Goal: Task Accomplishment & Management: Manage account settings

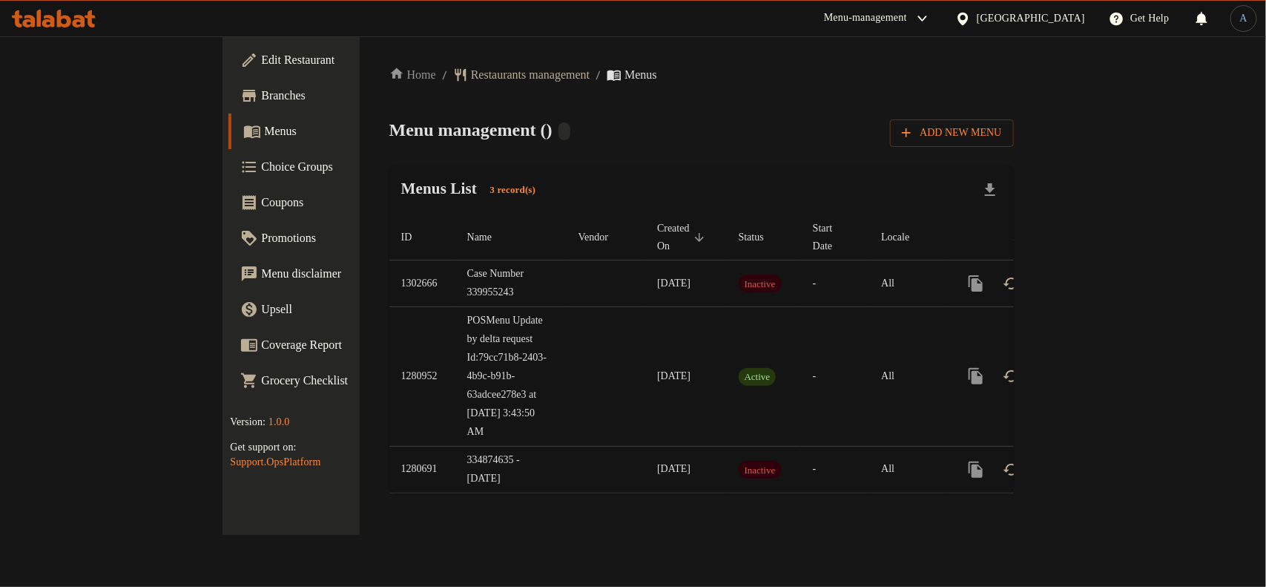
click at [261, 94] on span "Branches" at bounding box center [341, 96] width 161 height 18
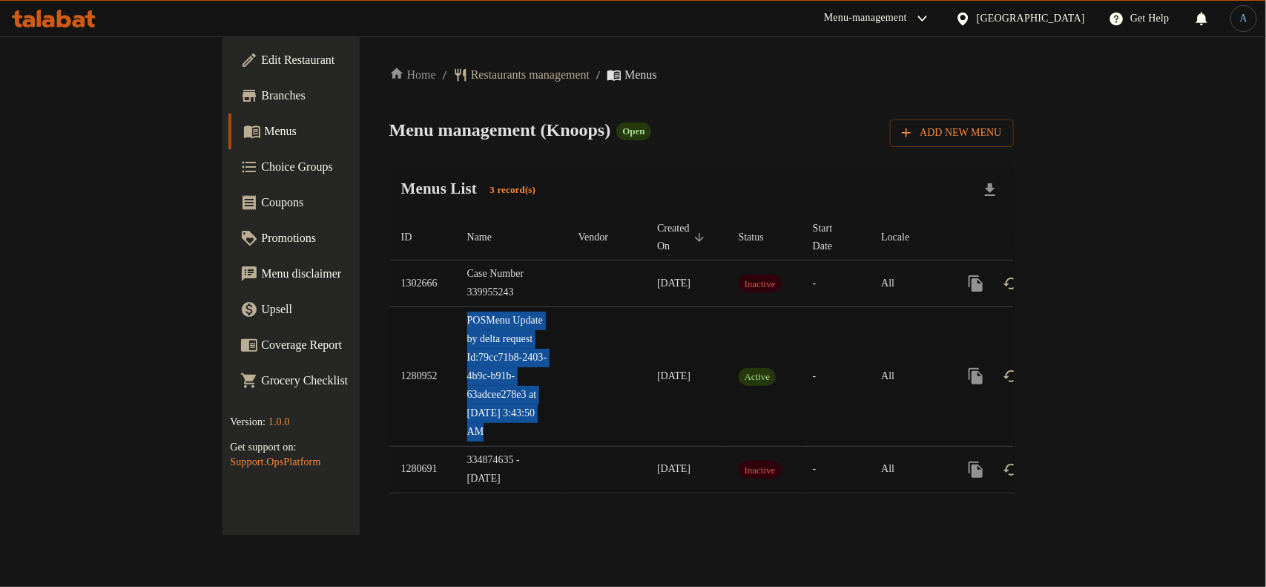
drag, startPoint x: 323, startPoint y: 306, endPoint x: 440, endPoint y: 357, distance: 127.9
click at [440, 357] on tr "1280952 POSMenu Update by delta request Id:79cc71b8-2403-4b9c-b91b-63adcee278e3…" at bounding box center [751, 375] width 724 height 139
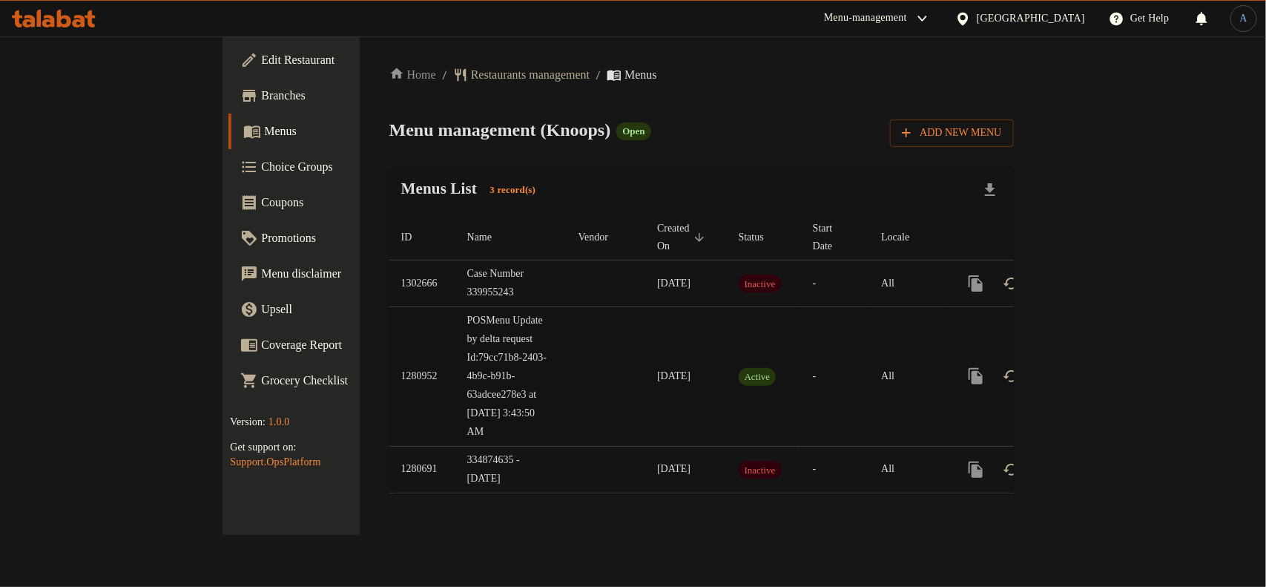
click at [645, 389] on td "22/03/2025" at bounding box center [686, 375] width 82 height 139
click at [657, 377] on span "22/03/2025" at bounding box center [673, 375] width 33 height 11
click at [645, 403] on td "22/03/2025" at bounding box center [686, 375] width 82 height 139
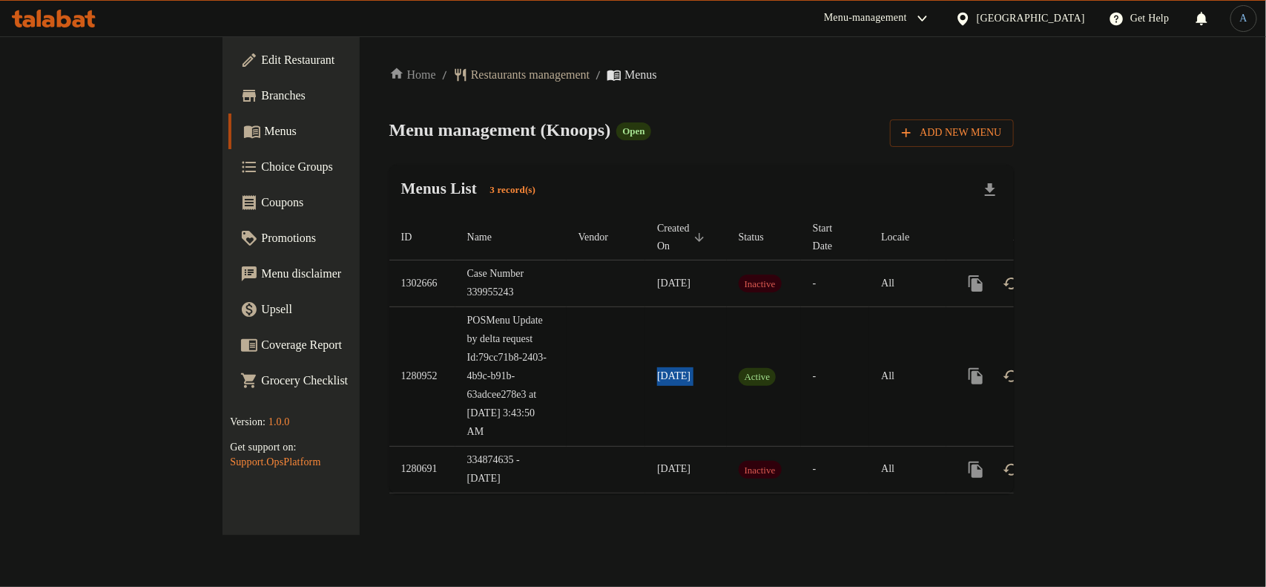
click at [657, 380] on span "22/03/2025" at bounding box center [673, 375] width 33 height 11
click at [1092, 380] on icon "enhanced table" at bounding box center [1083, 376] width 18 height 18
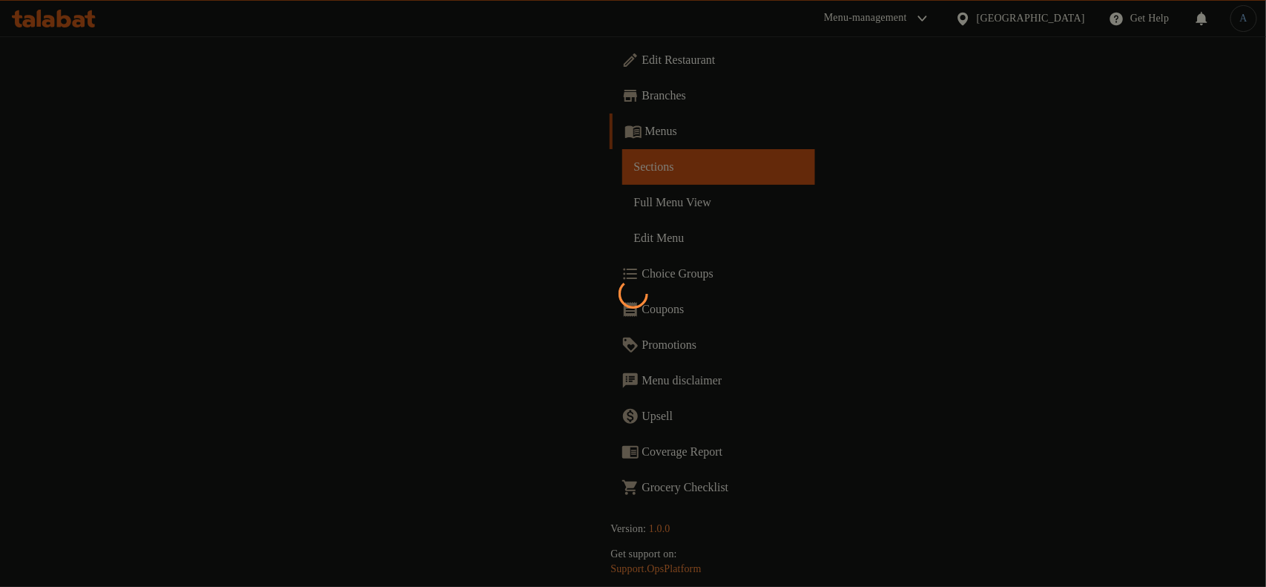
click at [785, 152] on div at bounding box center [633, 293] width 1266 height 587
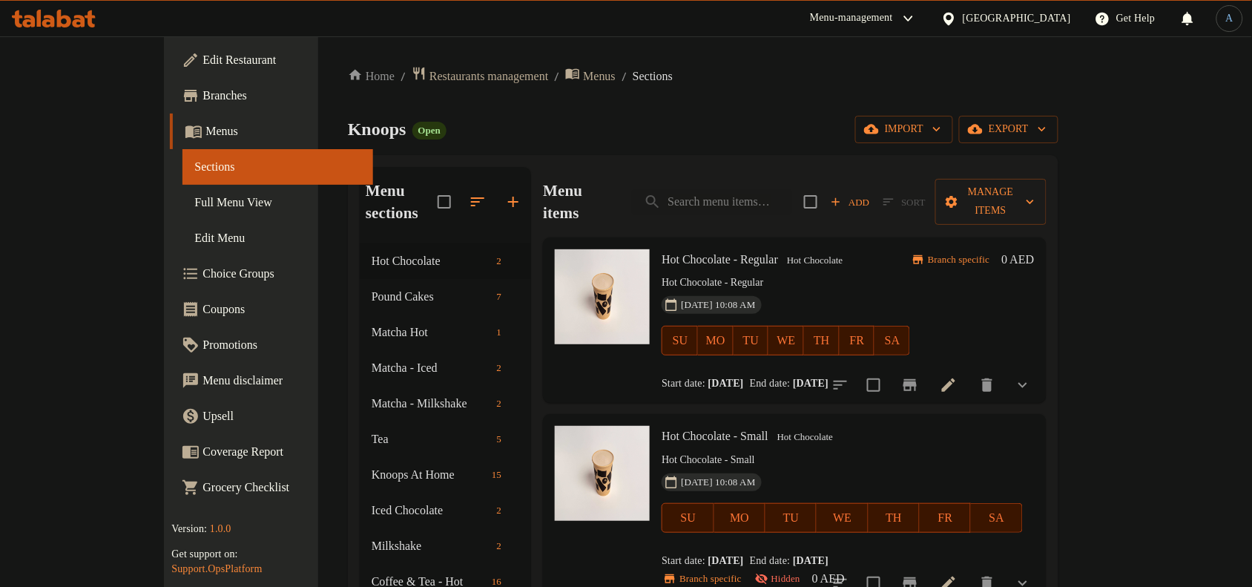
click at [799, 126] on div "Knoops Open import export" at bounding box center [703, 129] width 711 height 27
click at [624, 122] on div "Knoops Open import export" at bounding box center [703, 129] width 711 height 27
click at [683, 253] on span "Hot Chocolate - Regular" at bounding box center [720, 259] width 116 height 13
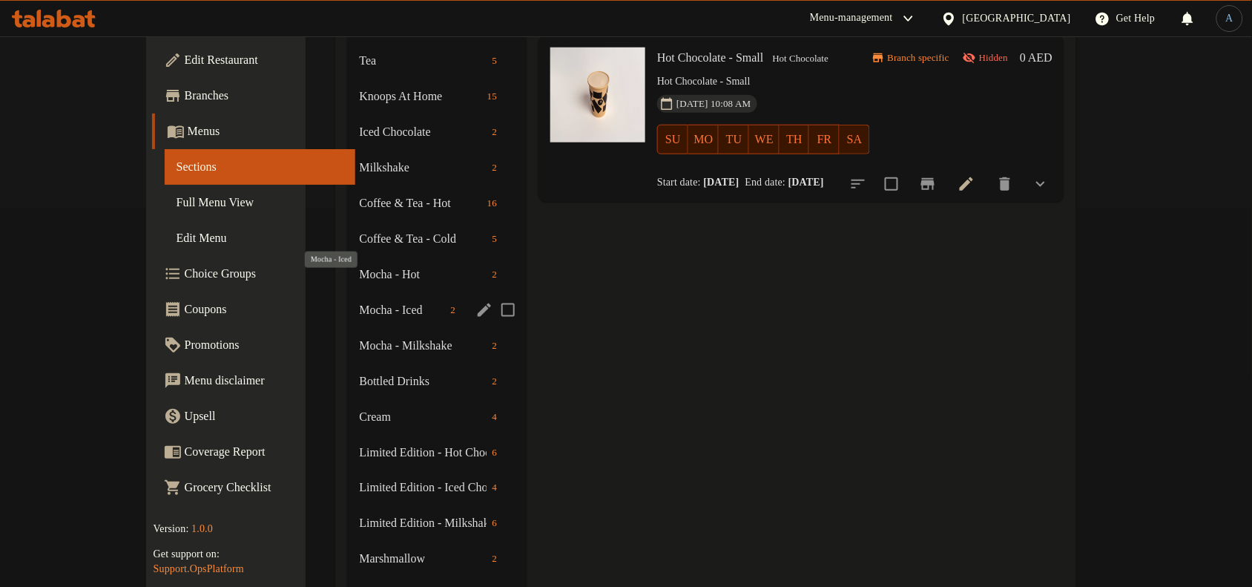
scroll to position [113, 0]
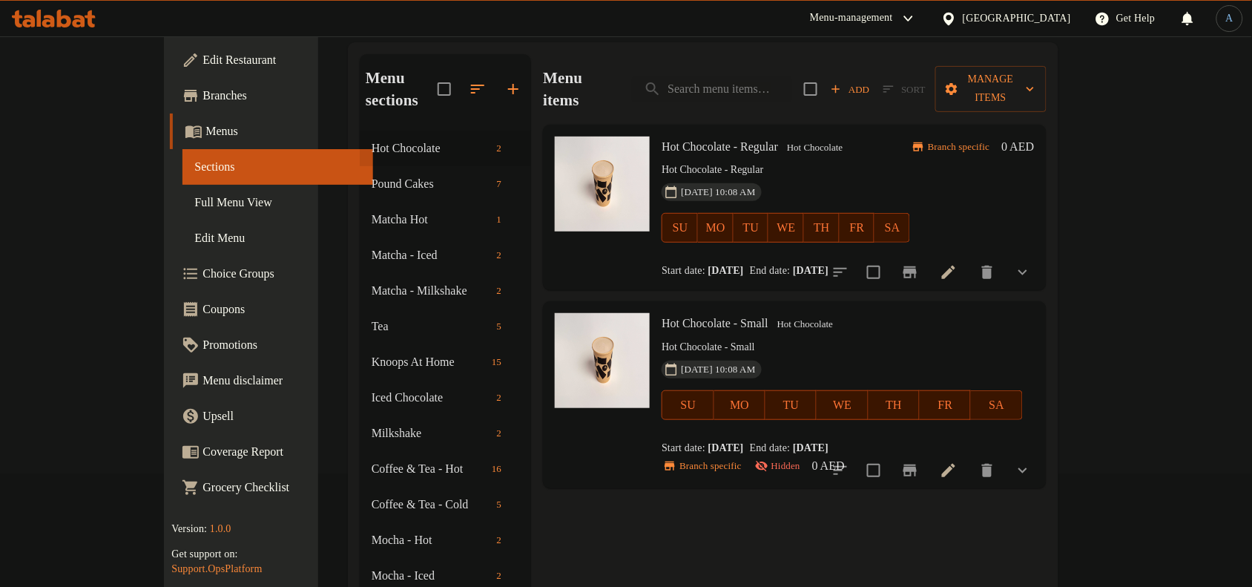
click at [623, 64] on div "Menu items Add Sort Manage items" at bounding box center [794, 89] width 503 height 70
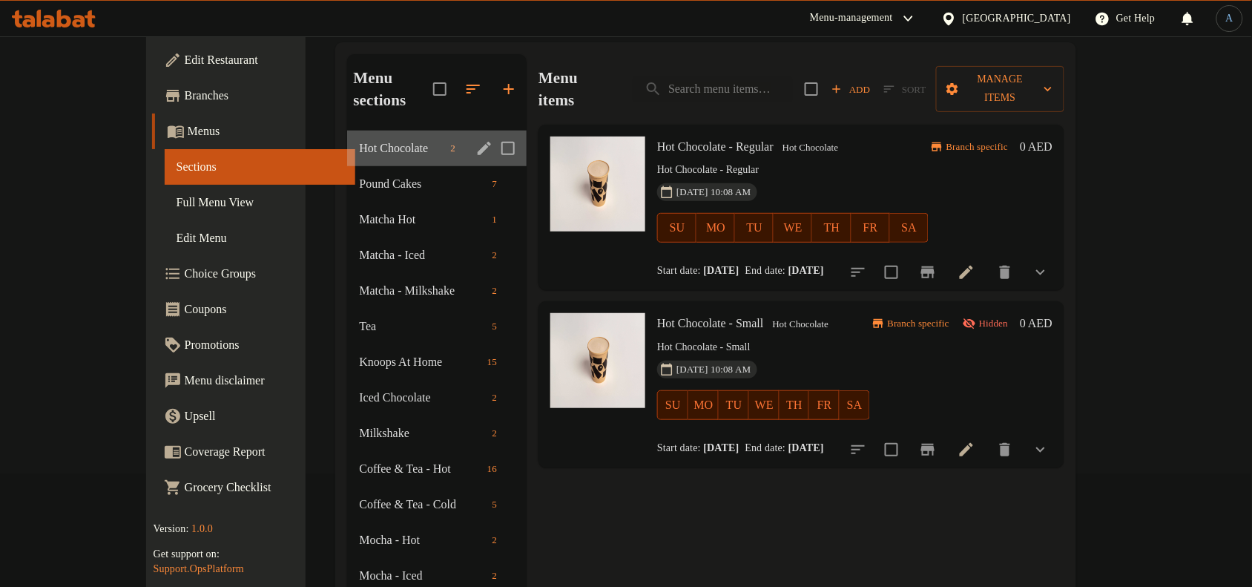
click at [347, 131] on div "Hot Chocolate 2" at bounding box center [436, 149] width 179 height 36
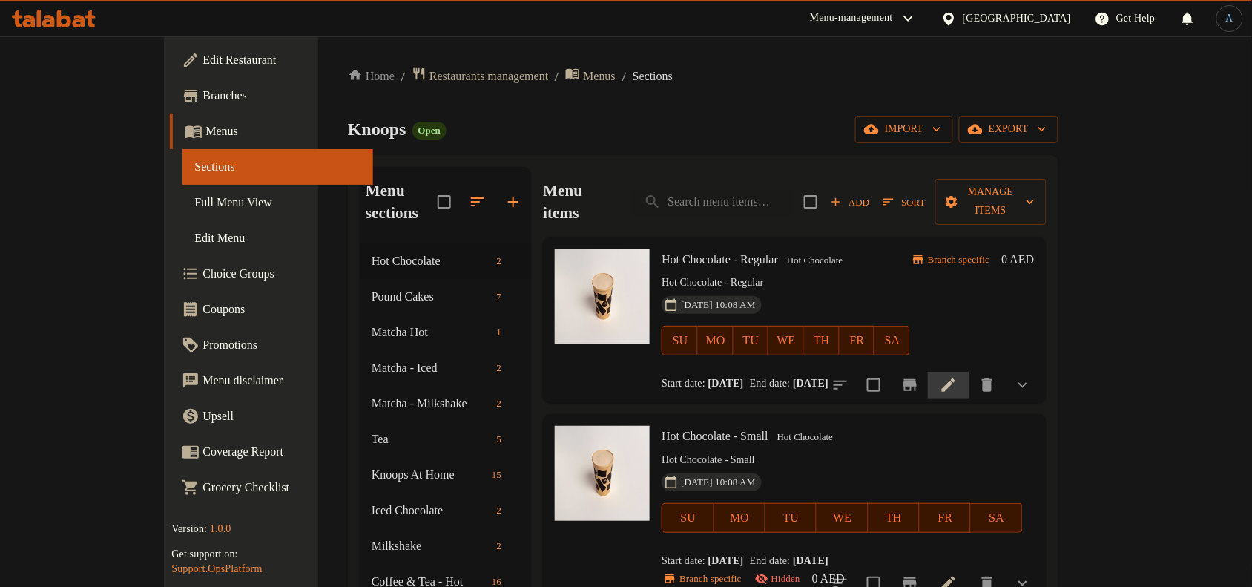
click at [955, 378] on icon at bounding box center [948, 384] width 13 height 13
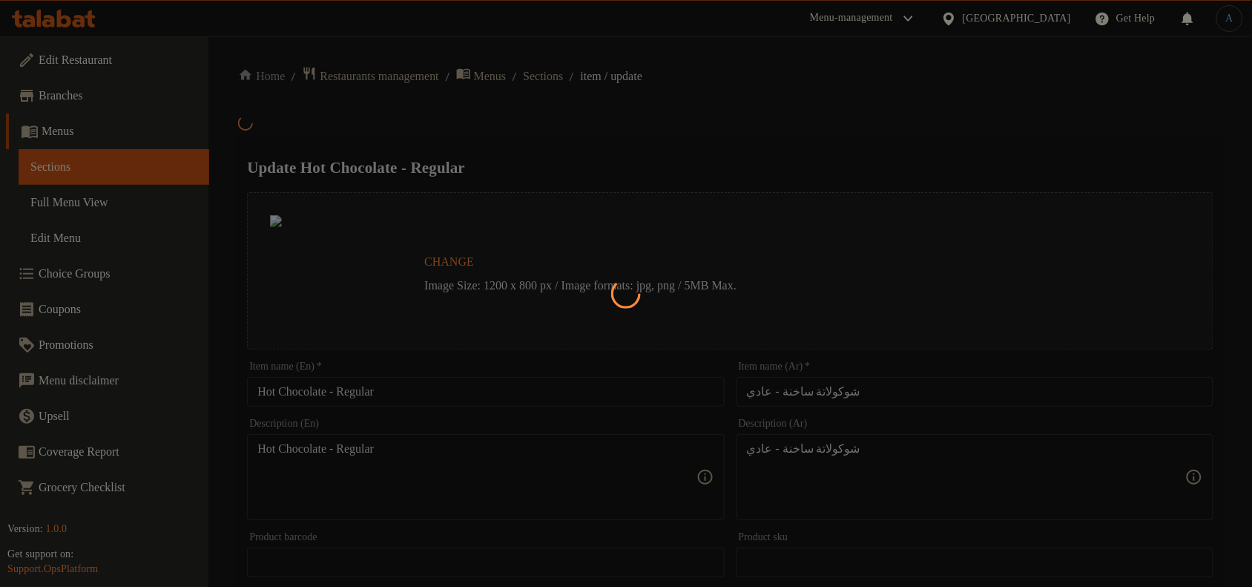
click at [718, 116] on div at bounding box center [626, 293] width 1252 height 587
click at [554, 79] on div at bounding box center [626, 293] width 1252 height 587
click at [558, 119] on div at bounding box center [626, 293] width 1252 height 587
click at [49, 128] on div at bounding box center [626, 293] width 1252 height 587
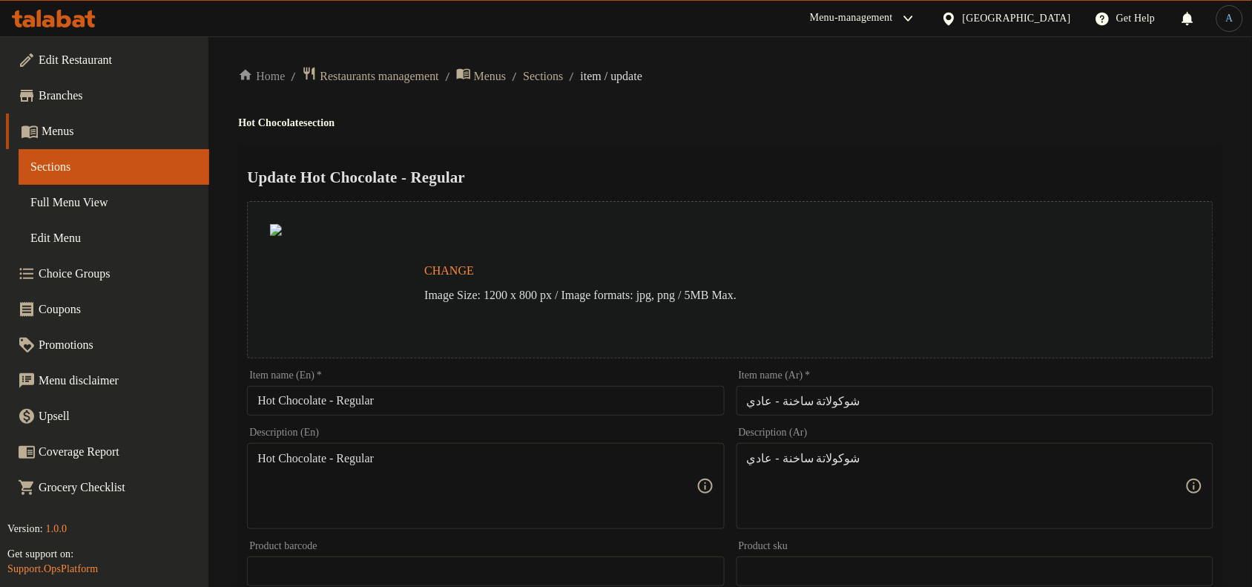
click at [630, 142] on div "Home / Restaurants management / Menus / Sections / item / update Hot Chocolate …" at bounding box center [730, 561] width 984 height 991
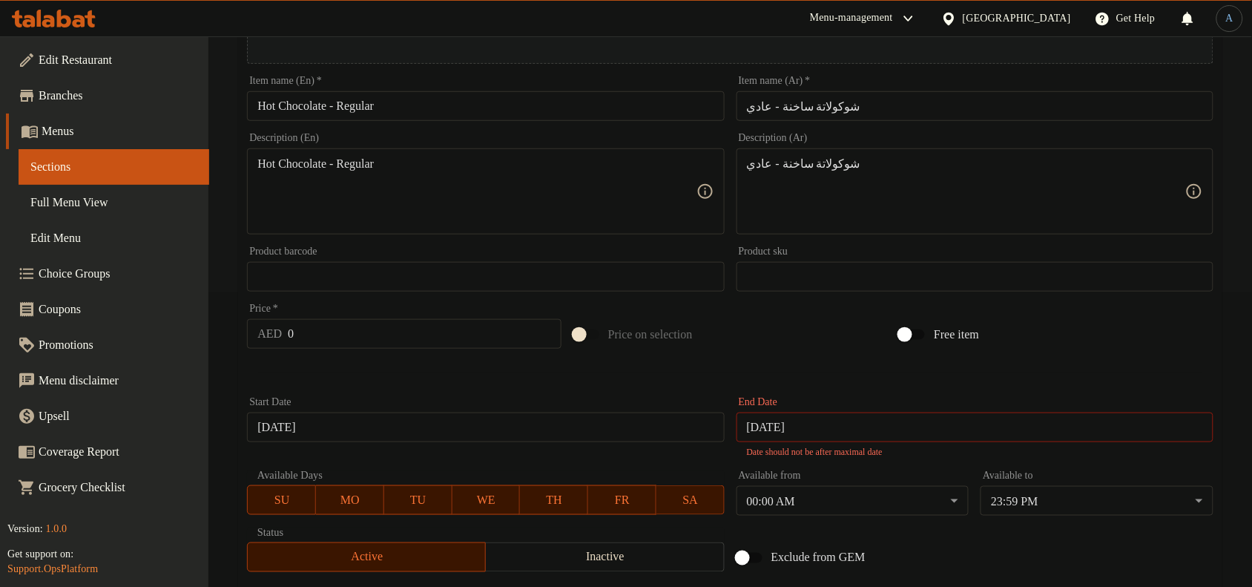
scroll to position [497, 0]
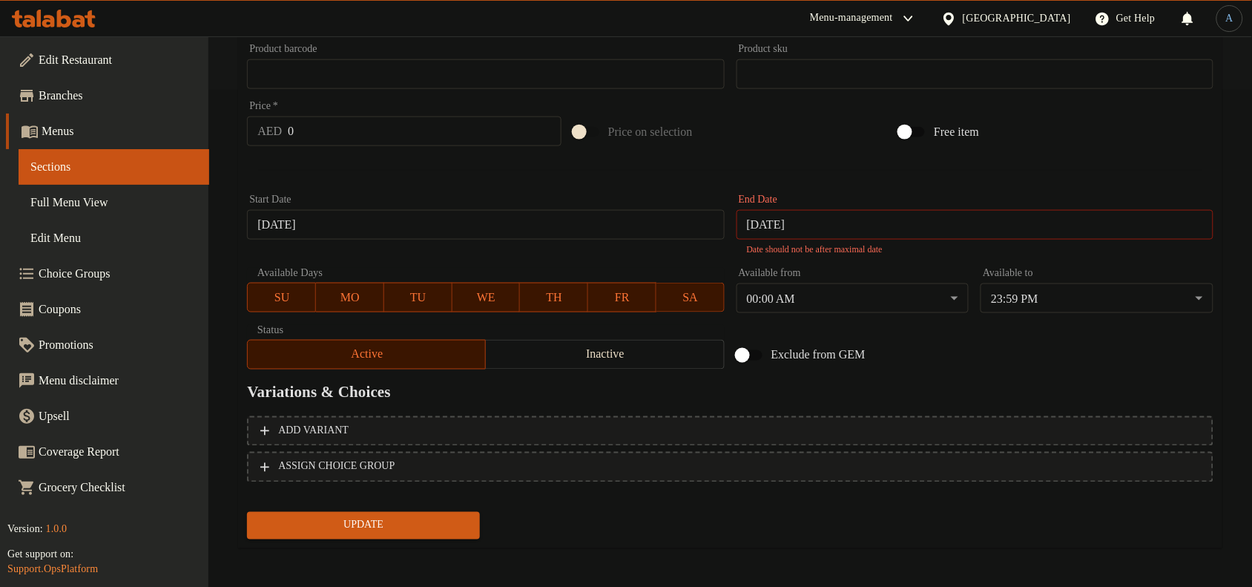
click at [1010, 358] on div "Exclude from GEM" at bounding box center [894, 355] width 326 height 40
click at [795, 145] on div "Price on selection" at bounding box center [730, 132] width 326 height 40
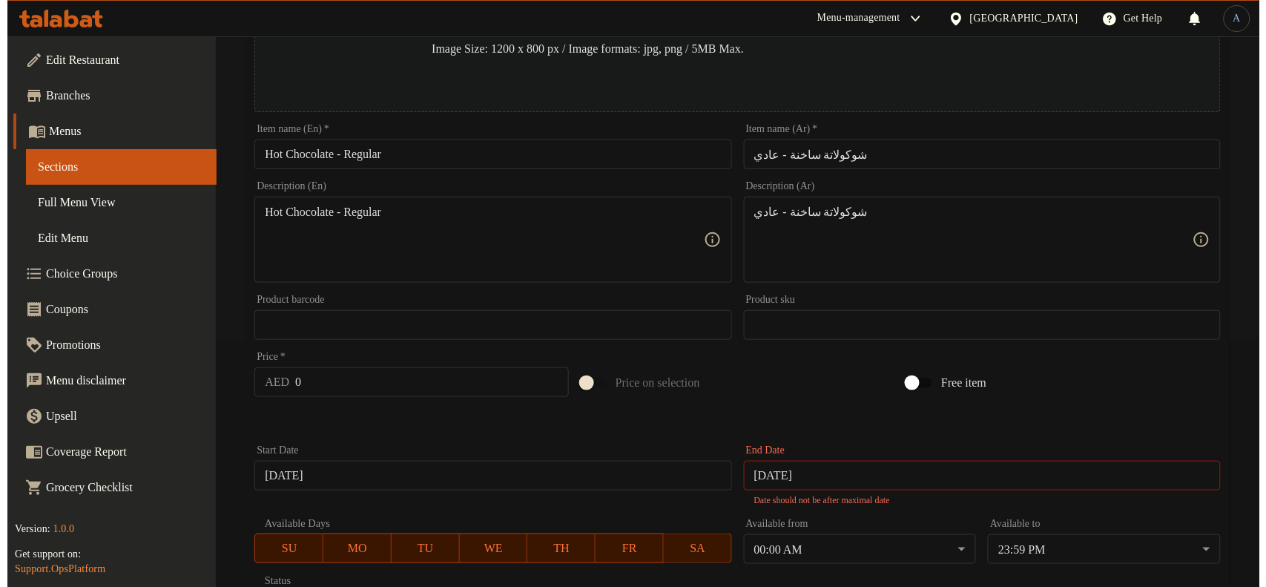
scroll to position [0, 0]
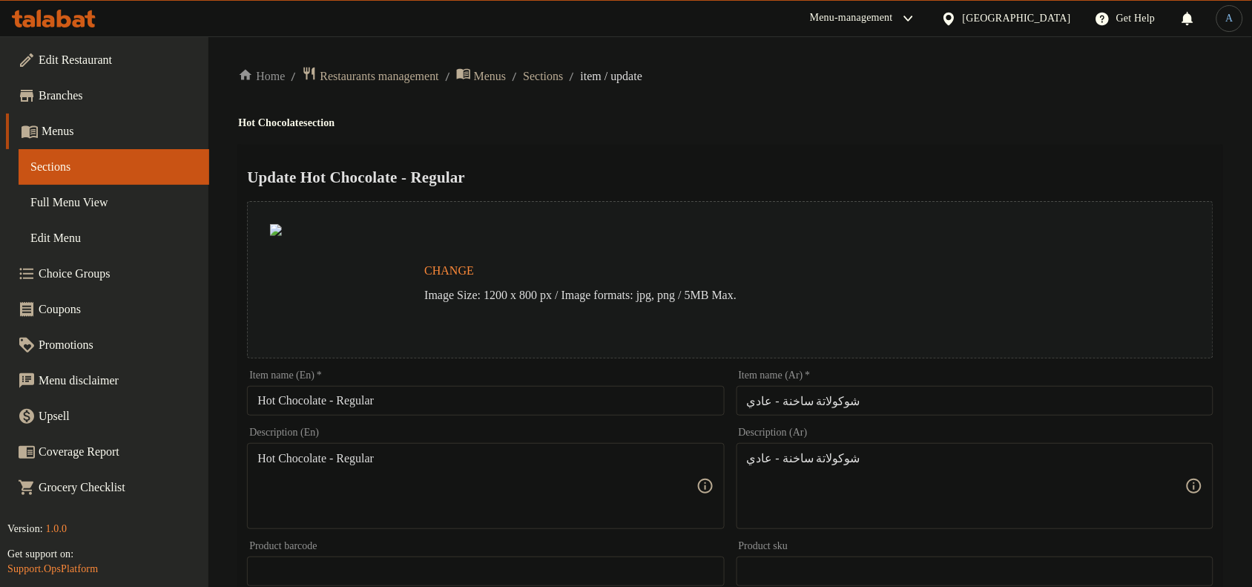
click at [63, 115] on link "Menus" at bounding box center [107, 131] width 203 height 36
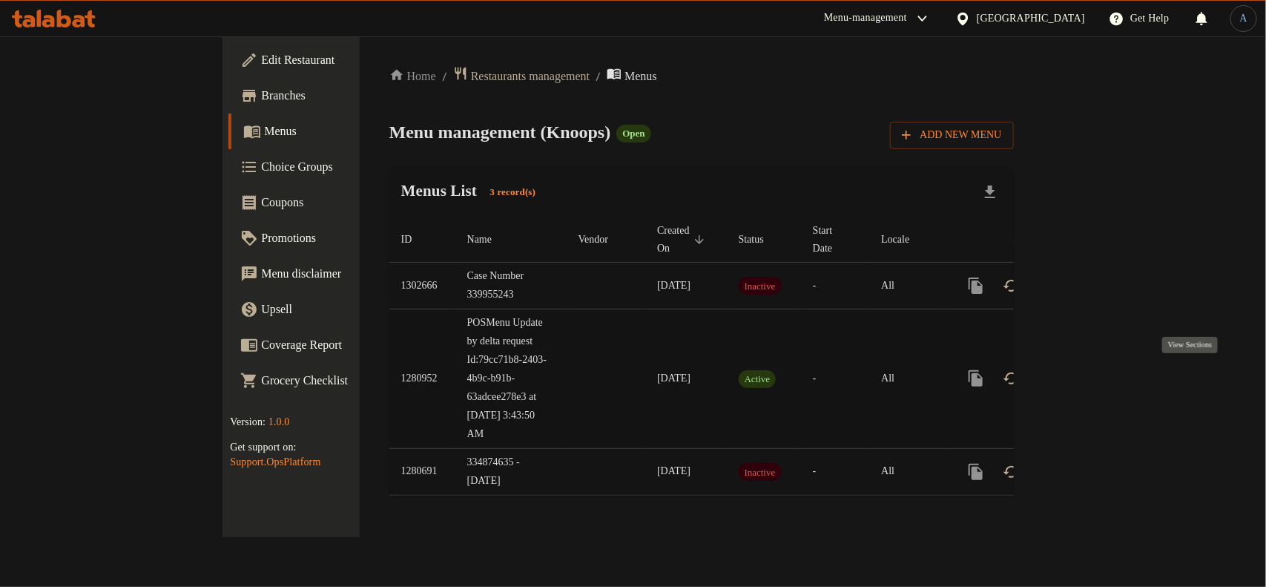
click at [1092, 373] on icon "enhanced table" at bounding box center [1083, 378] width 18 height 18
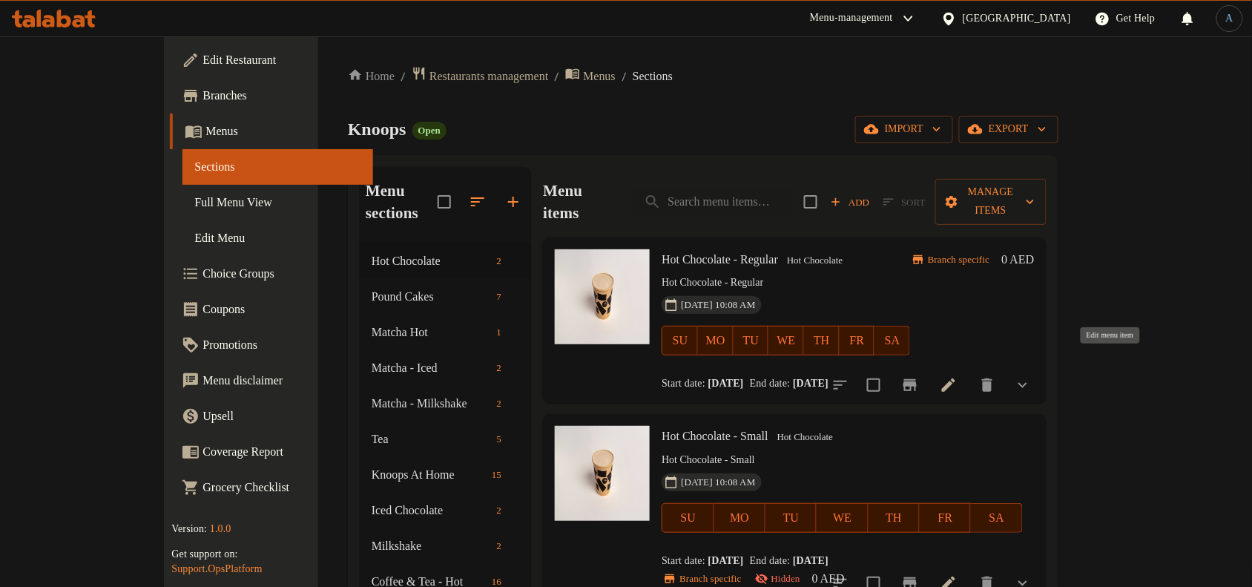
click at [958, 376] on icon at bounding box center [949, 385] width 18 height 18
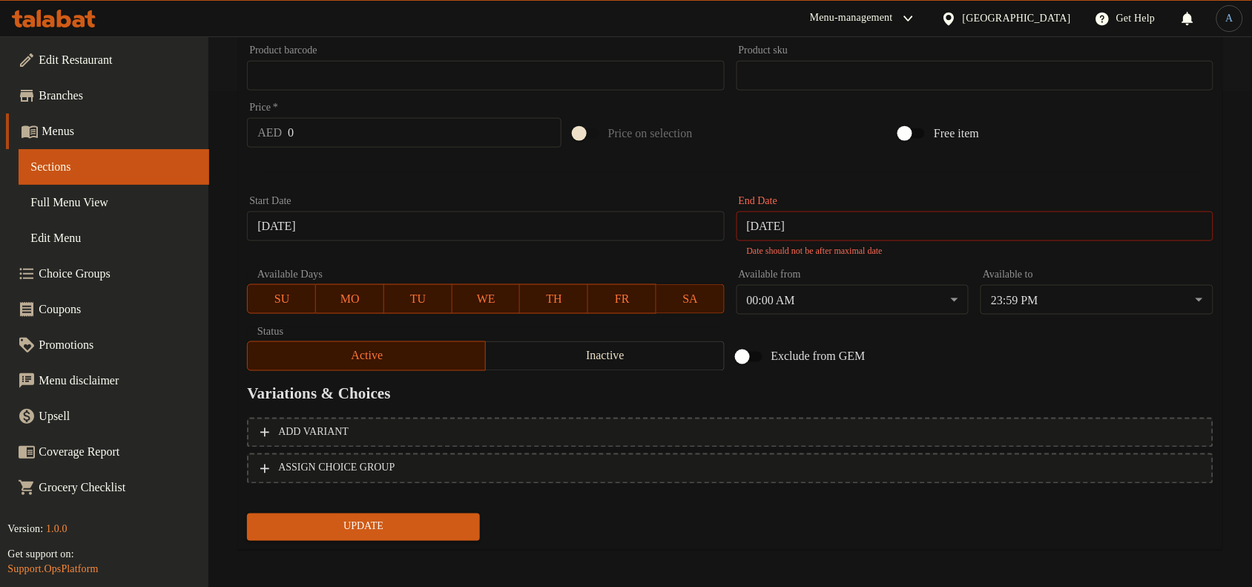
scroll to position [497, 0]
click at [976, 351] on div "Exclude from GEM" at bounding box center [894, 355] width 326 height 40
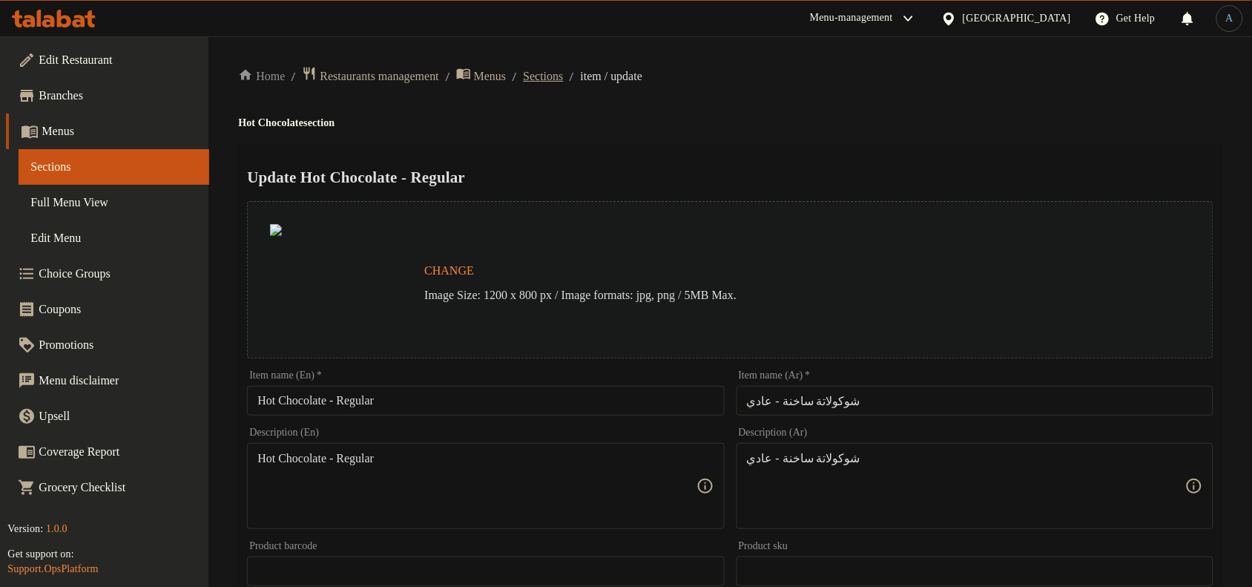
click at [563, 76] on span "Sections" at bounding box center [543, 76] width 40 height 18
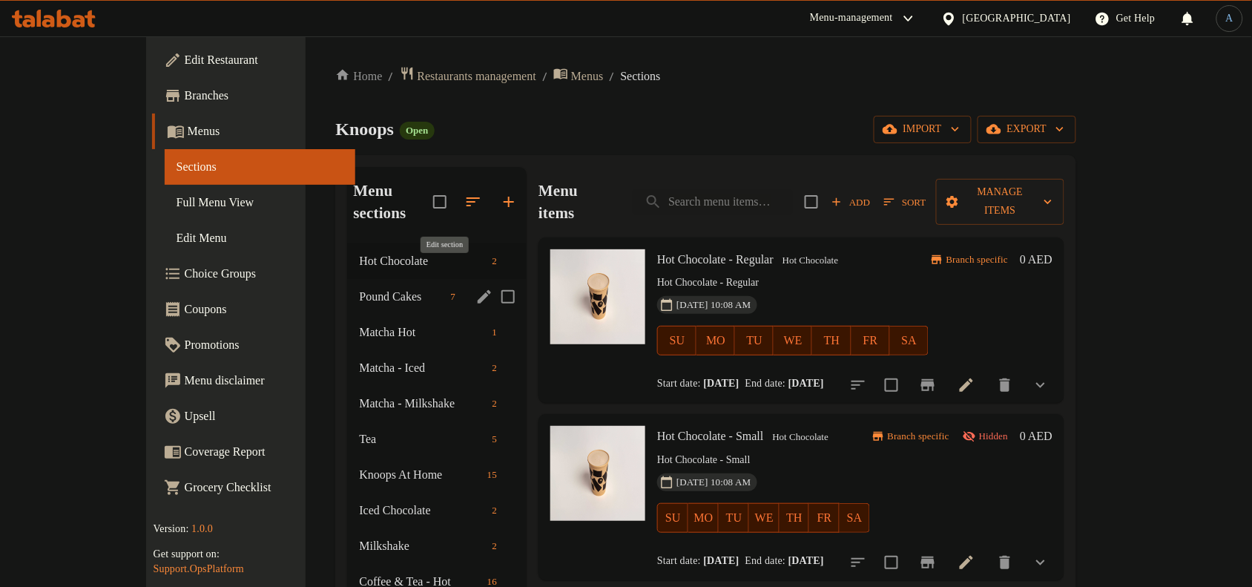
click at [475, 288] on icon "edit" at bounding box center [484, 297] width 18 height 18
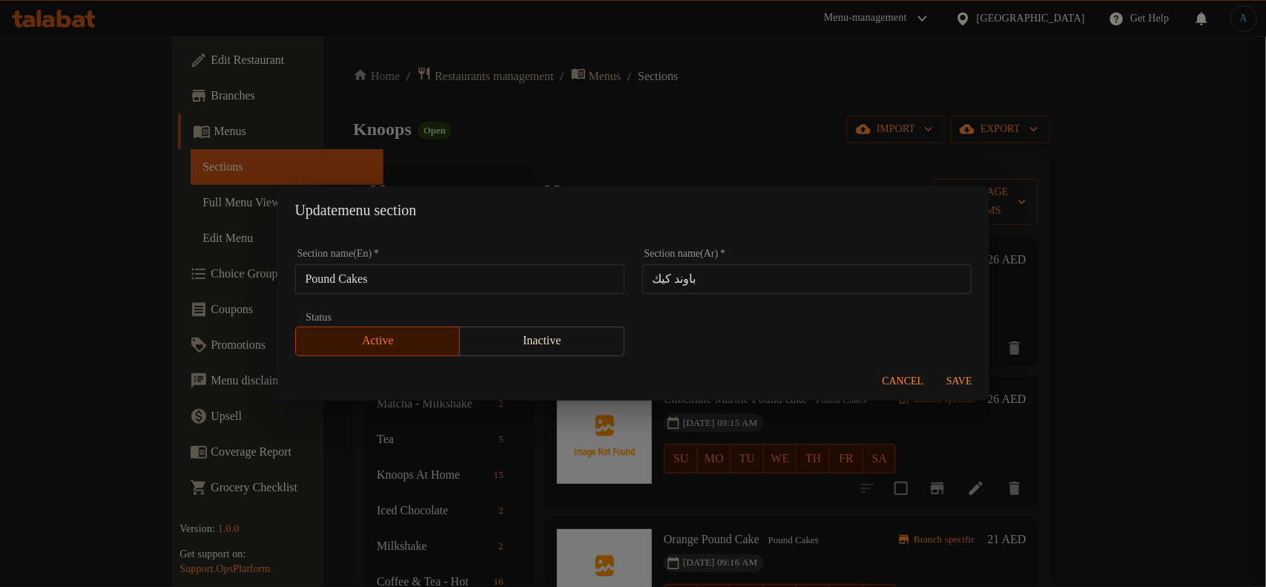
click at [892, 373] on span "Cancel" at bounding box center [904, 381] width 42 height 19
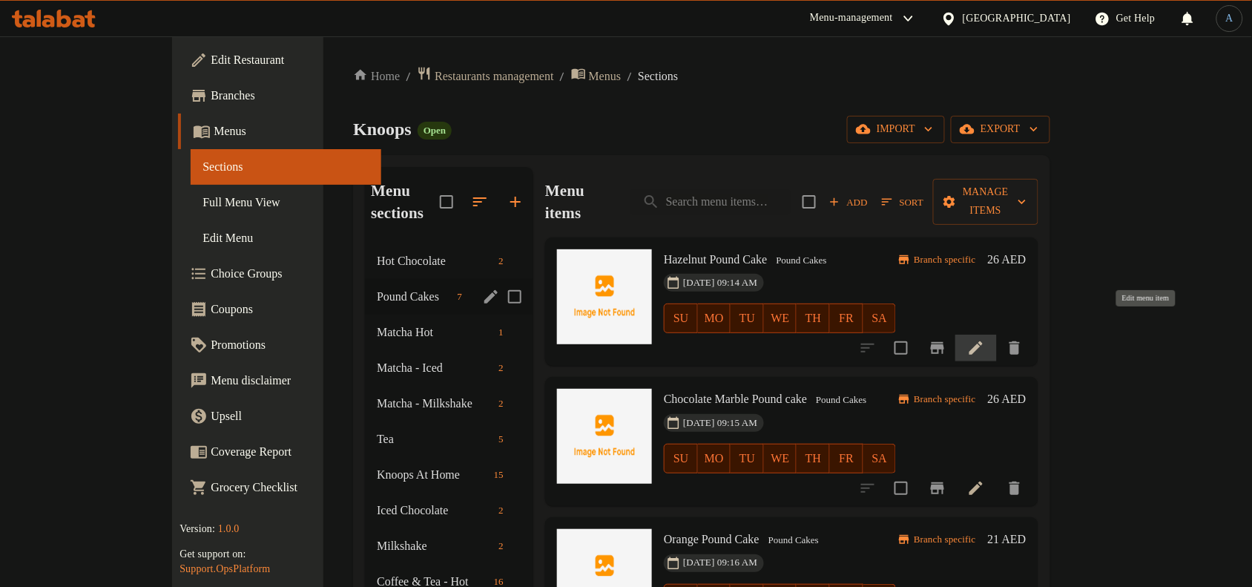
click at [983, 341] on icon at bounding box center [975, 347] width 13 height 13
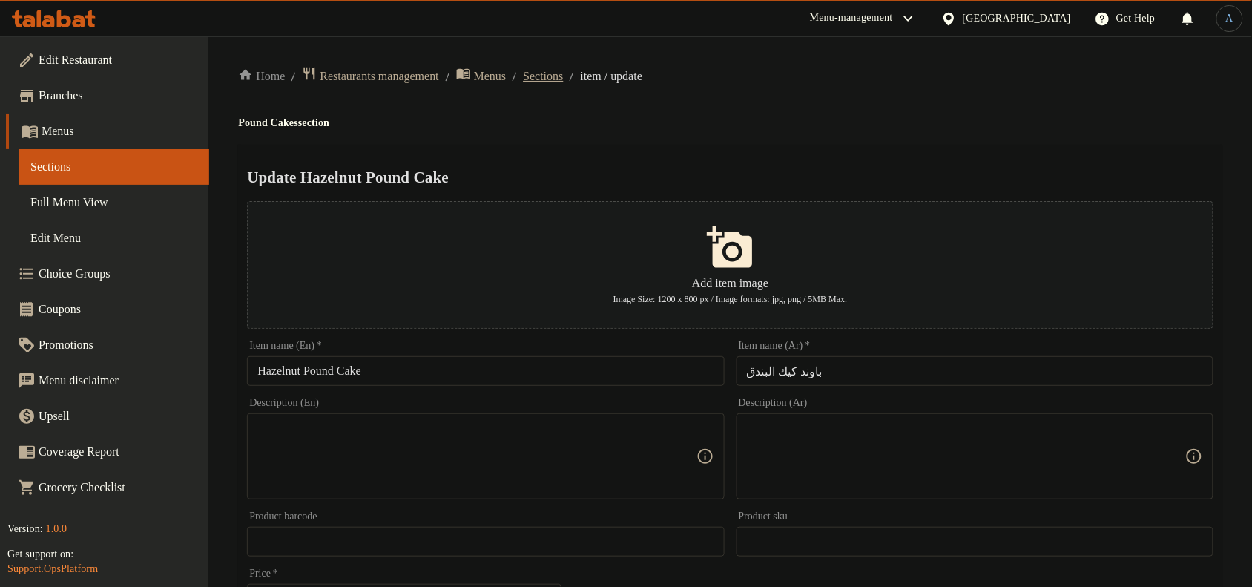
click at [563, 72] on span "Sections" at bounding box center [543, 76] width 40 height 18
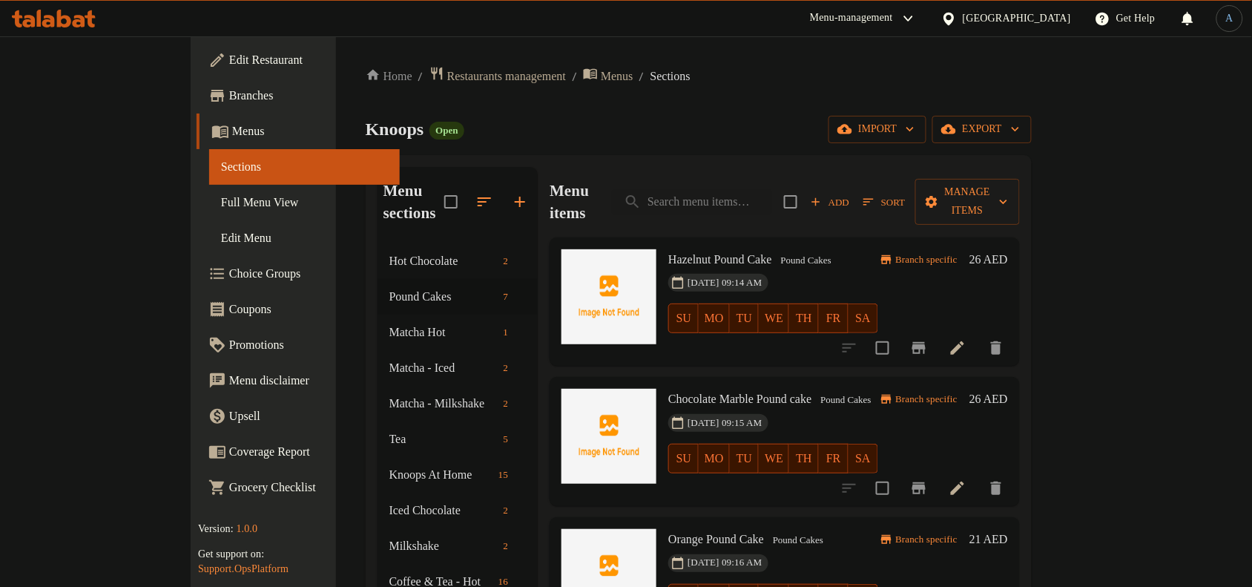
click at [680, 123] on div "Knoops Open import export" at bounding box center [699, 129] width 666 height 27
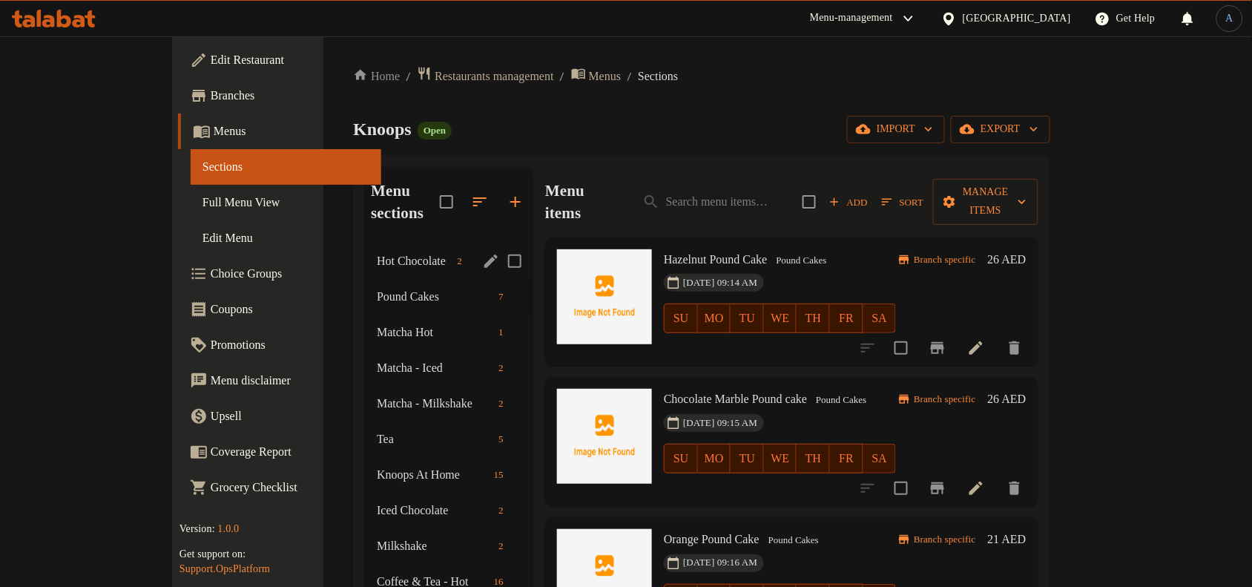
click at [365, 248] on div "Hot Chocolate 2" at bounding box center [449, 261] width 168 height 36
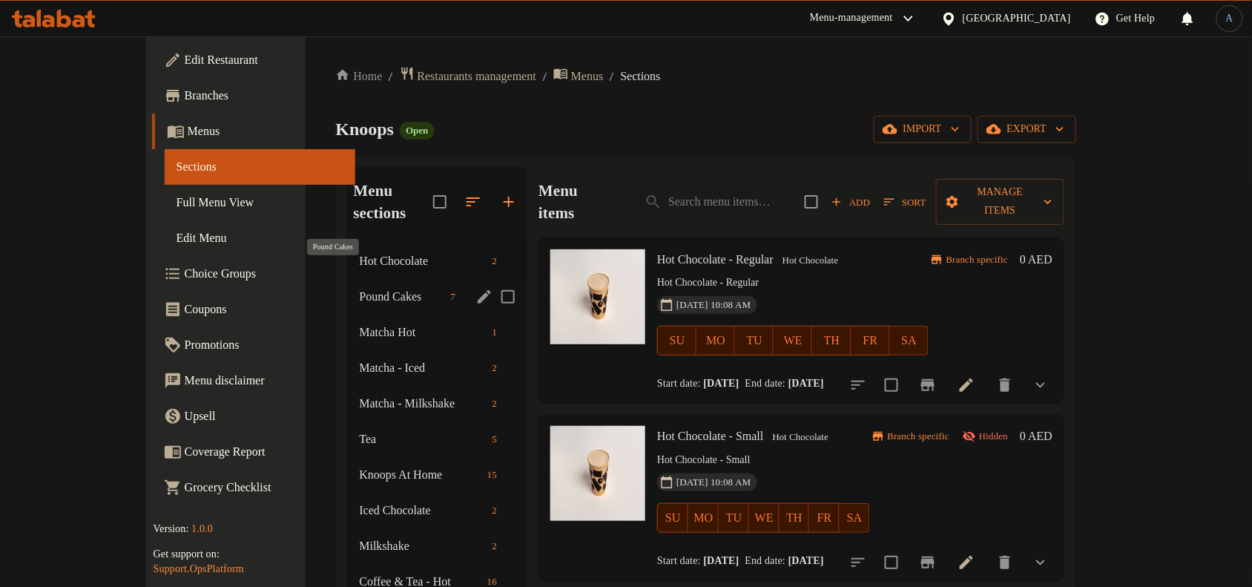
click at [359, 288] on span "Pound Cakes" at bounding box center [401, 297] width 85 height 18
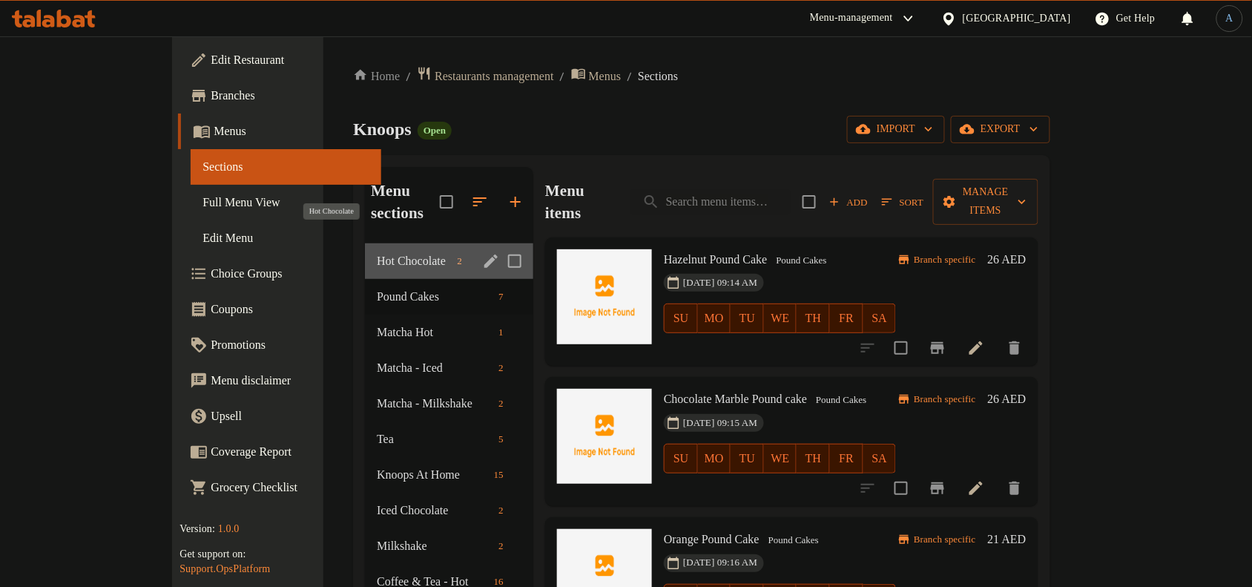
click at [377, 252] on span "Hot Chocolate" at bounding box center [414, 261] width 74 height 18
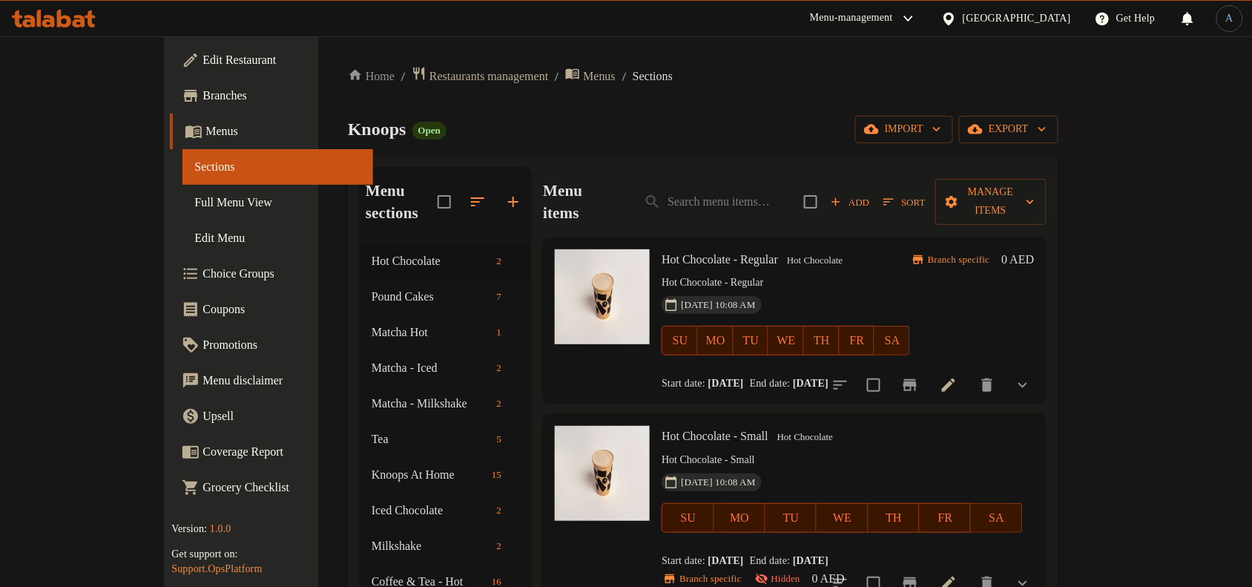
drag, startPoint x: 851, startPoint y: 360, endPoint x: 623, endPoint y: 360, distance: 228.4
click at [662, 376] on div "Start date: 24-06-2025 End date: 24-06-2125" at bounding box center [786, 383] width 248 height 15
click at [910, 376] on div "Start date: 24-06-2025 End date: 24-06-2125" at bounding box center [786, 383] width 248 height 15
click at [1027, 383] on icon "show more" at bounding box center [1022, 385] width 9 height 5
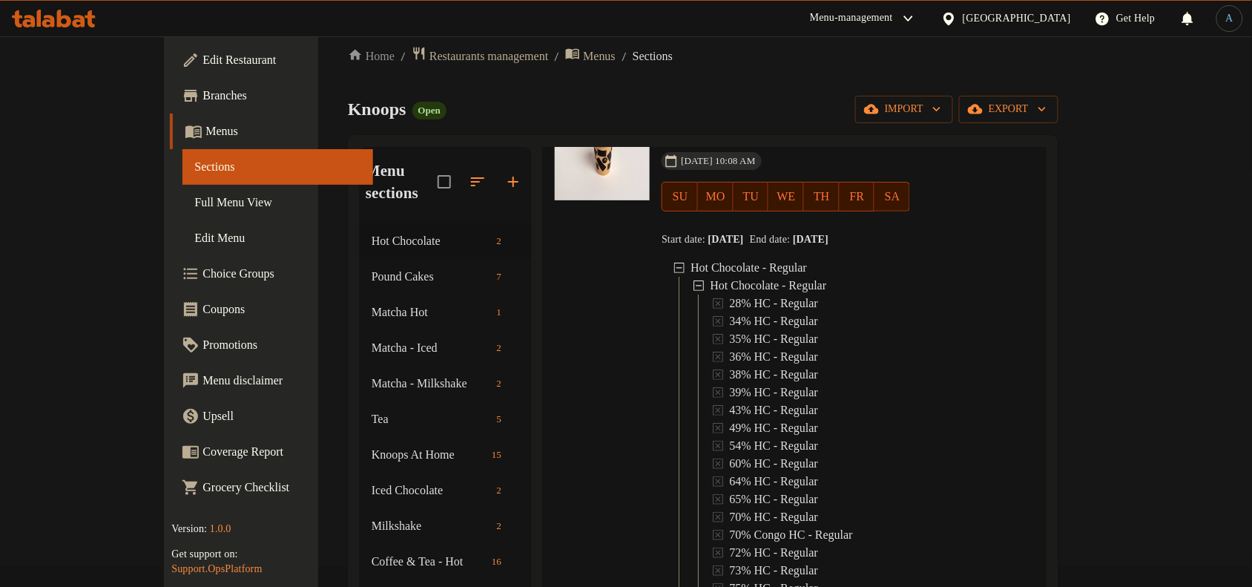
scroll to position [93, 0]
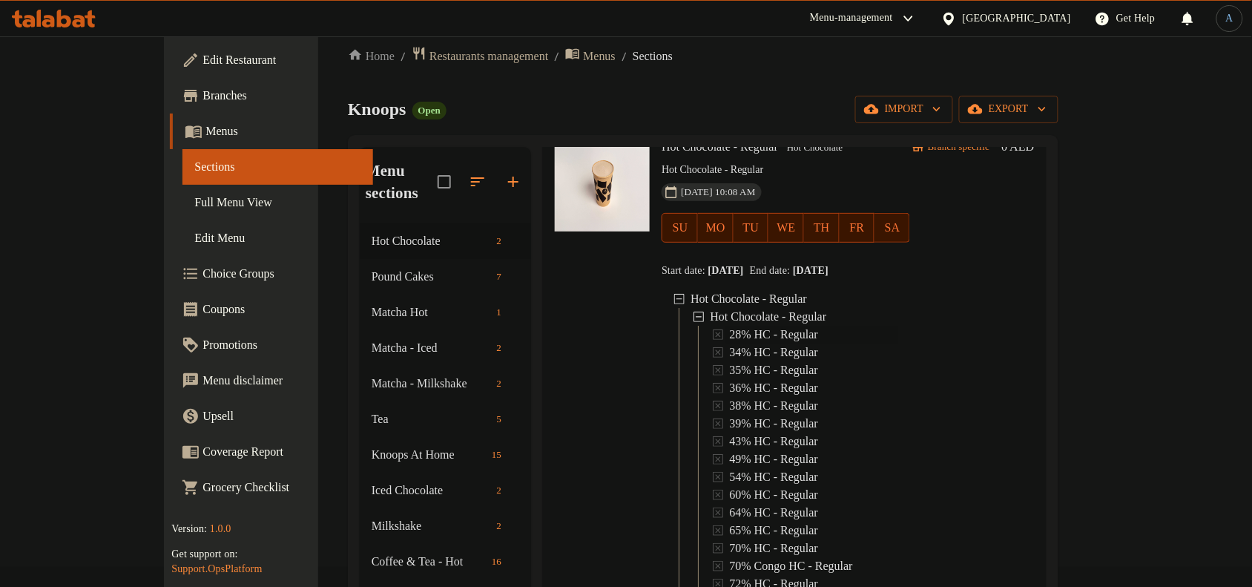
click at [749, 326] on span "28% HC - Regular" at bounding box center [773, 335] width 89 height 18
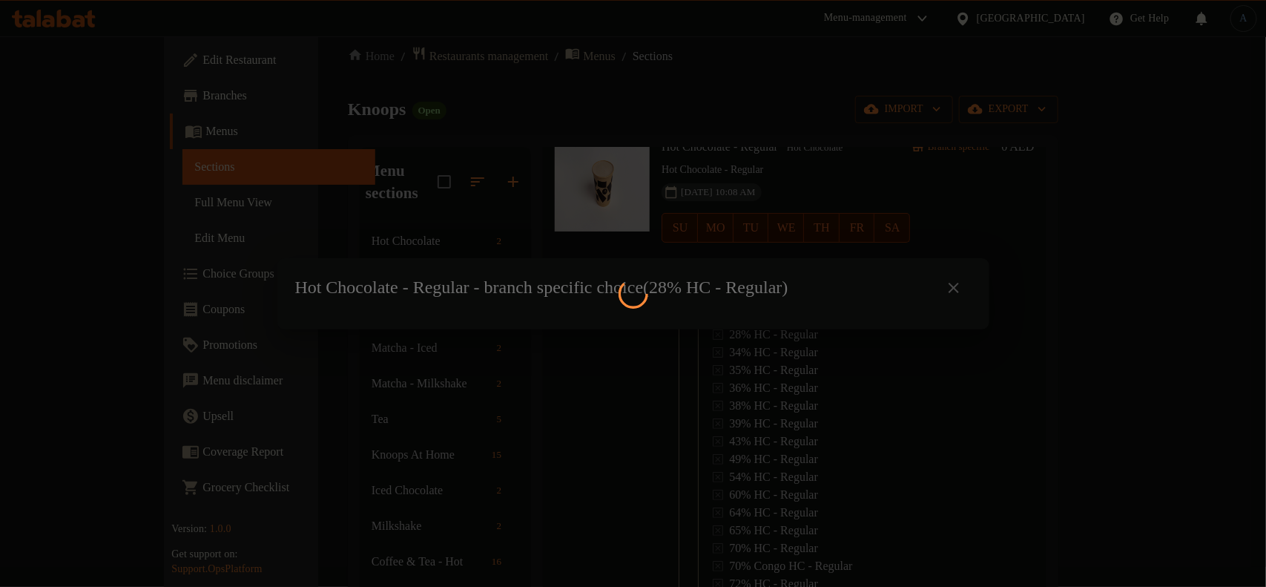
click at [498, 438] on div at bounding box center [633, 293] width 1266 height 587
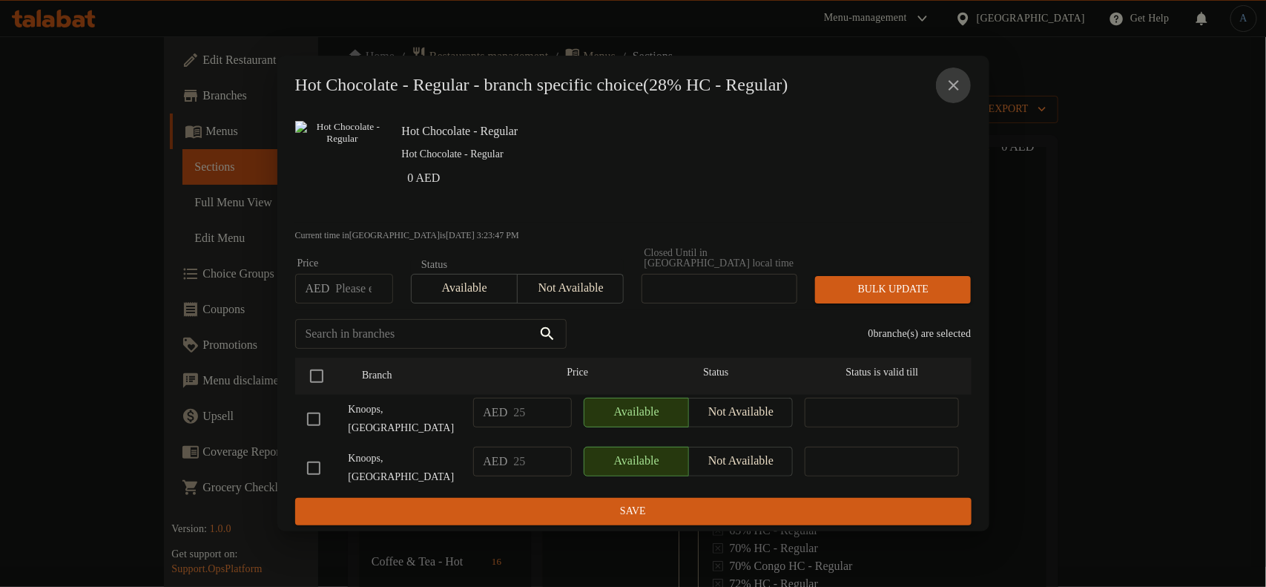
click at [949, 90] on icon "close" at bounding box center [954, 85] width 18 height 18
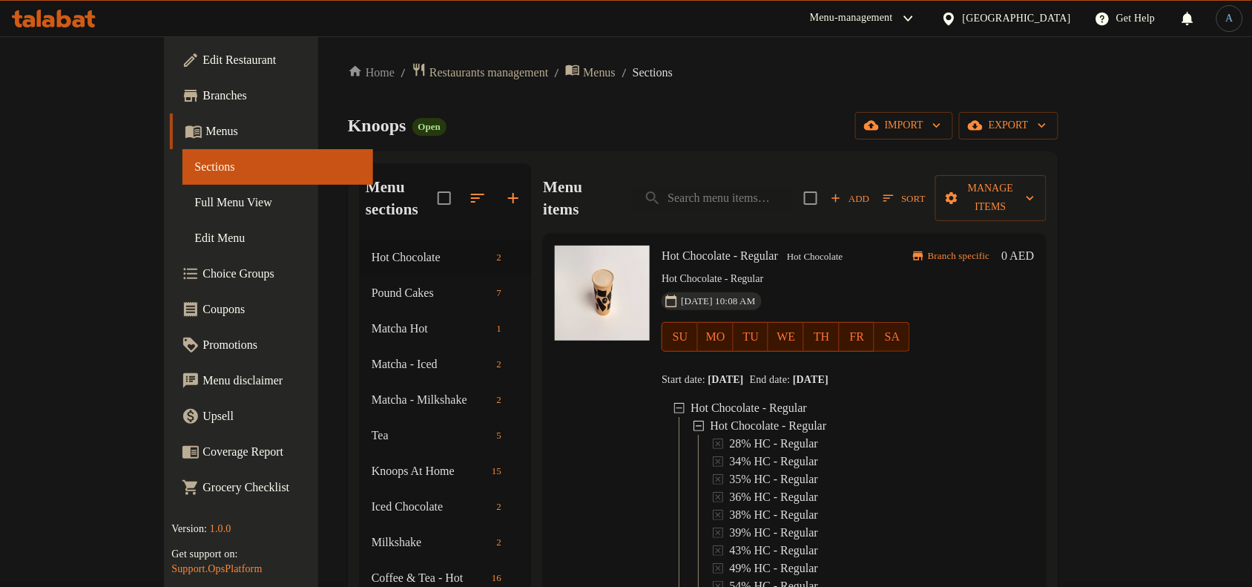
scroll to position [0, 0]
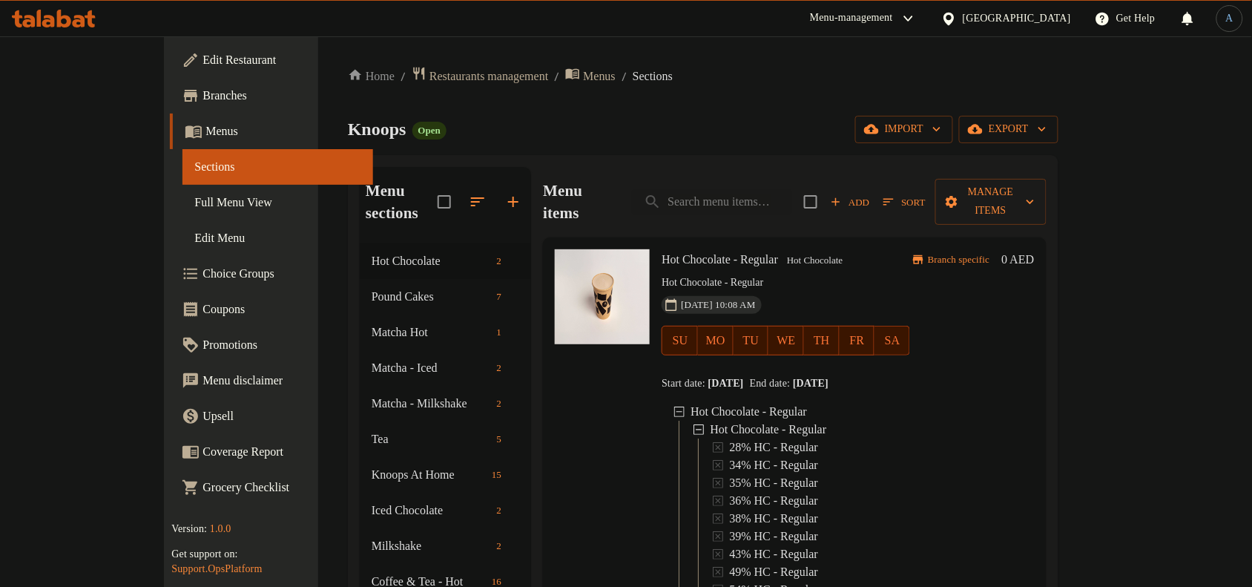
click at [786, 274] on p "Hot Chocolate - Regular" at bounding box center [786, 283] width 248 height 19
click at [788, 252] on span "Hot Chocolate" at bounding box center [814, 260] width 67 height 17
click at [877, 249] on h6 "Hot Chocolate - Regular Hot Chocolate" at bounding box center [786, 259] width 248 height 21
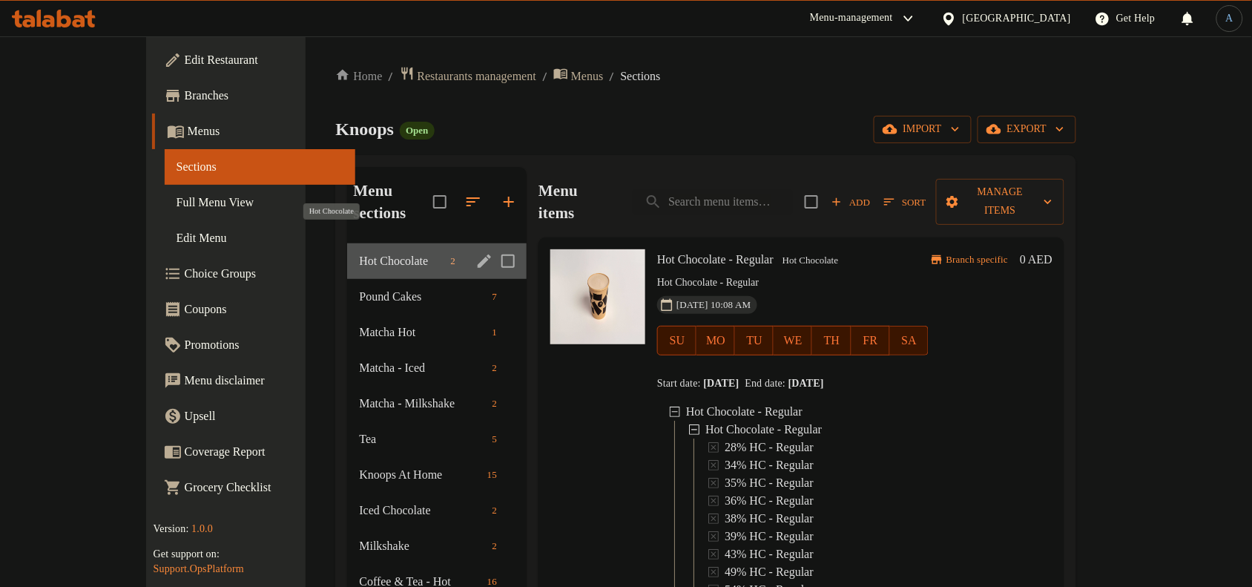
click at [360, 252] on span "Hot Chocolate" at bounding box center [401, 261] width 85 height 18
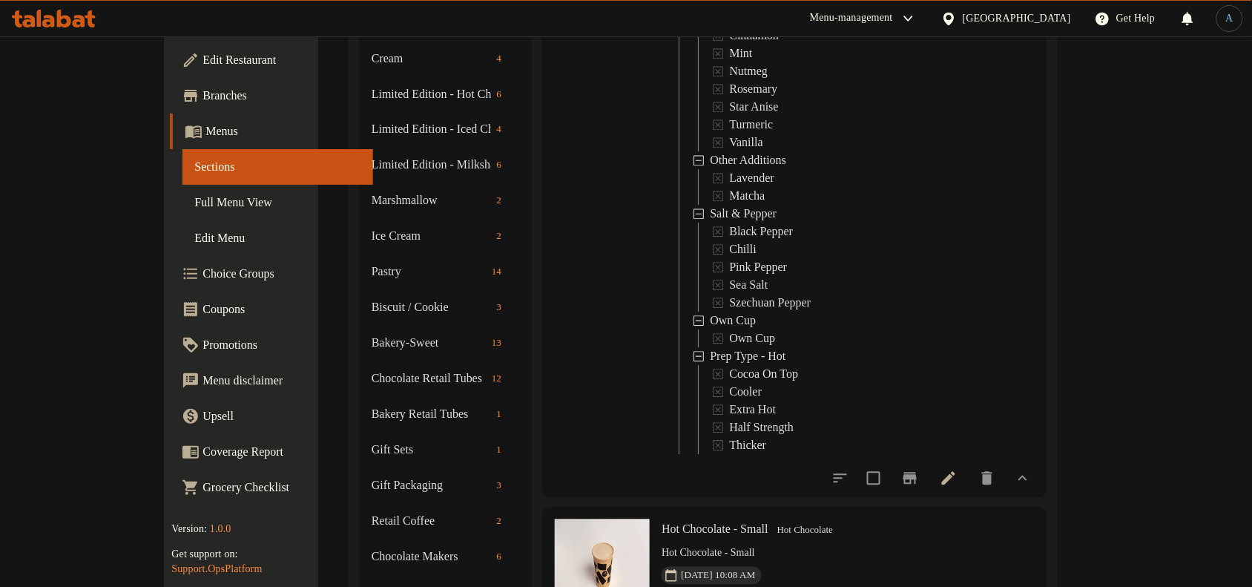
scroll to position [854, 0]
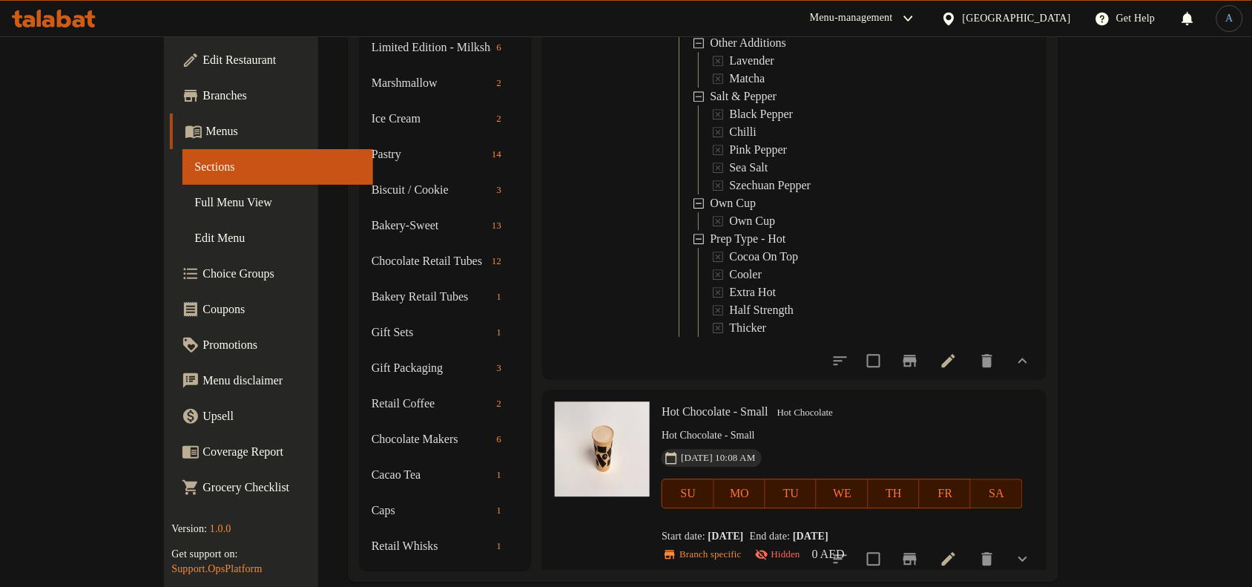
click at [1027, 357] on icon "show more" at bounding box center [1022, 359] width 9 height 5
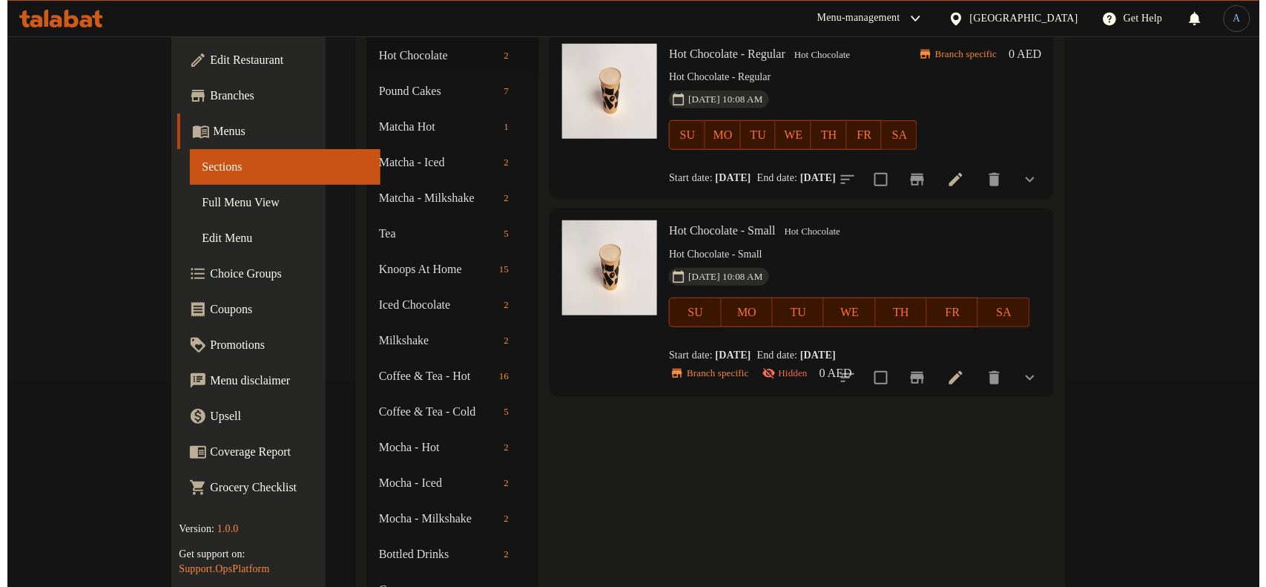
scroll to position [0, 0]
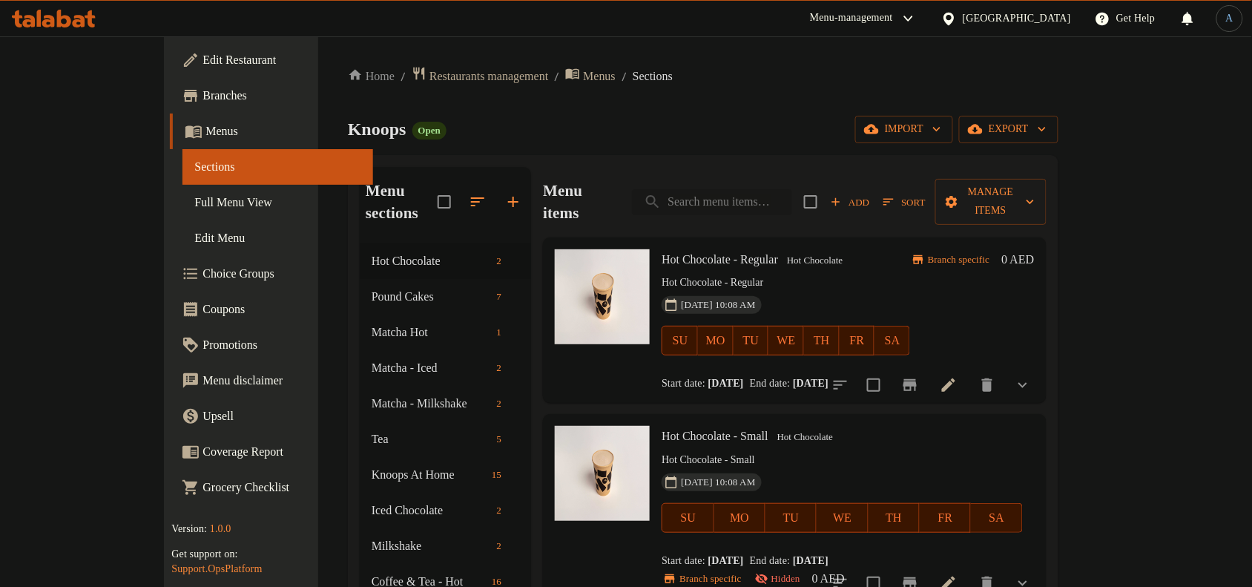
click at [754, 195] on input "search" at bounding box center [712, 202] width 160 height 26
paste input "Mocha Hot - Small"
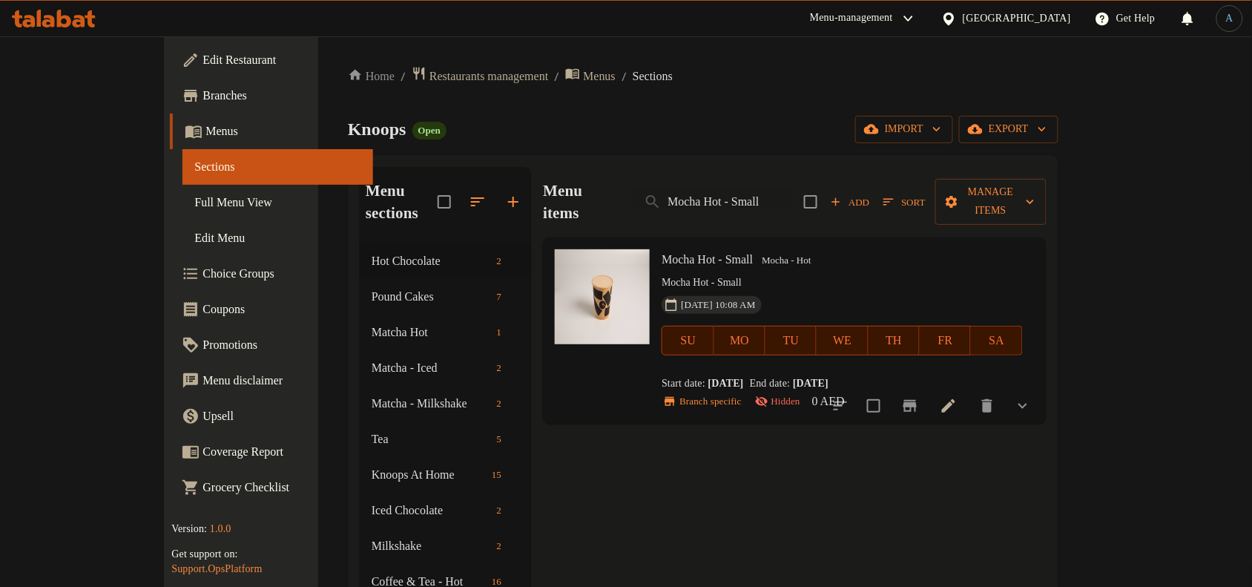
type input "Mocha Hot - Small"
click at [844, 141] on div "Knoops Open import export" at bounding box center [703, 129] width 711 height 27
click at [792, 199] on input "Mocha Hot - Small" at bounding box center [712, 202] width 160 height 26
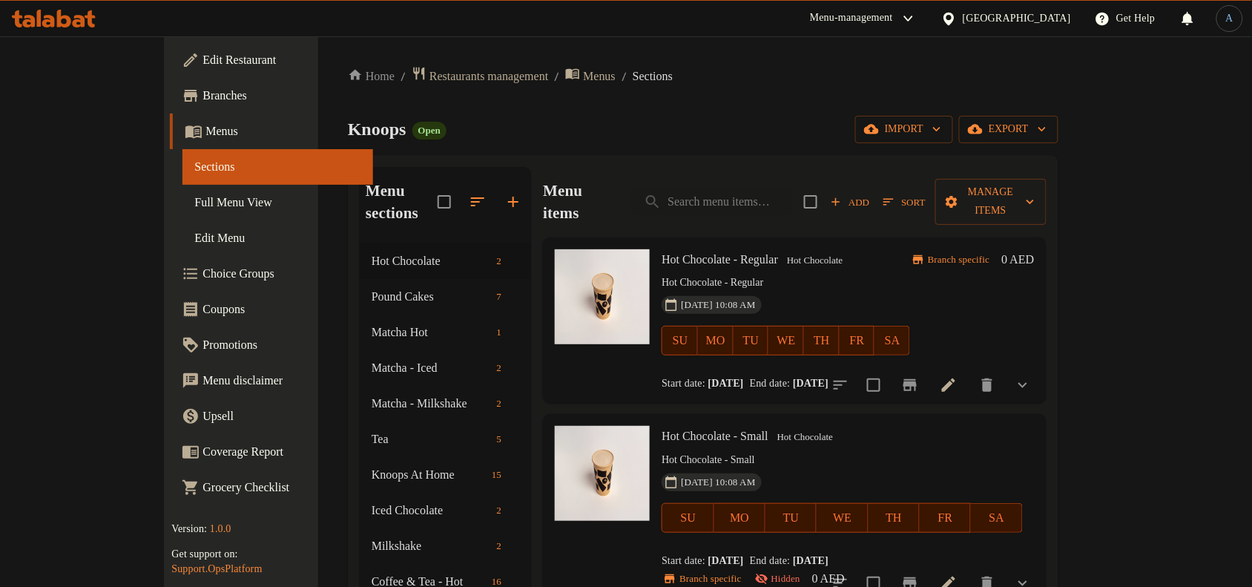
click at [469, 193] on icon "button" at bounding box center [478, 202] width 18 height 18
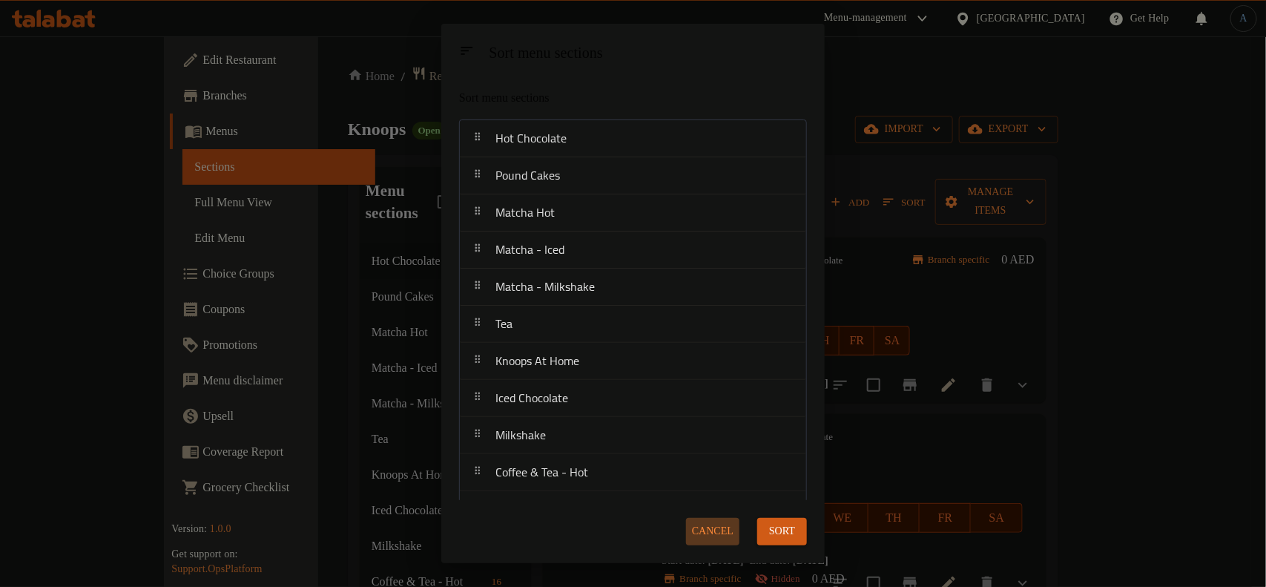
click at [716, 538] on span "Cancel" at bounding box center [713, 531] width 42 height 19
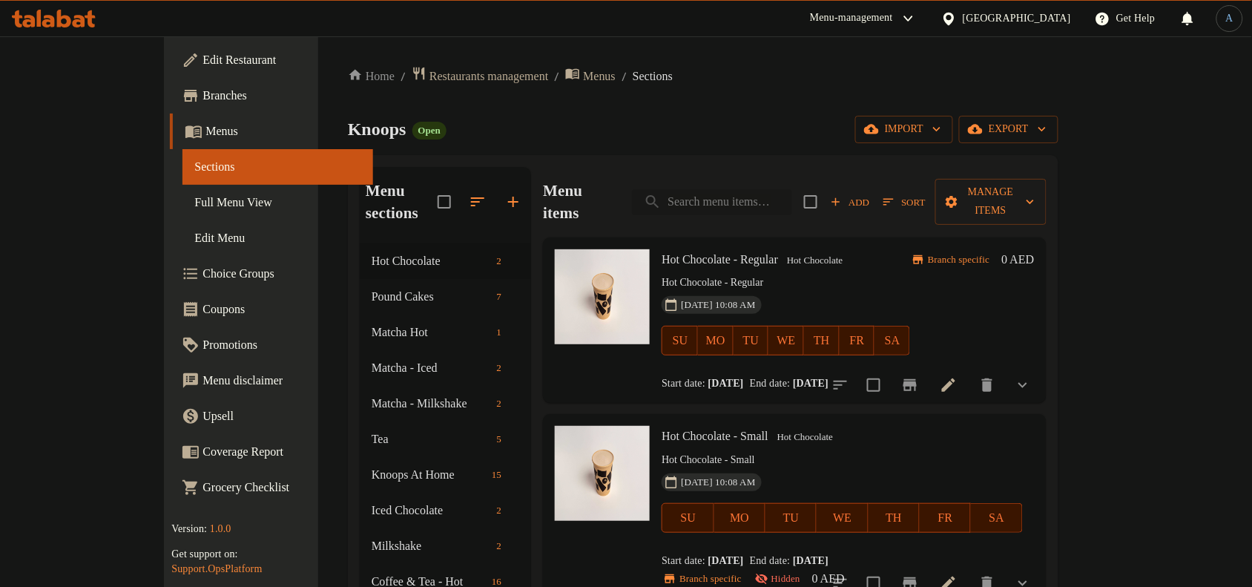
click at [792, 191] on input "search" at bounding box center [712, 202] width 160 height 26
paste input "Iced Chocolate"
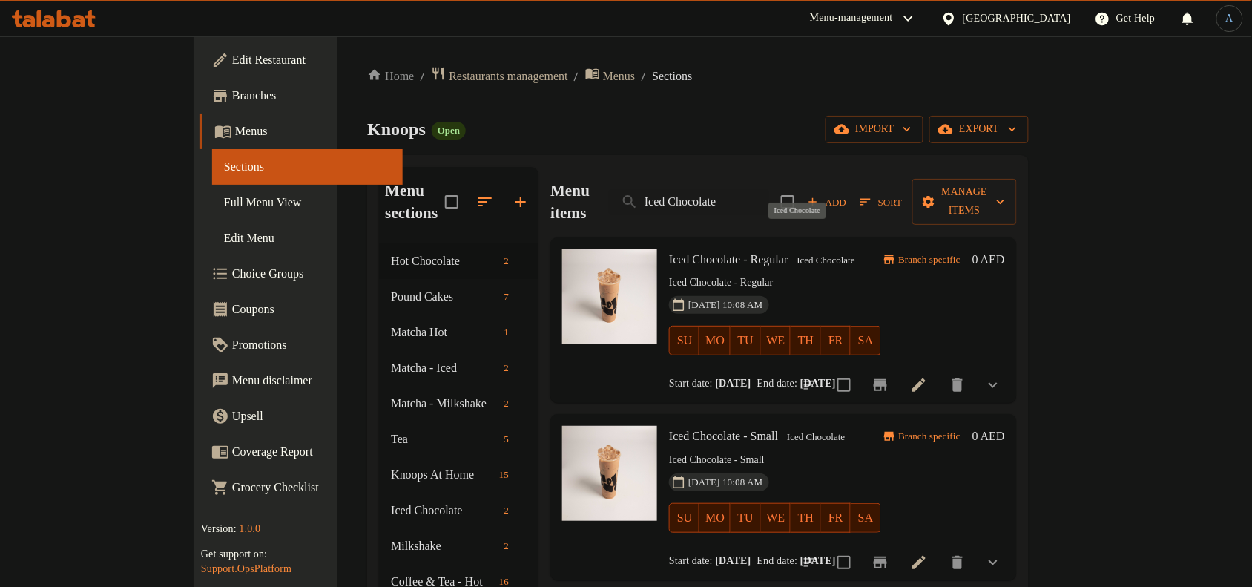
type input "Iced Chocolate"
click at [791, 252] on span "Iced Chocolate" at bounding box center [826, 260] width 70 height 17
copy span "Iced Chocolate"
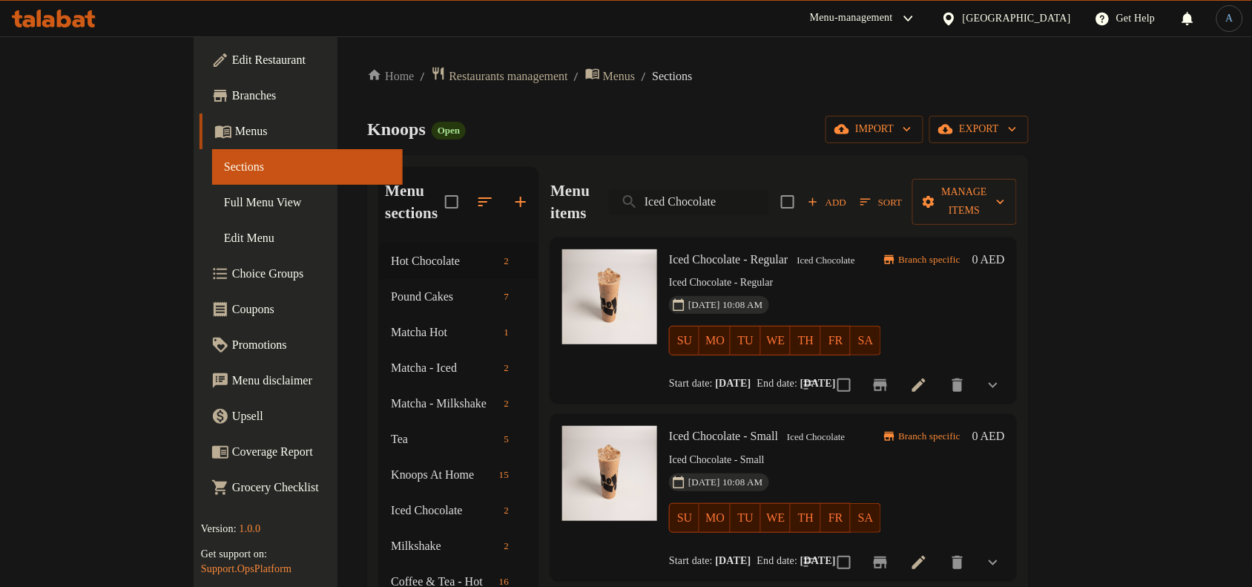
click at [769, 189] on input "Iced Chocolate" at bounding box center [689, 202] width 160 height 26
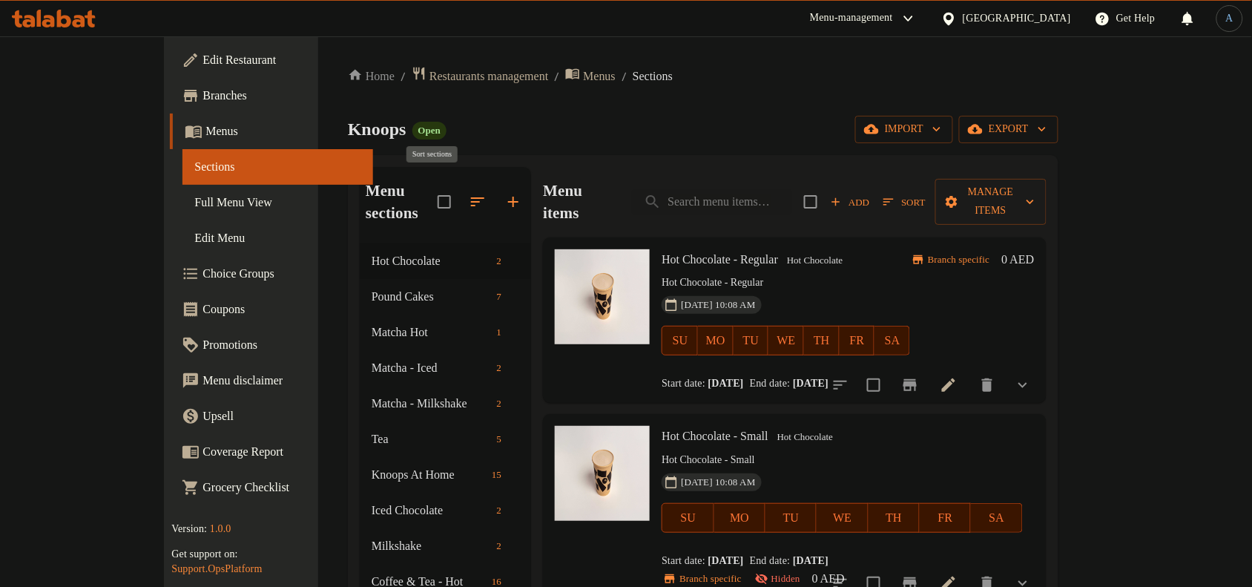
click at [469, 193] on icon "button" at bounding box center [478, 202] width 18 height 18
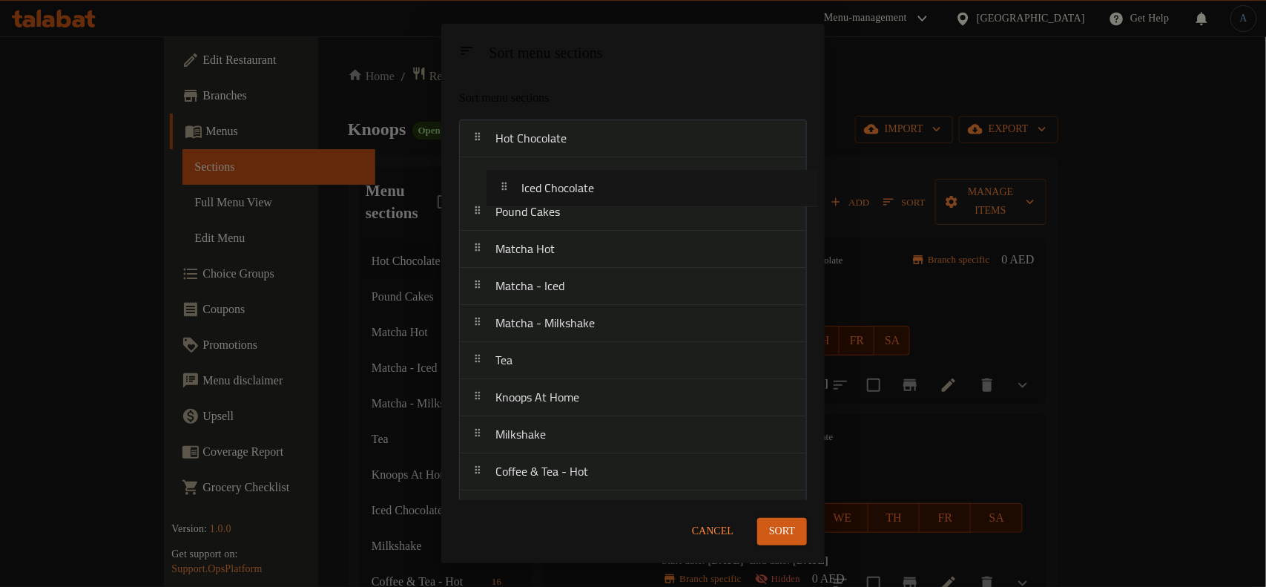
drag, startPoint x: 562, startPoint y: 291, endPoint x: 623, endPoint y: 219, distance: 94.2
click at [782, 527] on span "Sort" at bounding box center [782, 531] width 26 height 19
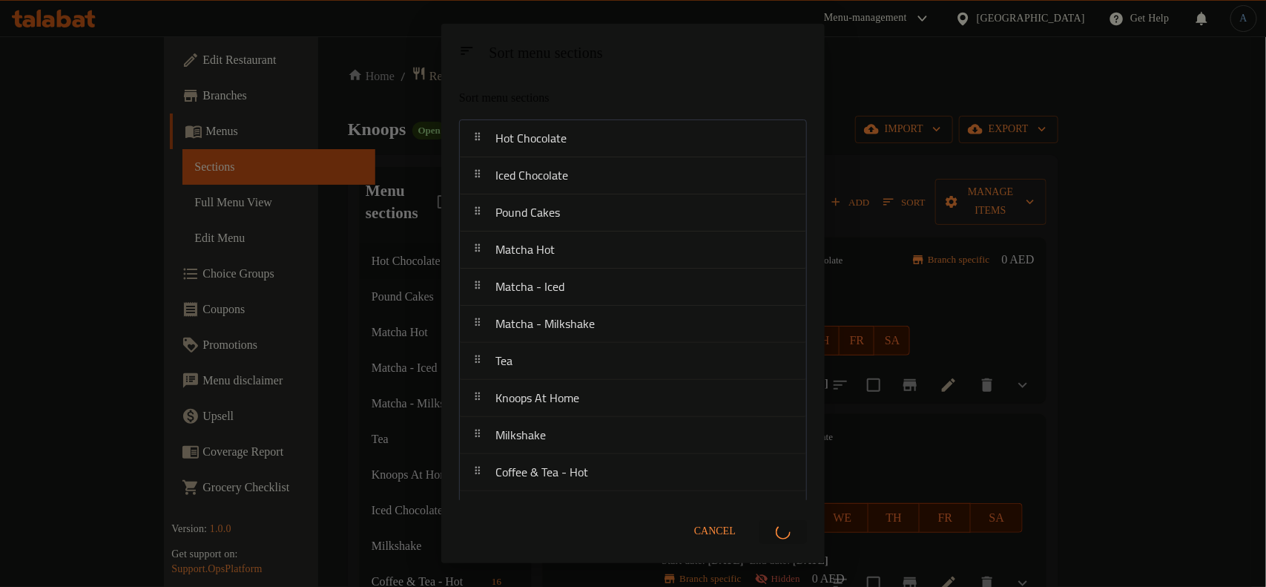
click at [907, 120] on div "Sort menu sections Sort menu sections Hot Chocolate Iced Chocolate Pound Cakes …" at bounding box center [633, 293] width 1266 height 587
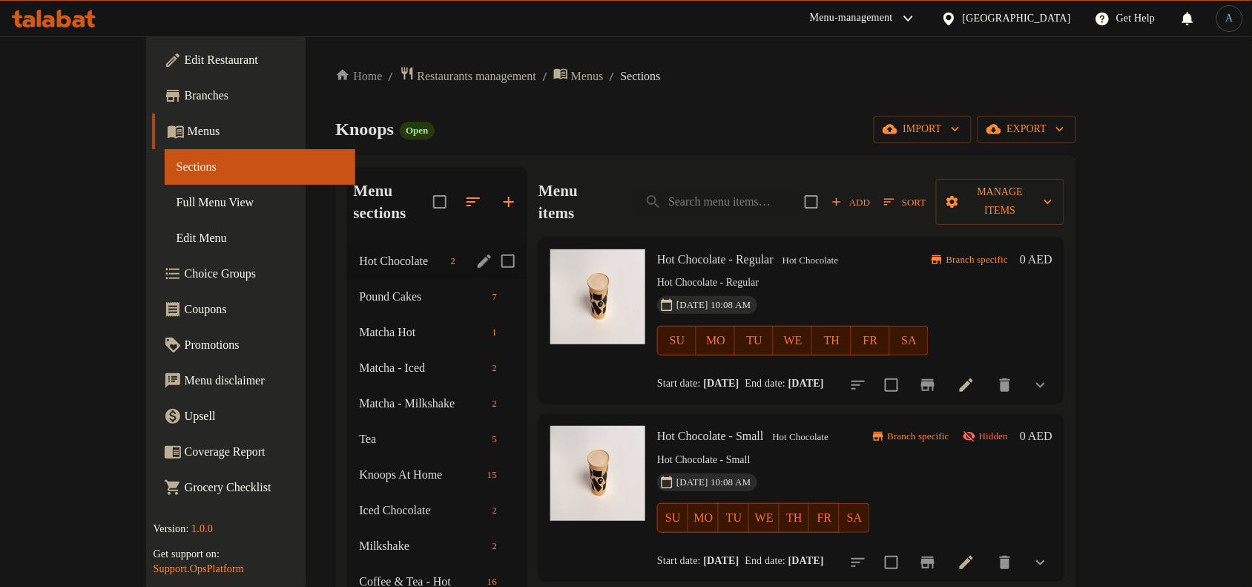
click at [359, 252] on span "Hot Chocolate" at bounding box center [401, 261] width 85 height 18
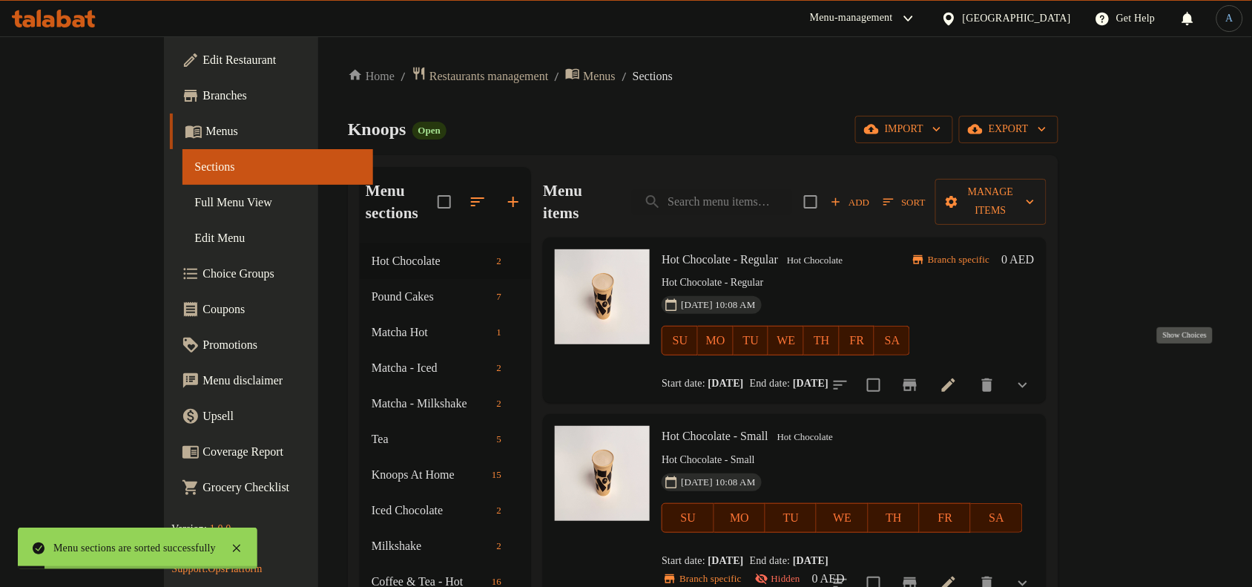
click at [1027, 383] on icon "show more" at bounding box center [1022, 385] width 9 height 5
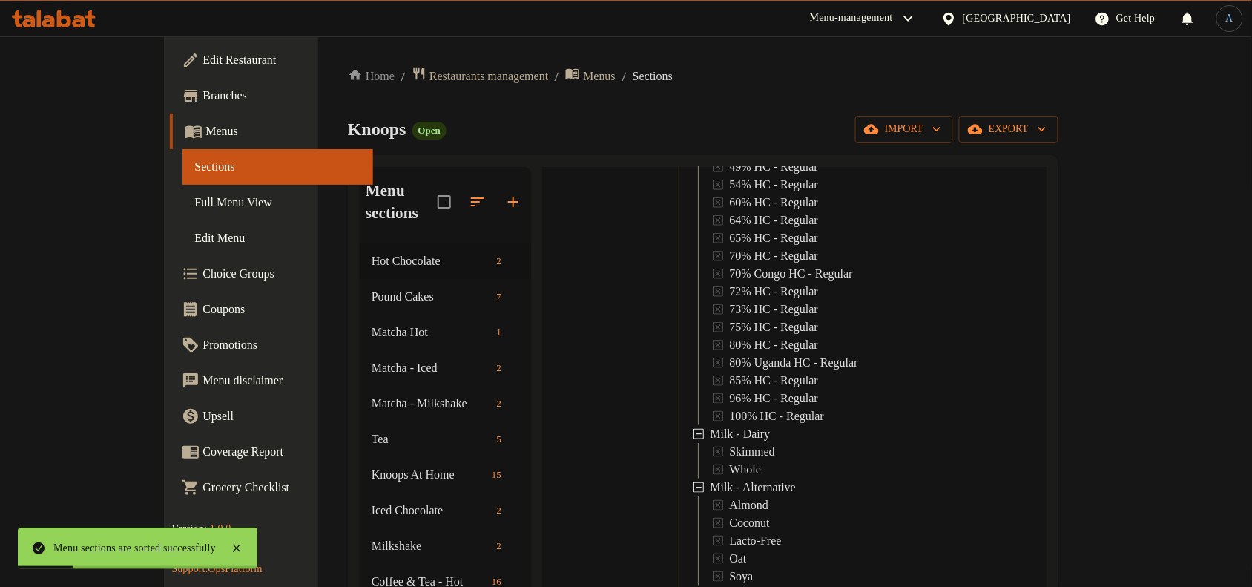
scroll to position [458, 0]
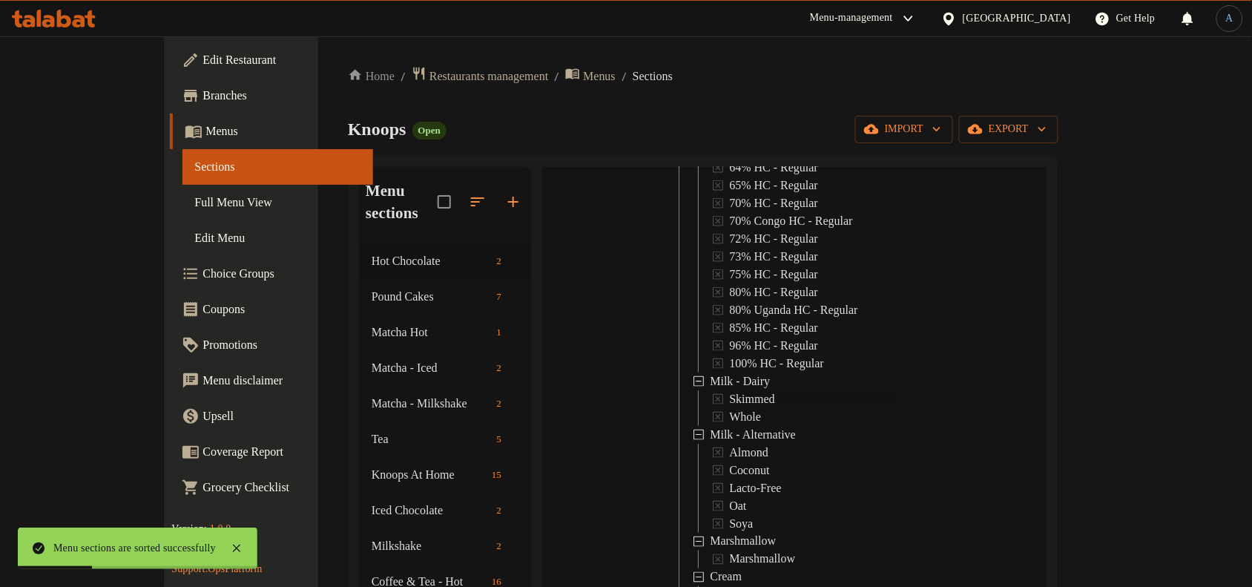
click at [729, 390] on span "Skimmed" at bounding box center [751, 399] width 45 height 18
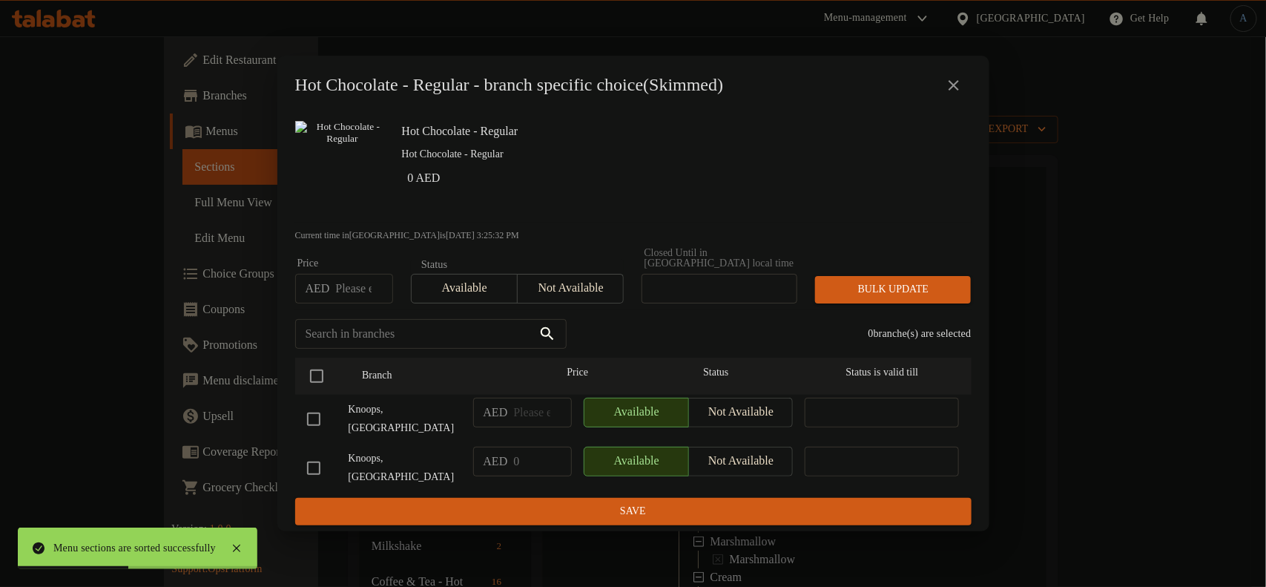
click at [958, 87] on icon "close" at bounding box center [954, 85] width 10 height 10
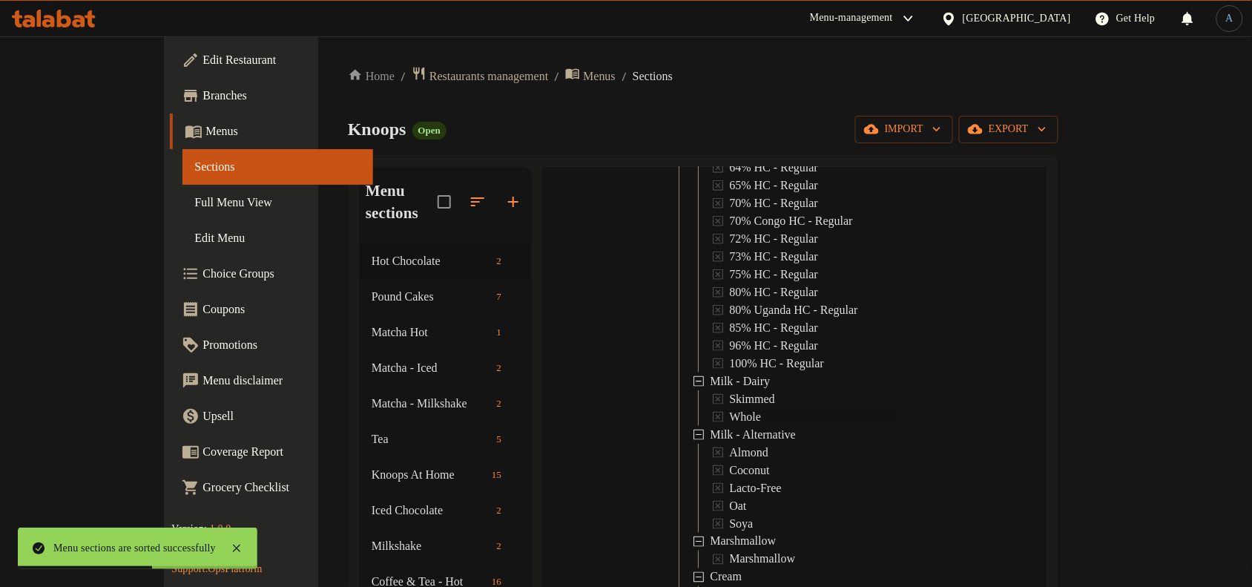
click at [729, 408] on span "Whole" at bounding box center [745, 417] width 32 height 18
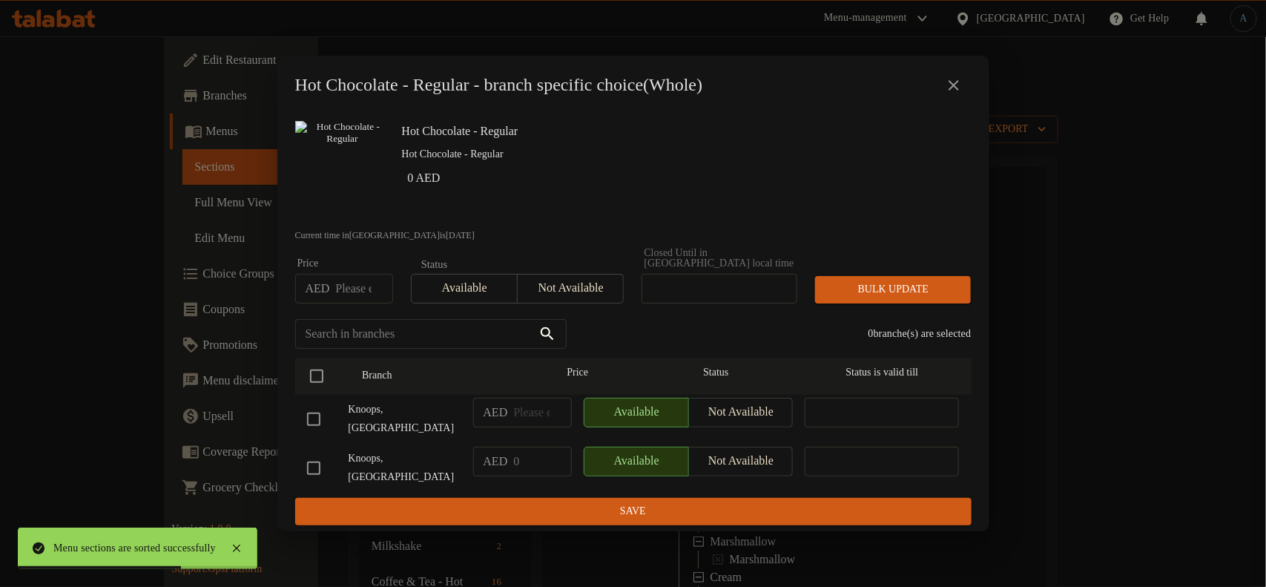
click at [958, 86] on icon "close" at bounding box center [954, 85] width 10 height 10
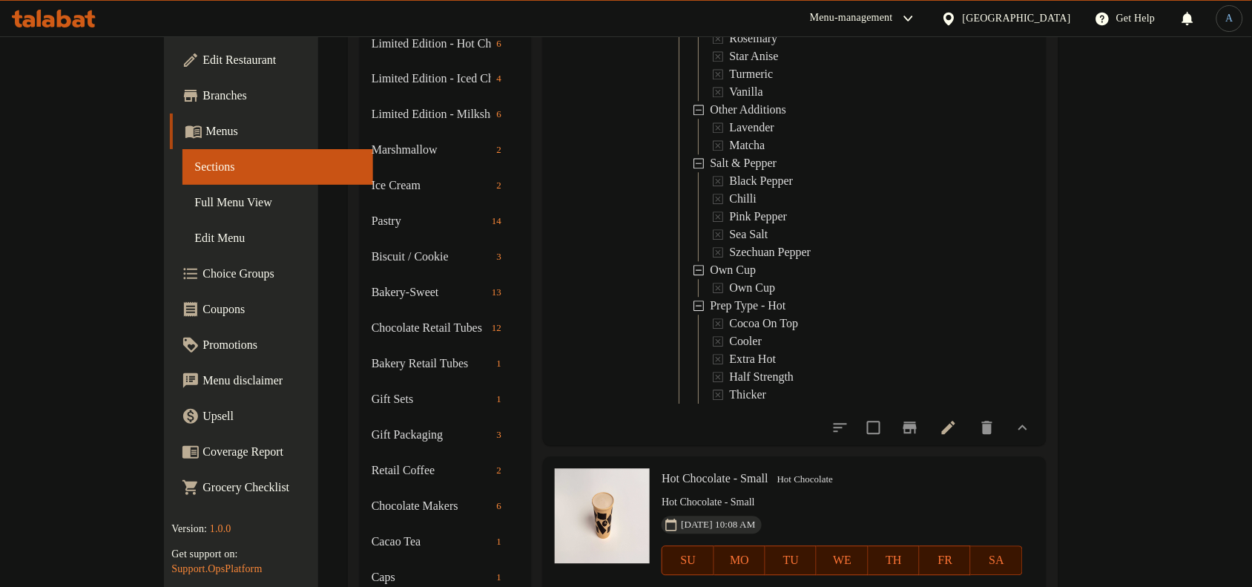
scroll to position [834, 0]
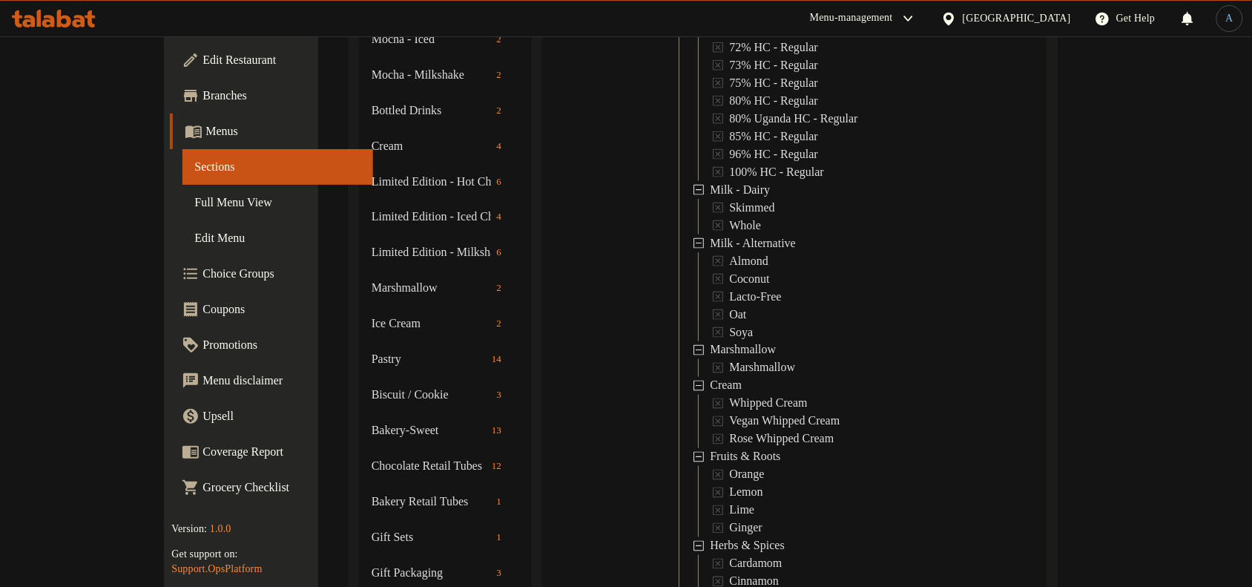
scroll to position [0, 0]
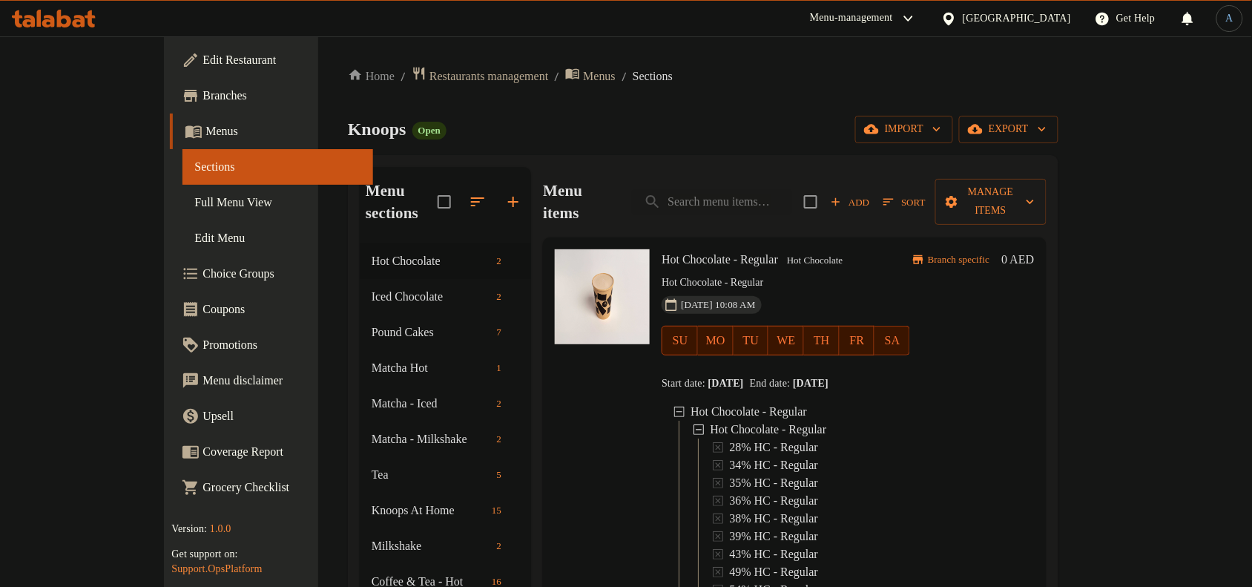
click at [662, 120] on div "Knoops Open import export" at bounding box center [703, 129] width 711 height 27
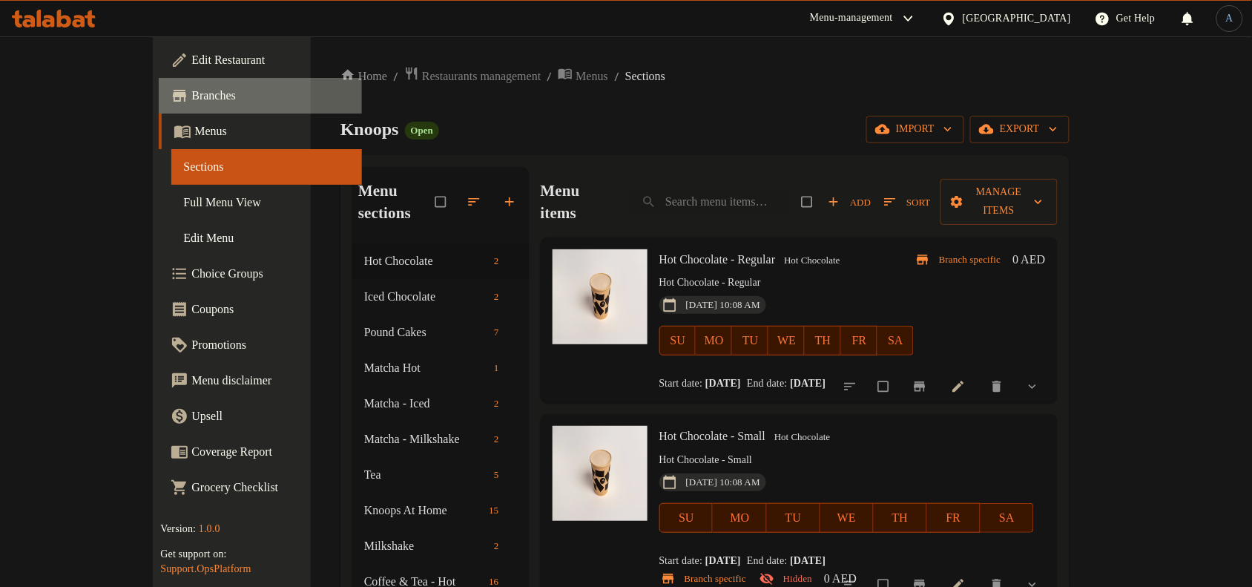
click at [191, 98] on span "Branches" at bounding box center [270, 96] width 159 height 18
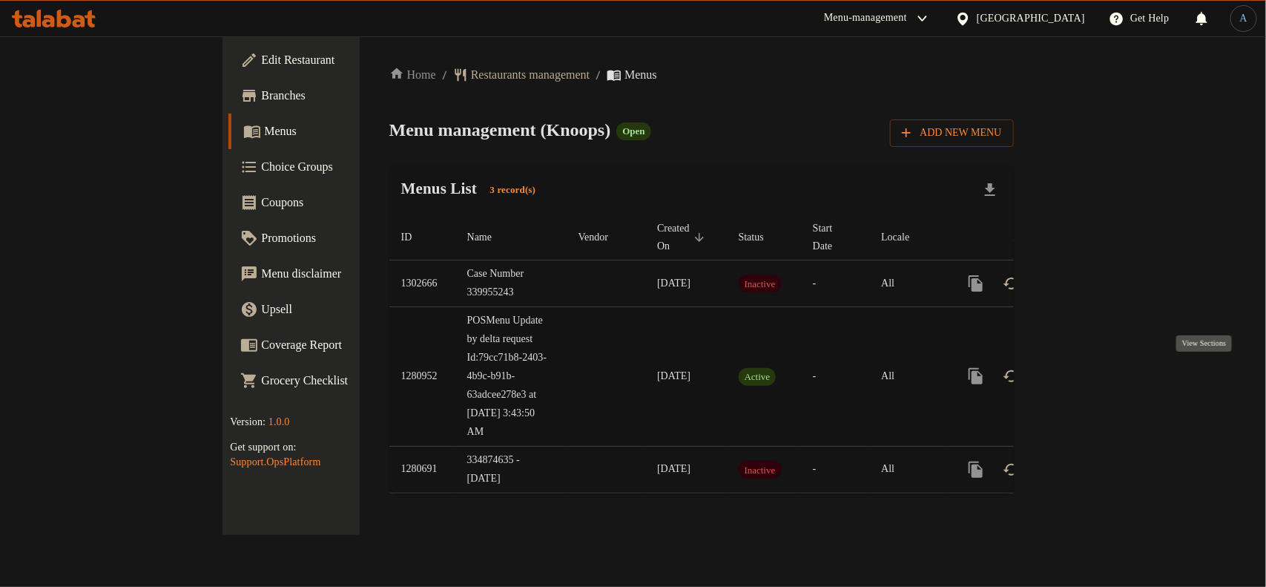
click at [1092, 378] on icon "enhanced table" at bounding box center [1083, 376] width 18 height 18
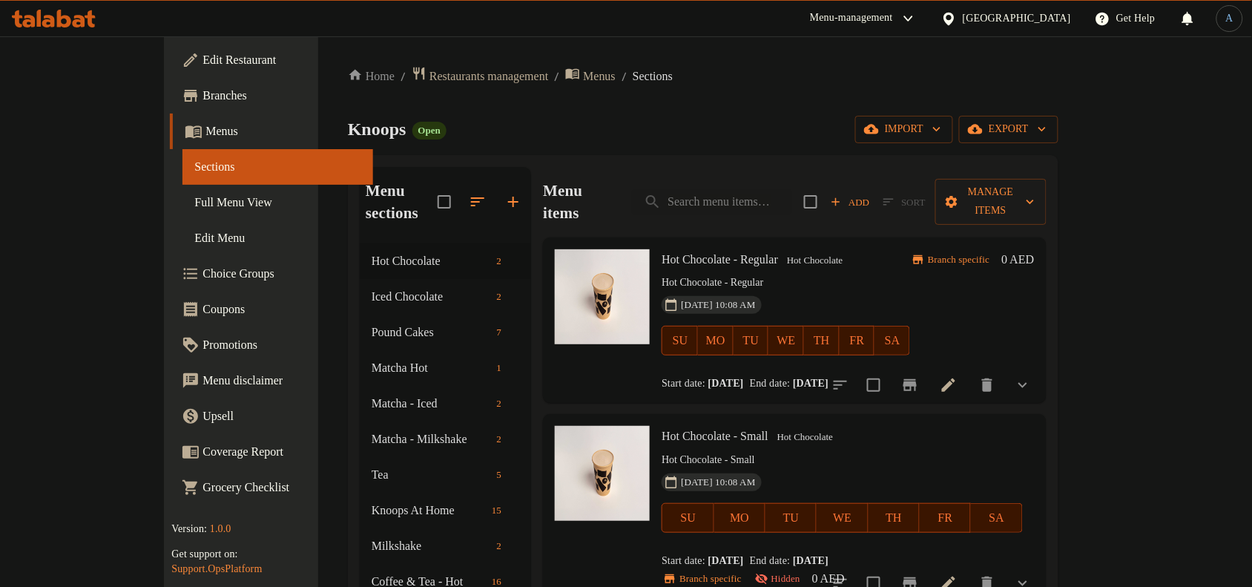
click at [790, 290] on div "24-06-2025 10:08 AM SU MO TU WE TH FR SA" at bounding box center [786, 330] width 260 height 80
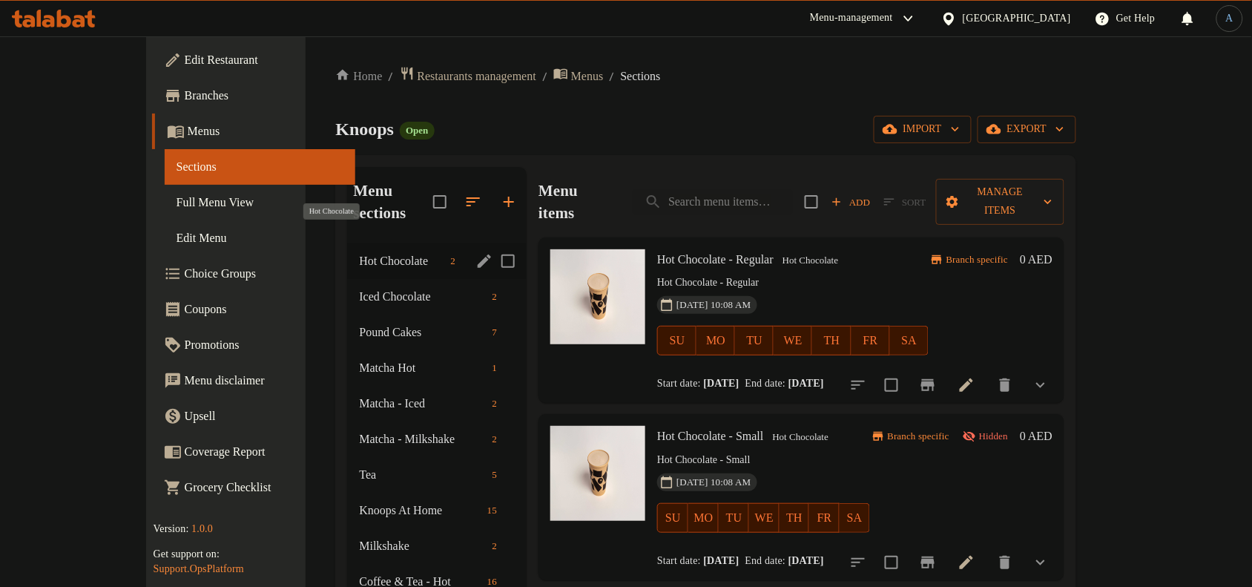
click at [359, 252] on span "Hot Chocolate" at bounding box center [401, 261] width 85 height 18
click at [359, 288] on span "Iced Chocolate" at bounding box center [401, 297] width 85 height 18
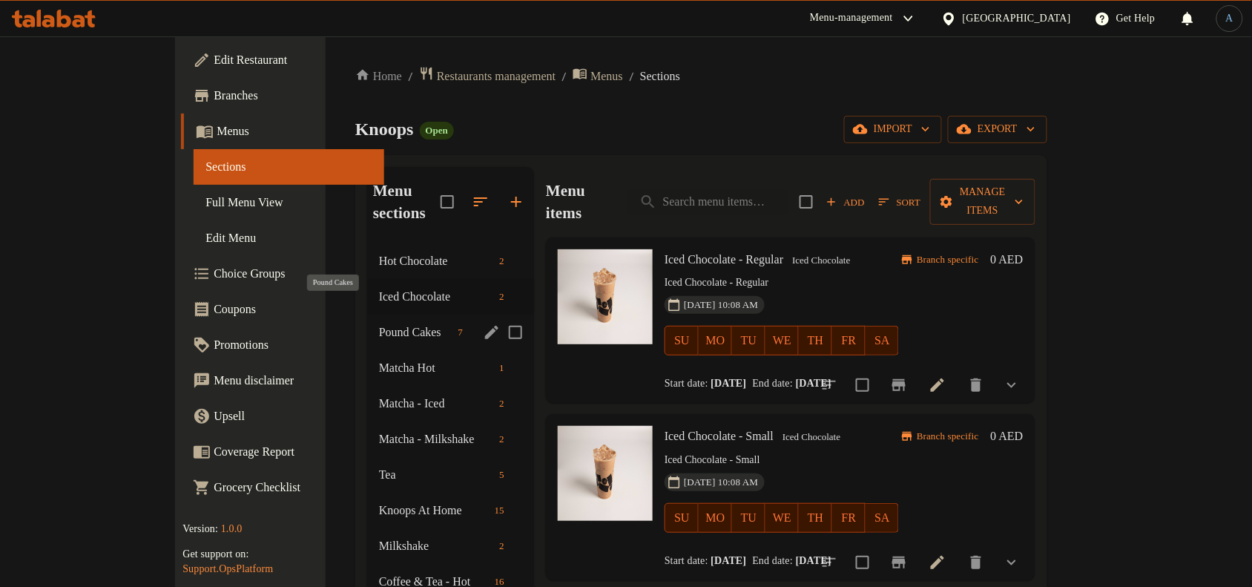
click at [379, 323] on span "Pound Cakes" at bounding box center [415, 332] width 73 height 18
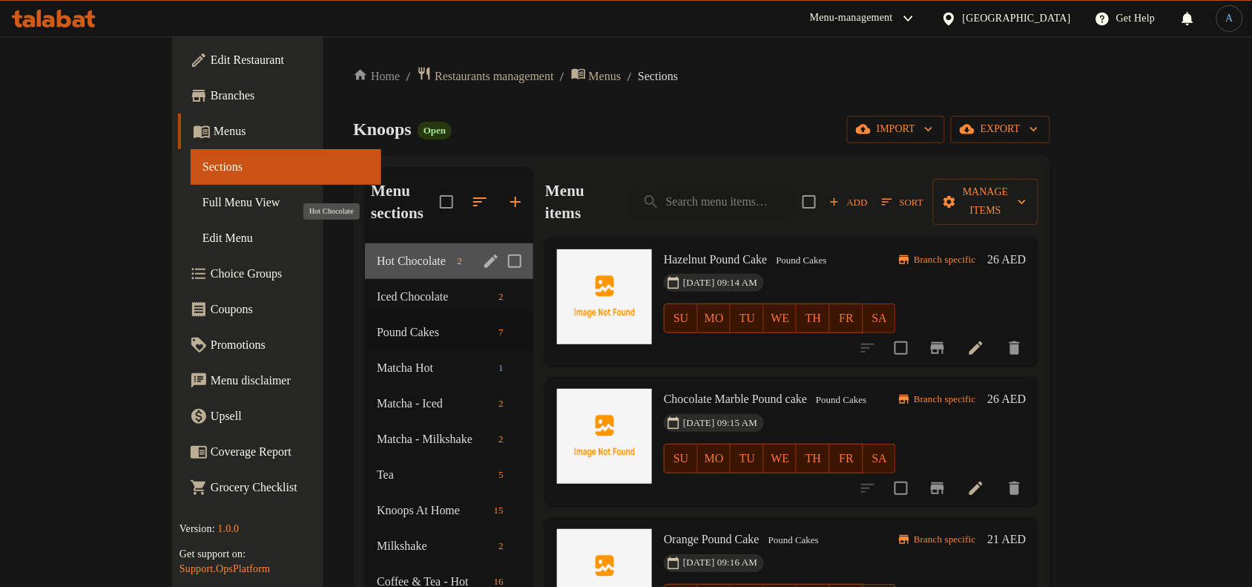
click at [377, 252] on span "Hot Chocolate" at bounding box center [414, 261] width 74 height 18
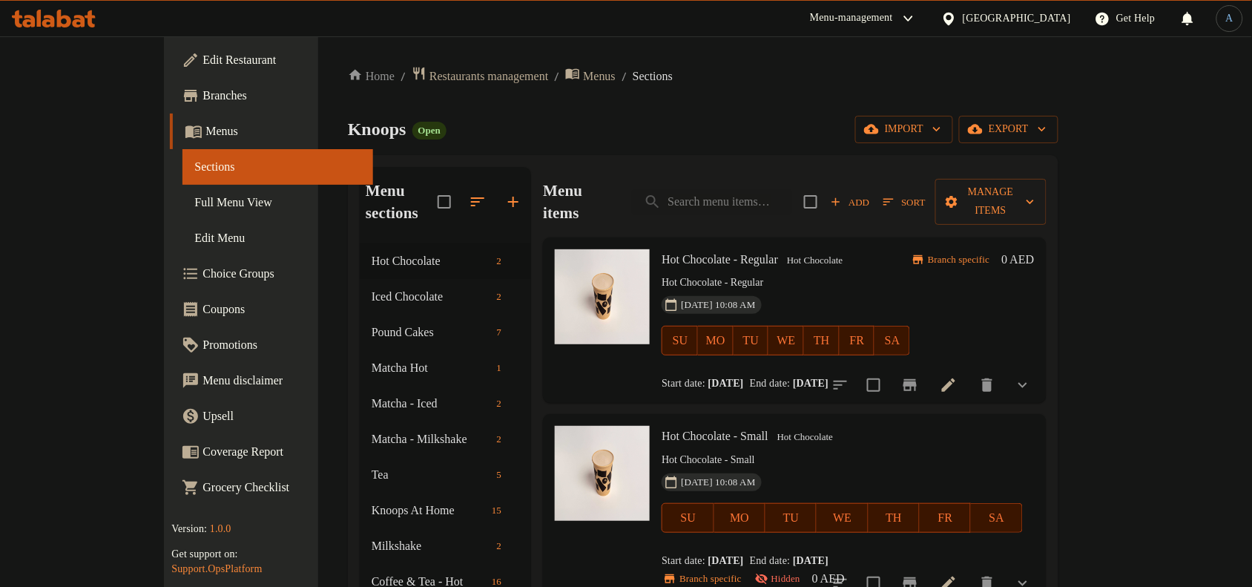
click at [803, 274] on p "Hot Chocolate - Regular" at bounding box center [786, 283] width 248 height 19
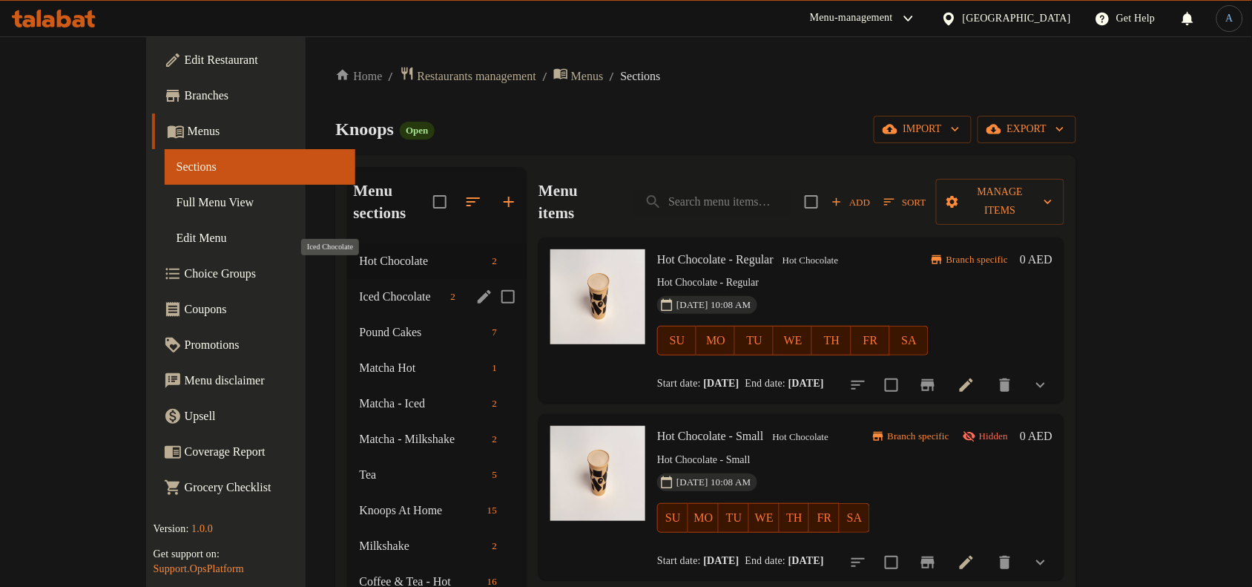
click at [359, 288] on span "Iced Chocolate" at bounding box center [401, 297] width 85 height 18
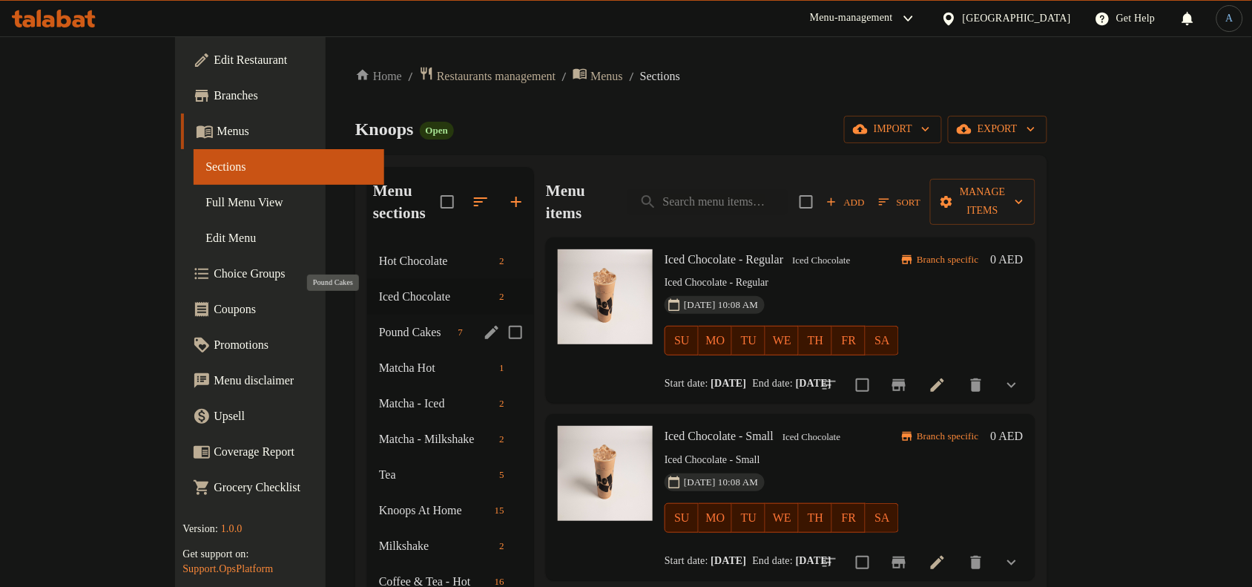
click at [379, 323] on span "Pound Cakes" at bounding box center [415, 332] width 73 height 18
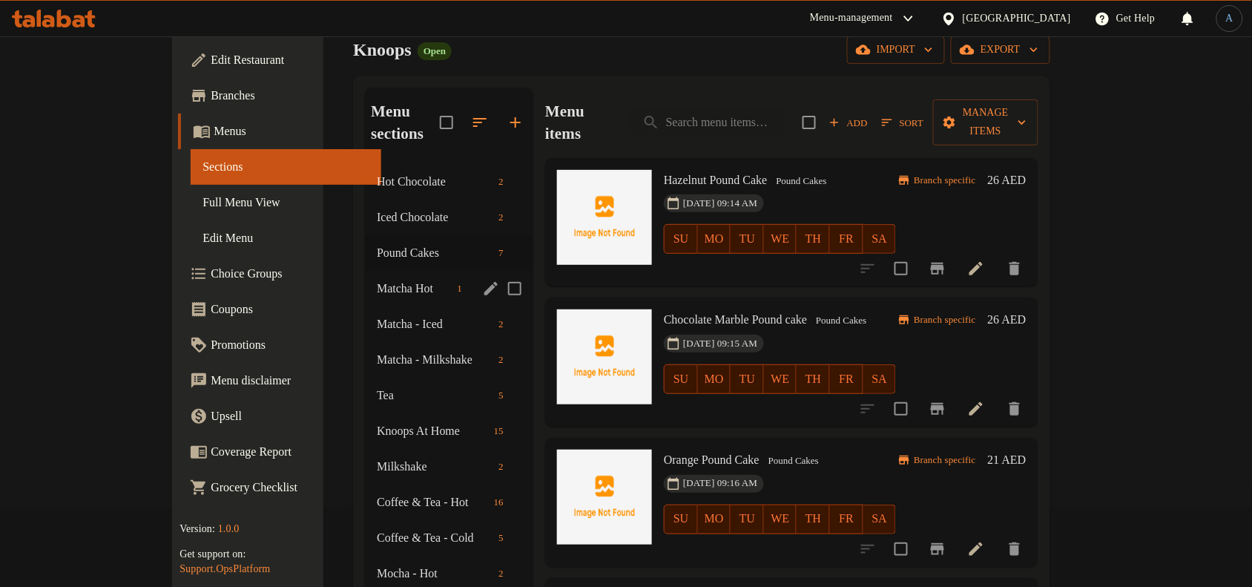
scroll to position [20, 0]
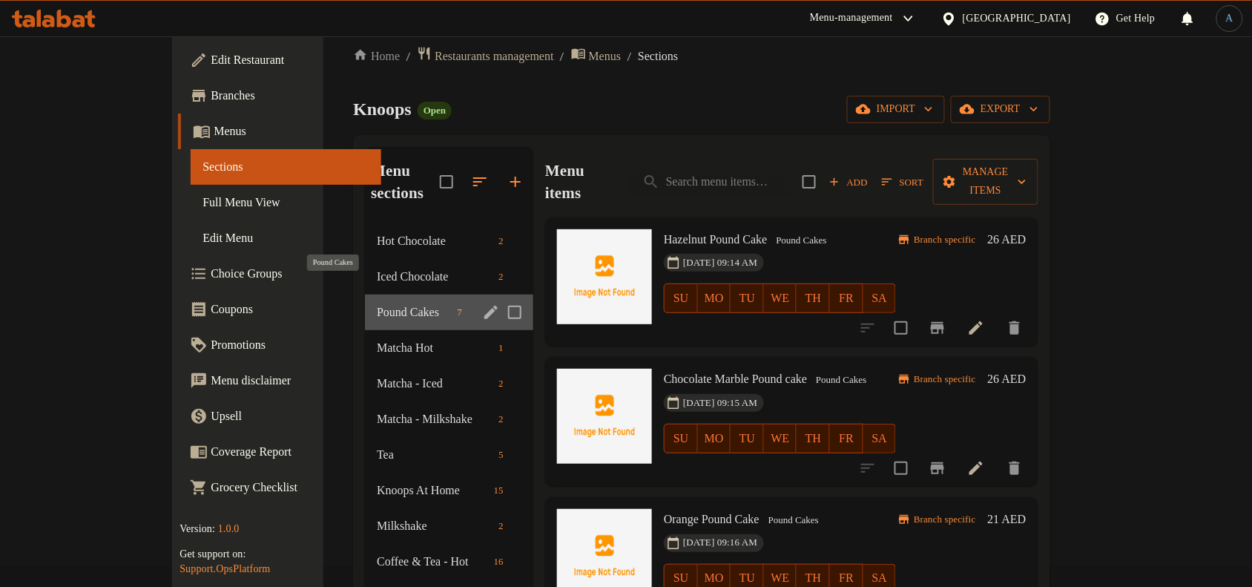
click at [377, 303] on span "Pound Cakes" at bounding box center [414, 312] width 74 height 18
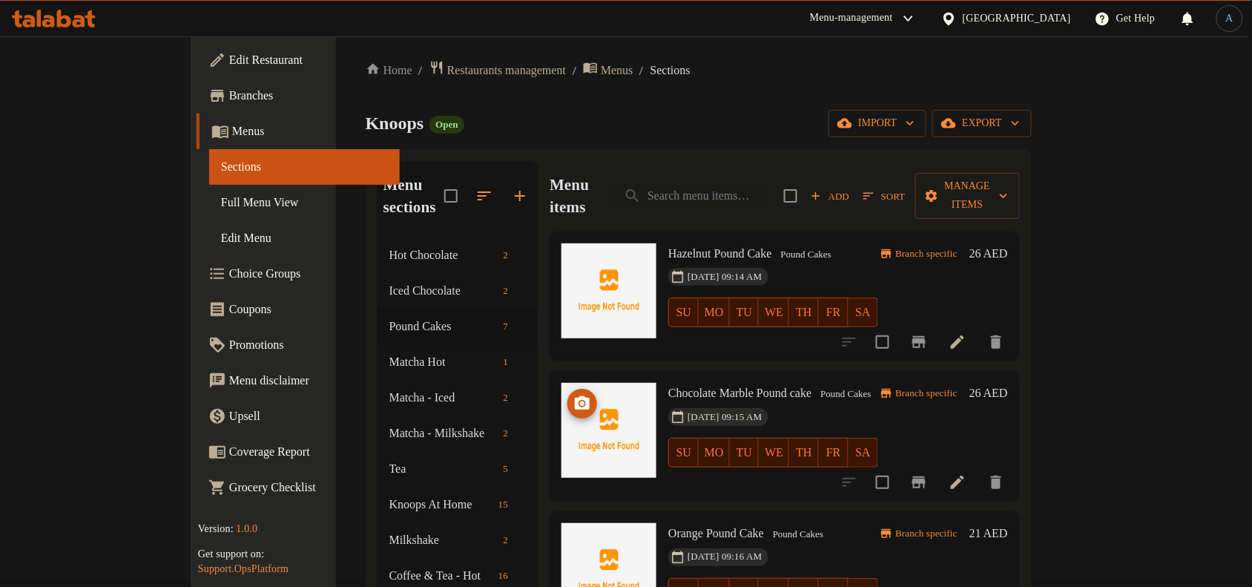
scroll to position [0, 0]
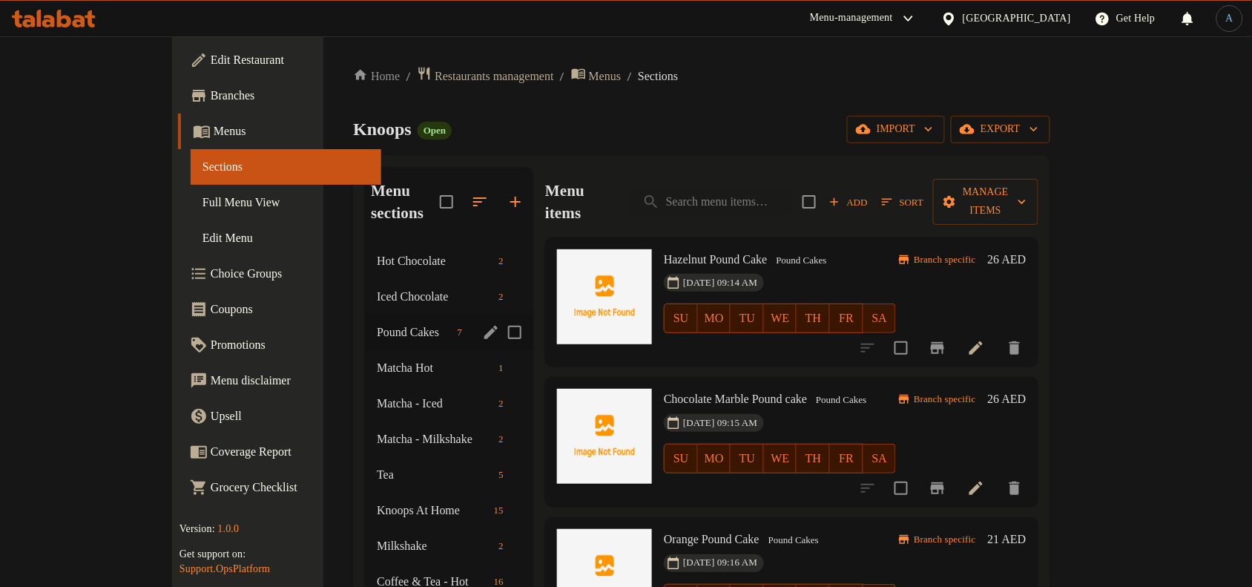
click at [365, 324] on div "Pound Cakes 7" at bounding box center [449, 332] width 168 height 36
click at [377, 359] on span "Matcha Hot" at bounding box center [414, 368] width 74 height 18
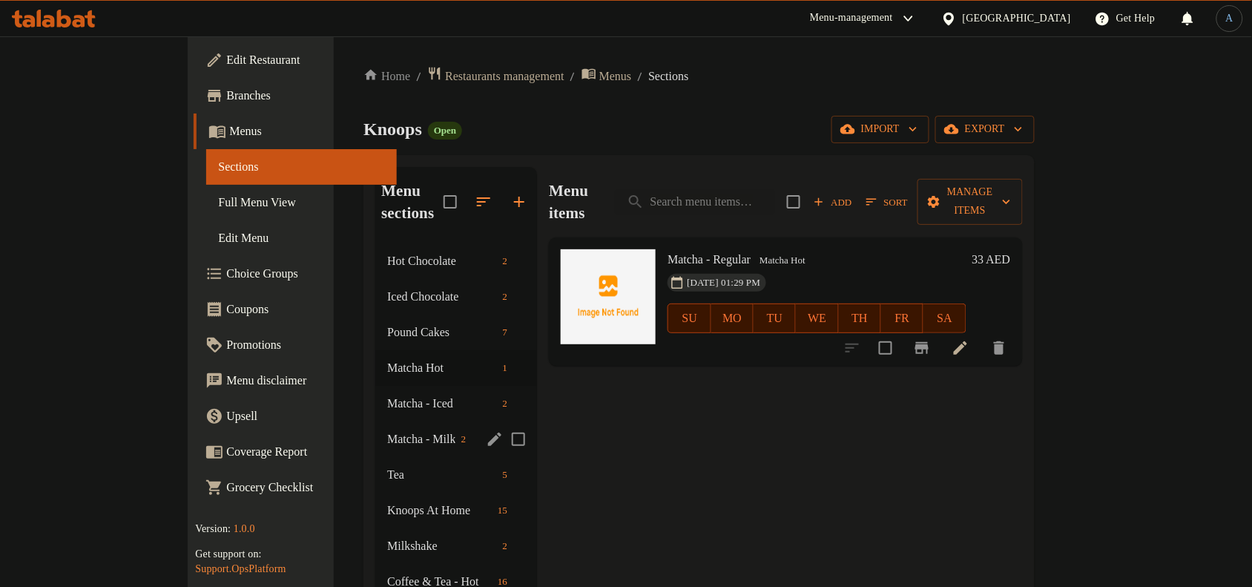
click at [387, 395] on span "Matcha - Iced" at bounding box center [441, 404] width 109 height 18
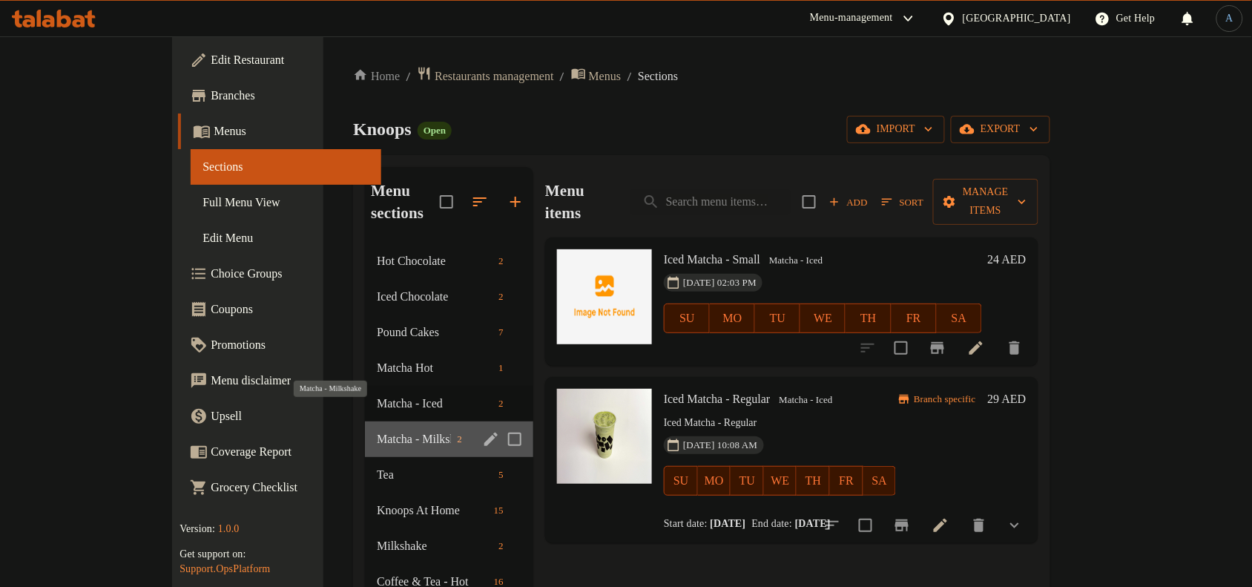
click at [377, 430] on span "Matcha - Milkshake" at bounding box center [414, 439] width 74 height 18
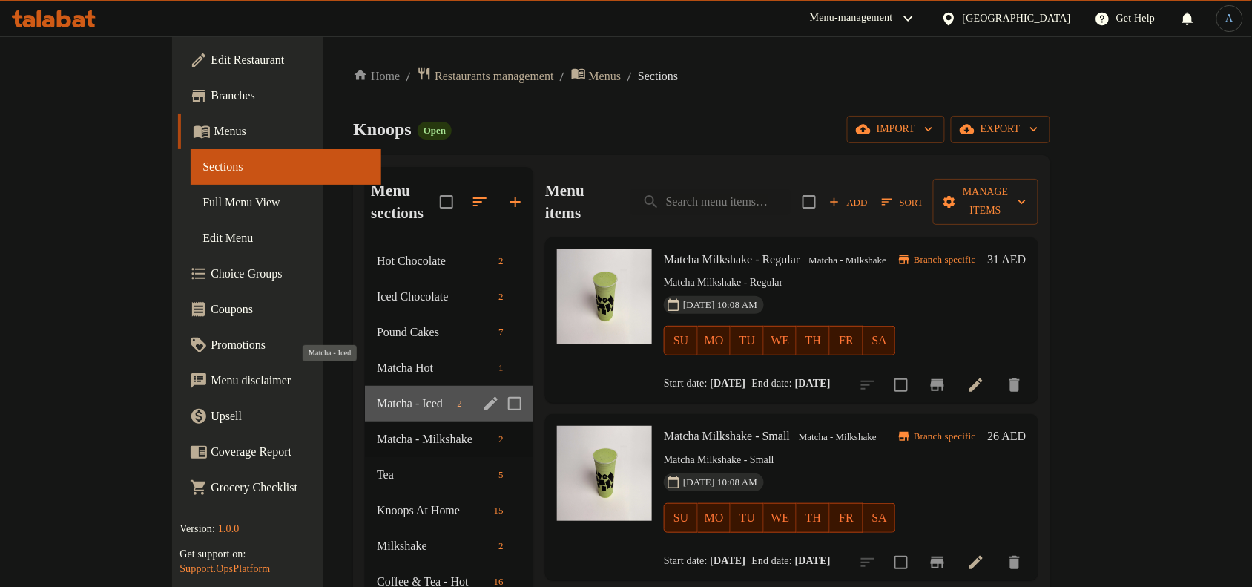
click at [377, 395] on span "Matcha - Iced" at bounding box center [414, 404] width 74 height 18
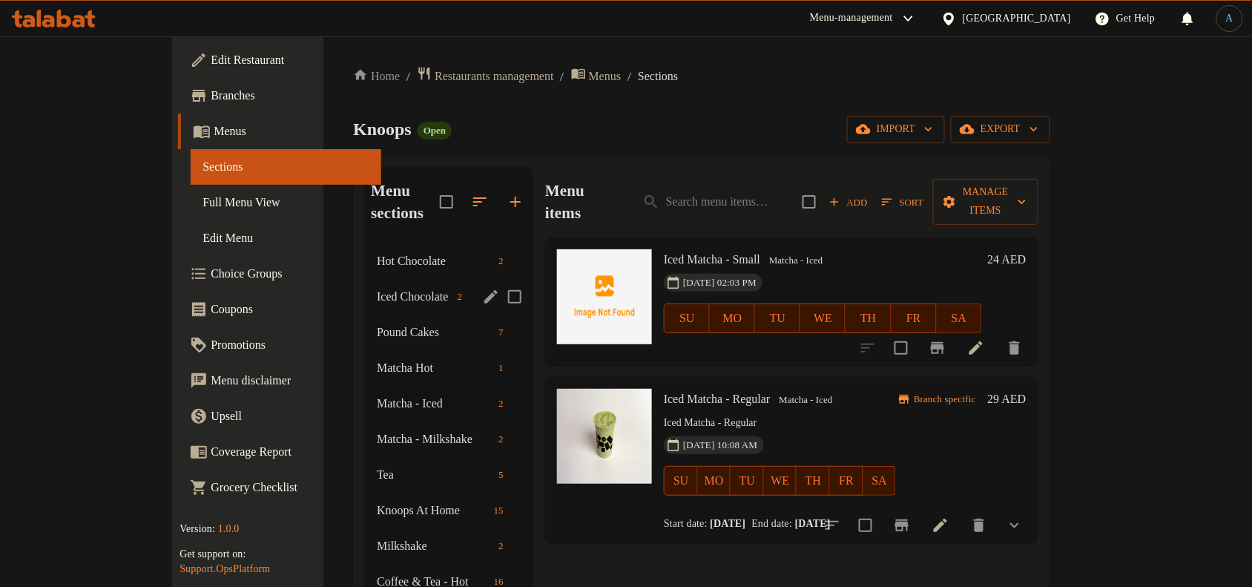
click at [377, 252] on span "Hot Chocolate" at bounding box center [435, 261] width 116 height 18
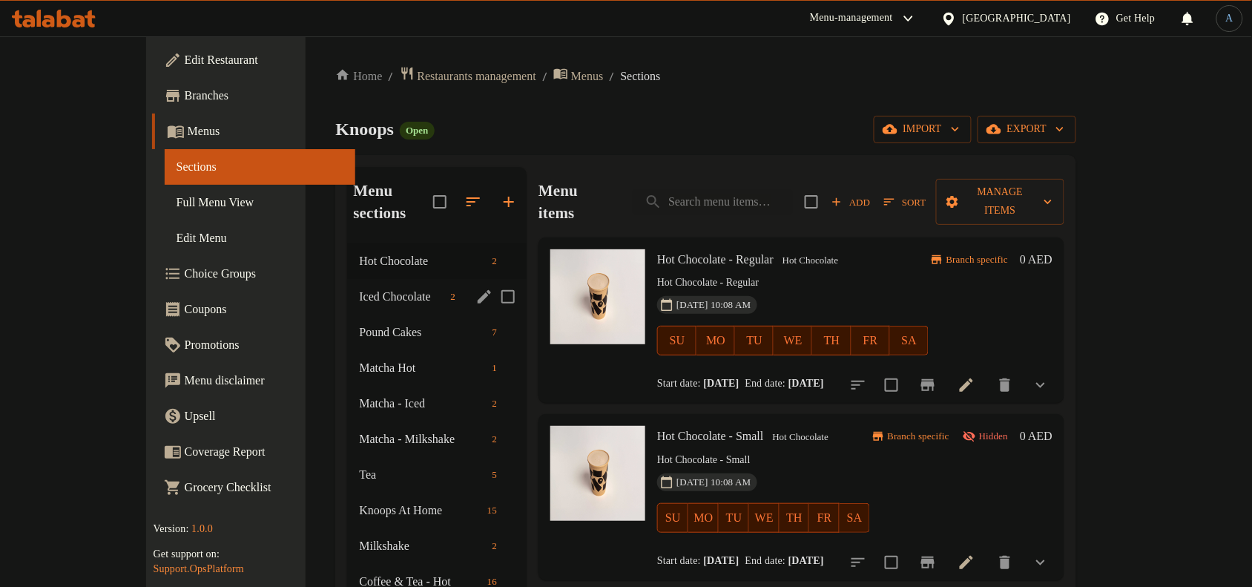
click at [359, 288] on span "Iced Chocolate" at bounding box center [401, 297] width 85 height 18
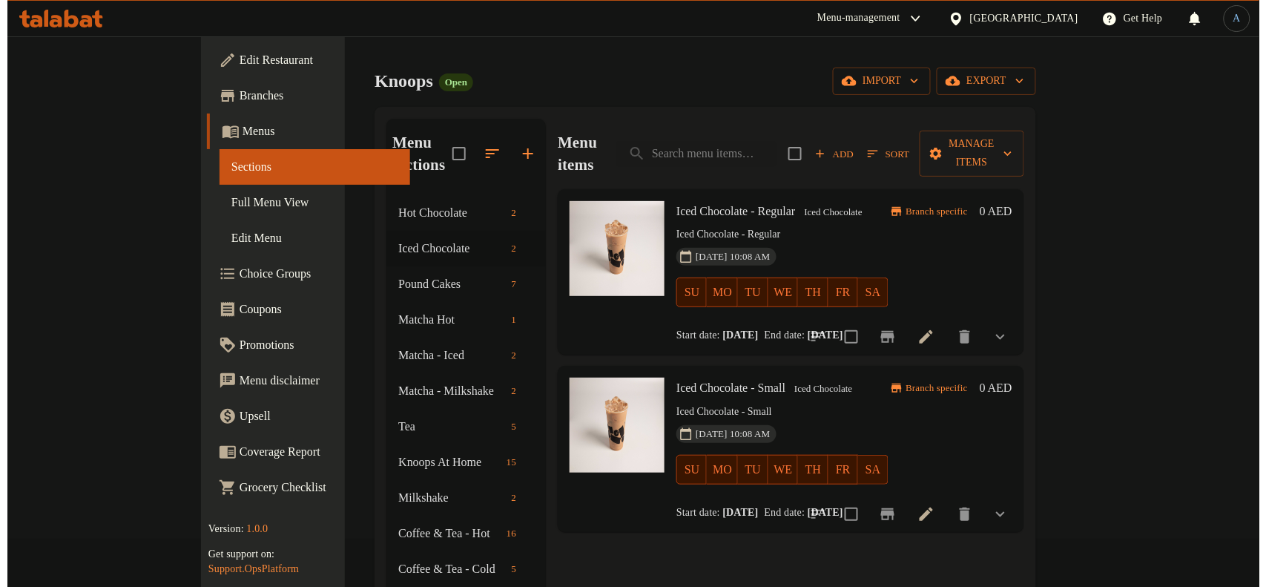
scroll to position [93, 0]
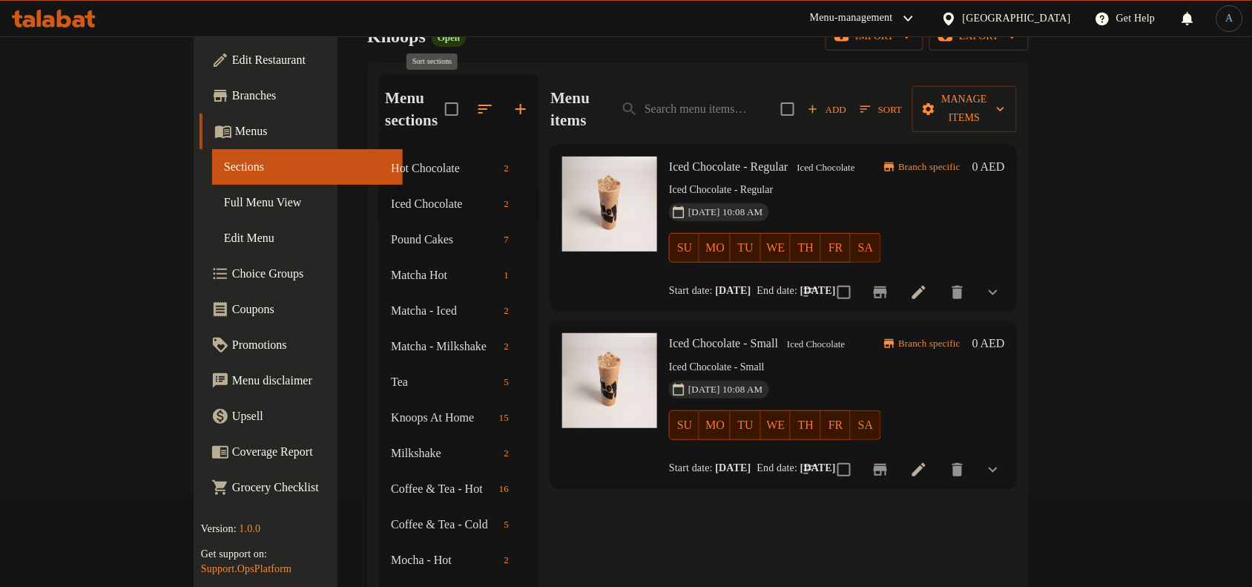
click at [476, 100] on icon "button" at bounding box center [485, 109] width 18 height 18
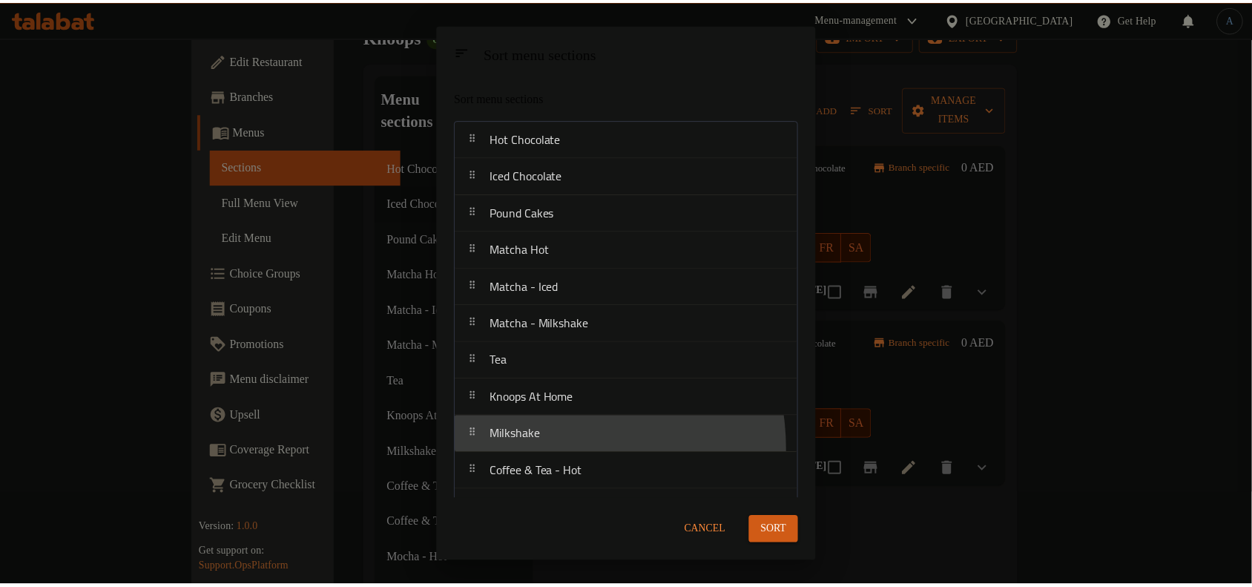
scroll to position [1, 0]
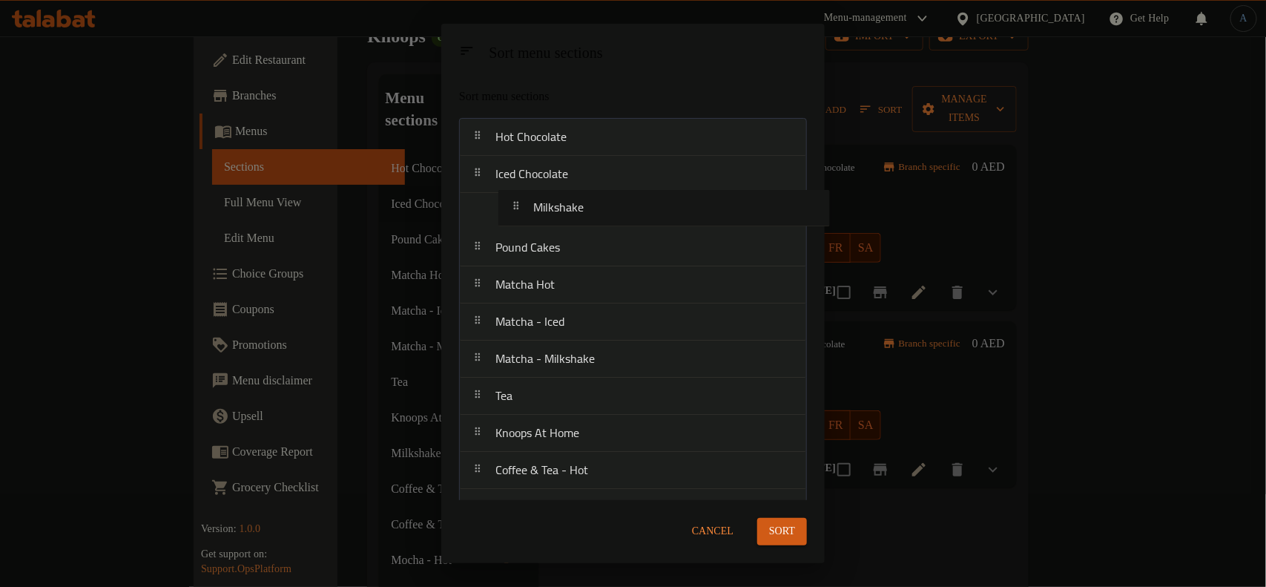
drag, startPoint x: 550, startPoint y: 446, endPoint x: 588, endPoint y: 214, distance: 235.3
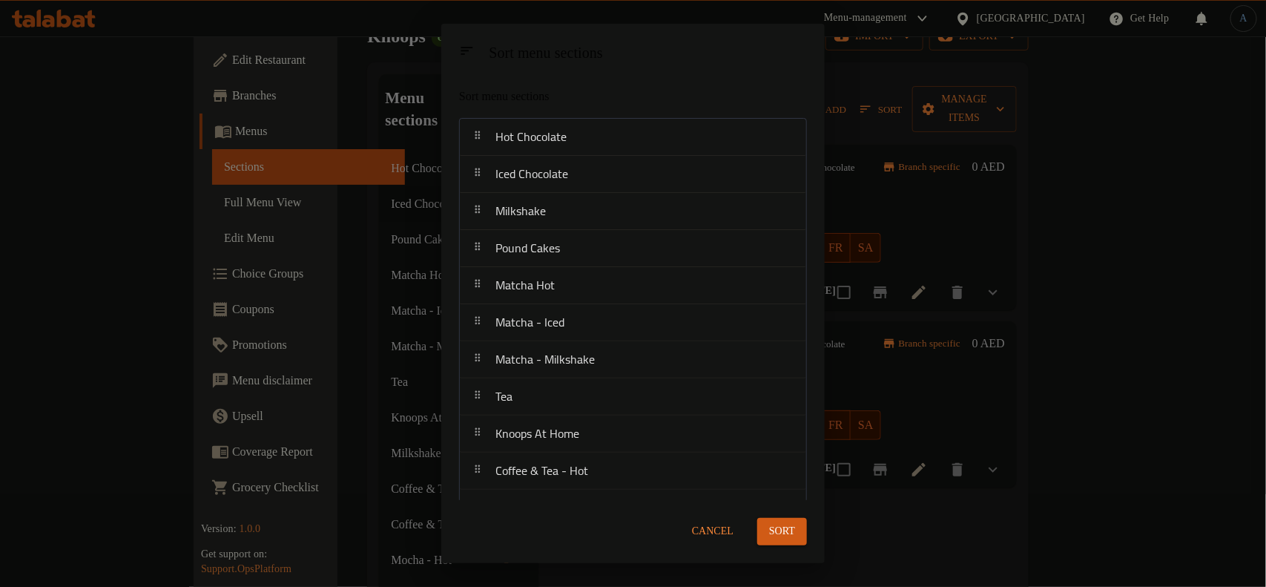
click at [787, 524] on span "Sort" at bounding box center [782, 531] width 26 height 19
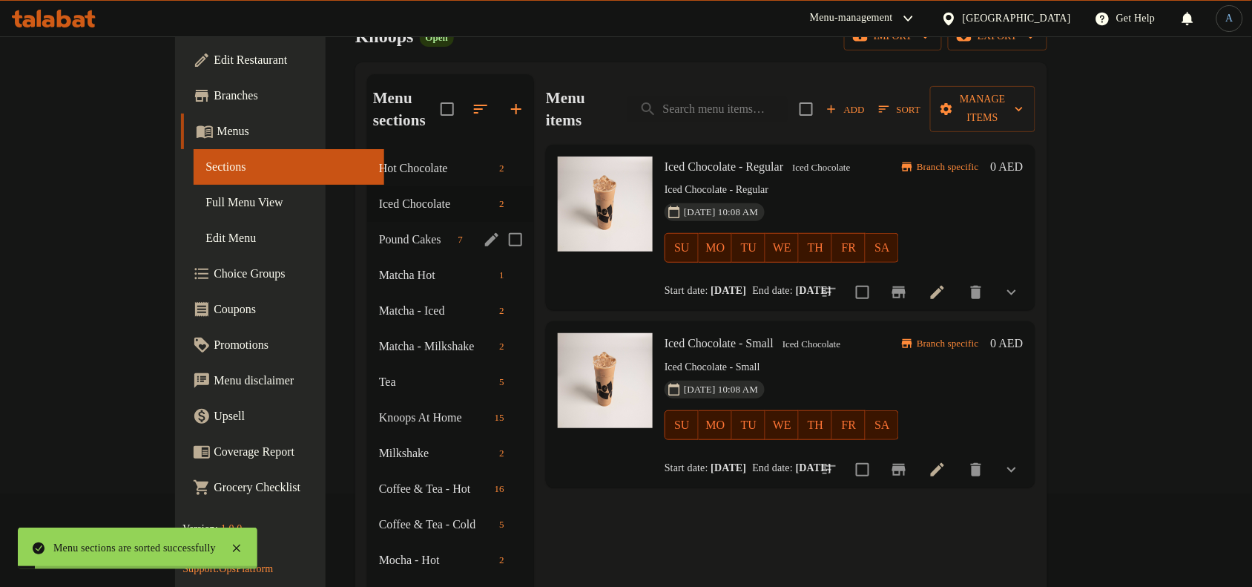
scroll to position [0, 0]
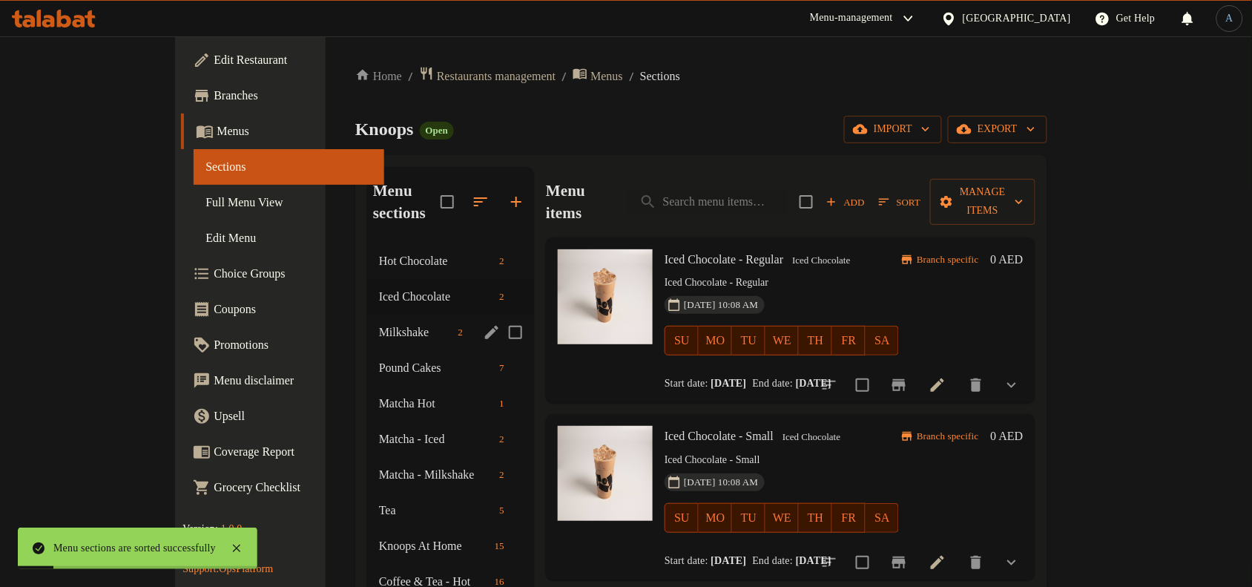
click at [379, 323] on span "Milkshake" at bounding box center [415, 332] width 73 height 18
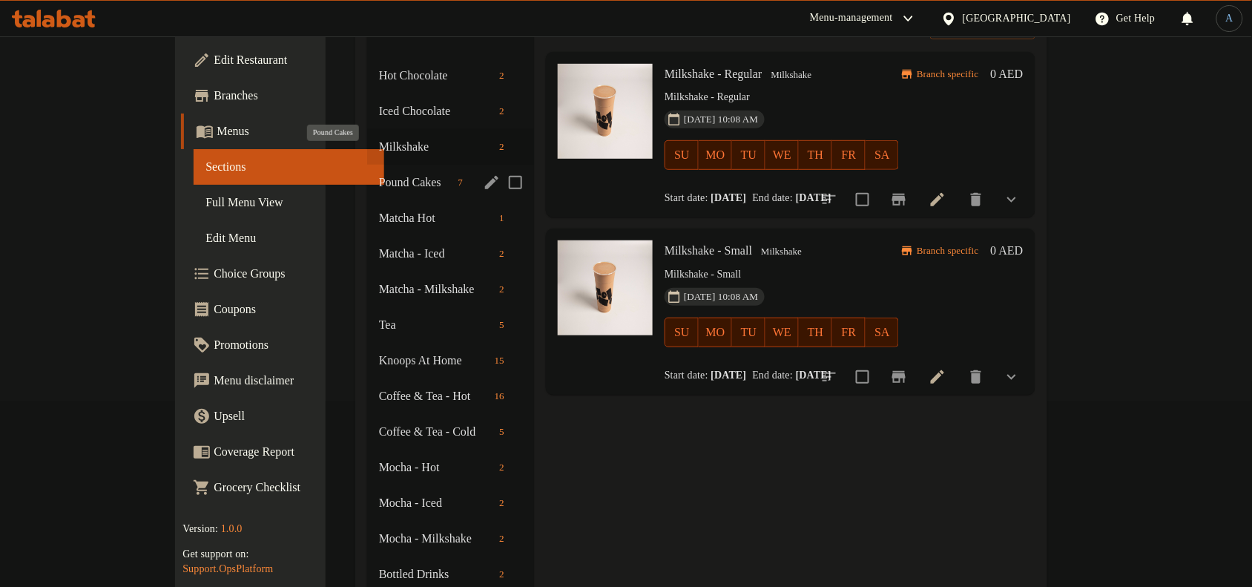
scroll to position [93, 0]
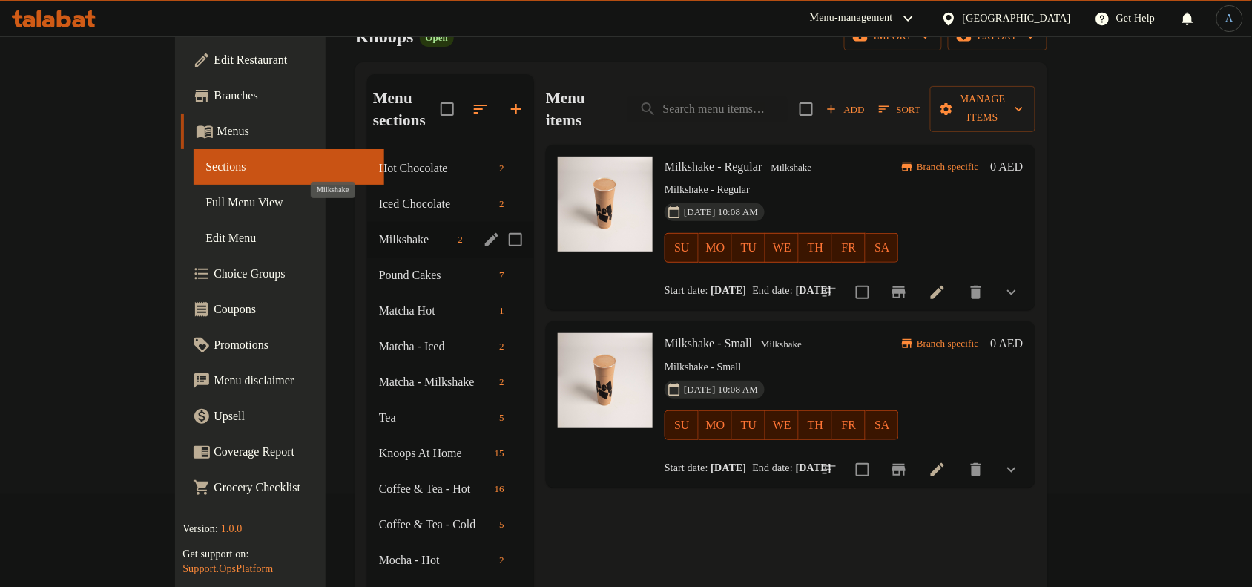
click at [379, 231] on span "Milkshake" at bounding box center [415, 240] width 73 height 18
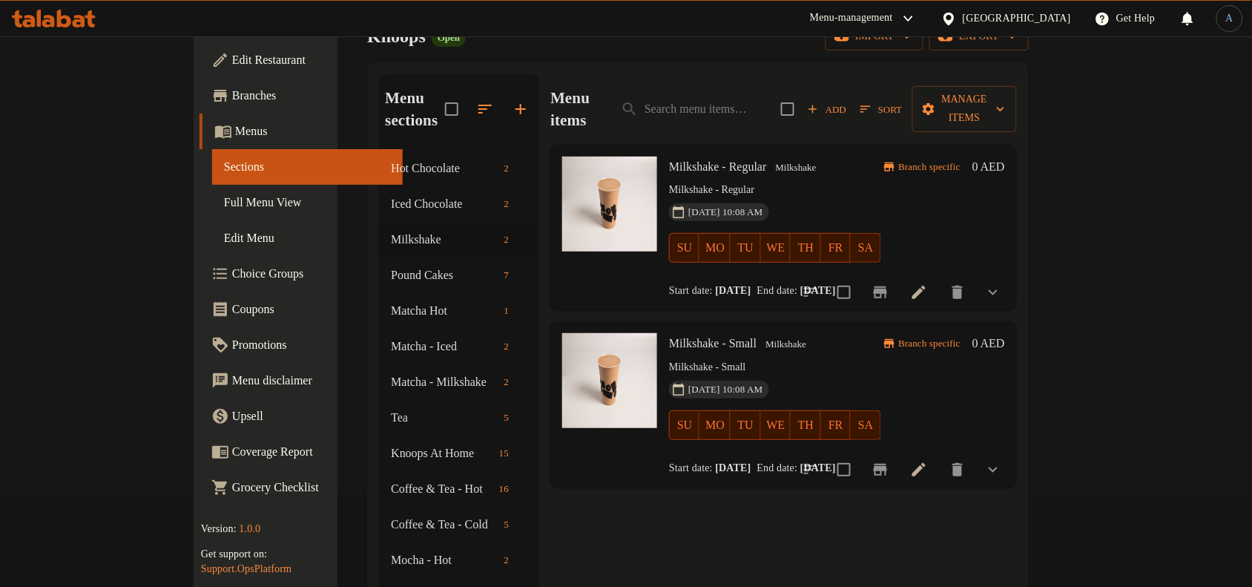
click at [541, 42] on div "Knoops Open import export" at bounding box center [698, 36] width 662 height 27
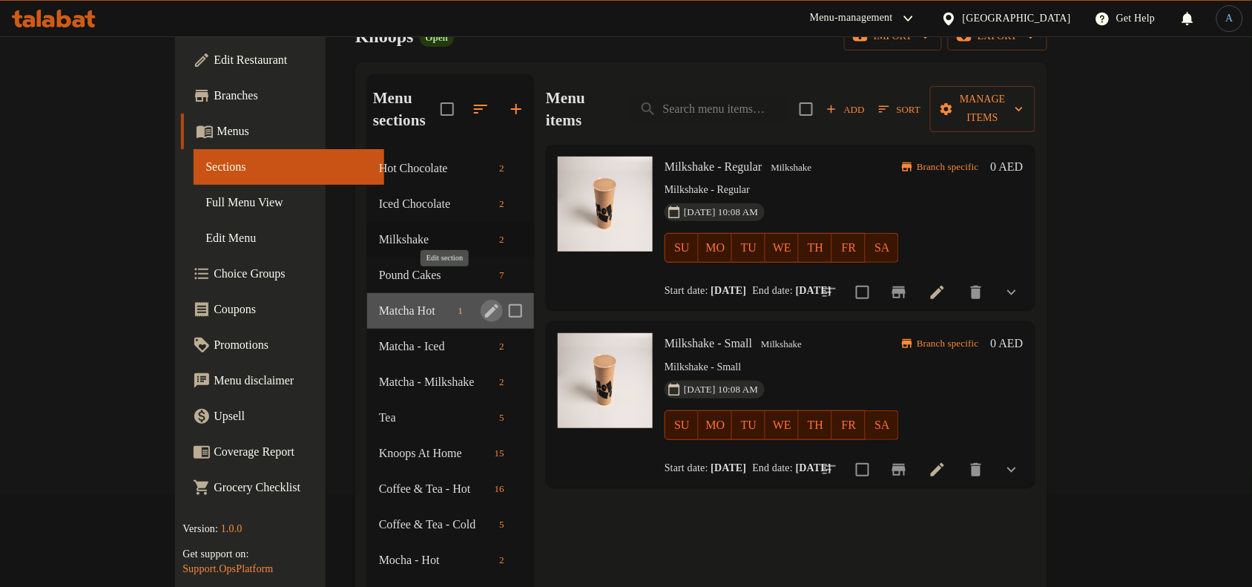
click at [483, 302] on icon "edit" at bounding box center [492, 311] width 18 height 18
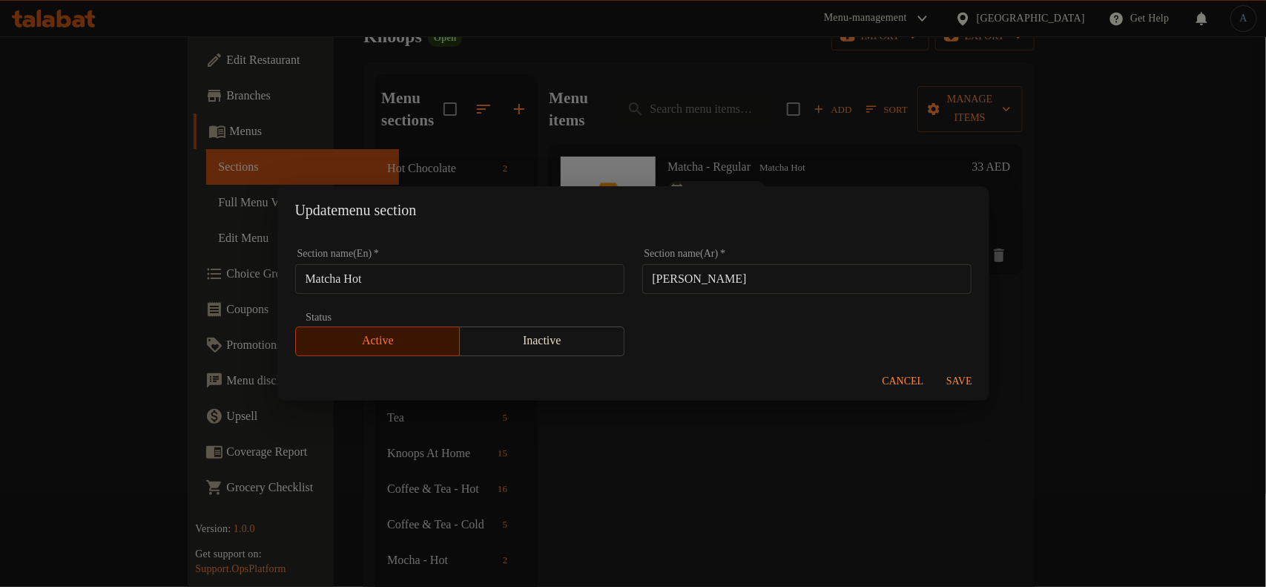
click at [421, 283] on input "Matcha Hot" at bounding box center [459, 279] width 329 height 30
paste input "ocha –"
type input "Mocha – Hot"
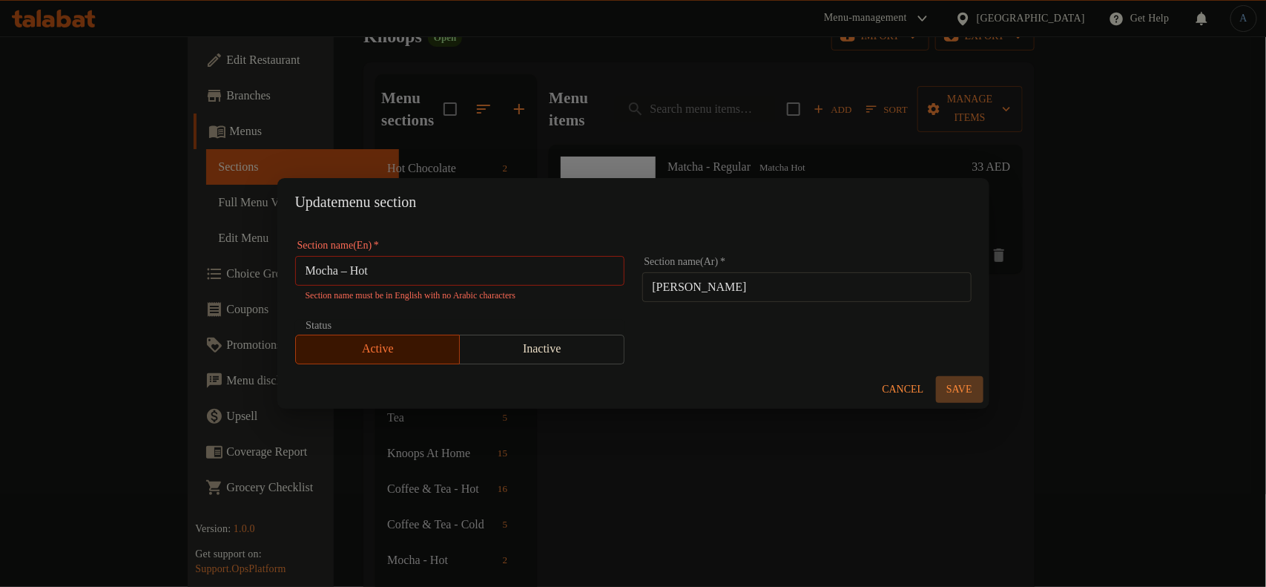
click at [958, 380] on span "Save" at bounding box center [960, 389] width 36 height 19
click at [900, 380] on span "Cancel" at bounding box center [904, 389] width 42 height 19
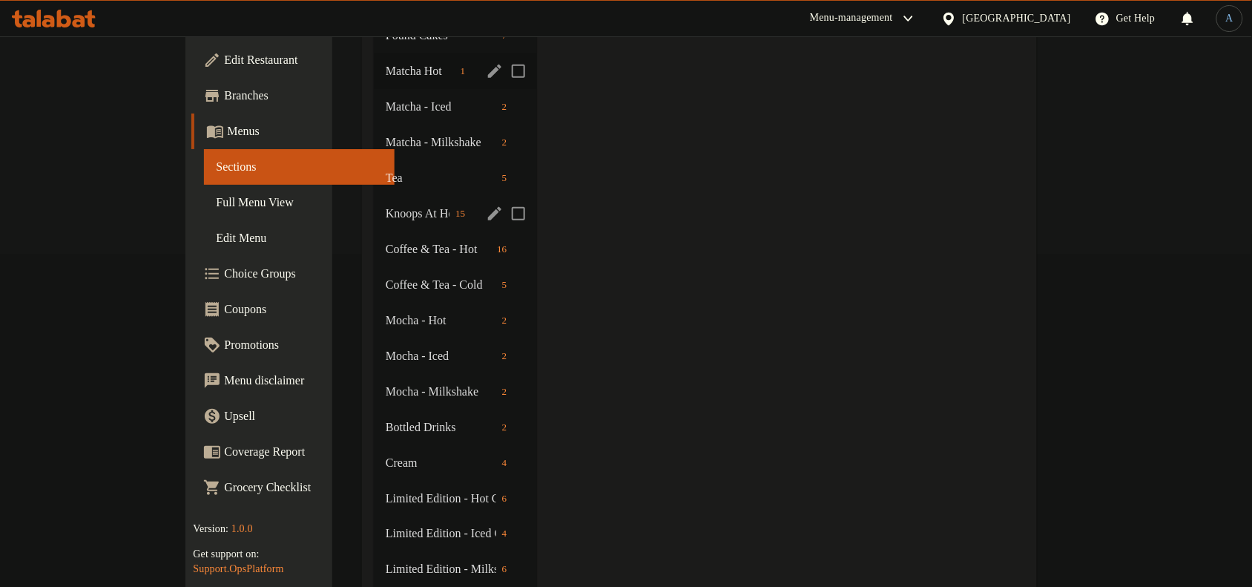
scroll to position [371, 0]
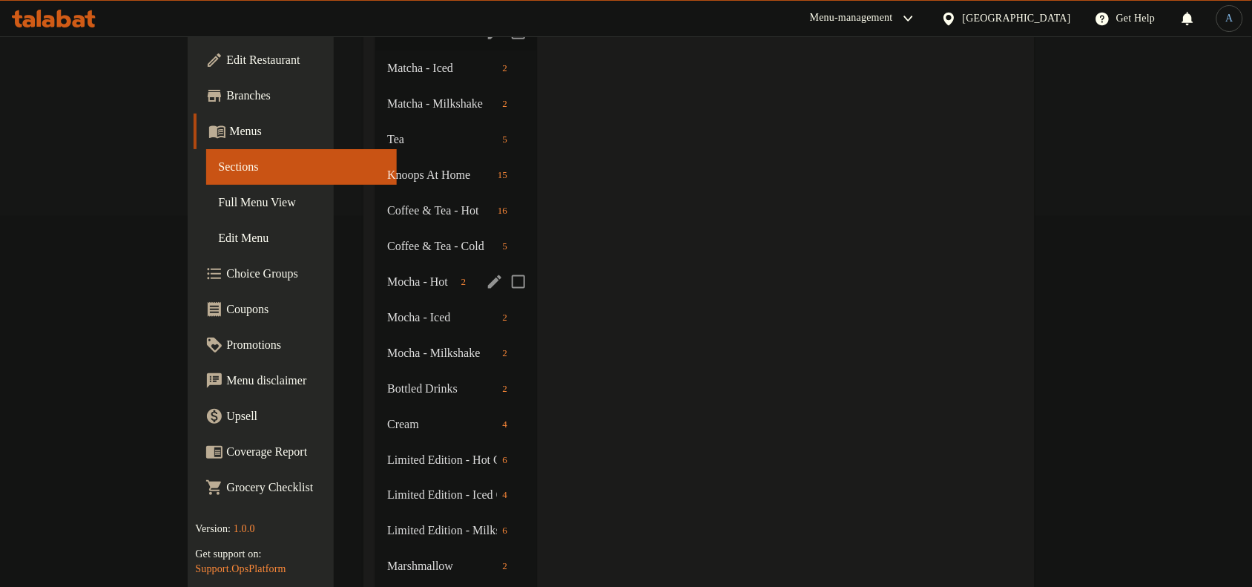
click at [387, 273] on span "Mocha - Hot" at bounding box center [420, 282] width 67 height 18
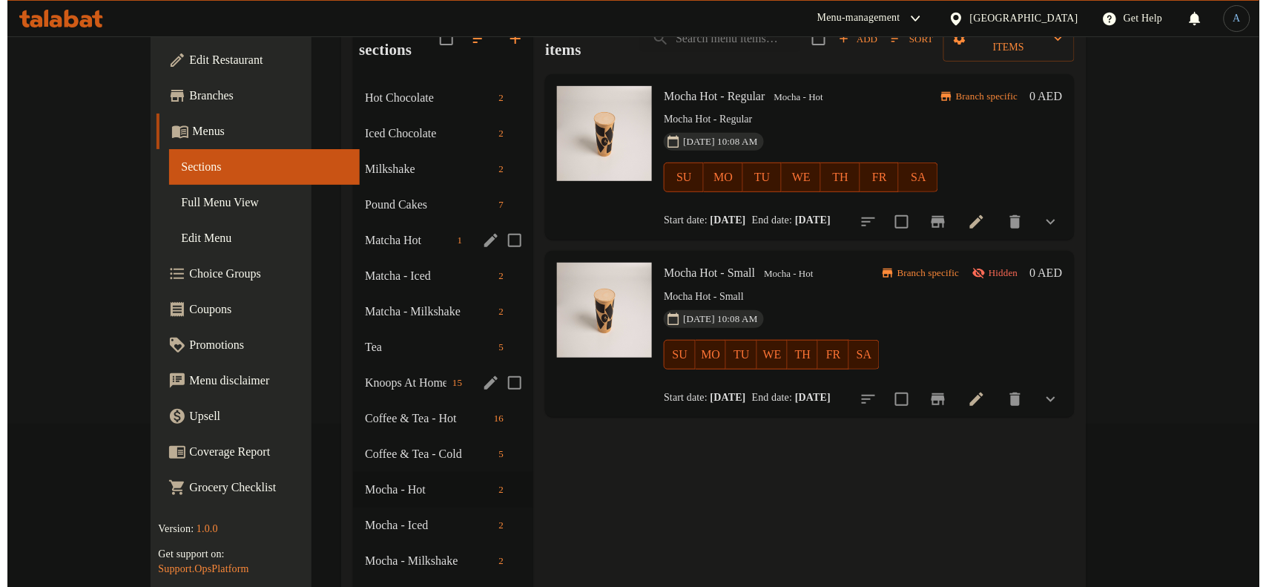
scroll to position [93, 0]
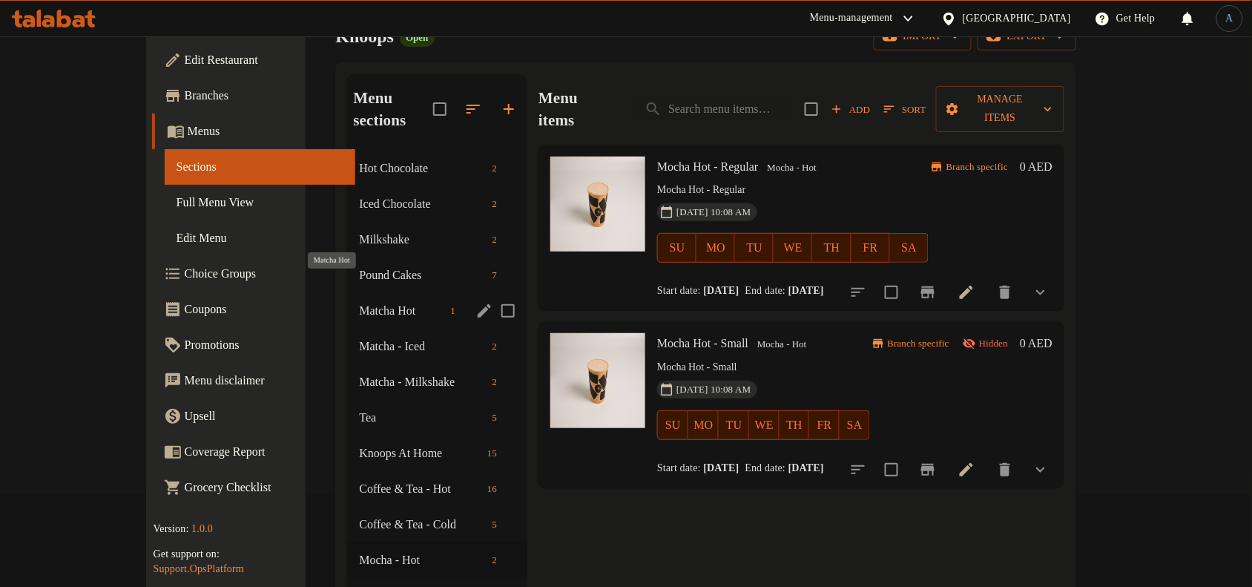
click at [359, 302] on span "Matcha Hot" at bounding box center [401, 311] width 85 height 18
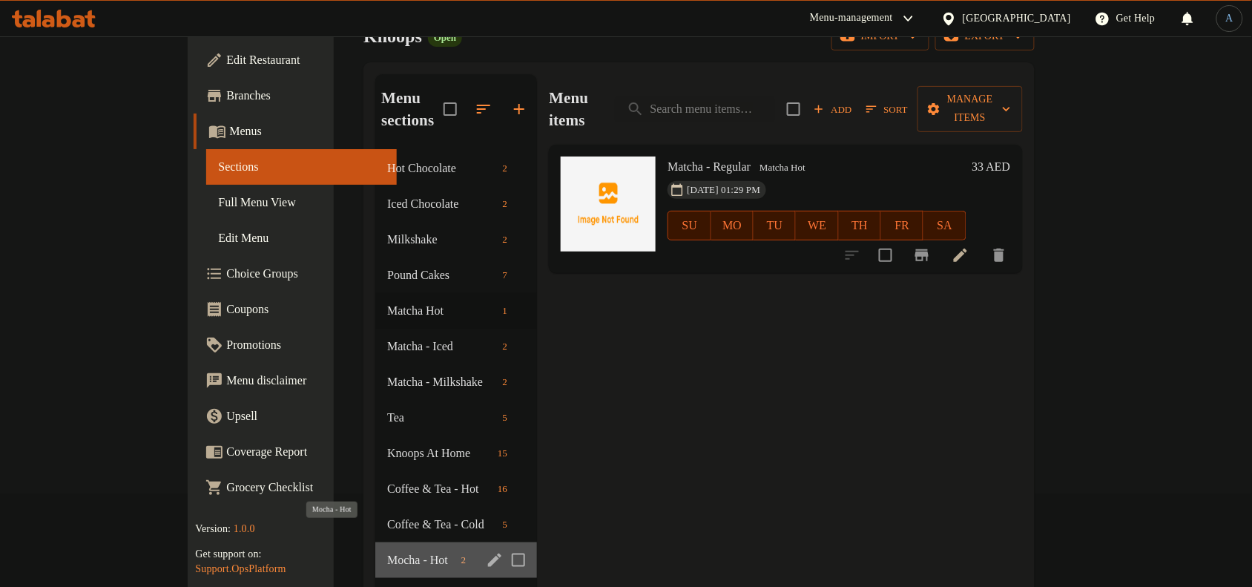
click at [387, 551] on span "Mocha - Hot" at bounding box center [420, 560] width 67 height 18
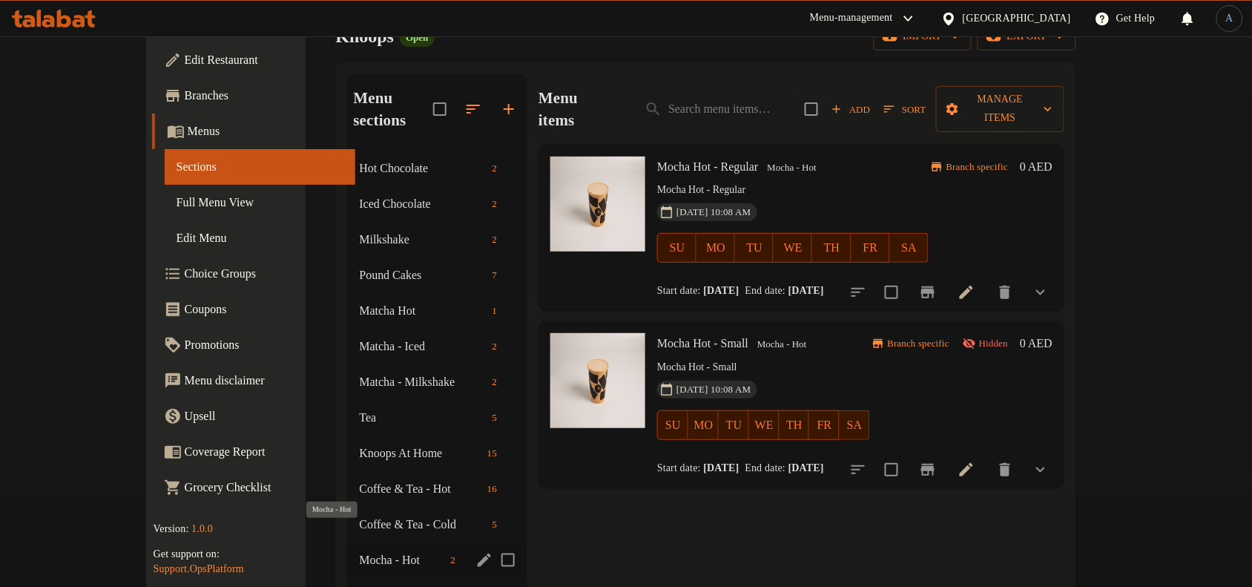
click at [359, 551] on span "Mocha - Hot" at bounding box center [401, 560] width 85 height 18
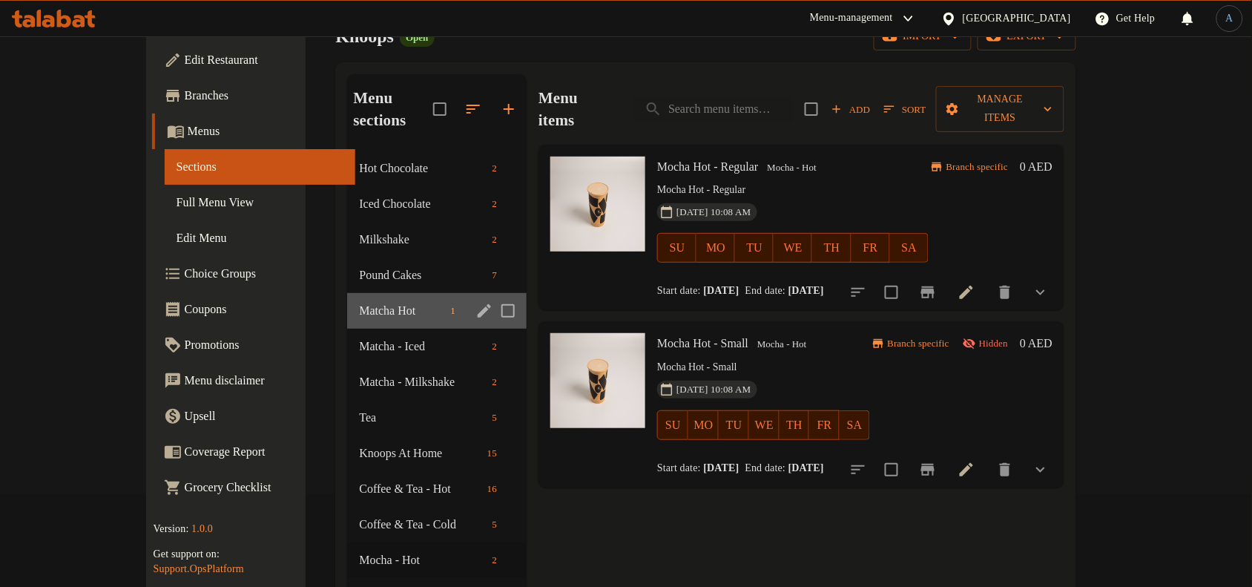
click at [347, 297] on div "Matcha Hot 1" at bounding box center [436, 311] width 179 height 36
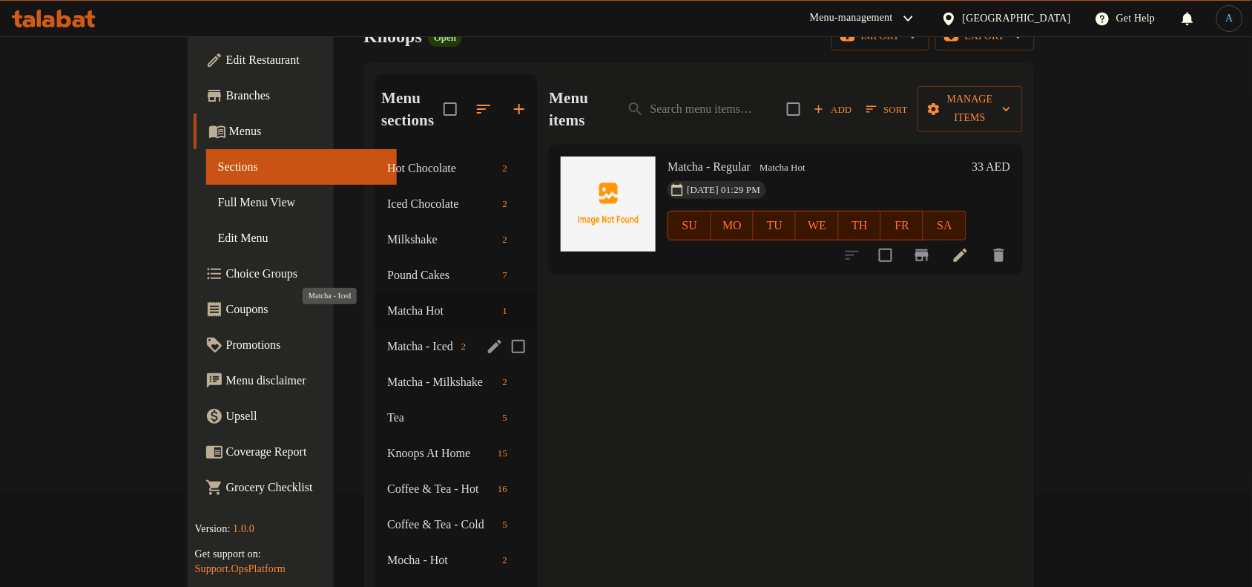
click at [387, 337] on span "Matcha - Iced" at bounding box center [420, 346] width 67 height 18
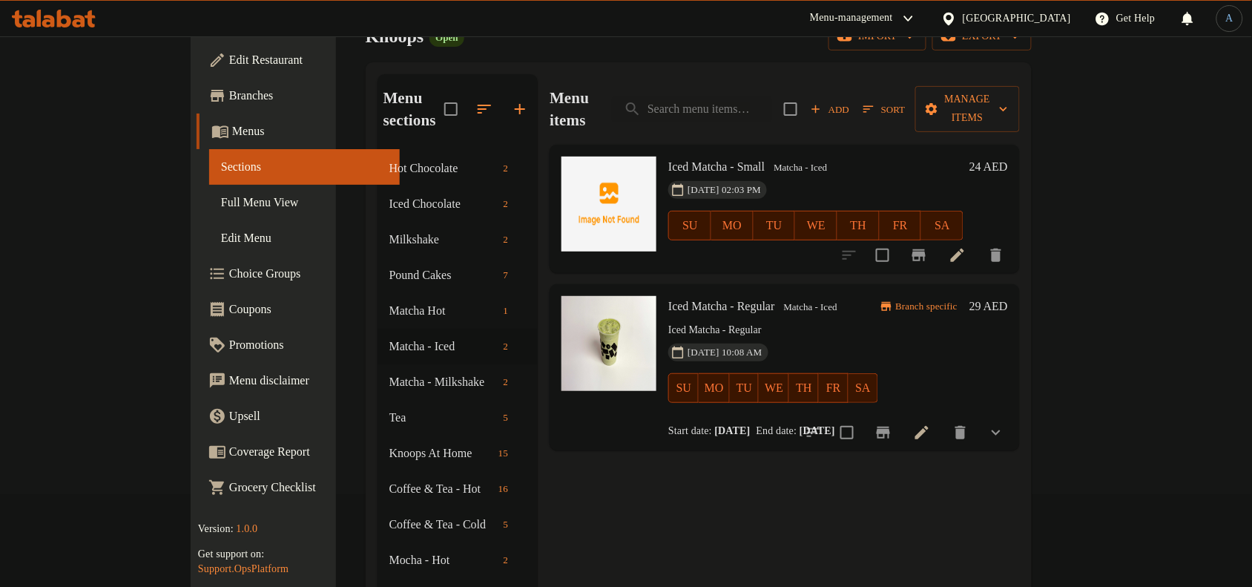
click at [475, 100] on icon "button" at bounding box center [484, 109] width 18 height 18
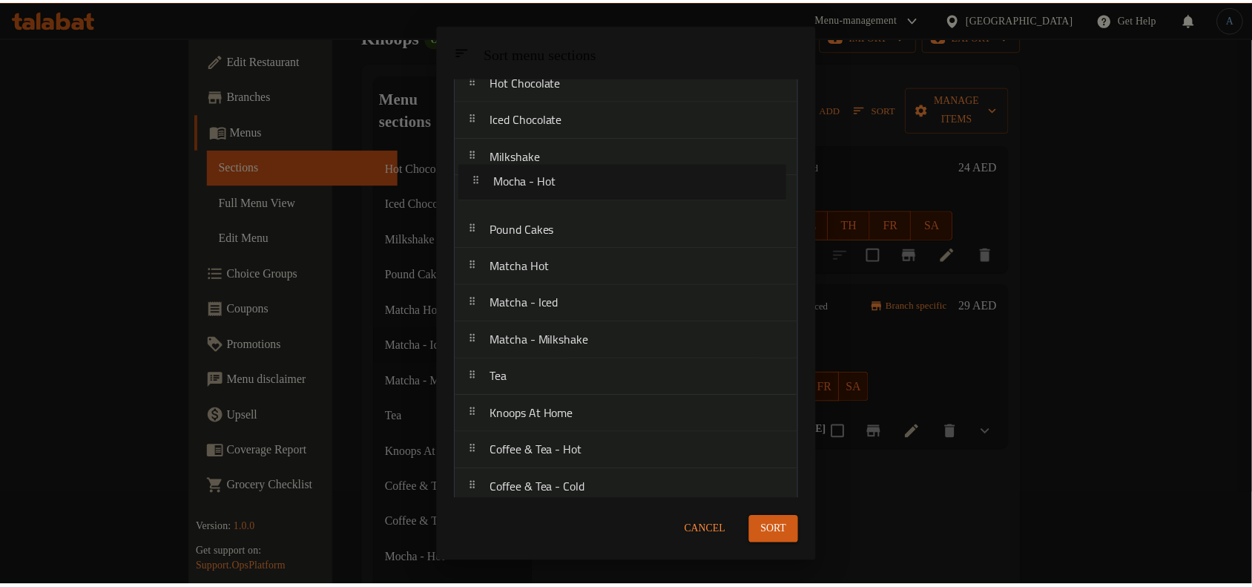
scroll to position [57, 0]
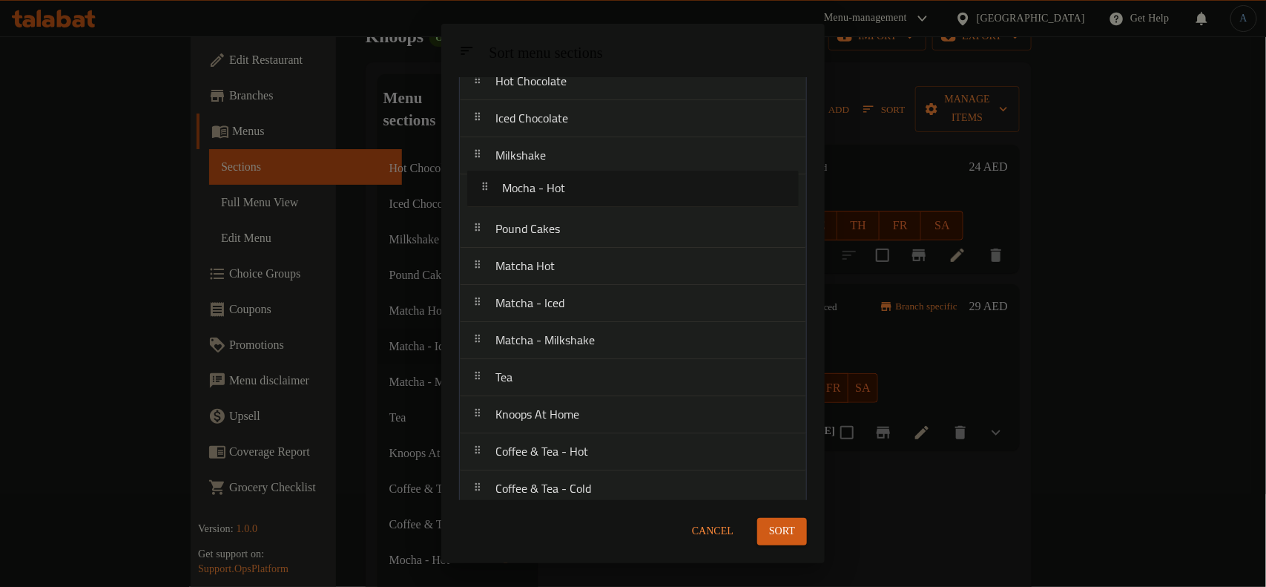
drag, startPoint x: 583, startPoint y: 386, endPoint x: 590, endPoint y: 183, distance: 202.6
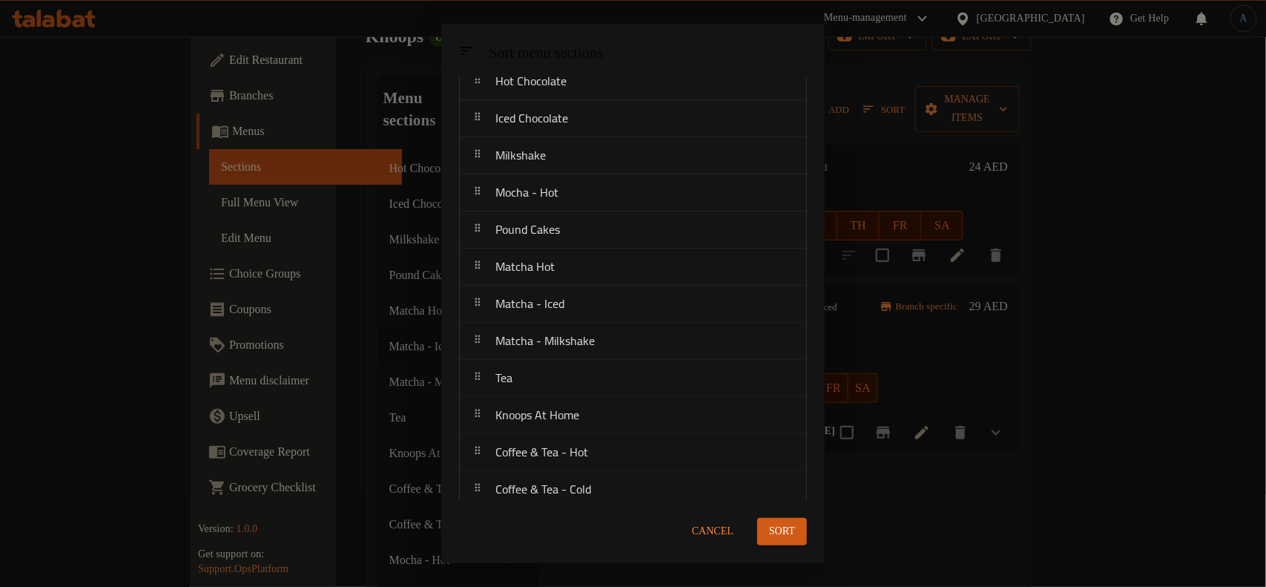
click at [770, 523] on span "Sort" at bounding box center [782, 531] width 26 height 19
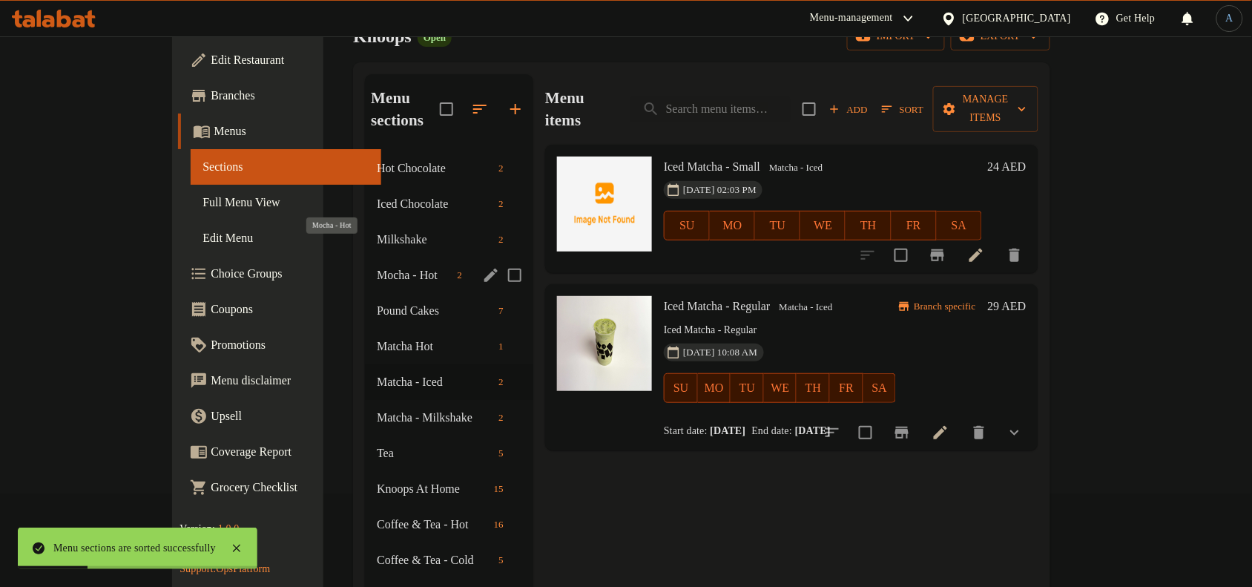
click at [377, 266] on span "Mocha - Hot" at bounding box center [414, 275] width 74 height 18
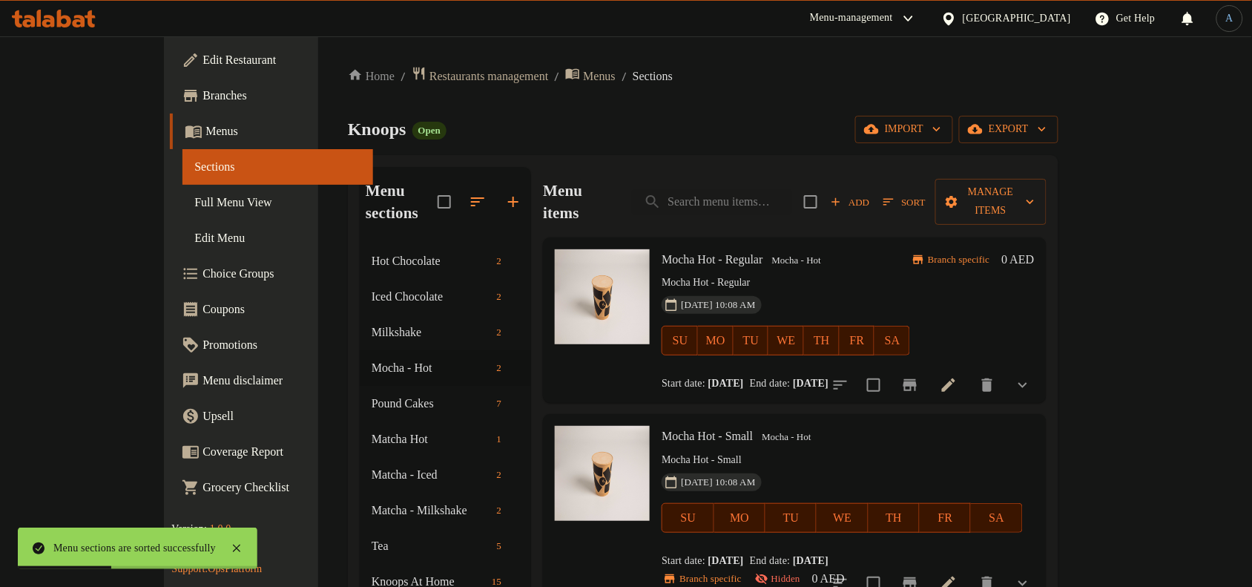
click at [679, 274] on p "Mocha Hot - Regular" at bounding box center [786, 283] width 248 height 19
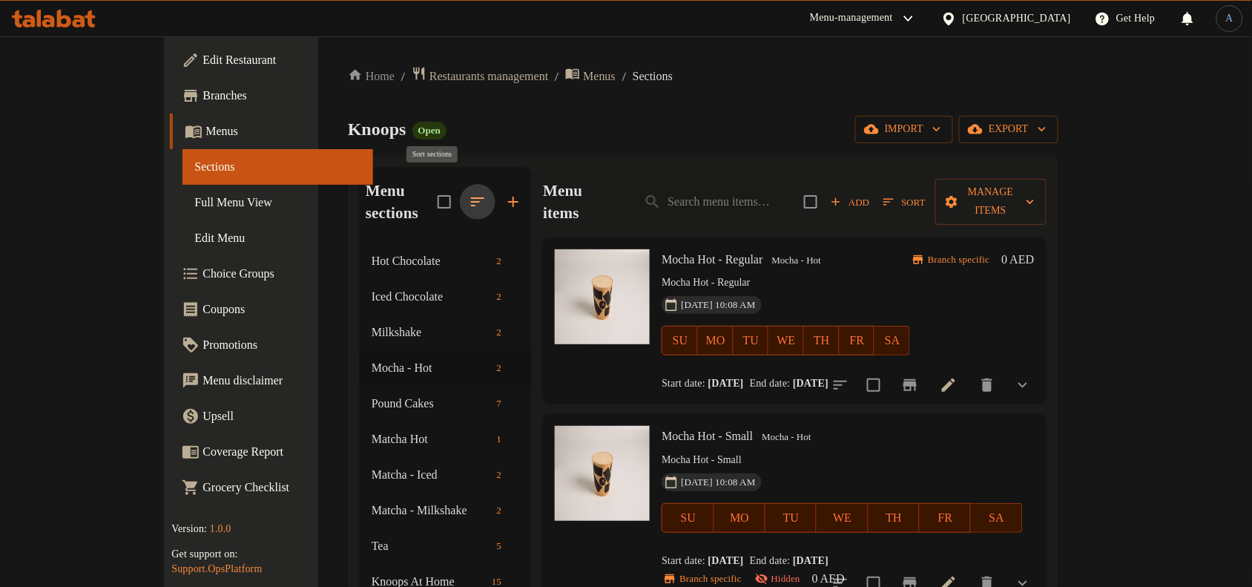
click at [469, 193] on icon "button" at bounding box center [478, 202] width 18 height 18
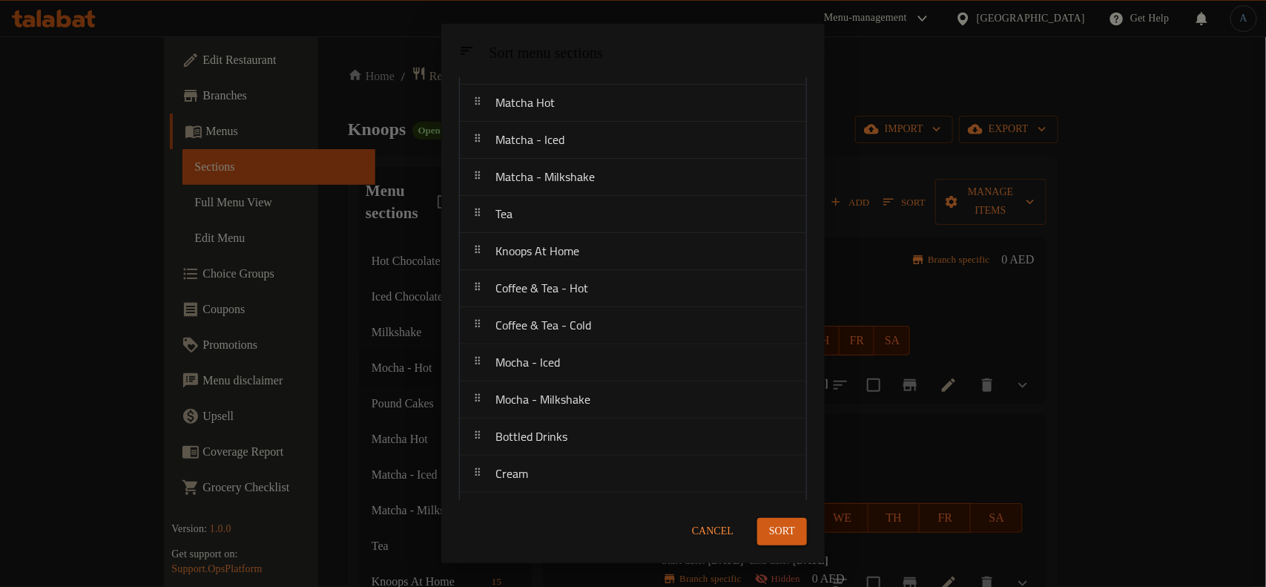
scroll to position [278, 0]
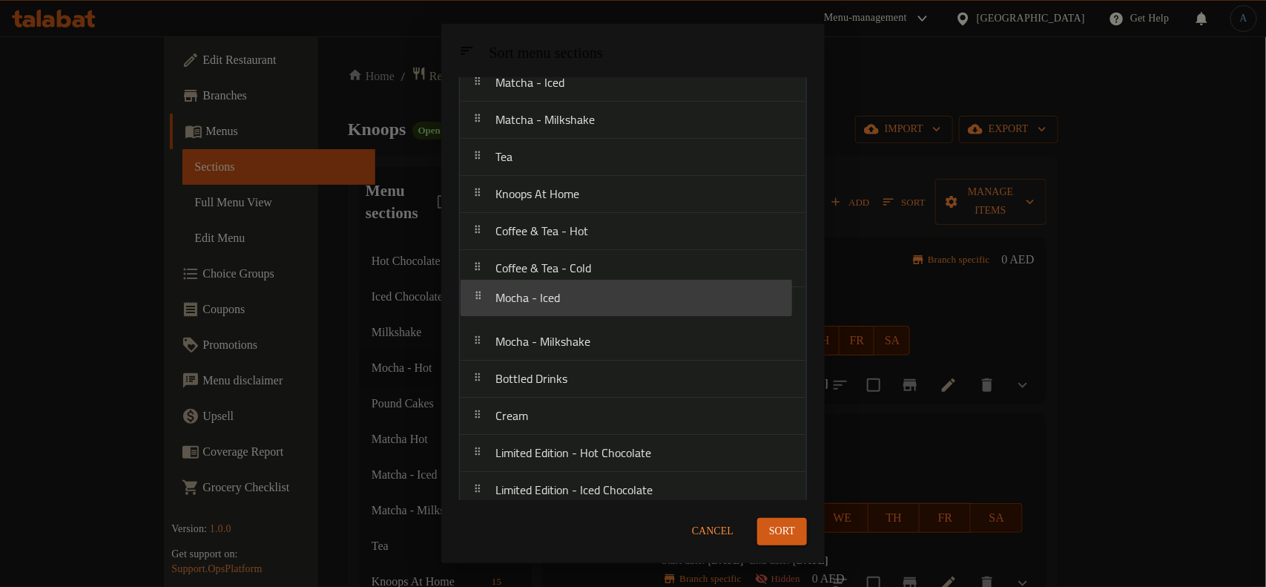
drag, startPoint x: 567, startPoint y: 309, endPoint x: 581, endPoint y: 225, distance: 85.6
click at [581, 226] on nav "Hot Chocolate Iced Chocolate Milkshake Mocha - Hot Pound Cakes Matcha Hot Match…" at bounding box center [633, 453] width 348 height 1225
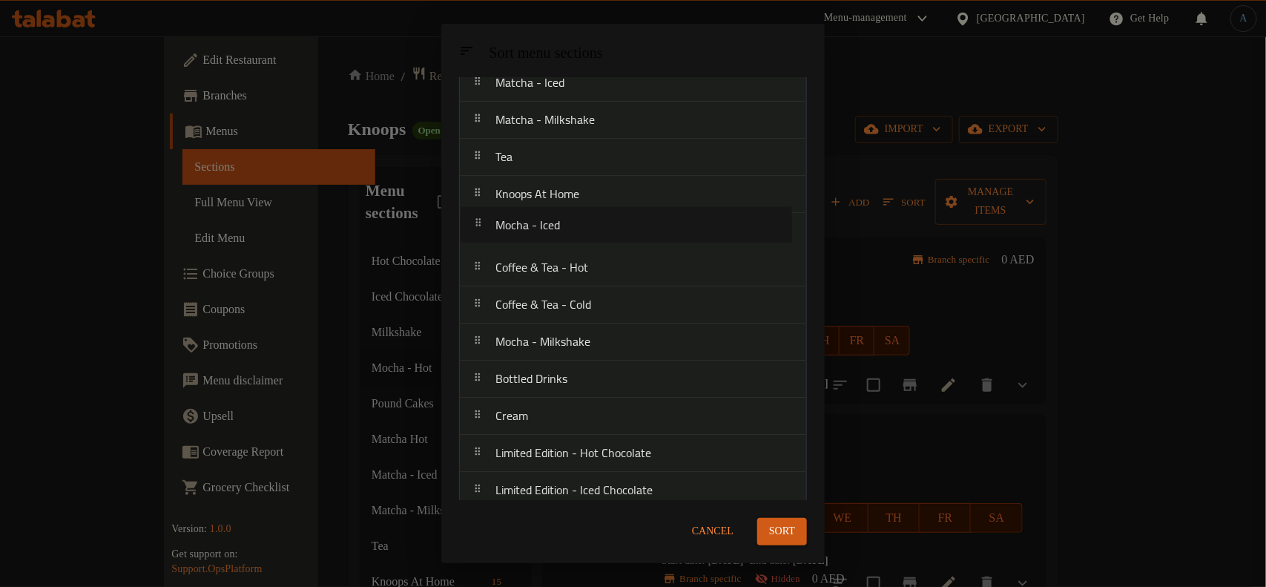
scroll to position [0, 0]
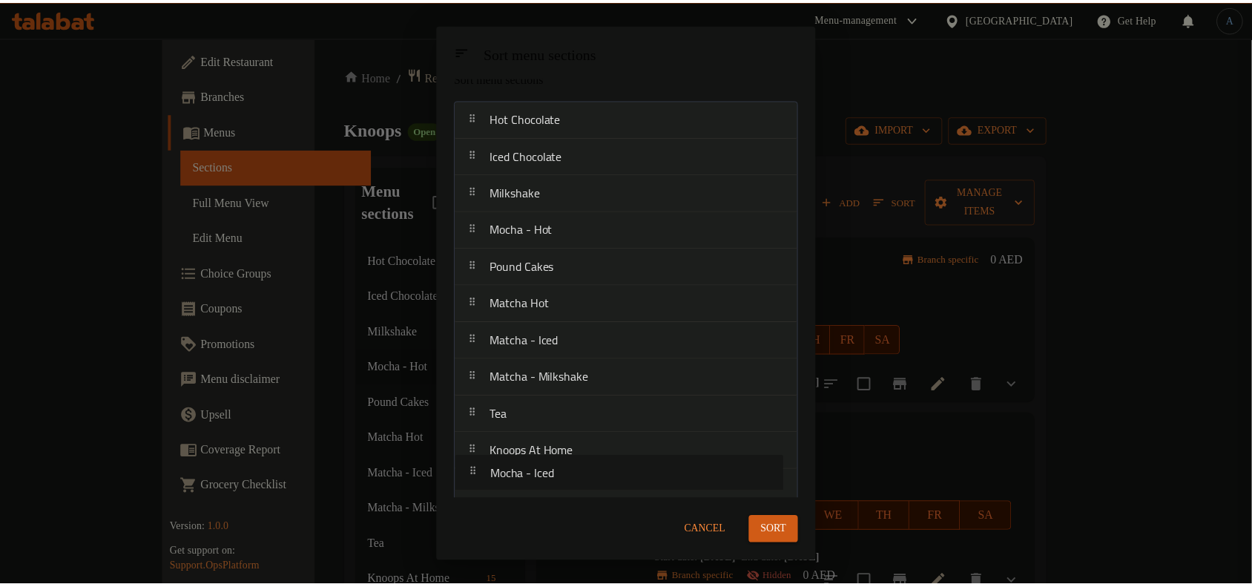
scroll to position [23, 0]
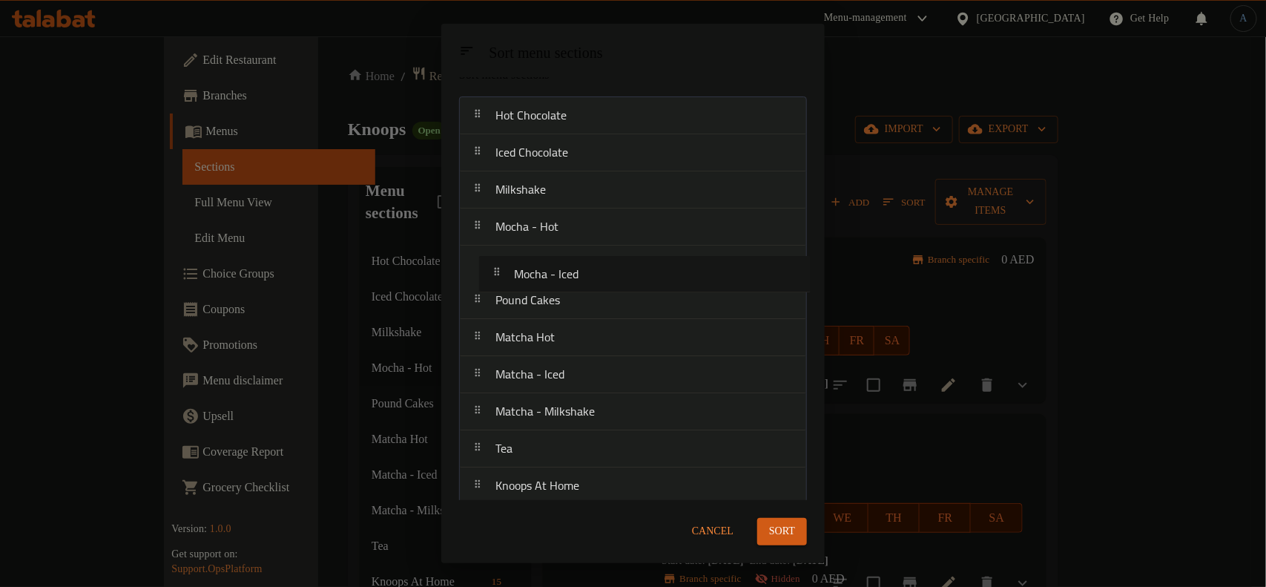
drag, startPoint x: 558, startPoint y: 492, endPoint x: 576, endPoint y: 263, distance: 229.1
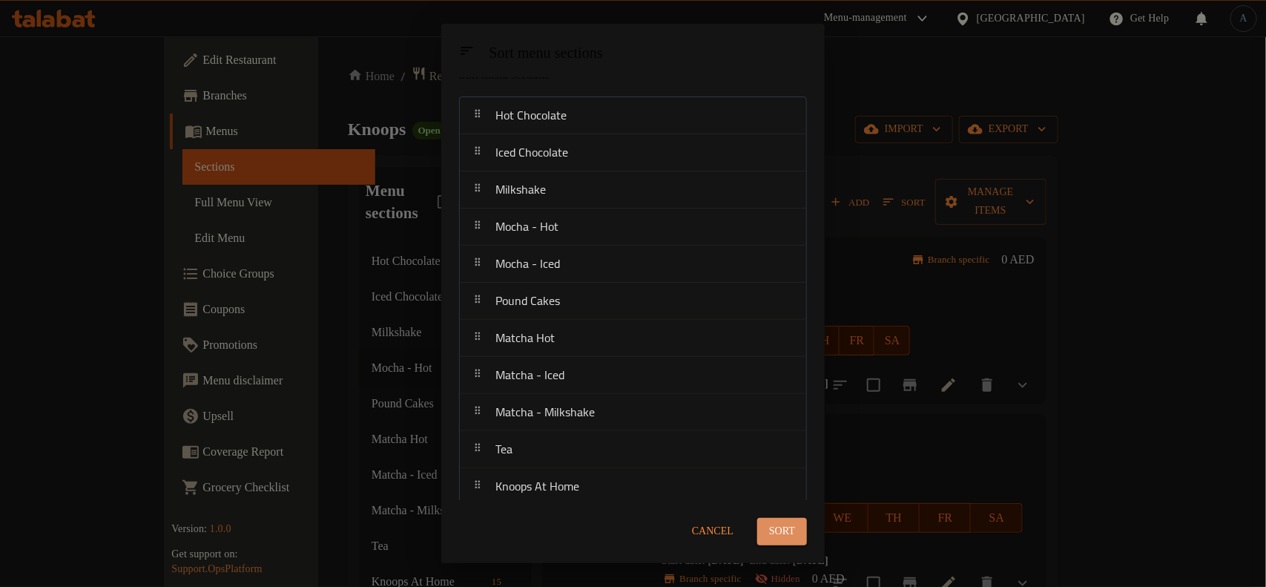
click at [797, 535] on button "Sort" at bounding box center [782, 531] width 50 height 27
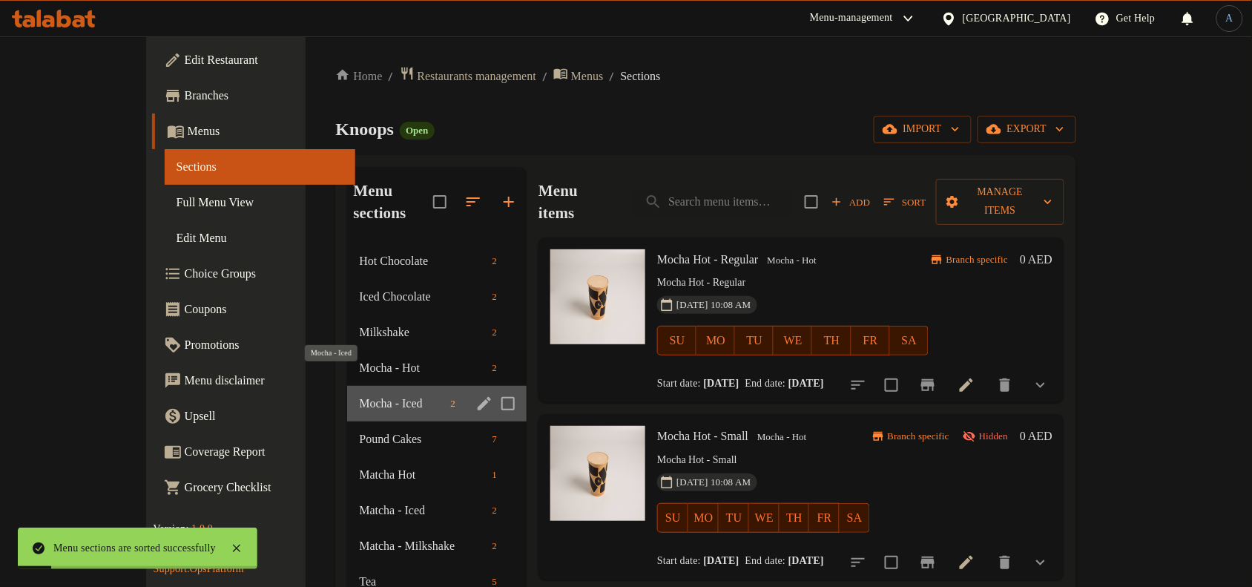
click at [359, 395] on span "Mocha - Iced" at bounding box center [401, 404] width 85 height 18
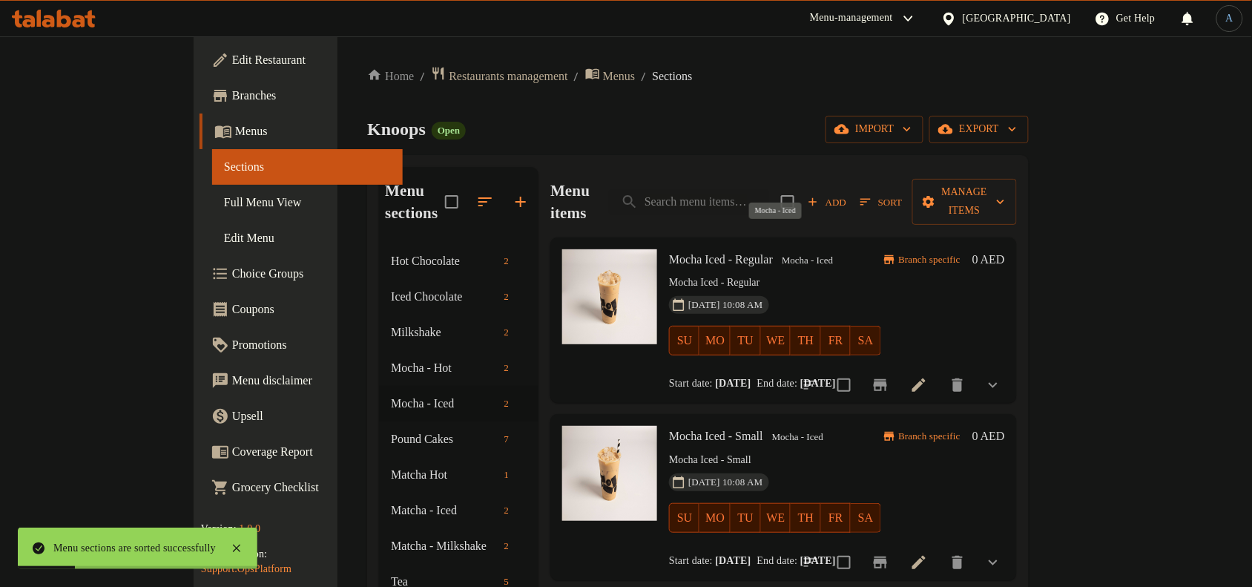
click at [809, 252] on span "Mocha - Iced" at bounding box center [807, 260] width 63 height 17
click at [719, 274] on p "Mocha Iced - Regular" at bounding box center [774, 283] width 211 height 19
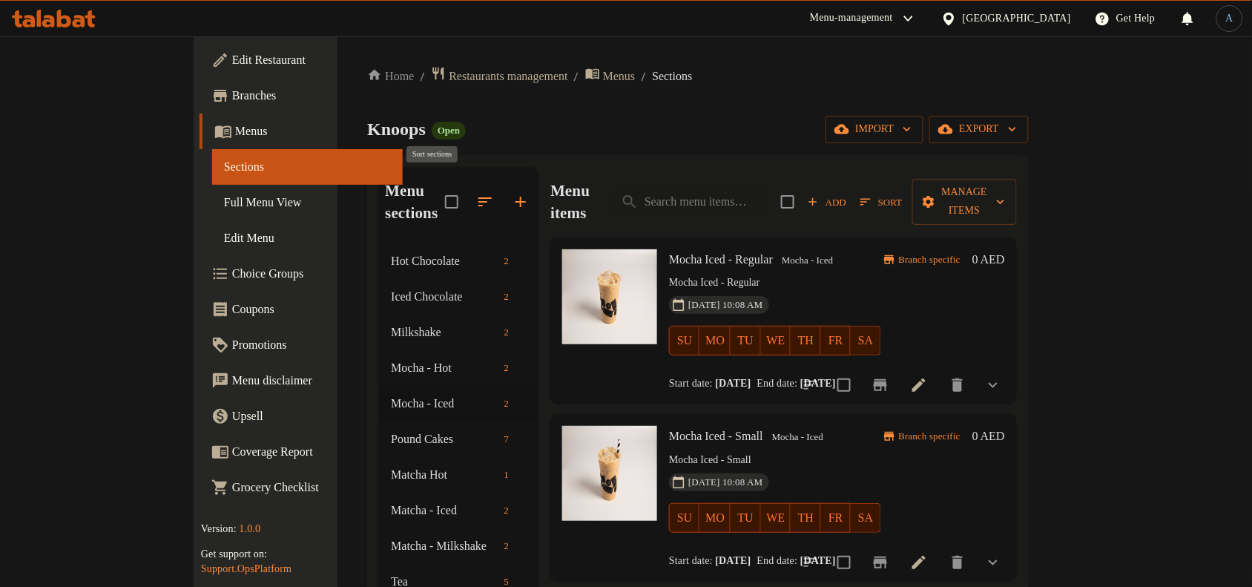
click at [476, 193] on icon "button" at bounding box center [485, 202] width 18 height 18
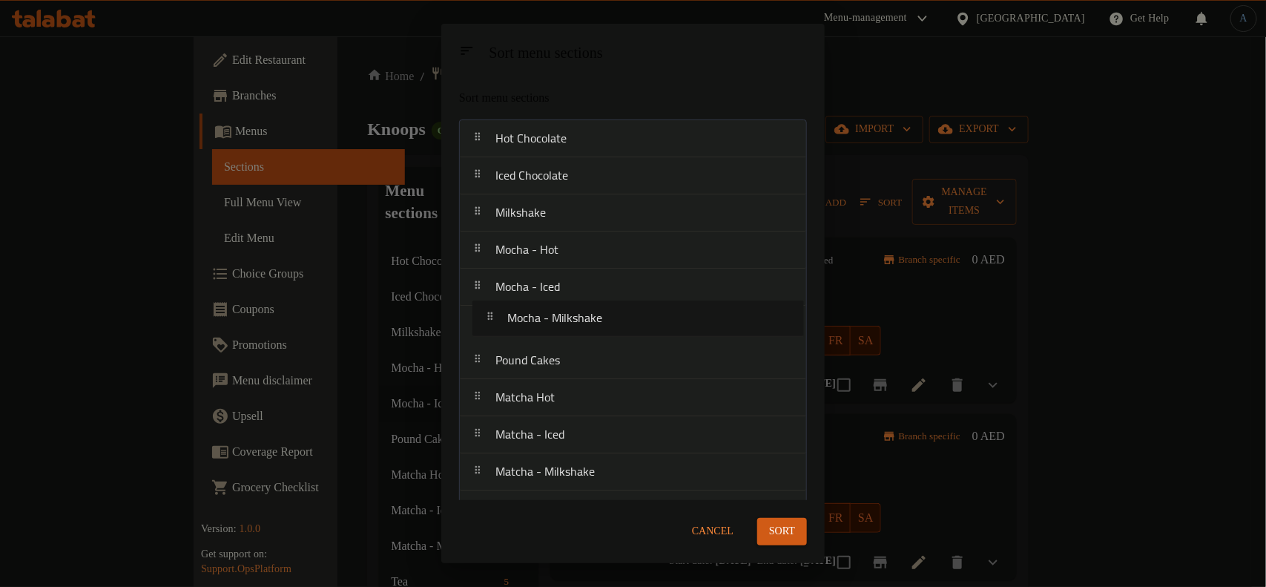
drag, startPoint x: 561, startPoint y: 342, endPoint x: 576, endPoint y: 316, distance: 29.5
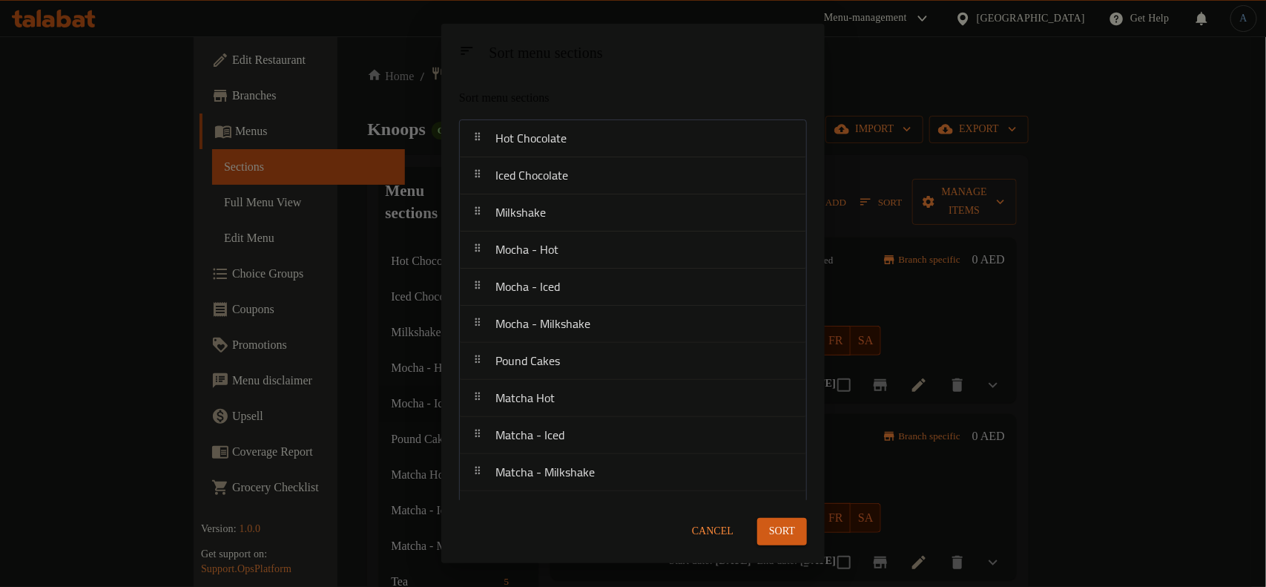
click at [775, 531] on span "Sort" at bounding box center [782, 531] width 26 height 19
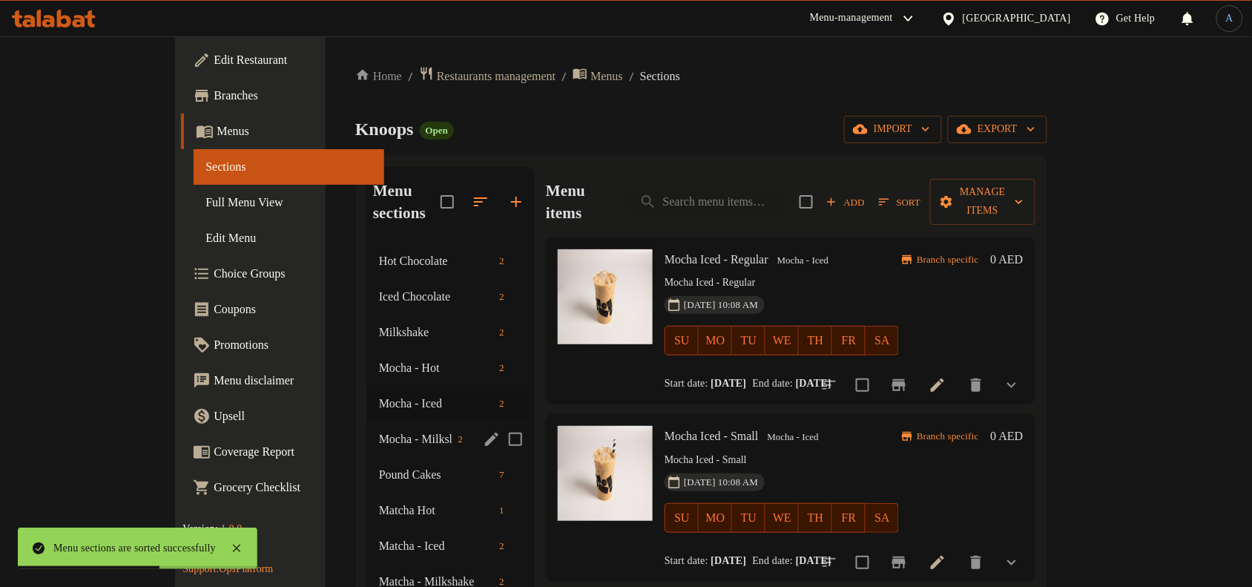
click at [379, 430] on span "Mocha - Milkshake" at bounding box center [415, 439] width 73 height 18
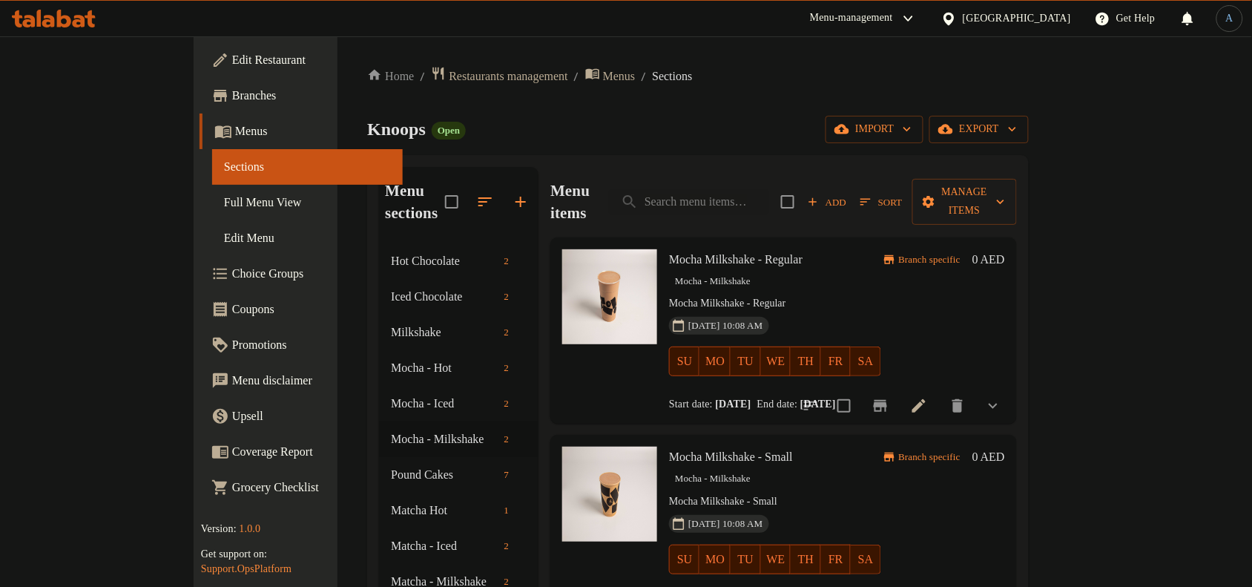
click at [553, 125] on div "Knoops Open import export" at bounding box center [698, 129] width 662 height 27
click at [476, 193] on icon "button" at bounding box center [485, 202] width 18 height 18
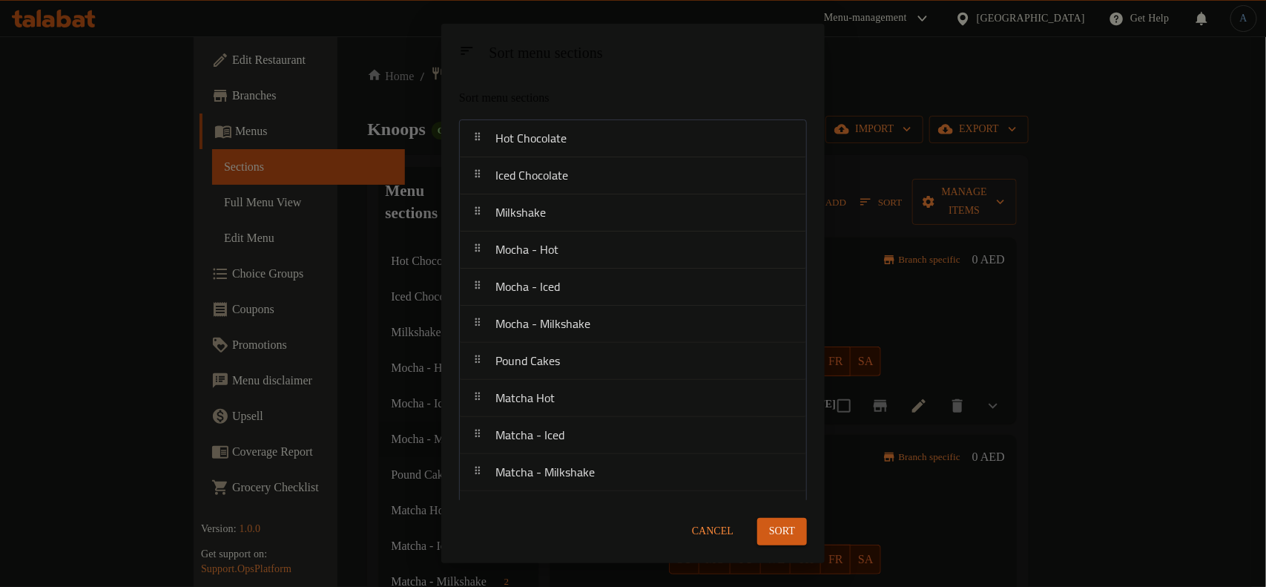
scroll to position [1, 0]
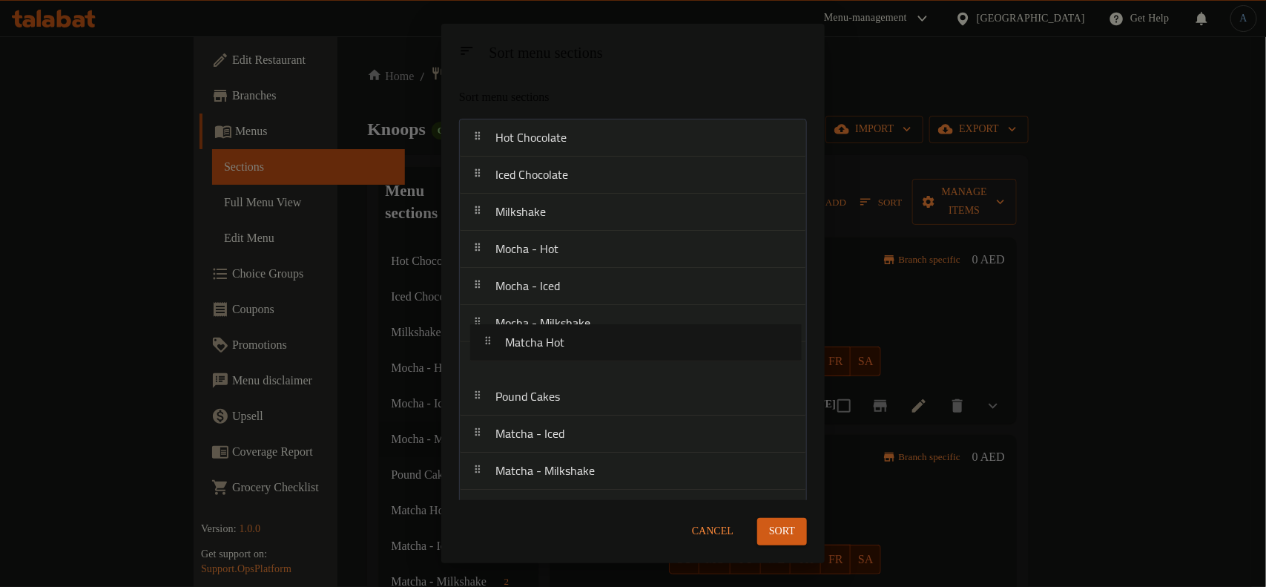
drag, startPoint x: 570, startPoint y: 406, endPoint x: 582, endPoint y: 351, distance: 56.3
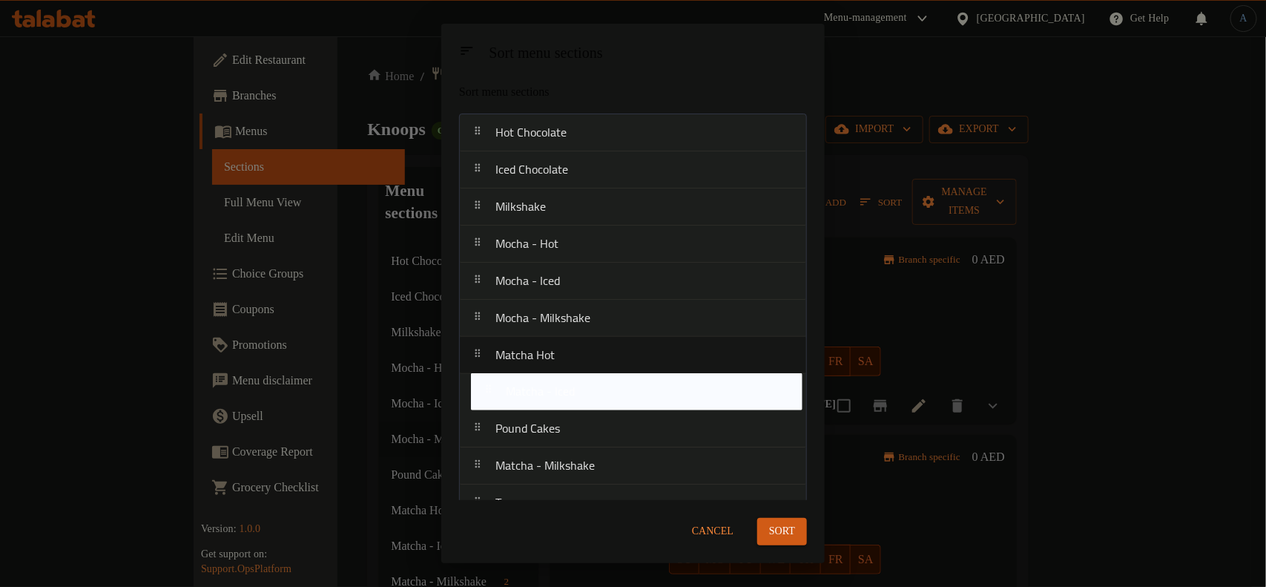
drag, startPoint x: 544, startPoint y: 439, endPoint x: 560, endPoint y: 393, distance: 48.8
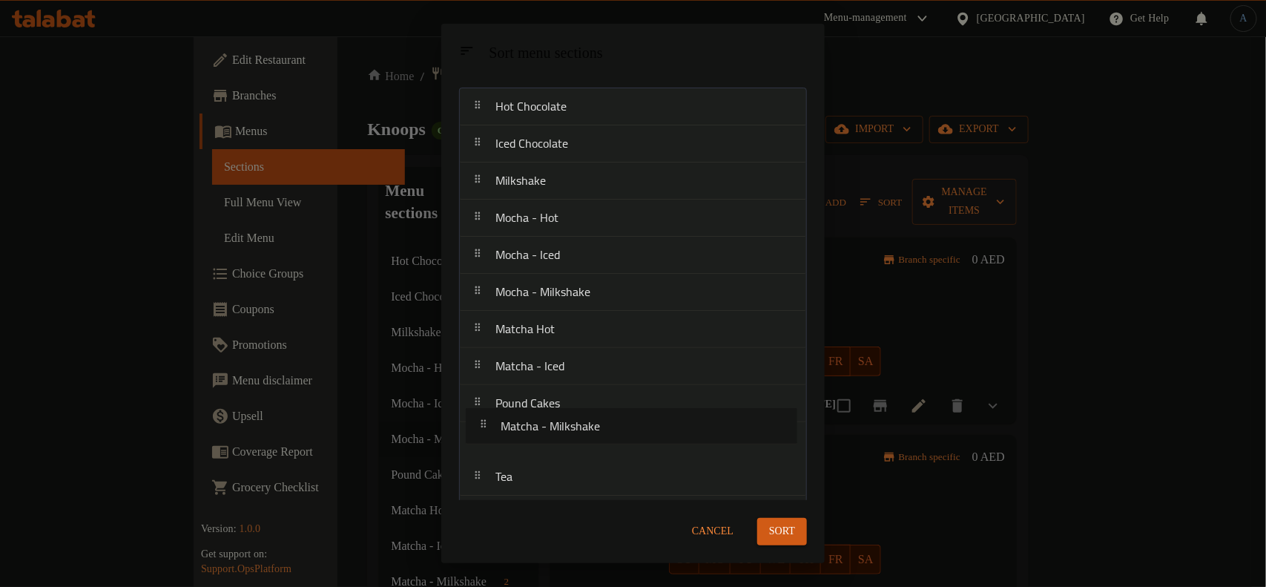
drag, startPoint x: 551, startPoint y: 466, endPoint x: 558, endPoint y: 420, distance: 46.6
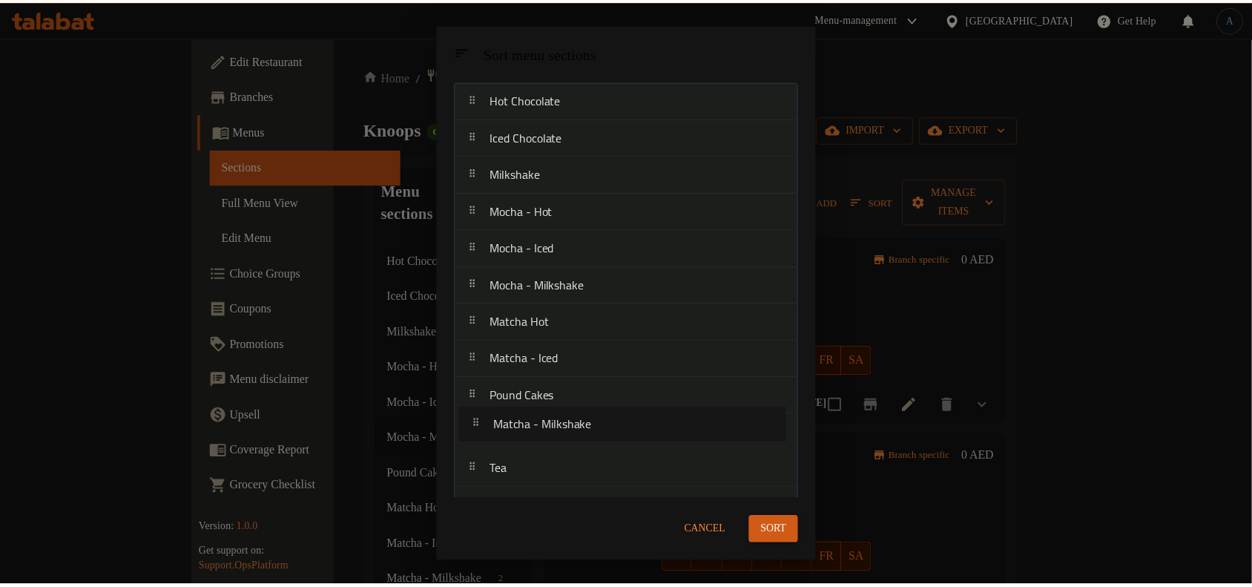
scroll to position [39, 0]
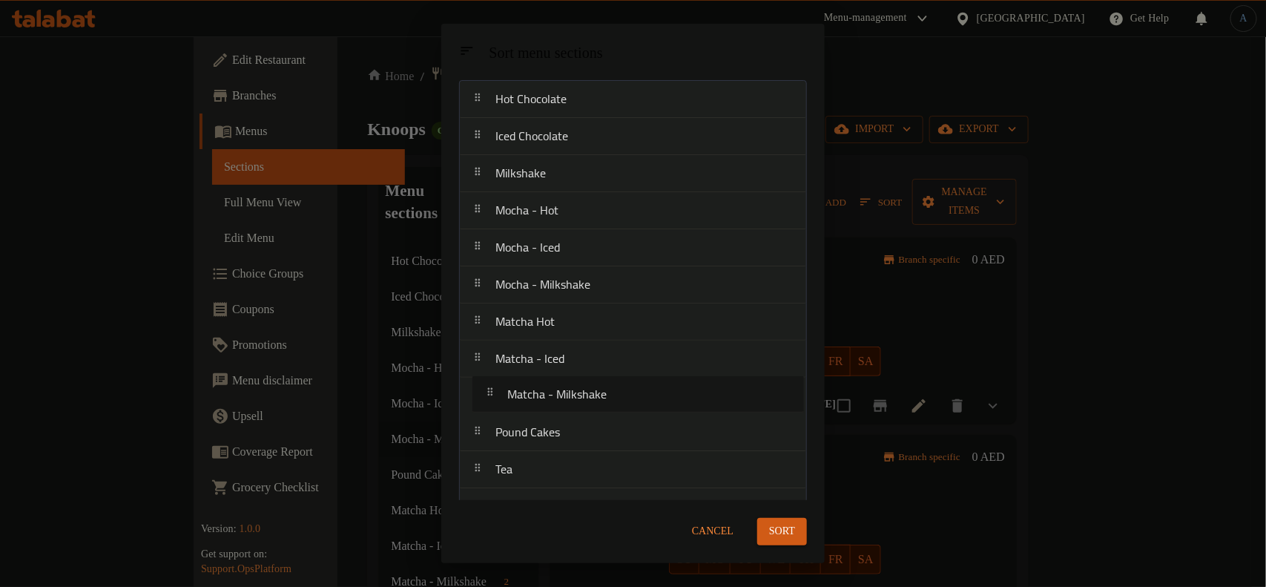
drag, startPoint x: 567, startPoint y: 427, endPoint x: 576, endPoint y: 395, distance: 33.1
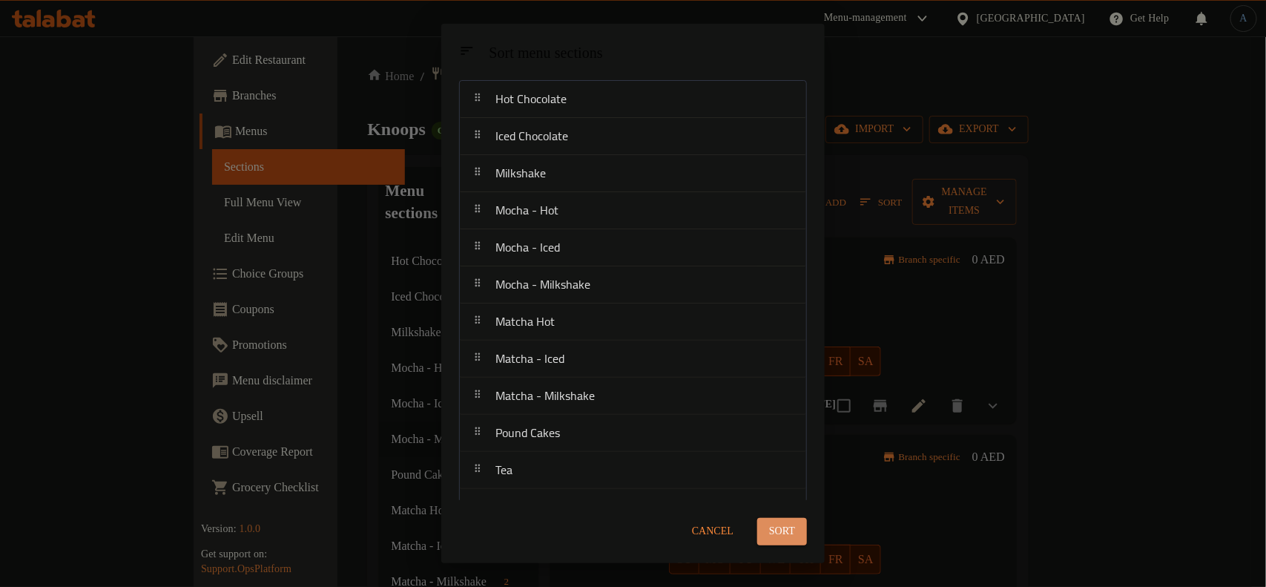
click at [777, 524] on span "Sort" at bounding box center [782, 531] width 26 height 19
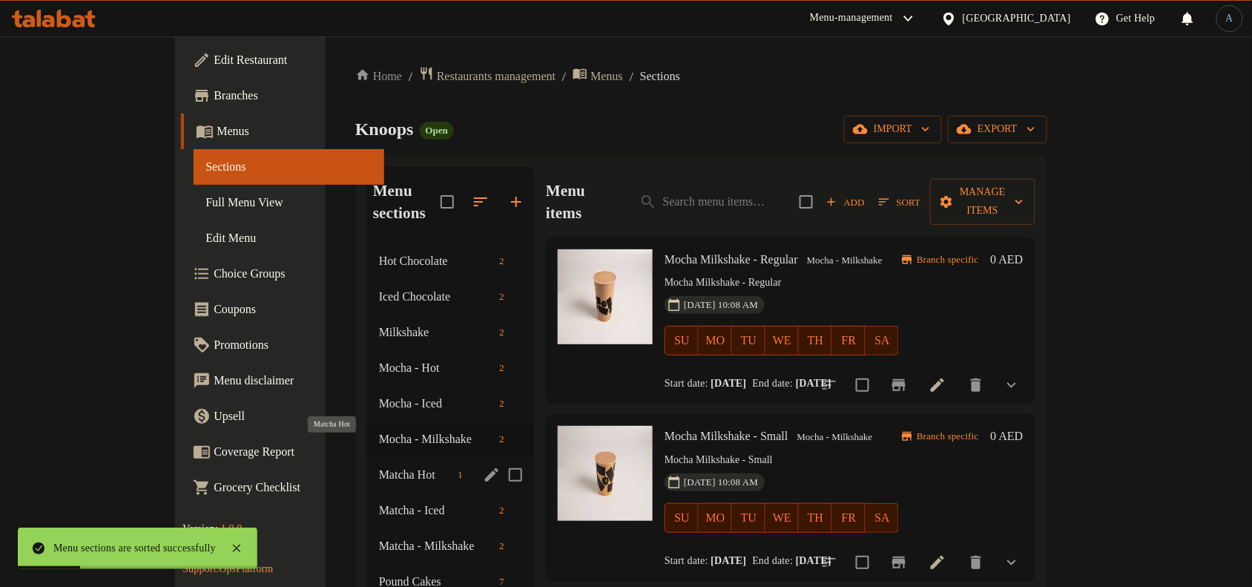
click at [379, 466] on span "Matcha Hot" at bounding box center [415, 475] width 73 height 18
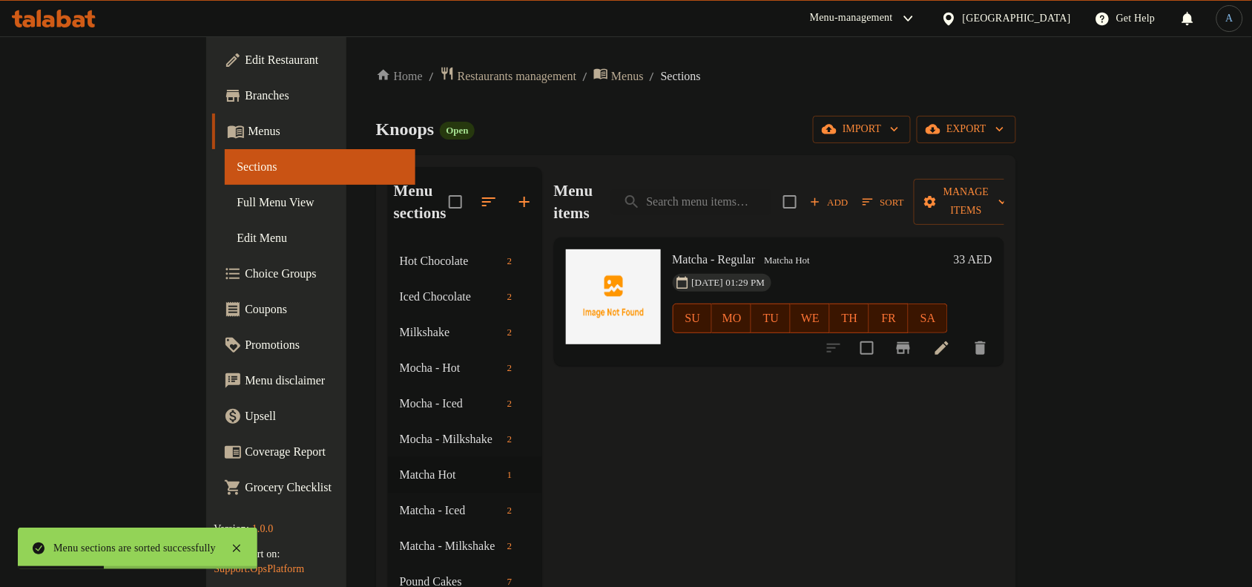
click at [692, 276] on span "13-08-2025 01:29 PM" at bounding box center [728, 283] width 85 height 14
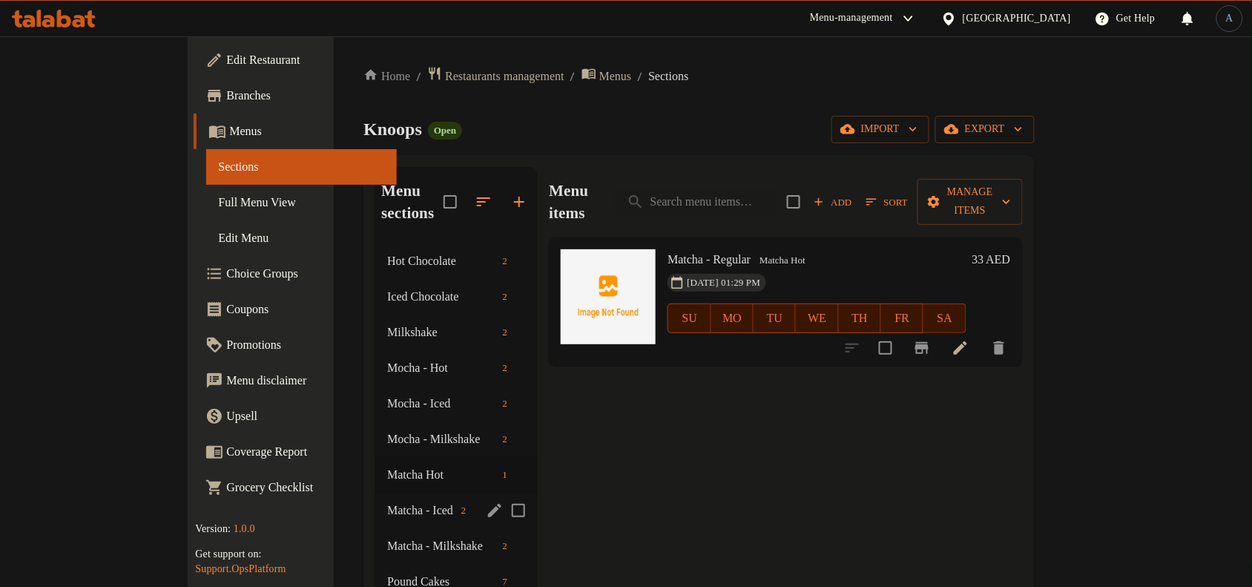
click at [387, 501] on span "Matcha - Iced" at bounding box center [420, 510] width 67 height 18
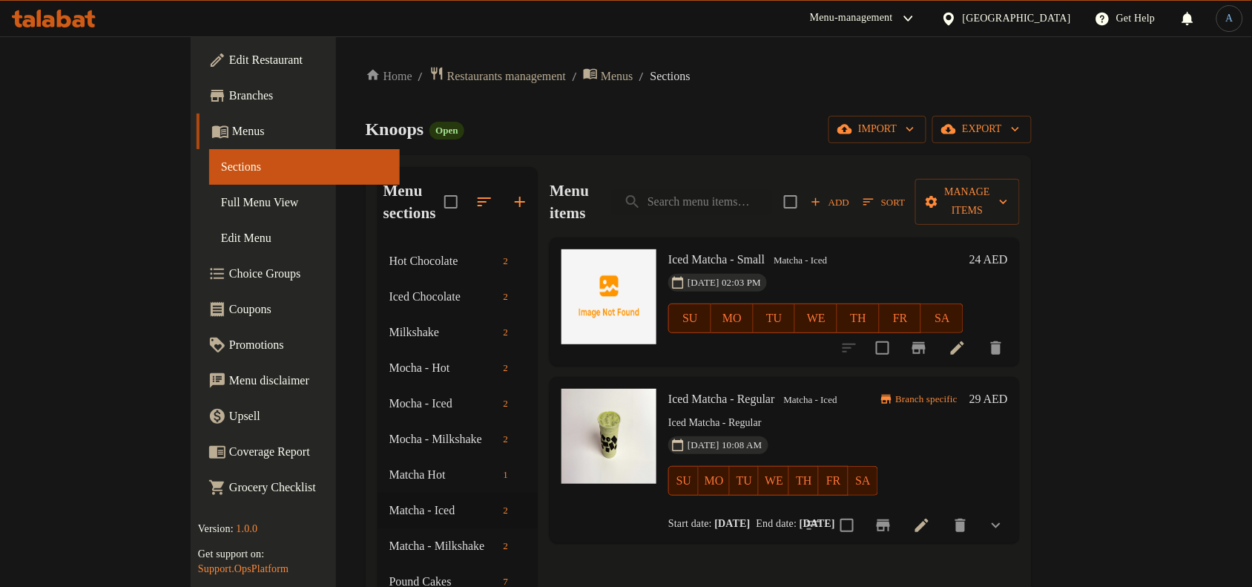
click at [768, 414] on p "Iced Matcha - Regular" at bounding box center [772, 423] width 209 height 19
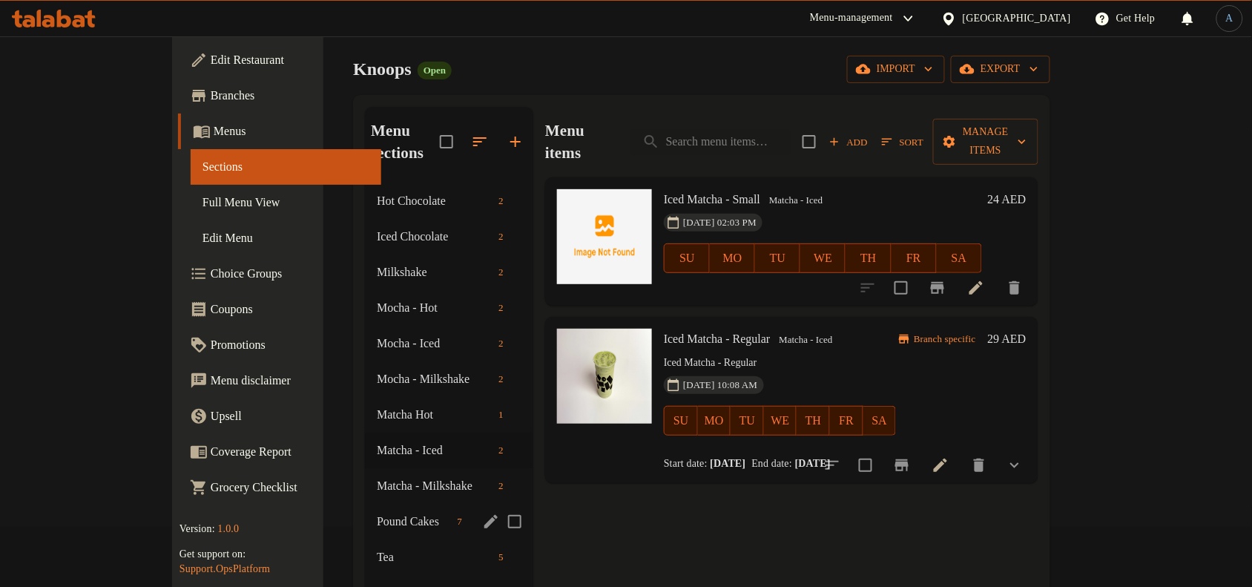
scroll to position [93, 0]
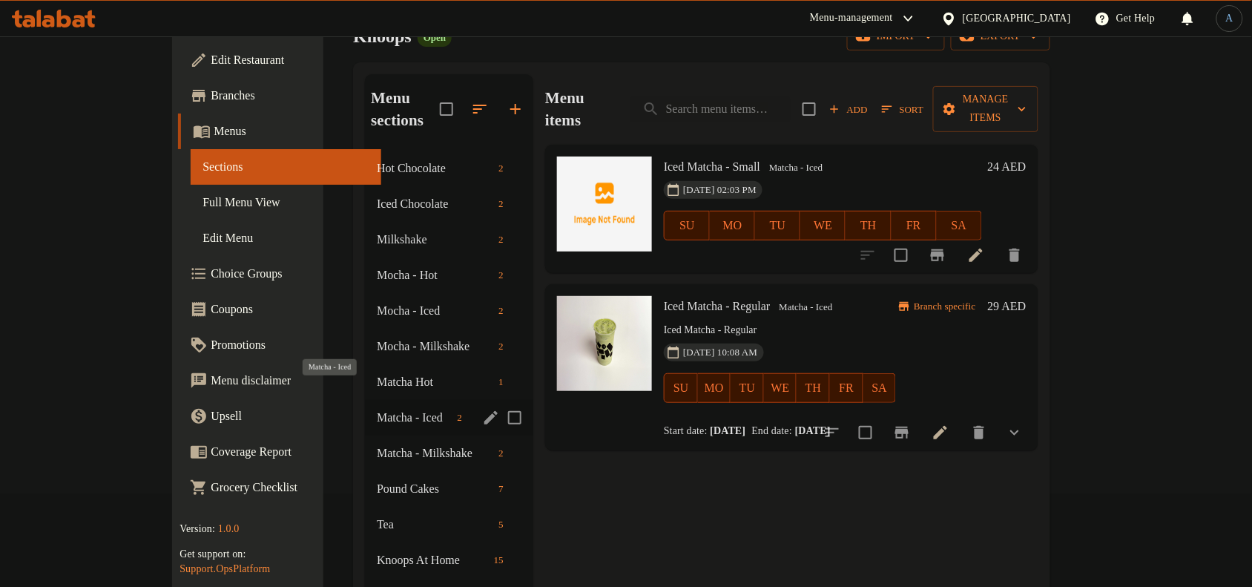
click at [377, 409] on span "Matcha - Iced" at bounding box center [414, 418] width 74 height 18
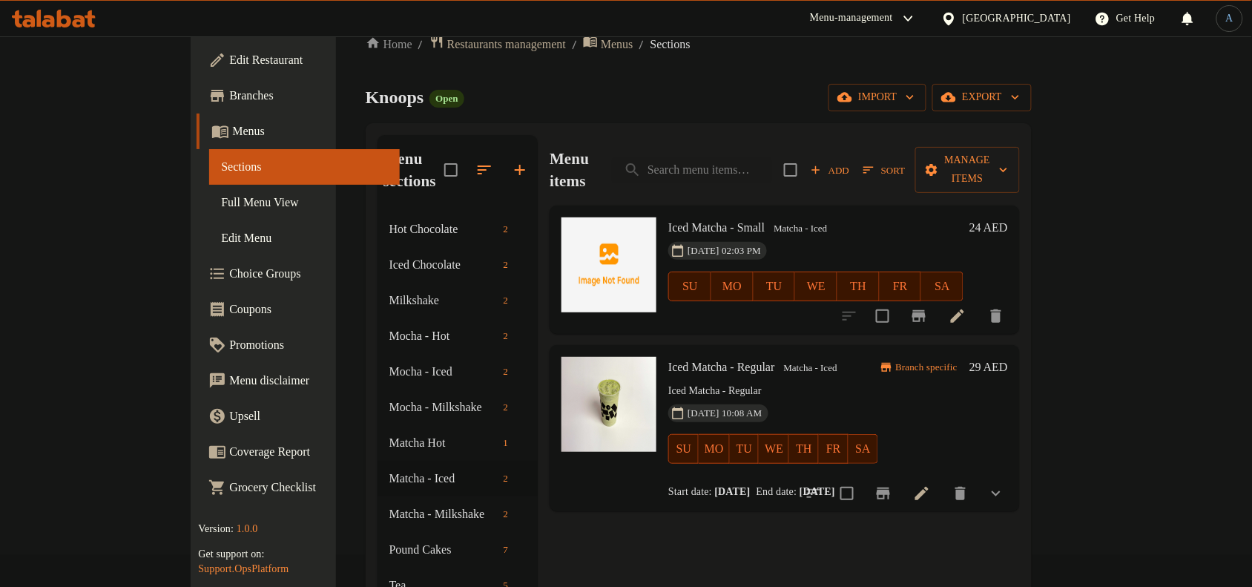
scroll to position [0, 0]
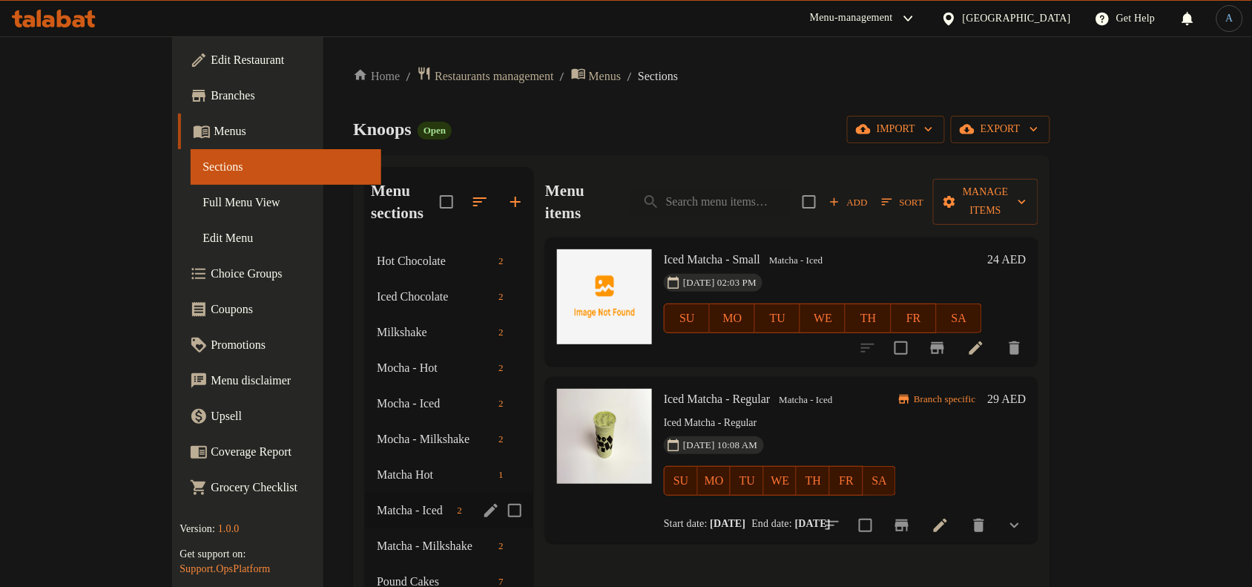
click at [365, 492] on div "Matcha - Iced 2" at bounding box center [449, 510] width 168 height 36
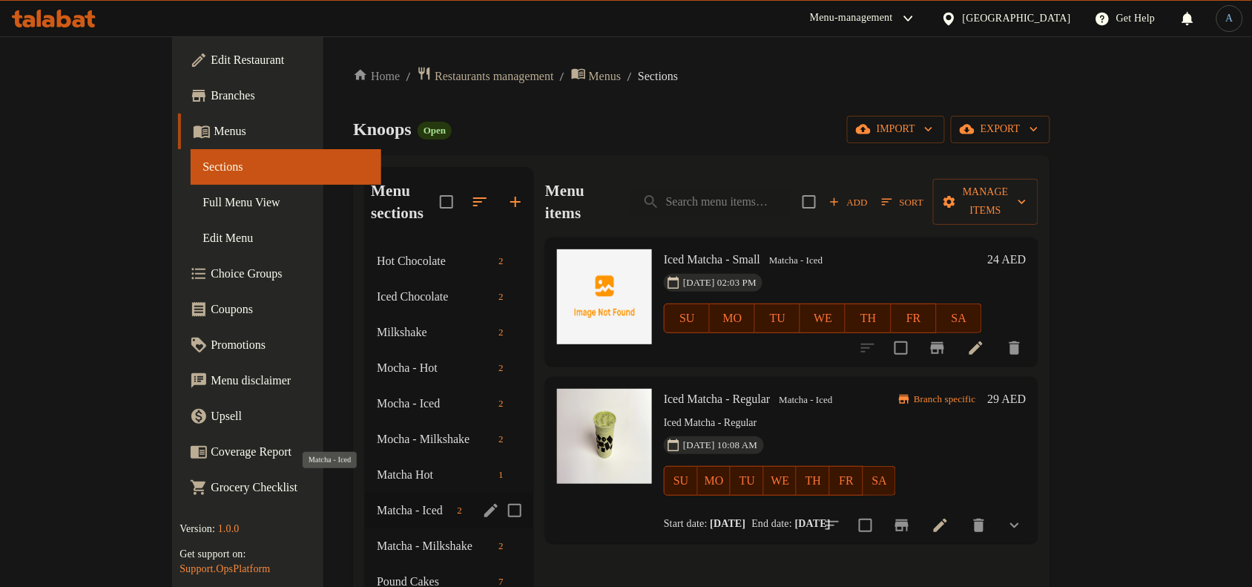
click at [377, 501] on span "Matcha - Iced" at bounding box center [414, 510] width 74 height 18
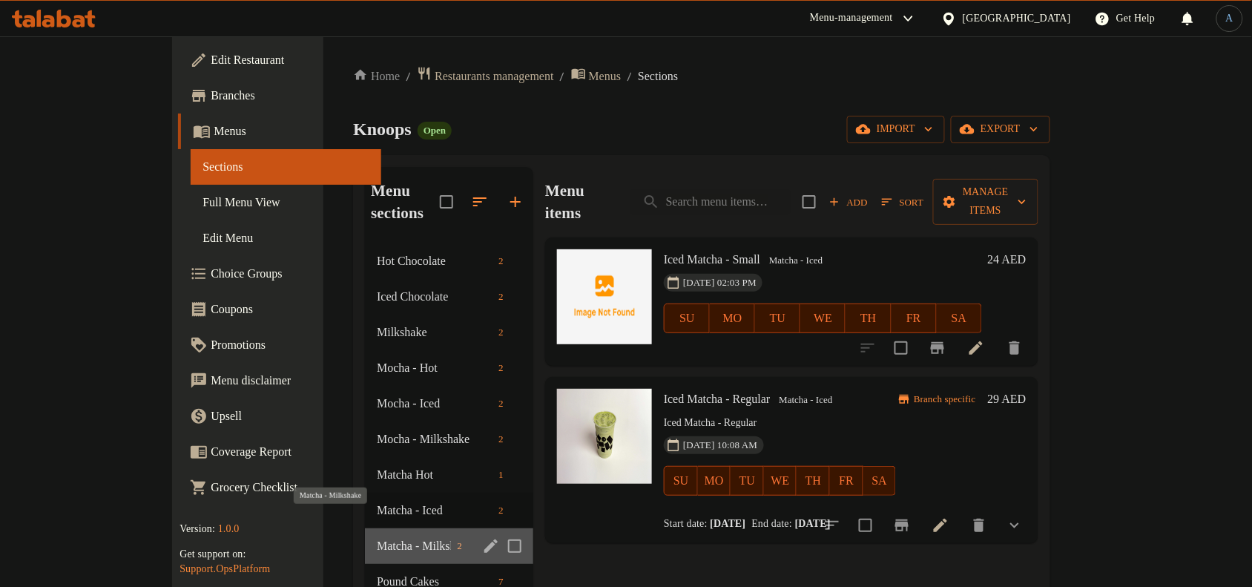
click at [377, 537] on span "Matcha - Milkshake" at bounding box center [414, 546] width 74 height 18
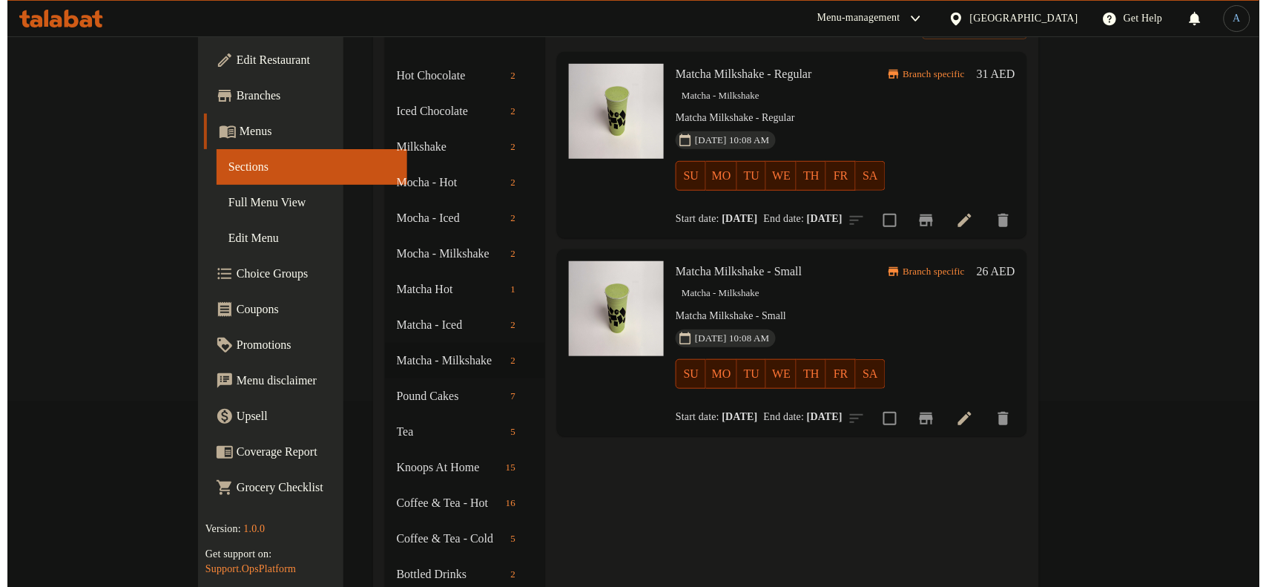
scroll to position [93, 0]
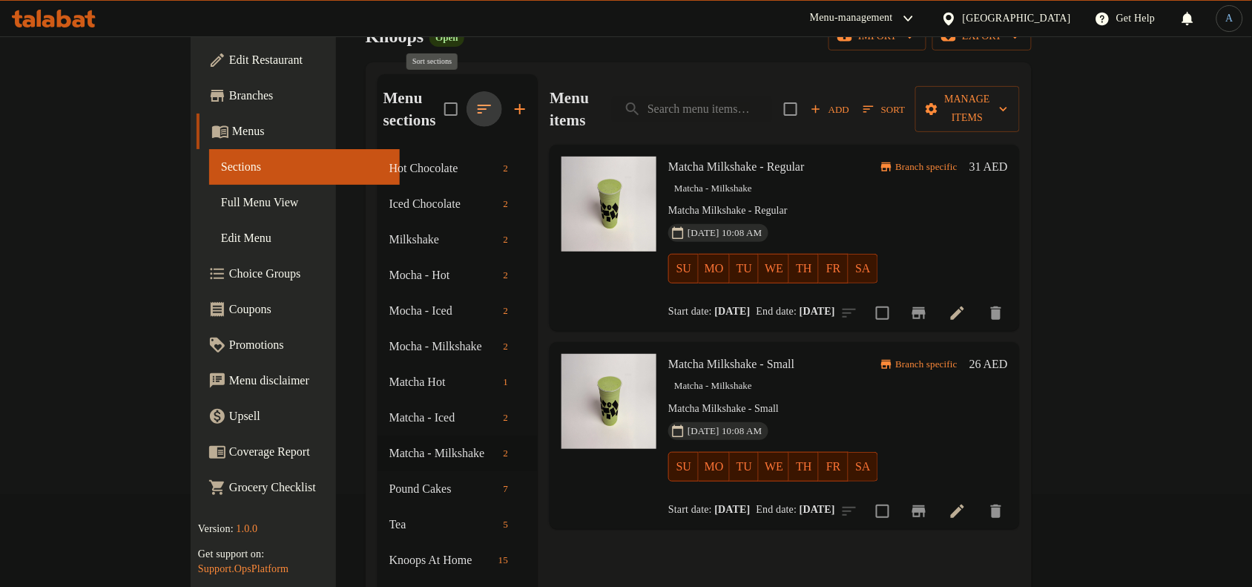
click at [475, 100] on icon "button" at bounding box center [484, 109] width 18 height 18
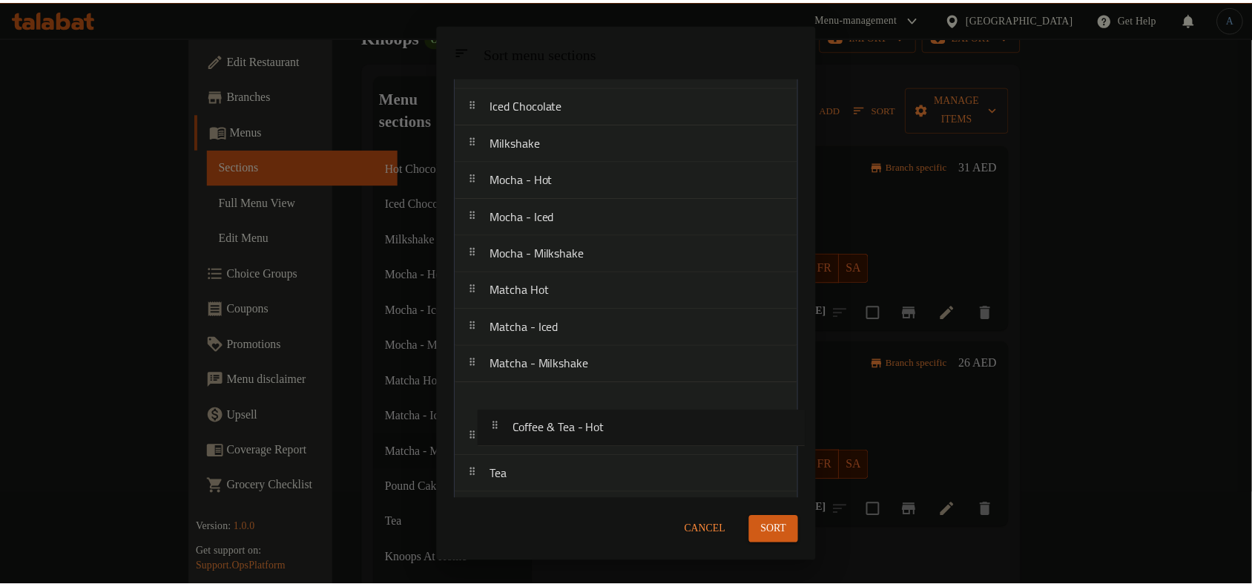
scroll to position [75, 0]
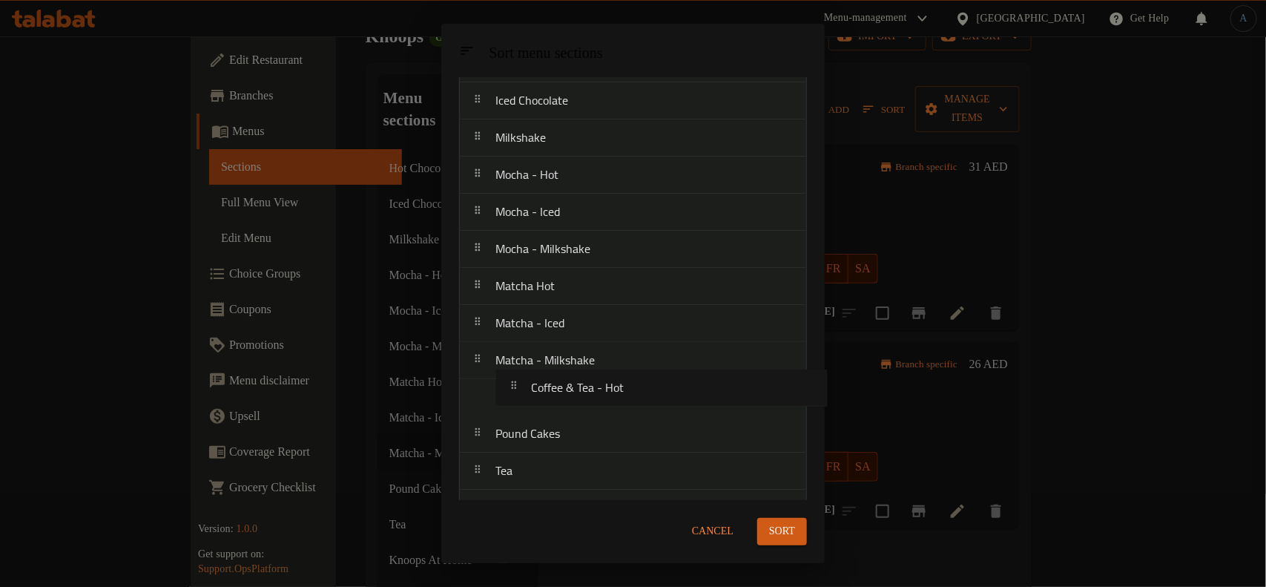
drag, startPoint x: 579, startPoint y: 397, endPoint x: 619, endPoint y: 386, distance: 42.3
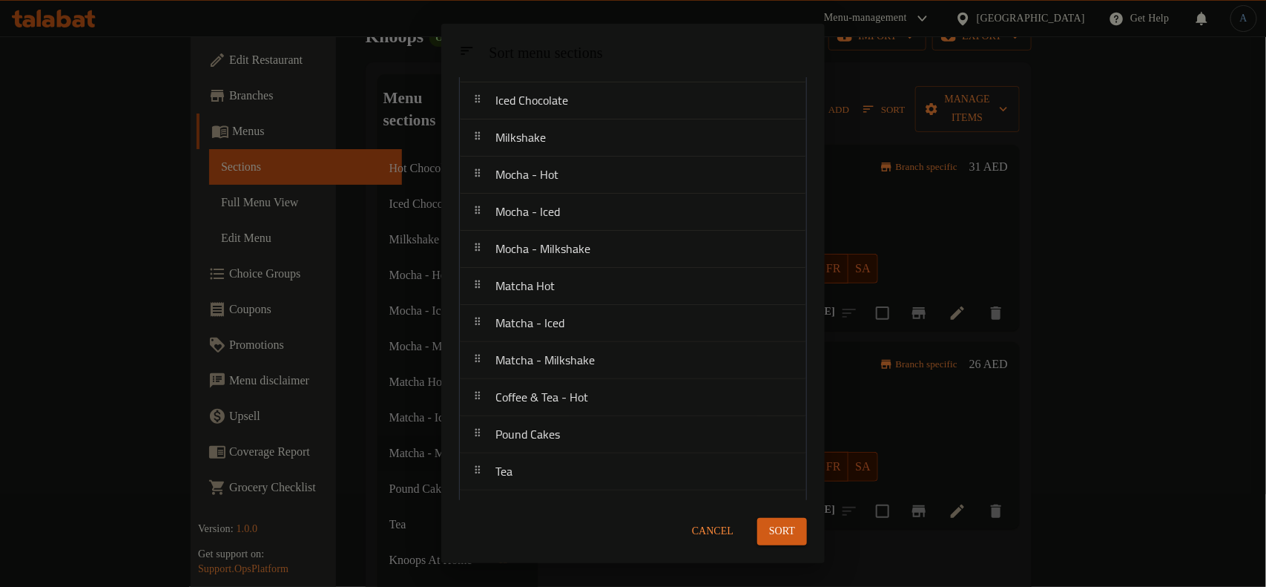
click at [781, 533] on span "Sort" at bounding box center [782, 531] width 26 height 19
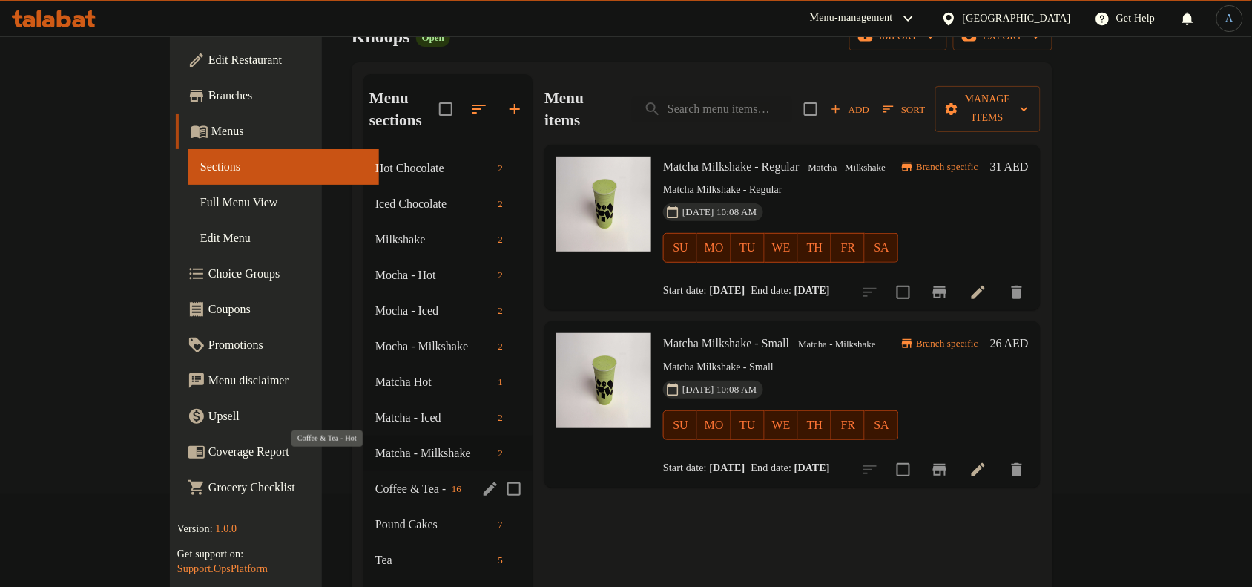
click at [375, 480] on span "Coffee & Tea - Hot" at bounding box center [410, 489] width 70 height 18
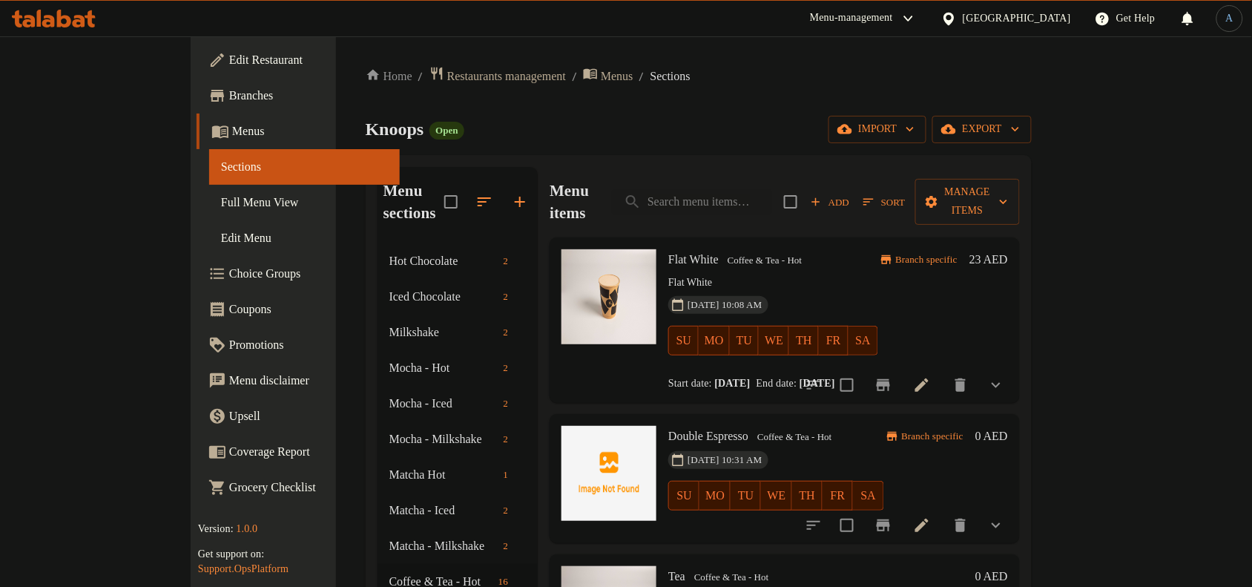
click at [762, 125] on div "Knoops Open import export" at bounding box center [699, 129] width 666 height 27
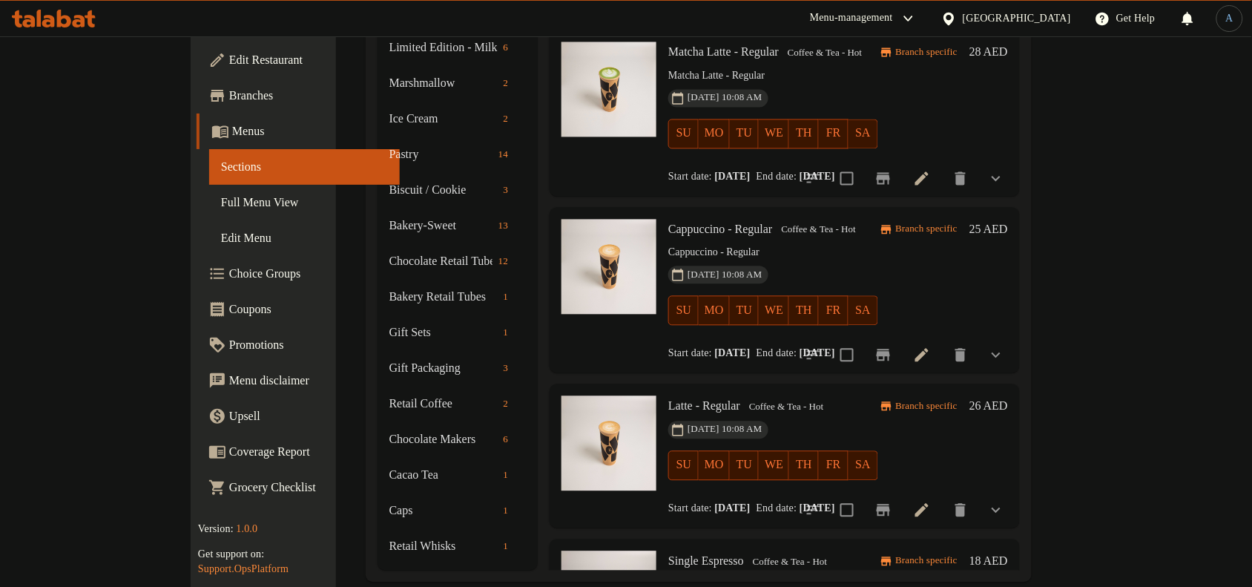
scroll to position [490, 0]
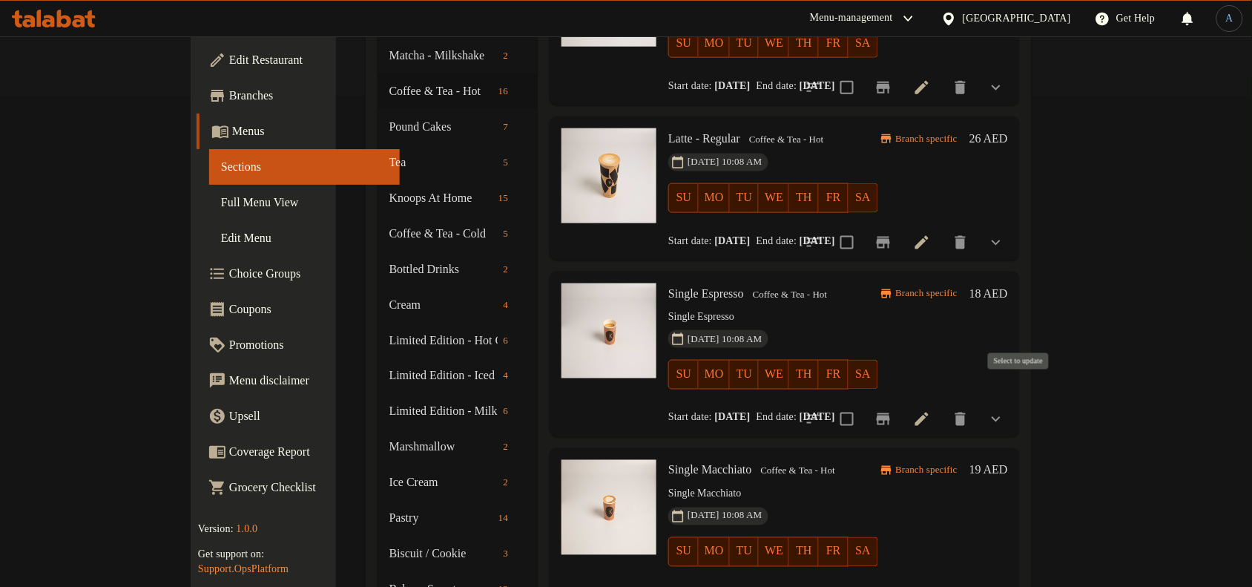
click at [863, 403] on input "checkbox" at bounding box center [846, 418] width 31 height 31
checkbox input "true"
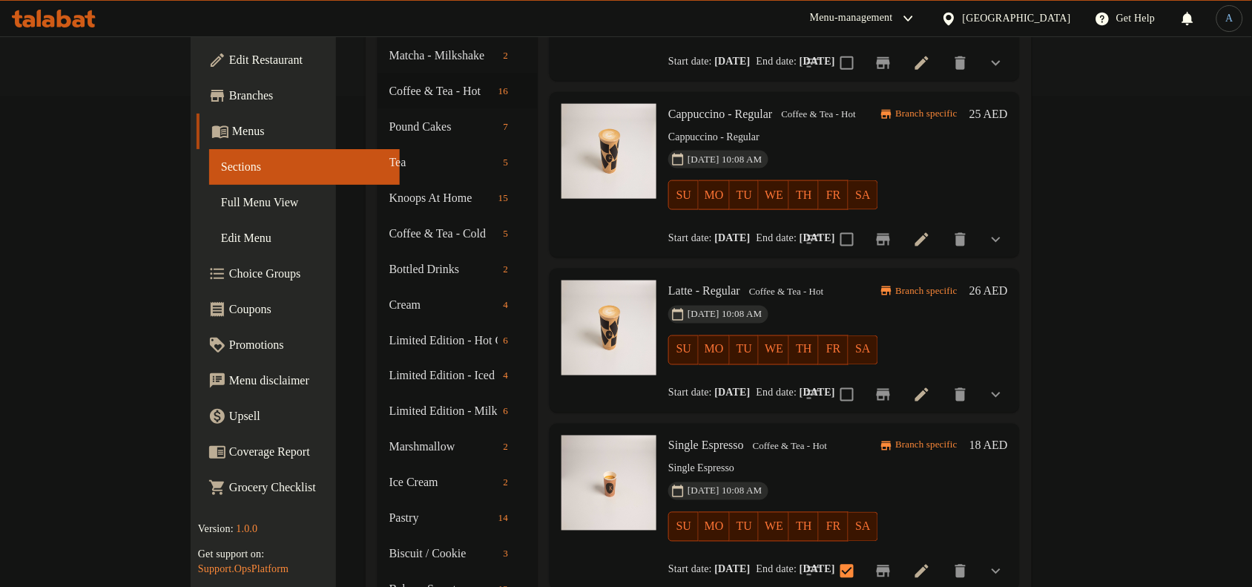
scroll to position [447, 0]
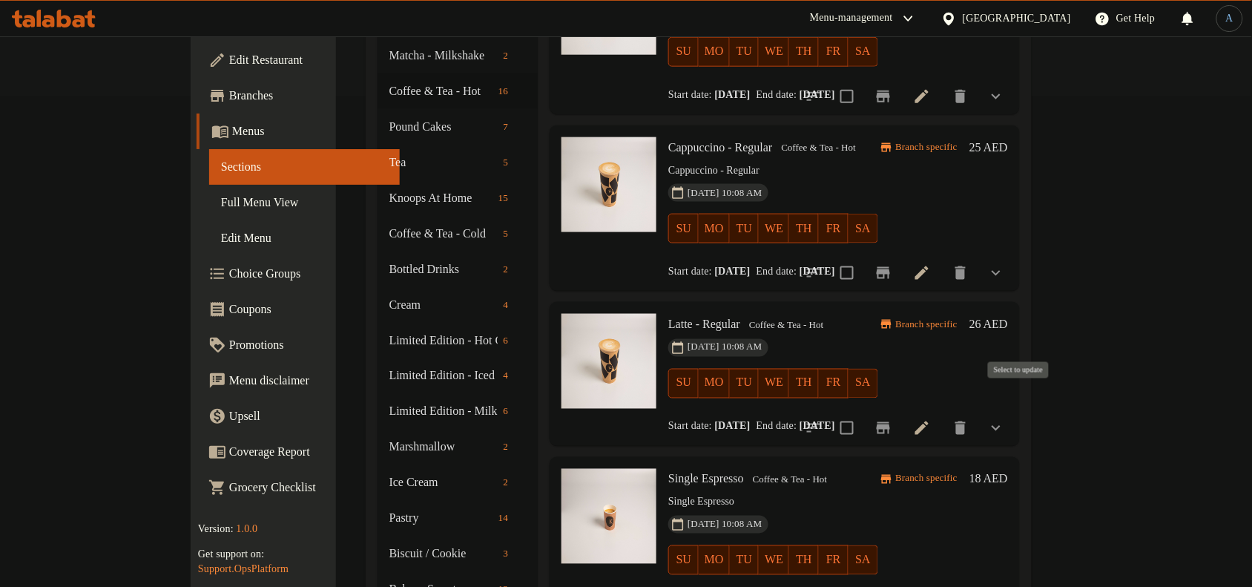
click at [863, 412] on input "checkbox" at bounding box center [846, 427] width 31 height 31
checkbox input "true"
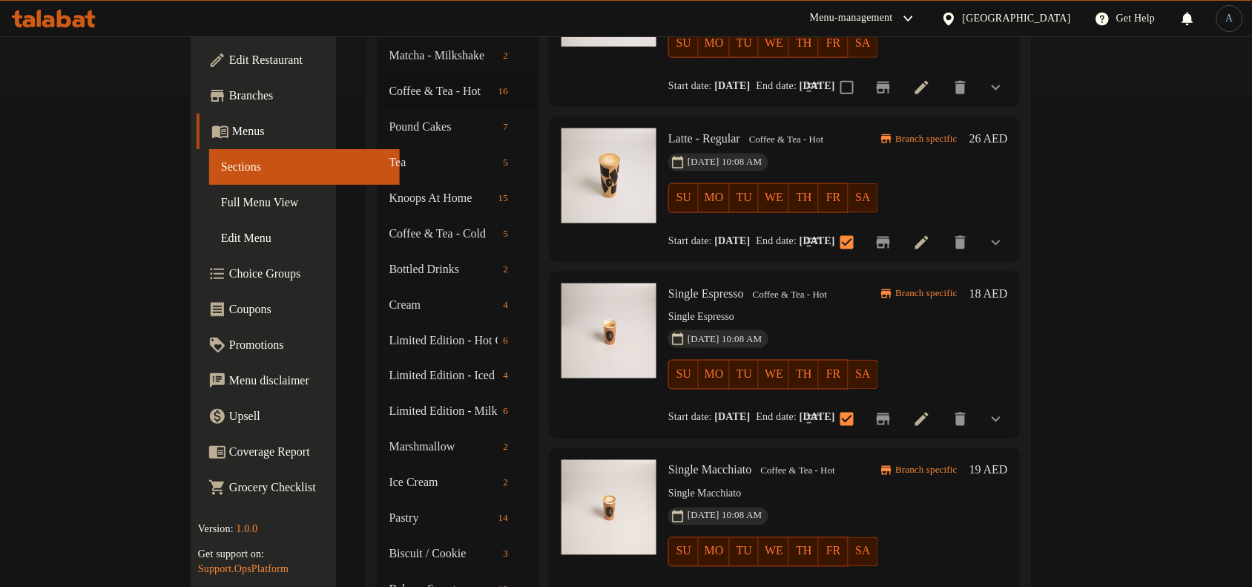
click at [685, 287] on span "Single Espresso" at bounding box center [706, 293] width 76 height 13
copy h6 "Espresso"
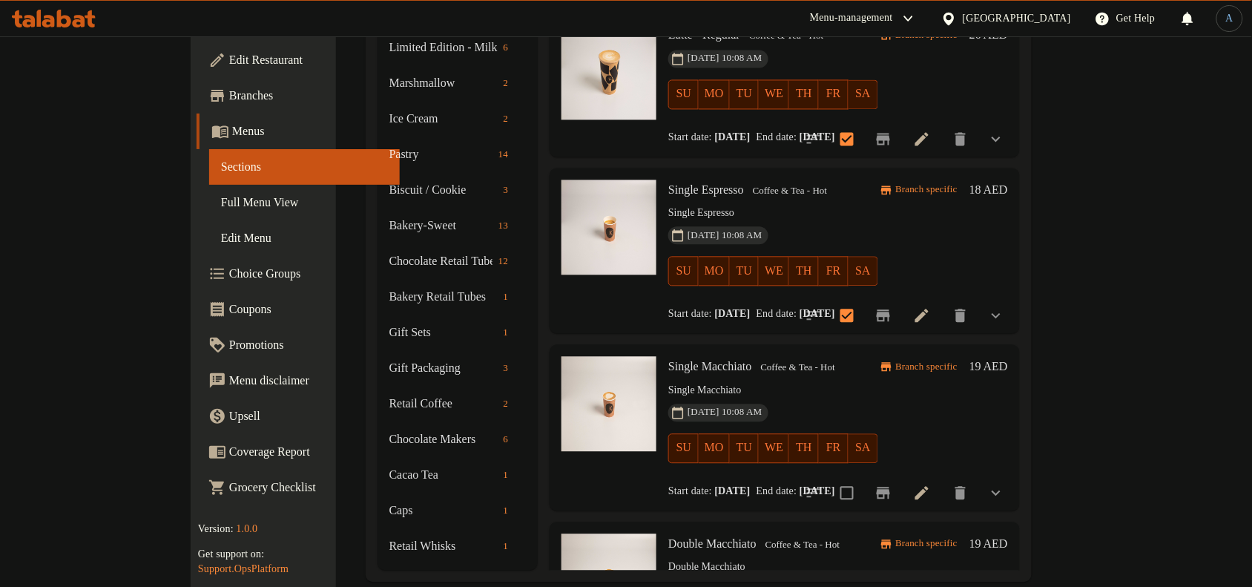
scroll to position [120, 0]
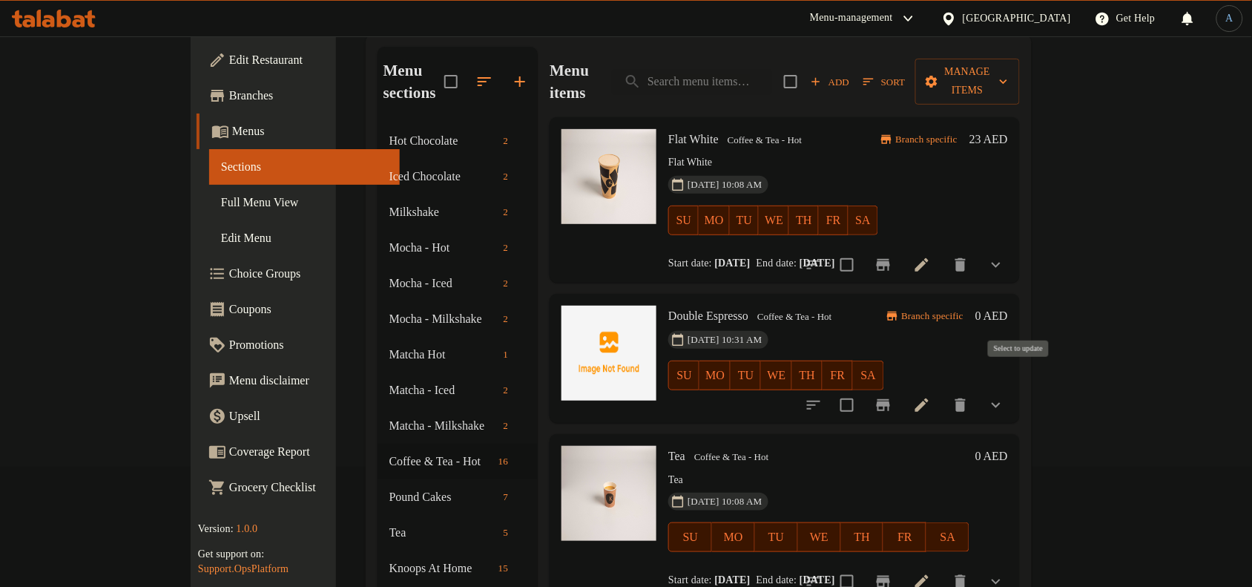
click at [863, 389] on input "checkbox" at bounding box center [846, 404] width 31 height 31
checkbox input "true"
click at [868, 256] on div "Start date: 24-06-2025 End date: 24-06-2125" at bounding box center [772, 263] width 209 height 15
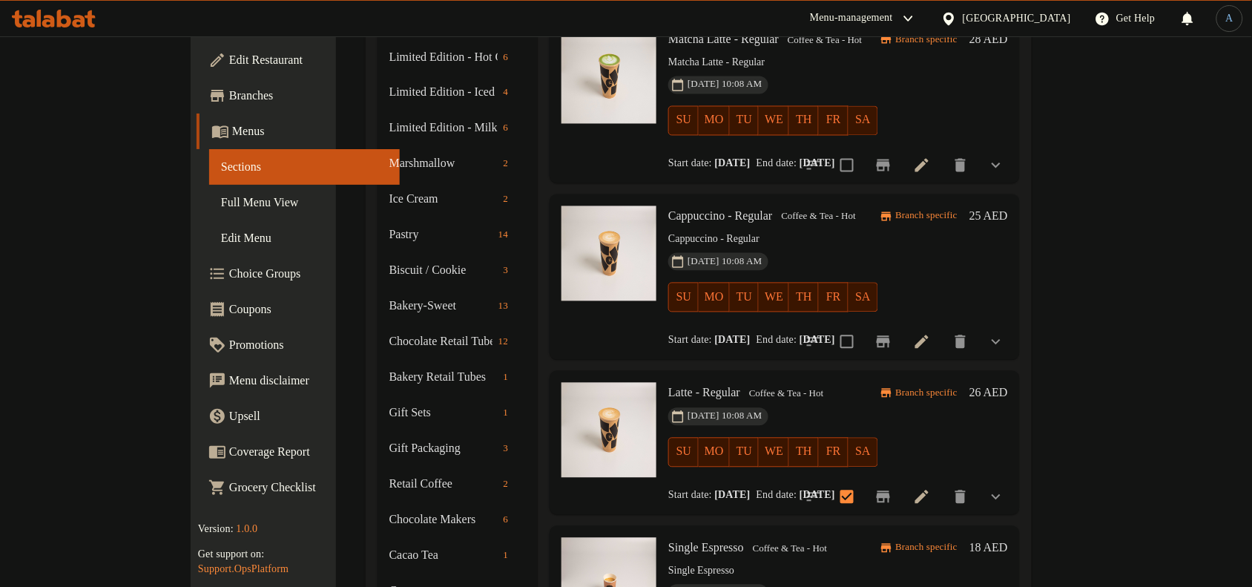
scroll to position [93, 0]
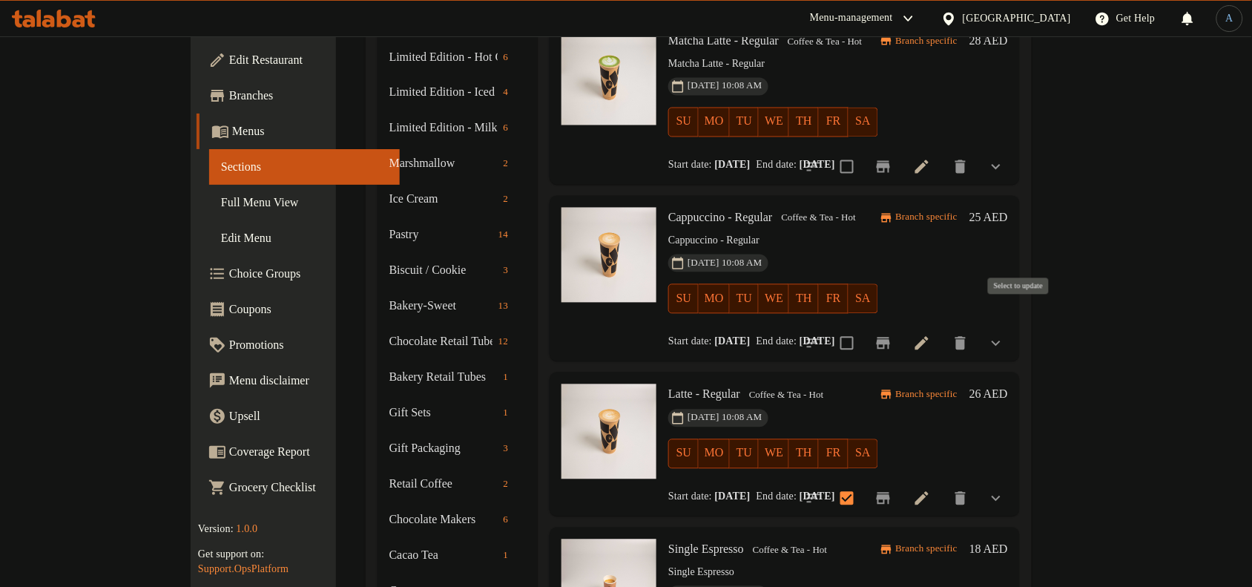
click at [863, 328] on input "checkbox" at bounding box center [846, 343] width 31 height 31
checkbox input "true"
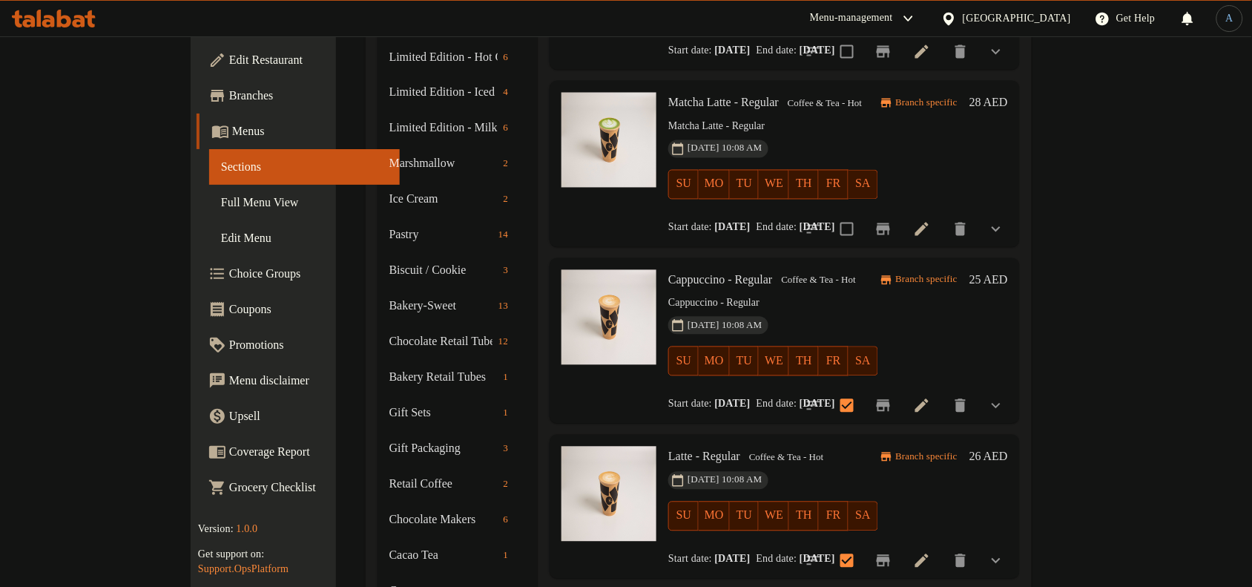
scroll to position [0, 0]
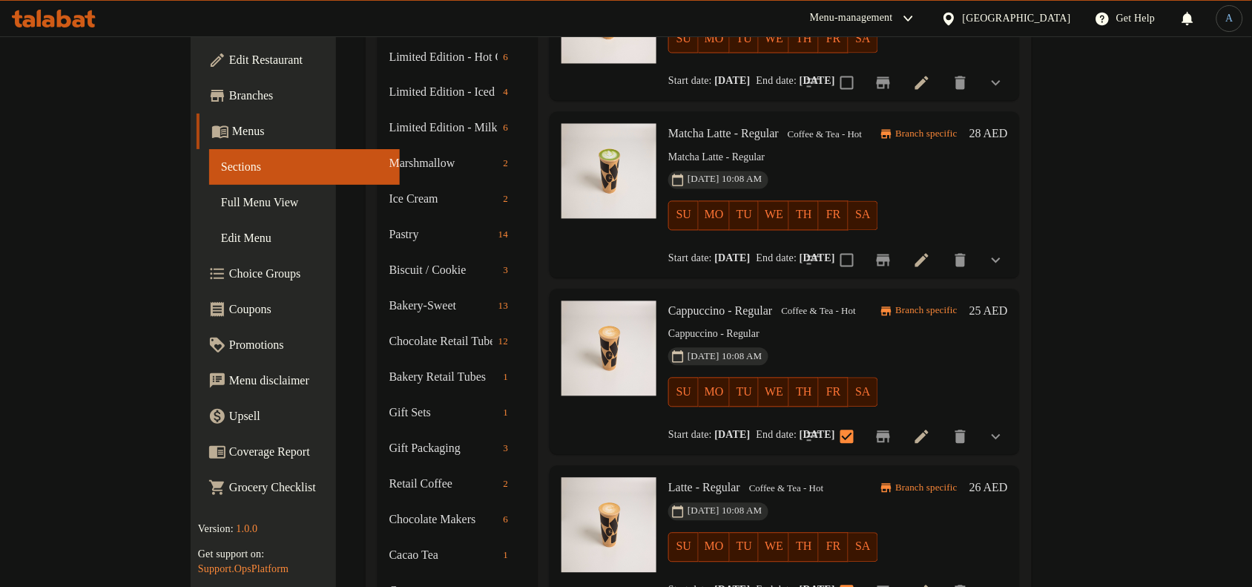
click at [668, 305] on span "Cappuccino - Regular" at bounding box center [720, 311] width 104 height 13
copy span "Cappuccino"
click at [883, 298] on div "Cappuccino - Regular Coffee & Tea - Hot Cappuccino - Regular 24-06-2025 10:08 A…" at bounding box center [772, 372] width 221 height 154
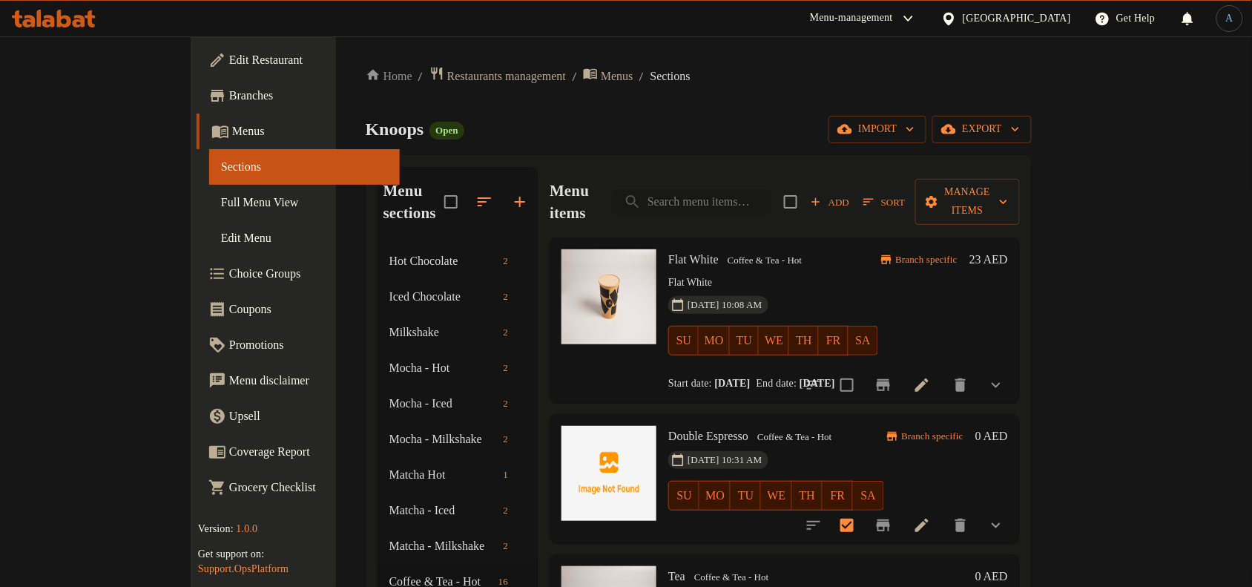
click at [744, 189] on input "search" at bounding box center [692, 202] width 160 height 26
paste input "amricano"
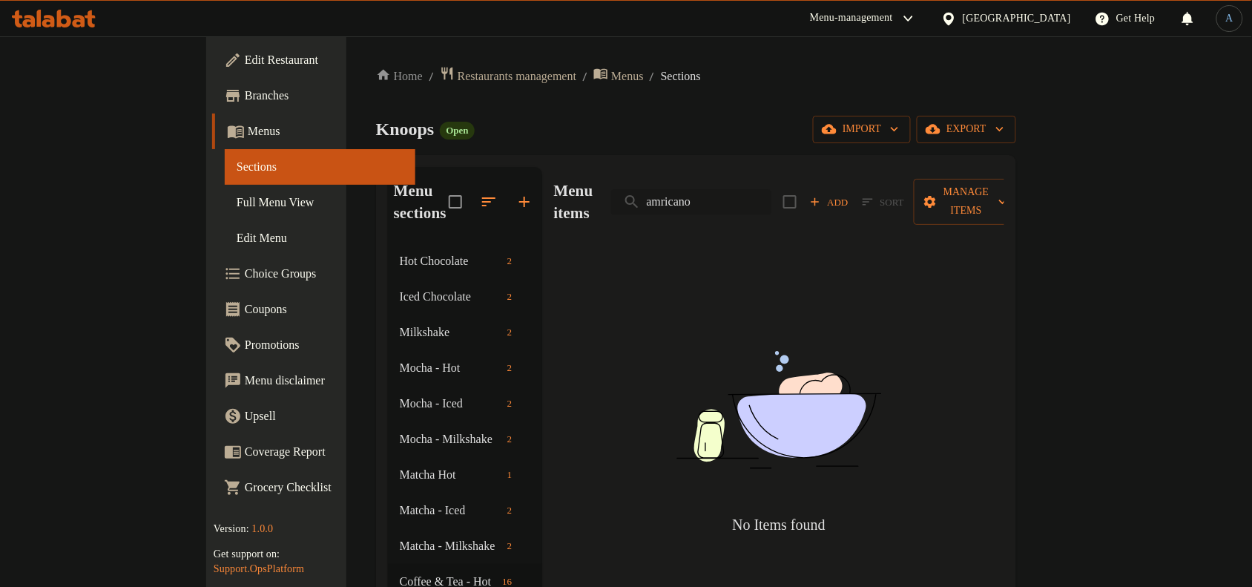
click at [771, 189] on input "amricano" at bounding box center [691, 202] width 160 height 26
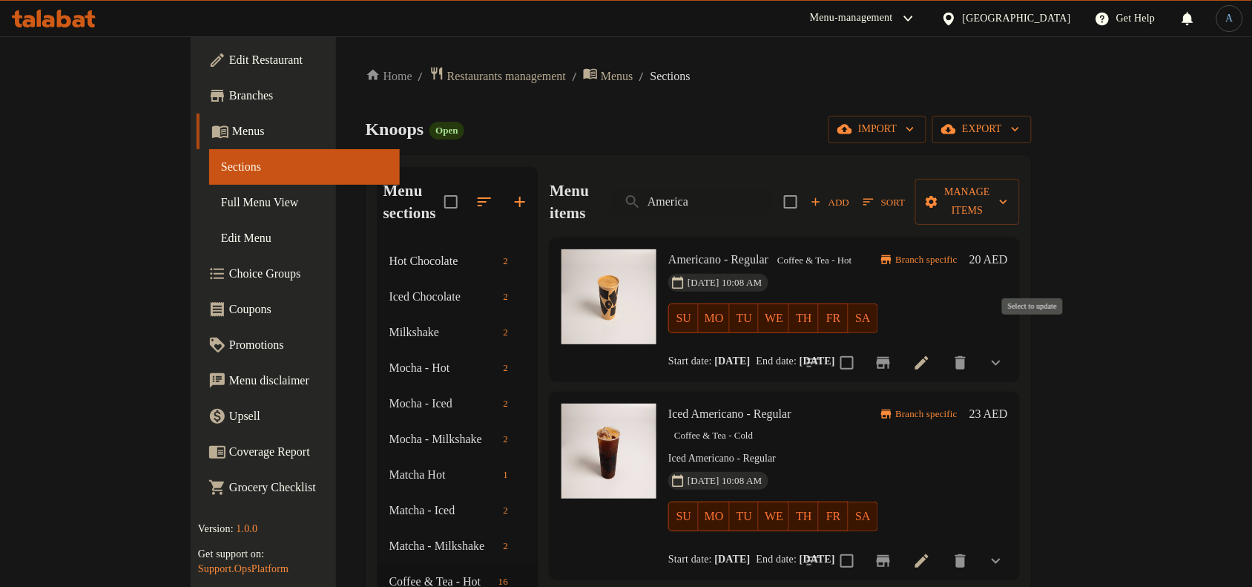
type input "America"
click at [863, 347] on input "checkbox" at bounding box center [846, 362] width 31 height 31
checkbox input "true"
click at [772, 189] on input "America" at bounding box center [692, 202] width 160 height 26
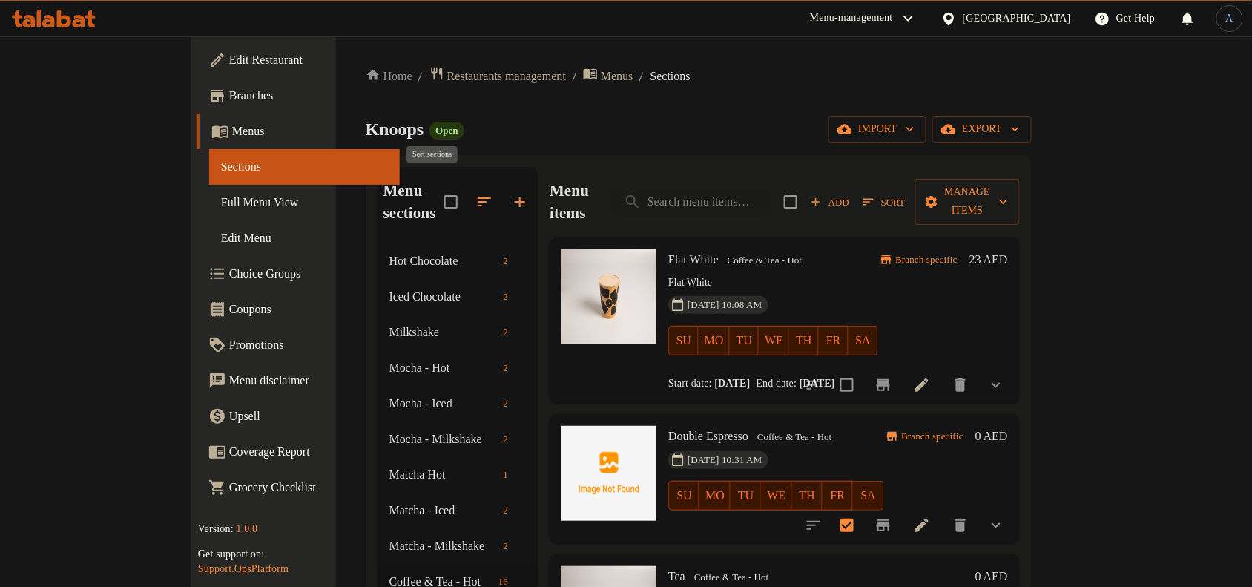
click at [475, 193] on icon "button" at bounding box center [484, 202] width 18 height 18
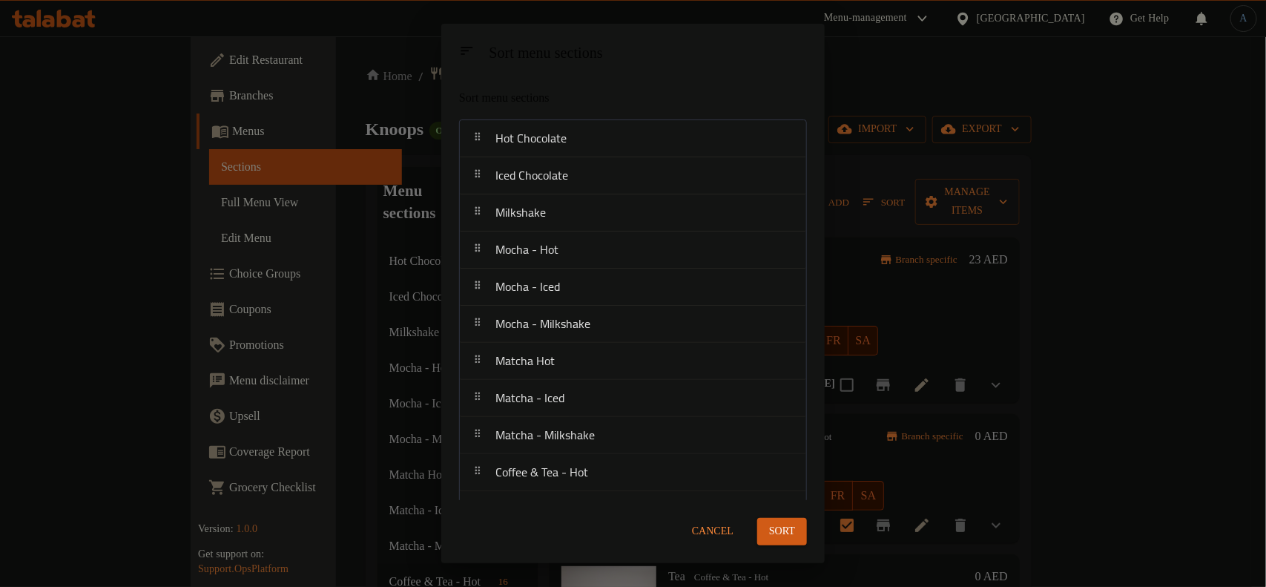
click at [707, 535] on span "Cancel" at bounding box center [713, 531] width 42 height 19
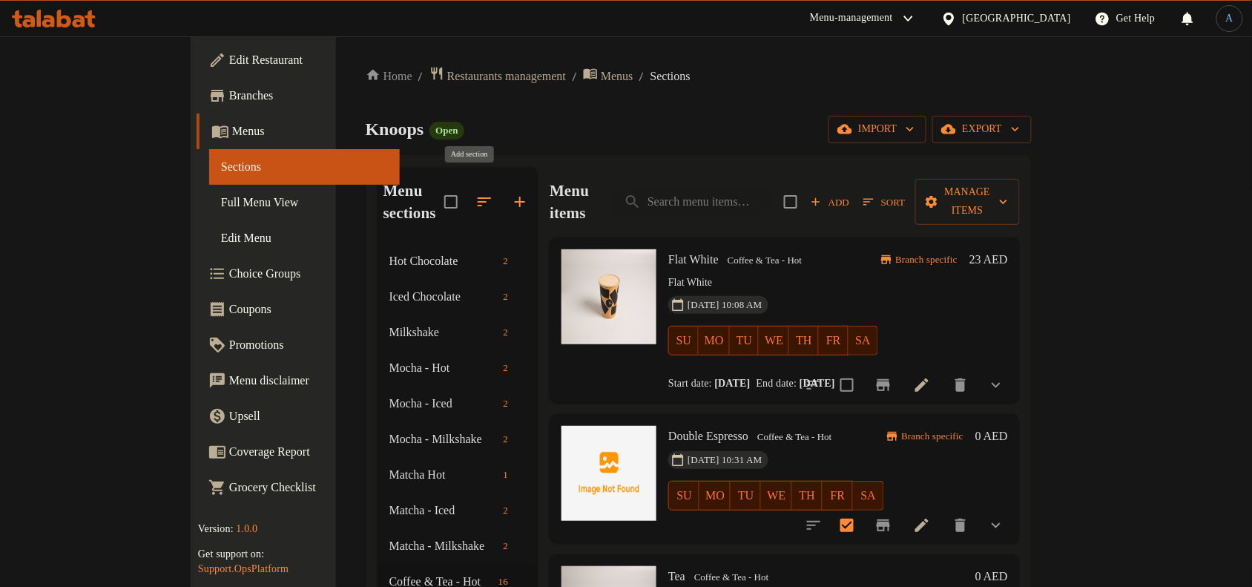
click at [511, 193] on icon "button" at bounding box center [520, 202] width 18 height 18
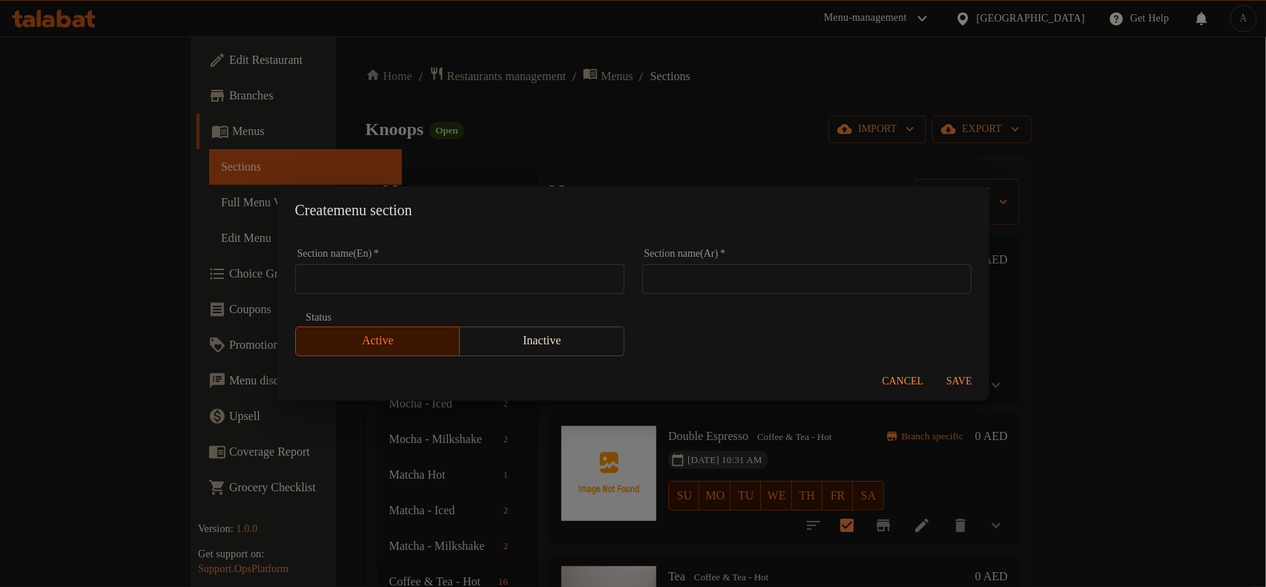
click at [479, 274] on input "text" at bounding box center [459, 279] width 329 height 30
paste input "Hot Coffee"
click at [362, 269] on input "Hot Coffee" at bounding box center [459, 279] width 329 height 30
type input "Hot Coffee"
click at [750, 277] on input "text" at bounding box center [806, 279] width 329 height 30
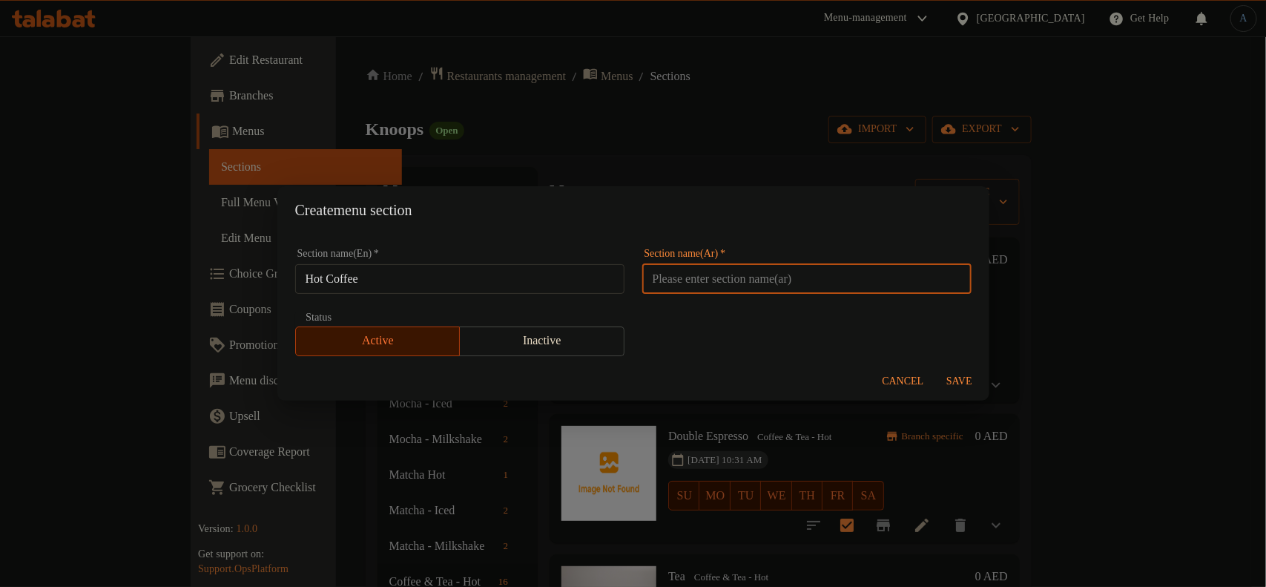
paste input "قهوة ساخنة"
type input "قهوة ساخنة"
click at [968, 379] on span "Save" at bounding box center [960, 381] width 36 height 19
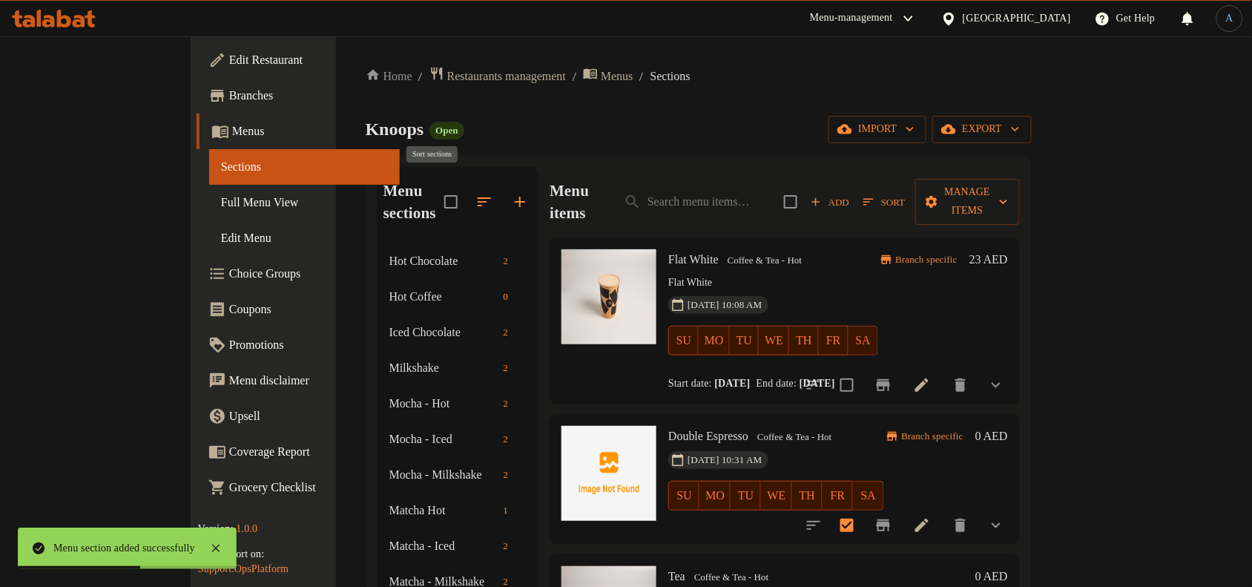
click at [475, 193] on icon "button" at bounding box center [484, 202] width 18 height 18
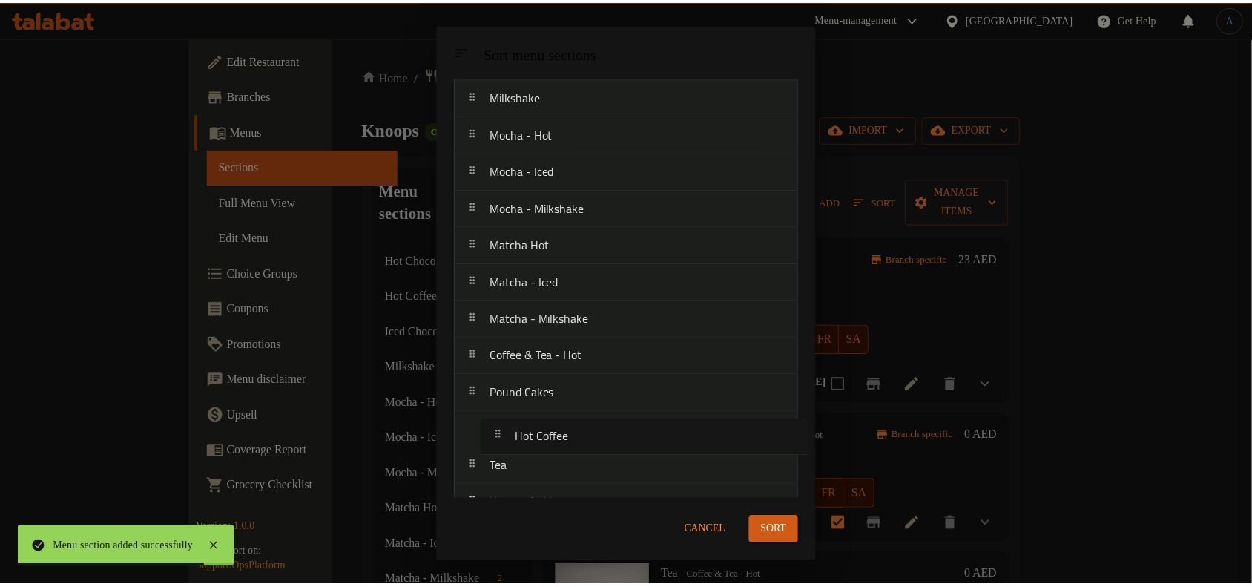
scroll to position [117, 0]
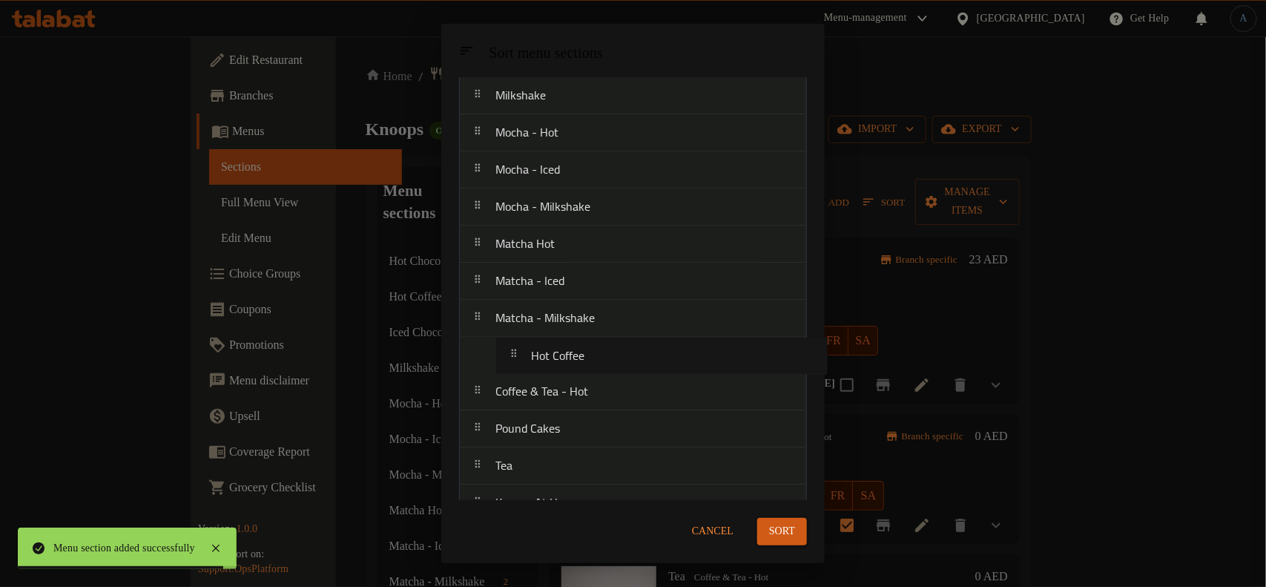
drag, startPoint x: 535, startPoint y: 173, endPoint x: 571, endPoint y: 357, distance: 188.1
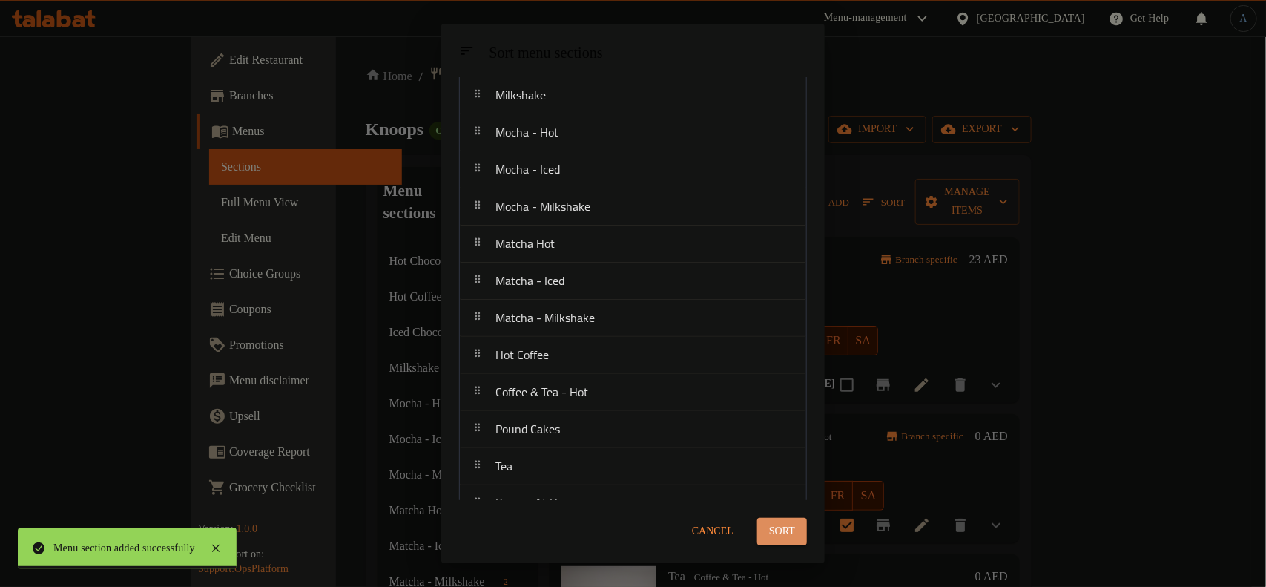
click at [777, 527] on span "Sort" at bounding box center [782, 531] width 26 height 19
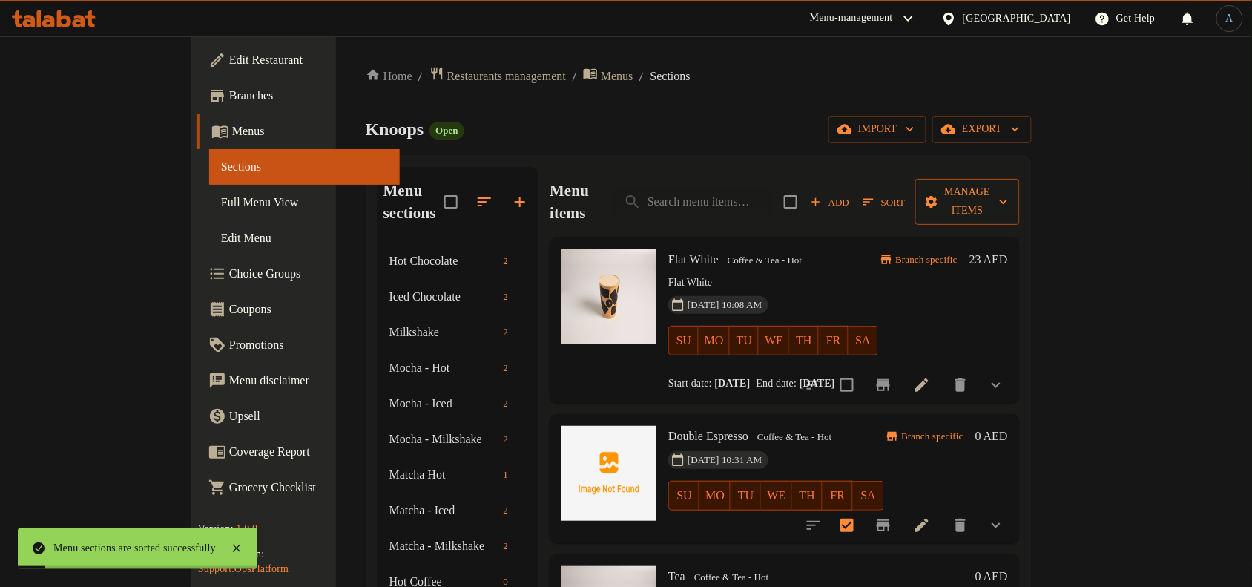
click at [1008, 191] on span "Manage items" at bounding box center [967, 201] width 81 height 37
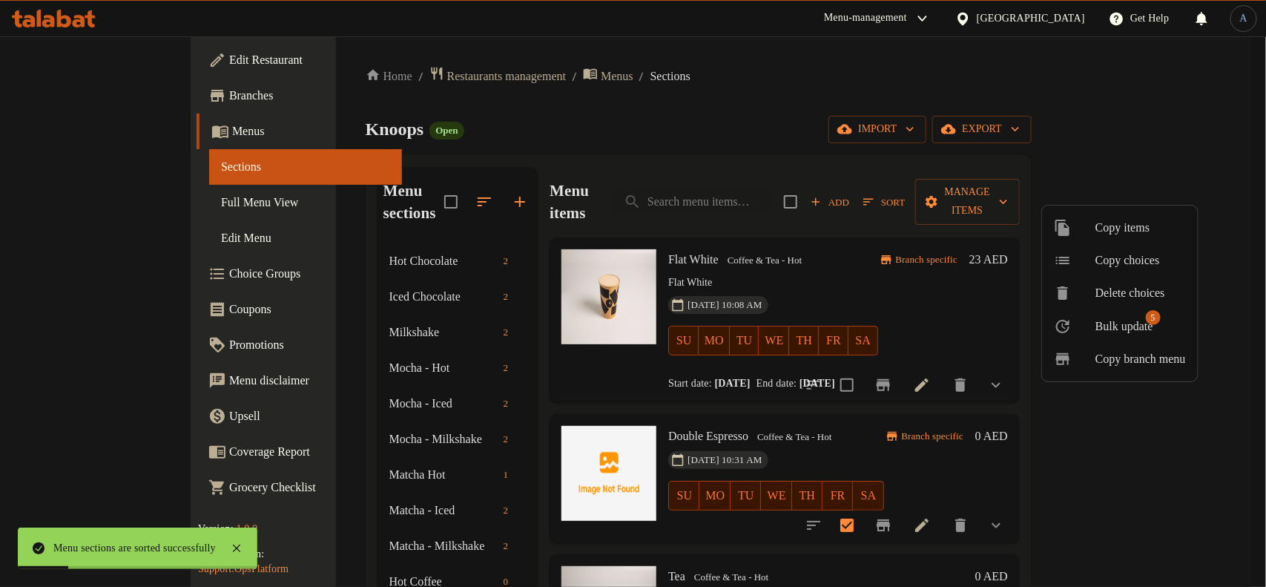
click at [1146, 320] on span "Bulk update" at bounding box center [1124, 326] width 58 height 18
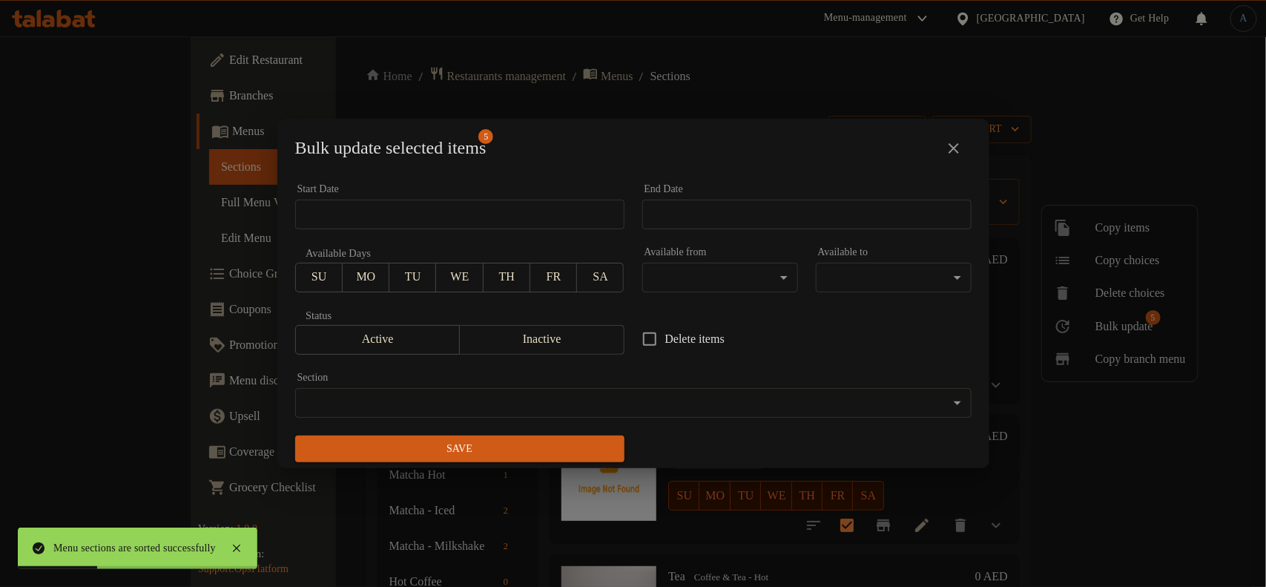
click at [517, 399] on body "Menu sections are sorted successfully ​ Menu-management United Arab Emirates Ge…" at bounding box center [633, 311] width 1266 height 550
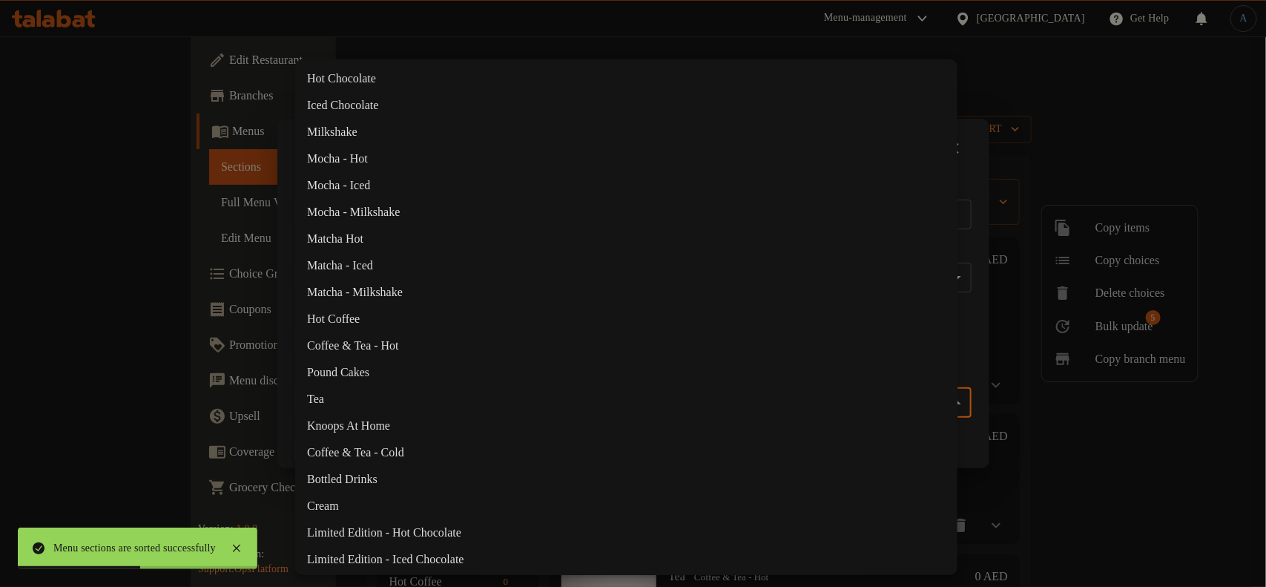
click at [360, 316] on li "Hot Coffee" at bounding box center [626, 319] width 662 height 27
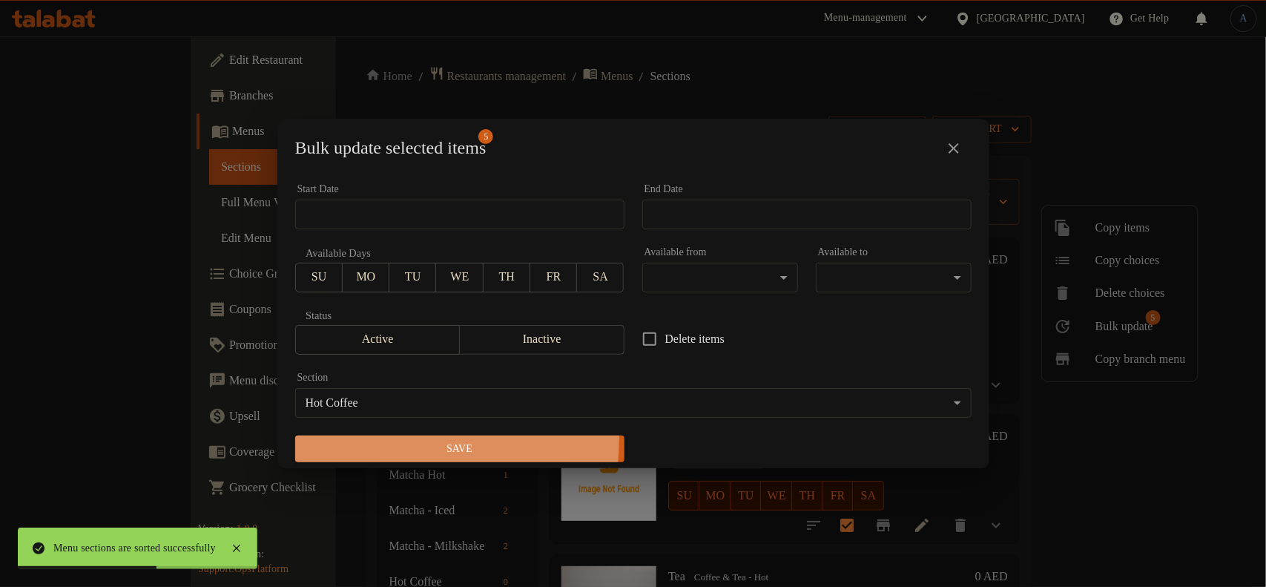
click at [398, 440] on span "Save" at bounding box center [460, 449] width 306 height 19
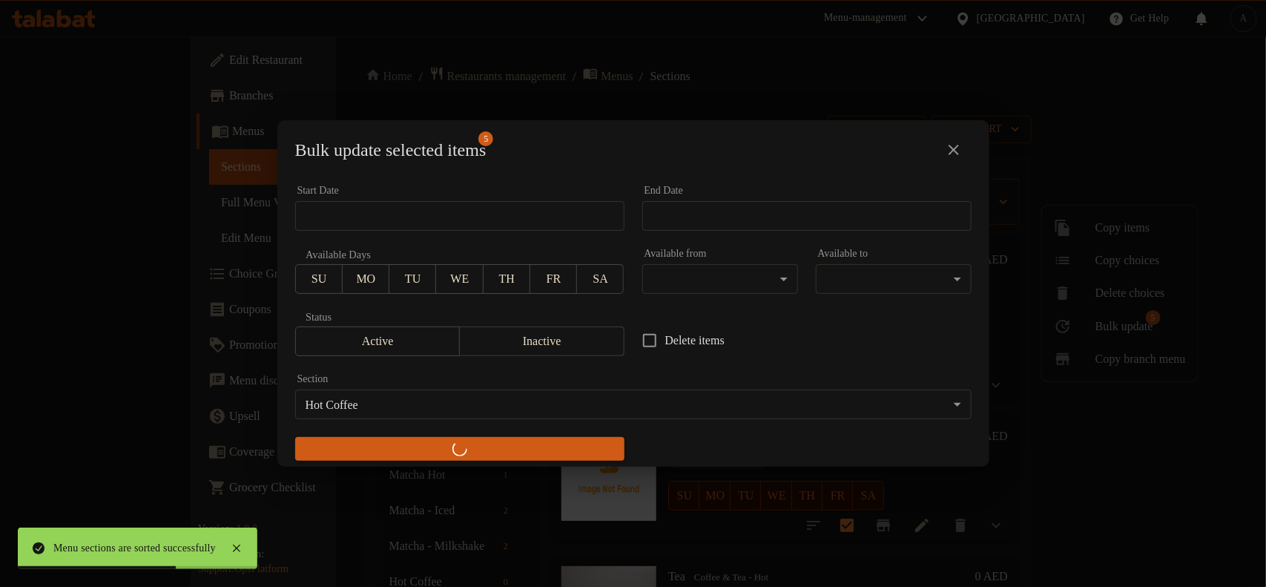
checkbox input "false"
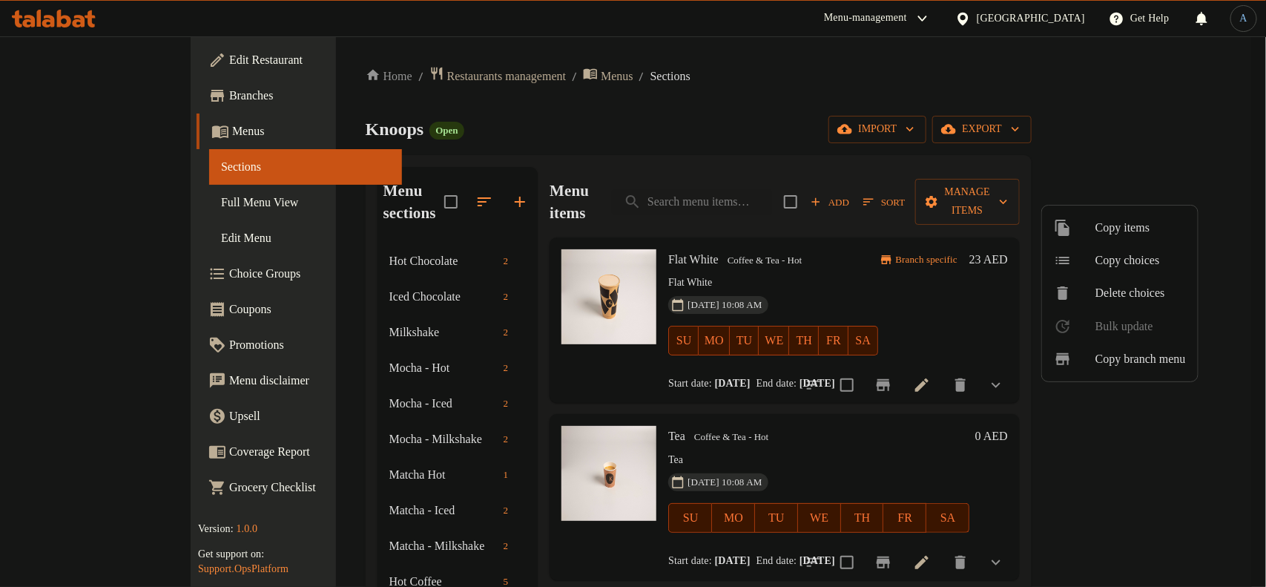
click at [814, 232] on div at bounding box center [633, 293] width 1266 height 587
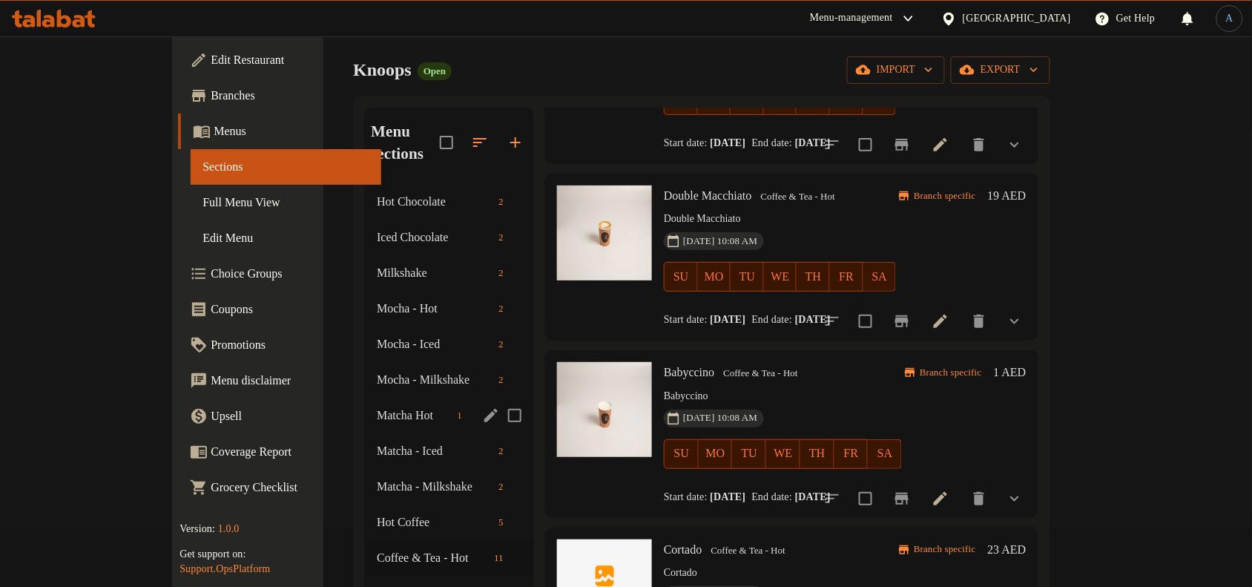
scroll to position [93, 0]
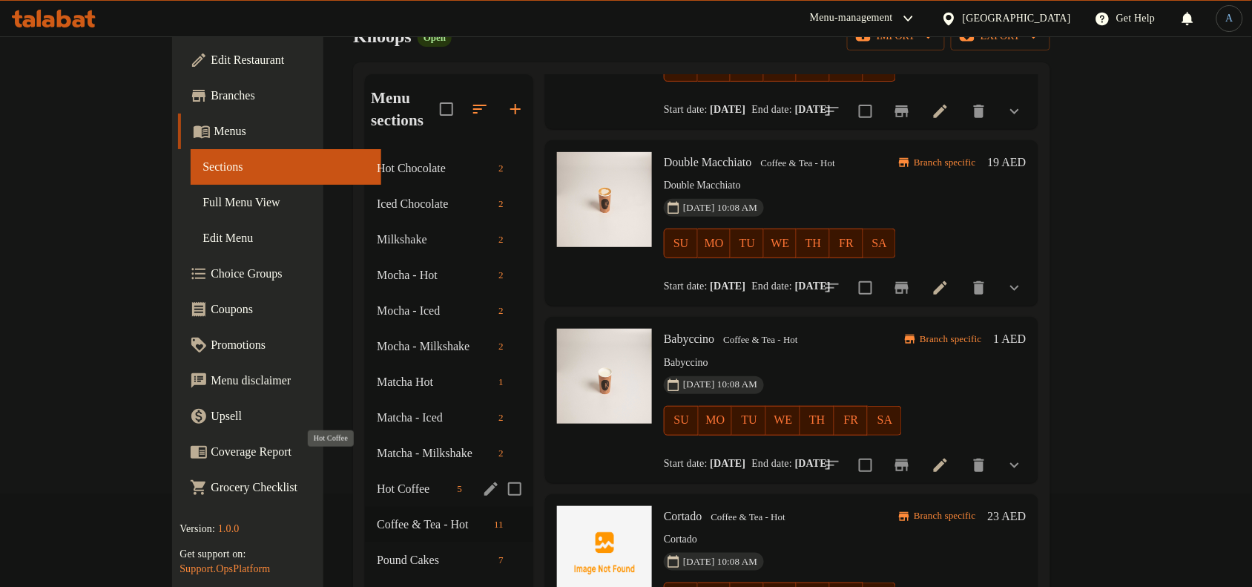
click at [377, 480] on span "Hot Coffee" at bounding box center [414, 489] width 74 height 18
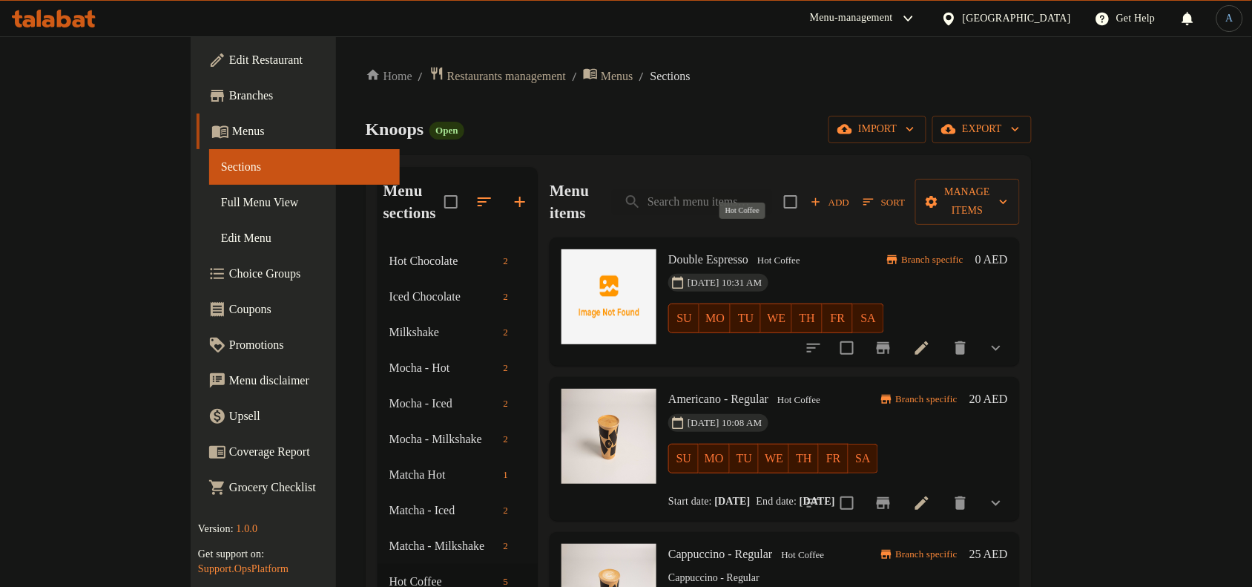
click at [754, 251] on div "Hot Coffee" at bounding box center [778, 260] width 55 height 18
click at [875, 197] on icon "button" at bounding box center [868, 201] width 13 height 13
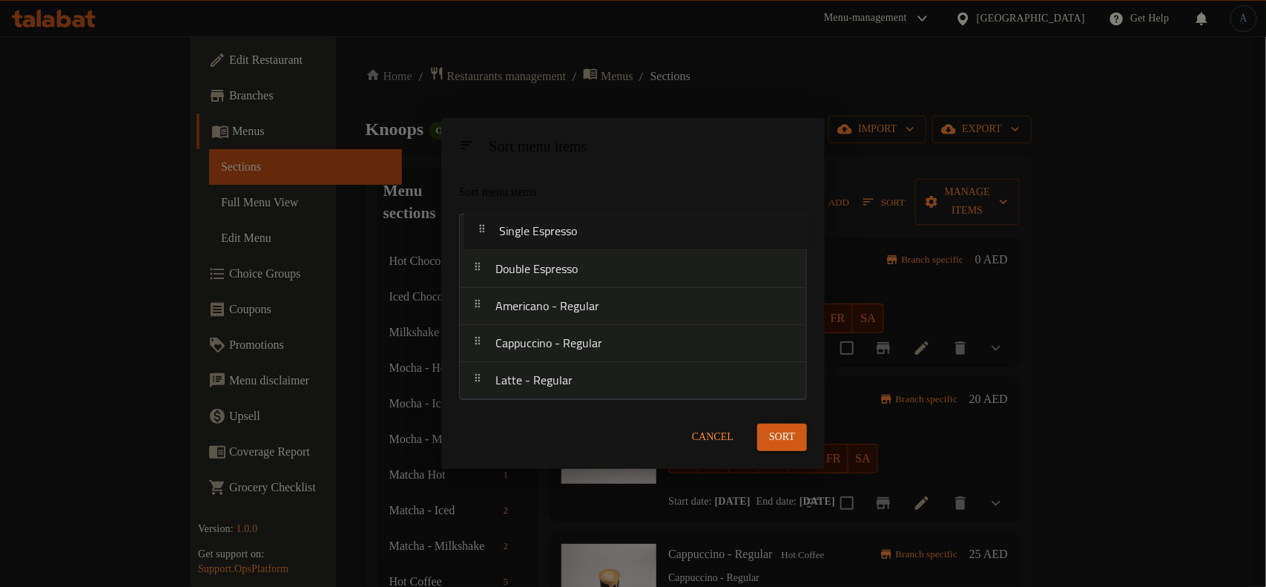
drag, startPoint x: 573, startPoint y: 382, endPoint x: 577, endPoint y: 230, distance: 152.1
click at [577, 230] on nav "Double Espresso Americano - Regular Cappuccino - Regular Latte - Regular Single…" at bounding box center [633, 307] width 348 height 186
drag, startPoint x: 555, startPoint y: 384, endPoint x: 584, endPoint y: 262, distance: 125.8
click at [584, 262] on nav "Single Espresso Double Espresso Americano - Regular Cappuccino - Regular Latte …" at bounding box center [633, 307] width 348 height 186
drag, startPoint x: 587, startPoint y: 297, endPoint x: 587, endPoint y: 277, distance: 20.0
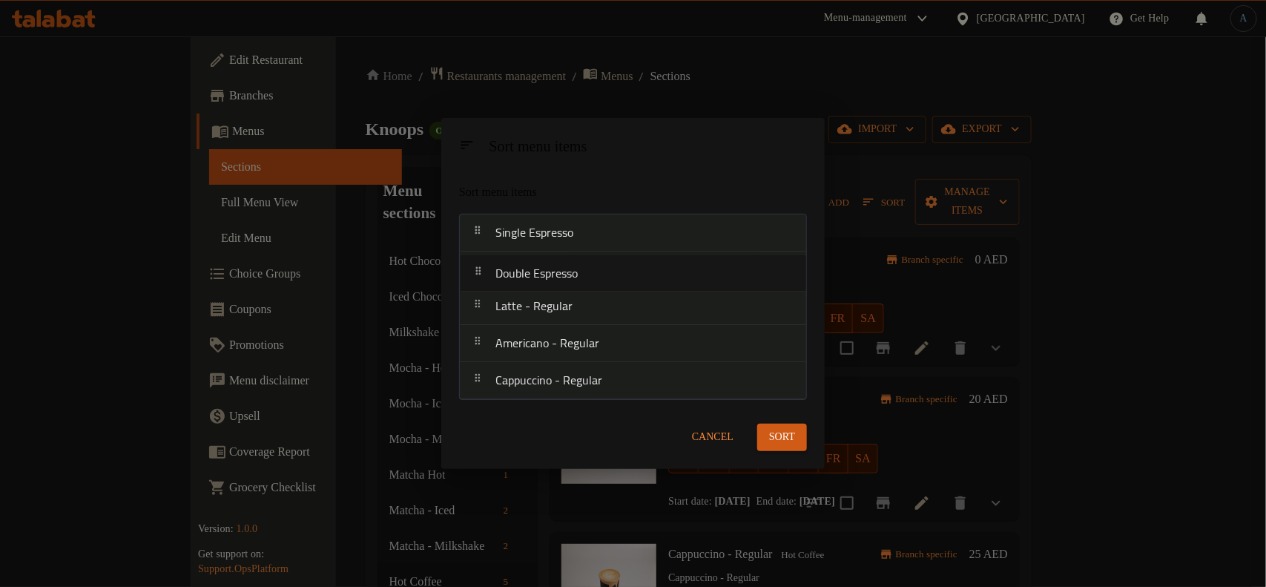
click at [587, 277] on nav "Single Espresso Latte - Regular Double Espresso Americano - Regular Cappuccino …" at bounding box center [633, 307] width 348 height 186
drag, startPoint x: 560, startPoint y: 357, endPoint x: 573, endPoint y: 317, distance: 42.0
click at [573, 317] on nav "Single Espresso Double Espresso Latte - Regular Americano - Regular Cappuccino …" at bounding box center [633, 307] width 348 height 186
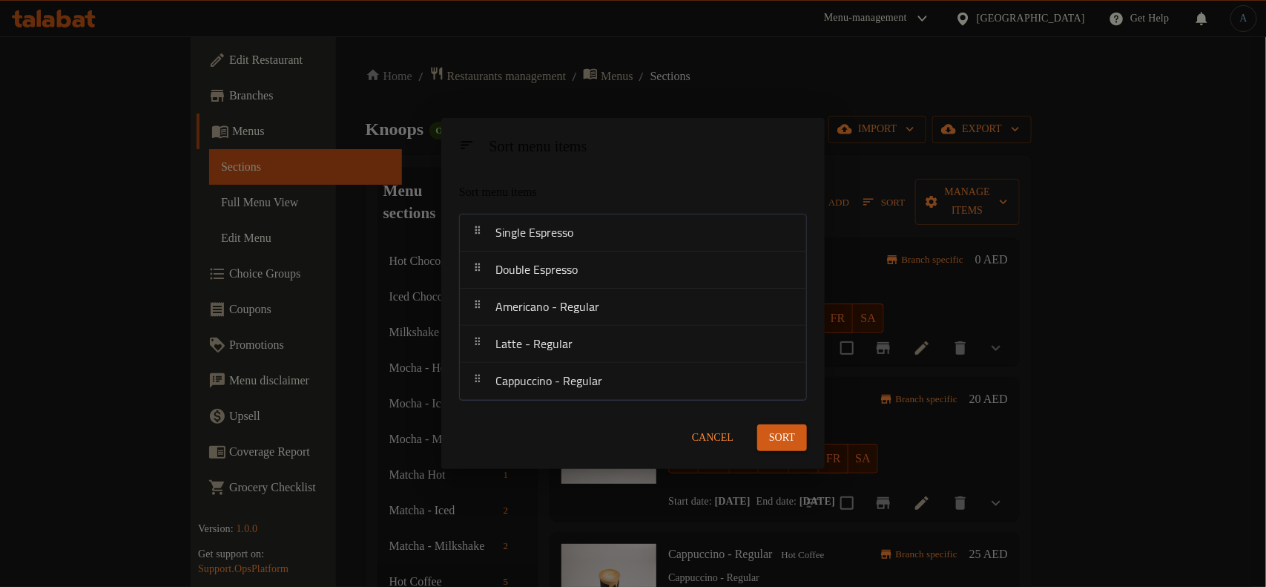
click at [790, 438] on span "Sort" at bounding box center [782, 438] width 26 height 19
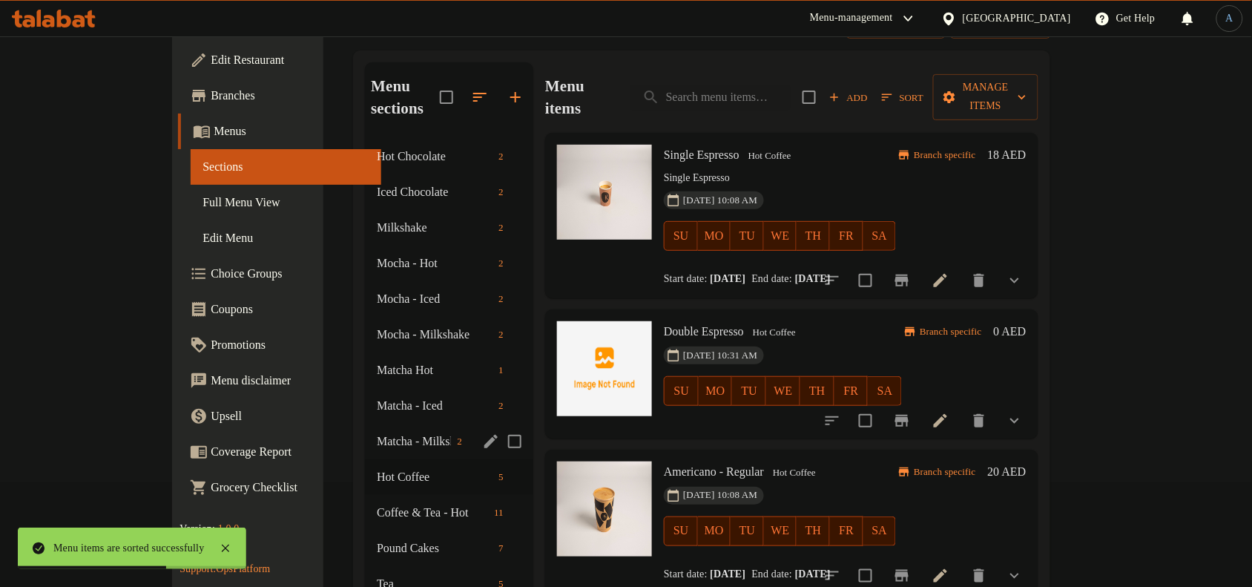
scroll to position [185, 0]
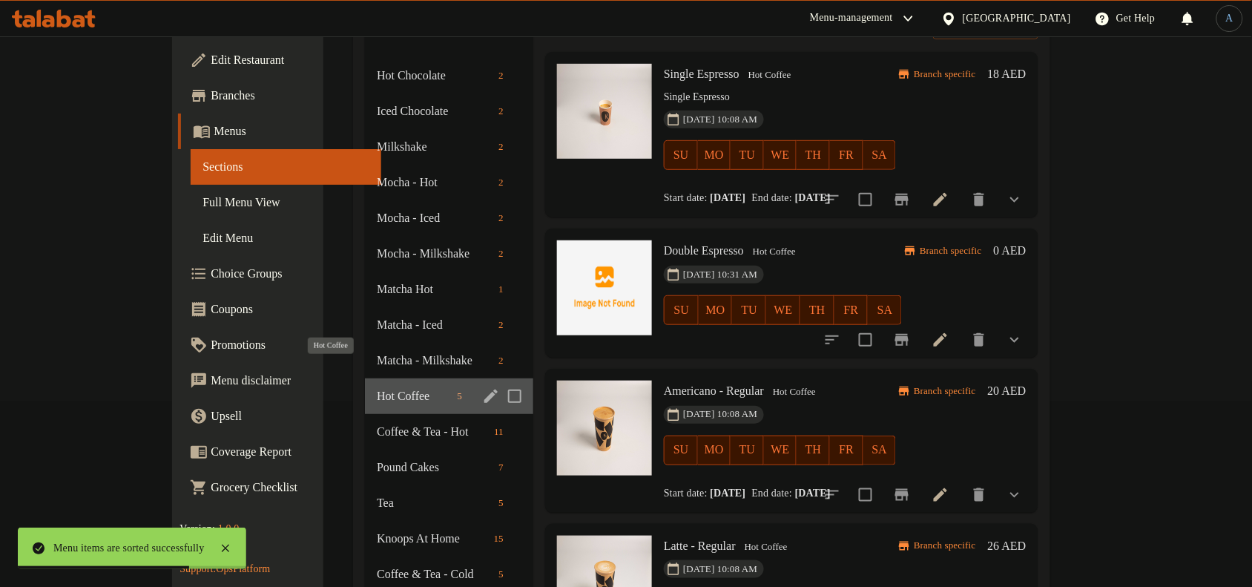
click at [377, 387] on span "Hot Coffee" at bounding box center [414, 396] width 74 height 18
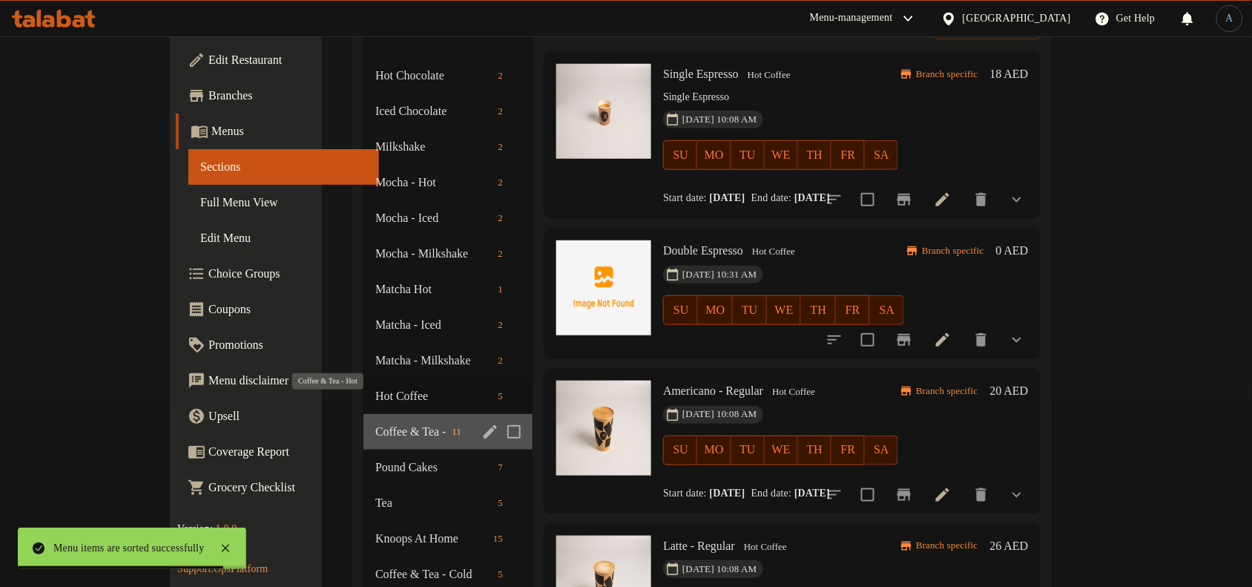
click at [376, 423] on span "Coffee & Tea - Hot" at bounding box center [410, 432] width 70 height 18
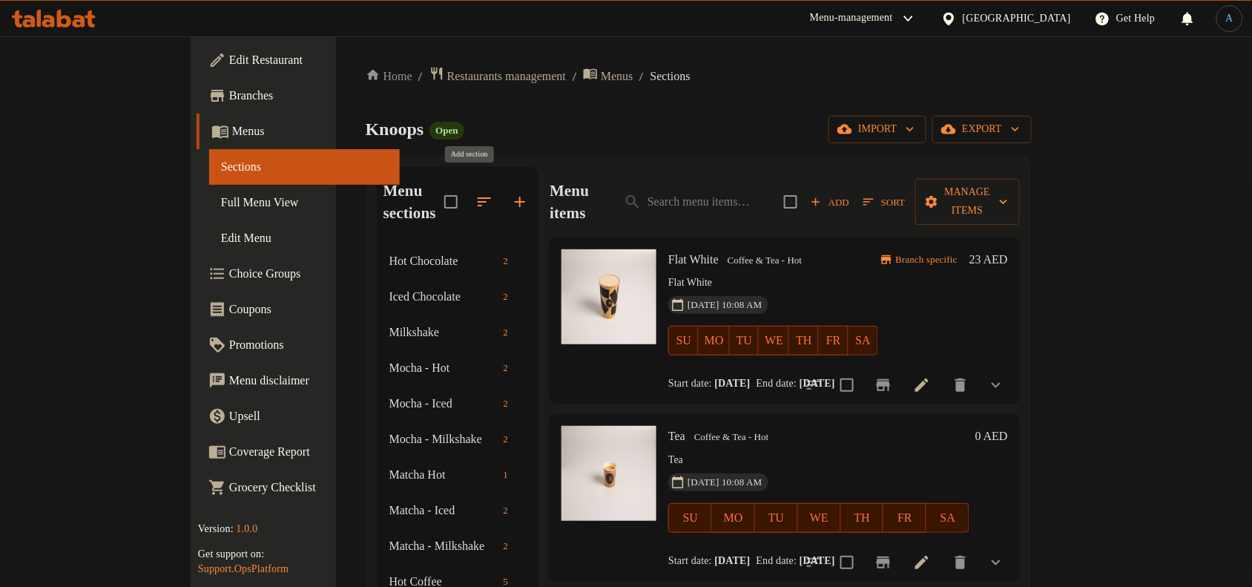
click at [511, 193] on icon "button" at bounding box center [520, 202] width 18 height 18
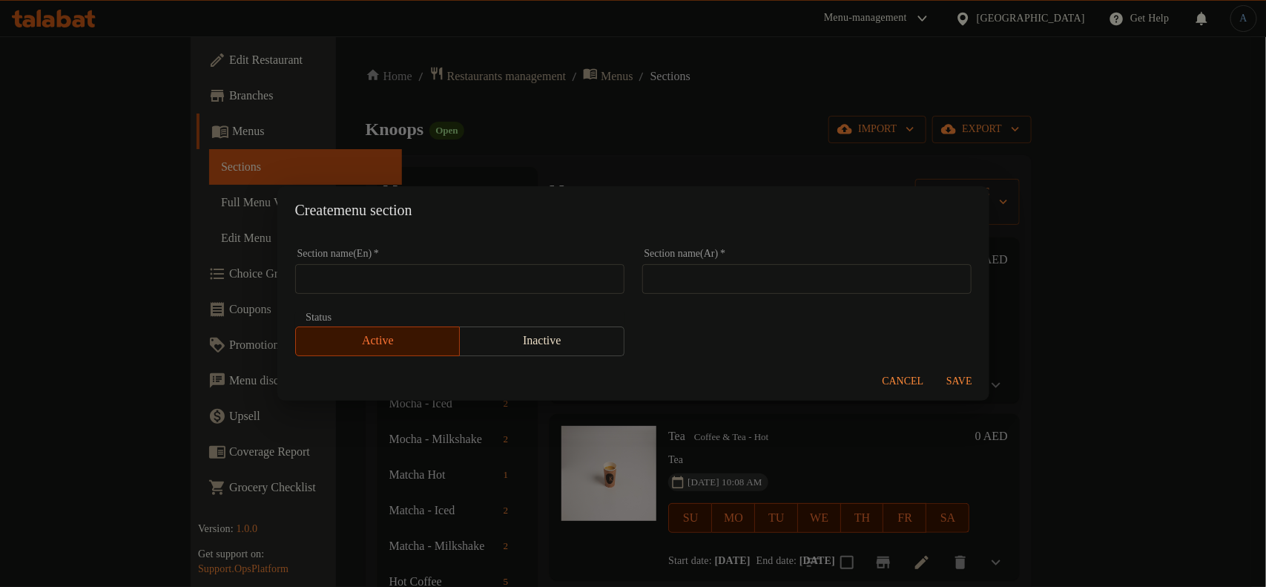
click at [561, 268] on input "text" at bounding box center [459, 279] width 329 height 30
paste input "Iced Coffee"
type input "Iced Coffee"
click at [731, 280] on input "text" at bounding box center [806, 279] width 329 height 30
paste input "القهوة المثلجة"
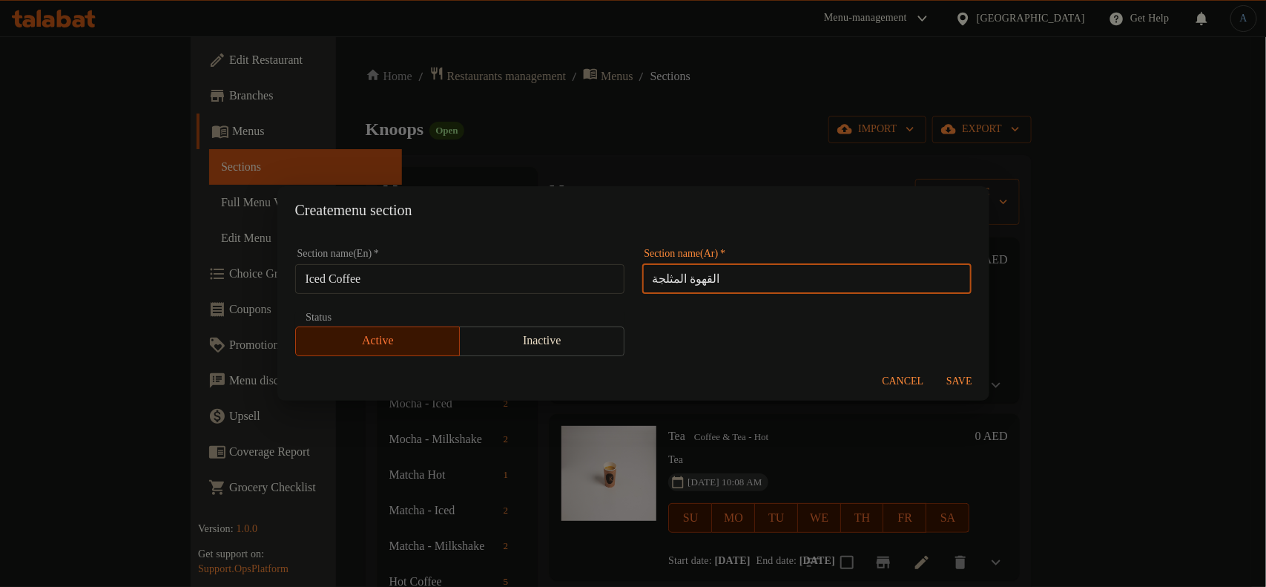
type input "القهوة المثلجة"
click at [968, 379] on span "Save" at bounding box center [960, 381] width 36 height 19
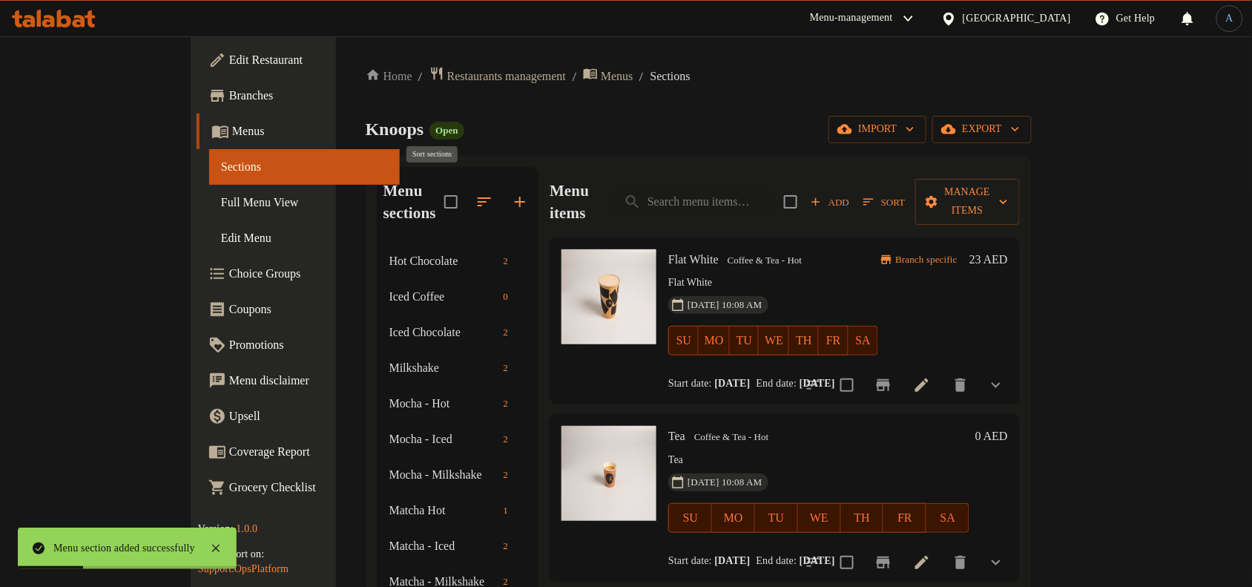
click at [475, 193] on icon "button" at bounding box center [484, 202] width 18 height 18
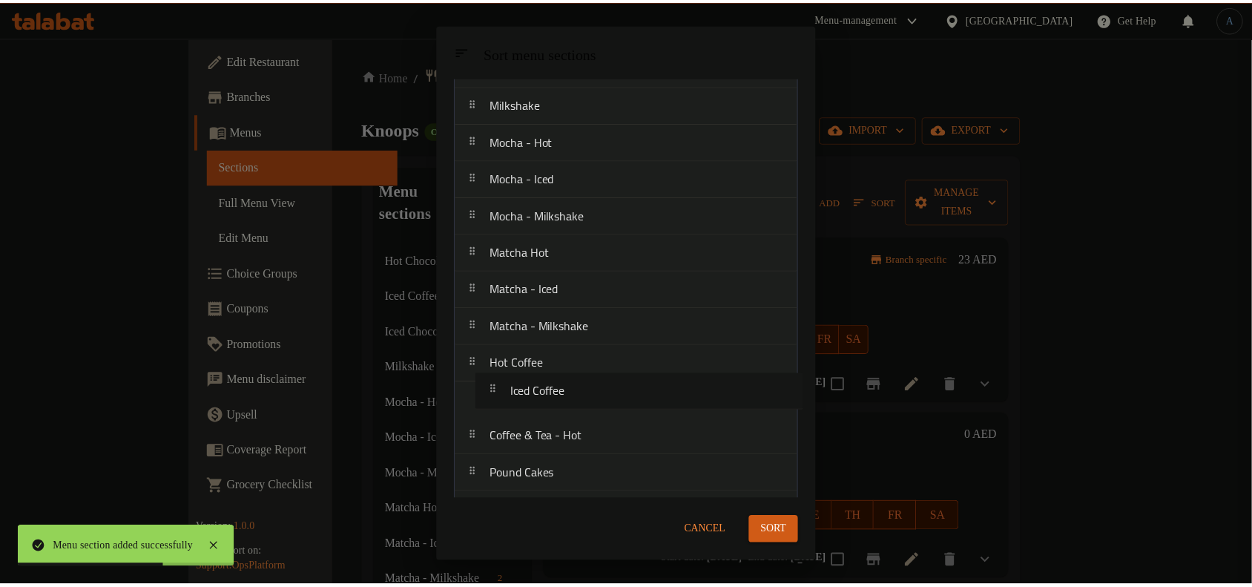
scroll to position [109, 0]
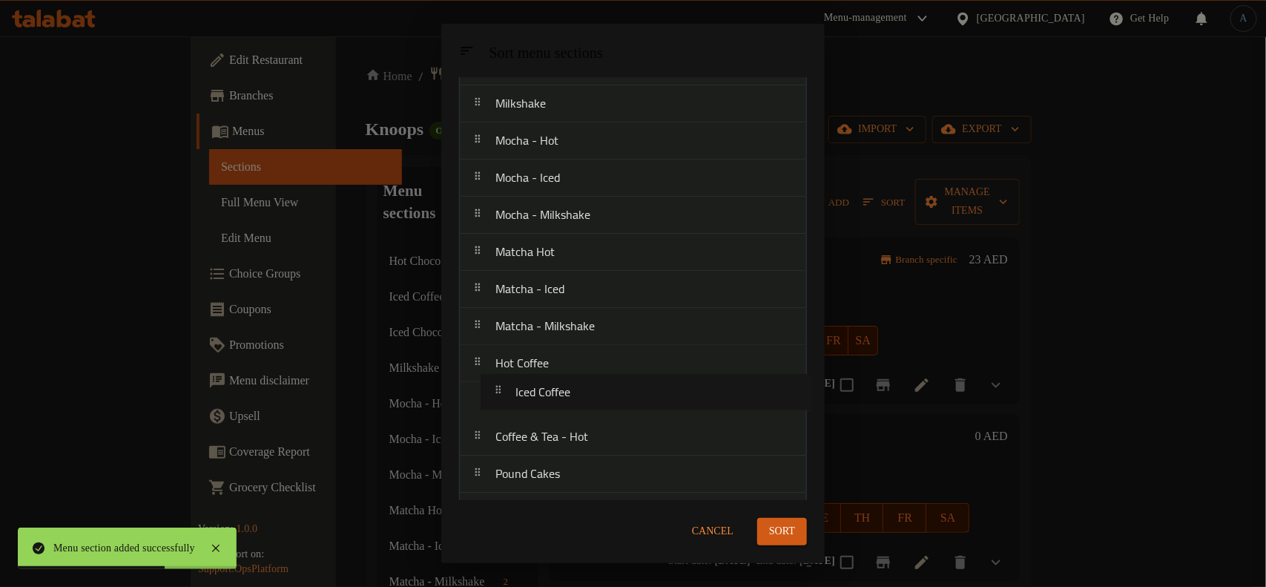
drag, startPoint x: 556, startPoint y: 182, endPoint x: 576, endPoint y: 399, distance: 218.2
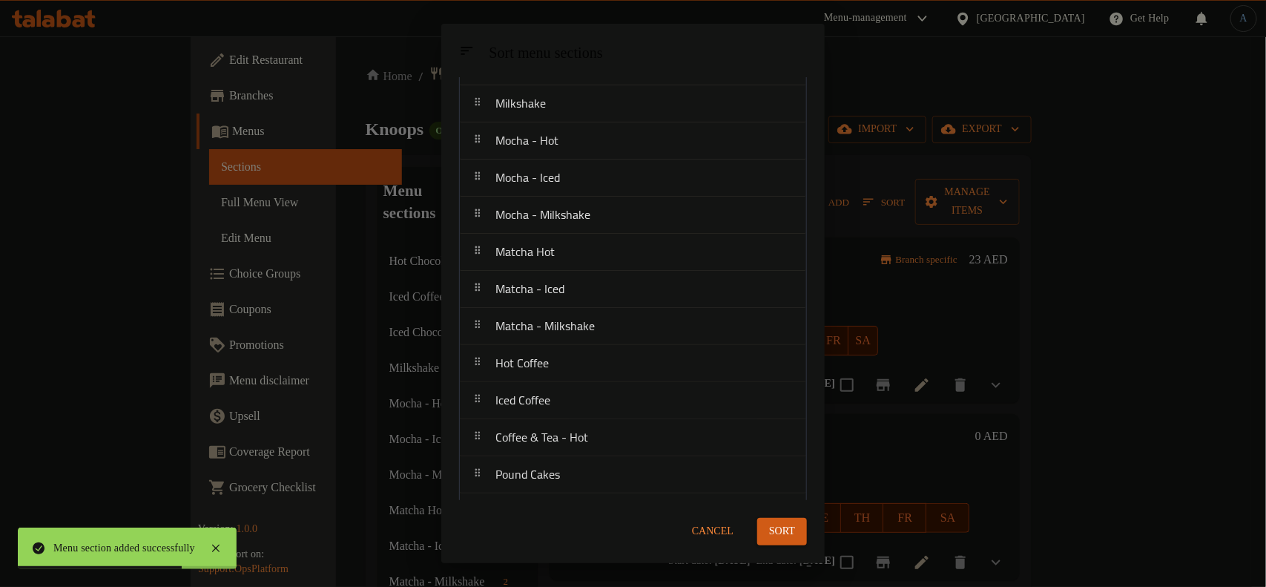
click at [775, 532] on span "Sort" at bounding box center [782, 531] width 26 height 19
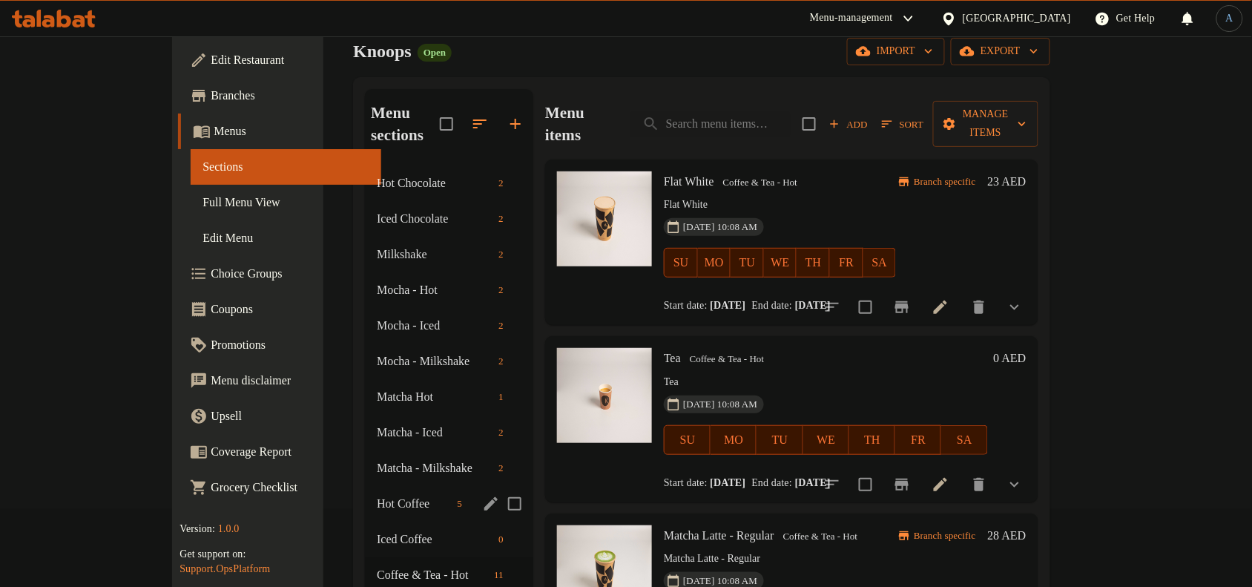
scroll to position [185, 0]
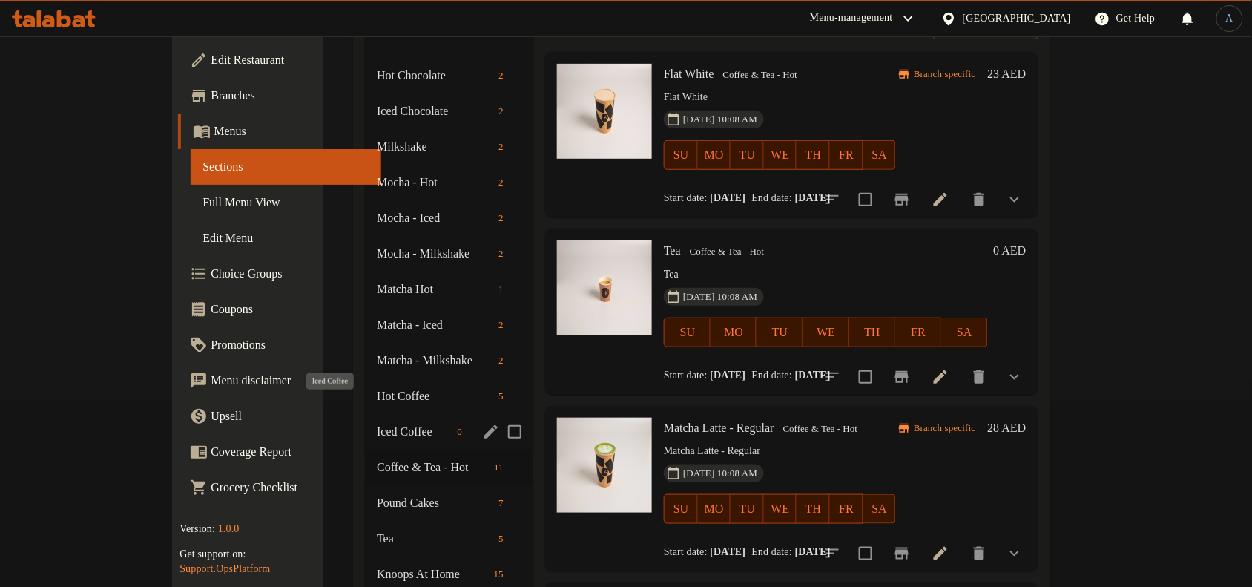
click at [377, 423] on span "Iced Coffee" at bounding box center [414, 432] width 74 height 18
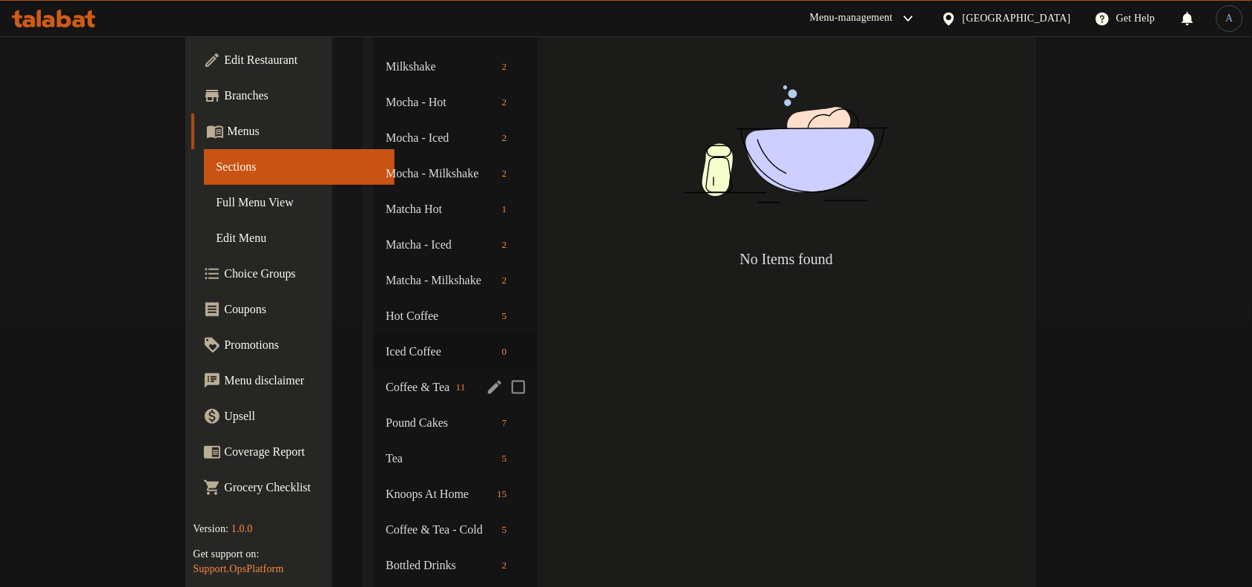
scroll to position [371, 0]
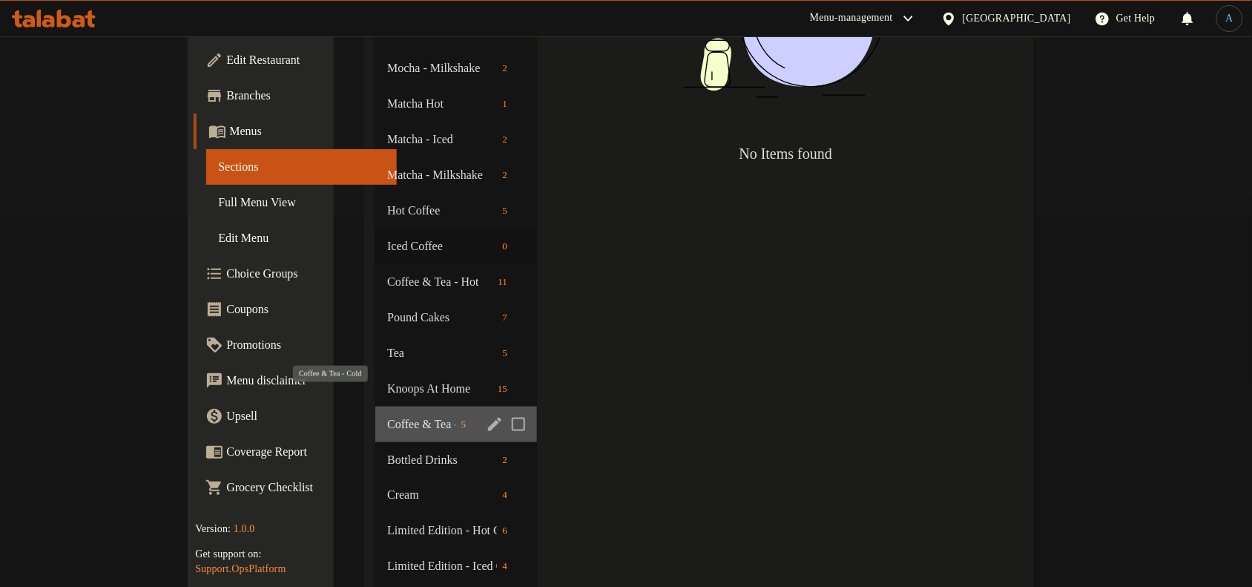
click at [387, 415] on span "Coffee & Tea - Cold" at bounding box center [420, 424] width 67 height 18
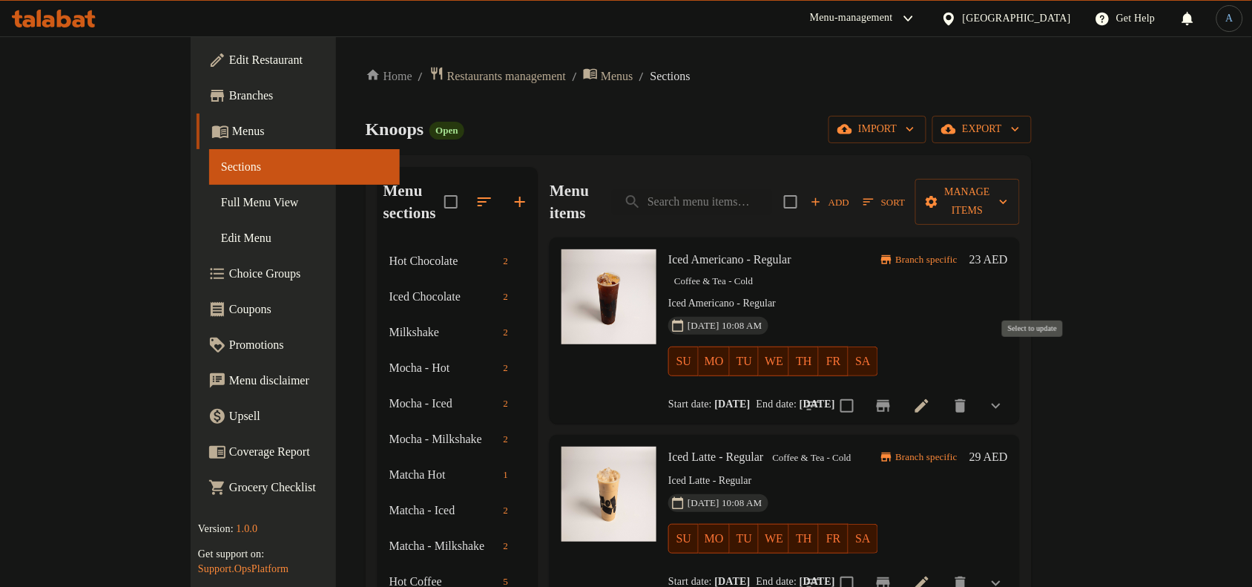
click at [863, 390] on input "checkbox" at bounding box center [846, 405] width 31 height 31
checkbox input "true"
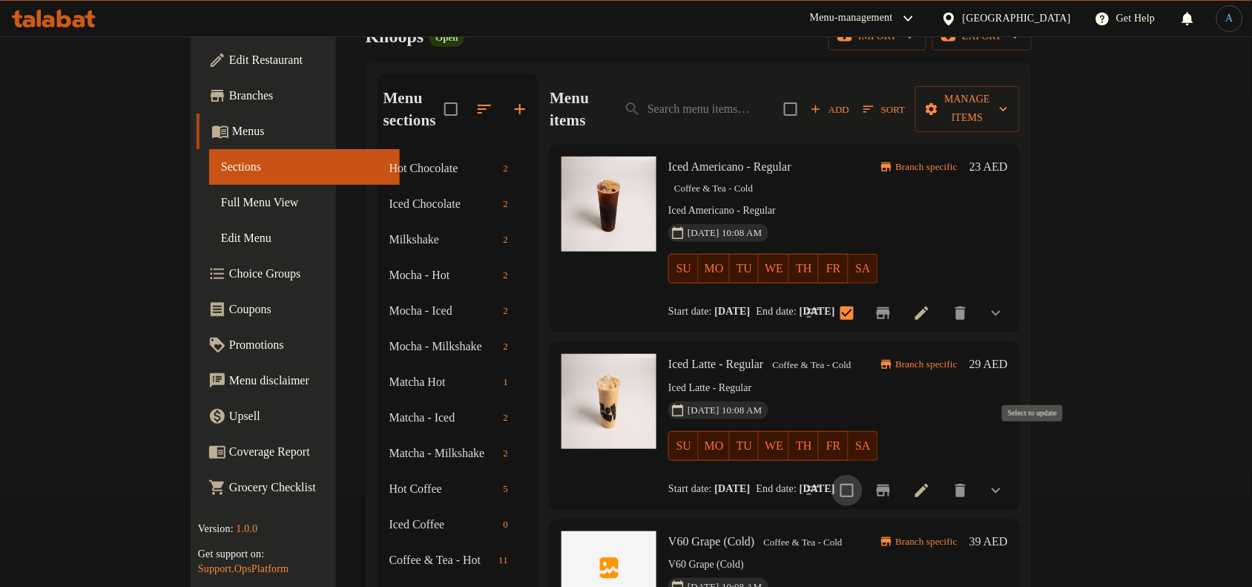
click at [863, 475] on input "checkbox" at bounding box center [846, 490] width 31 height 31
checkbox input "true"
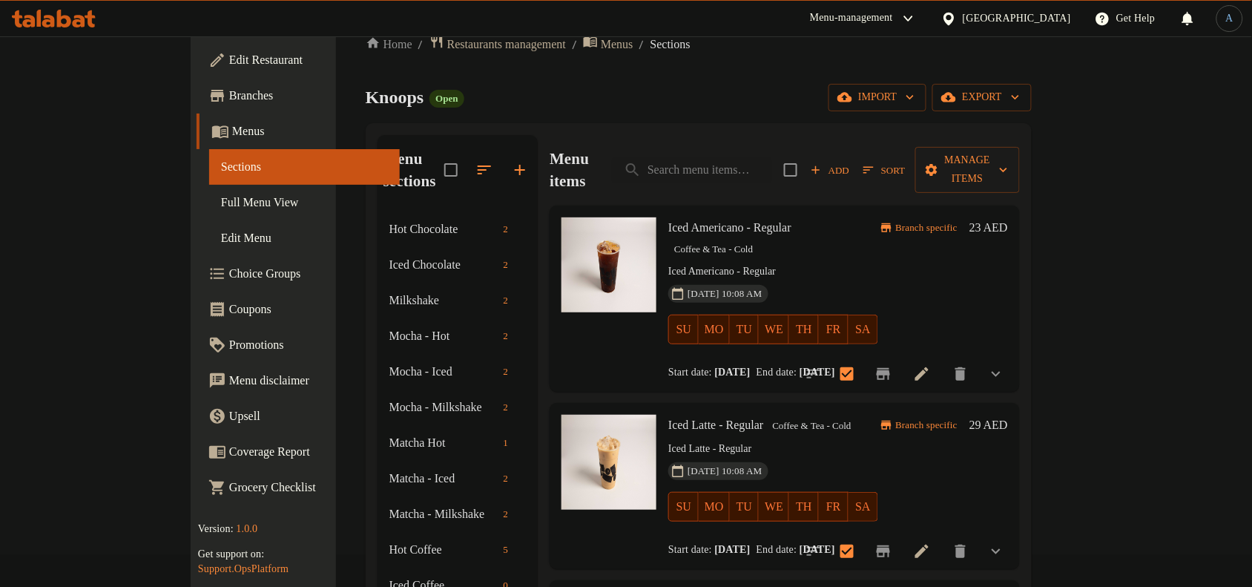
scroll to position [0, 0]
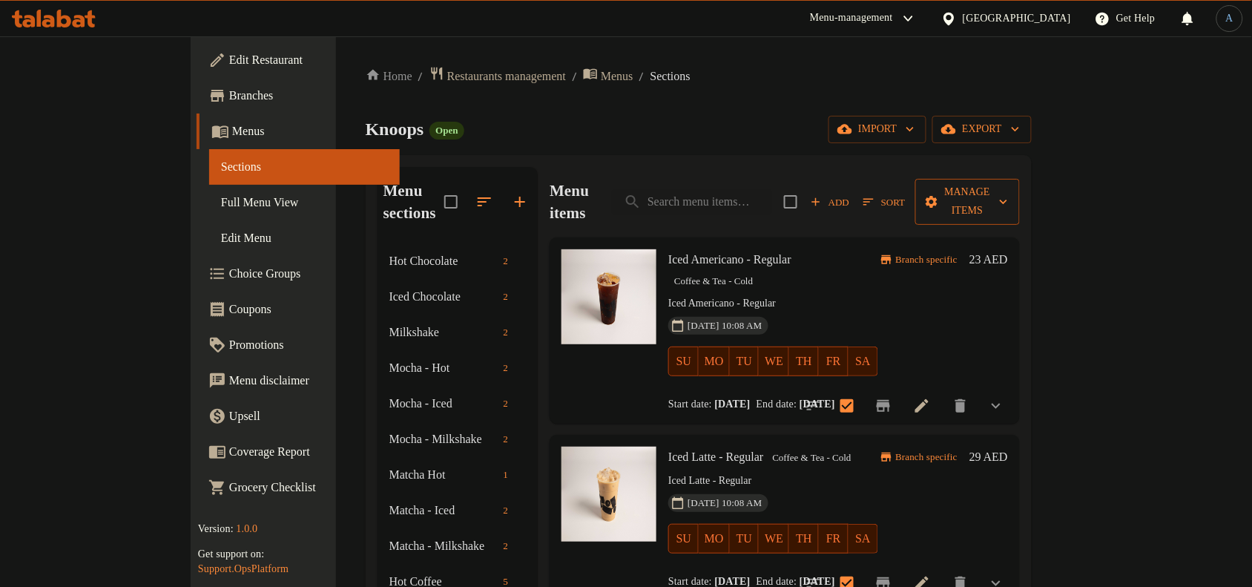
click at [1008, 185] on span "Manage items" at bounding box center [967, 201] width 81 height 37
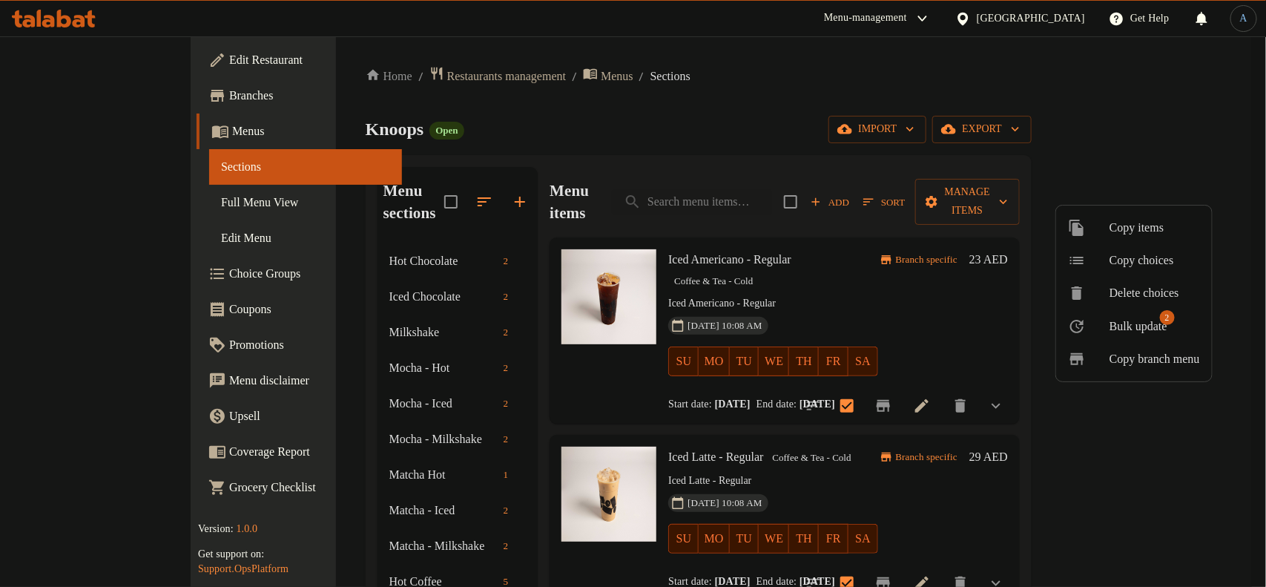
click at [1116, 335] on li "Bulk update 2" at bounding box center [1134, 325] width 156 height 33
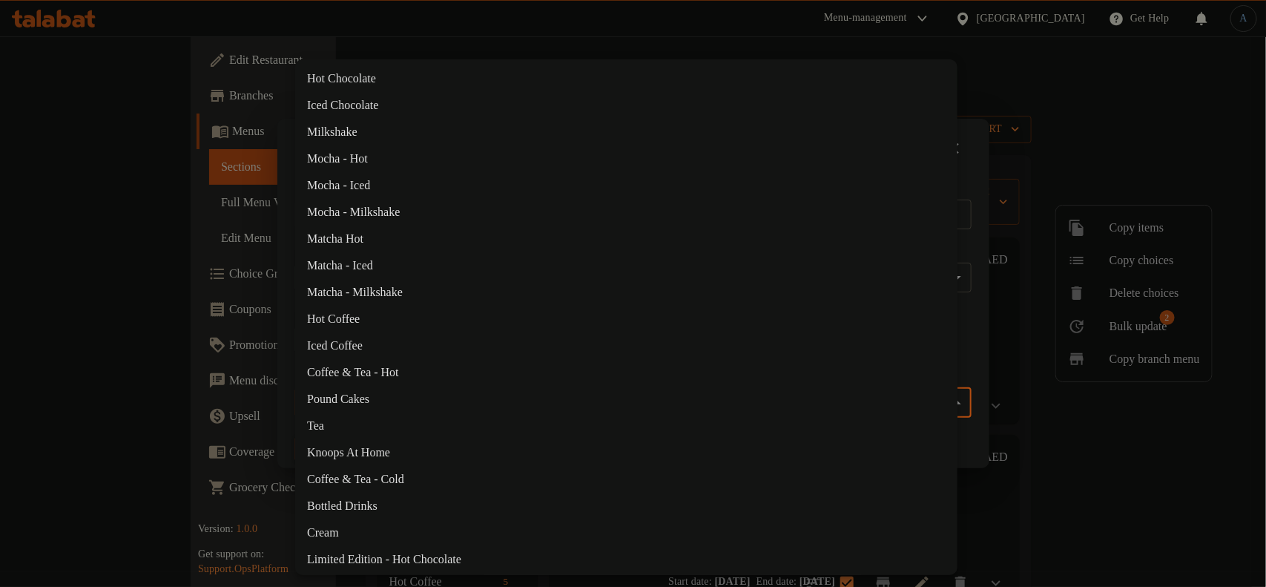
click at [594, 401] on body "​ Menu-management United Arab Emirates Get Help A Edit Restaurant Branches Menu…" at bounding box center [633, 311] width 1266 height 550
click at [349, 346] on li "Iced Coffee" at bounding box center [626, 345] width 662 height 27
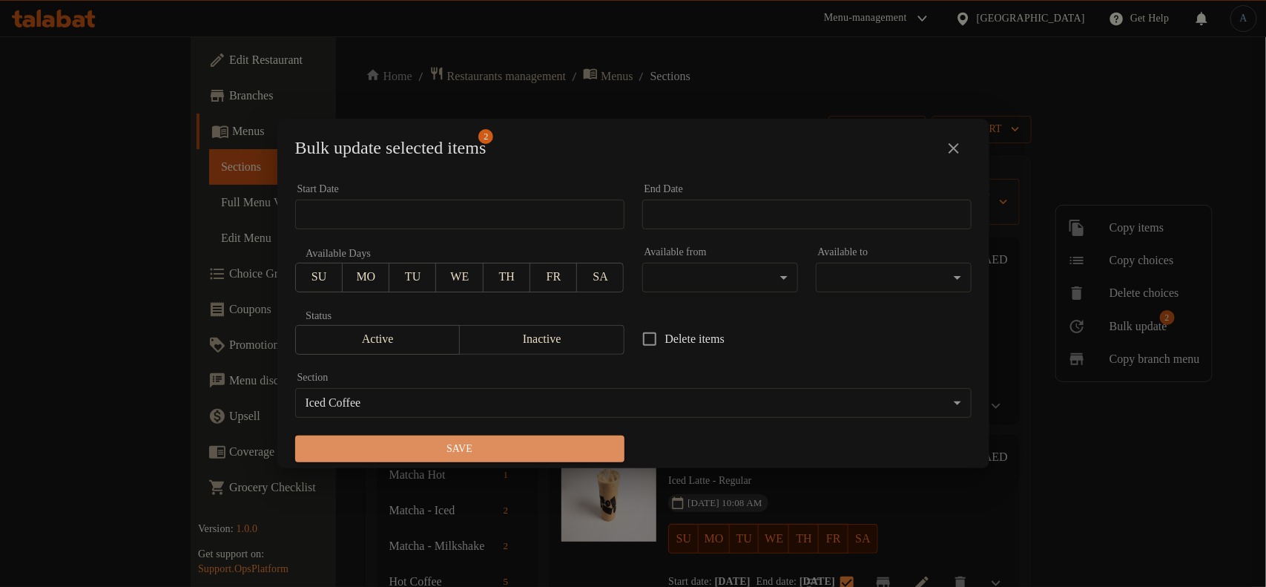
click at [576, 446] on span "Save" at bounding box center [460, 449] width 306 height 19
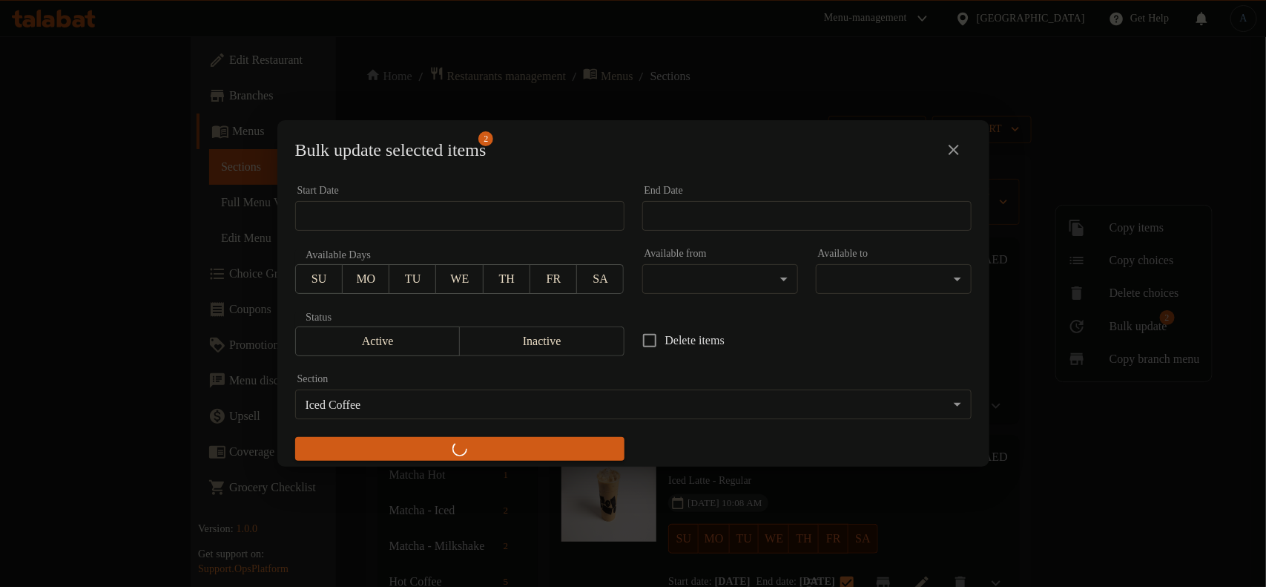
checkbox input "false"
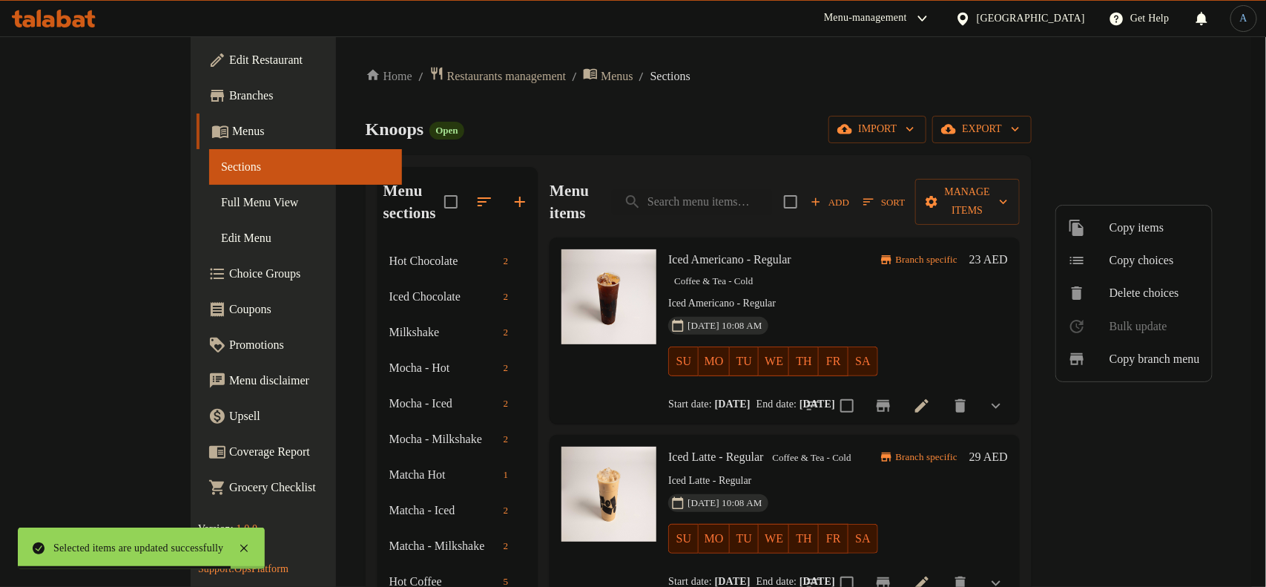
click at [766, 262] on div at bounding box center [633, 293] width 1266 height 587
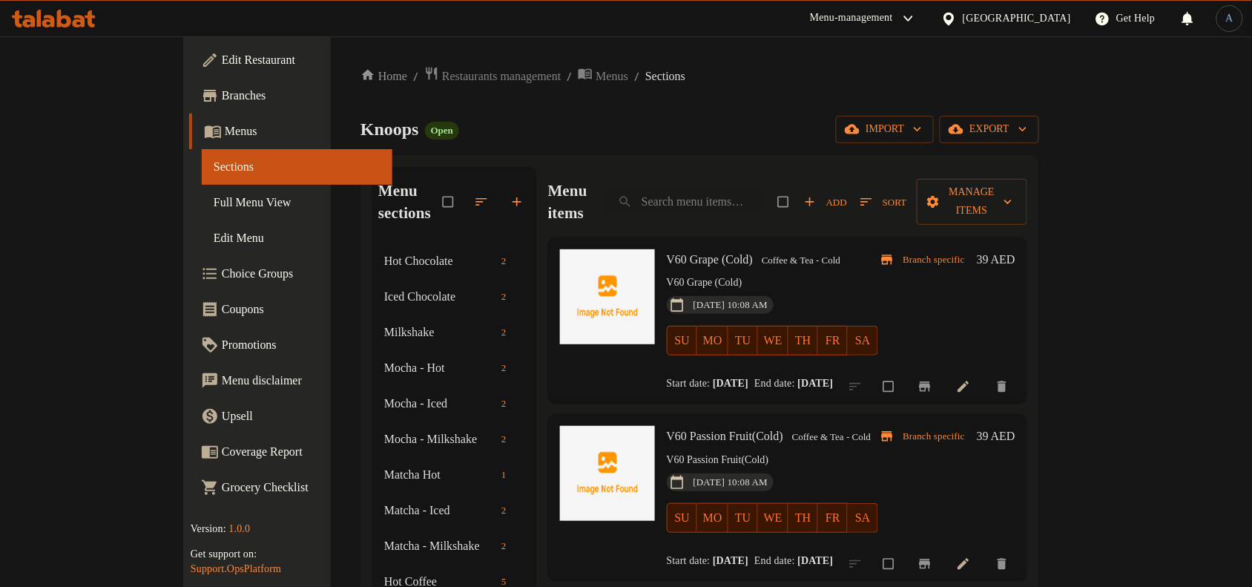
click at [753, 274] on p "V60 Grape (Cold)" at bounding box center [772, 283] width 211 height 19
click at [474, 194] on icon "button" at bounding box center [481, 201] width 15 height 15
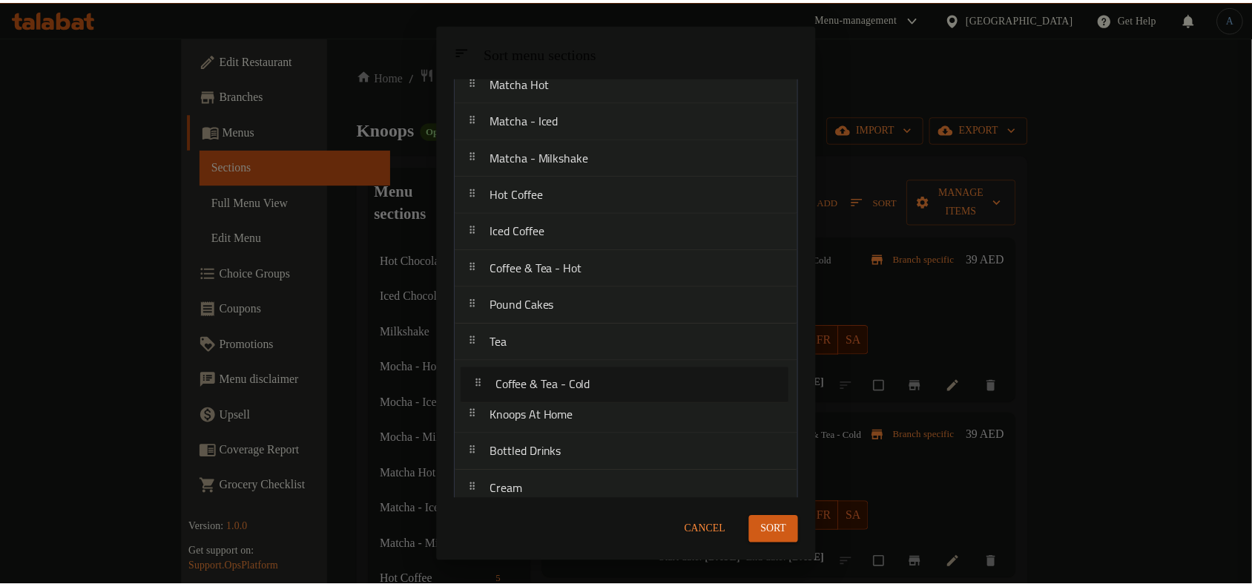
scroll to position [280, 0]
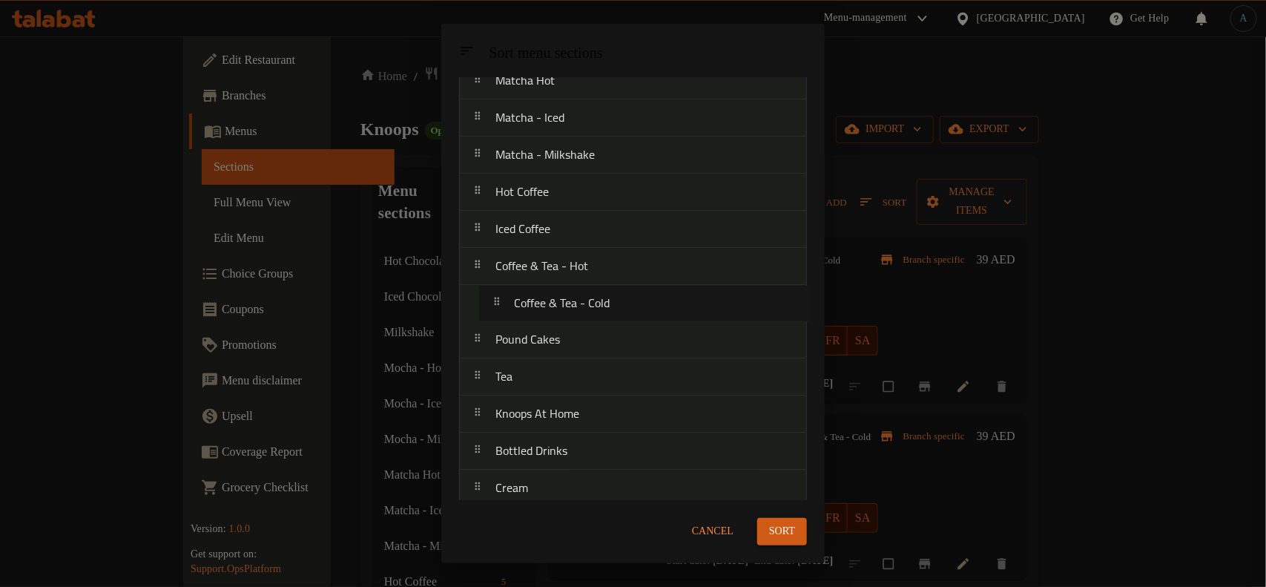
drag, startPoint x: 557, startPoint y: 413, endPoint x: 584, endPoint y: 317, distance: 99.3
click at [580, 302] on nav "Hot Chocolate Iced Chocolate Milkshake Mocha - Hot Mocha - Iced Mocha - Milksha…" at bounding box center [633, 488] width 348 height 1299
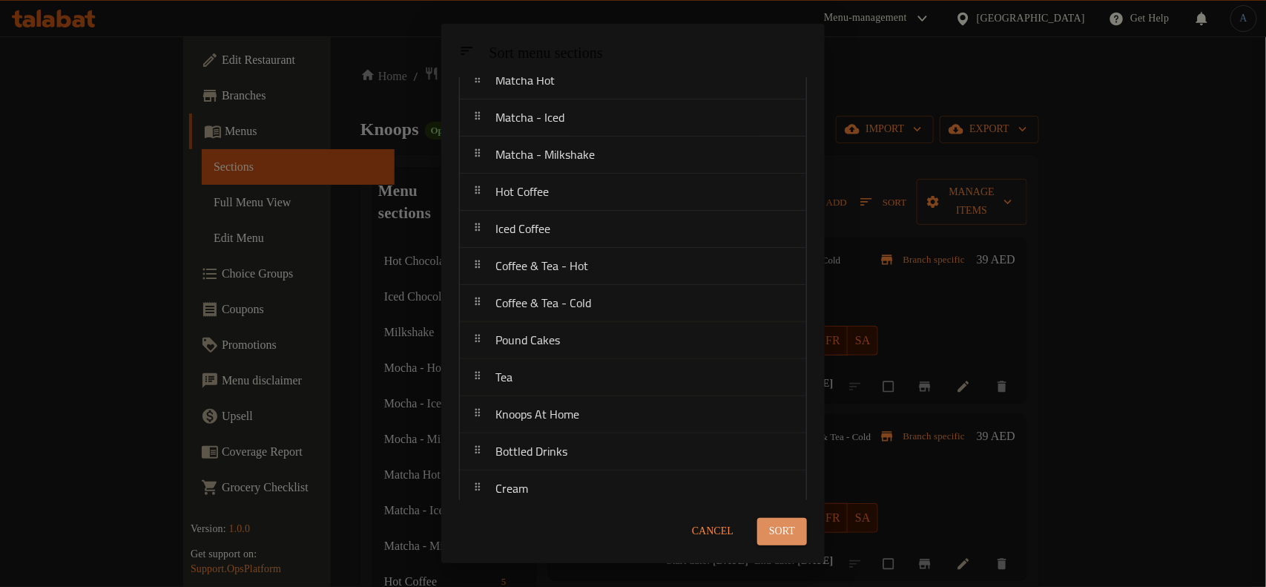
click at [783, 533] on span "Sort" at bounding box center [782, 531] width 26 height 19
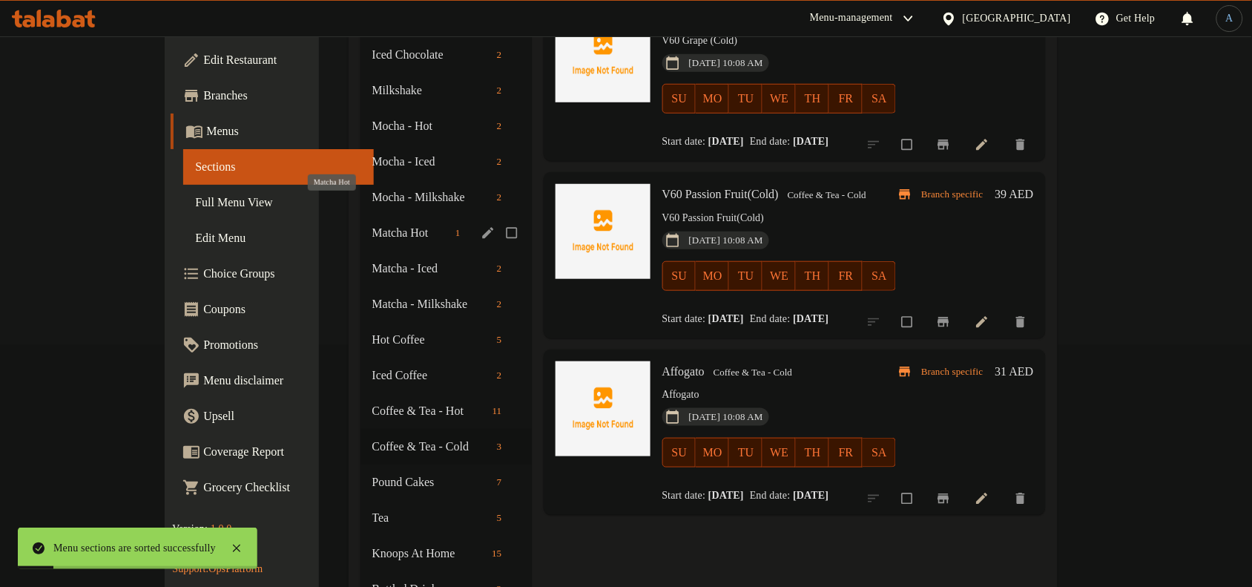
scroll to position [371, 0]
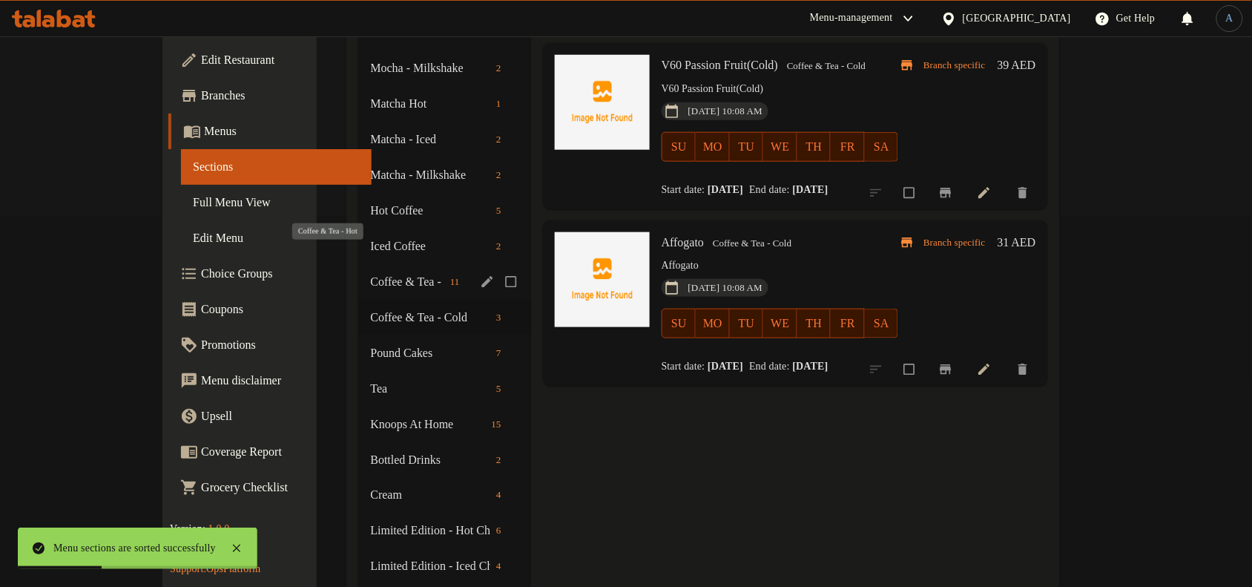
click at [370, 273] on span "Coffee & Tea - Hot" at bounding box center [407, 282] width 74 height 18
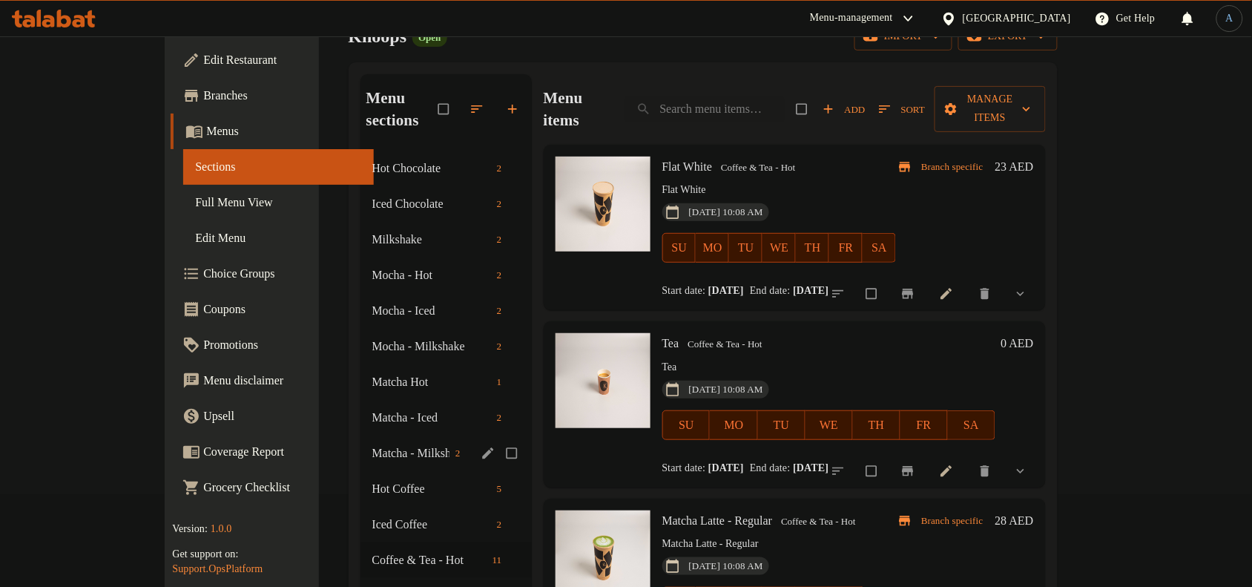
scroll to position [185, 0]
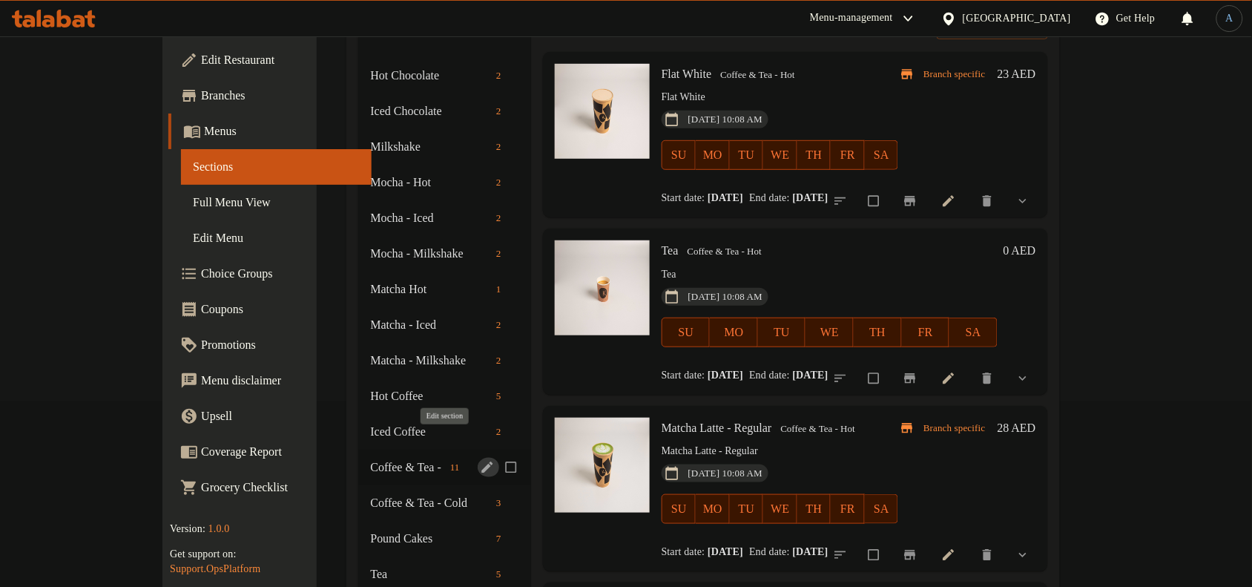
click at [481, 461] on icon "edit" at bounding box center [486, 466] width 11 height 11
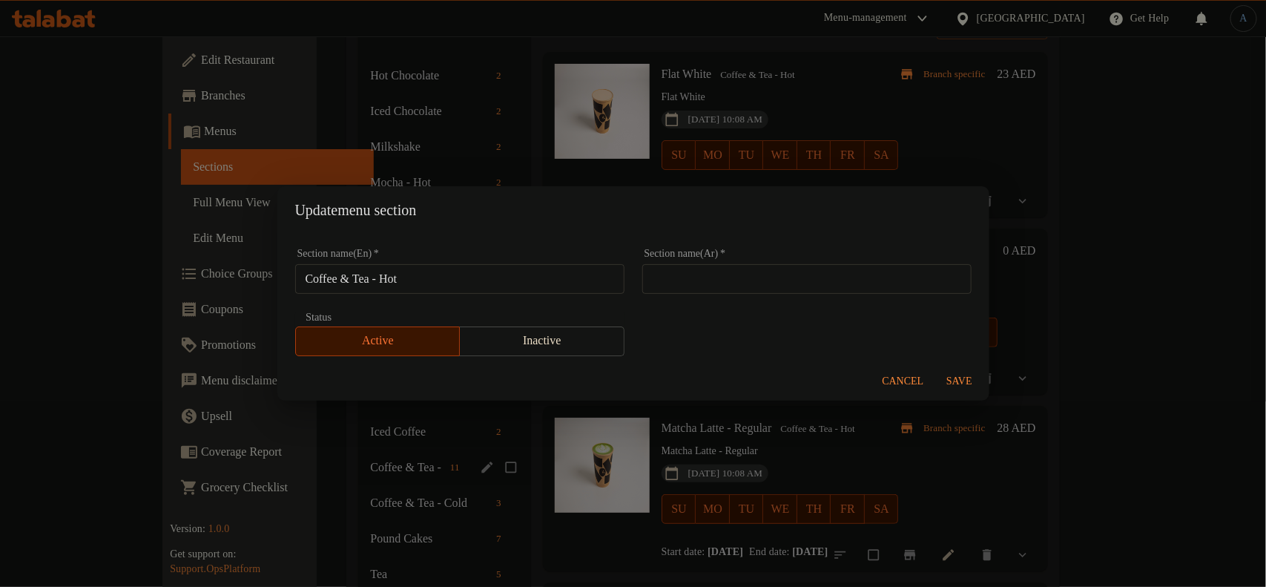
click at [493, 283] on input "Coffee & Tea - Hot" at bounding box center [459, 279] width 329 height 30
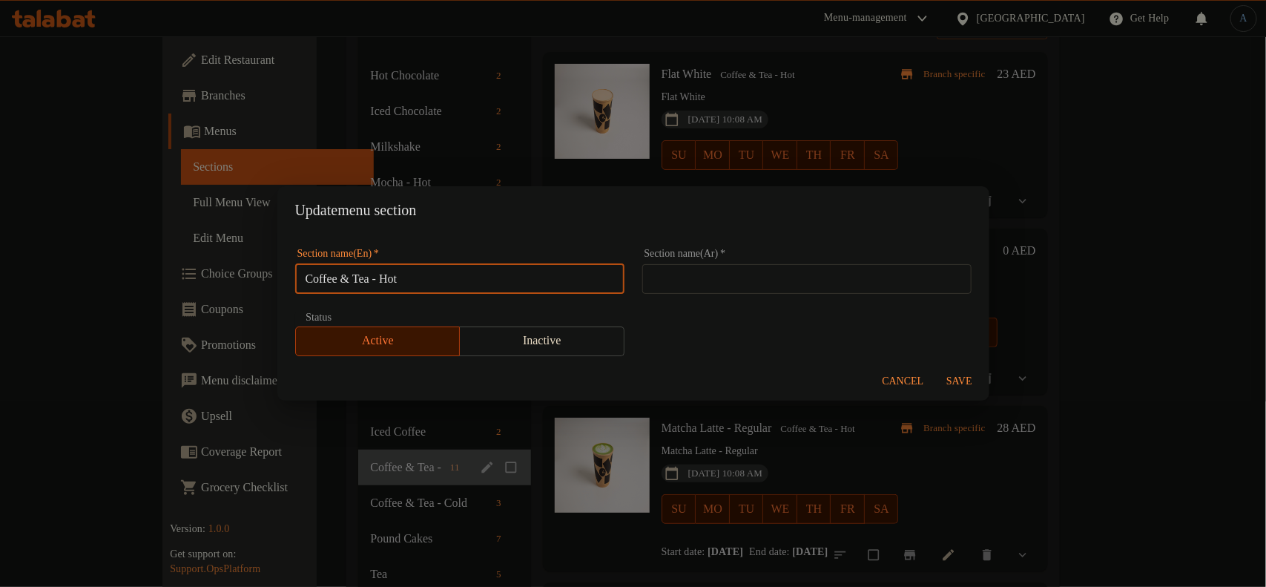
click at [493, 283] on input "Coffee & Tea - Hot" at bounding box center [459, 279] width 329 height 30
type input "Tea"
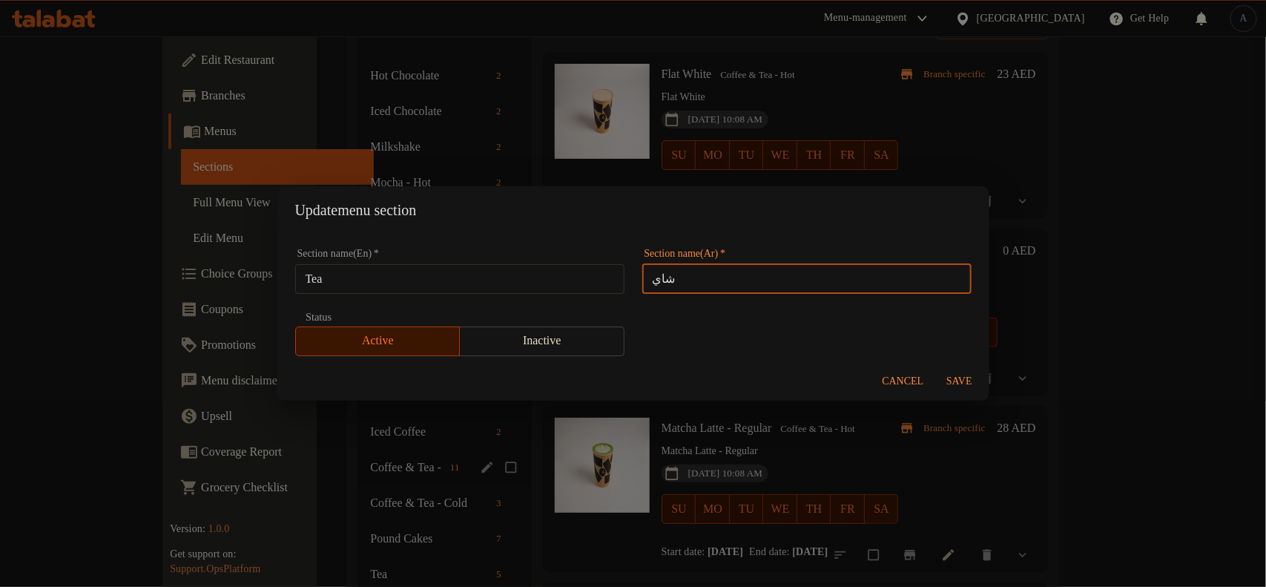
type input "شاي"
click at [445, 278] on input "Tea" at bounding box center [459, 279] width 329 height 30
click at [953, 376] on span "Save" at bounding box center [960, 381] width 36 height 19
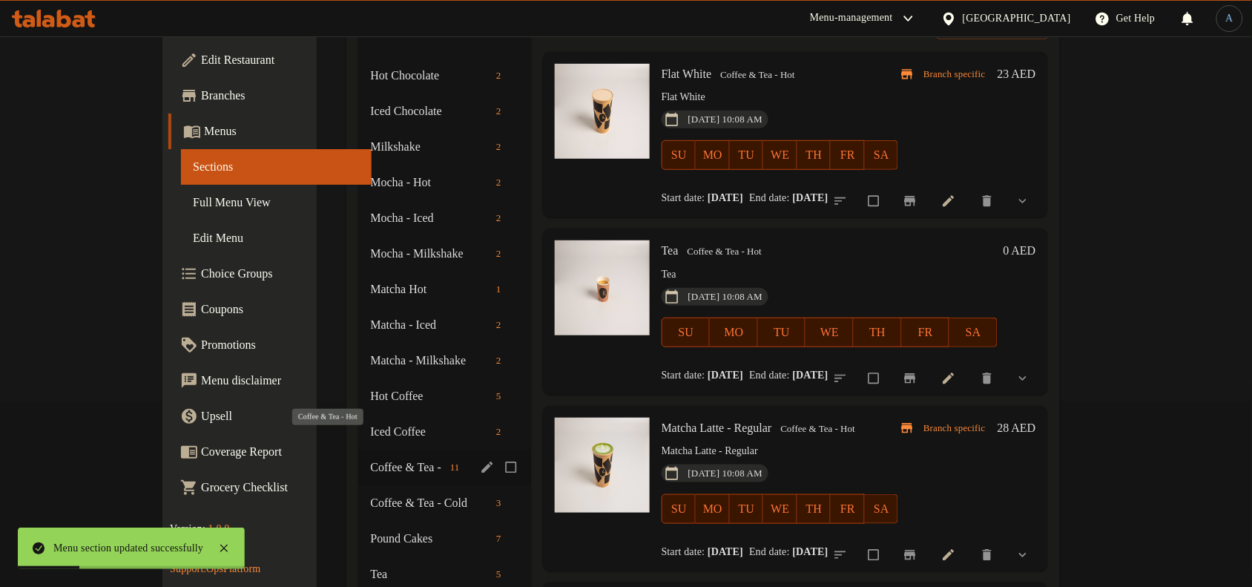
click at [370, 458] on span "Coffee & Tea - Hot" at bounding box center [407, 467] width 74 height 18
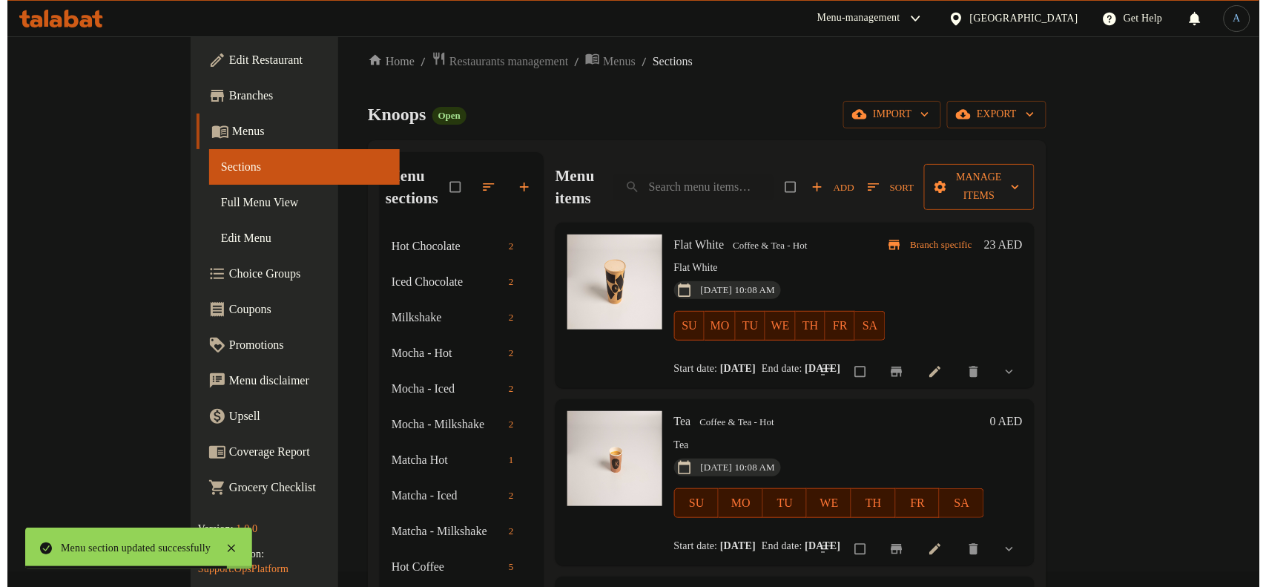
scroll to position [0, 0]
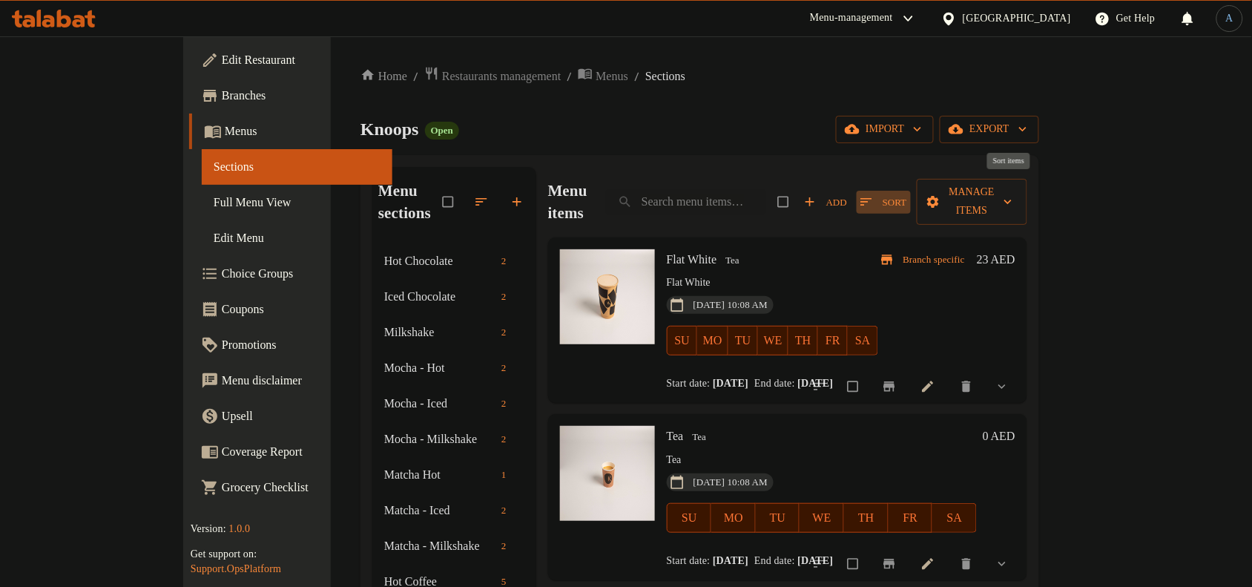
click at [906, 194] on span "Sort" at bounding box center [883, 202] width 46 height 17
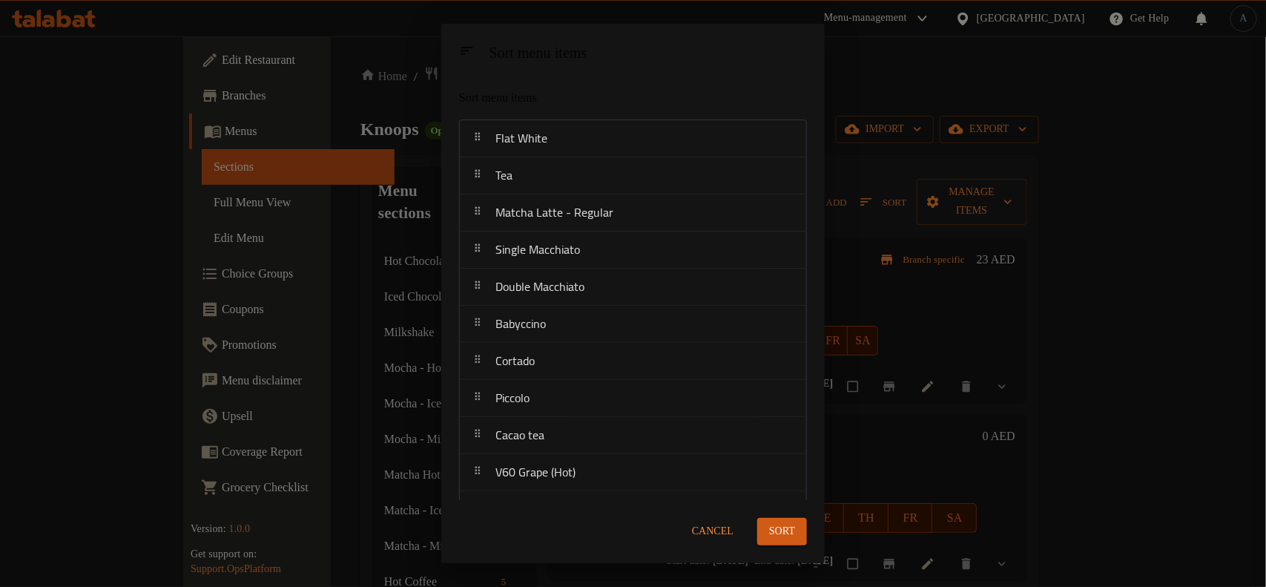
click at [705, 532] on span "Cancel" at bounding box center [713, 531] width 42 height 19
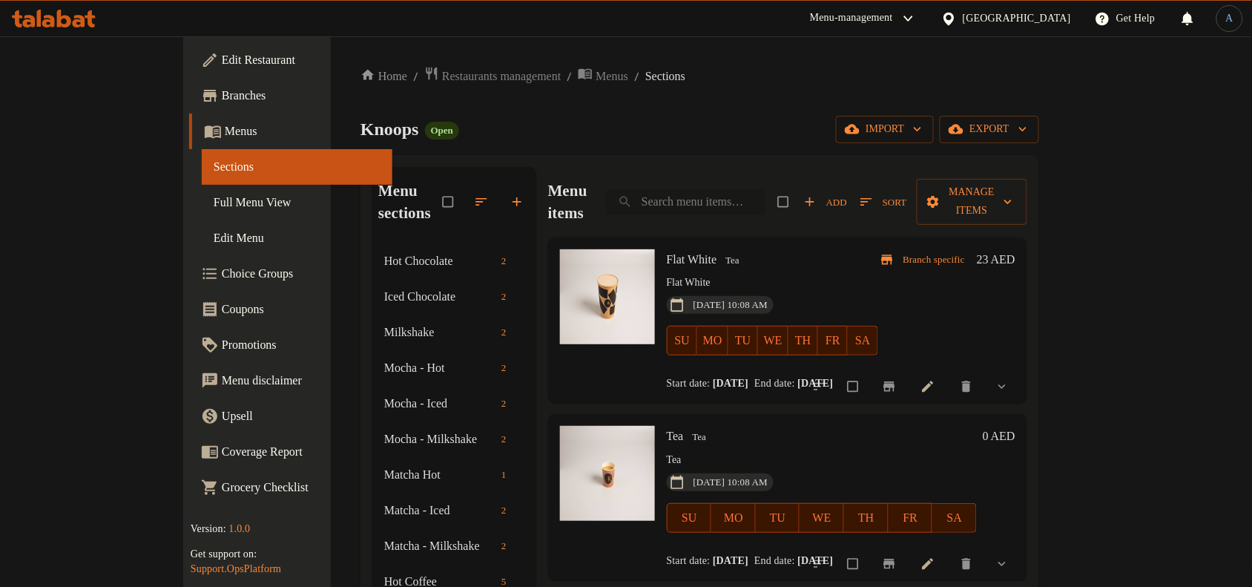
click at [709, 189] on input "search" at bounding box center [686, 202] width 160 height 26
type input "ث"
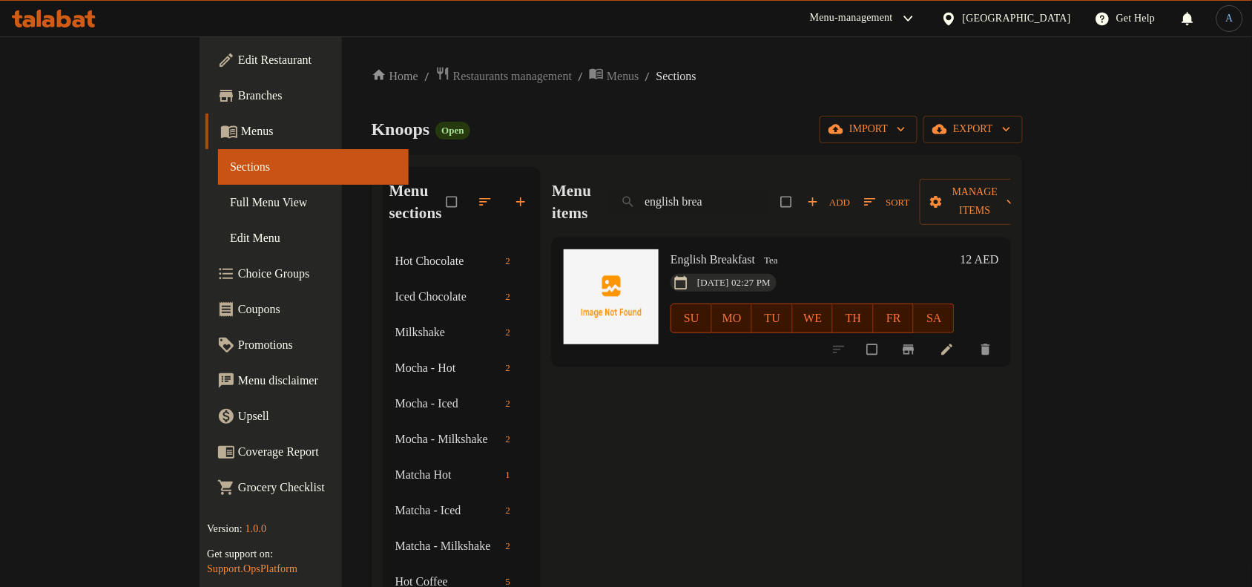
click at [670, 253] on span "English Breakfast" at bounding box center [712, 259] width 85 height 13
copy h6 "English Breakfast"
click at [769, 195] on input "english brea" at bounding box center [689, 202] width 160 height 26
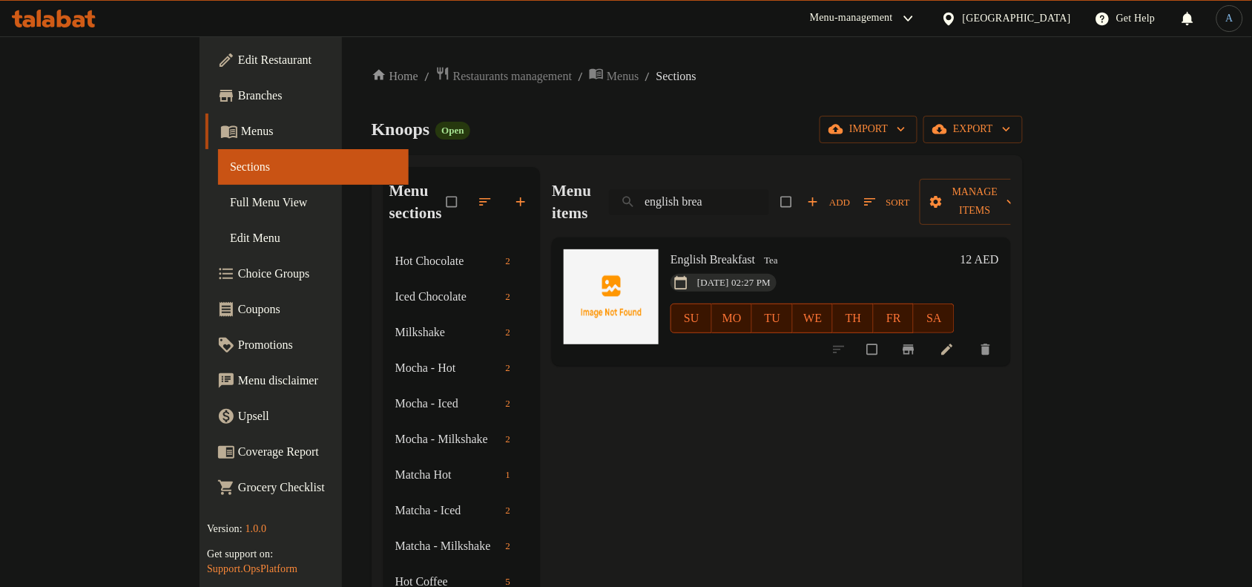
paste input "English Breakfast"
type input "English Breakfast"
click at [772, 128] on div "Knoops Open import export" at bounding box center [697, 129] width 651 height 27
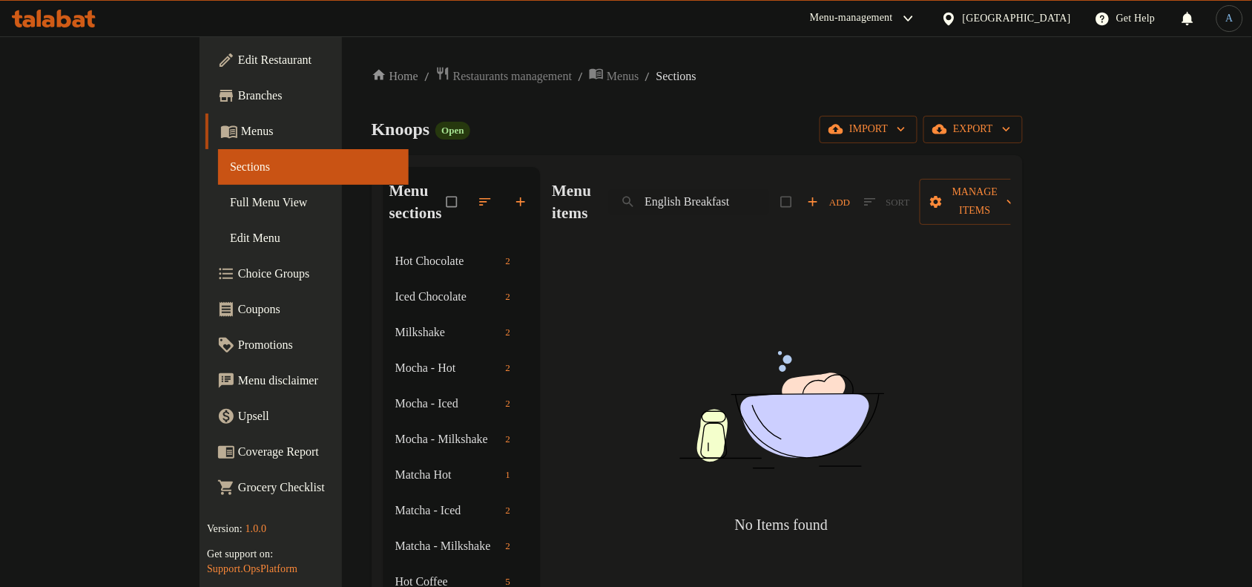
click at [780, 169] on div "Menu items English Breakfast Add Sort Manage items" at bounding box center [781, 202] width 459 height 70
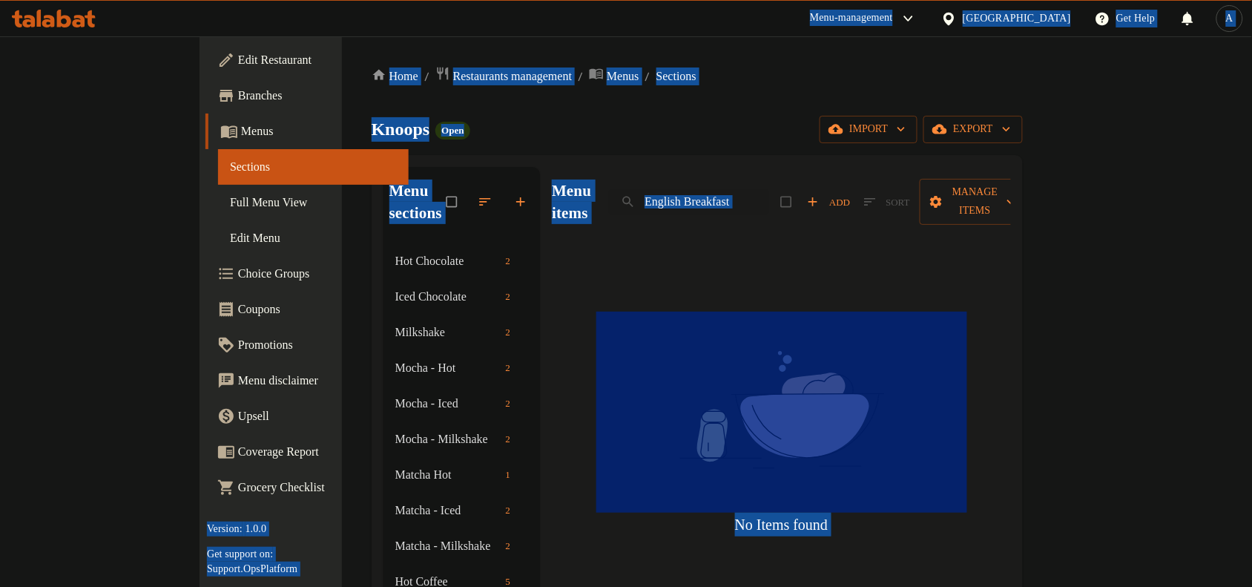
click at [781, 175] on div "Menu items English Breakfast Add Sort Manage items" at bounding box center [781, 202] width 459 height 70
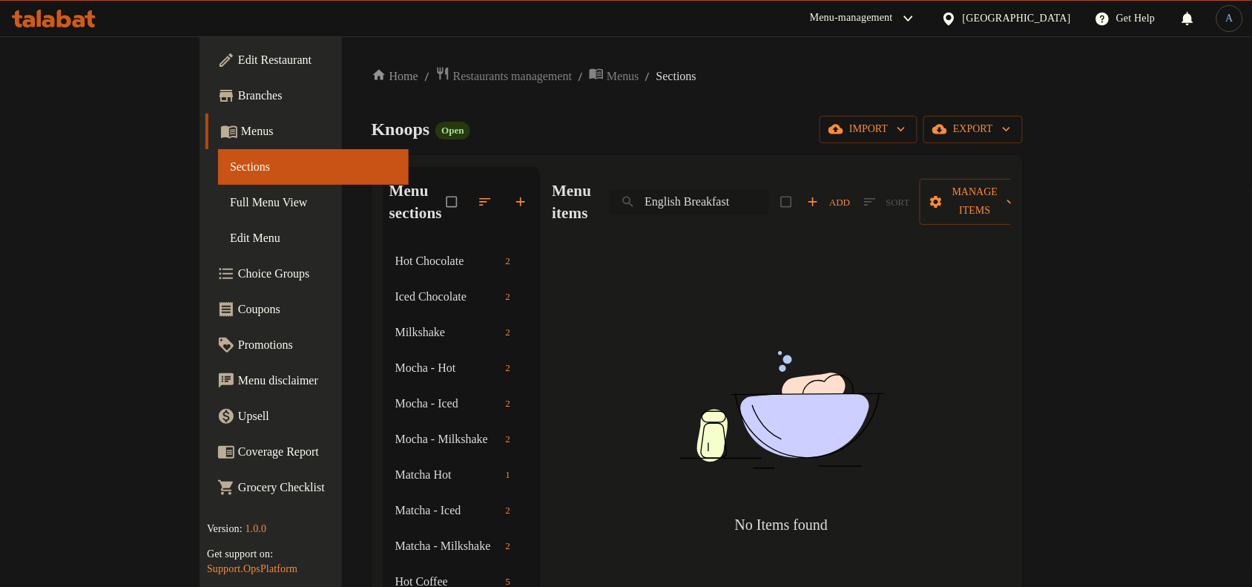
click at [769, 191] on input "English Breakfast" at bounding box center [689, 202] width 160 height 26
click at [803, 130] on div "Knoops Open import export" at bounding box center [697, 129] width 651 height 27
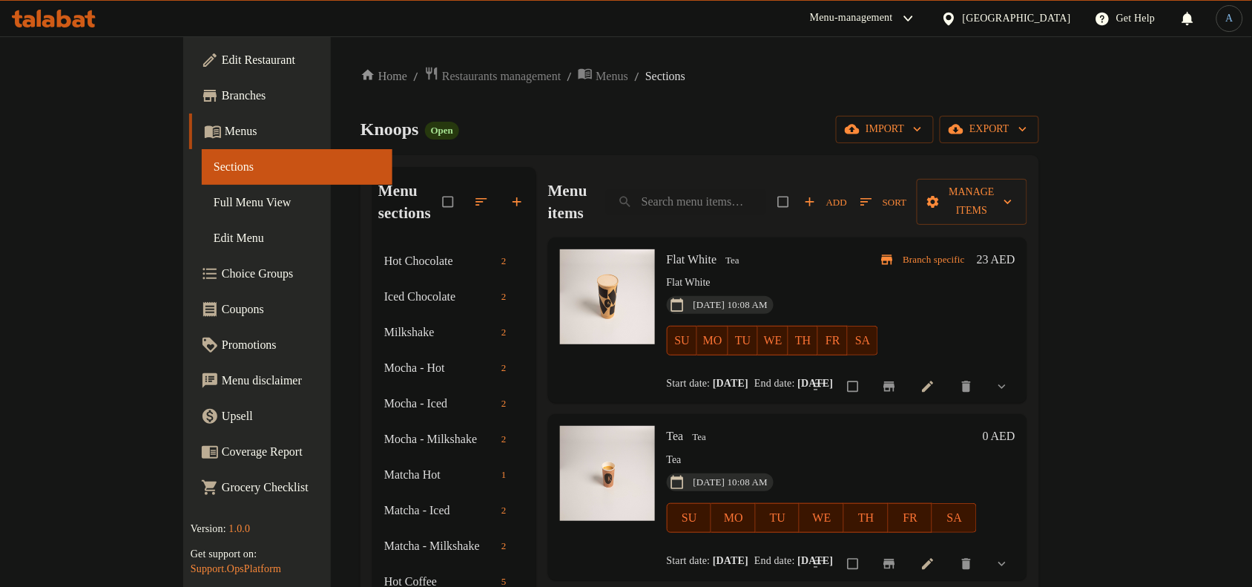
click at [685, 274] on p "Flat White" at bounding box center [772, 283] width 211 height 19
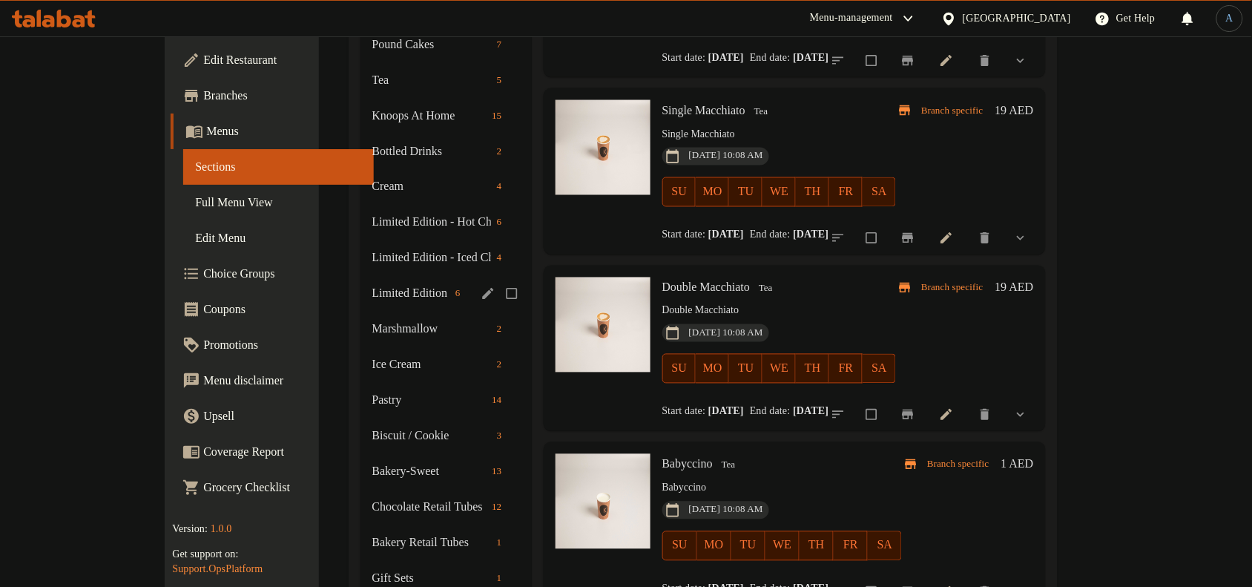
scroll to position [647, 0]
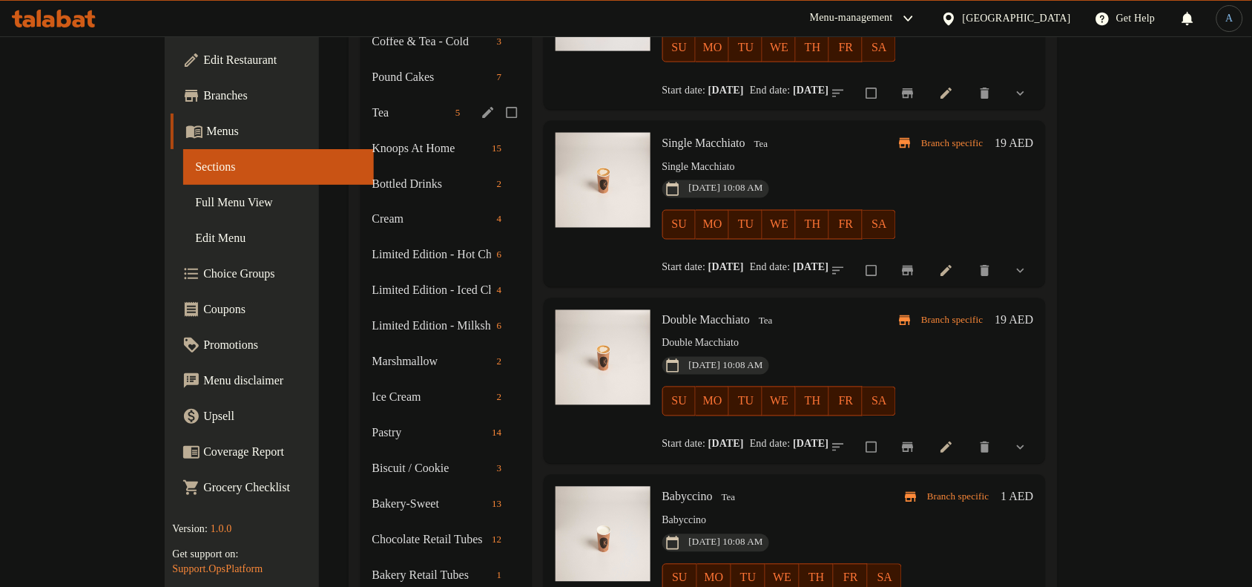
click at [360, 101] on div "Tea 5" at bounding box center [445, 113] width 171 height 36
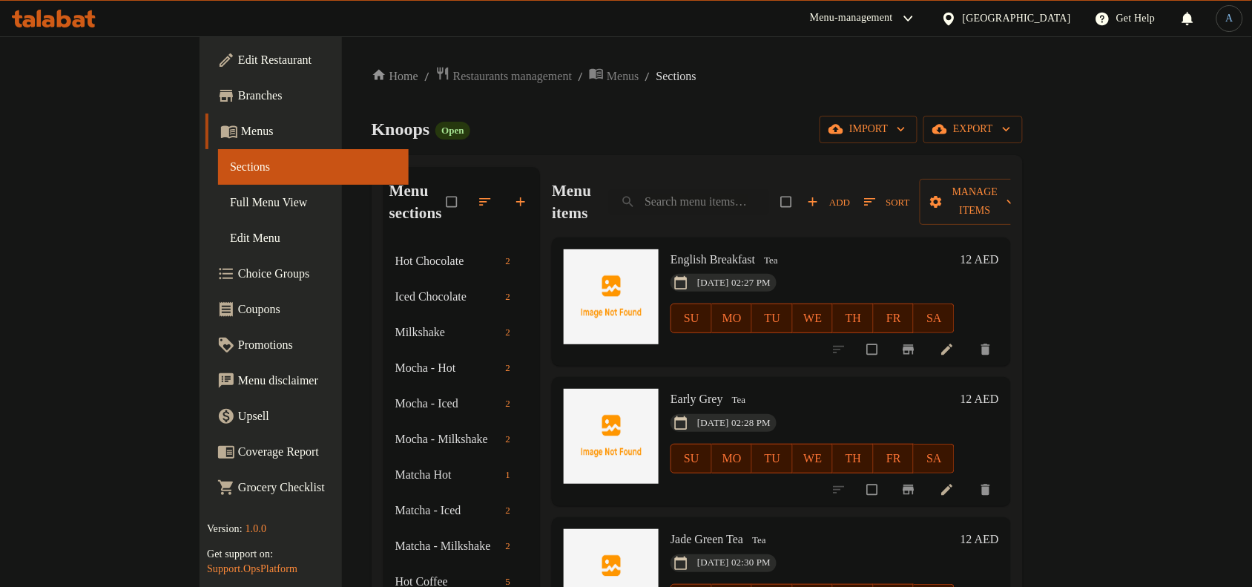
click at [714, 253] on span "English Breakfast" at bounding box center [712, 259] width 85 height 13
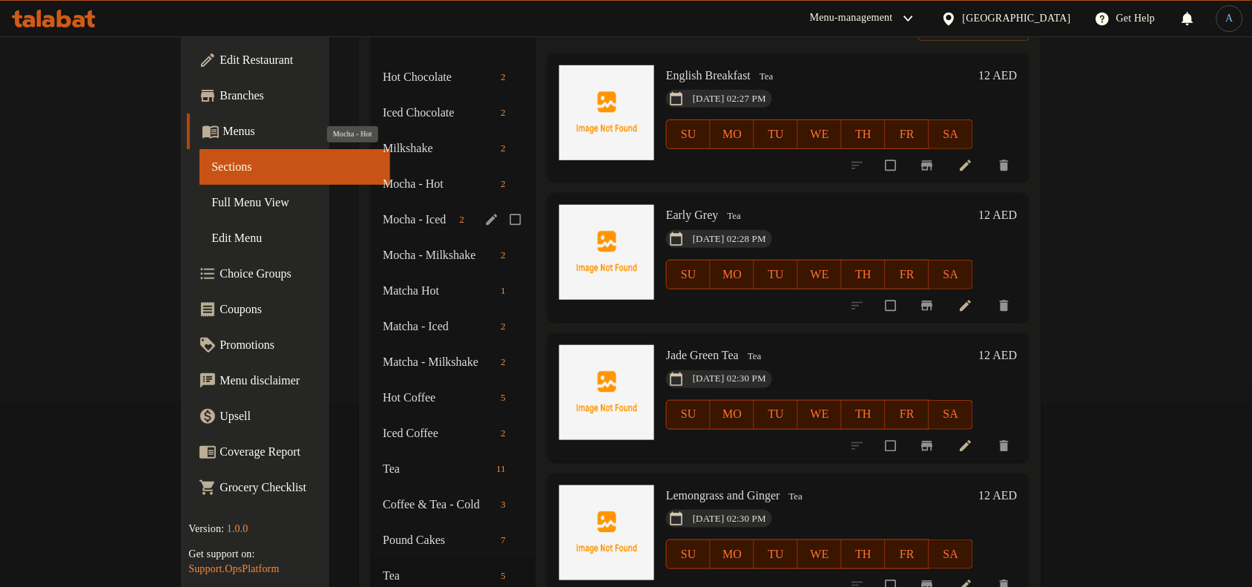
scroll to position [185, 0]
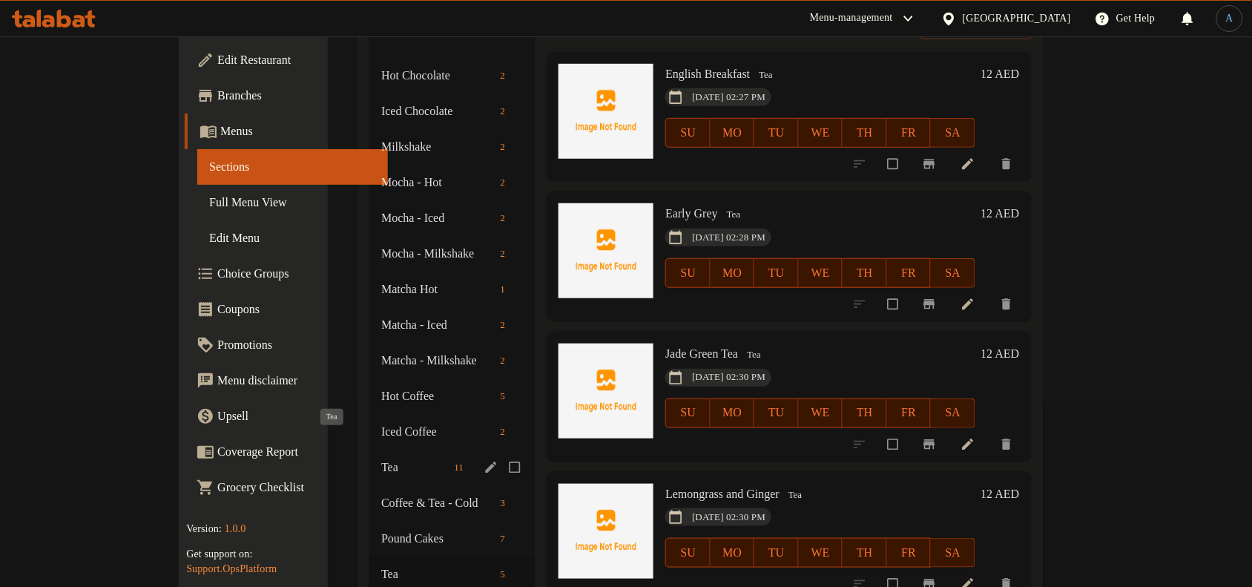
click at [381, 458] on span "Tea" at bounding box center [414, 467] width 67 height 18
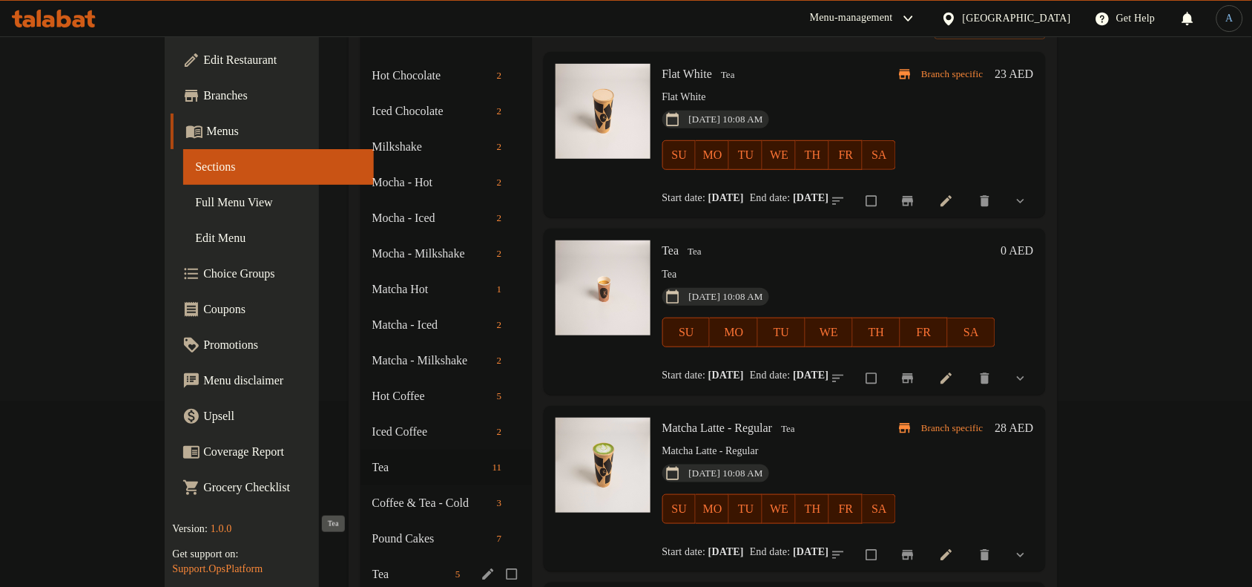
click at [372, 565] on span "Tea" at bounding box center [410, 574] width 77 height 18
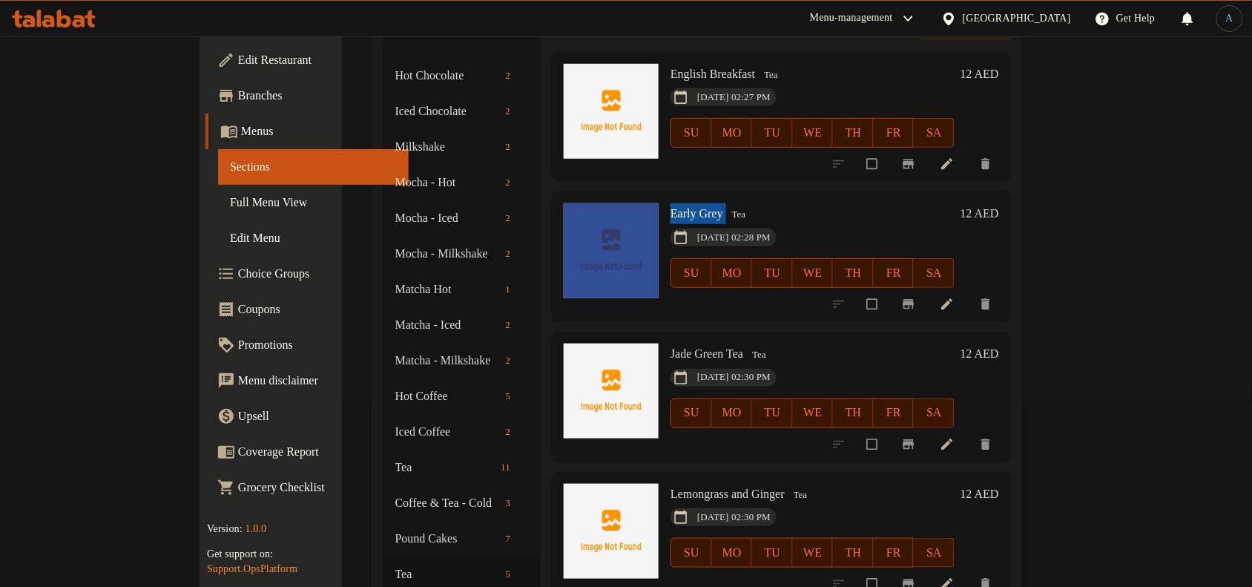
drag, startPoint x: 681, startPoint y: 193, endPoint x: 612, endPoint y: 189, distance: 69.1
click at [612, 197] on div "Early Grey Tea 13-08-2025 02:28 PM SU MO TU WE TH FR SA 12 AED" at bounding box center [781, 255] width 447 height 117
copy div "Early Grey"
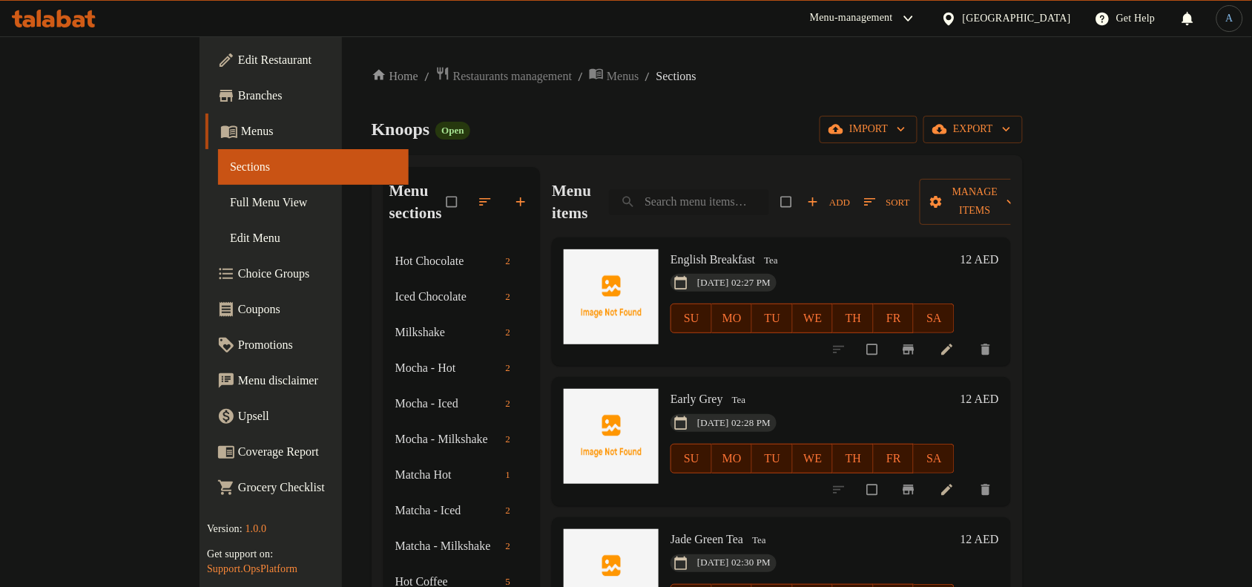
click at [769, 189] on input "search" at bounding box center [689, 202] width 160 height 26
paste input "Early Grey"
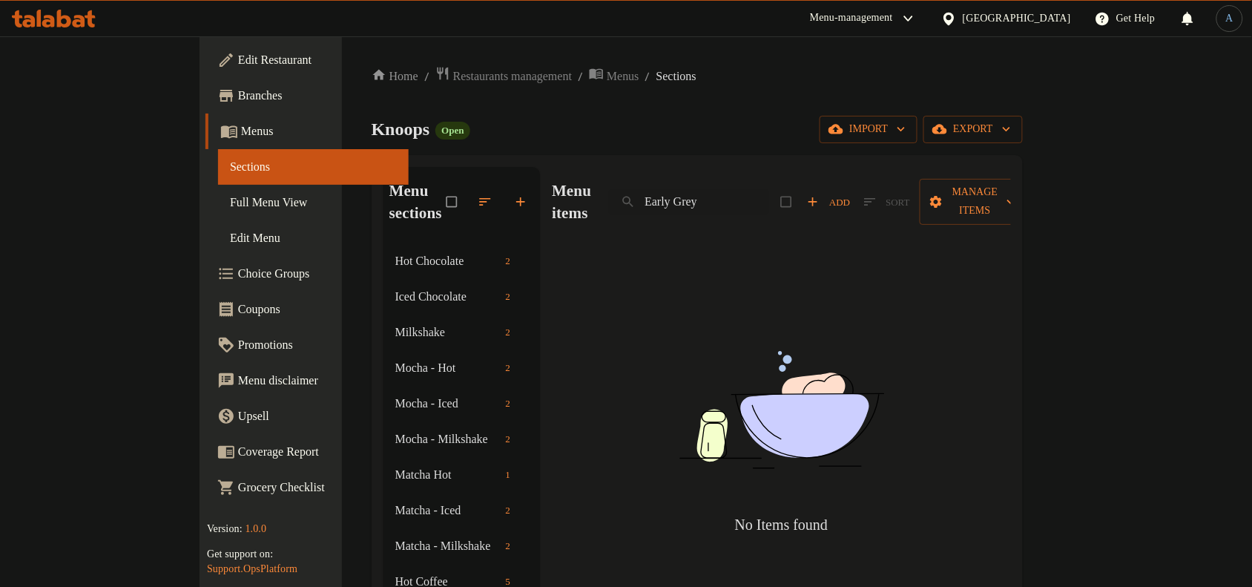
type input "Early Grey"
drag, startPoint x: 783, startPoint y: 188, endPoint x: 629, endPoint y: 179, distance: 154.5
click at [629, 179] on div "Menu items Early Grey Add Sort Manage items" at bounding box center [781, 202] width 459 height 70
click at [727, 116] on div "Knoops Open import export" at bounding box center [697, 129] width 651 height 27
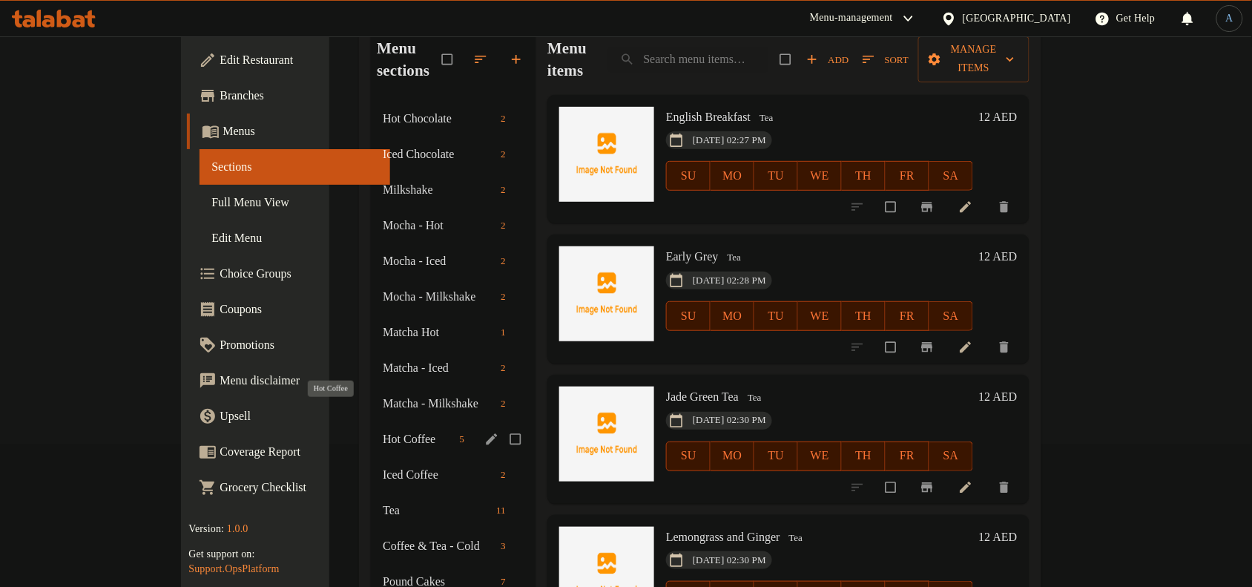
scroll to position [278, 0]
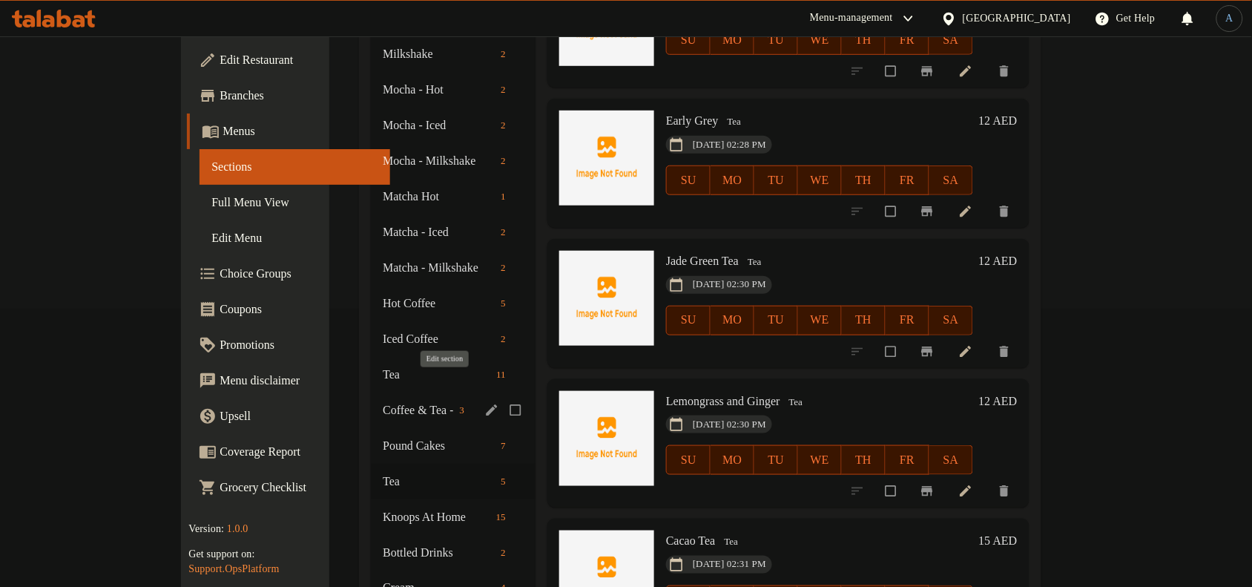
click at [484, 403] on icon "edit" at bounding box center [491, 410] width 15 height 15
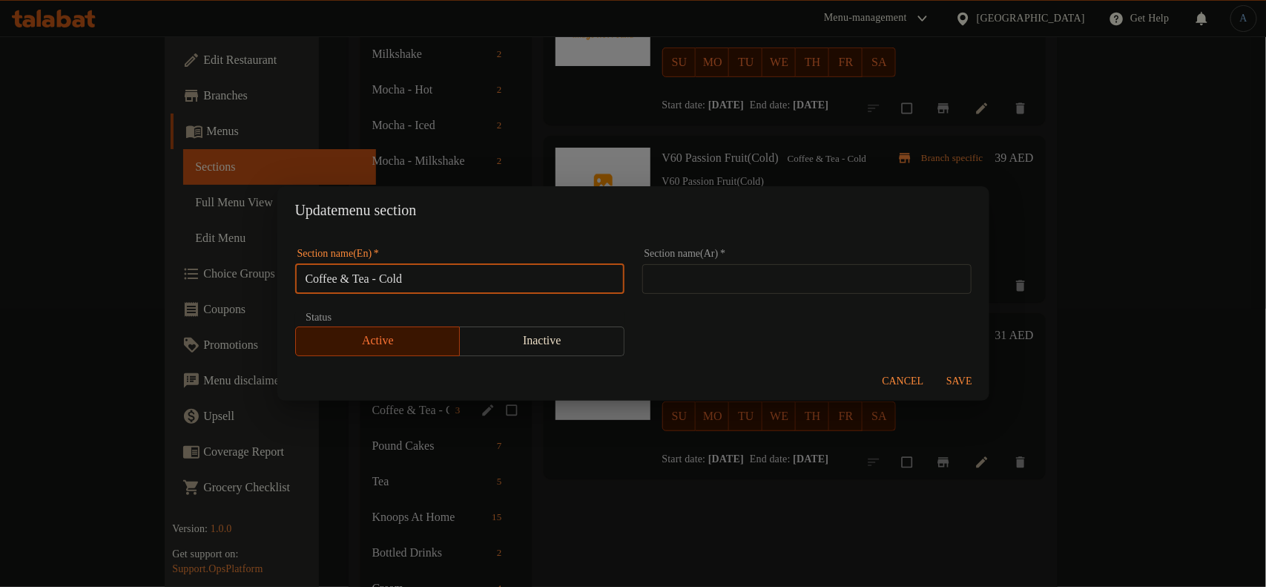
click at [467, 278] on input "Coffee & Tea - Cold" at bounding box center [459, 279] width 329 height 30
click at [889, 383] on span "Cancel" at bounding box center [904, 381] width 42 height 19
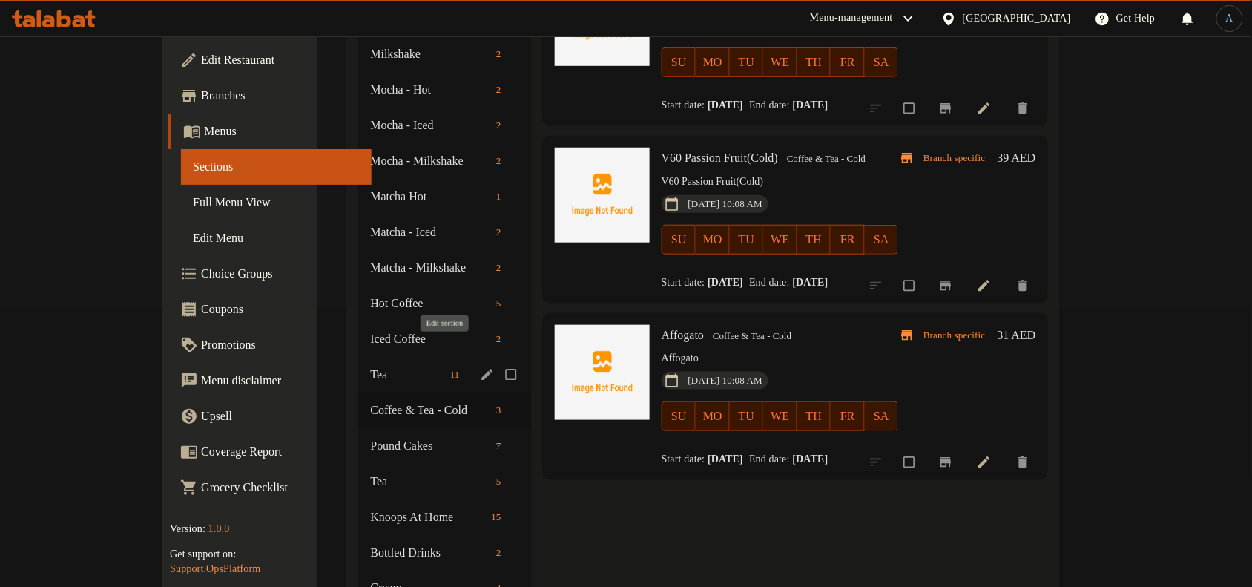
click at [481, 369] on icon "edit" at bounding box center [486, 374] width 11 height 11
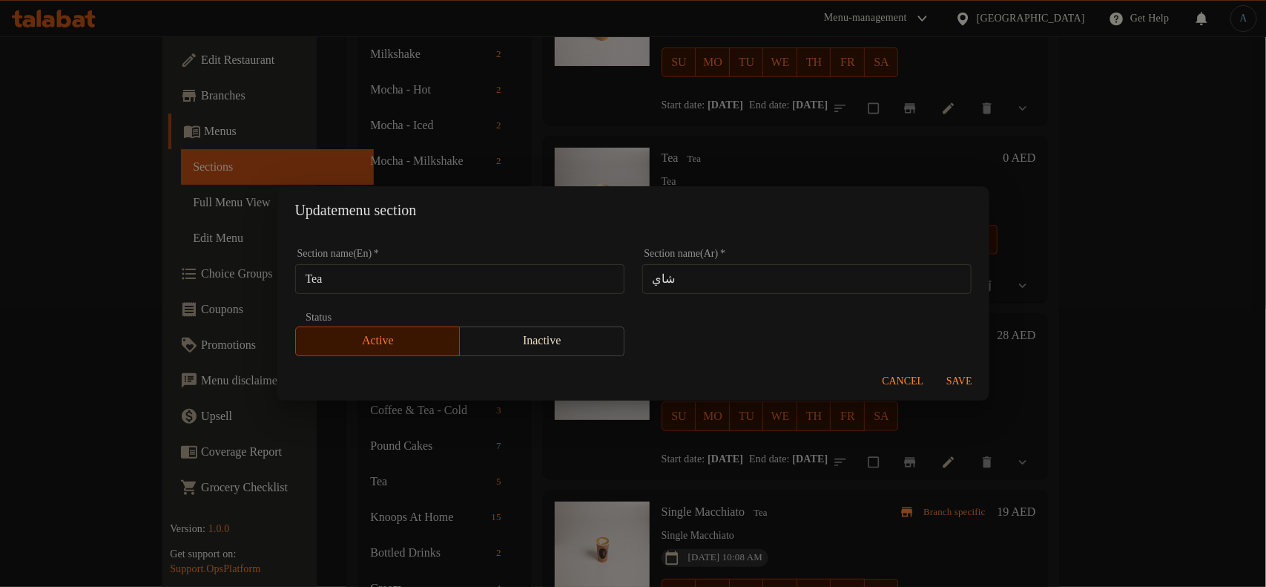
click at [461, 283] on input "Tea" at bounding box center [459, 279] width 329 height 30
paste input "Coffee & Tea - Cold"
type input "Coffee & Tea - Cold"
click at [962, 375] on span "Save" at bounding box center [960, 381] width 36 height 19
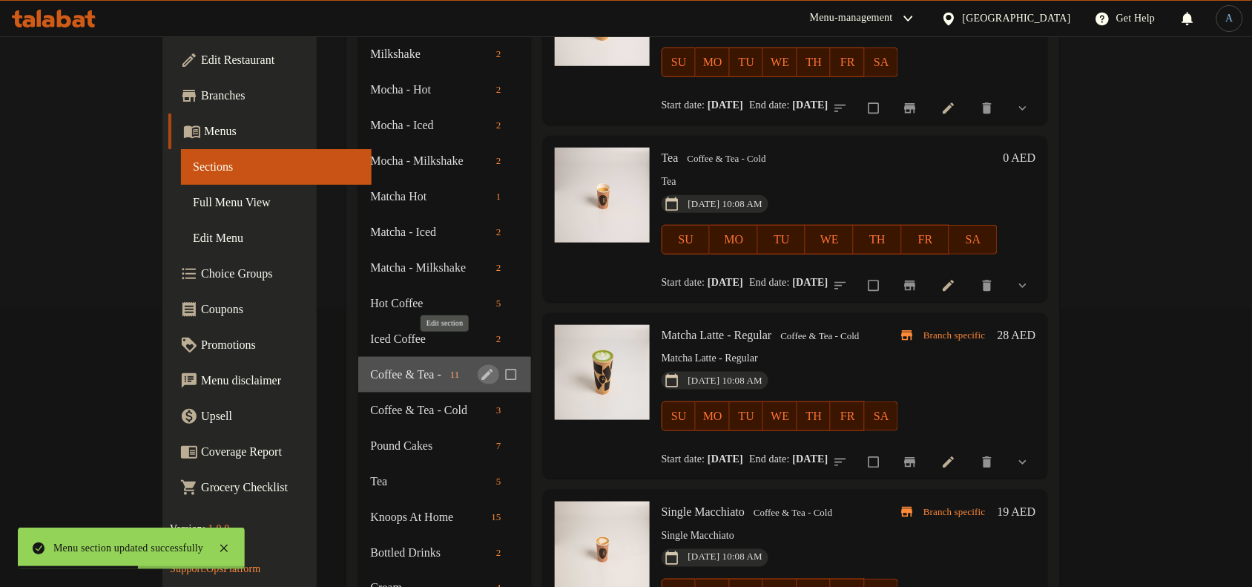
click at [481, 369] on icon "edit" at bounding box center [486, 374] width 11 height 11
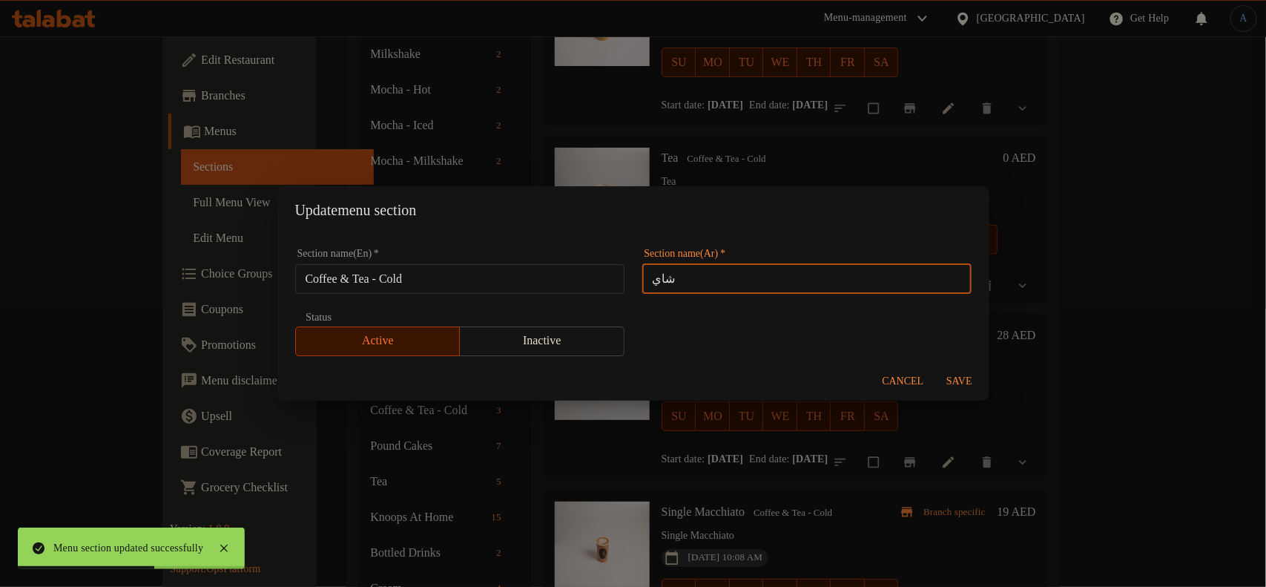
click at [734, 273] on input "شاي" at bounding box center [806, 279] width 329 height 30
paste input "لقهوة والشاي - بارد"
type input "القهوة والشاي - بارد"
click at [960, 377] on span "Save" at bounding box center [960, 381] width 36 height 19
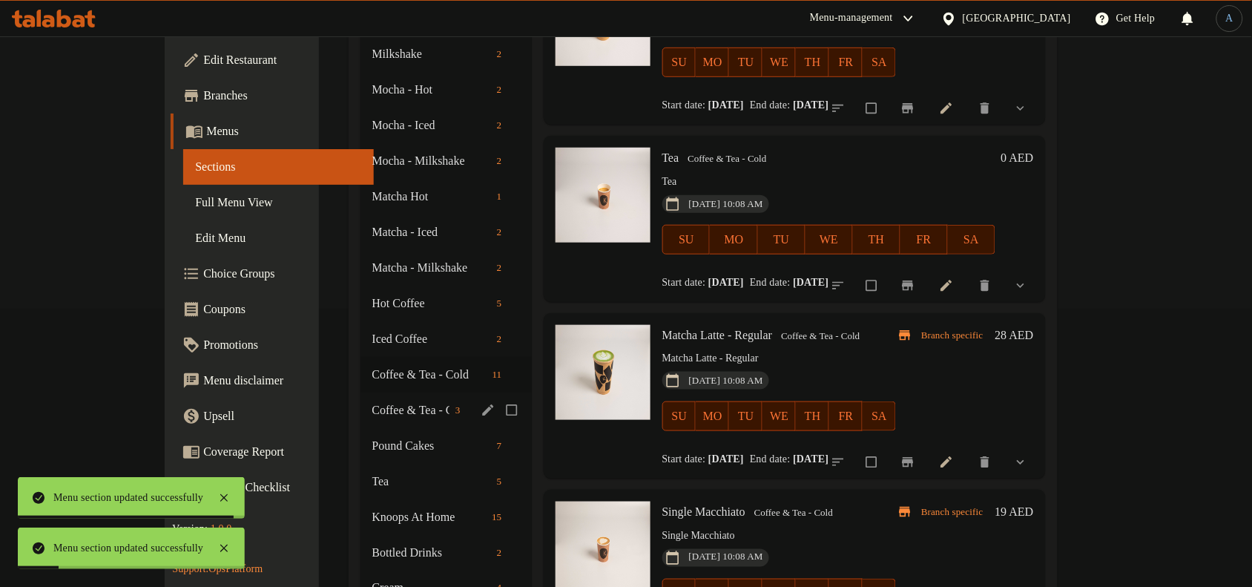
click at [498, 396] on input "Menu sections" at bounding box center [513, 410] width 31 height 28
checkbox input "true"
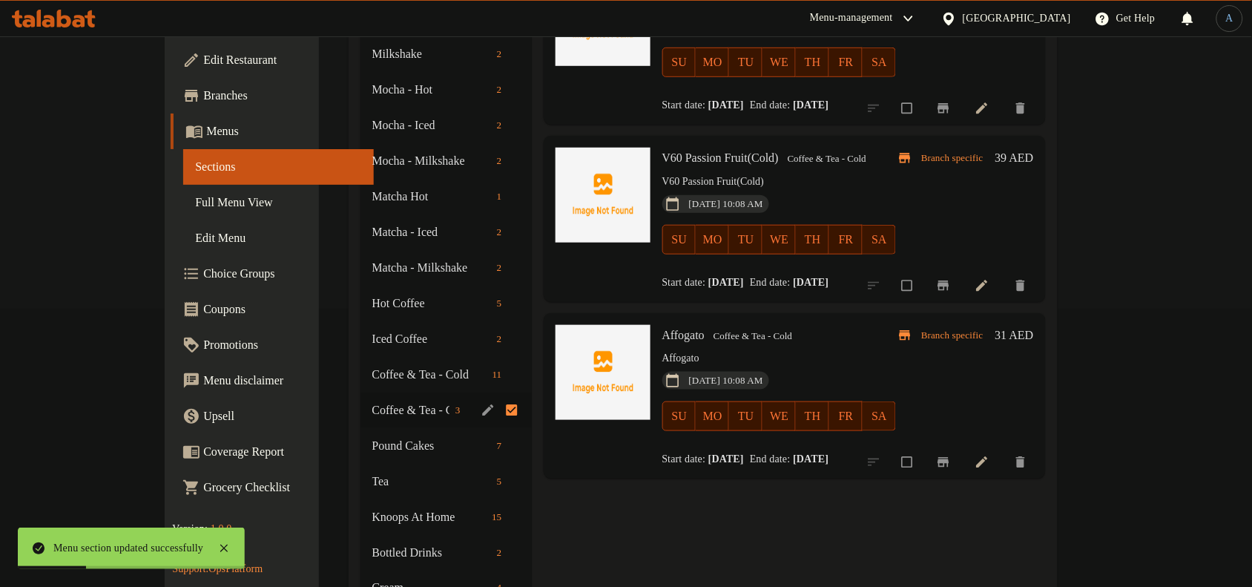
click at [498, 405] on input "Menu sections" at bounding box center [513, 410] width 31 height 28
click at [481, 403] on icon "edit" at bounding box center [488, 410] width 15 height 15
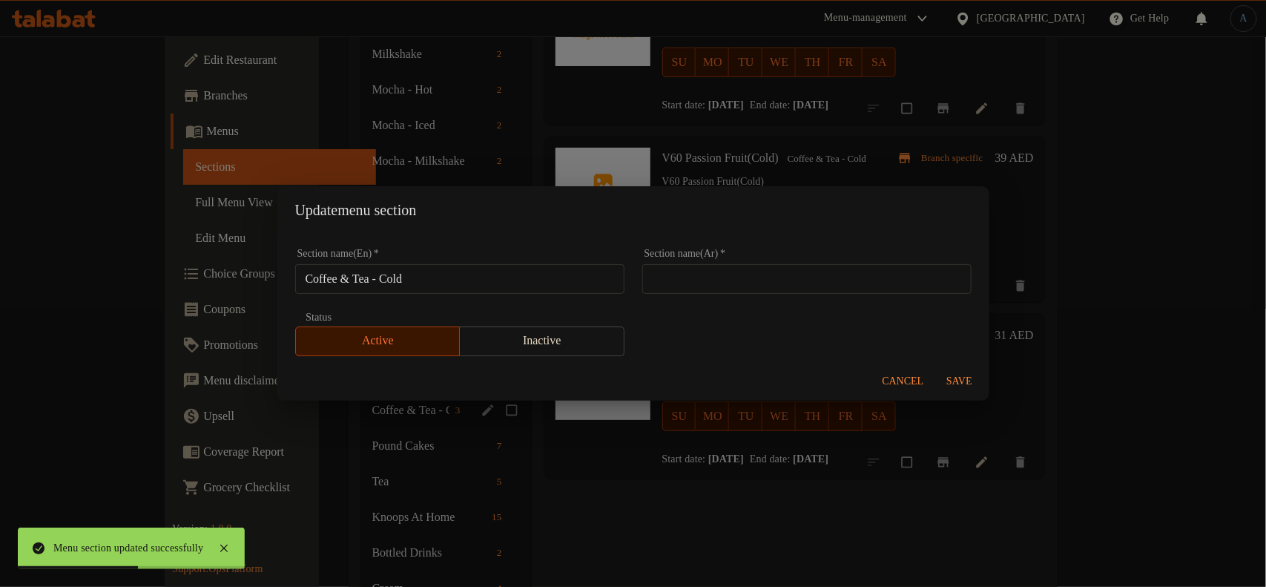
click at [525, 264] on input "Coffee & Tea - Cold" at bounding box center [459, 279] width 329 height 30
click at [901, 380] on span "Cancel" at bounding box center [904, 381] width 42 height 19
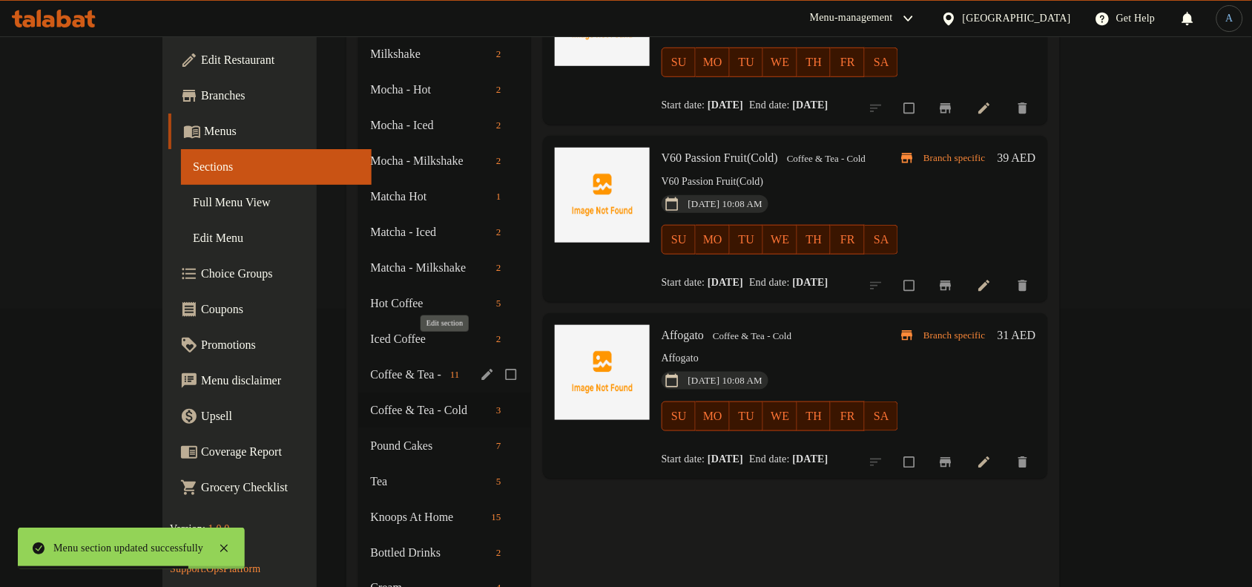
click at [480, 367] on icon "edit" at bounding box center [487, 374] width 15 height 15
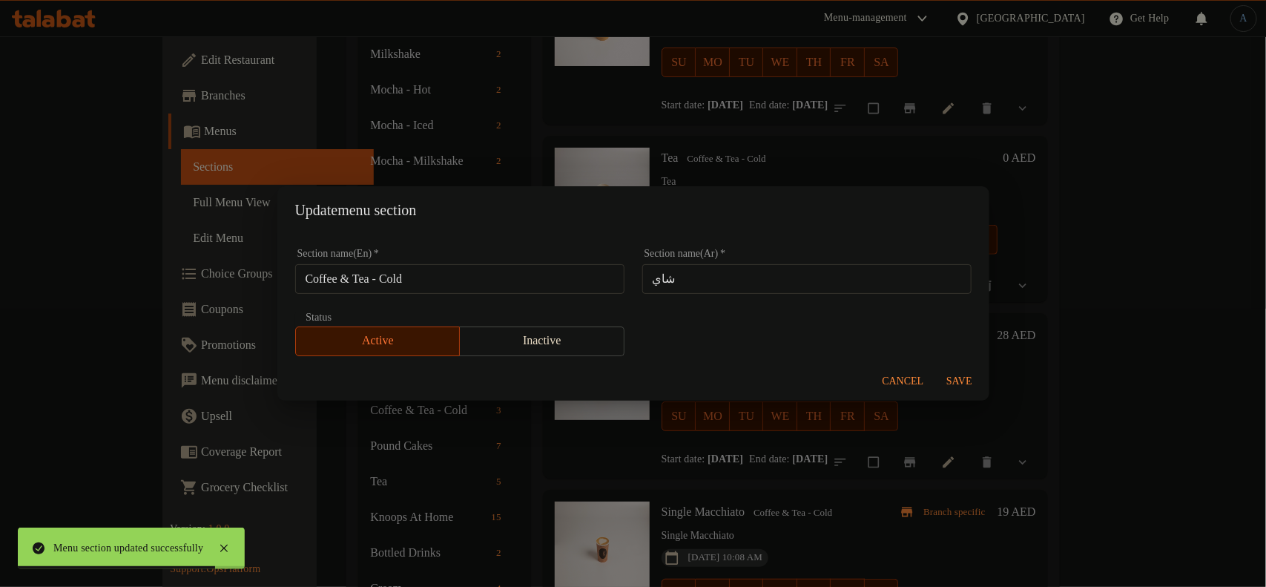
click at [406, 272] on input "Coffee & Tea - Cold" at bounding box center [459, 279] width 329 height 30
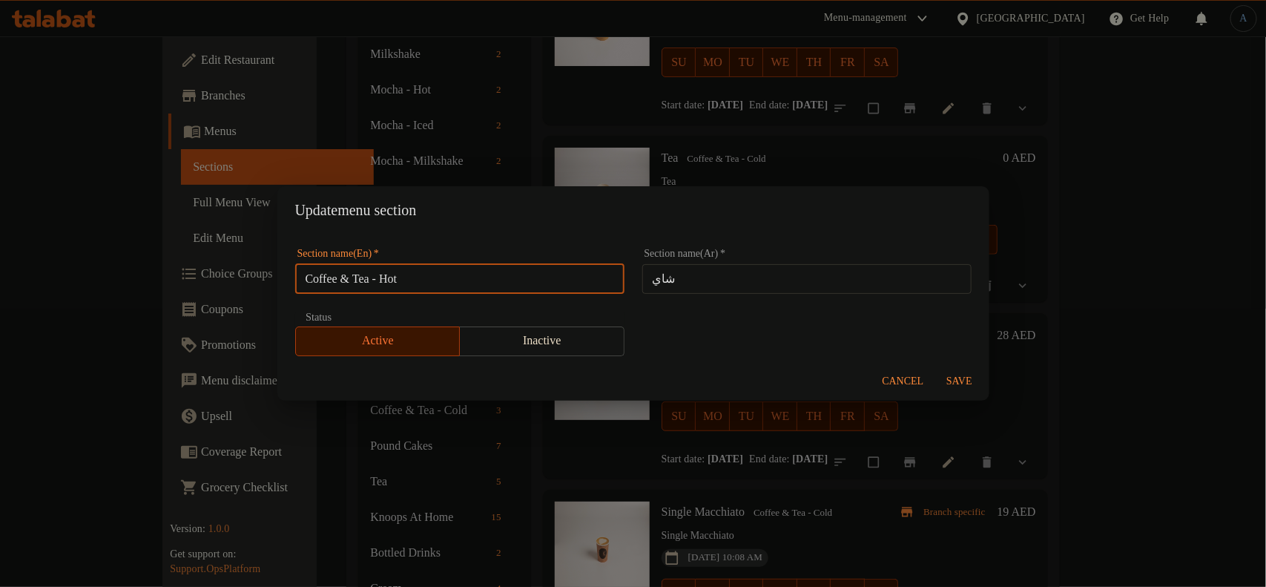
type input "Coffee & Tea - Hot"
click at [973, 375] on span "Save" at bounding box center [960, 381] width 36 height 19
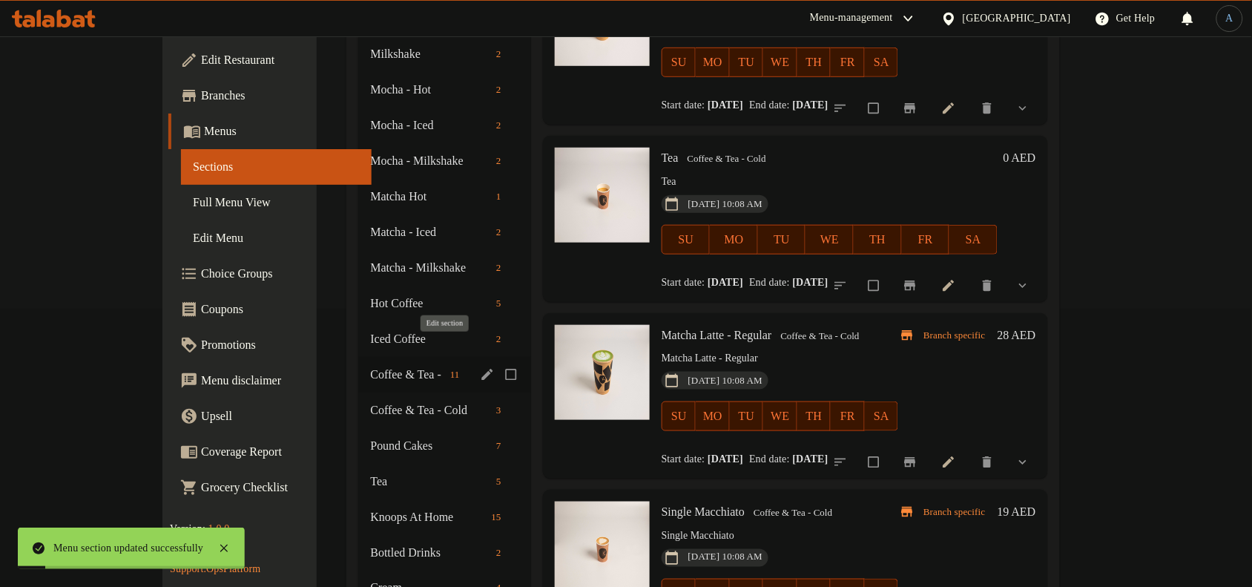
click at [481, 369] on icon "edit" at bounding box center [486, 374] width 11 height 11
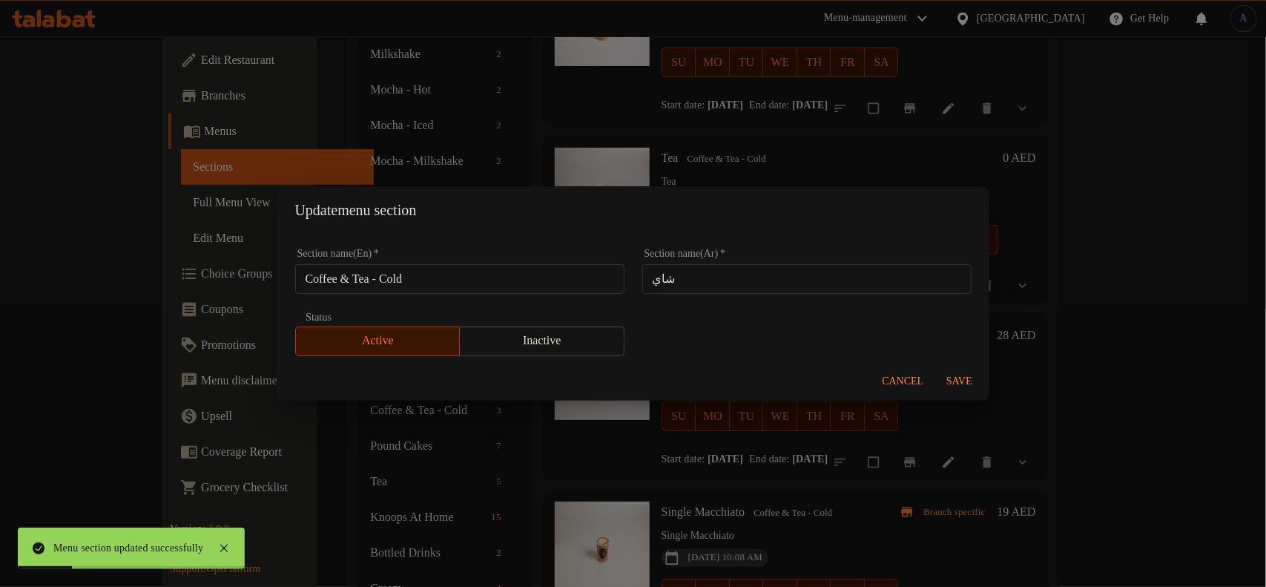
click at [521, 279] on input "Coffee & Tea - Cold" at bounding box center [459, 279] width 329 height 30
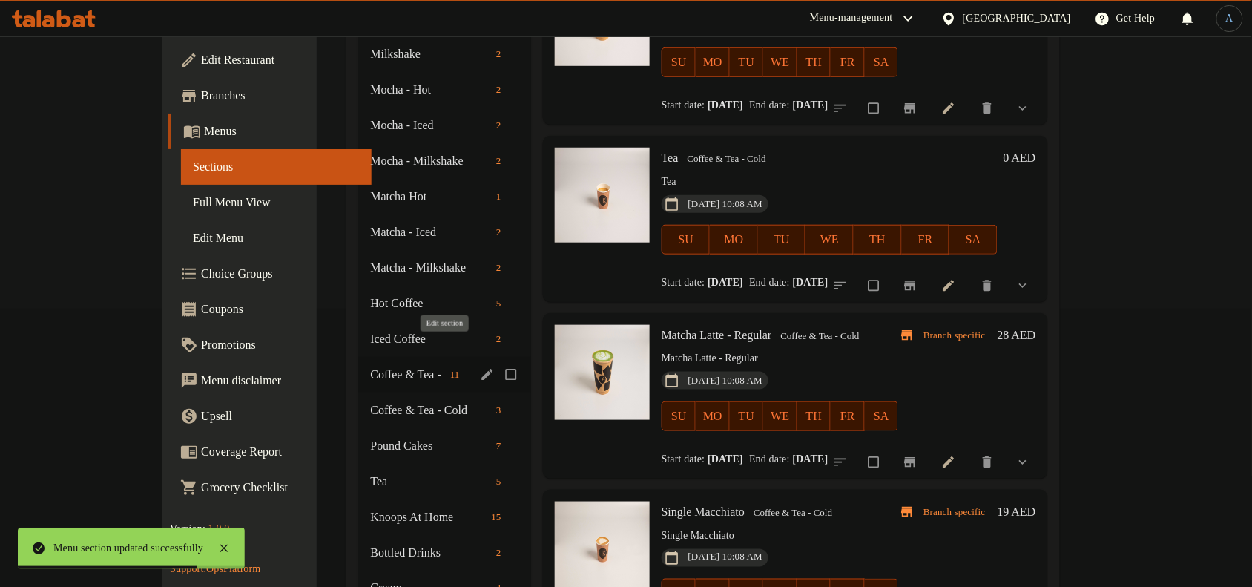
click at [480, 367] on icon "edit" at bounding box center [487, 374] width 15 height 15
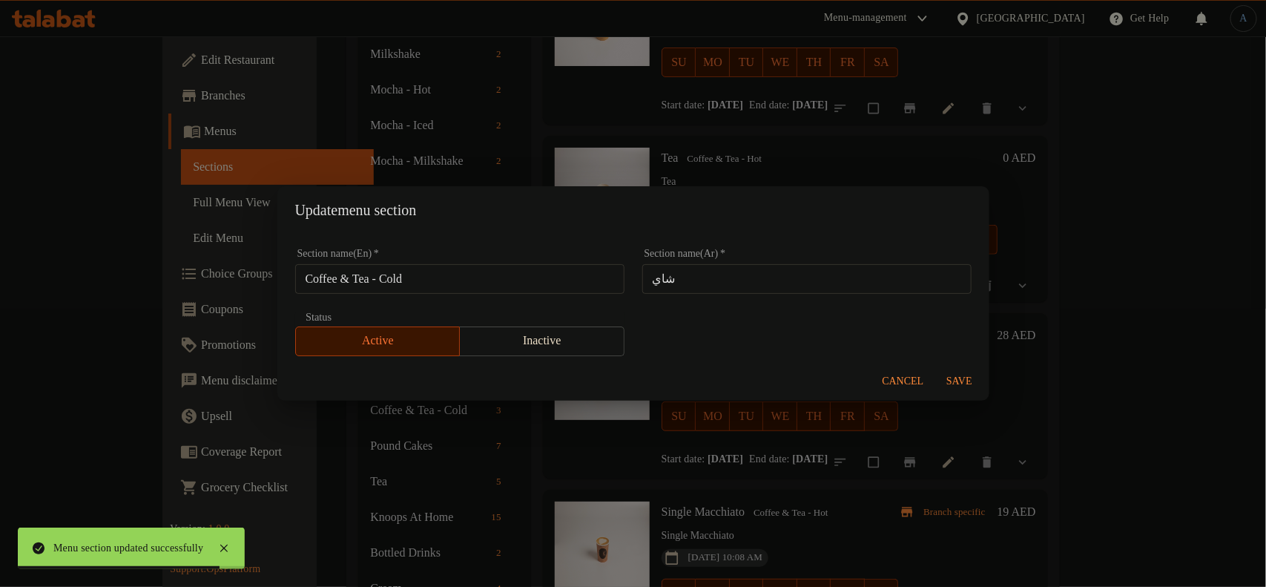
click at [402, 280] on input "Coffee & Tea - Cold" at bounding box center [459, 279] width 329 height 30
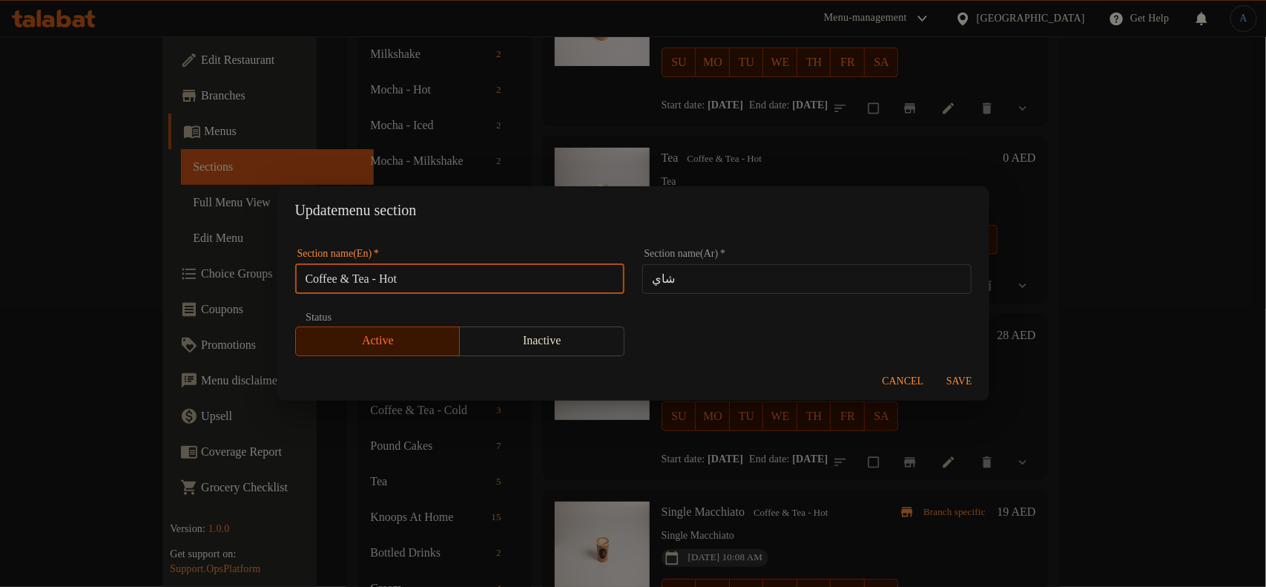
click at [461, 279] on input "Coffee & Tea - Hot" at bounding box center [459, 279] width 329 height 30
type input "Coffee & Tea - Hot"
click at [966, 386] on span "Save" at bounding box center [960, 381] width 36 height 19
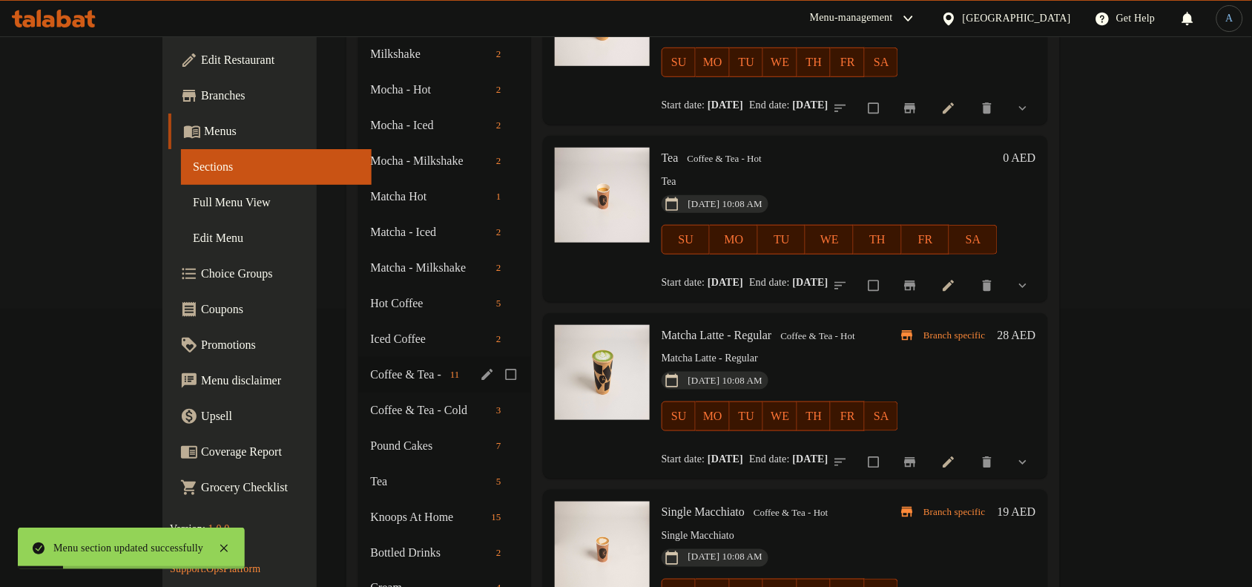
click at [480, 367] on icon "edit" at bounding box center [487, 374] width 15 height 15
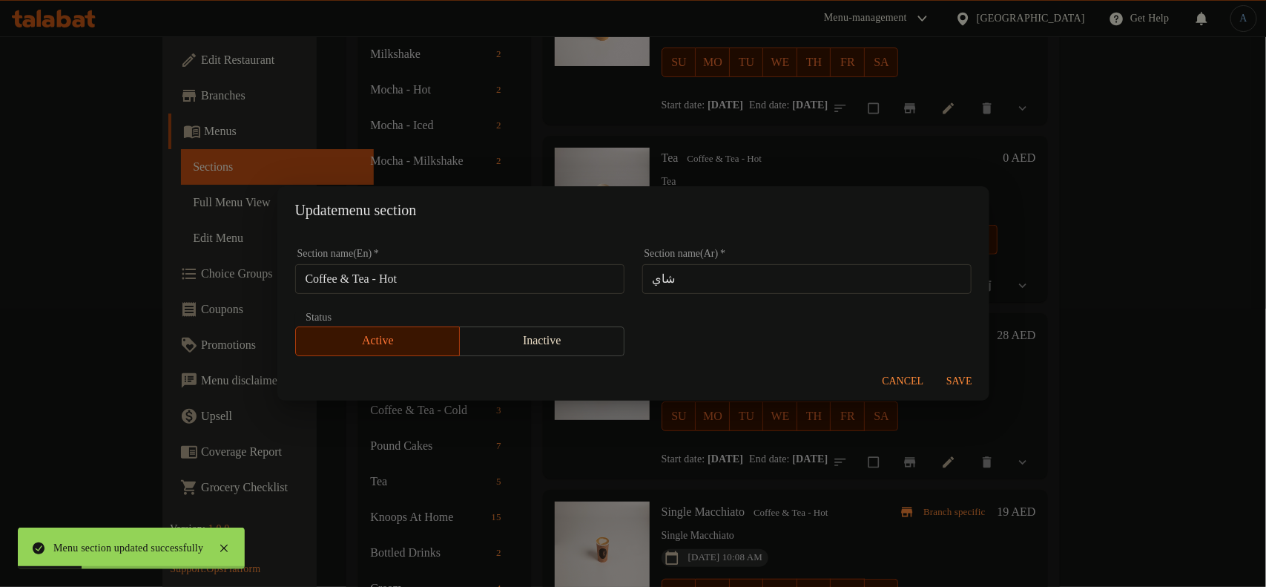
click at [455, 275] on input "Coffee & Tea - Hot" at bounding box center [459, 279] width 329 height 30
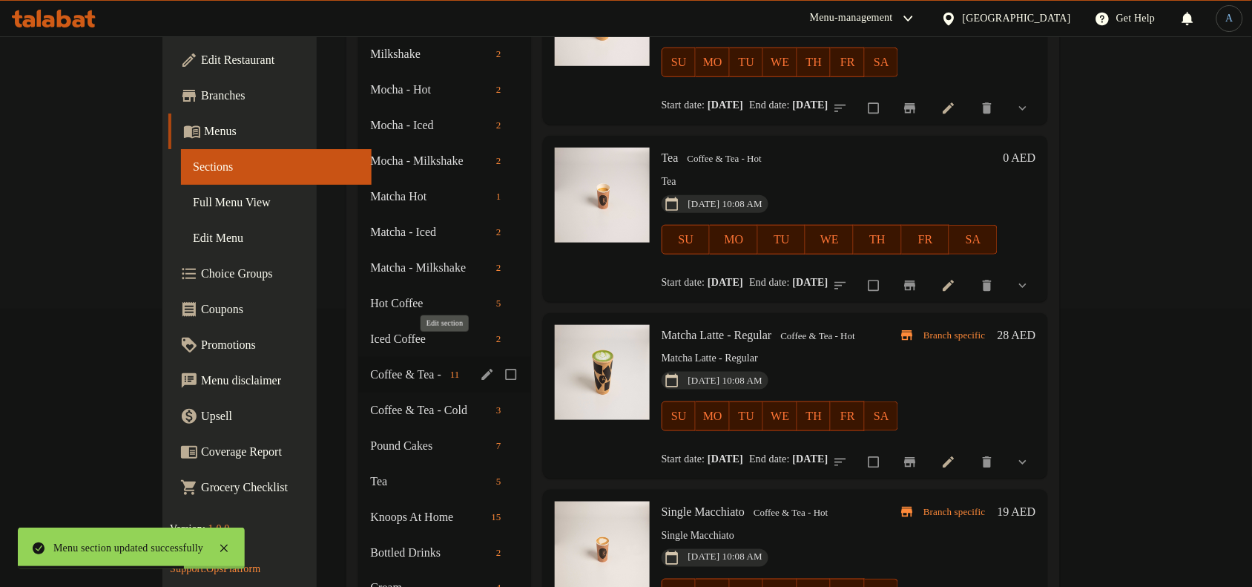
click at [481, 369] on icon "edit" at bounding box center [486, 374] width 11 height 11
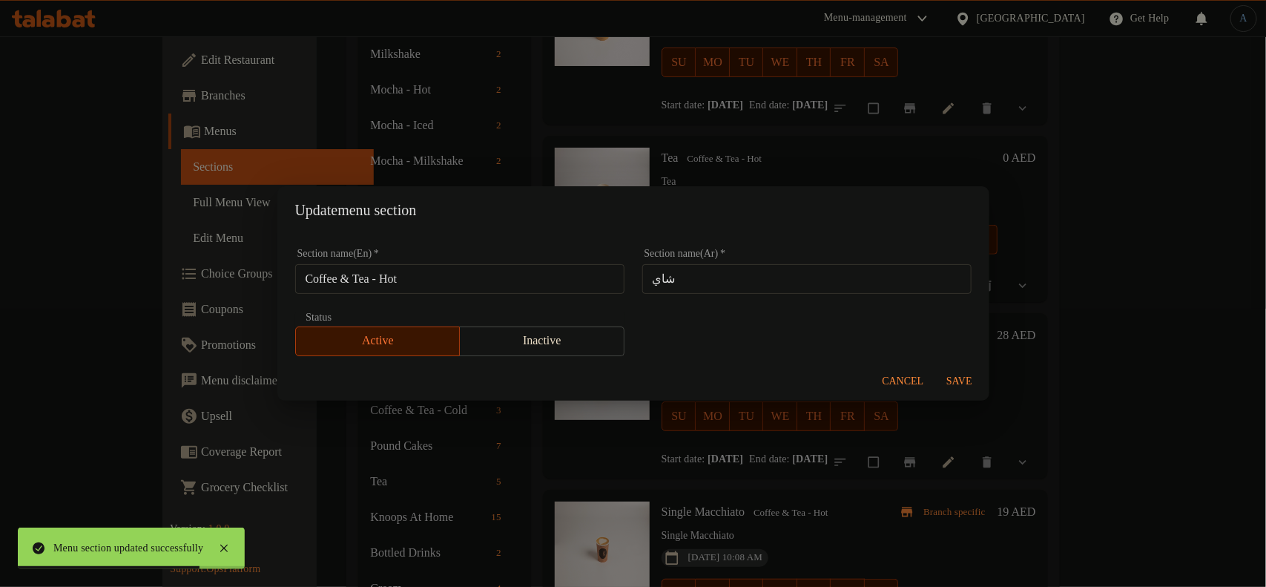
click at [822, 273] on input "شاي" at bounding box center [806, 279] width 329 height 30
paste input "لقهوة والشاي - ساخن"
type input "القهوة والشاي - ساخن"
click at [877, 329] on div "Section name(En)   * Coffee & Tea - Hot Section name(En) * Section name(Ar)   *…" at bounding box center [633, 302] width 694 height 125
click at [960, 376] on span "Save" at bounding box center [960, 381] width 36 height 19
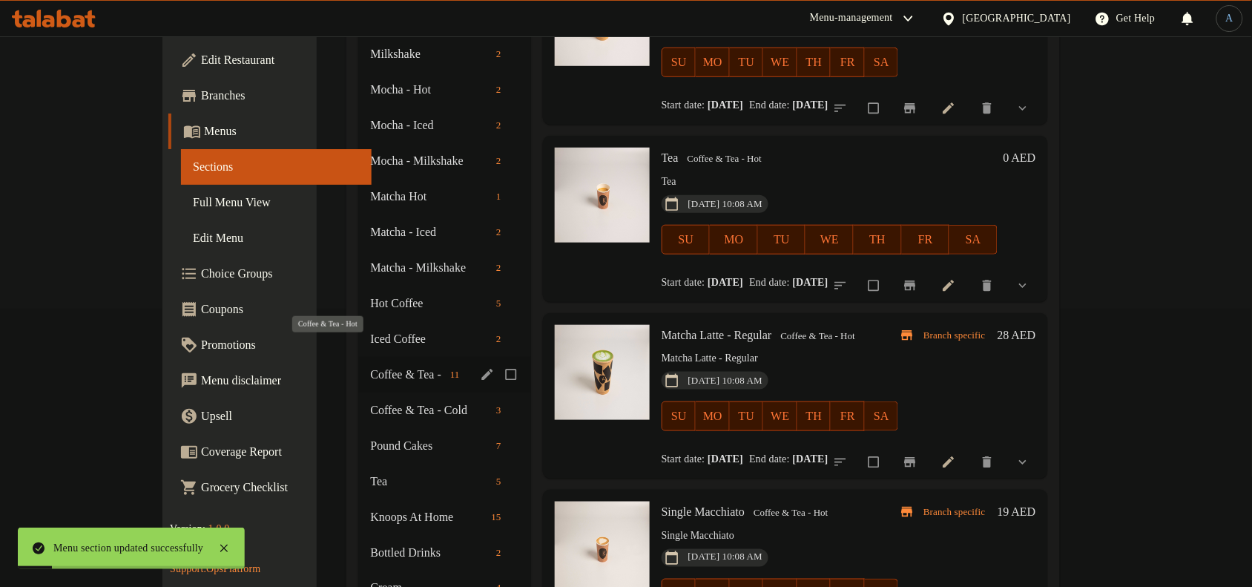
click at [370, 366] on span "Coffee & Tea - Hot" at bounding box center [407, 375] width 74 height 18
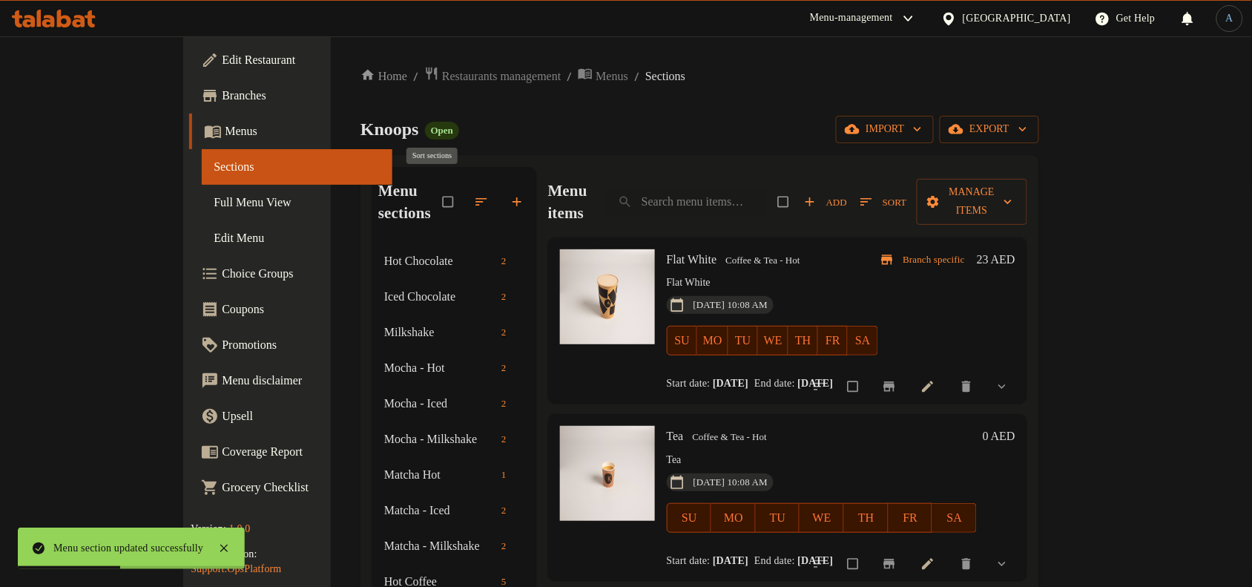
click at [475, 198] on icon "button" at bounding box center [480, 201] width 11 height 7
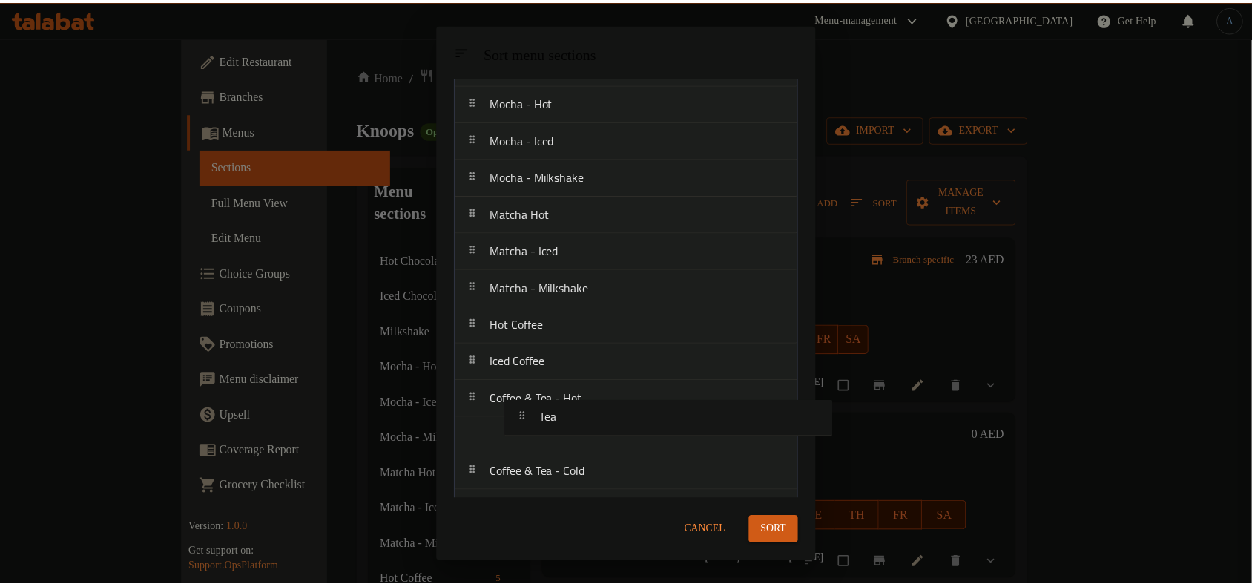
scroll to position [152, 0]
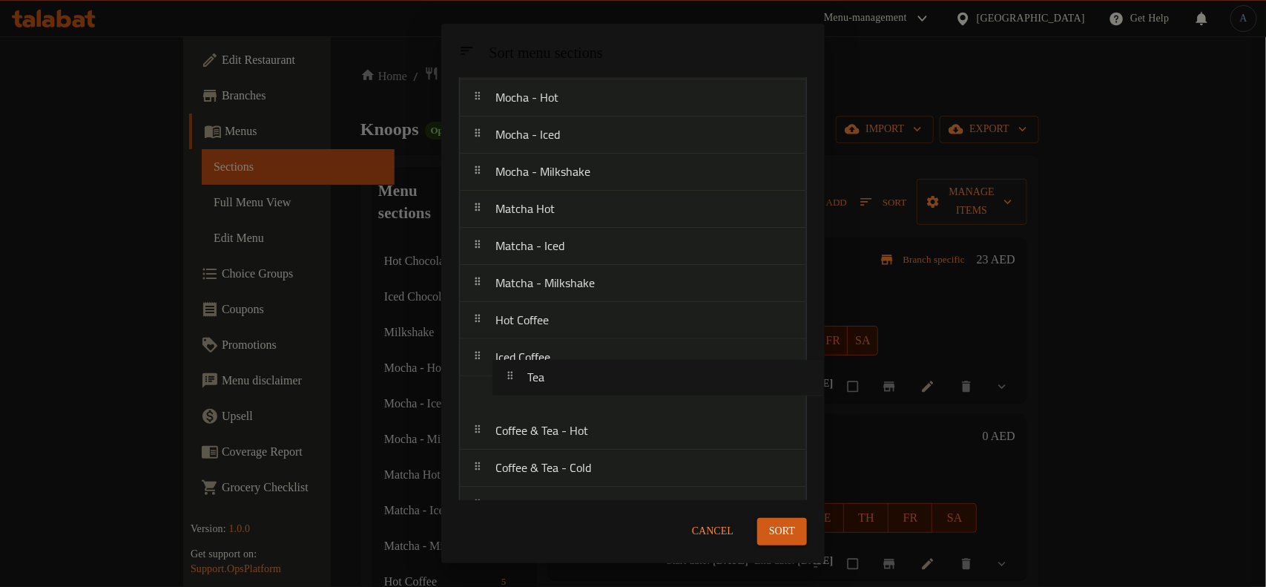
drag, startPoint x: 527, startPoint y: 376, endPoint x: 562, endPoint y: 379, distance: 35.7
click at [779, 524] on span "Sort" at bounding box center [782, 531] width 26 height 19
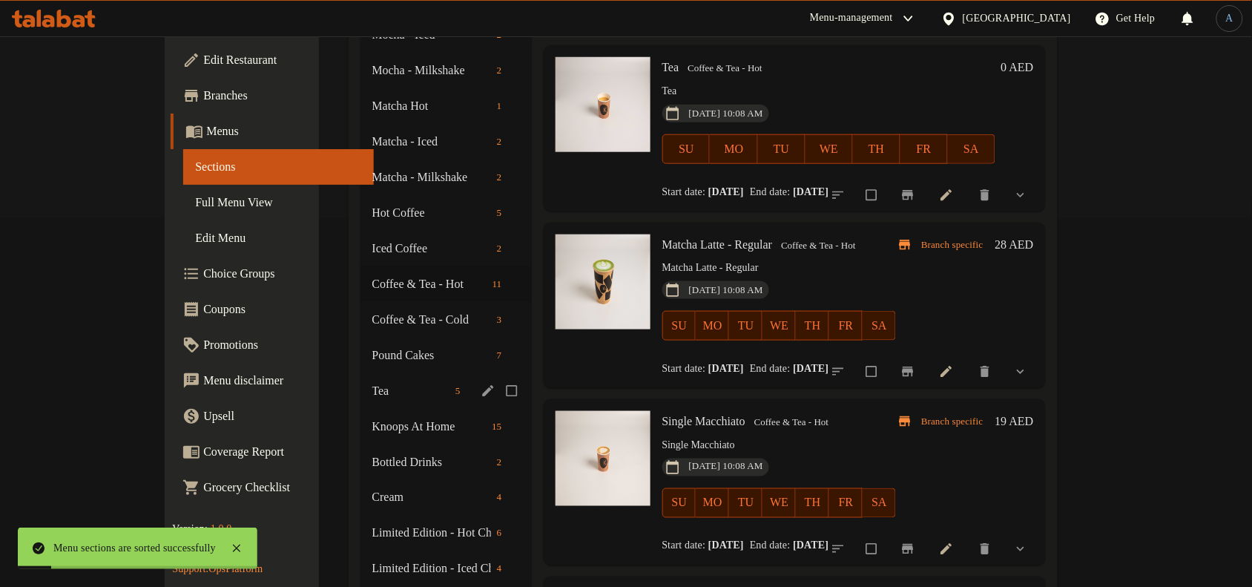
scroll to position [371, 0]
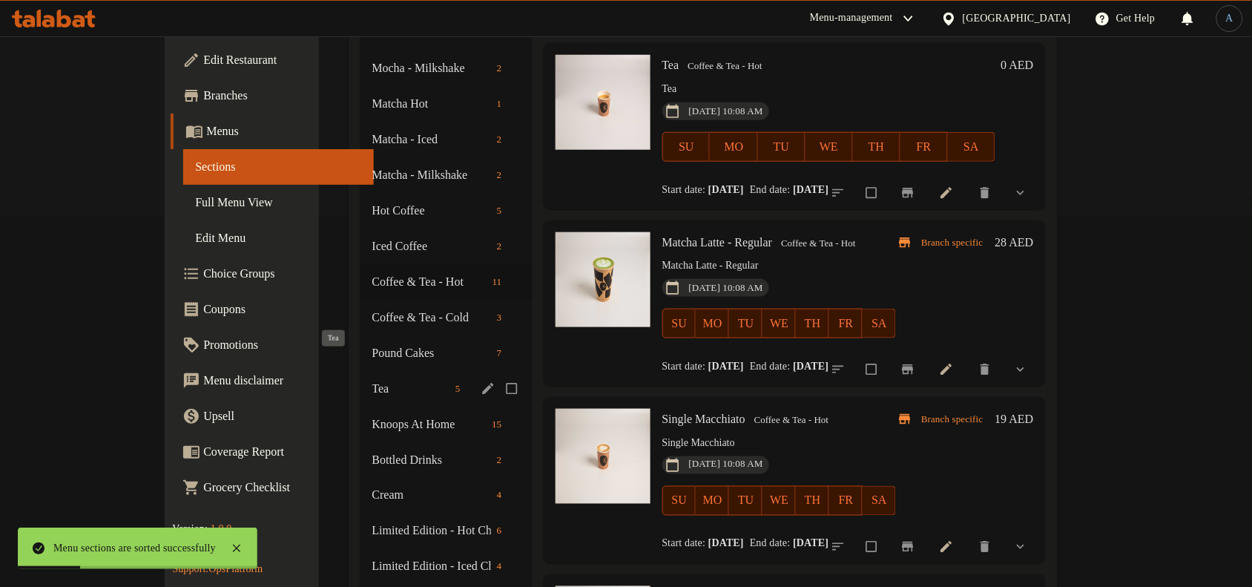
click at [372, 380] on span "Tea" at bounding box center [410, 389] width 77 height 18
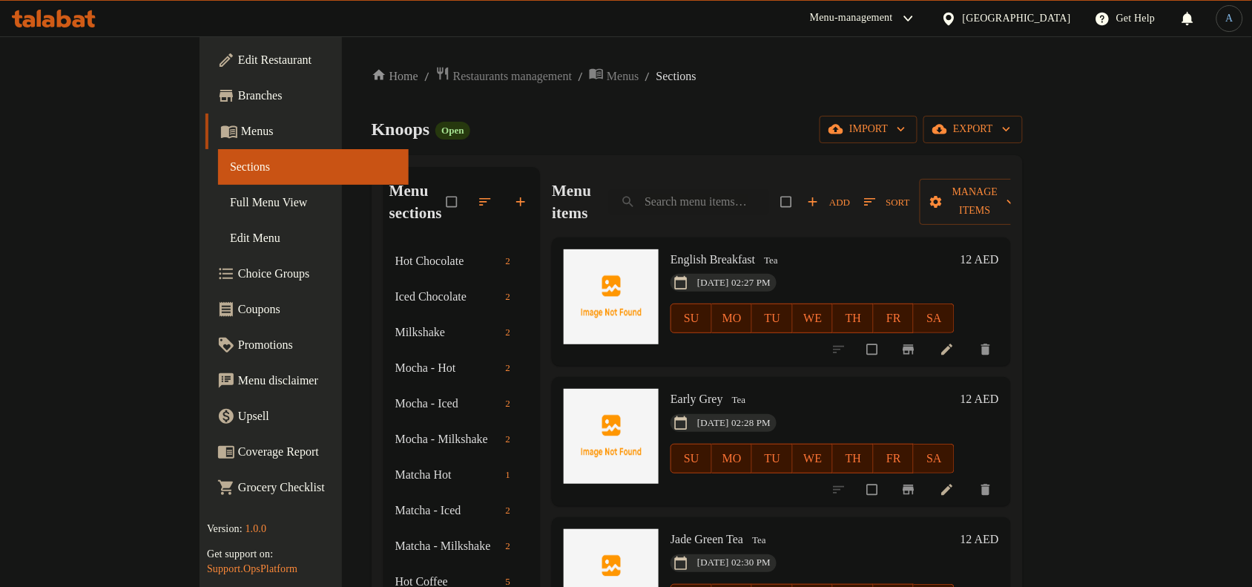
click at [768, 191] on input "search" at bounding box center [689, 202] width 160 height 26
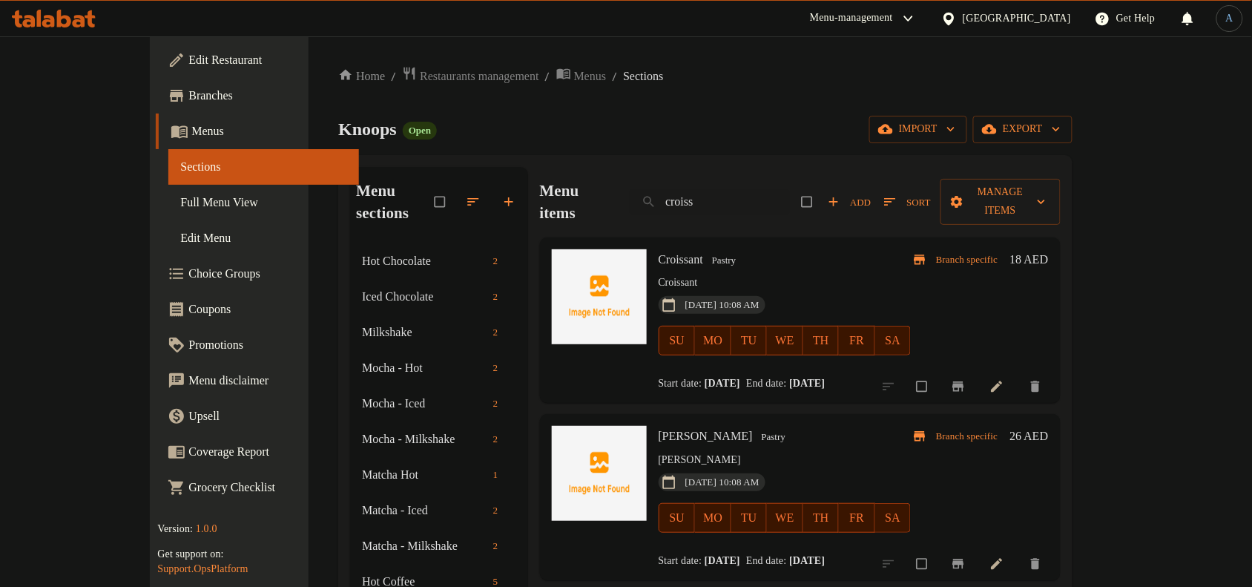
type input "croiss"
click at [706, 252] on span "Pastry" at bounding box center [724, 260] width 36 height 17
copy span "Pastry"
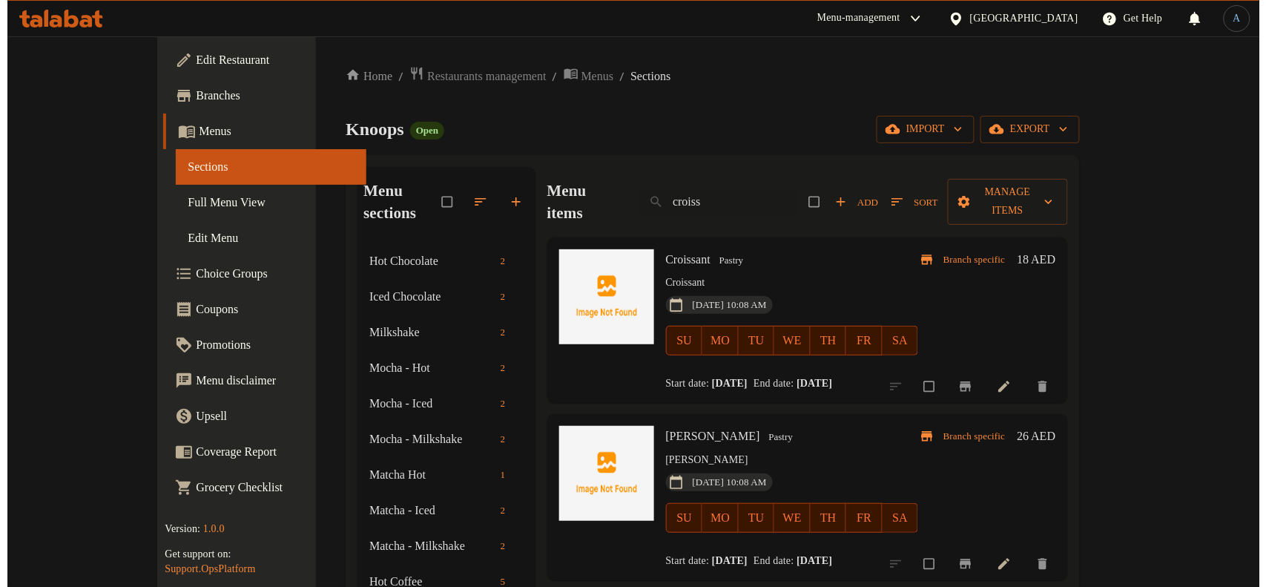
scroll to position [12, 0]
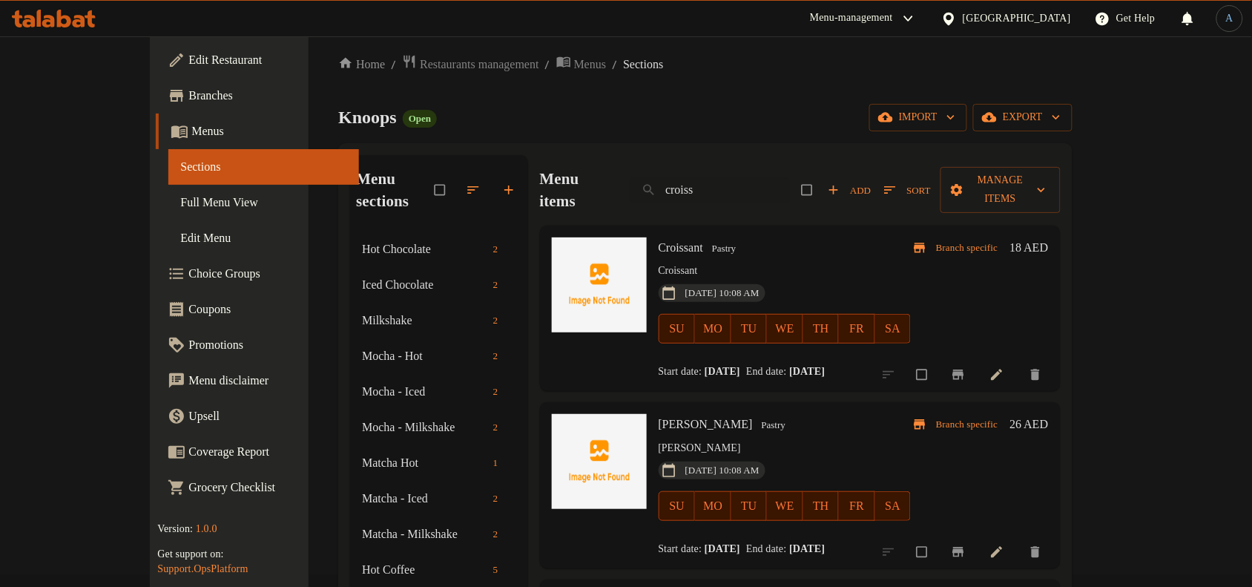
click at [466, 183] on icon "button" at bounding box center [473, 189] width 15 height 15
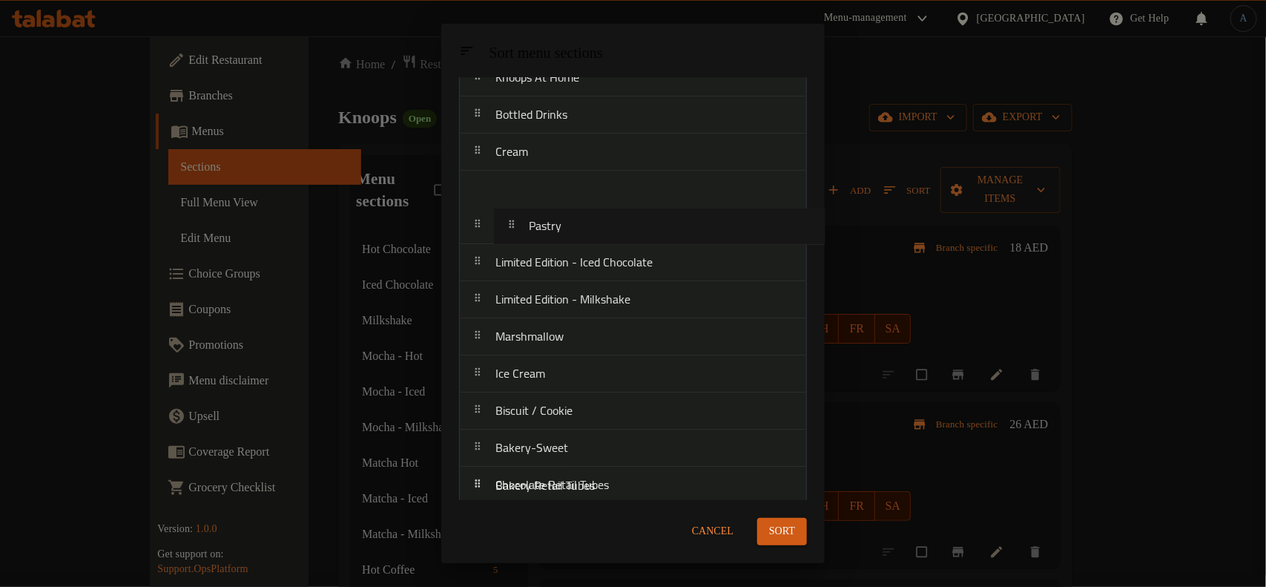
scroll to position [409, 0]
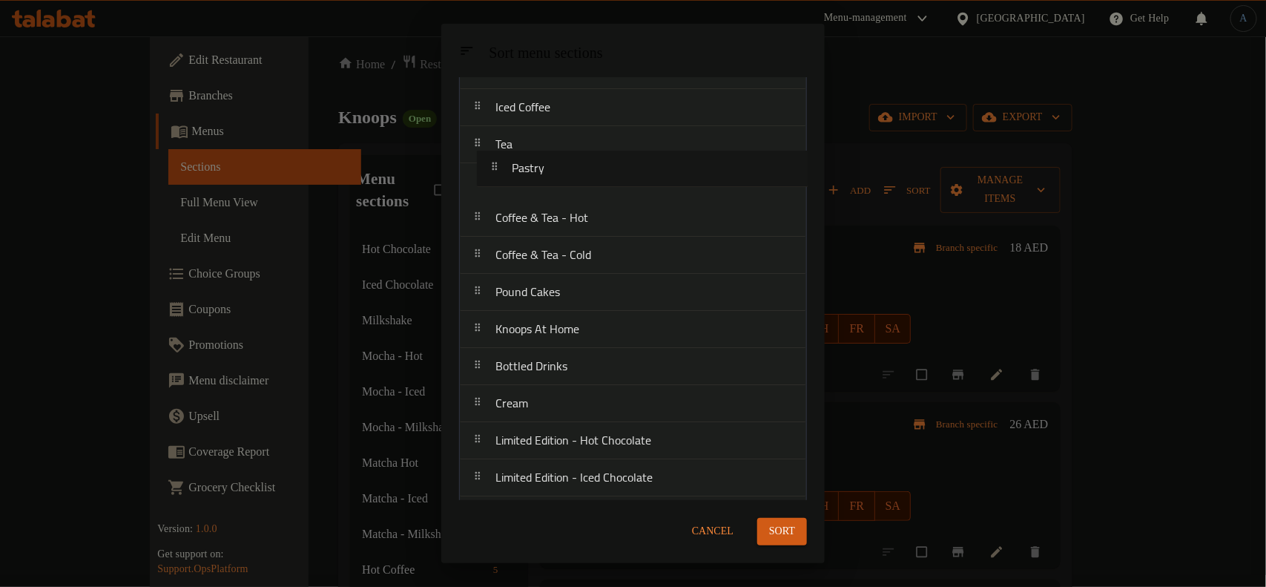
drag, startPoint x: 541, startPoint y: 298, endPoint x: 558, endPoint y: 173, distance: 126.4
click at [558, 173] on nav "Hot Chocolate Iced Chocolate Milkshake Mocha - Hot Mocha - Iced Mocha - Milksha…" at bounding box center [633, 366] width 348 height 1299
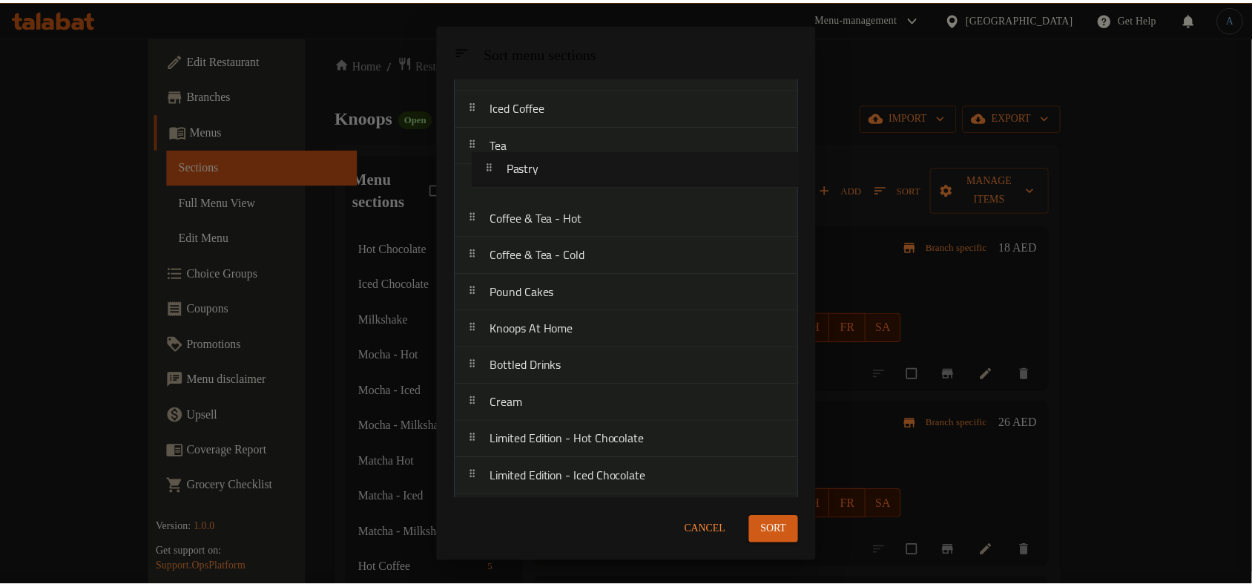
scroll to position [397, 0]
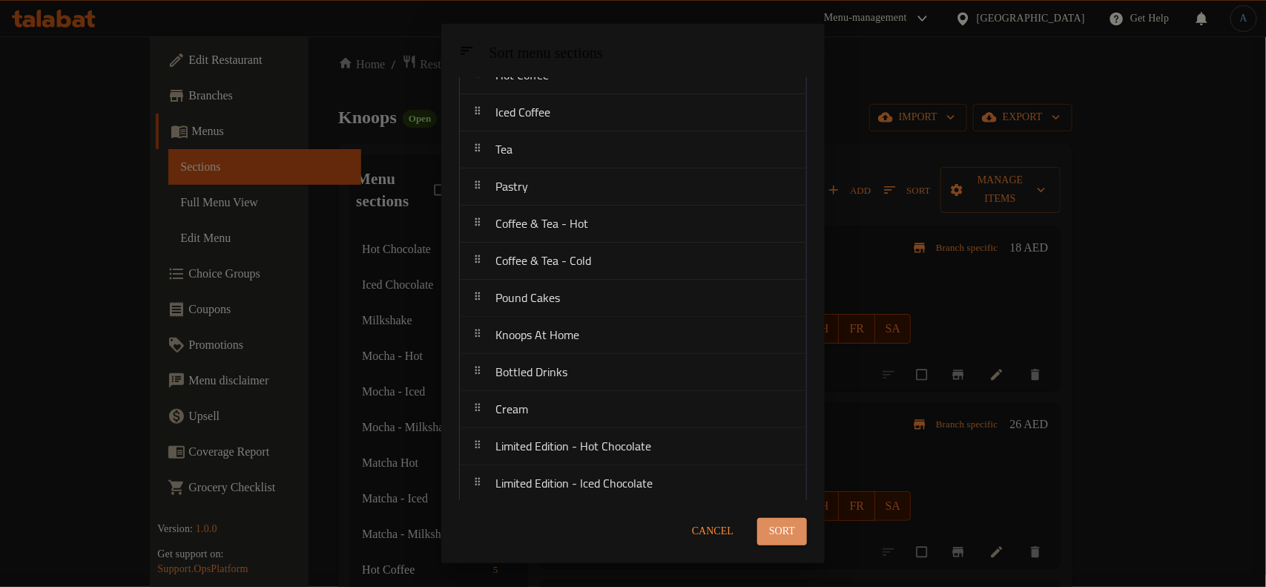
click at [774, 535] on span "Sort" at bounding box center [782, 531] width 26 height 19
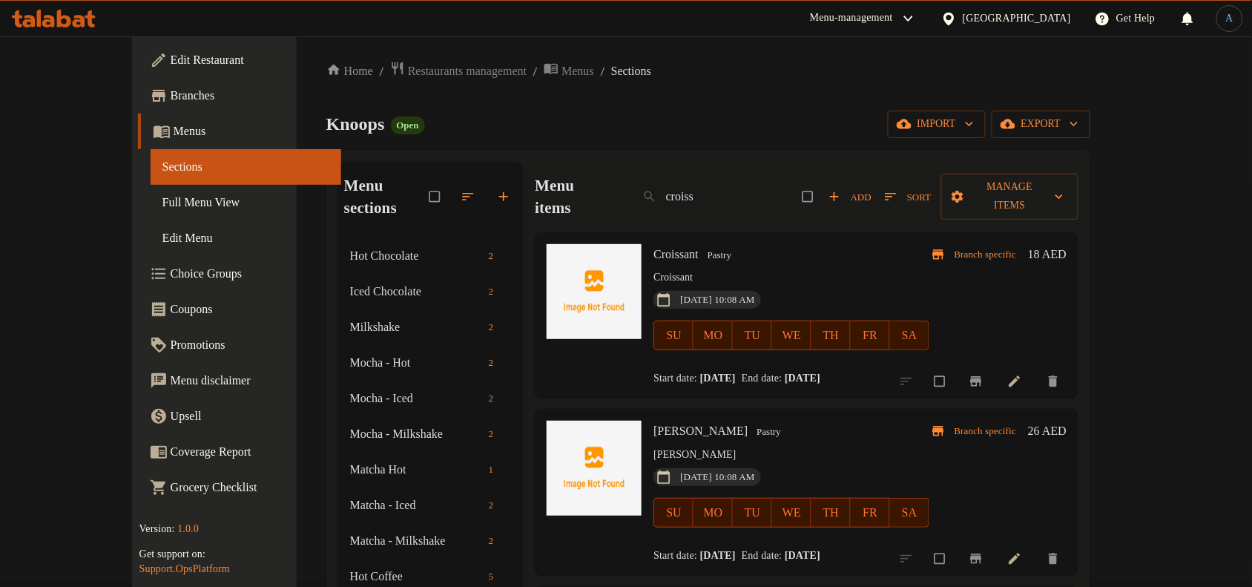
scroll to position [0, 0]
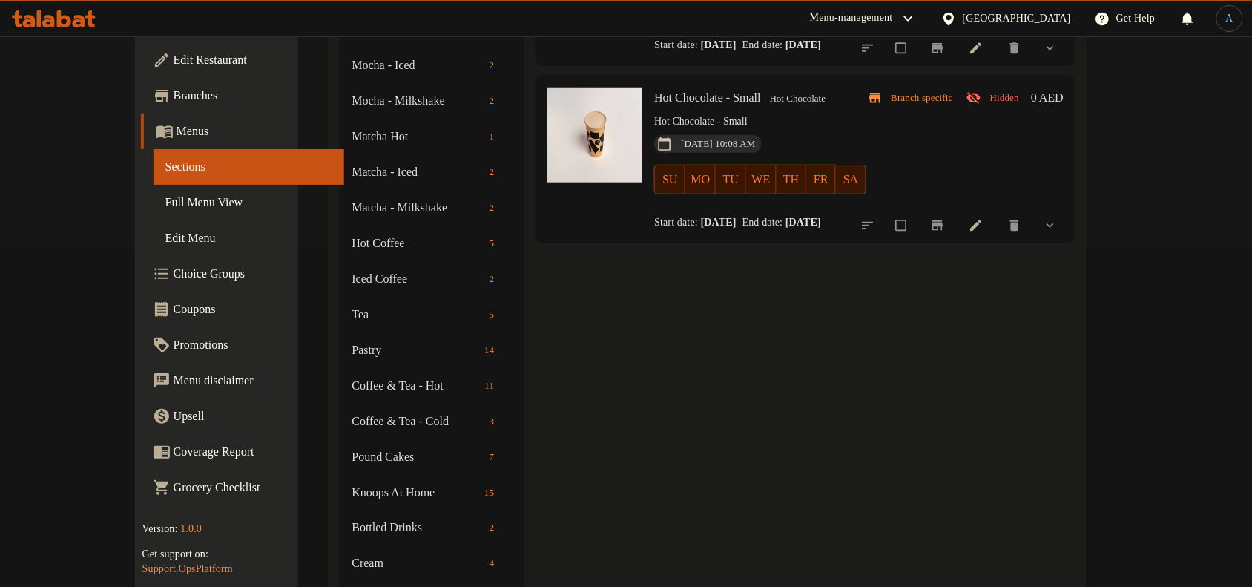
scroll to position [371, 0]
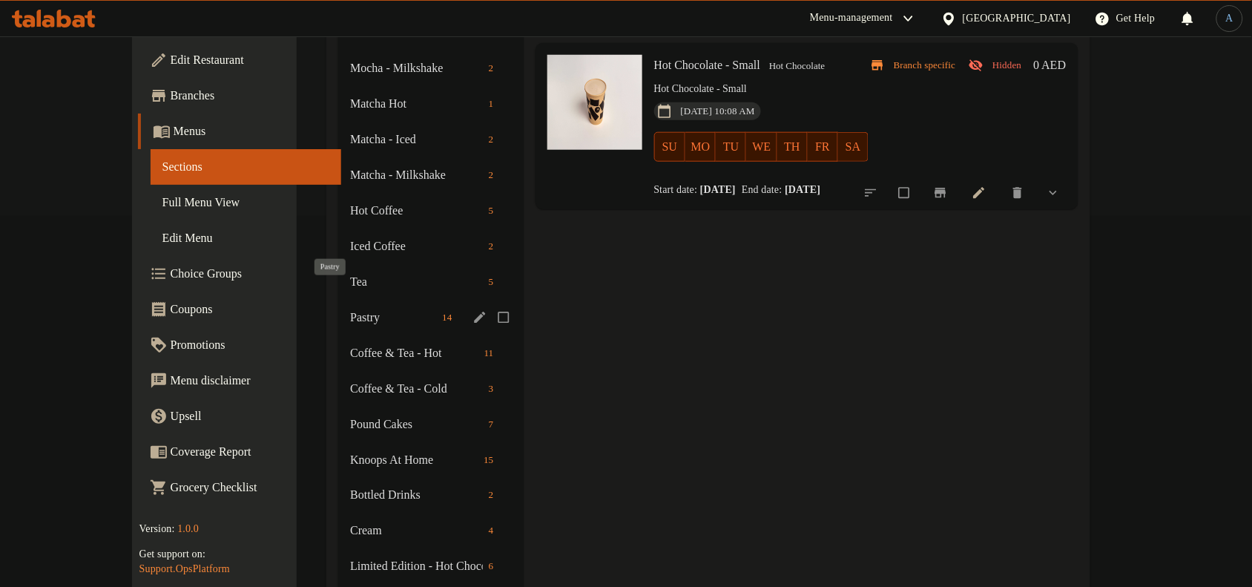
click at [350, 309] on span "Pastry" at bounding box center [393, 318] width 86 height 18
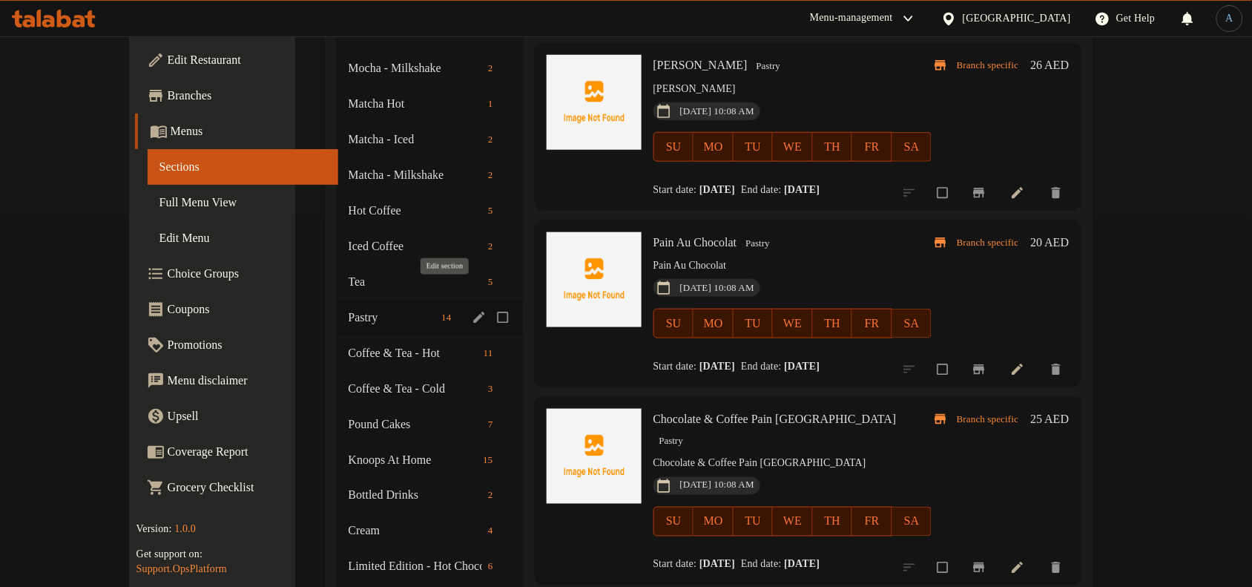
click at [473, 312] on icon "edit" at bounding box center [478, 317] width 11 height 11
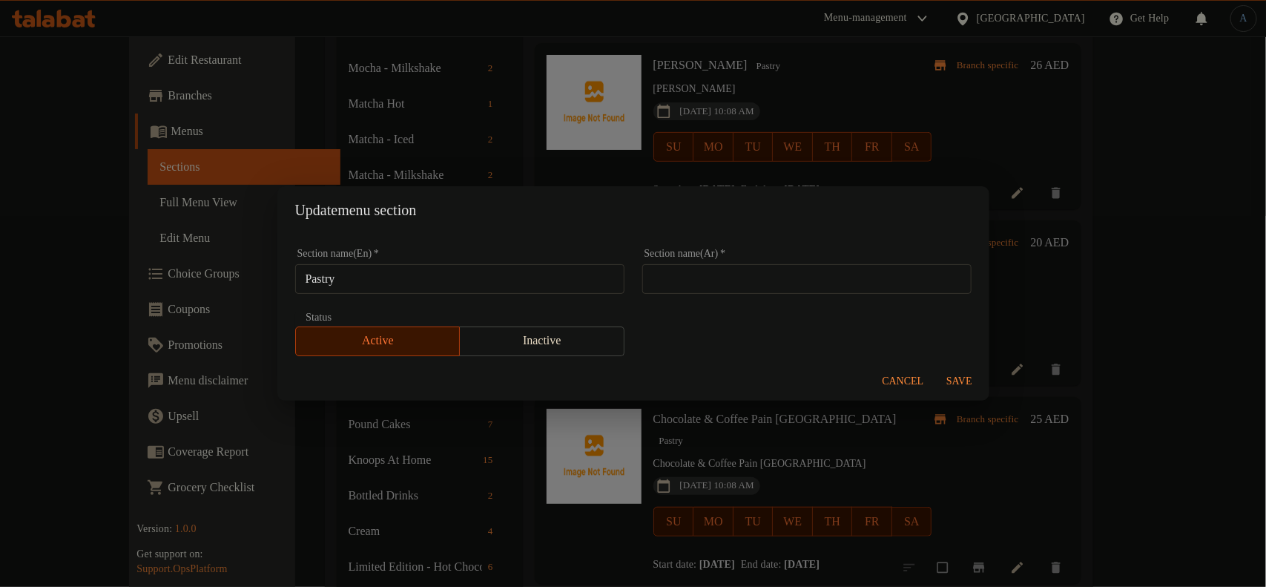
click at [551, 275] on input "Pastry" at bounding box center [459, 279] width 329 height 30
paste input "ies"
type input "Pastries"
click at [721, 284] on input "text" at bounding box center [806, 279] width 329 height 30
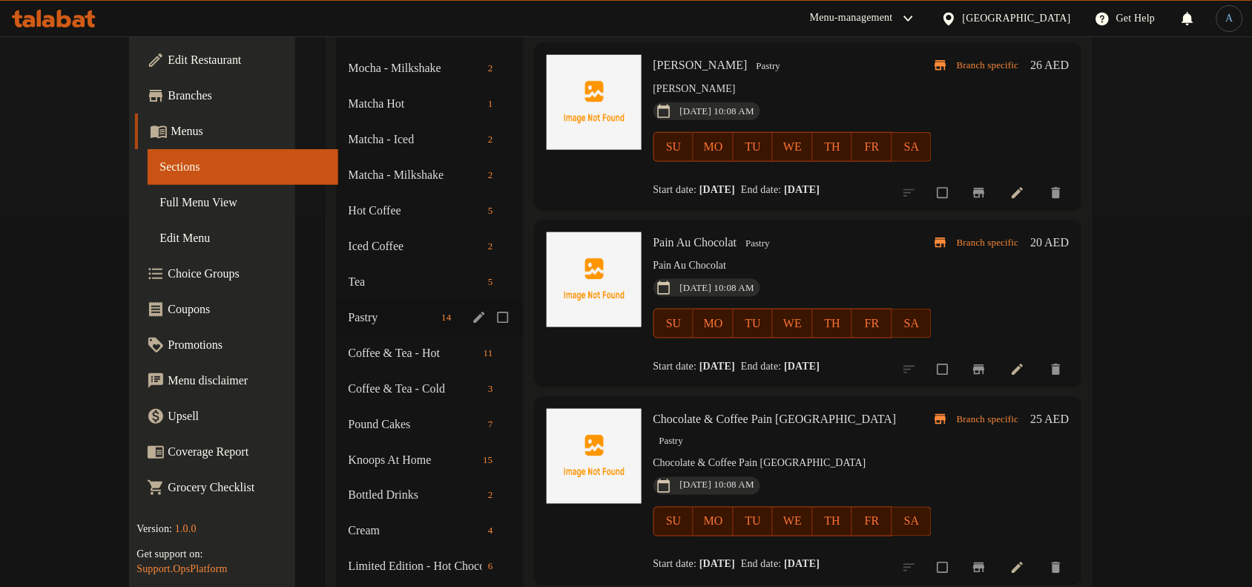
click at [473, 312] on icon "edit" at bounding box center [478, 317] width 11 height 11
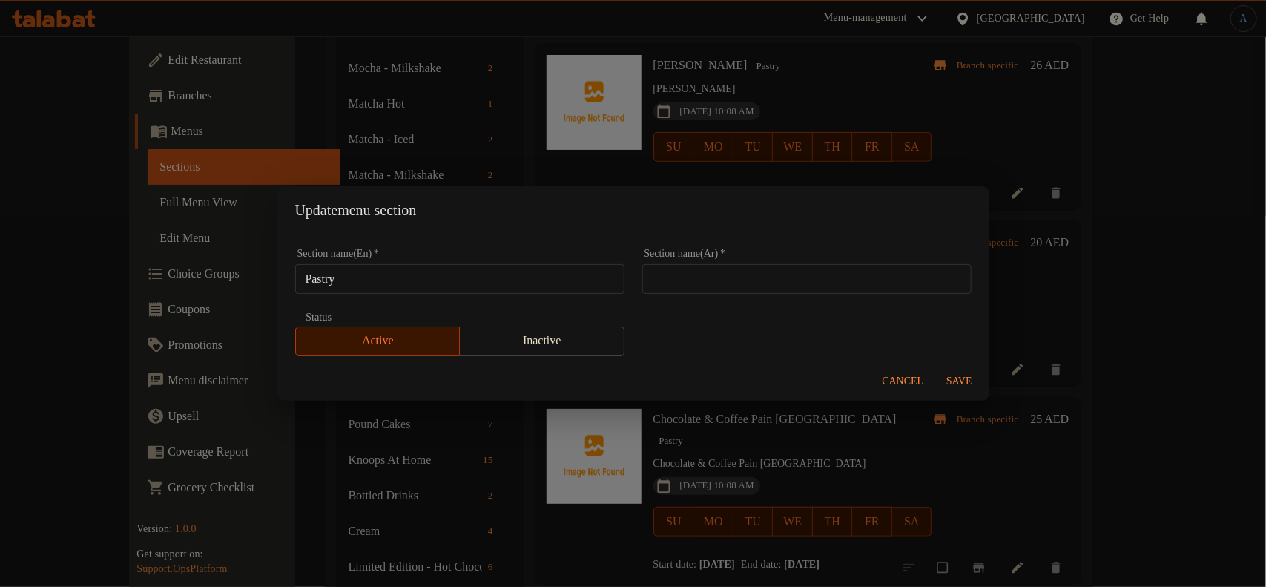
click at [499, 271] on input "Pastry" at bounding box center [459, 279] width 329 height 30
paste input "ies"
type input "Pastries"
click at [742, 268] on input "text" at bounding box center [806, 279] width 329 height 30
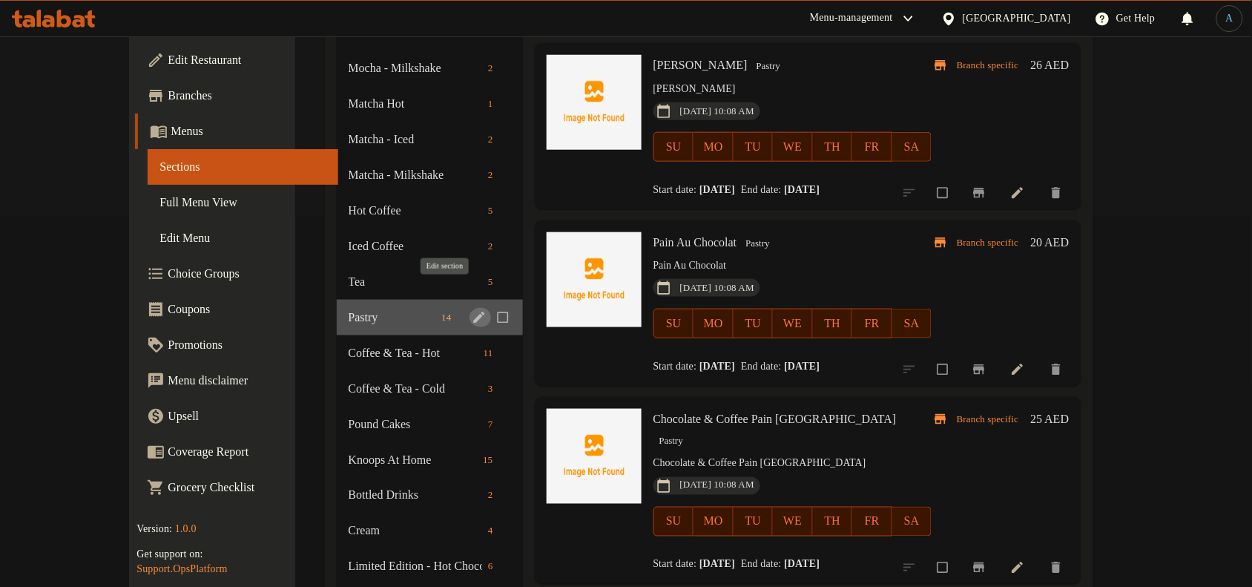
click at [472, 310] on icon "edit" at bounding box center [479, 317] width 15 height 15
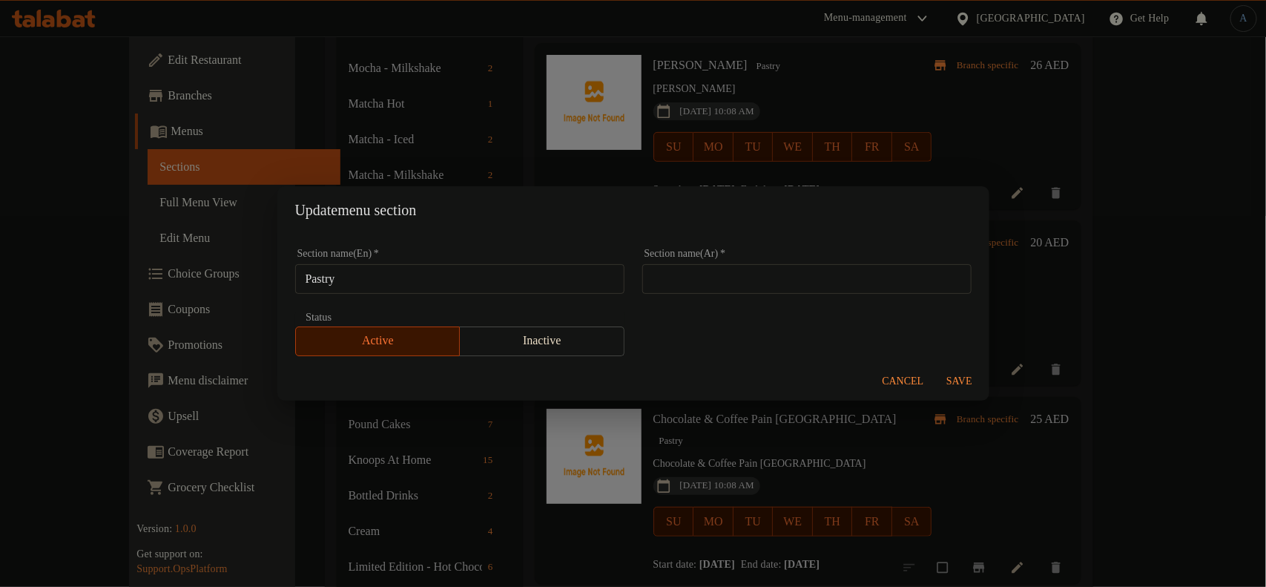
click at [547, 280] on input "Pastry" at bounding box center [459, 279] width 329 height 30
paste input "ies"
type input "Pastries"
click at [936, 368] on button "Save" at bounding box center [959, 381] width 47 height 27
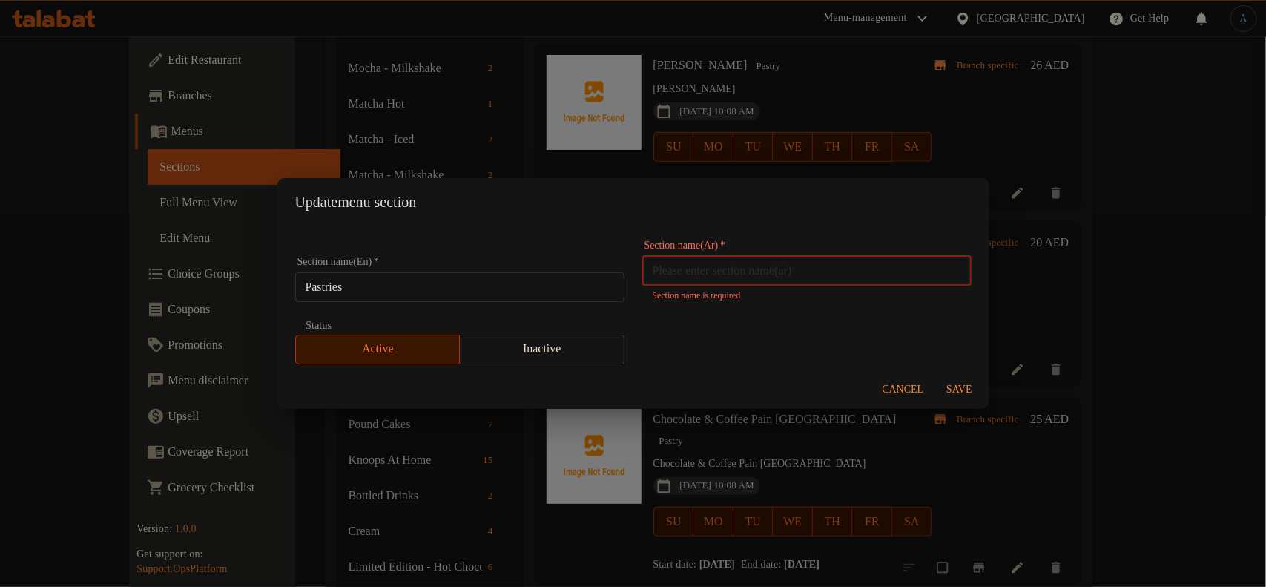
click at [936, 376] on button "Save" at bounding box center [959, 389] width 47 height 27
click at [765, 275] on input "text" at bounding box center [806, 271] width 329 height 30
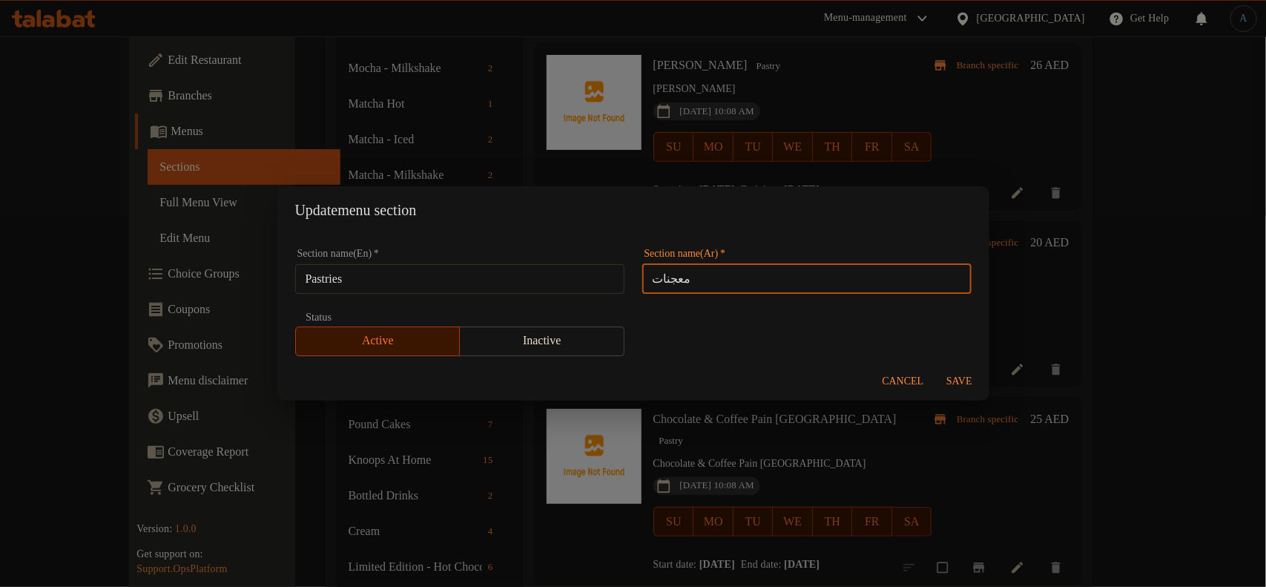
type input "معجنات"
click at [936, 368] on button "Save" at bounding box center [959, 381] width 47 height 27
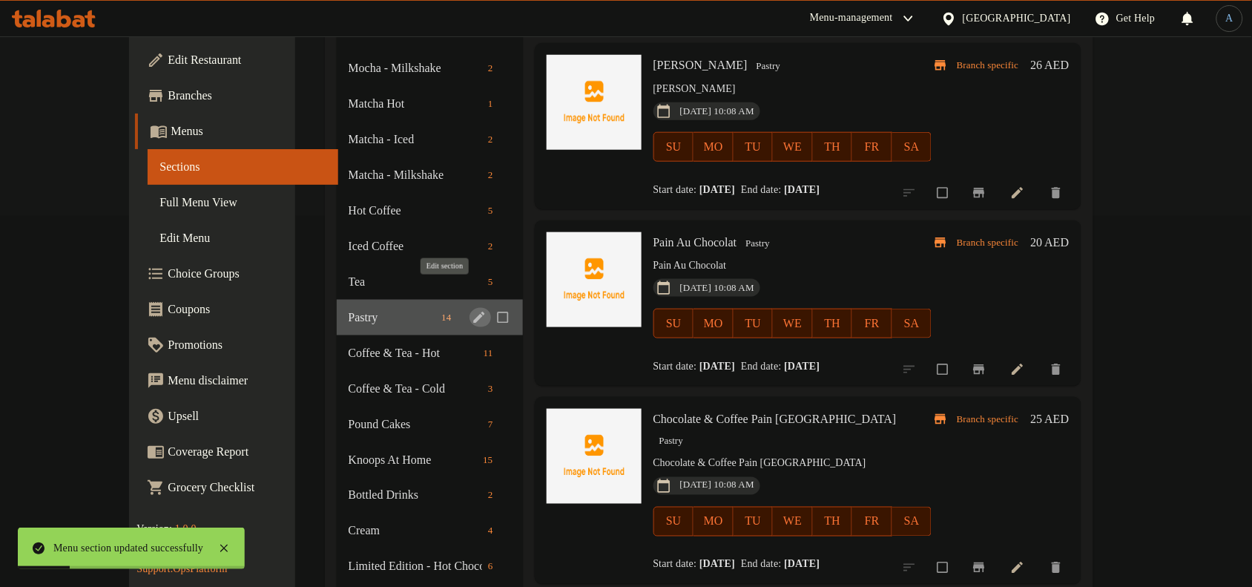
click at [473, 312] on icon "edit" at bounding box center [478, 317] width 11 height 11
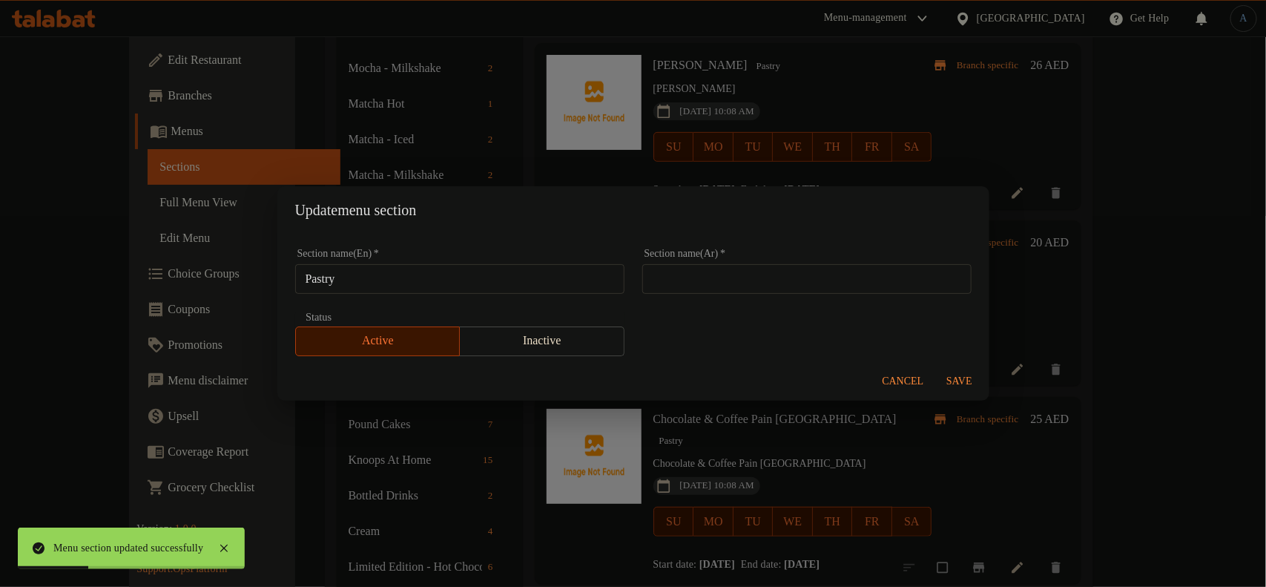
click at [464, 286] on input "Pastry" at bounding box center [459, 279] width 329 height 30
paste input "ies"
type input "Pastries"
click at [955, 377] on span "Save" at bounding box center [960, 381] width 36 height 19
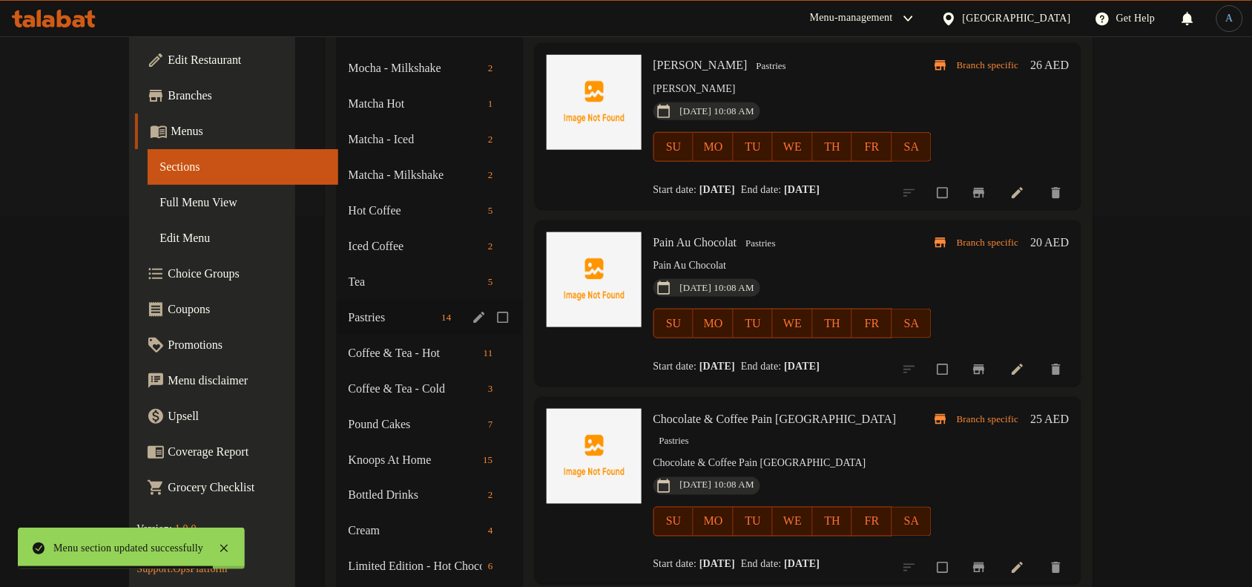
click at [472, 310] on icon "edit" at bounding box center [479, 317] width 15 height 15
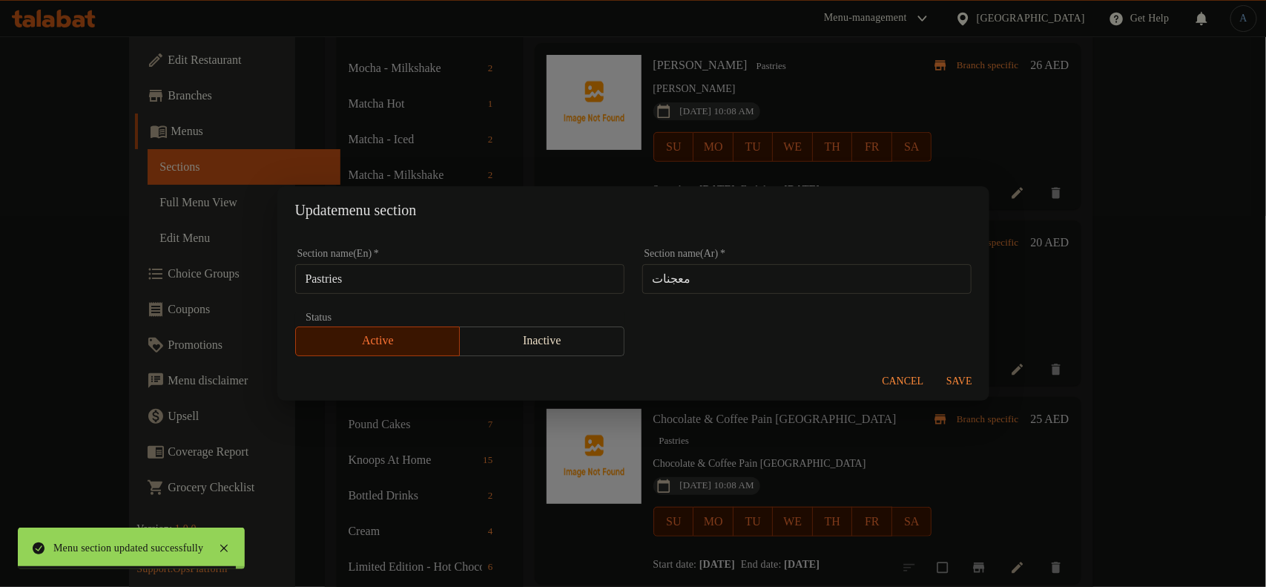
click at [802, 271] on input "معجنات" at bounding box center [806, 279] width 329 height 30
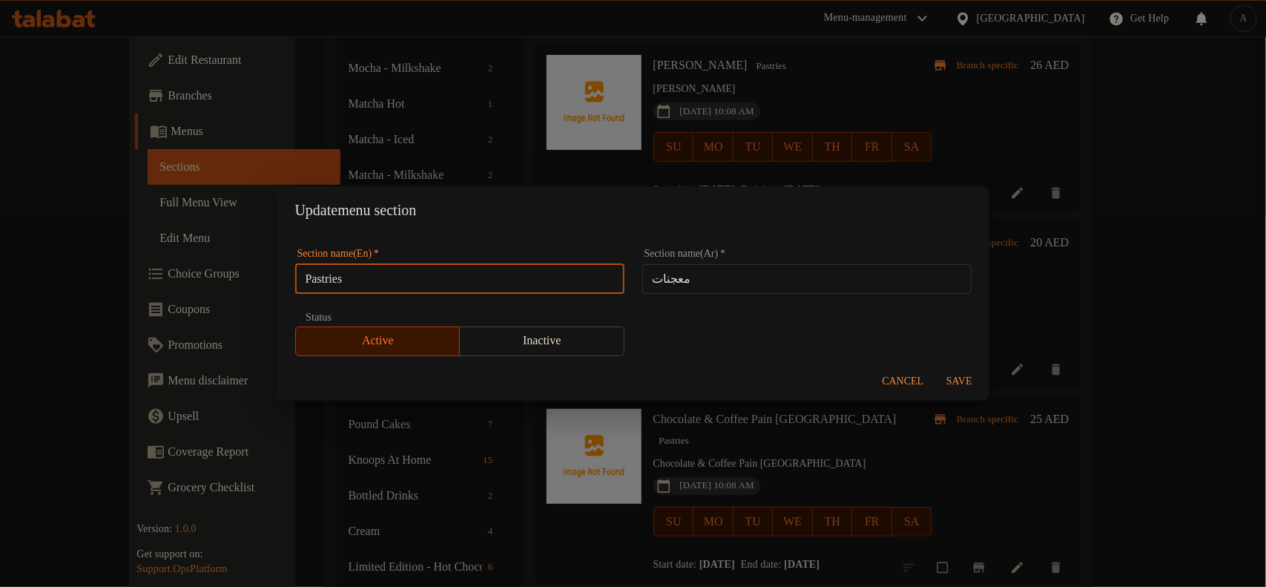
click at [587, 280] on input "Pastries" at bounding box center [459, 279] width 329 height 30
click at [957, 383] on span "Save" at bounding box center [960, 381] width 36 height 19
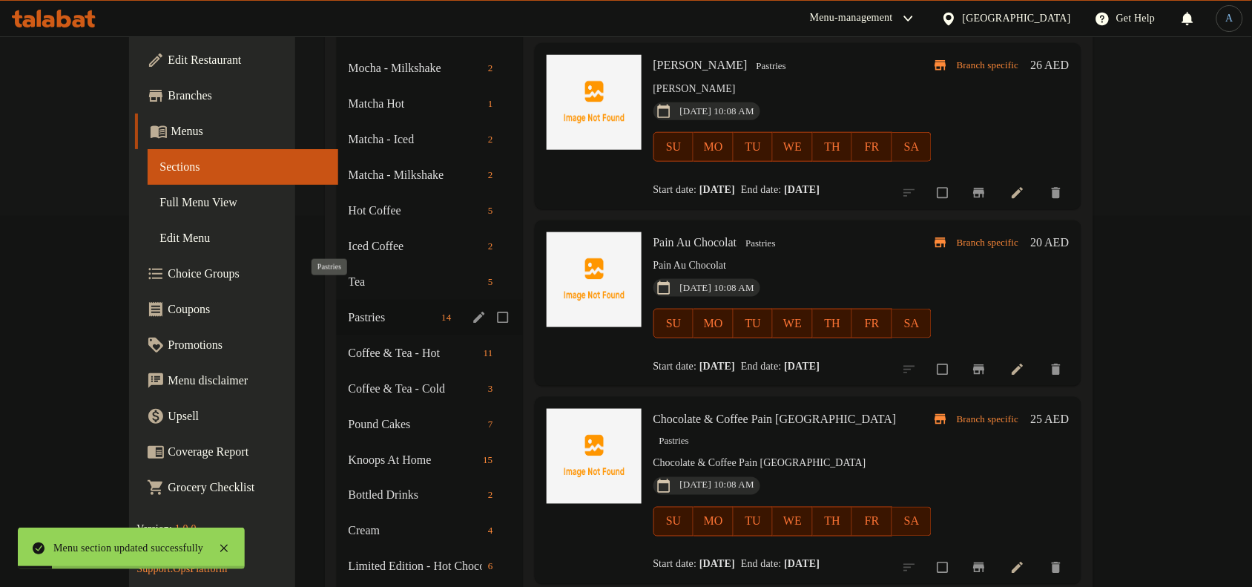
click at [349, 309] on span "Pastries" at bounding box center [393, 318] width 88 height 18
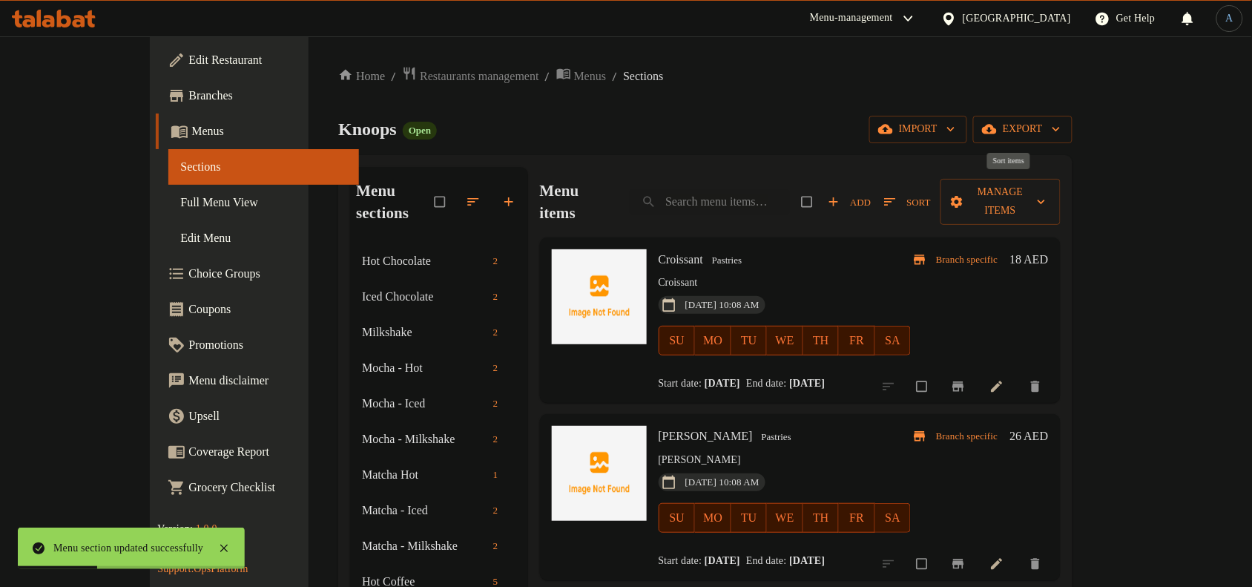
click at [934, 200] on button "Sort" at bounding box center [906, 202] width 53 height 23
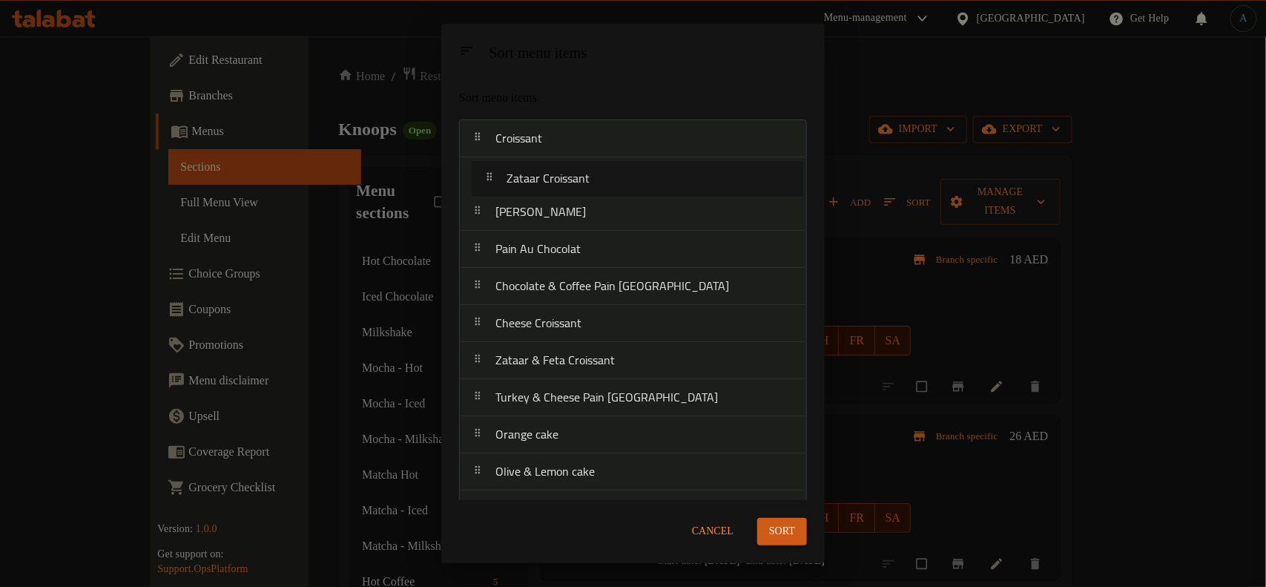
drag, startPoint x: 573, startPoint y: 289, endPoint x: 586, endPoint y: 173, distance: 117.1
click at [586, 173] on nav "Croissant Almond Croissant Pain Au Chocolat Chocolate & Coffee Pain Suisse Zata…" at bounding box center [633, 379] width 348 height 520
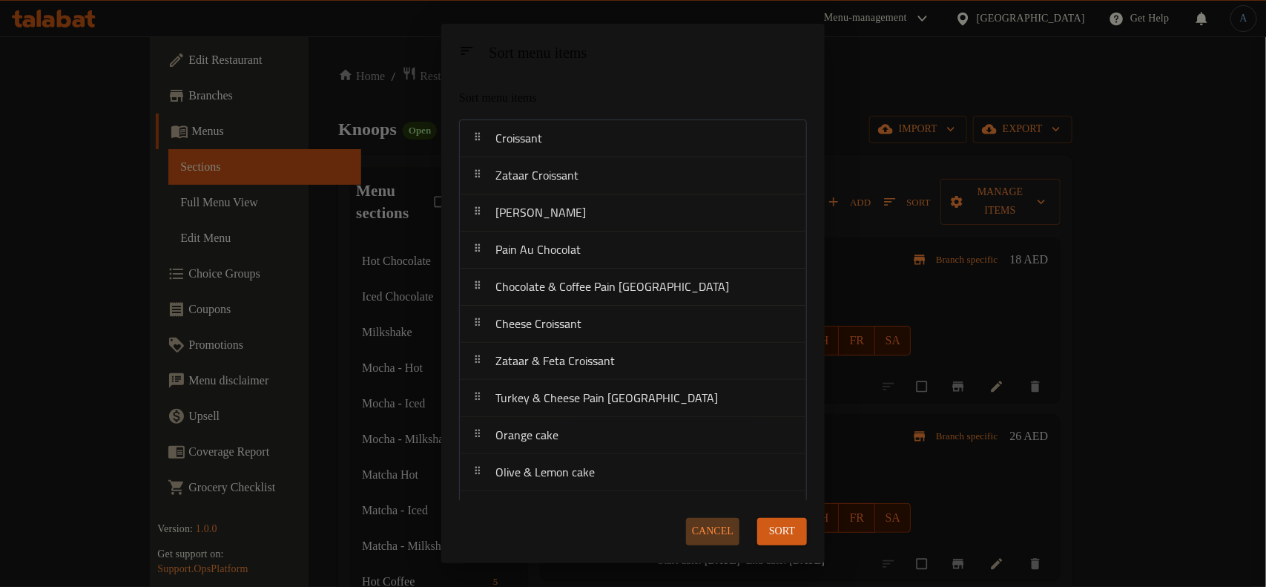
click at [708, 532] on span "Cancel" at bounding box center [713, 531] width 42 height 19
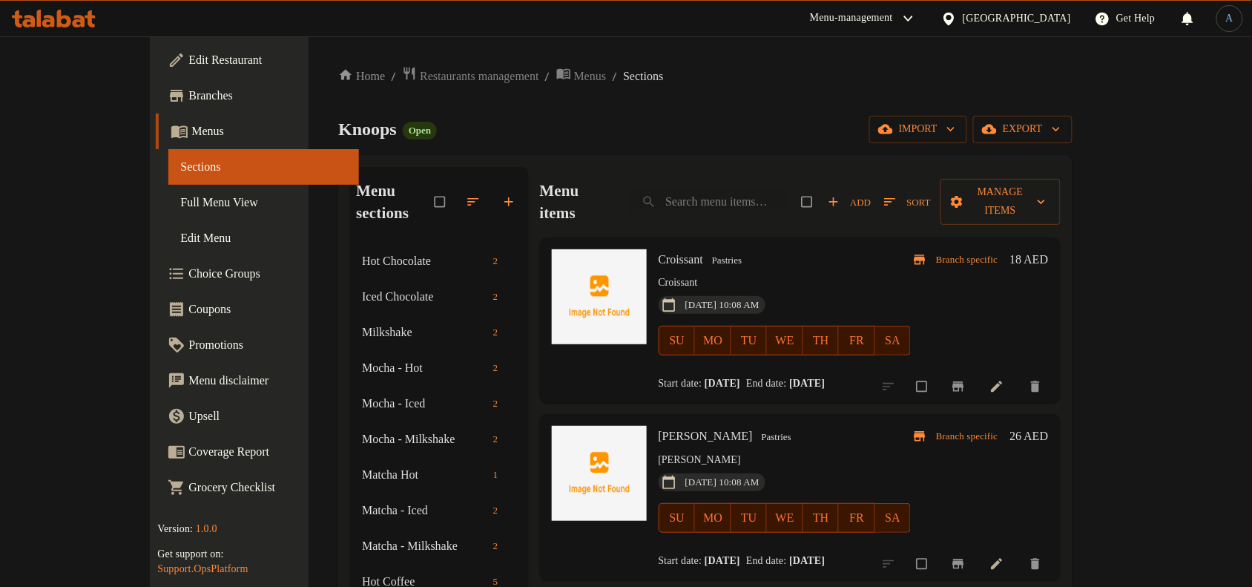
click at [661, 253] on span "Croissant" at bounding box center [681, 259] width 45 height 13
copy h6 "Croissant"
click at [871, 194] on span "Add" at bounding box center [849, 202] width 43 height 17
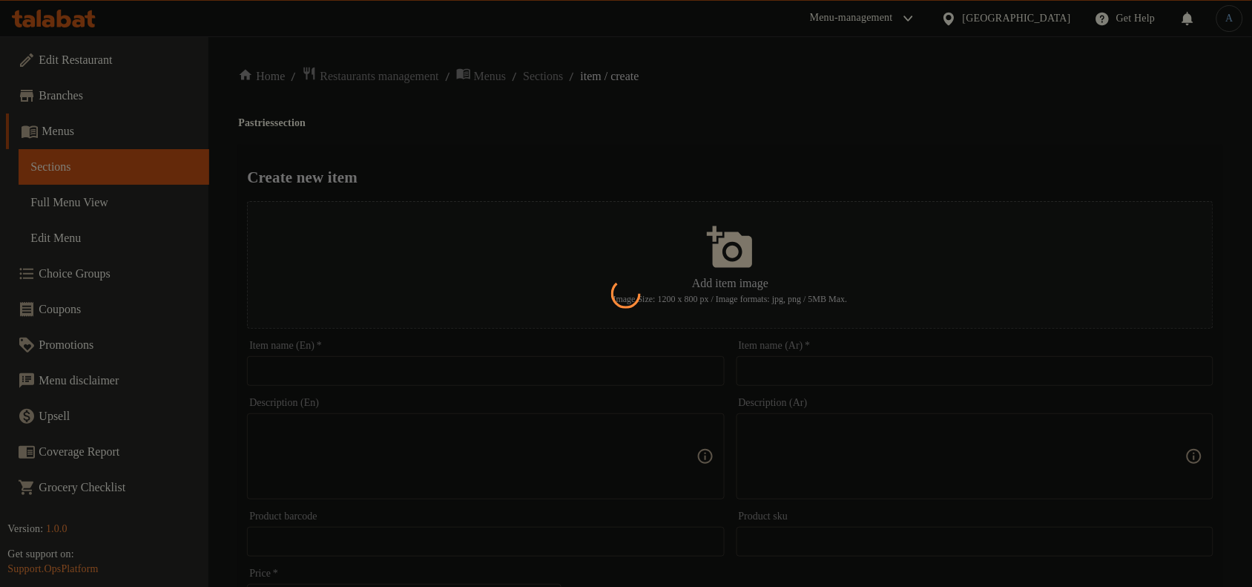
click at [421, 368] on div at bounding box center [626, 293] width 1252 height 587
click at [409, 378] on div at bounding box center [626, 293] width 1252 height 587
click at [415, 363] on div at bounding box center [626, 293] width 1252 height 587
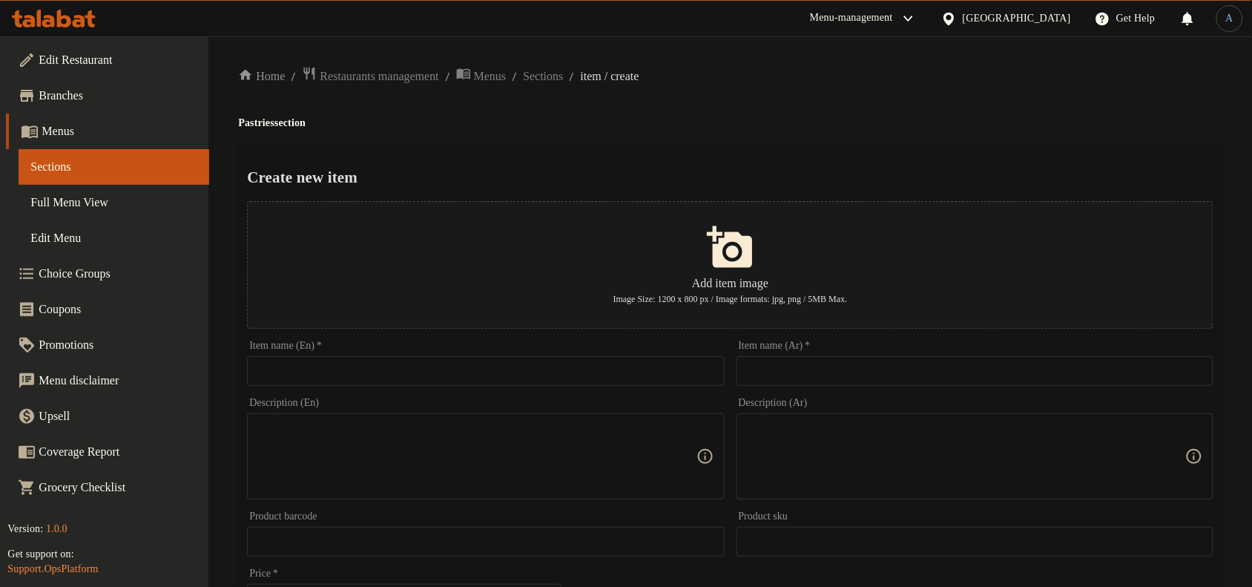
click at [415, 363] on input "text" at bounding box center [485, 371] width 477 height 30
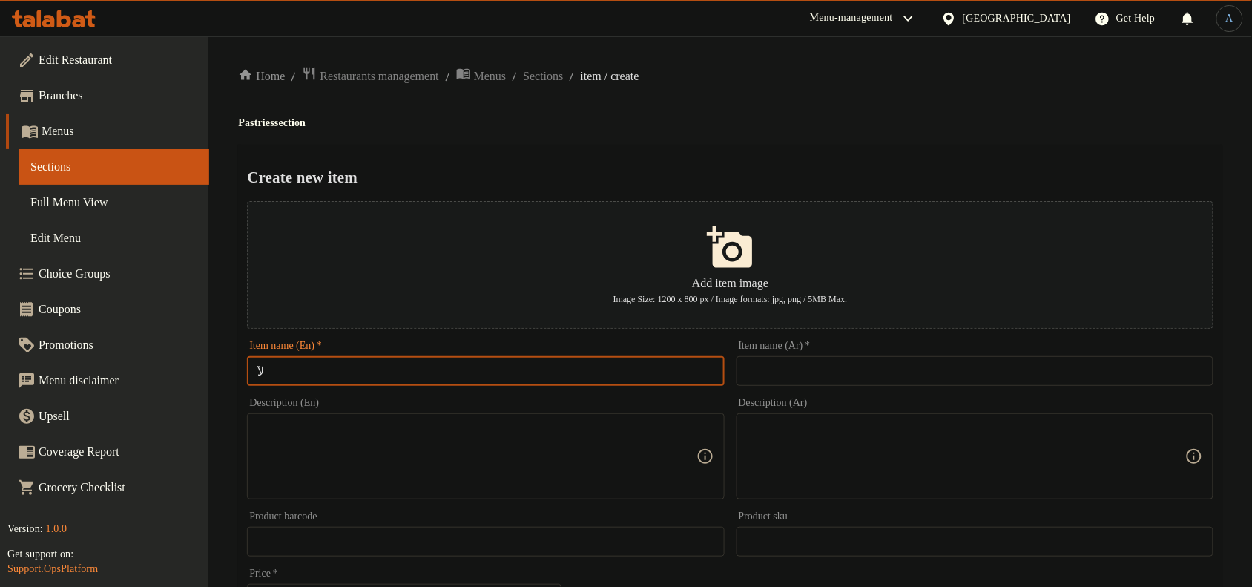
type input "ل"
type input "Butter Croissant"
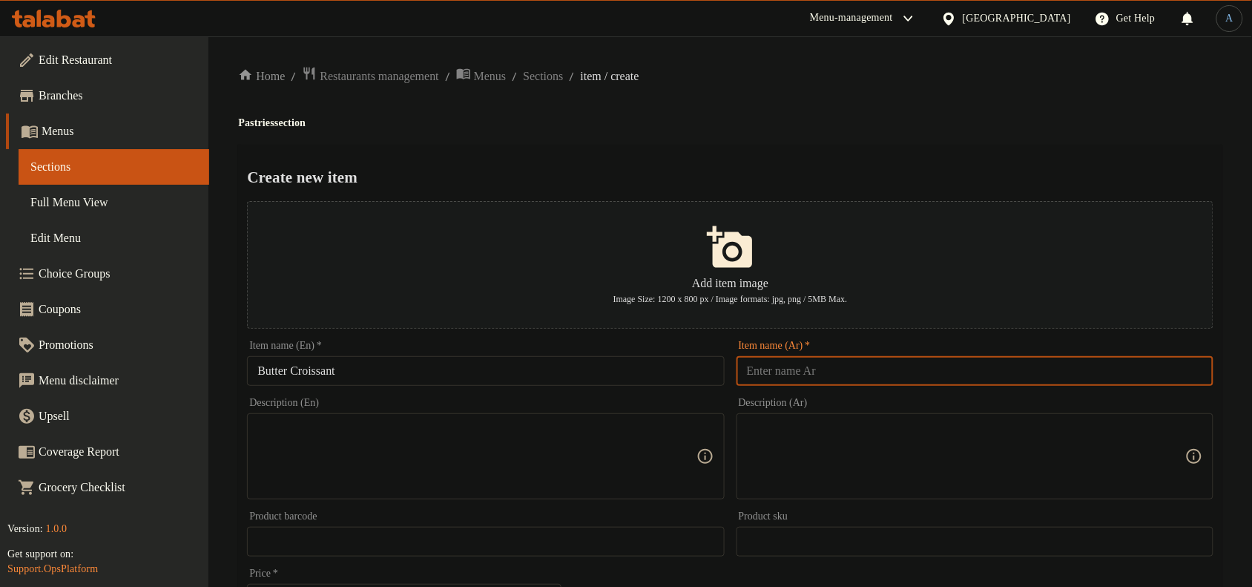
click at [765, 372] on input "text" at bounding box center [974, 371] width 477 height 30
paste input "كرواسون الزبدة"
type input "كرواسون الزبدة"
click at [714, 158] on div "Create new item Add item image Image Size: 1200 x 800 px / Image formats: jpg, …" at bounding box center [730, 572] width 984 height 855
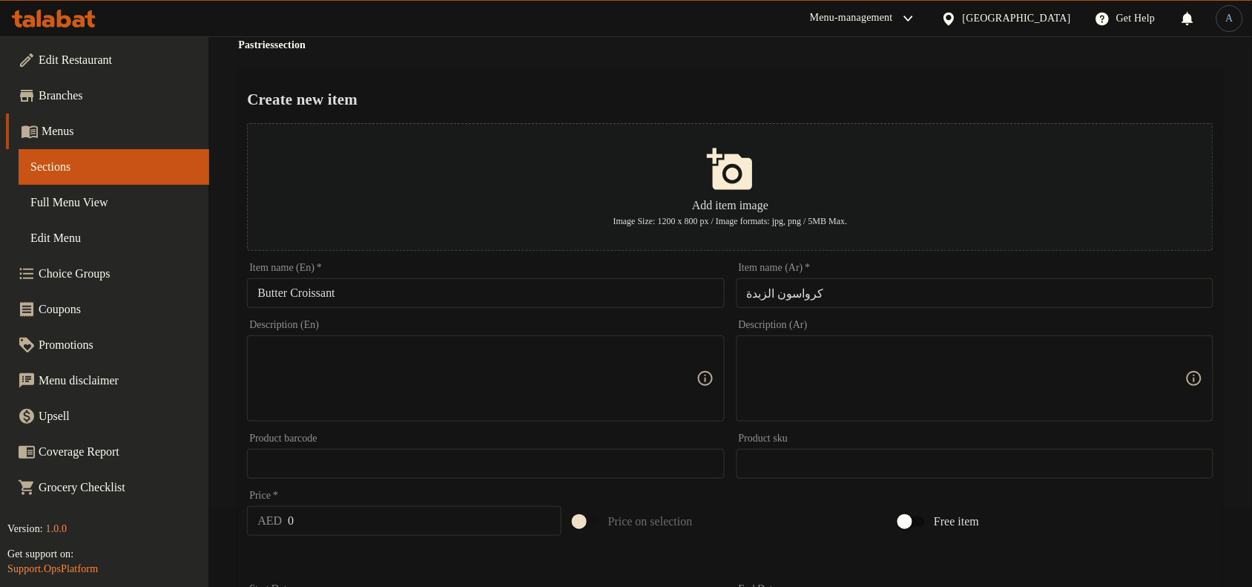
scroll to position [185, 0]
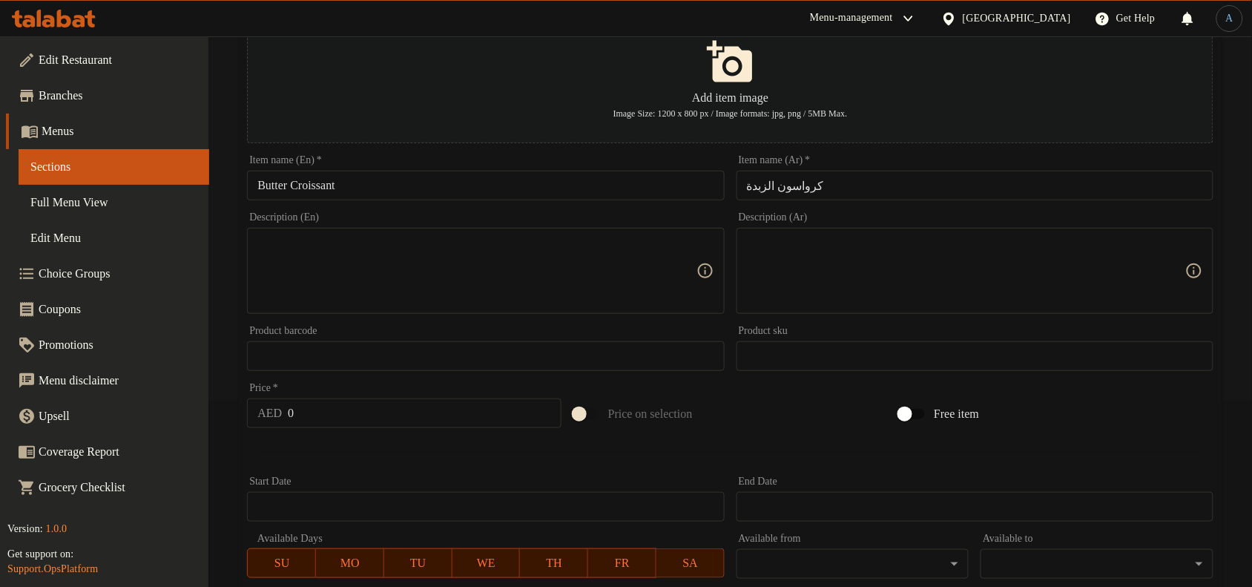
click at [329, 413] on input "0" at bounding box center [425, 413] width 274 height 30
type input "18"
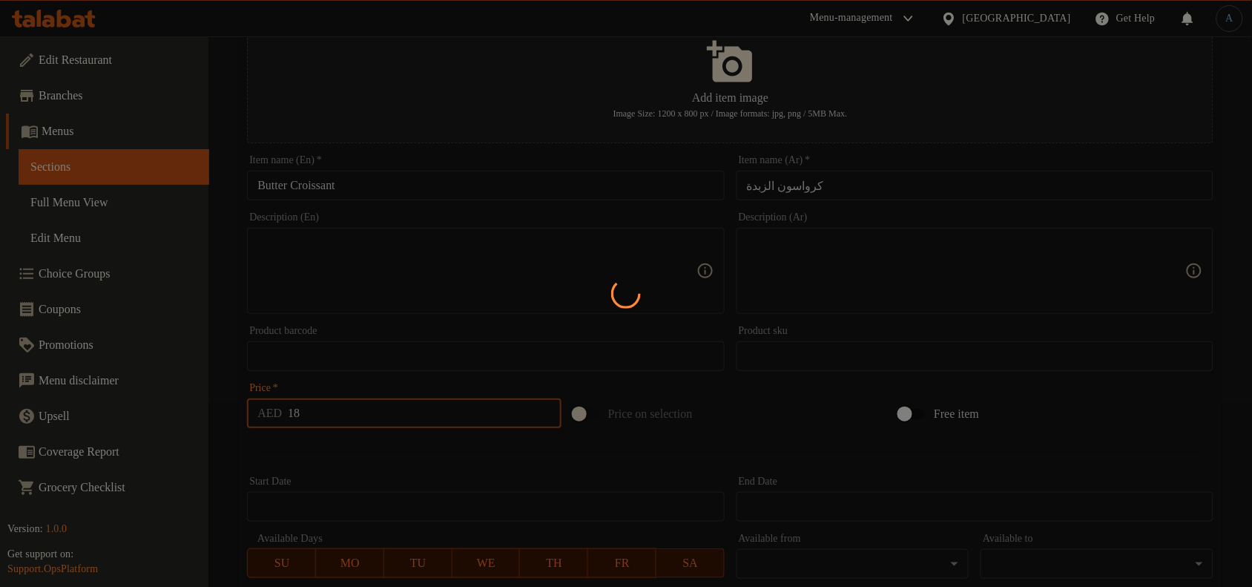
type input "0"
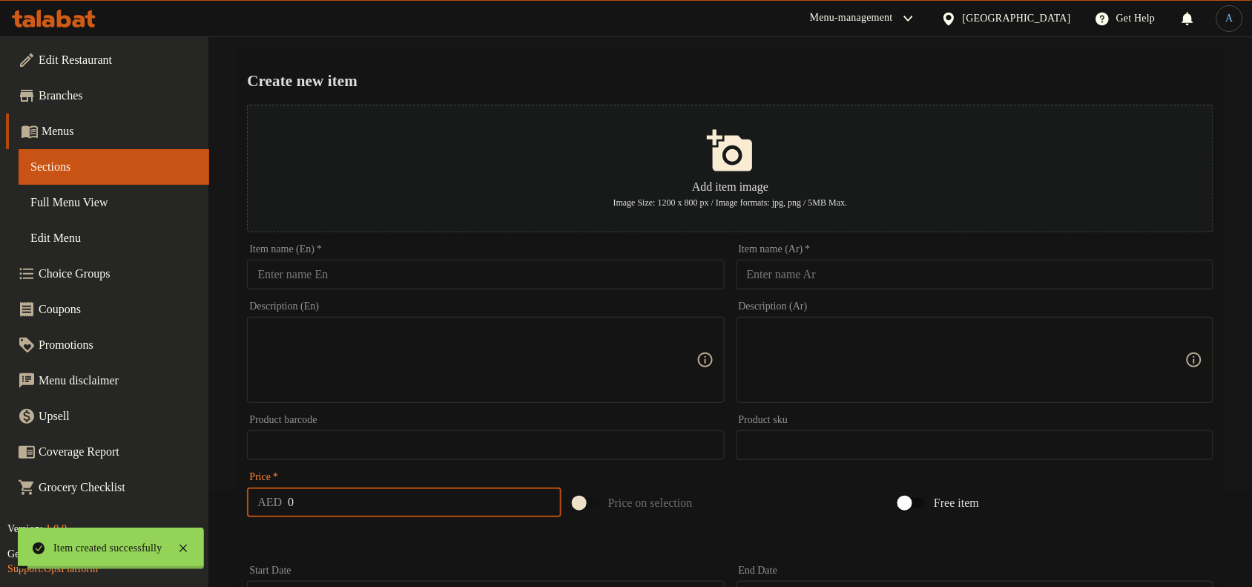
scroll to position [0, 0]
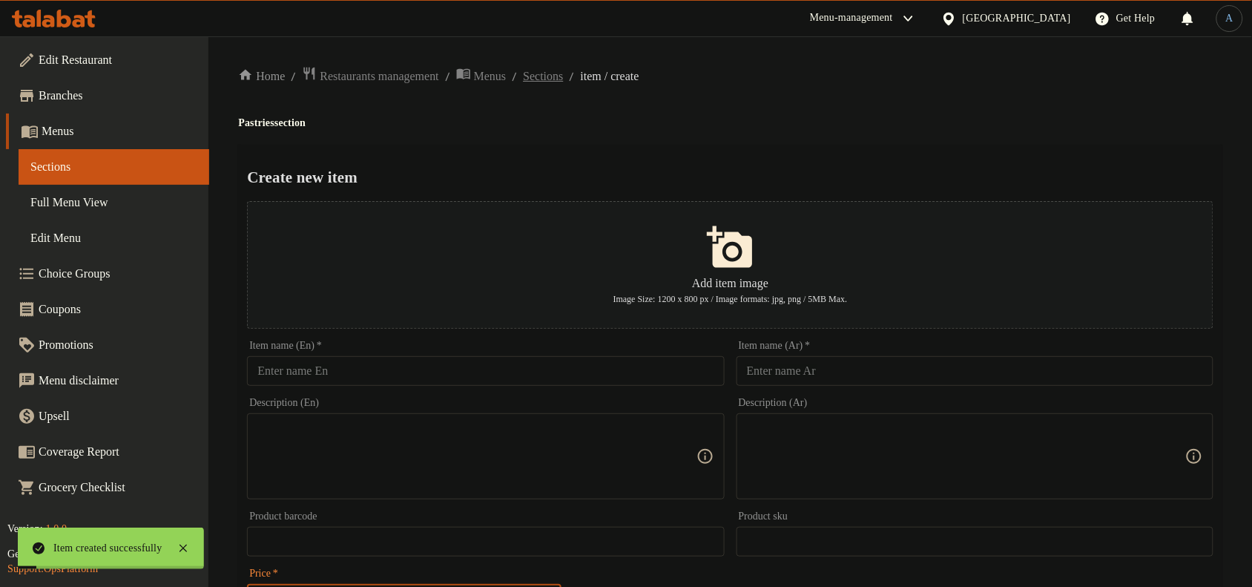
click at [547, 82] on span "Sections" at bounding box center [543, 76] width 40 height 18
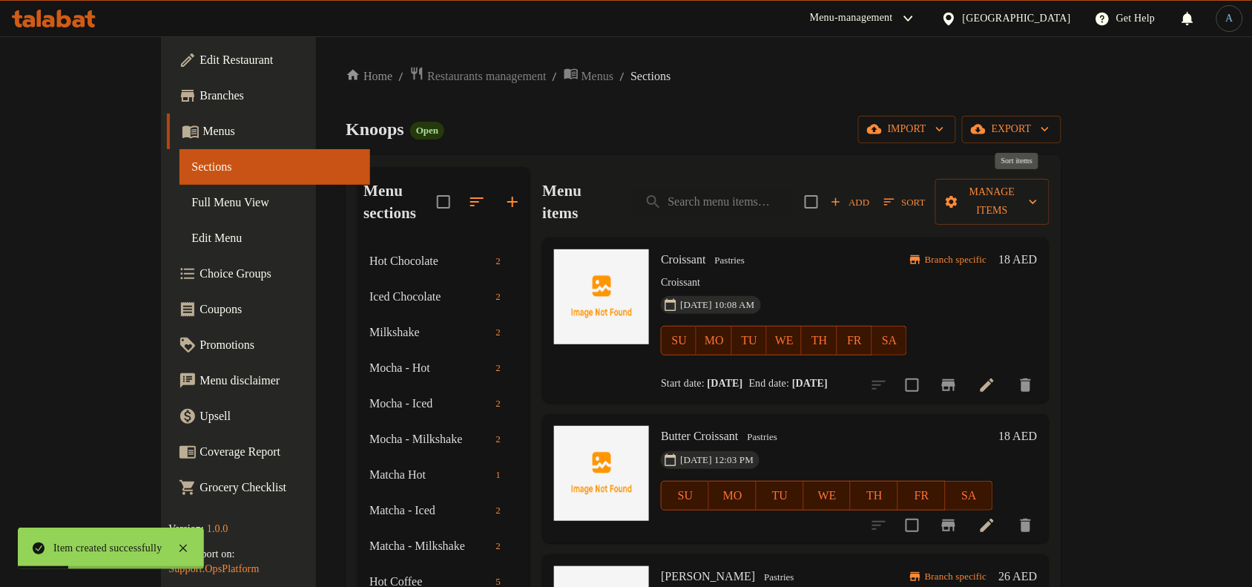
click at [896, 195] on icon "button" at bounding box center [889, 201] width 13 height 13
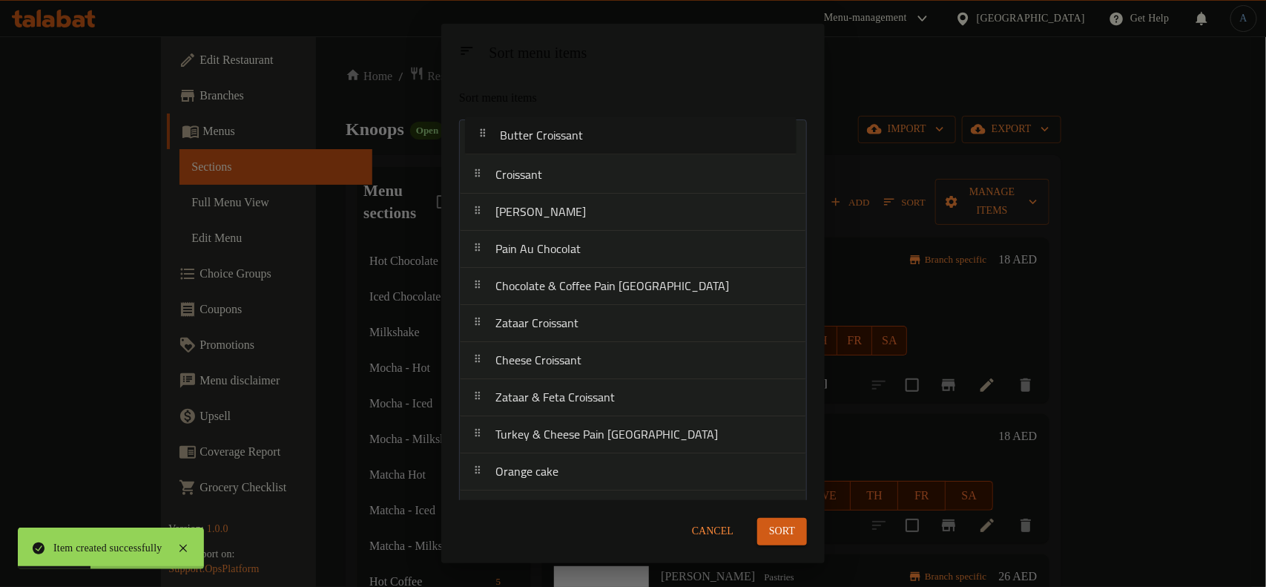
drag, startPoint x: 602, startPoint y: 189, endPoint x: 606, endPoint y: 143, distance: 46.2
click at [606, 143] on nav "Croissant Butter Croissant Almond Croissant Pain Au Chocolat Chocolate & Coffee…" at bounding box center [633, 397] width 348 height 557
drag, startPoint x: 572, startPoint y: 208, endPoint x: 566, endPoint y: 245, distance: 38.3
click at [566, 245] on nav "Butter Croissant Croissant Almond Croissant Pain Au Chocolat Chocolate & Coffee…" at bounding box center [633, 397] width 348 height 557
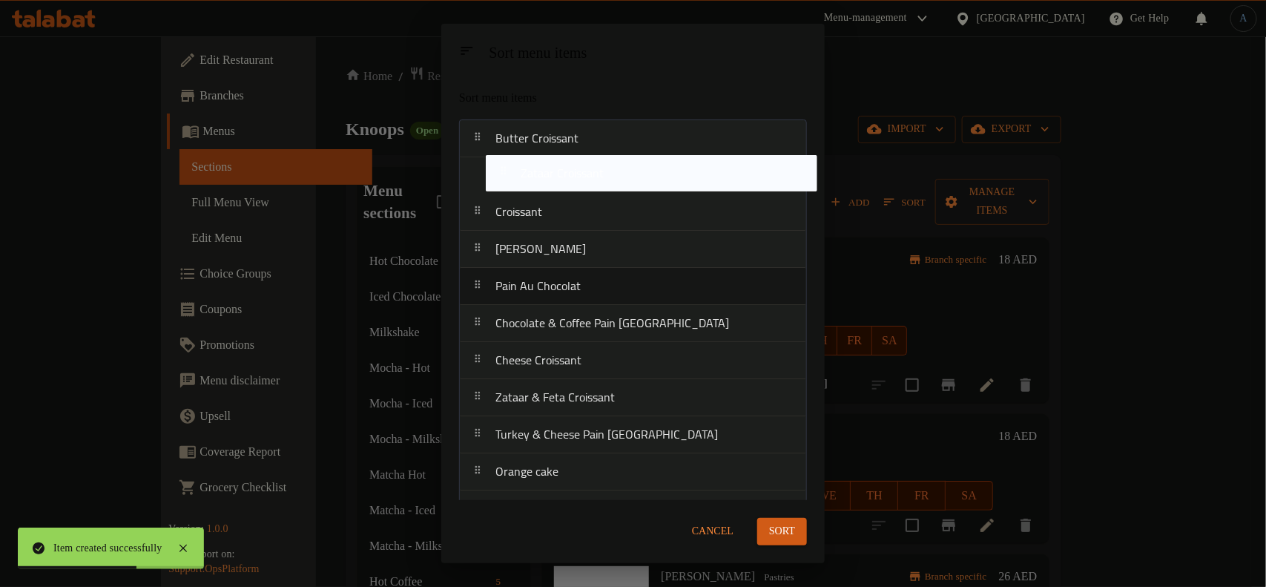
drag, startPoint x: 553, startPoint y: 316, endPoint x: 579, endPoint y: 168, distance: 150.5
click at [579, 168] on nav "Butter Croissant Croissant Almond Croissant Pain Au Chocolat Chocolate & Coffee…" at bounding box center [633, 397] width 348 height 557
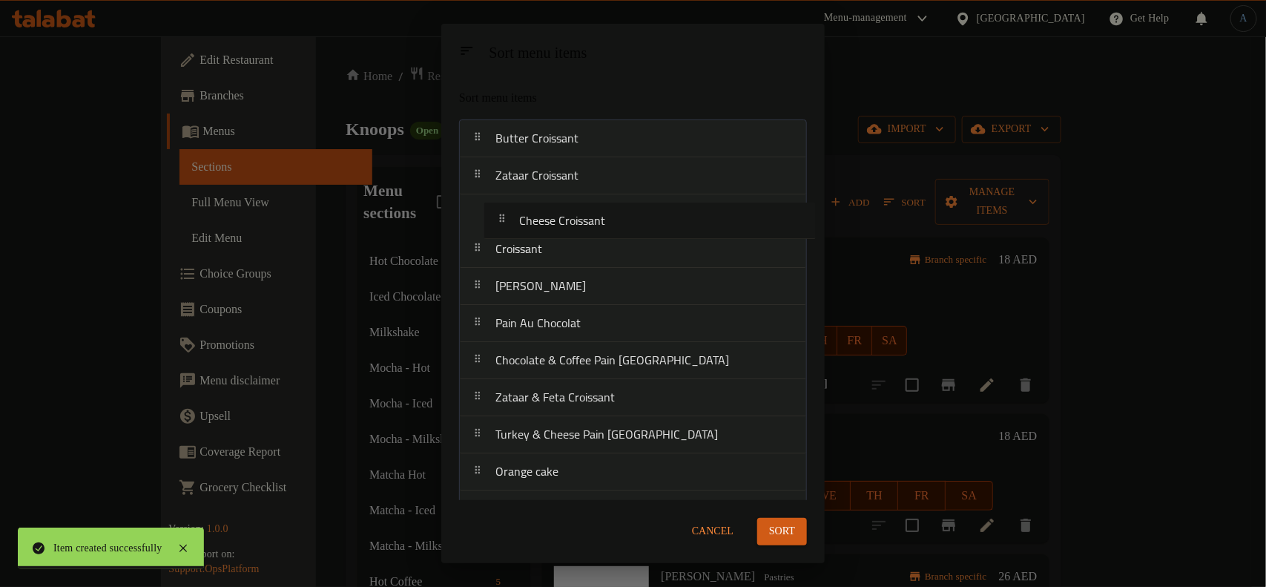
drag, startPoint x: 575, startPoint y: 332, endPoint x: 593, endPoint y: 209, distance: 124.5
click at [593, 209] on nav "Butter Croissant Zataar Croissant Croissant Almond Croissant Pain Au Chocolat C…" at bounding box center [633, 397] width 348 height 557
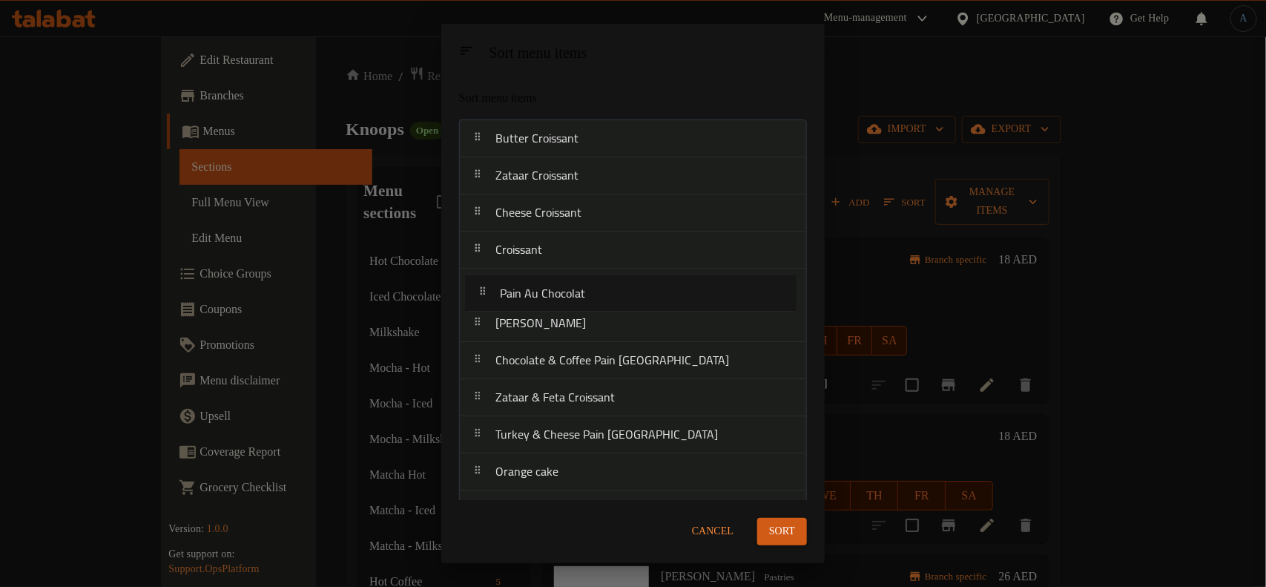
drag, startPoint x: 565, startPoint y: 320, endPoint x: 570, endPoint y: 274, distance: 46.2
click at [570, 274] on nav "Butter Croissant Zataar Croissant Cheese Croissant Croissant Almond Croissant P…" at bounding box center [633, 397] width 348 height 557
click at [566, 248] on nav "Butter Croissant Zataar Croissant Cheese Croissant Croissant Pain Au Chocolat A…" at bounding box center [633, 397] width 348 height 557
click at [564, 286] on nav "Butter Croissant Zataar Croissant Cheese Croissant Pain Au Chocolat Croissant A…" at bounding box center [633, 397] width 348 height 557
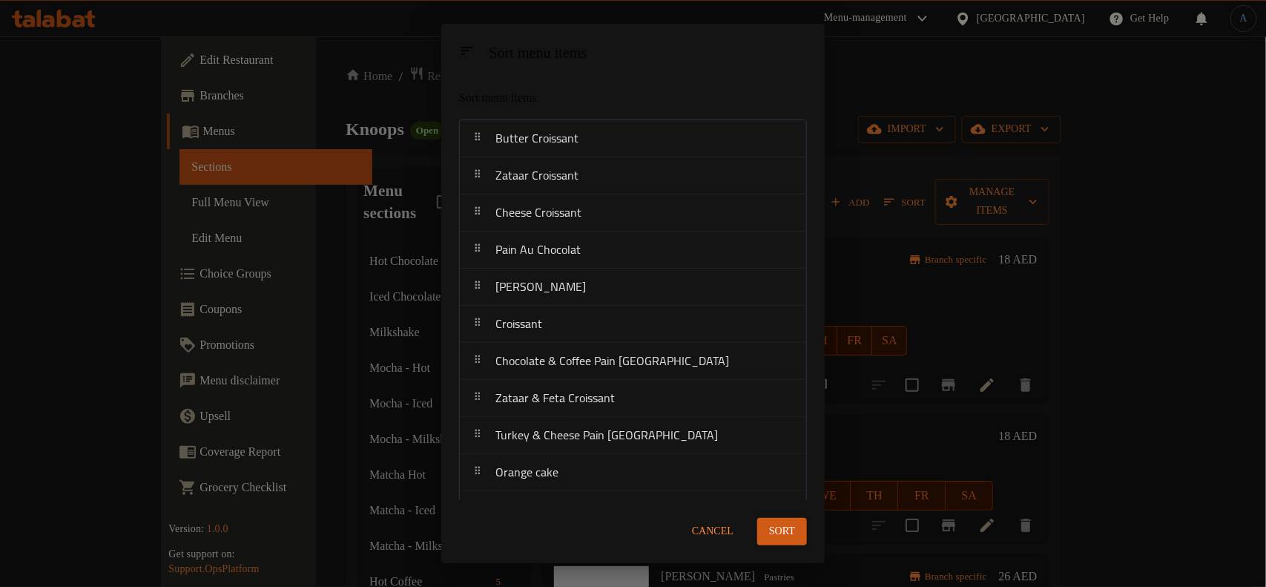
click at [797, 529] on button "Sort" at bounding box center [782, 531] width 50 height 27
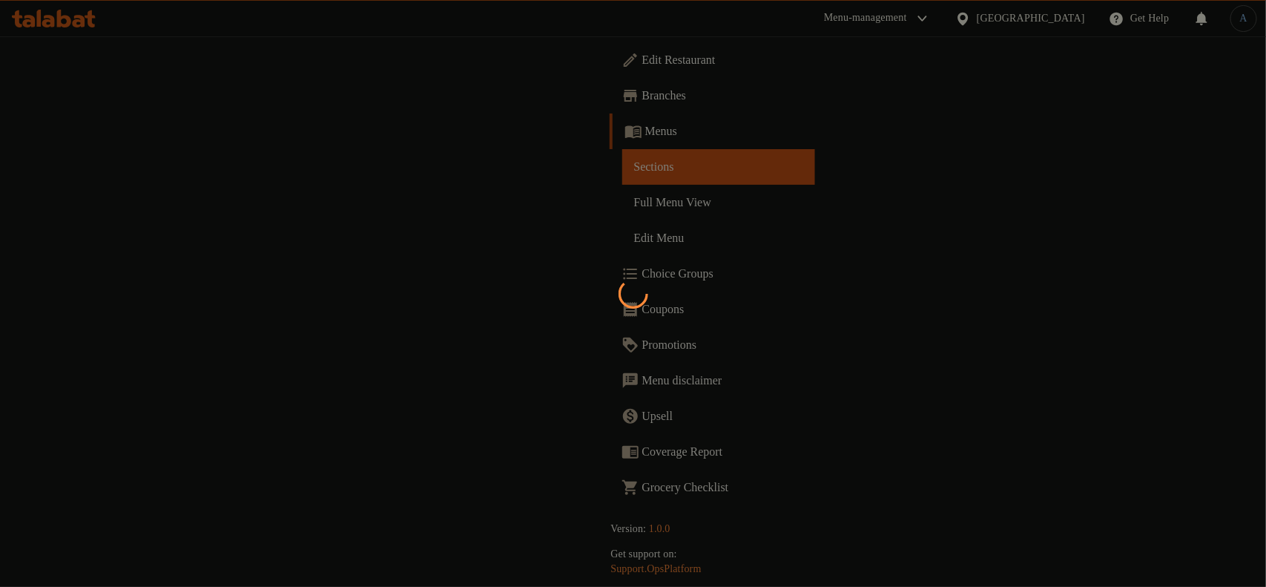
click at [499, 221] on div at bounding box center [633, 293] width 1266 height 587
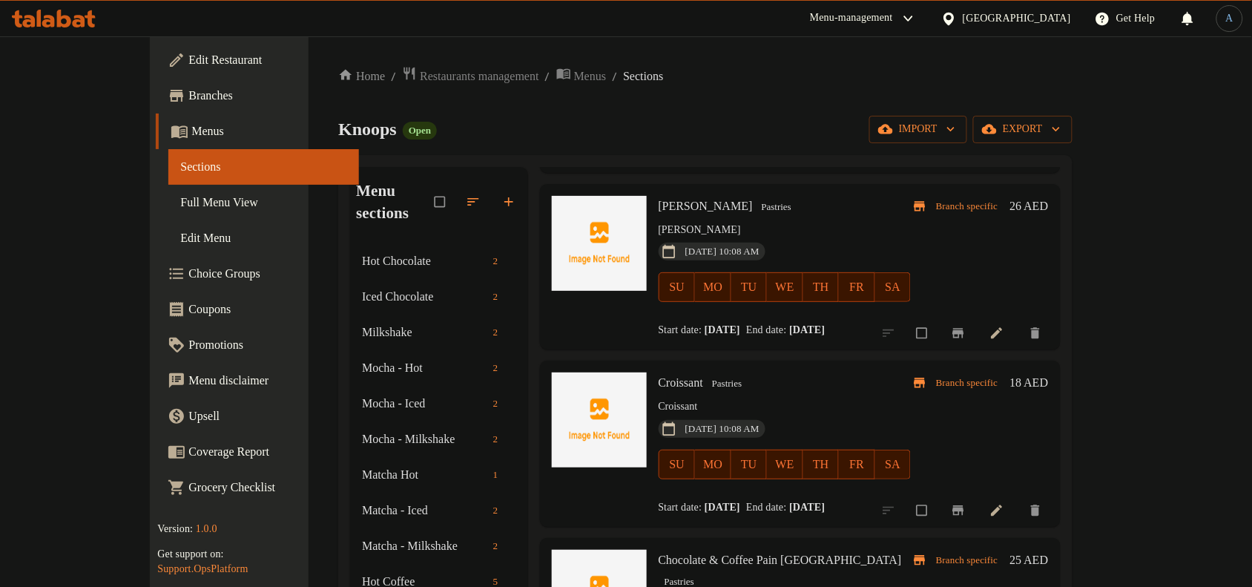
scroll to position [742, 0]
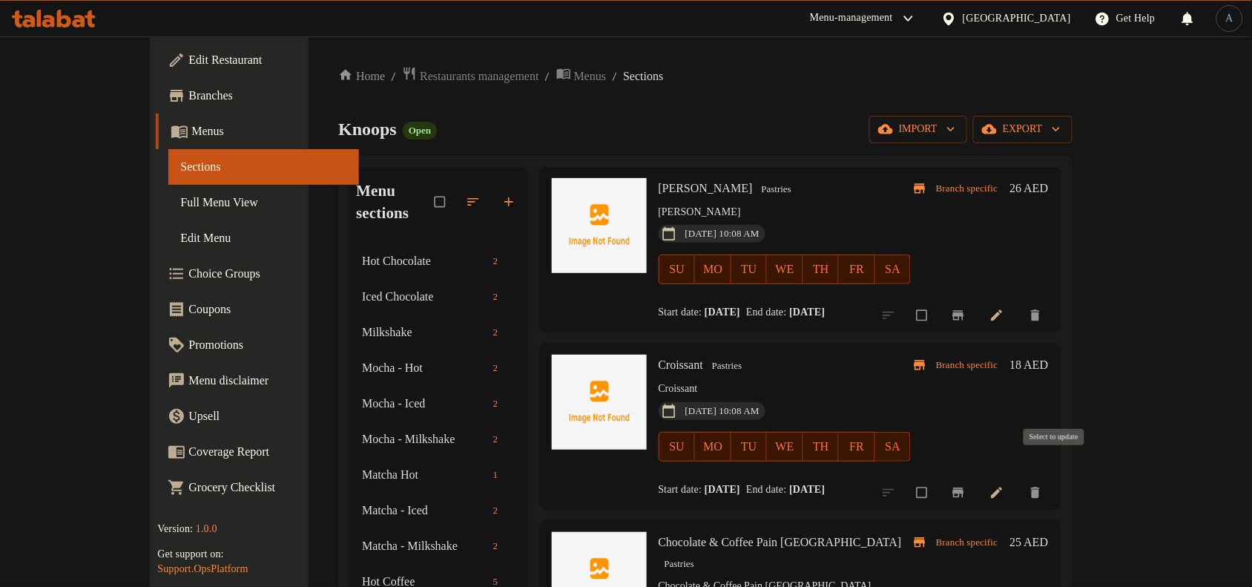
click at [939, 478] on input "checkbox" at bounding box center [923, 492] width 31 height 28
checkbox input "true"
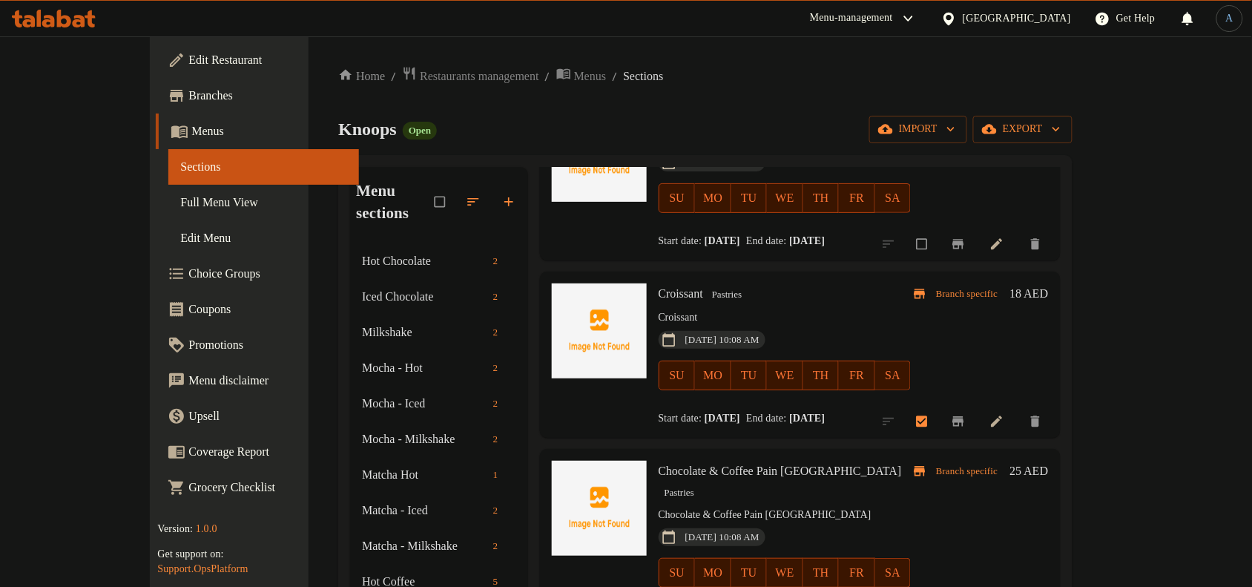
scroll to position [927, 0]
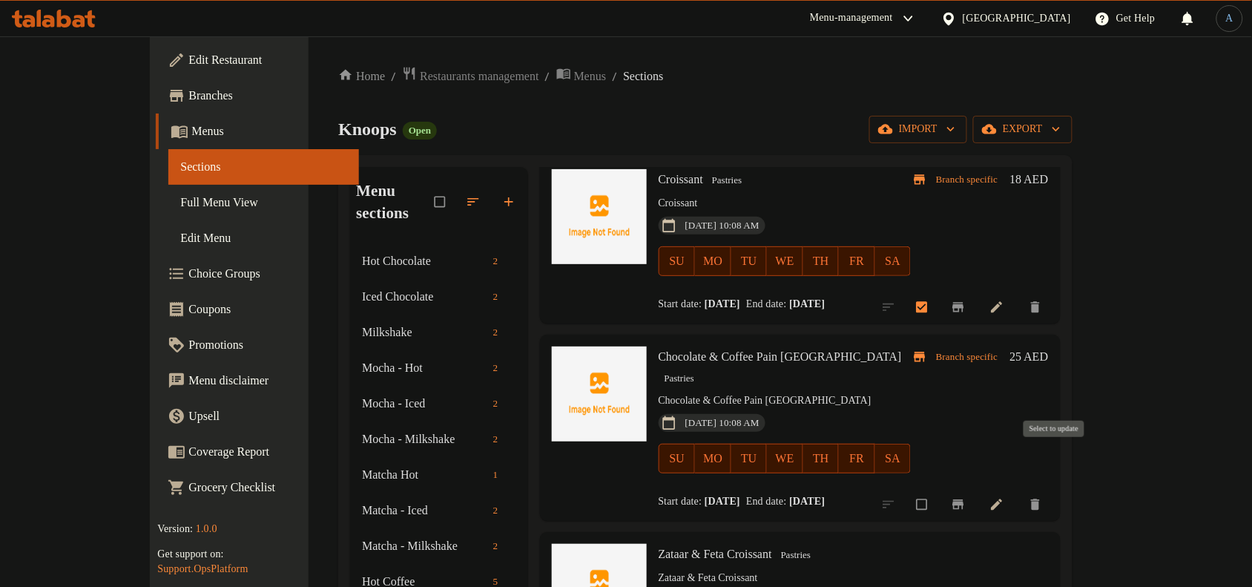
click at [939, 490] on input "checkbox" at bounding box center [923, 504] width 31 height 28
checkbox input "true"
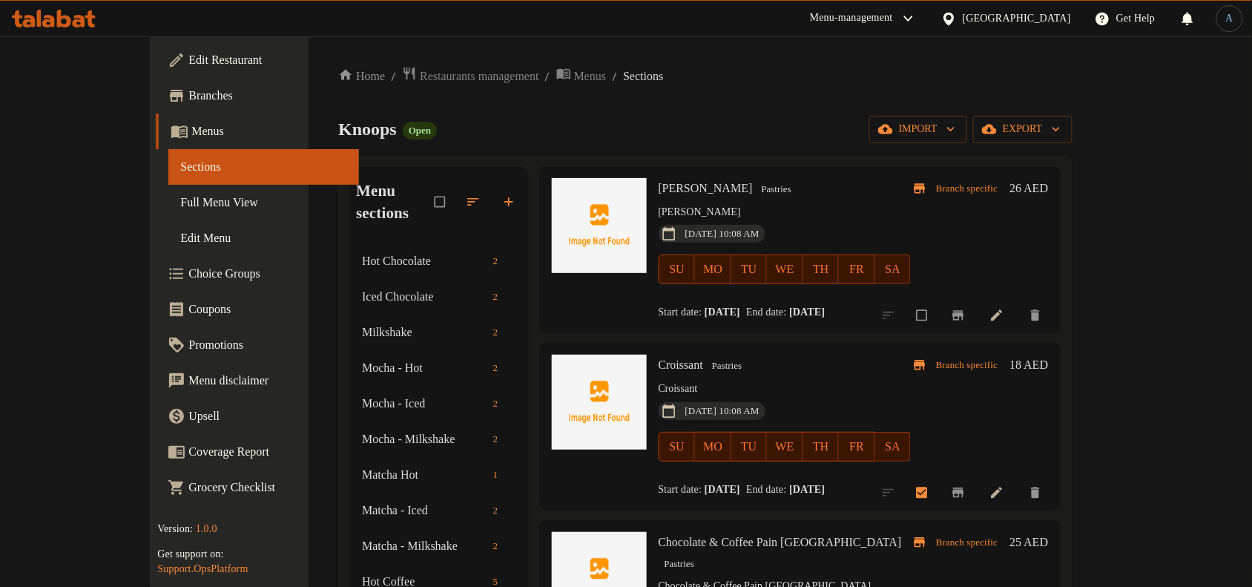
scroll to position [834, 0]
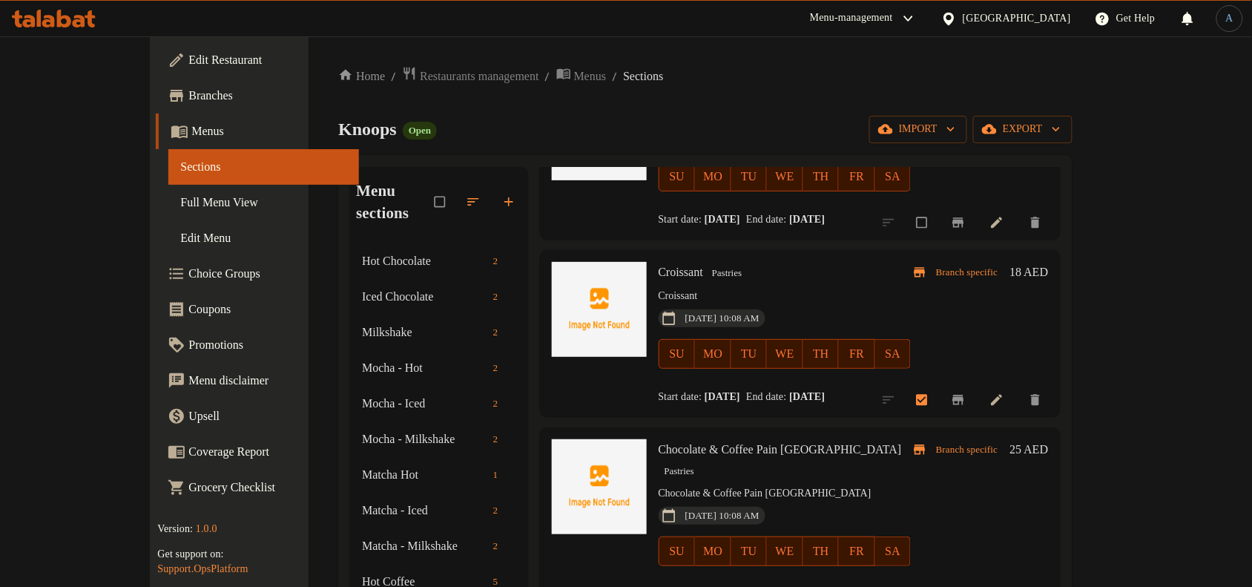
click at [659, 266] on span "Croissant" at bounding box center [681, 272] width 45 height 13
copy h6 "Croissant"
click at [660, 443] on span "Chocolate & Coffee Pain [GEOGRAPHIC_DATA]" at bounding box center [780, 449] width 243 height 13
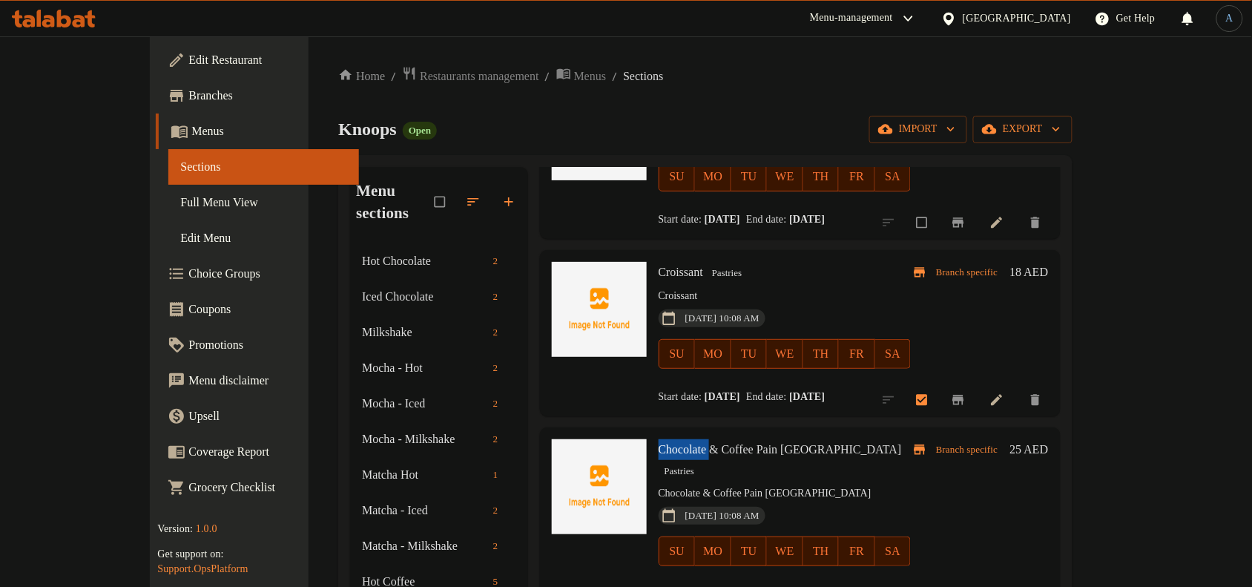
click at [660, 443] on span "Chocolate & Coffee Pain [GEOGRAPHIC_DATA]" at bounding box center [780, 449] width 243 height 13
copy h6 "Chocolate & Coffee Pain [GEOGRAPHIC_DATA]"
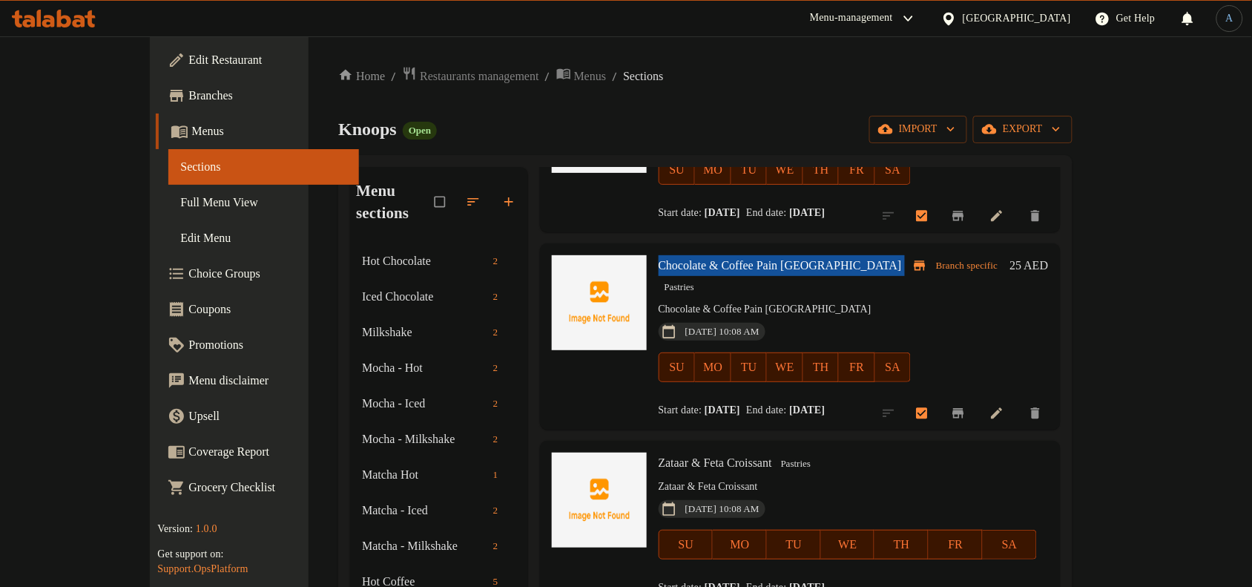
scroll to position [1020, 0]
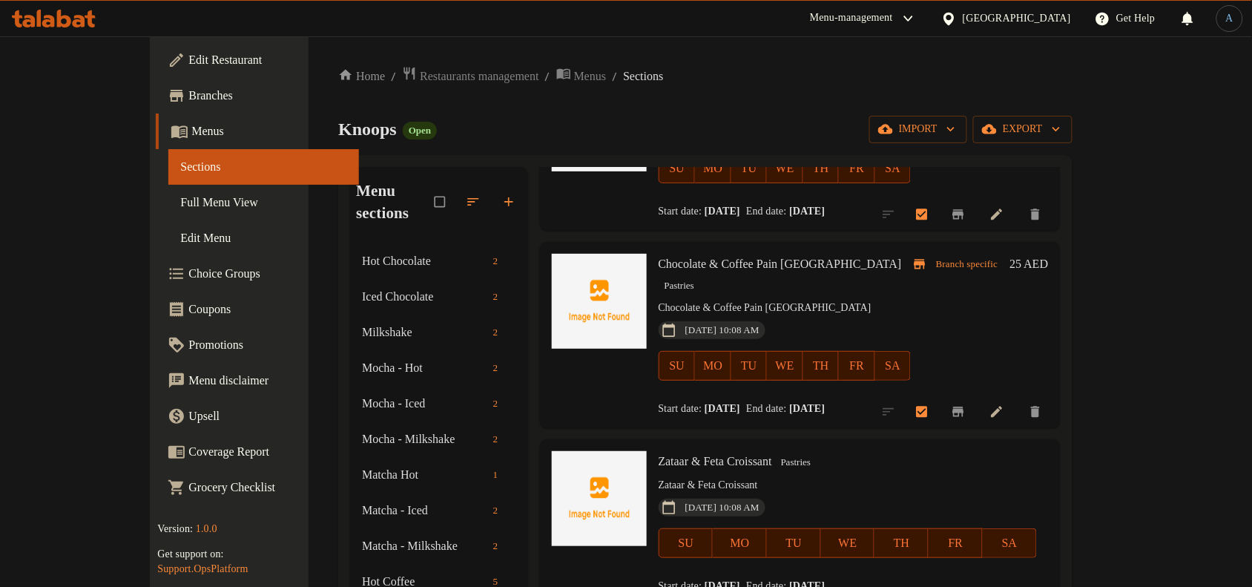
click at [716, 455] on span "Zataar & Feta Croissant" at bounding box center [715, 461] width 113 height 13
copy h6 "Zataar & Feta Croissant"
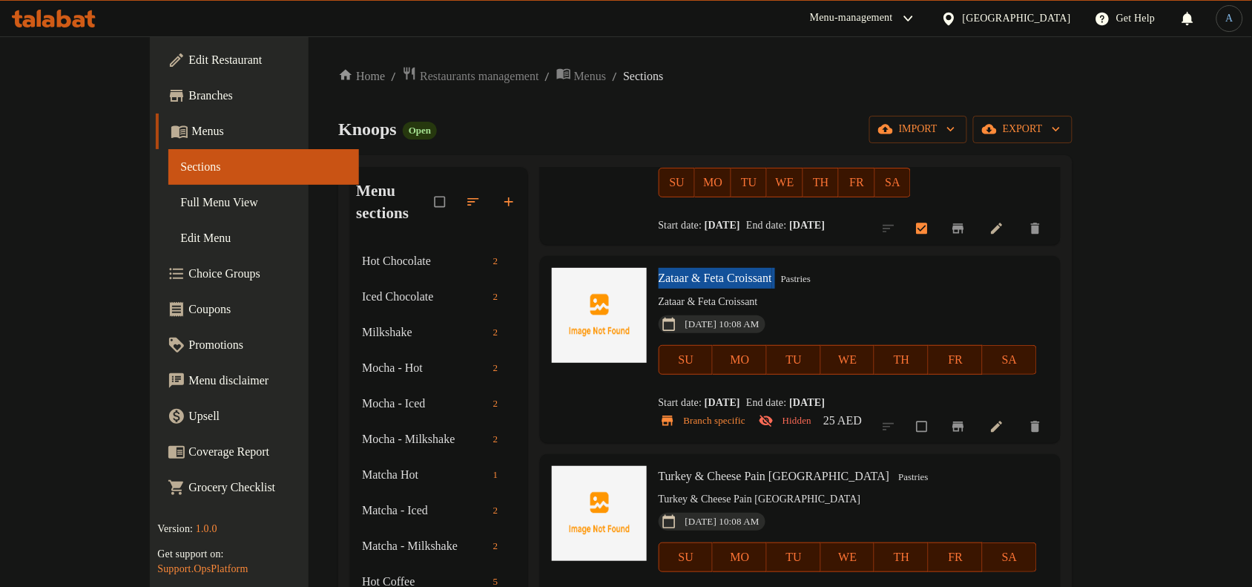
scroll to position [1205, 0]
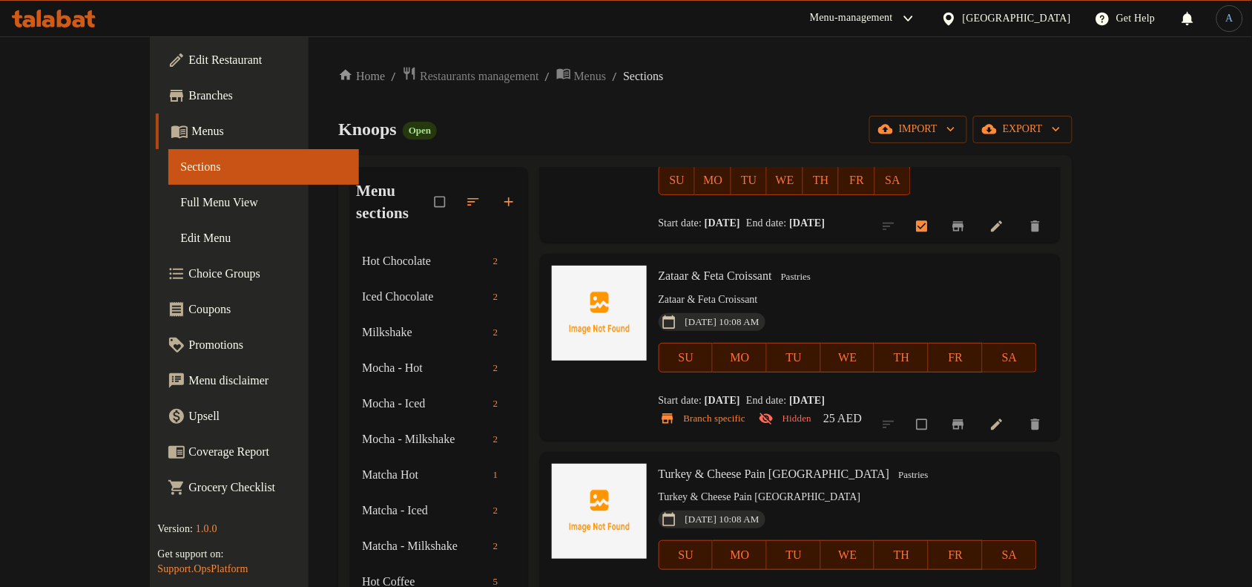
click at [673, 467] on span "Turkey & Cheese Pain [GEOGRAPHIC_DATA]" at bounding box center [774, 473] width 231 height 13
copy h6 "Turkey & Cheese Pain [GEOGRAPHIC_DATA]"
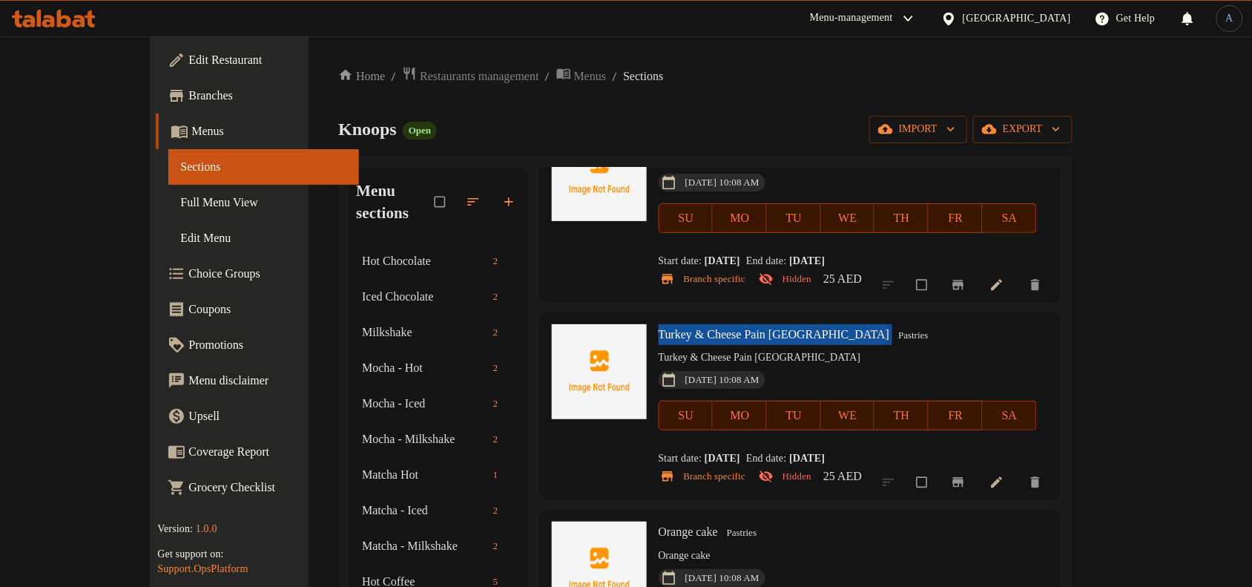
scroll to position [1347, 0]
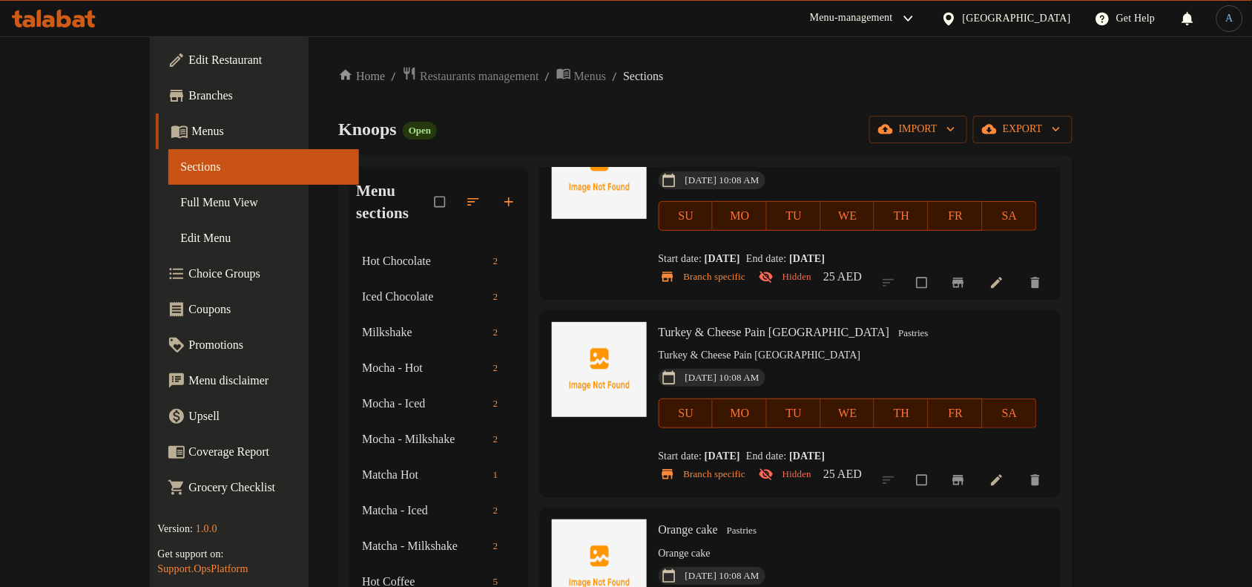
click at [659, 523] on span "Orange cake" at bounding box center [688, 529] width 59 height 13
copy h6 "Orange cake"
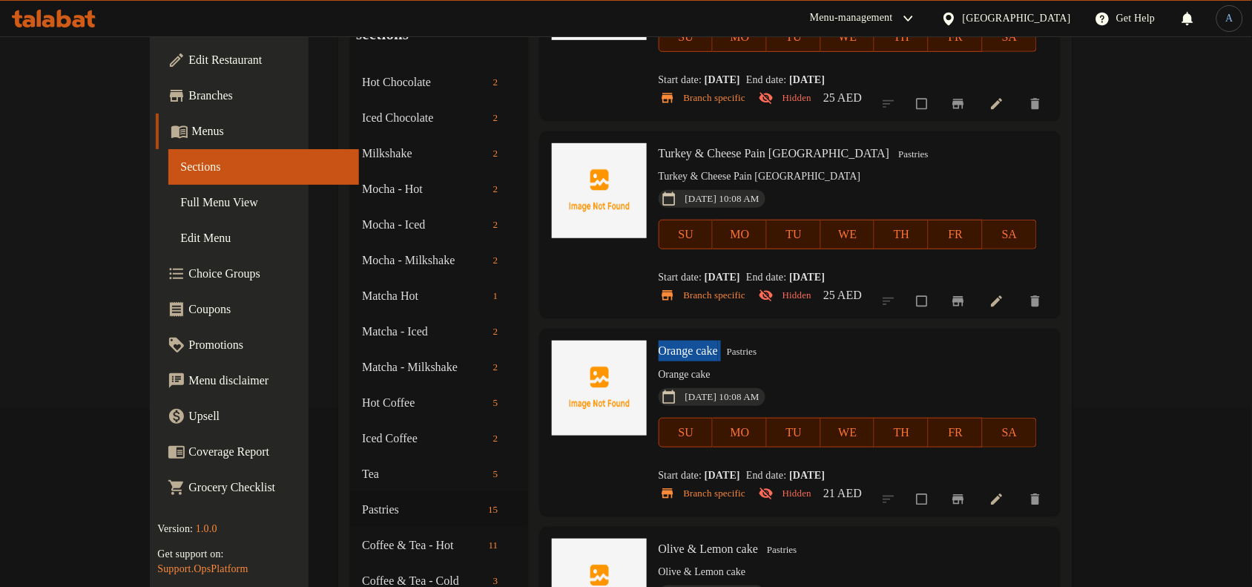
scroll to position [185, 0]
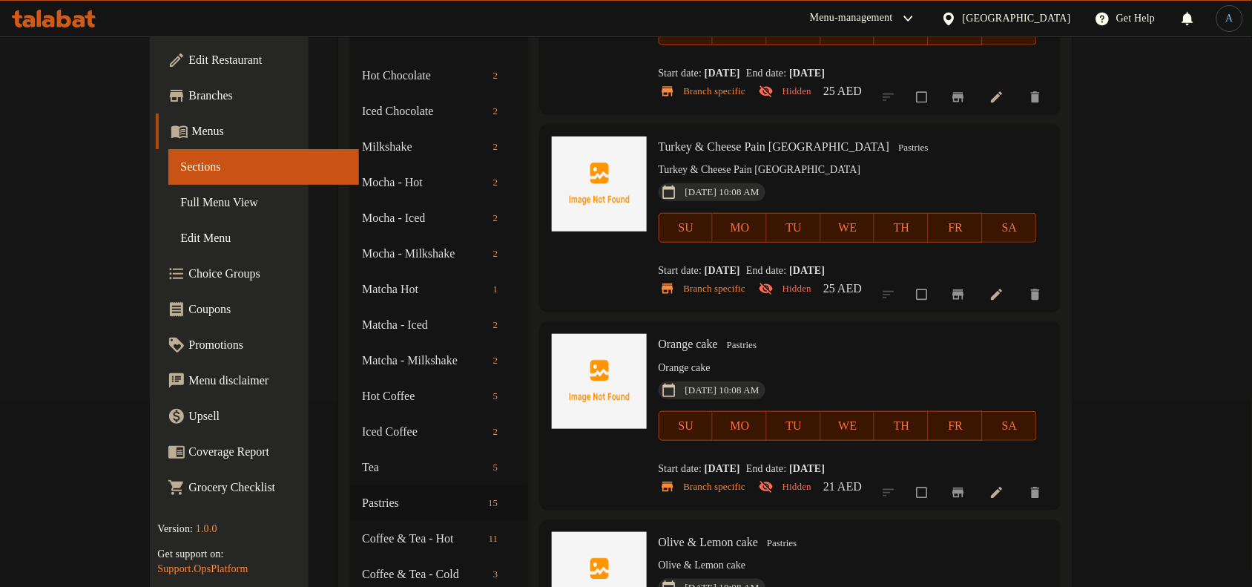
click at [673, 535] on span "Olive & Lemon cake" at bounding box center [709, 541] width 100 height 13
copy h6 "Olive & Lemon cake"
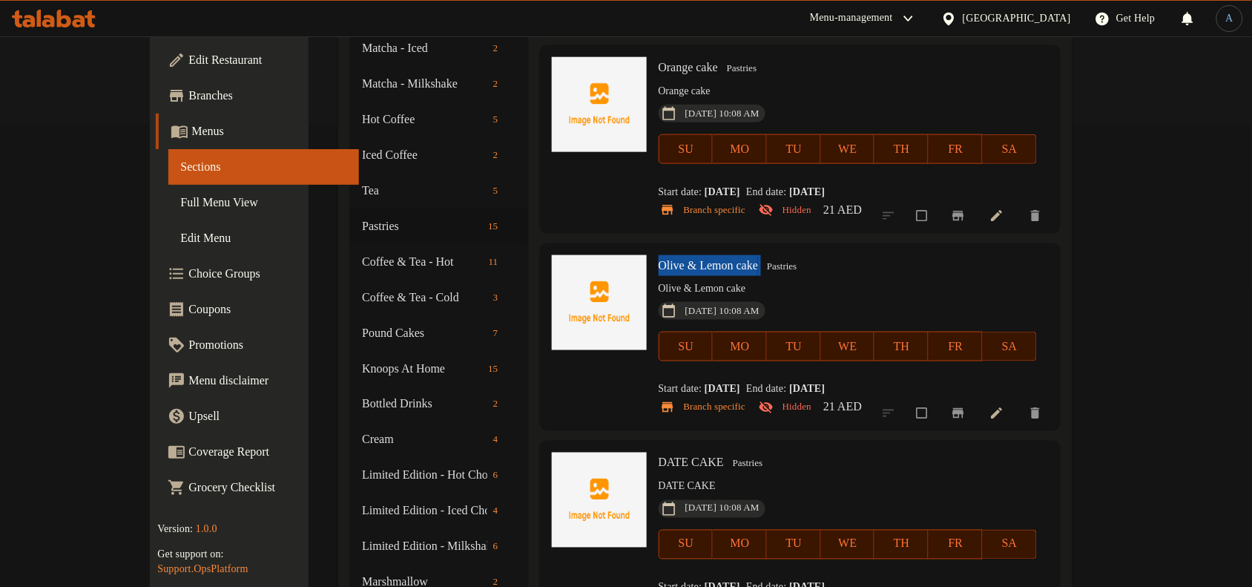
scroll to position [464, 0]
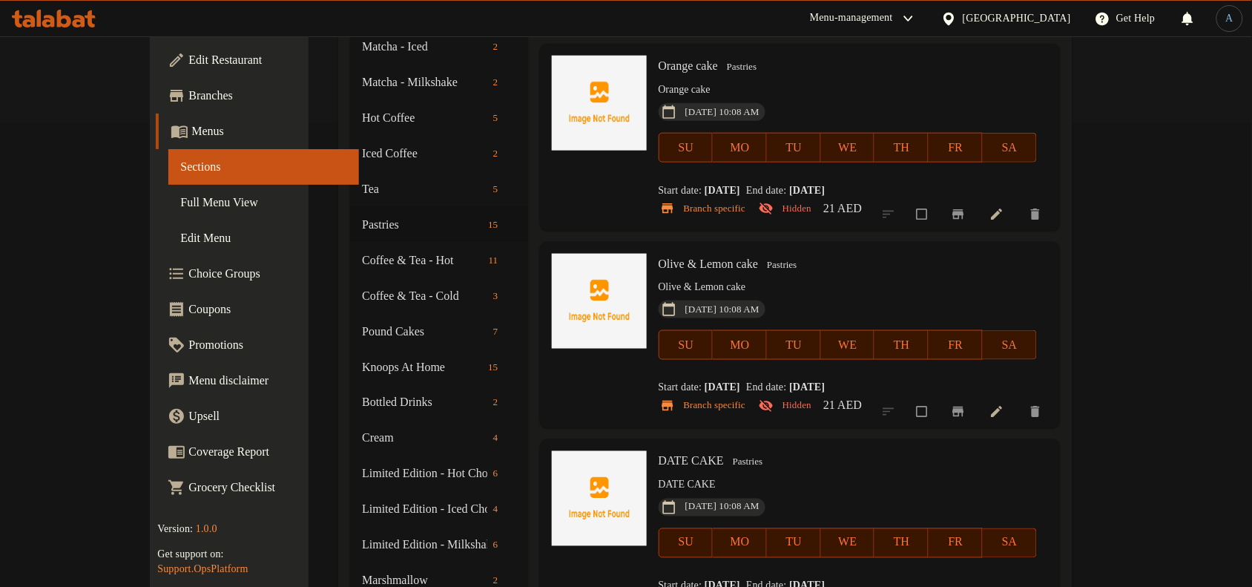
click at [659, 455] on span "DATE CAKE" at bounding box center [691, 461] width 65 height 13
copy h6 "DATE CAKE"
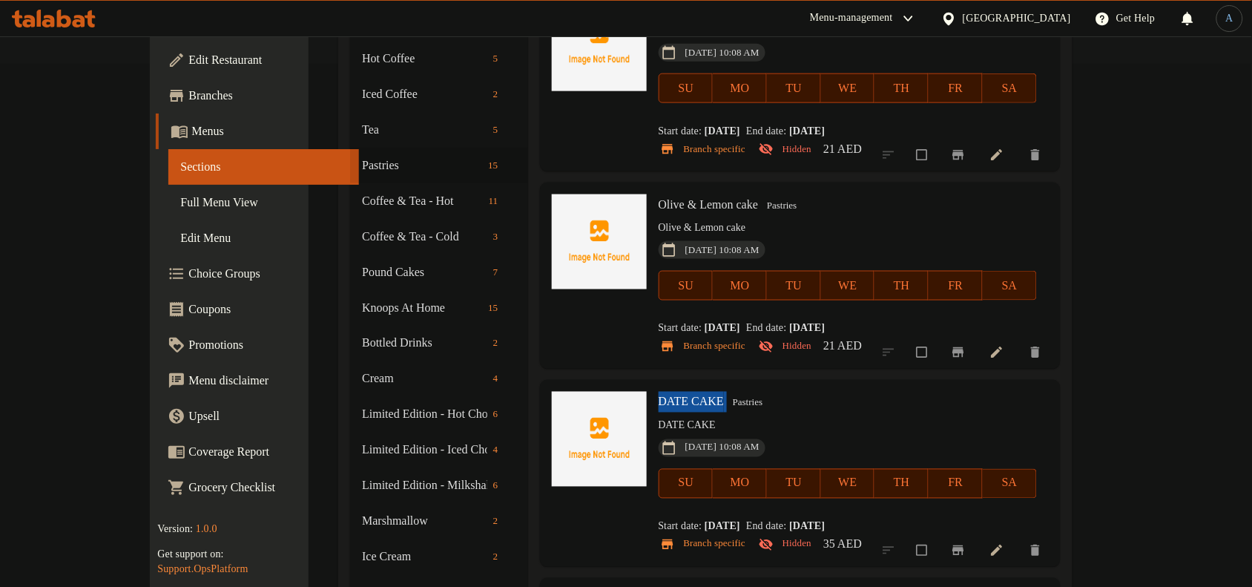
scroll to position [649, 0]
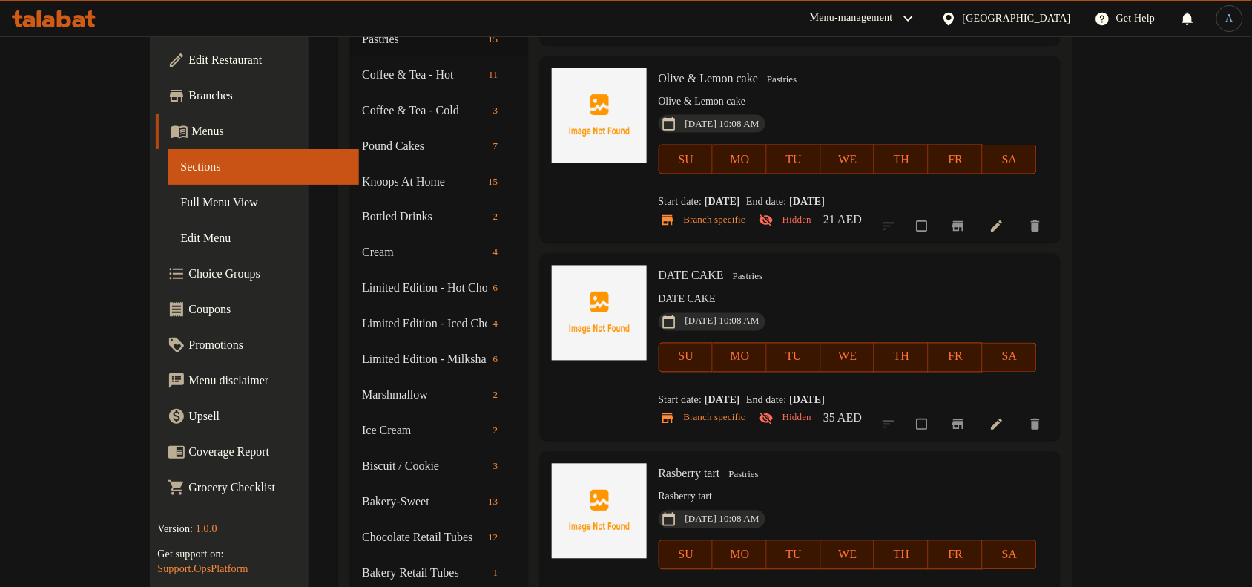
click at [668, 467] on span "Rasberry tart" at bounding box center [690, 473] width 62 height 13
copy h6 "Rasberry tart"
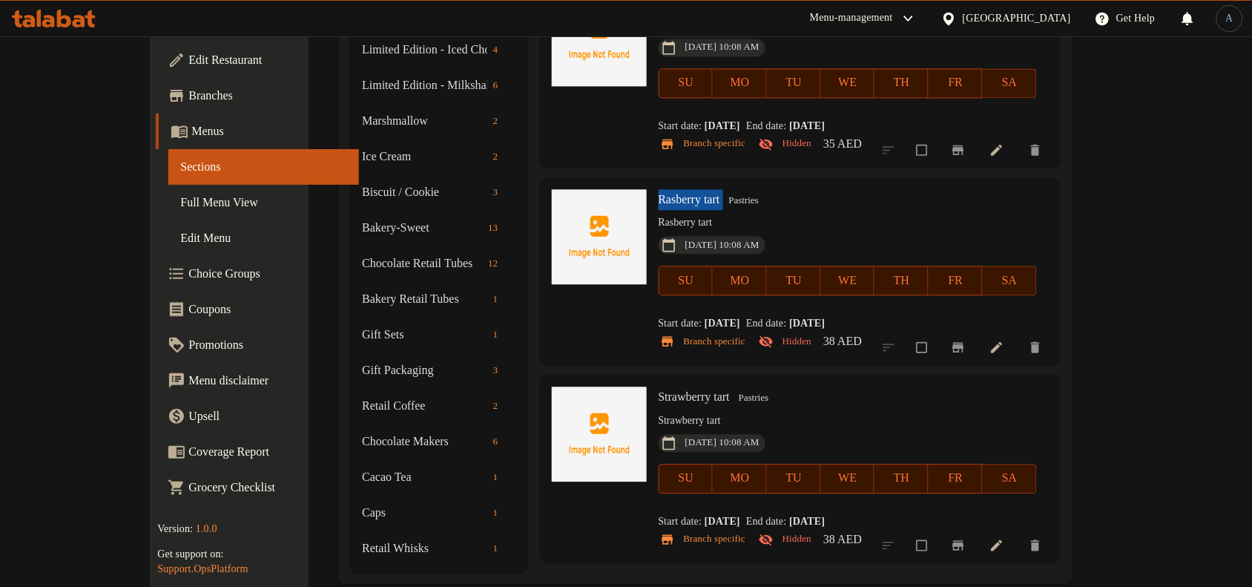
scroll to position [925, 0]
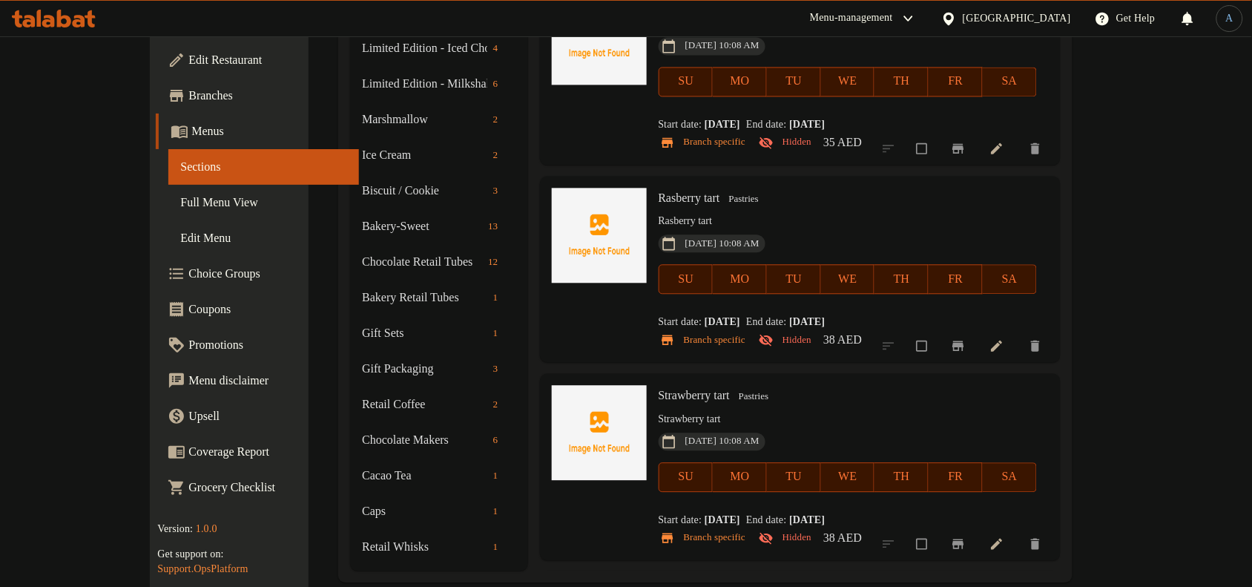
click at [662, 389] on span "Strawberry tart" at bounding box center [694, 395] width 71 height 13
copy h6 "Strawberry tart"
click at [670, 586] on span "Choco eclaire" at bounding box center [691, 593] width 65 height 13
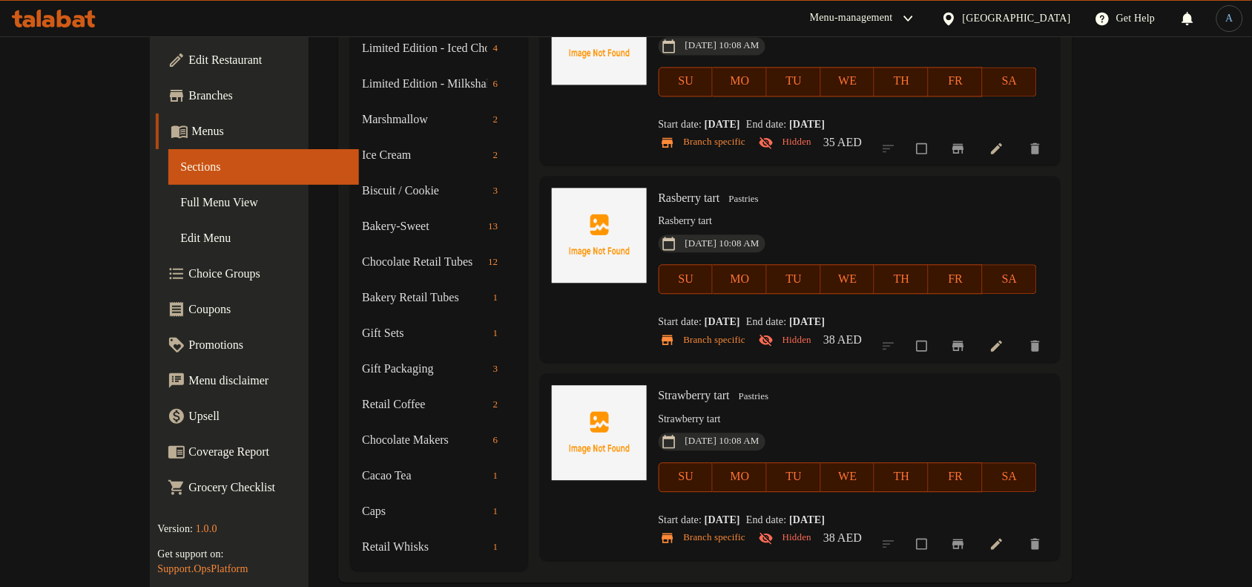
click at [670, 586] on span "Choco eclaire" at bounding box center [691, 593] width 65 height 13
copy h6 "Choco eclaire"
click at [727, 586] on span "Pastries" at bounding box center [748, 594] width 42 height 17
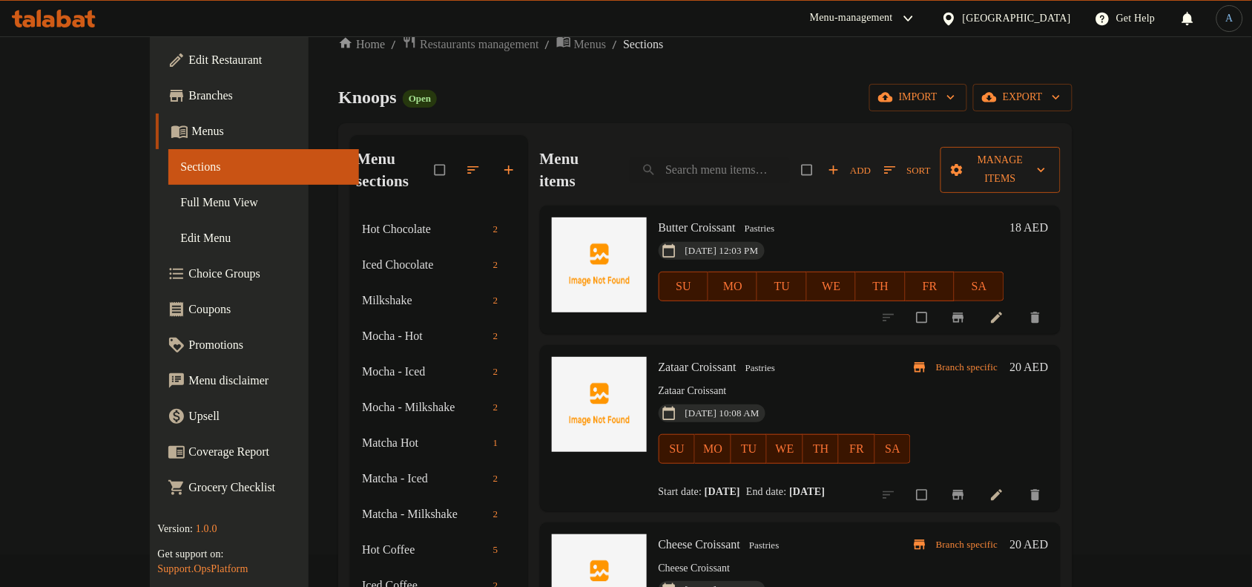
scroll to position [0, 0]
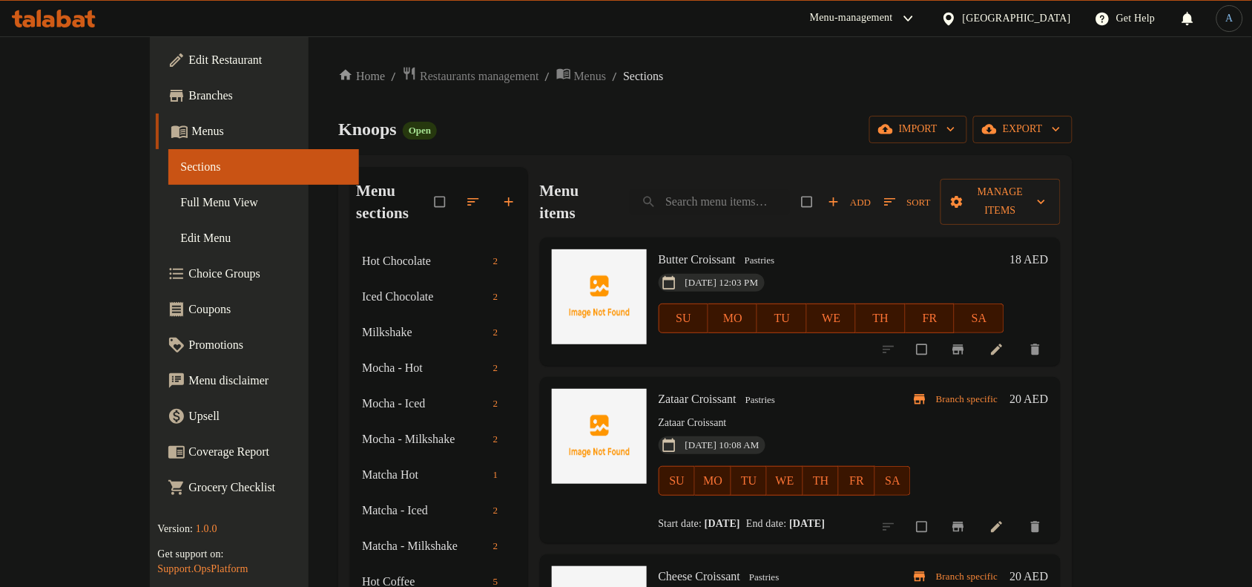
click at [1061, 210] on div "Menu items Add Sort Manage items" at bounding box center [800, 202] width 521 height 70
click at [1061, 204] on button "Manage items" at bounding box center [1000, 202] width 120 height 46
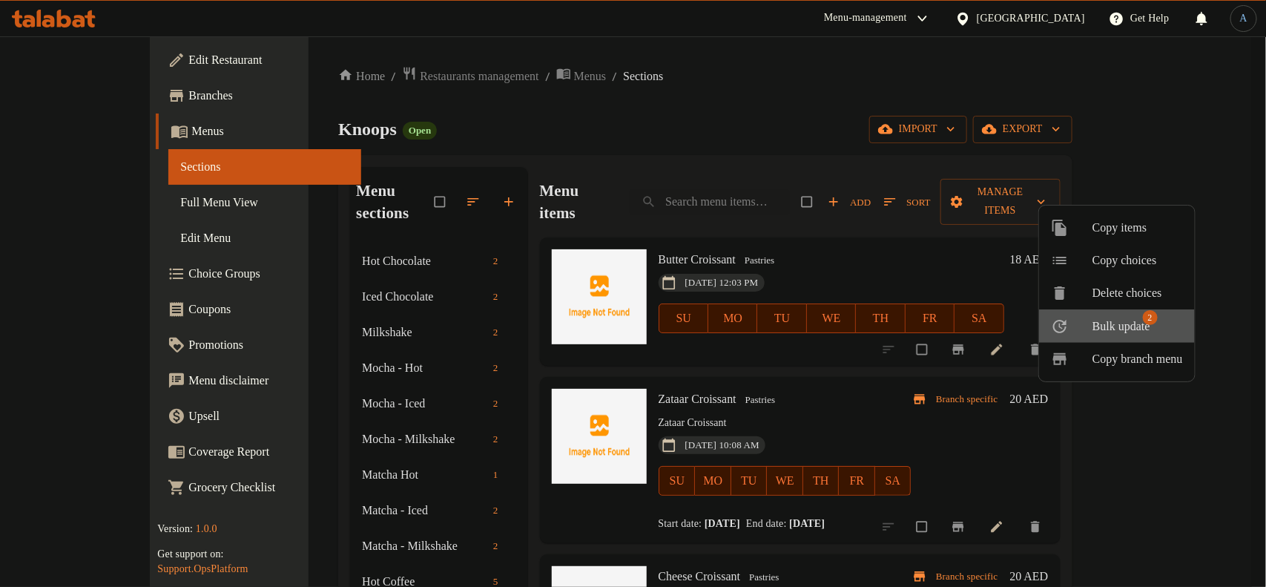
click at [1124, 327] on span "Bulk update" at bounding box center [1122, 326] width 58 height 18
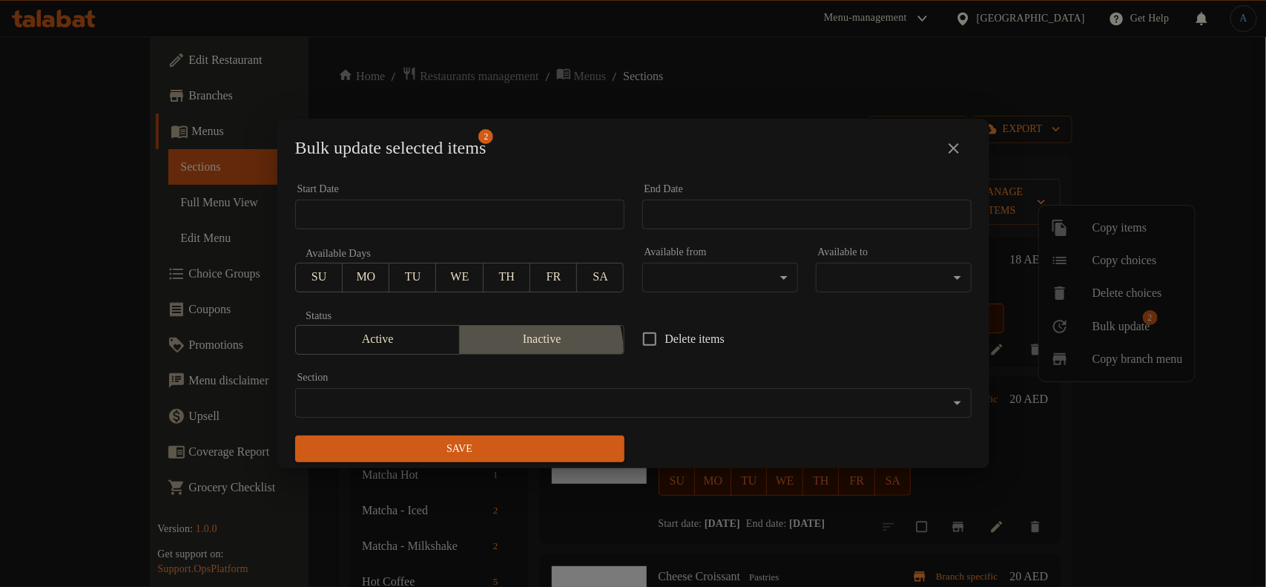
click at [520, 352] on button "Inactive" at bounding box center [541, 340] width 165 height 30
click at [487, 449] on span "Save" at bounding box center [460, 449] width 306 height 19
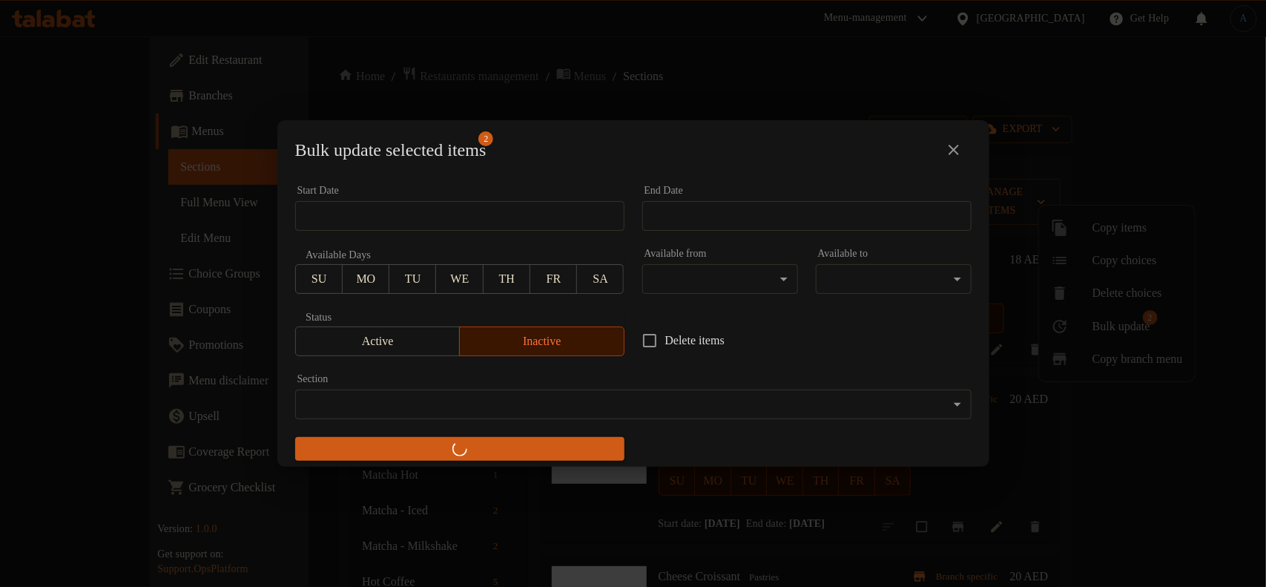
checkbox input "false"
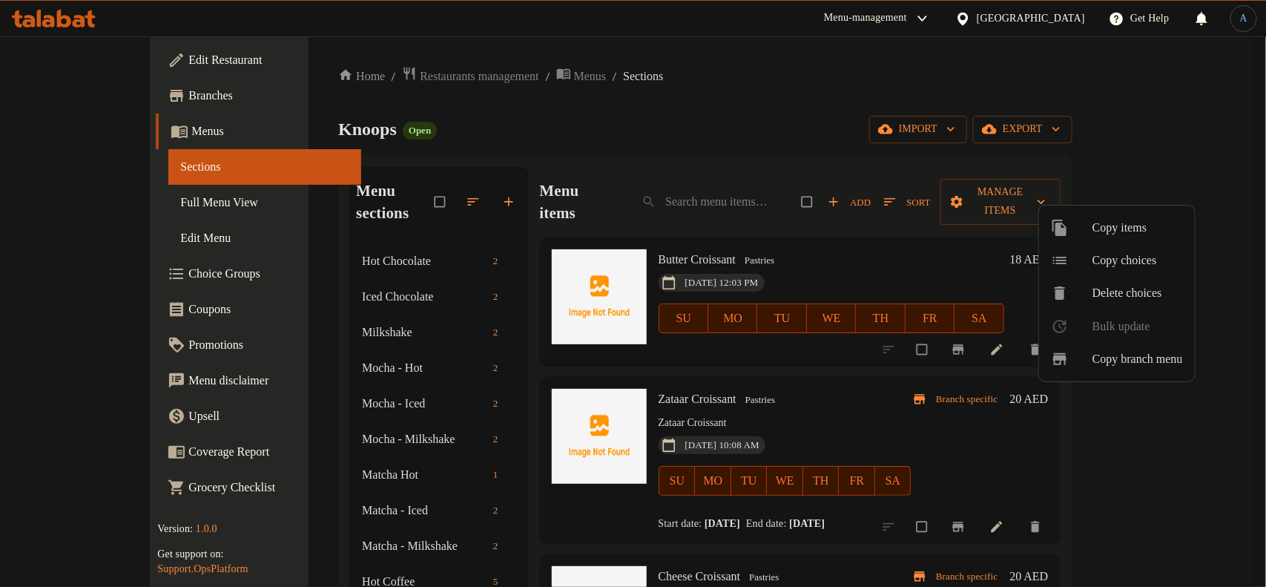
click at [728, 199] on div at bounding box center [633, 293] width 1266 height 587
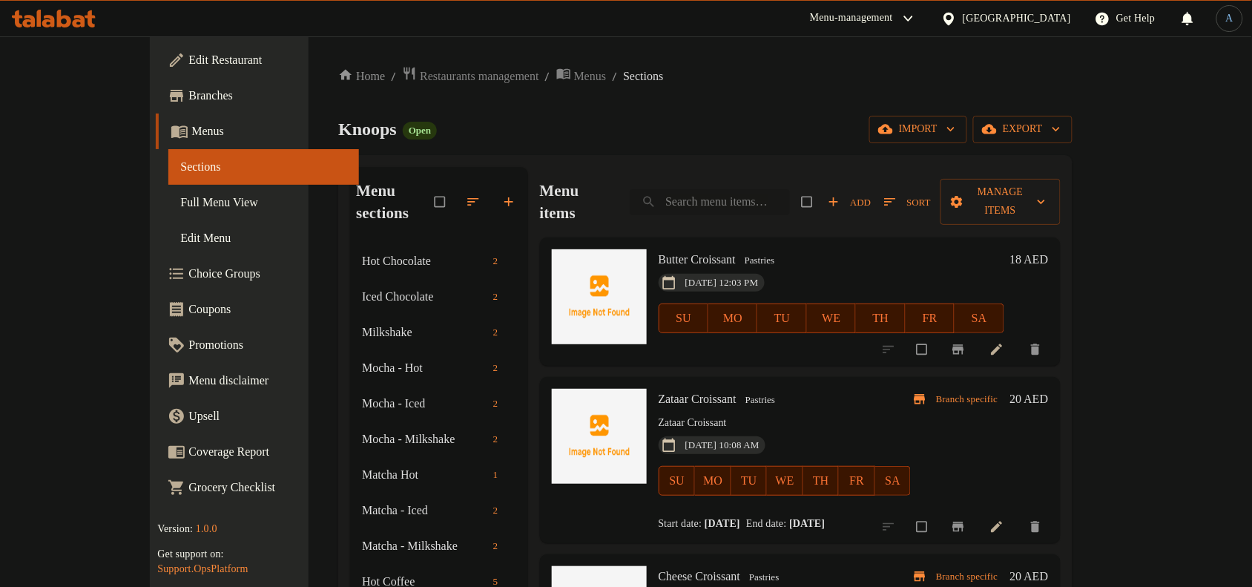
click at [728, 197] on input "search" at bounding box center [710, 202] width 160 height 26
paste input "Pound Cakes & Cookies"
type input "Pound Cakes & Cookies"
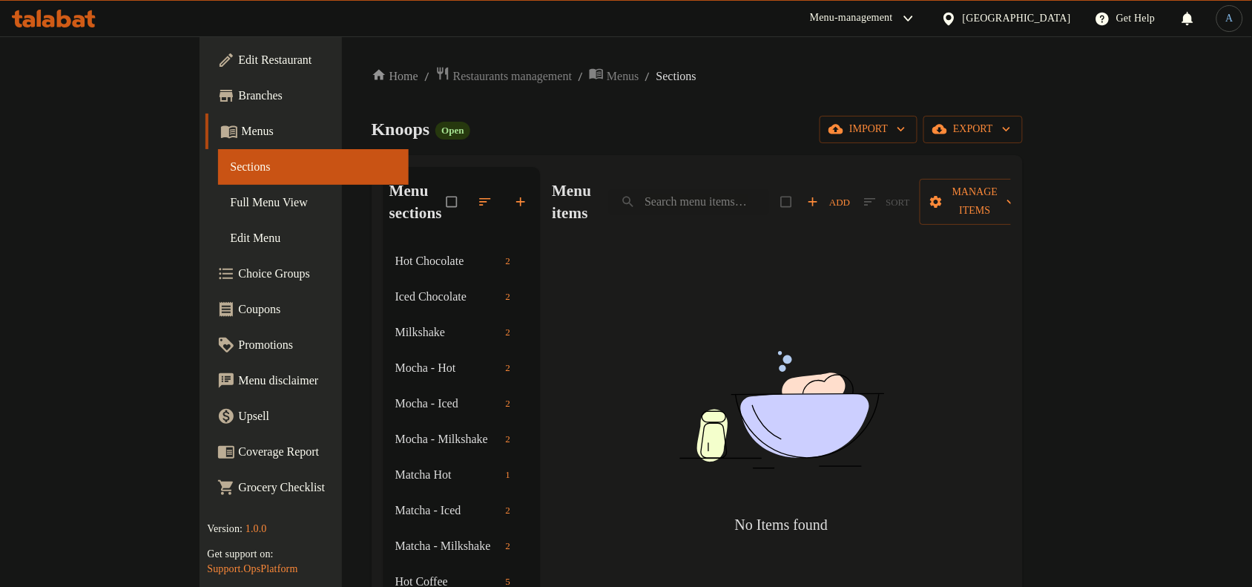
click at [755, 134] on div "Knoops Open import export" at bounding box center [697, 129] width 651 height 27
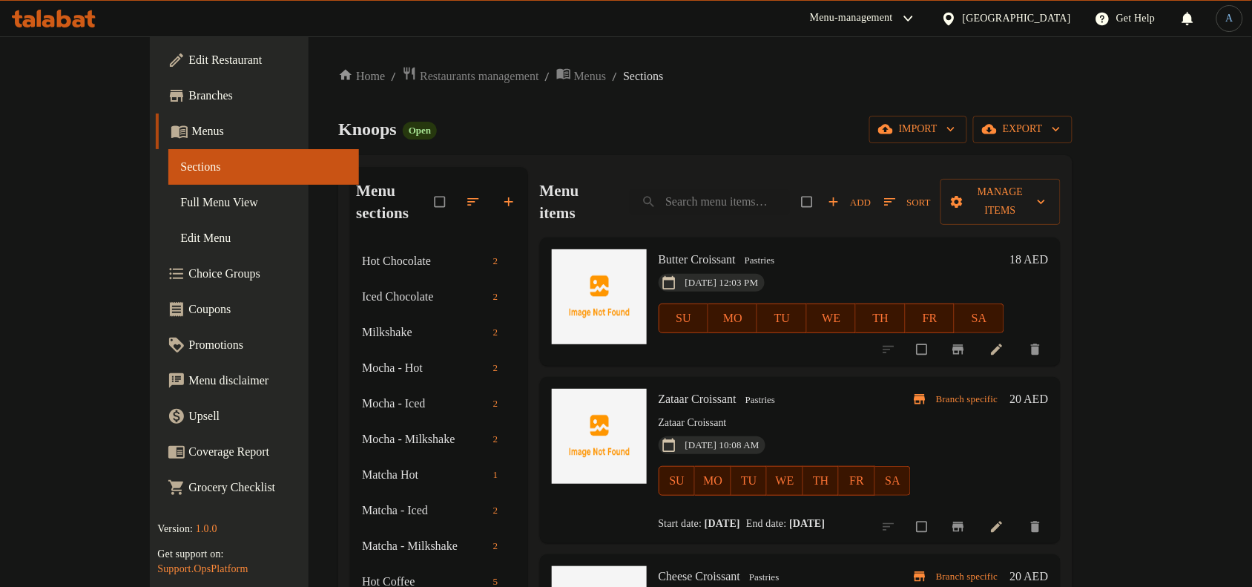
scroll to position [477, 0]
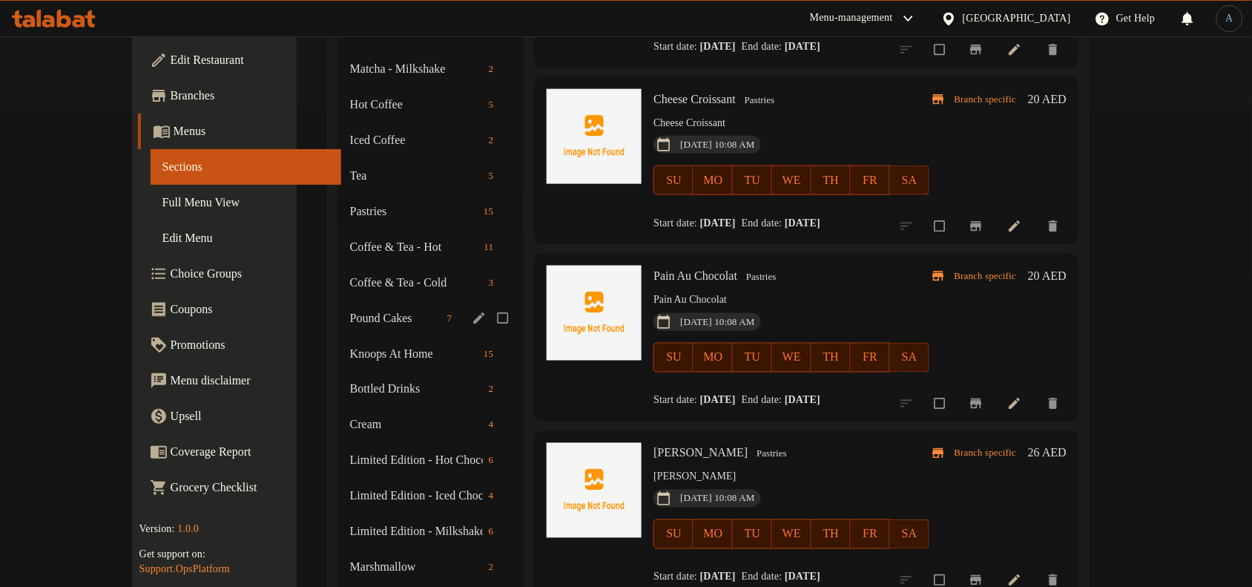
click at [338, 310] on div "Pound Cakes 7" at bounding box center [430, 318] width 185 height 36
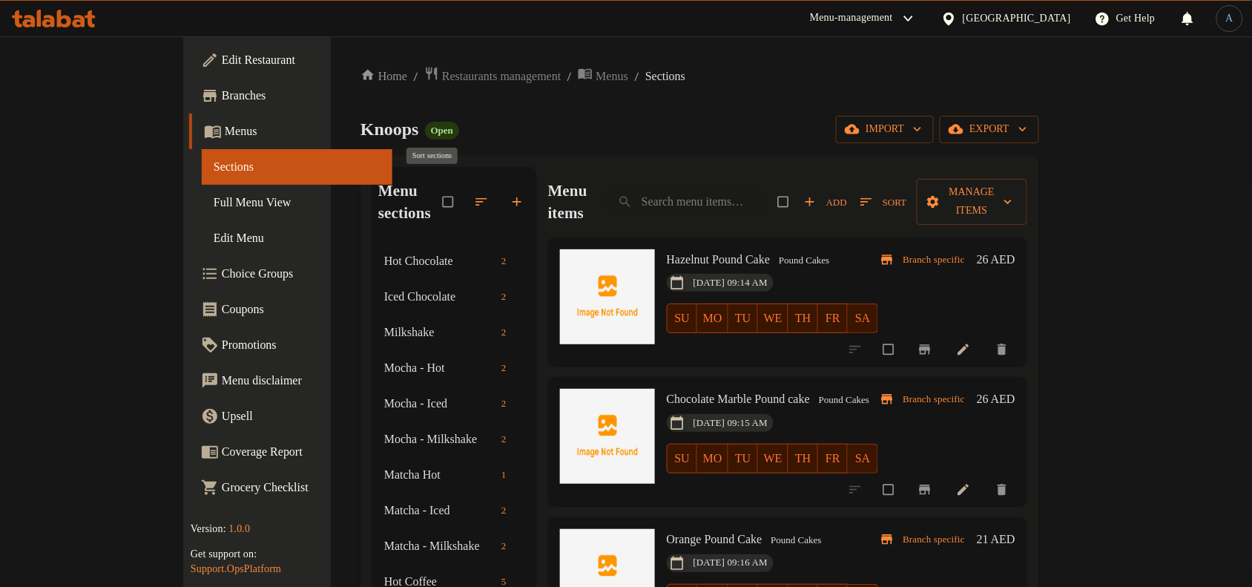
click at [474, 194] on icon "button" at bounding box center [481, 201] width 15 height 15
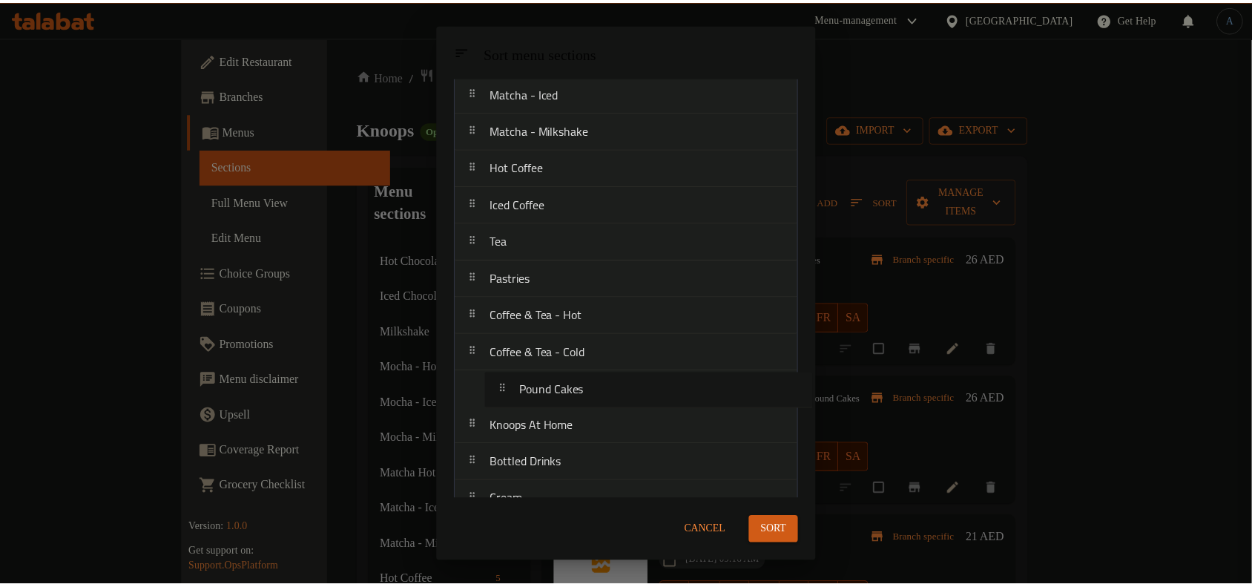
scroll to position [312, 0]
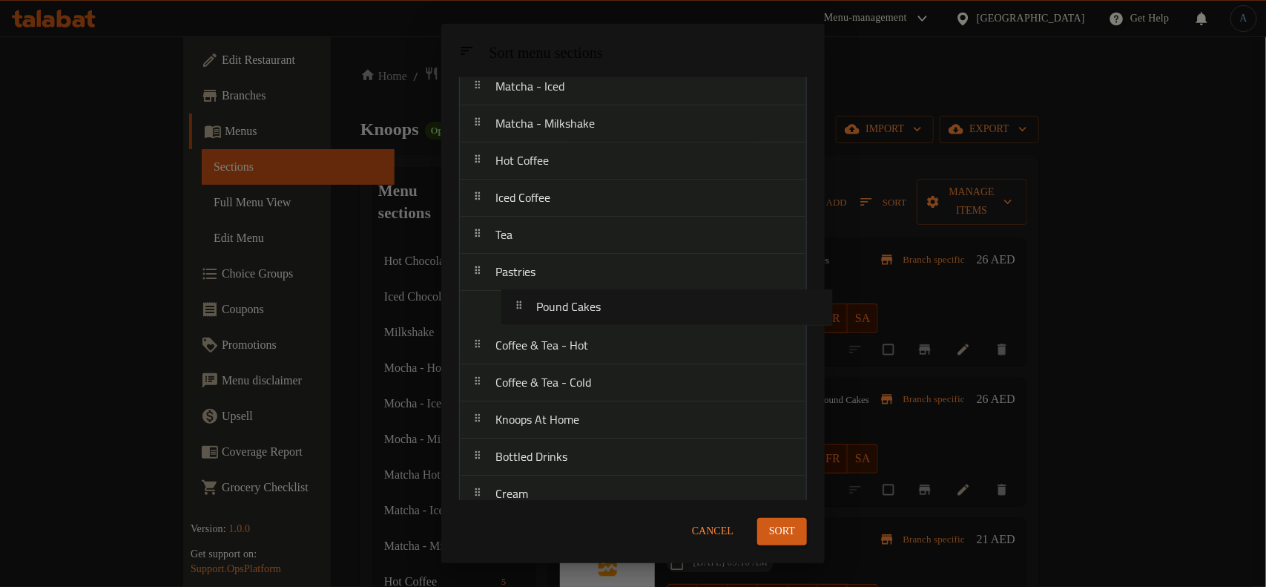
drag, startPoint x: 583, startPoint y: 493, endPoint x: 624, endPoint y: 284, distance: 213.1
click at [624, 284] on nav "Hot Chocolate Iced Chocolate Milkshake Mocha - Hot Mocha - Iced Mocha - Milksha…" at bounding box center [633, 457] width 348 height 1299
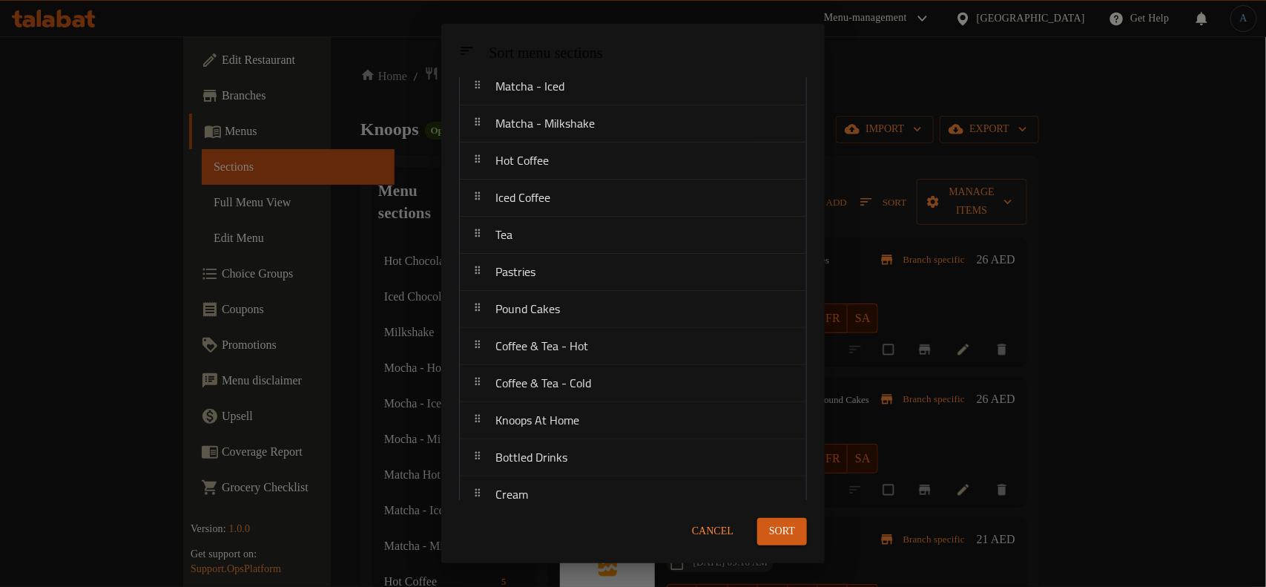
click at [781, 527] on span "Sort" at bounding box center [782, 531] width 26 height 19
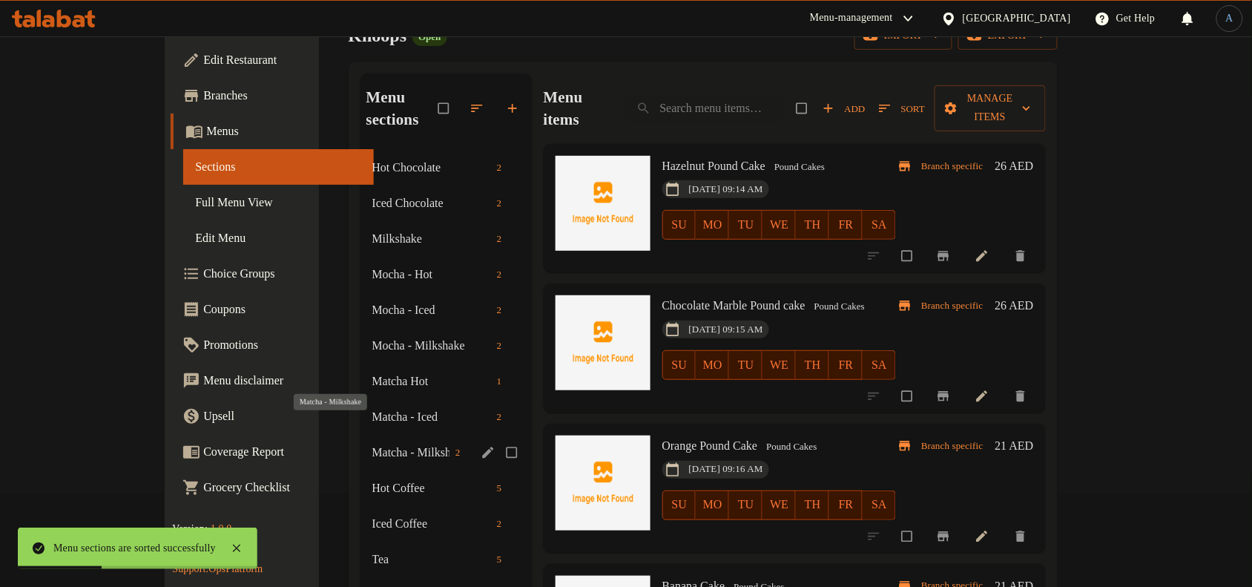
scroll to position [185, 0]
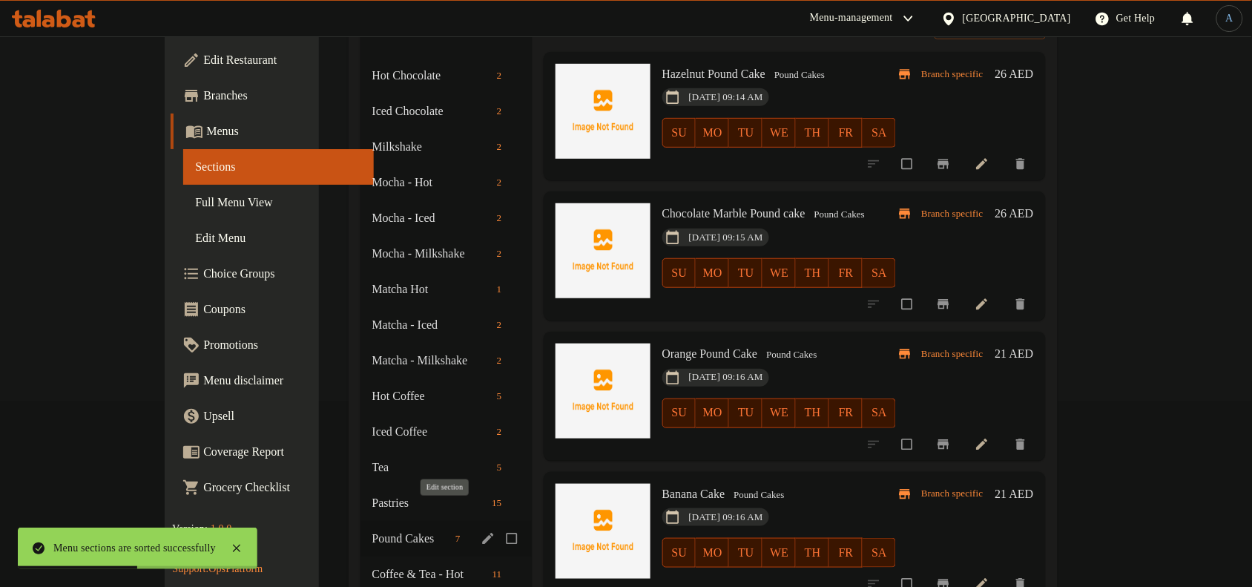
click at [481, 531] on icon "edit" at bounding box center [488, 538] width 15 height 15
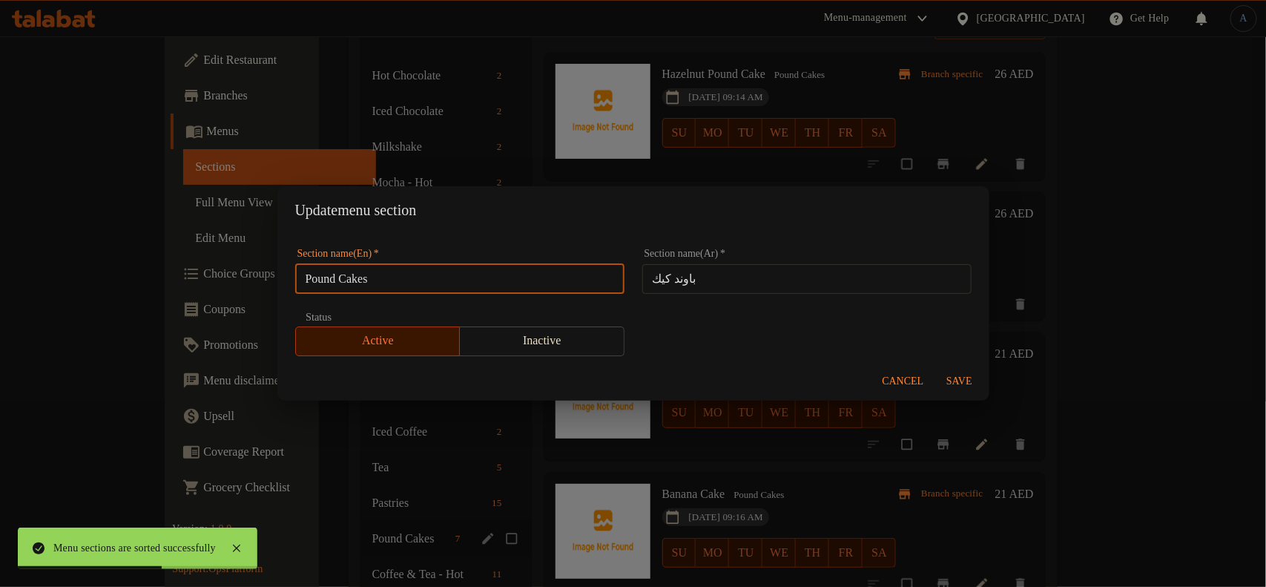
click at [523, 274] on input "Pound Cakes" at bounding box center [459, 279] width 329 height 30
paste input "& Cookies"
type input "Pound Cakes & Cookies"
click at [966, 372] on span "Save" at bounding box center [960, 381] width 36 height 19
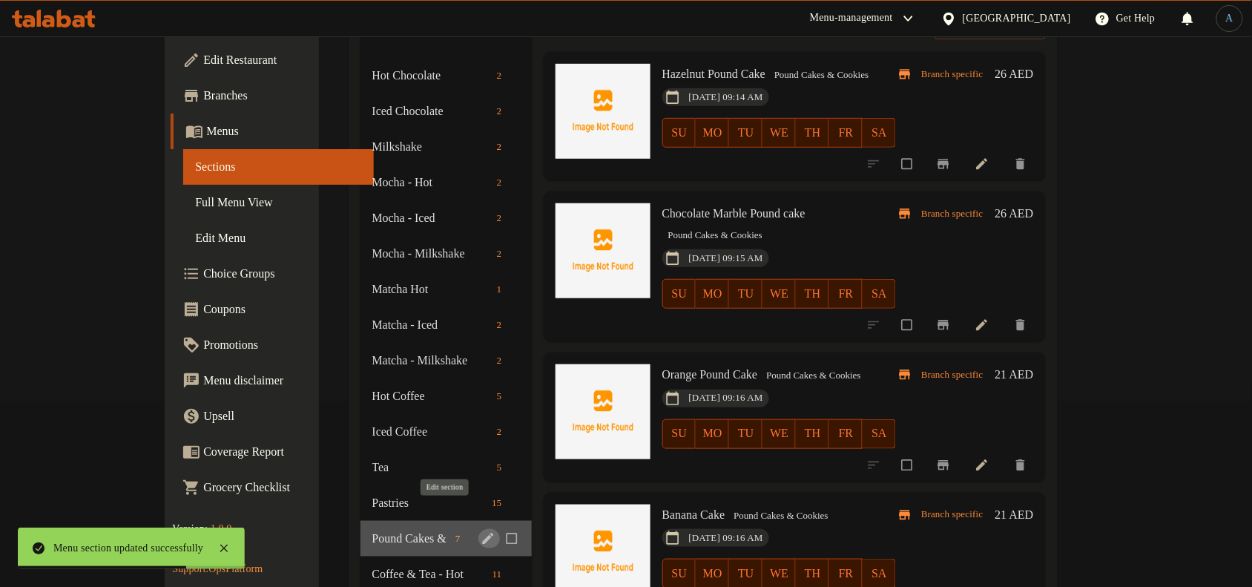
click at [481, 531] on icon "edit" at bounding box center [488, 538] width 15 height 15
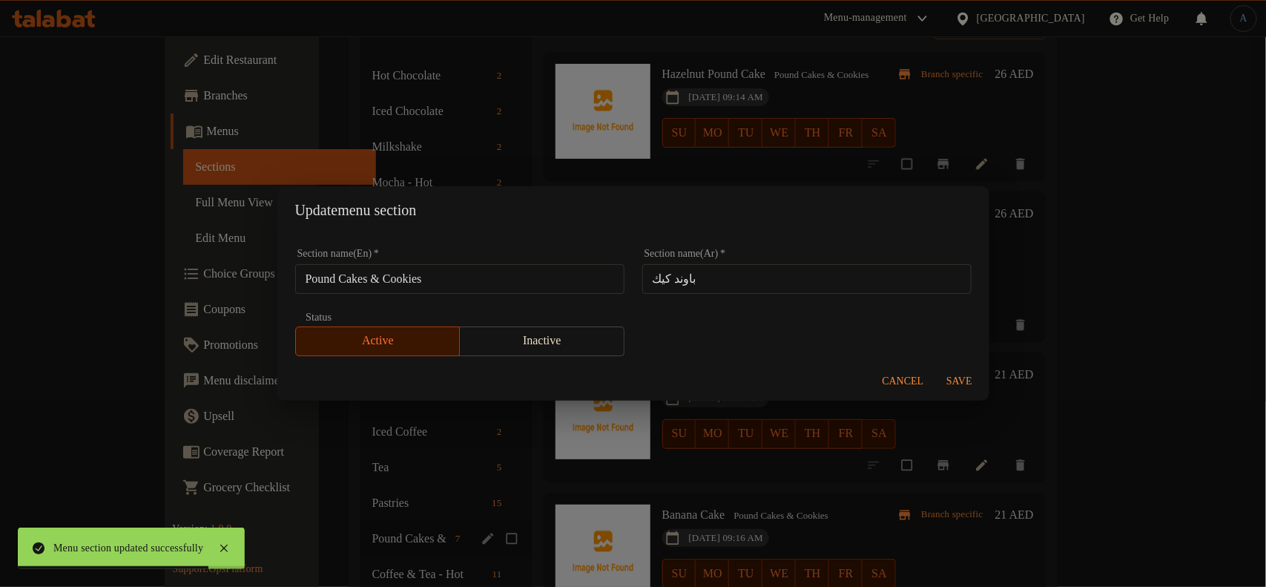
click at [740, 282] on input "باوند كيك" at bounding box center [806, 279] width 329 height 30
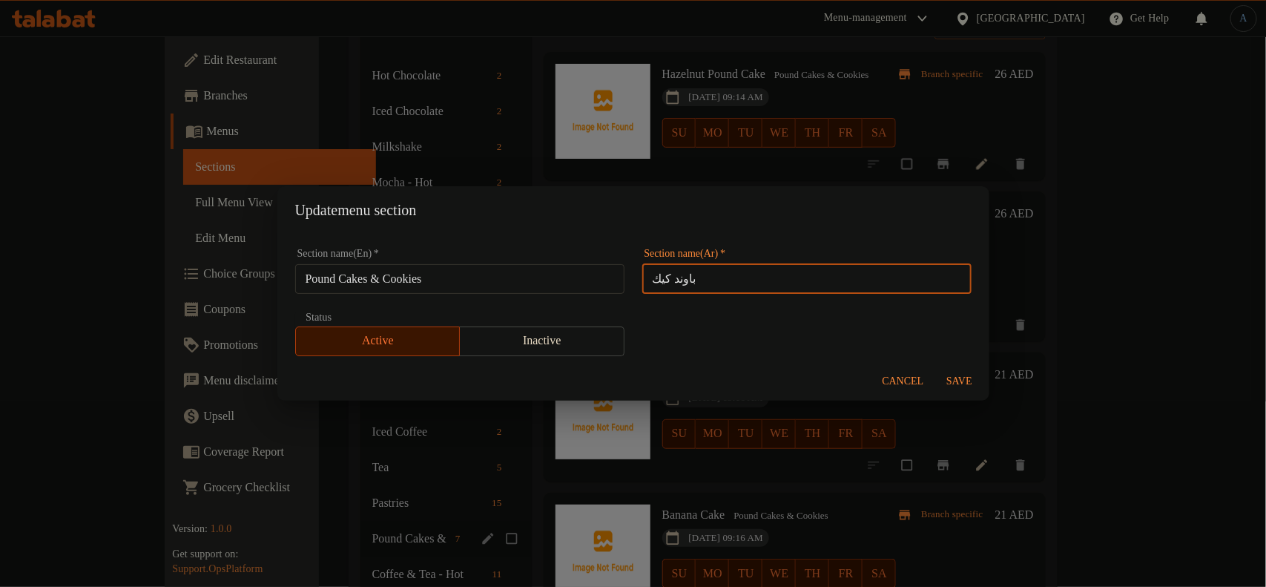
paste input "والكوكيز"
type input "باوند كيك والكوكيز"
click at [969, 377] on span "Save" at bounding box center [960, 381] width 36 height 19
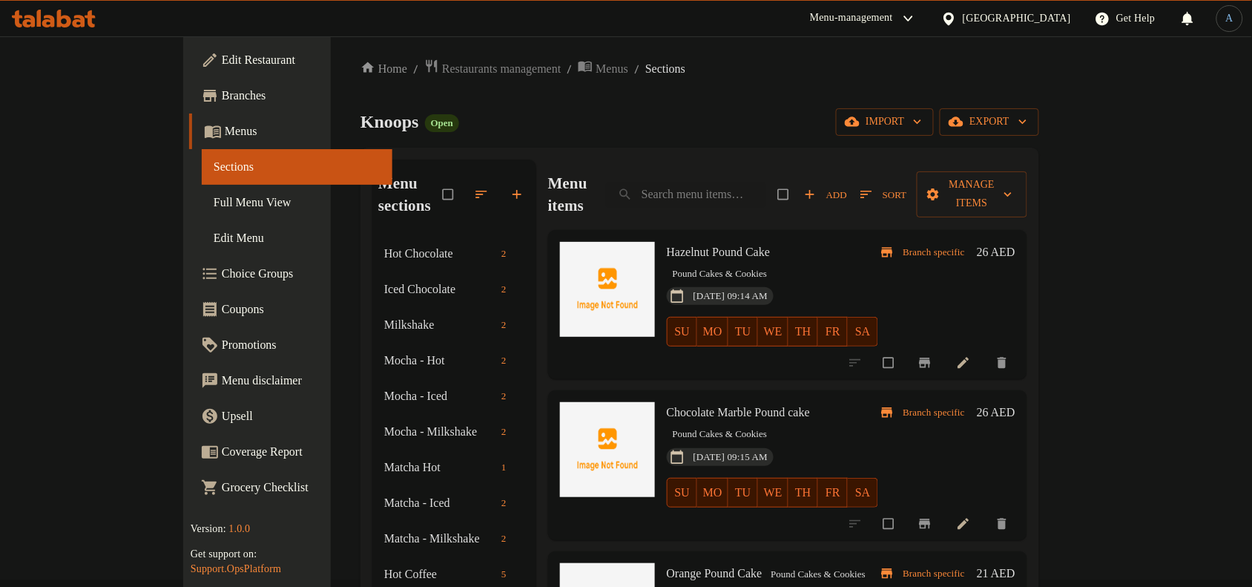
scroll to position [0, 0]
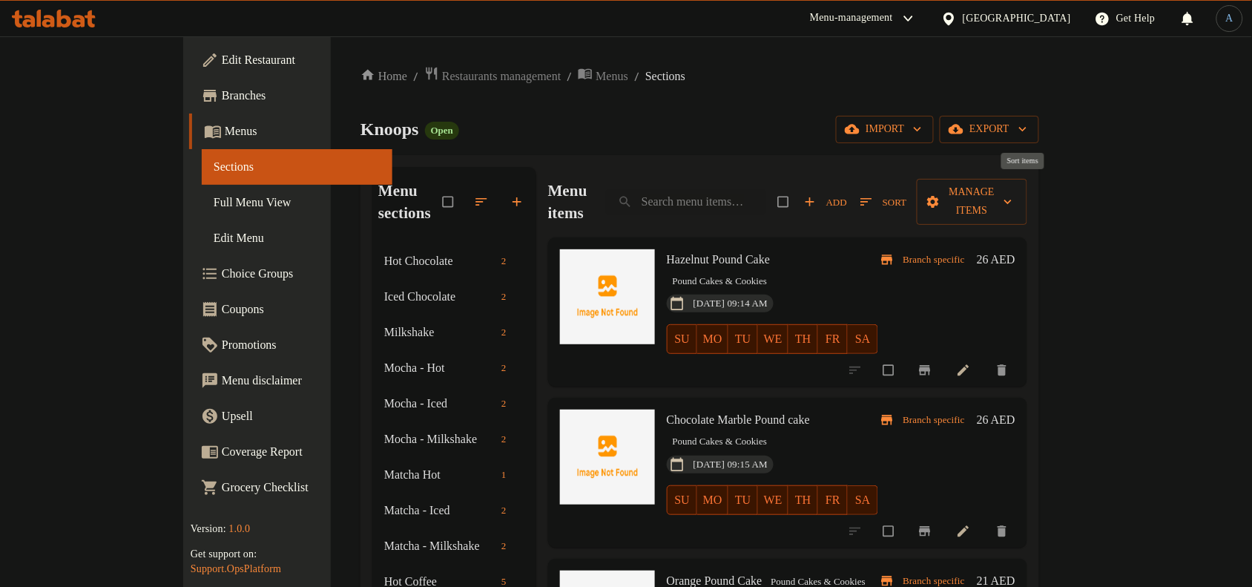
click at [874, 194] on icon "button" at bounding box center [866, 201] width 15 height 15
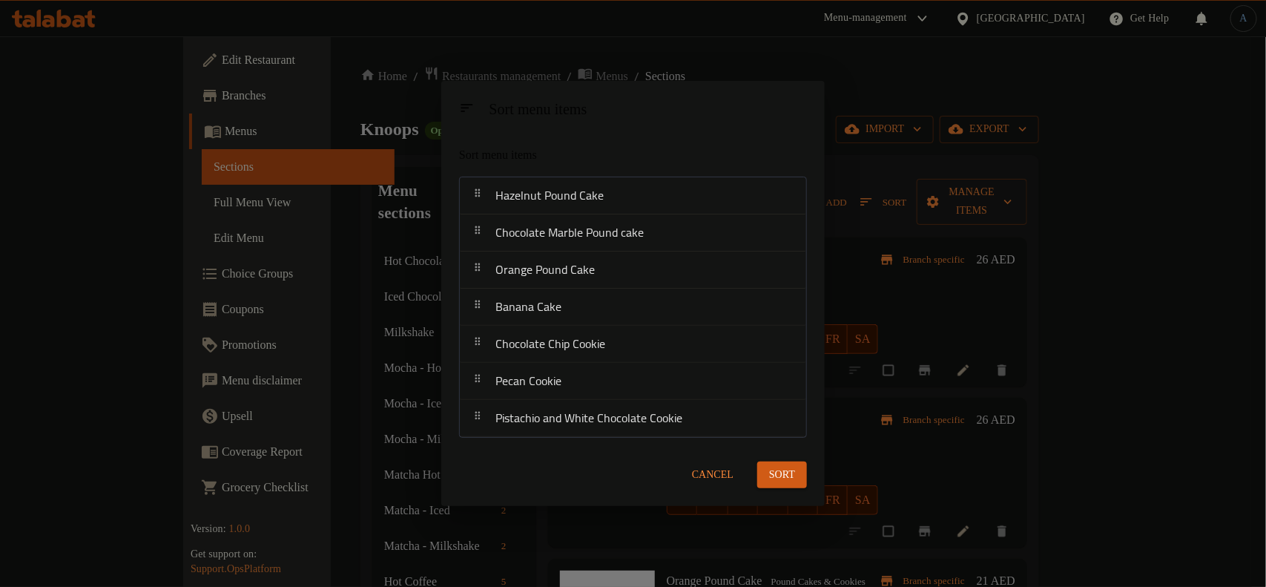
click at [712, 472] on span "Cancel" at bounding box center [713, 475] width 42 height 19
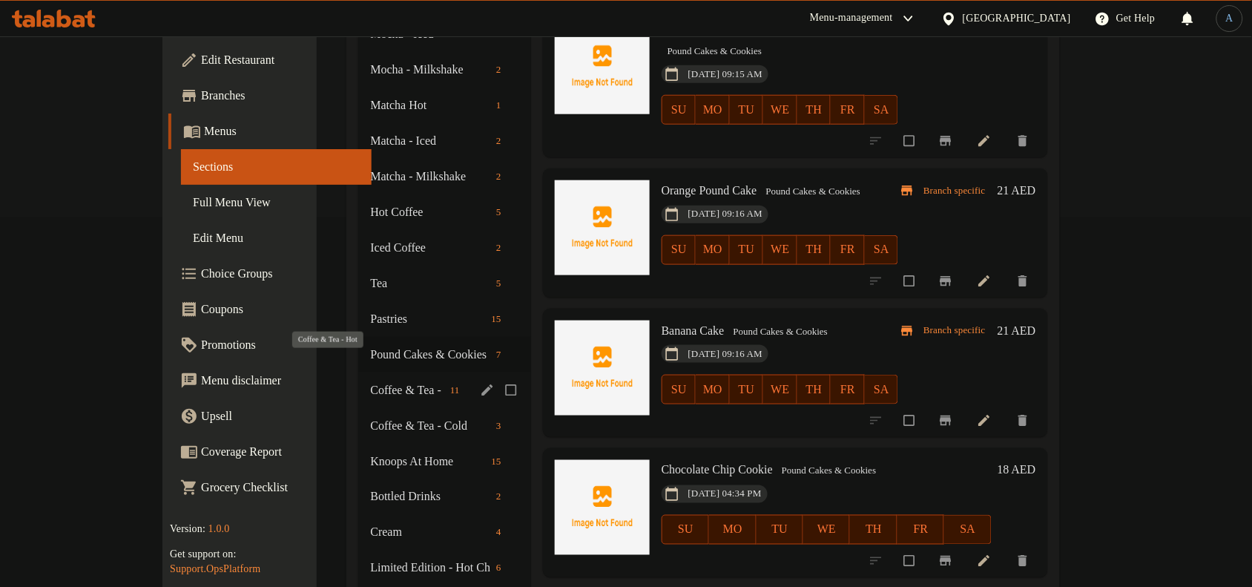
scroll to position [371, 0]
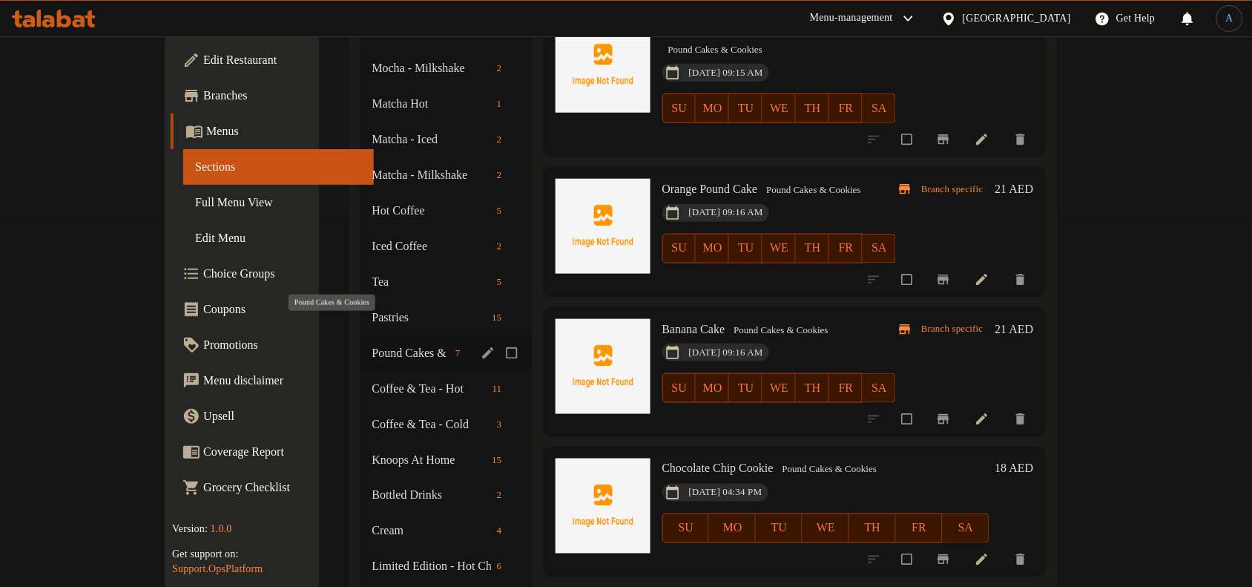
click at [380, 344] on span "Pound Cakes & Cookies" at bounding box center [410, 353] width 77 height 18
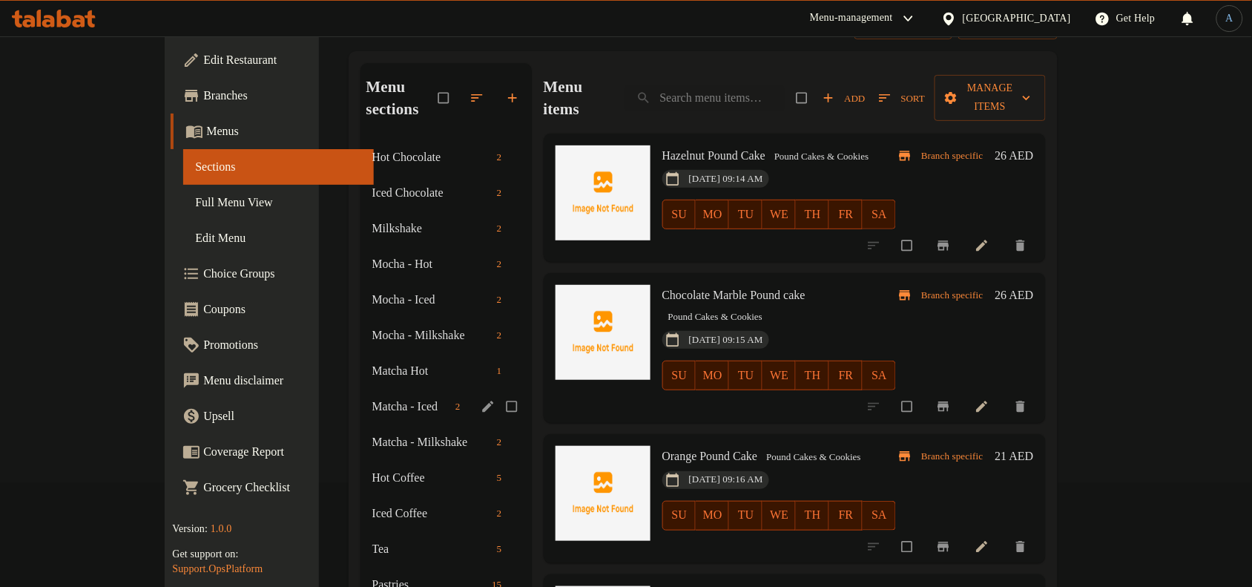
scroll to position [0, 0]
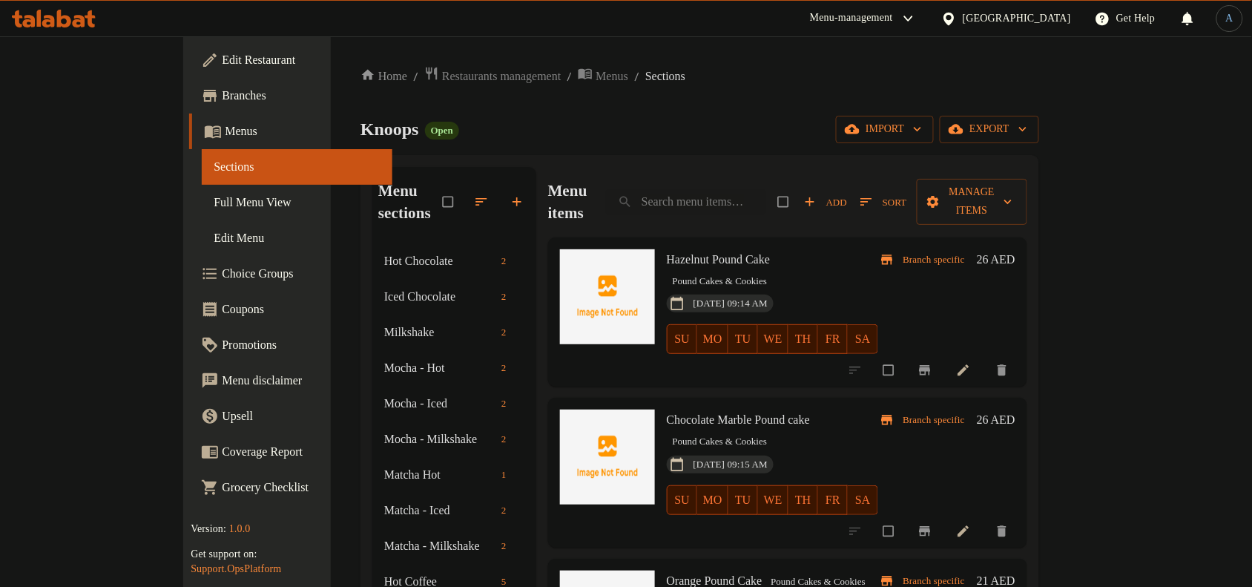
click at [710, 139] on div "Knoops Open import export" at bounding box center [699, 129] width 679 height 27
click at [766, 189] on input "search" at bounding box center [686, 202] width 160 height 26
paste input "Water"
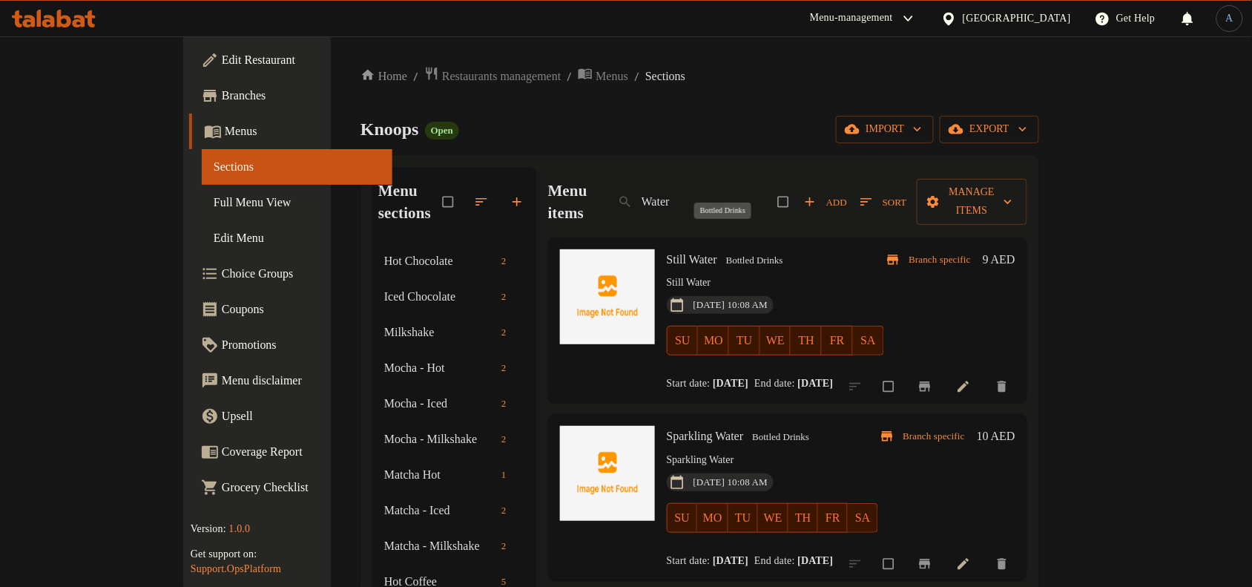
type input "Water"
click at [720, 252] on span "Bottled Drinks" at bounding box center [754, 260] width 69 height 17
click at [766, 197] on input "Water" at bounding box center [686, 202] width 160 height 26
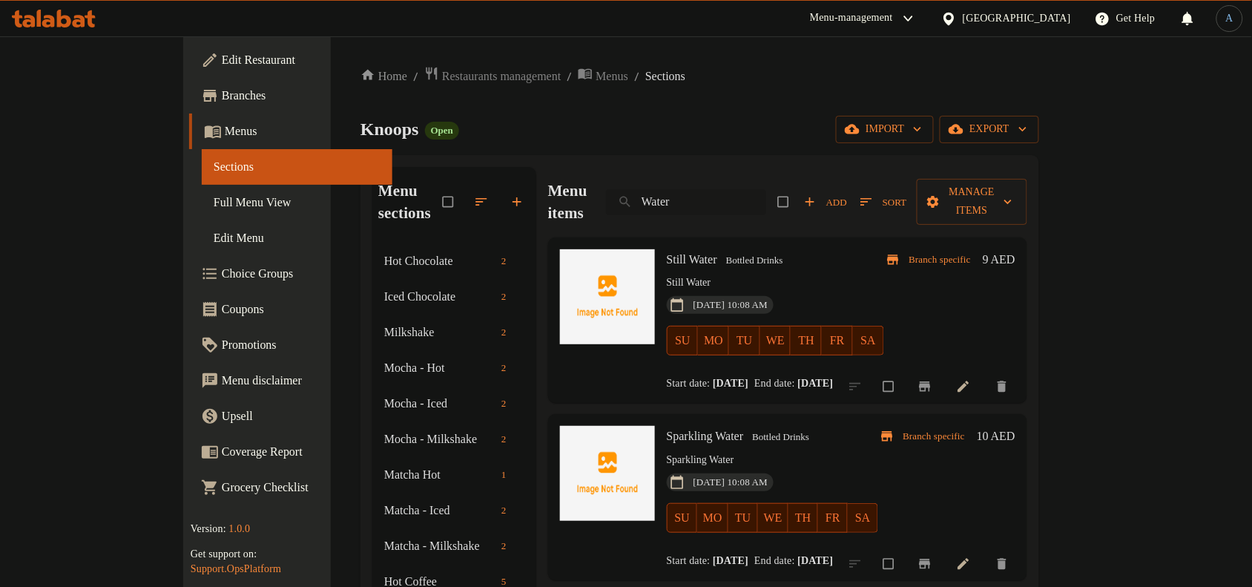
click at [766, 197] on input "Water" at bounding box center [686, 202] width 160 height 26
click at [766, 197] on input "search" at bounding box center [686, 202] width 160 height 26
click at [779, 132] on div "Knoops Open import export" at bounding box center [699, 129] width 679 height 27
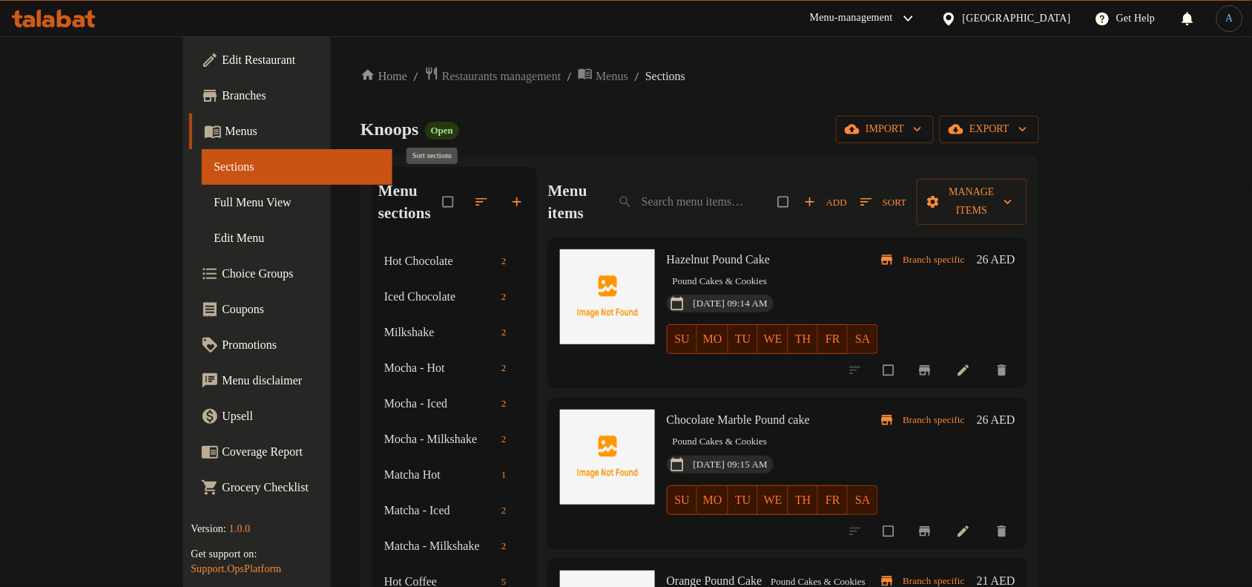
click at [474, 194] on icon "button" at bounding box center [481, 201] width 15 height 15
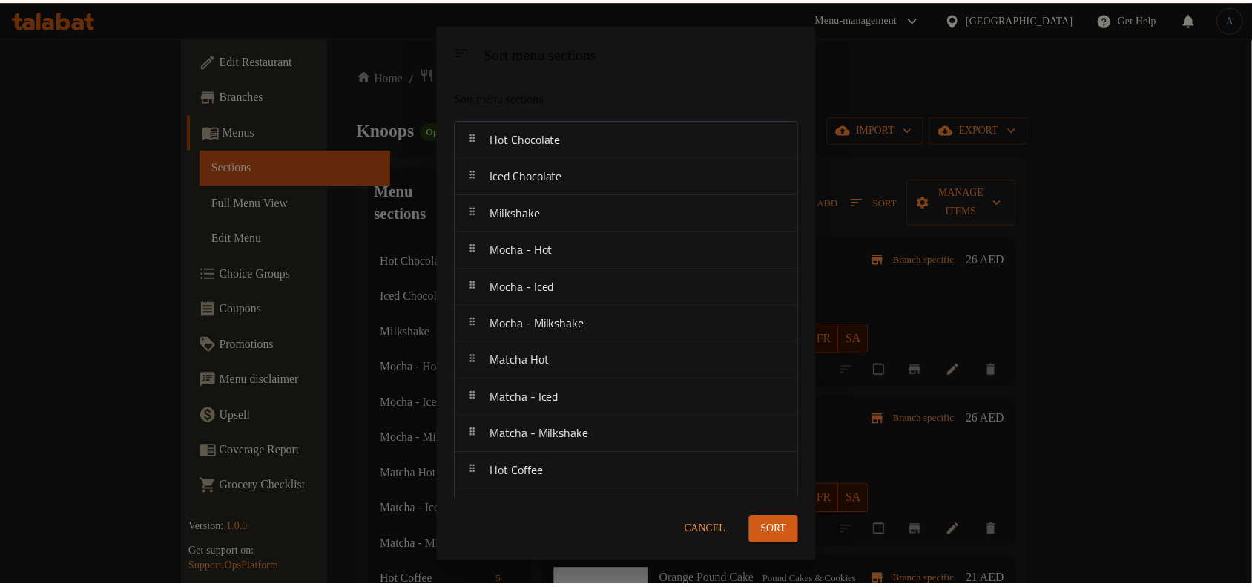
scroll to position [469, 0]
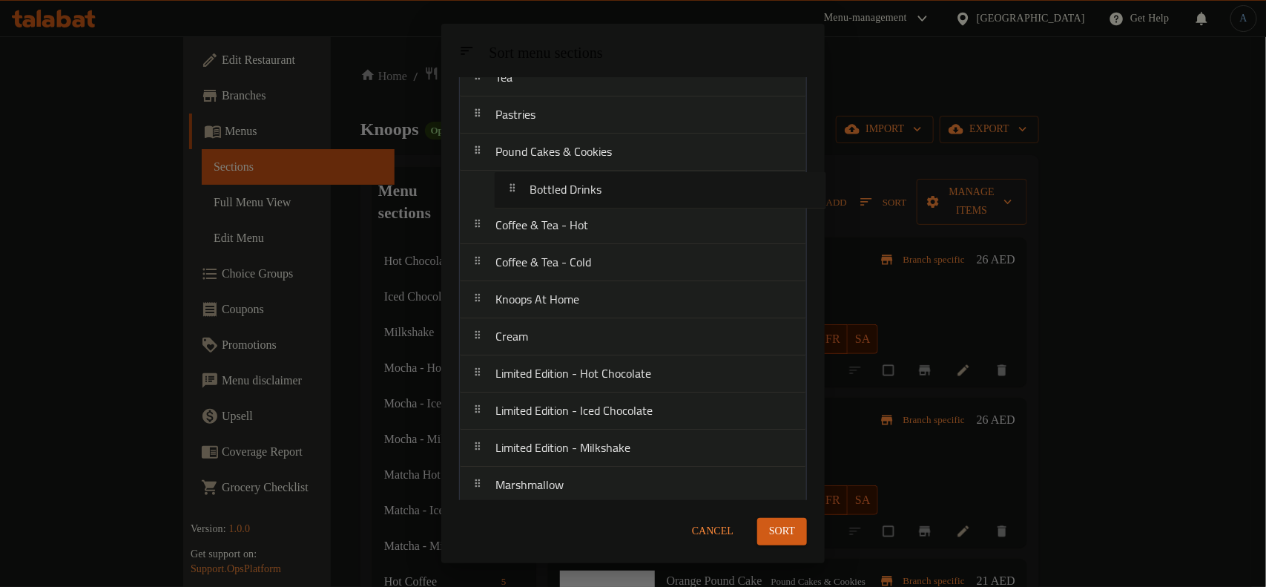
drag, startPoint x: 518, startPoint y: 298, endPoint x: 557, endPoint y: 188, distance: 117.3
click at [557, 188] on nav "Hot Chocolate Iced Chocolate Milkshake Mocha - Hot Mocha - Iced Mocha - Milksha…" at bounding box center [633, 300] width 348 height 1299
click at [769, 524] on span "Sort" at bounding box center [782, 531] width 26 height 19
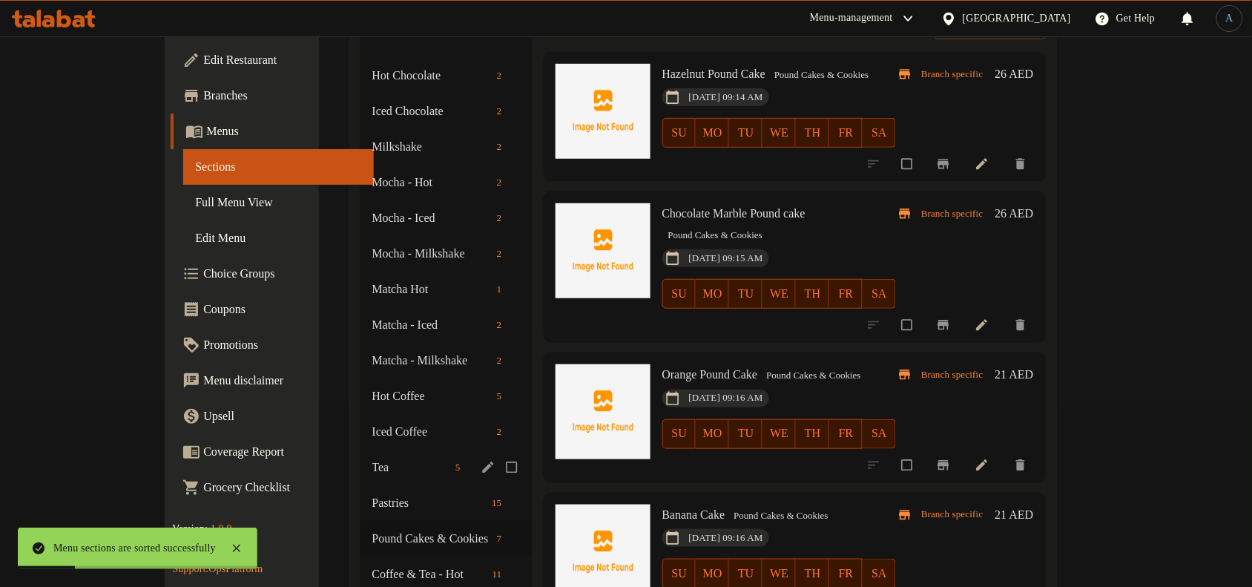
scroll to position [371, 0]
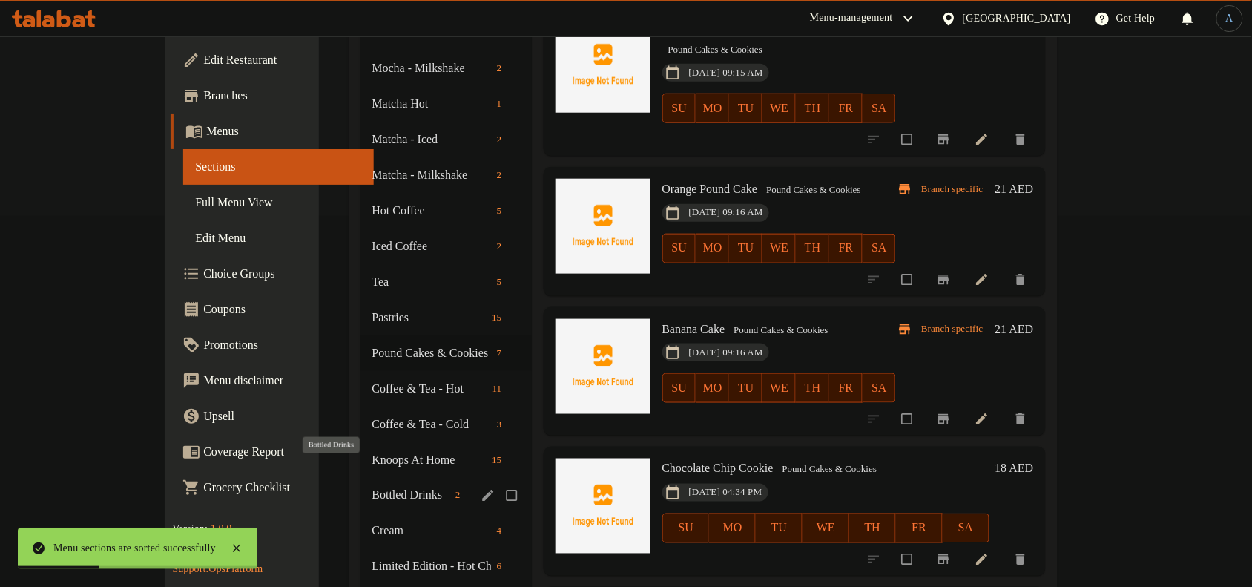
click at [372, 487] on span "Bottled Drinks" at bounding box center [410, 496] width 77 height 18
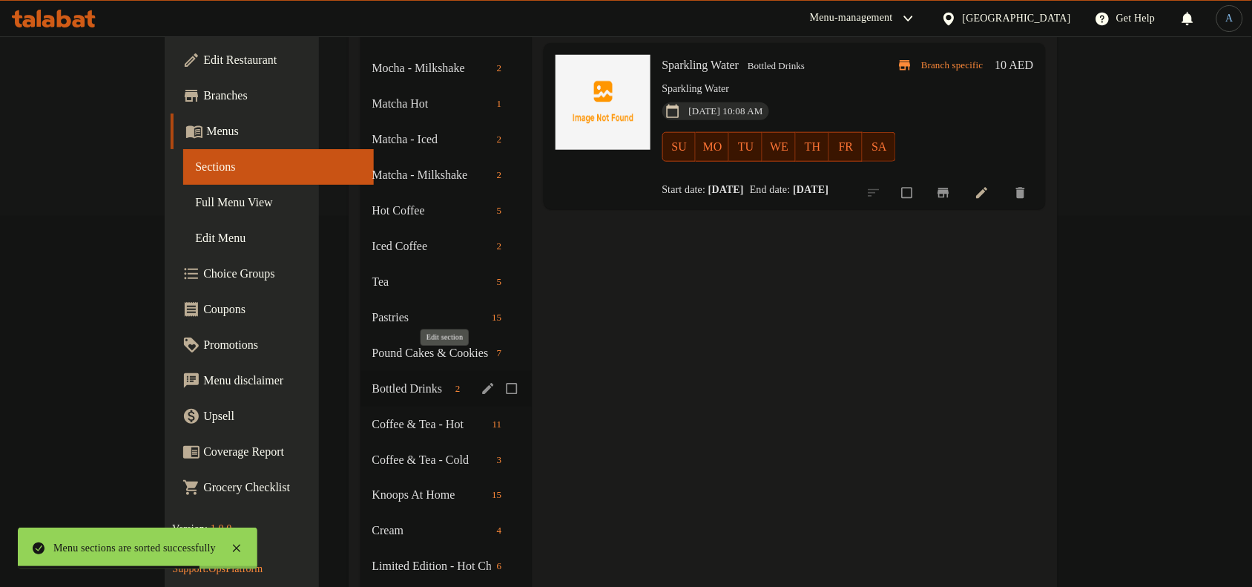
click at [482, 383] on icon "edit" at bounding box center [487, 388] width 11 height 11
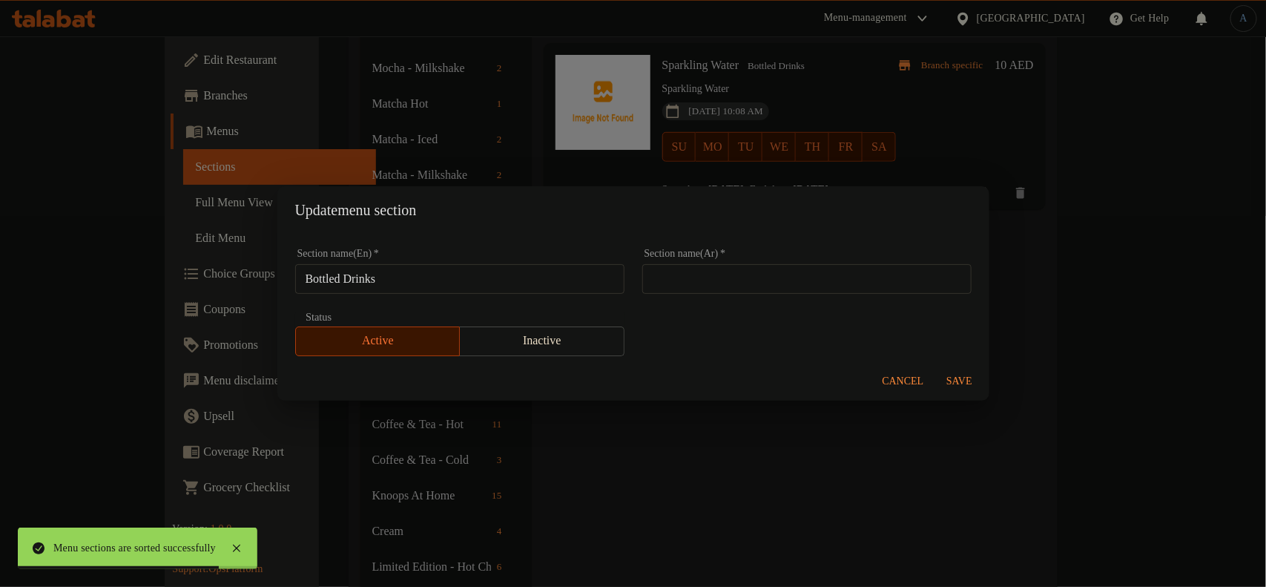
click at [556, 283] on input "Bottled Drinks" at bounding box center [459, 279] width 329 height 30
paste input "Water"
click at [582, 280] on input "Water" at bounding box center [459, 279] width 329 height 30
type input "Water"
click at [958, 366] on div "Cancel Save" at bounding box center [633, 381] width 712 height 39
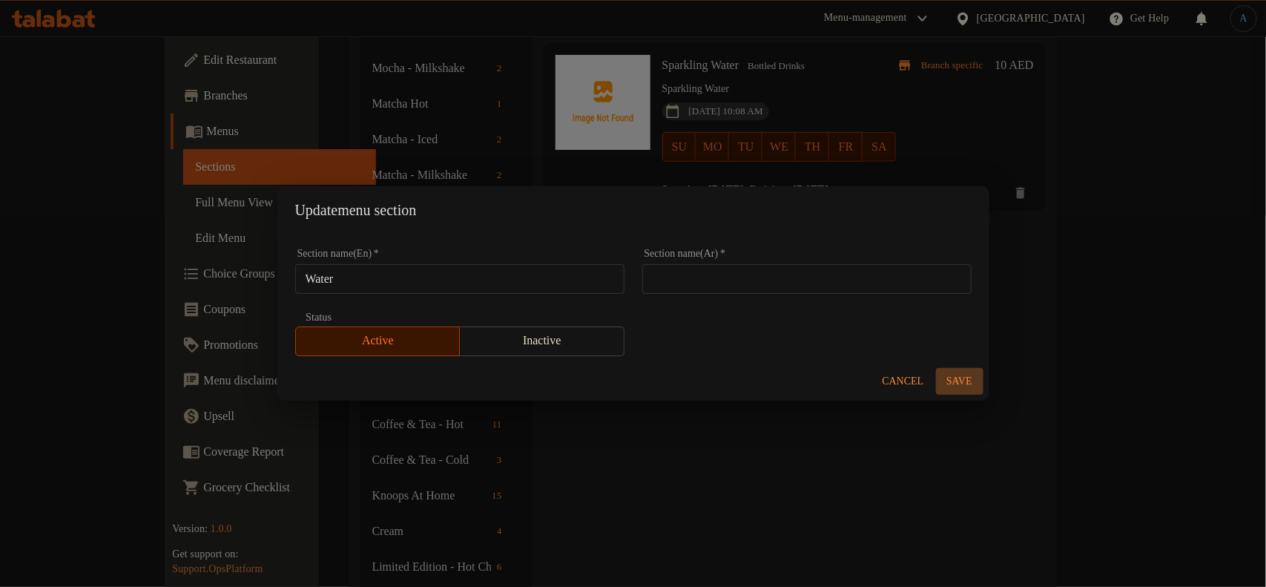
click at [960, 378] on span "Save" at bounding box center [960, 381] width 36 height 19
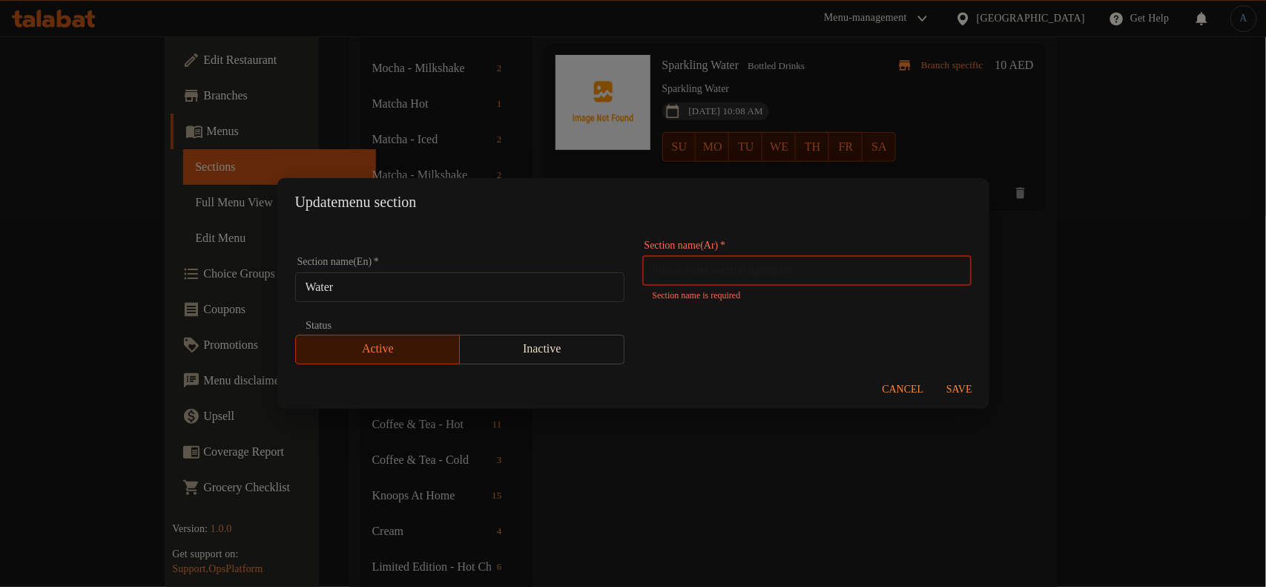
click at [785, 276] on input "text" at bounding box center [806, 271] width 329 height 30
type input "l"
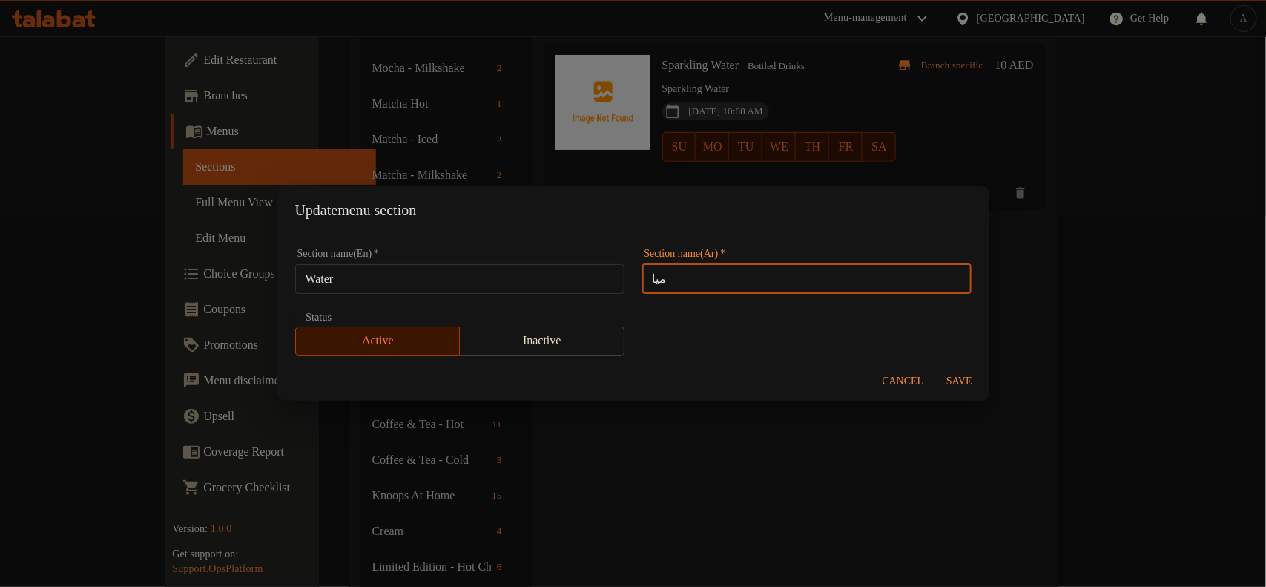
type input "مياه"
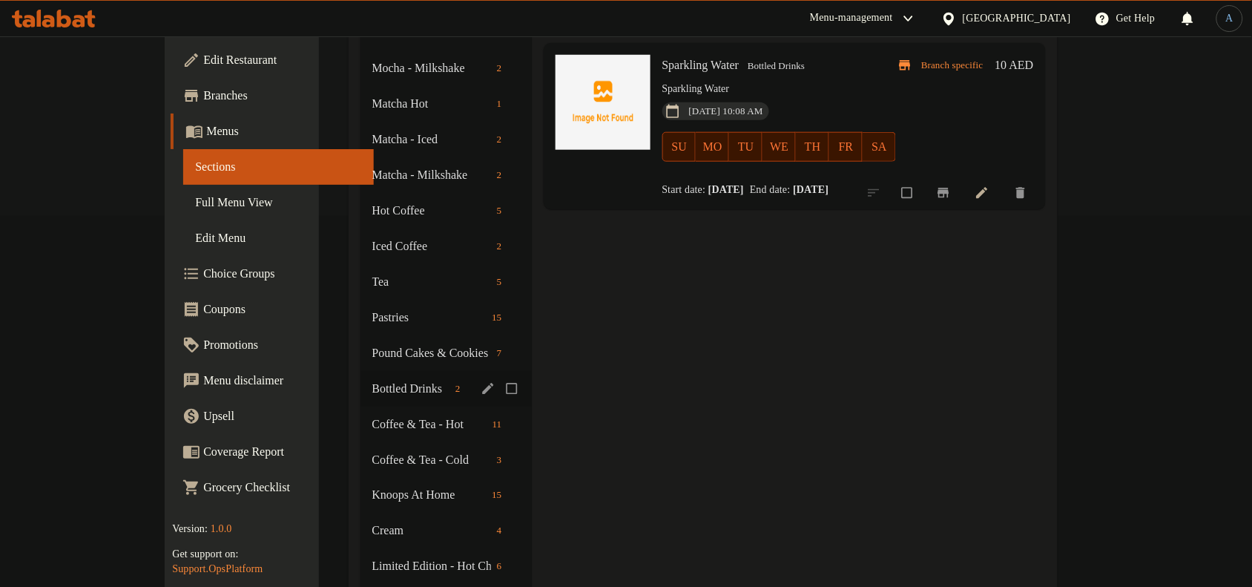
click at [481, 381] on icon "edit" at bounding box center [488, 388] width 15 height 15
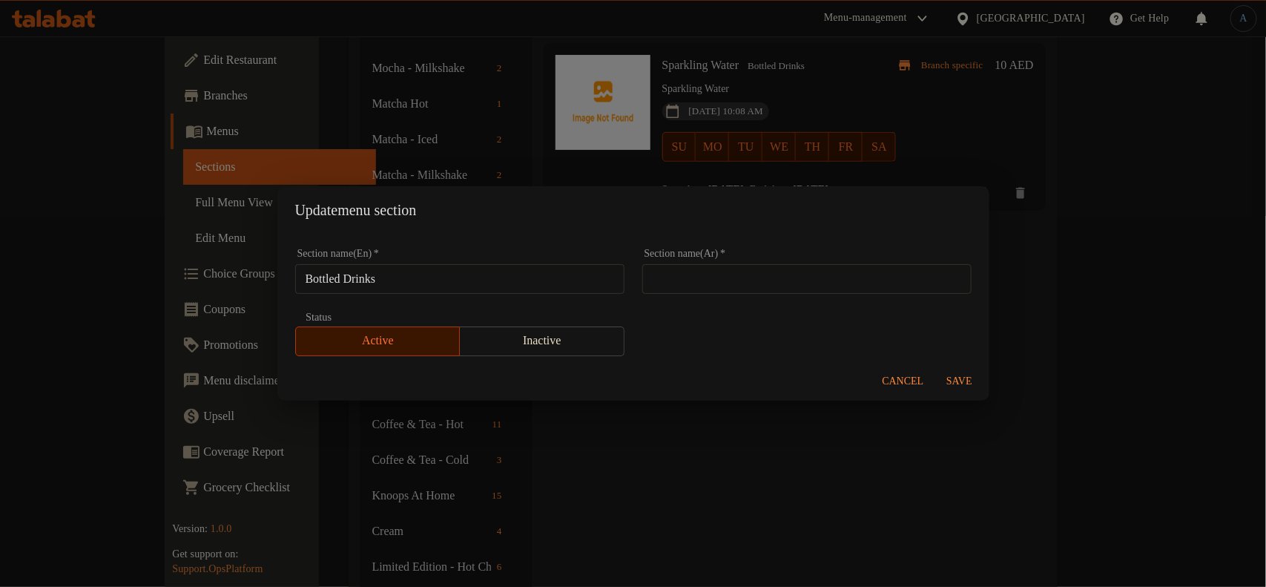
click at [421, 276] on input "Bottled Drinks" at bounding box center [459, 279] width 329 height 30
paste input "Water"
type input "Water"
click at [687, 276] on input "text" at bounding box center [806, 279] width 329 height 30
type input "مياه"
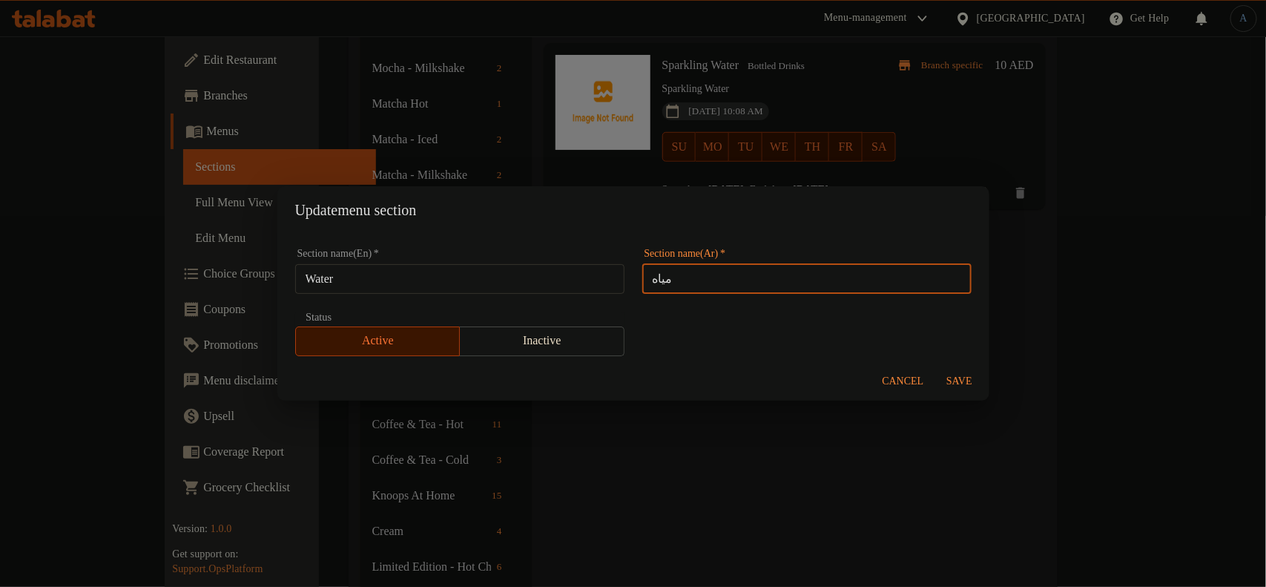
type button "0"
click at [962, 378] on span "Save" at bounding box center [960, 381] width 36 height 19
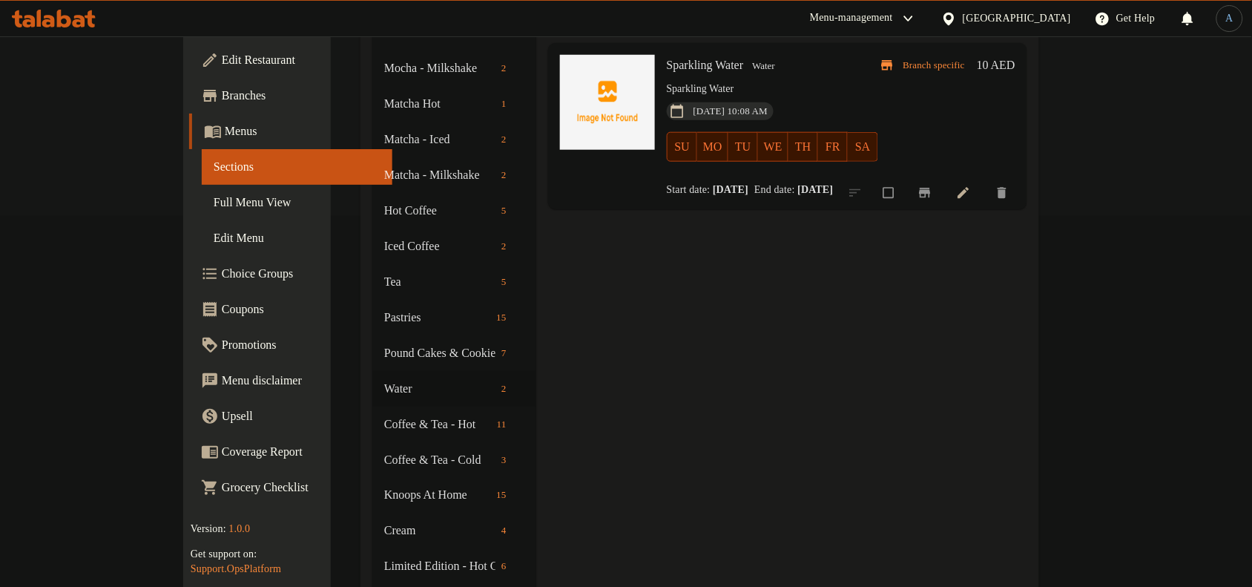
click at [599, 280] on div "Menu items Add Sort Manage items Still Water Water Still Water [DATE] 10:08 AM …" at bounding box center [781, 460] width 491 height 1328
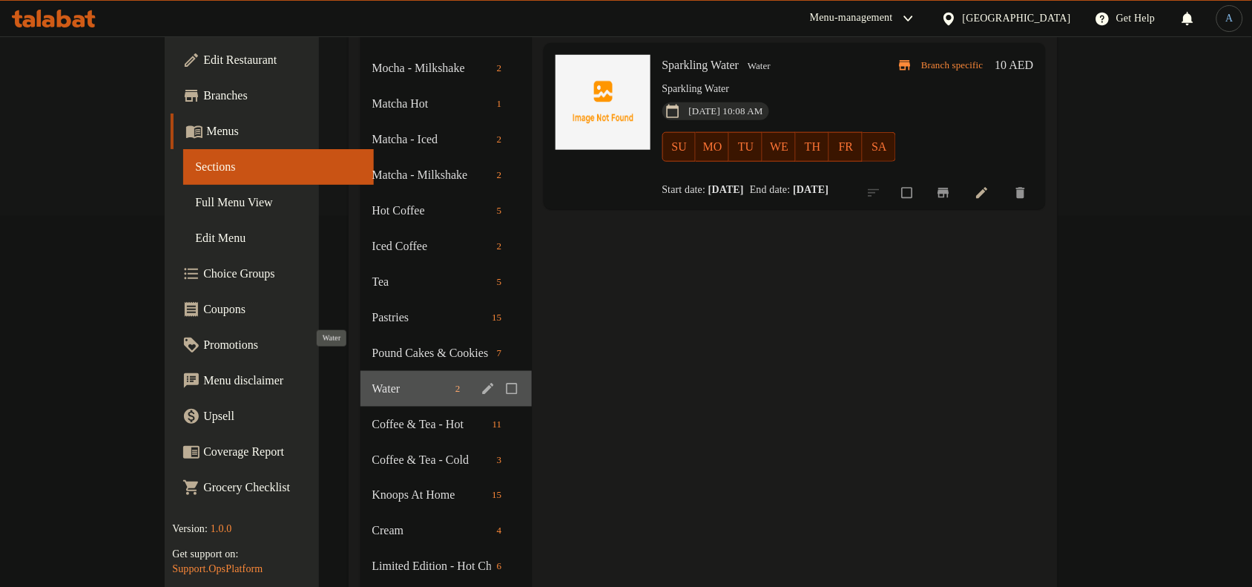
click at [372, 380] on span "Water" at bounding box center [410, 389] width 77 height 18
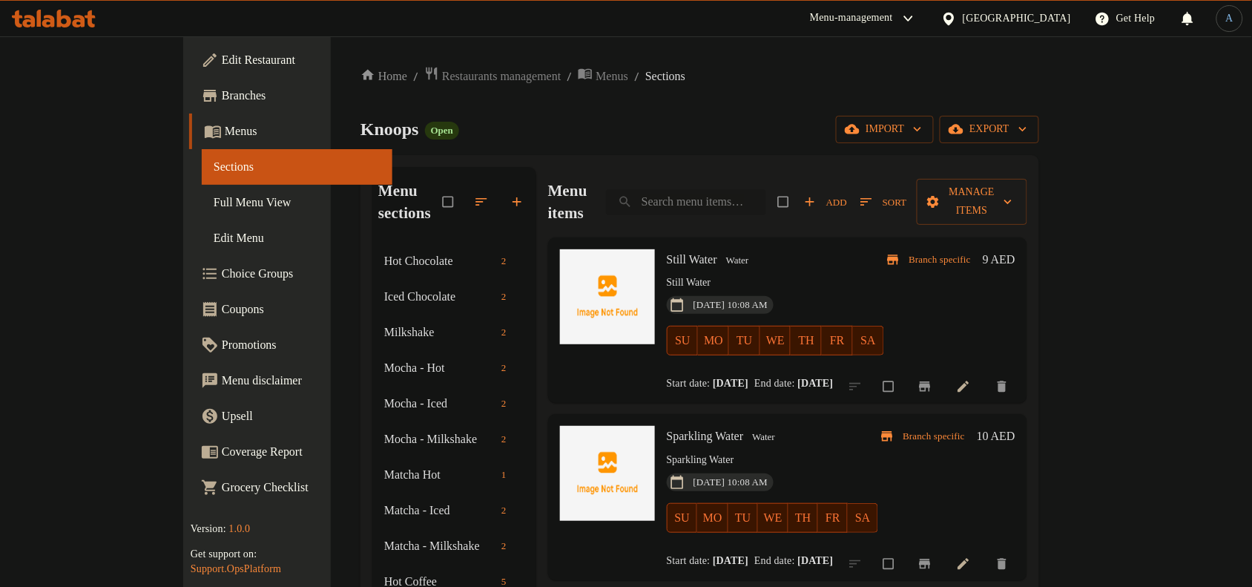
click at [740, 199] on input "search" at bounding box center [686, 202] width 160 height 26
paste input "Marshmallow"
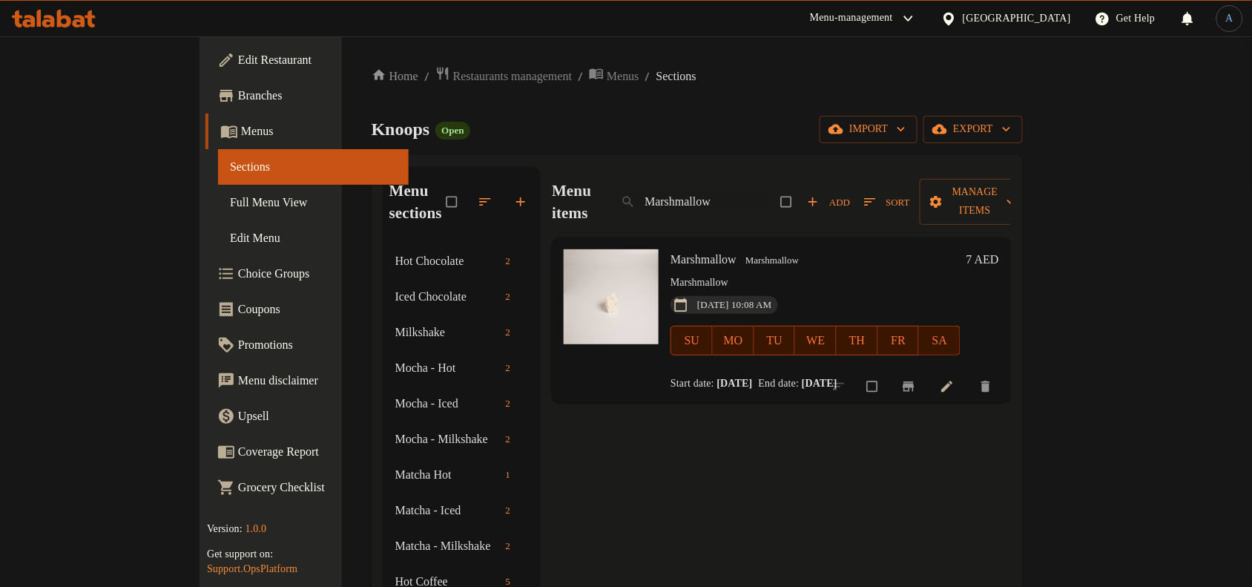
type input "Marshmallow"
drag, startPoint x: 768, startPoint y: 241, endPoint x: 742, endPoint y: 235, distance: 26.6
click at [768, 249] on h6 "Marshmallow Marshmallow" at bounding box center [815, 259] width 290 height 21
click at [742, 252] on span "Marshmallow" at bounding box center [771, 260] width 65 height 17
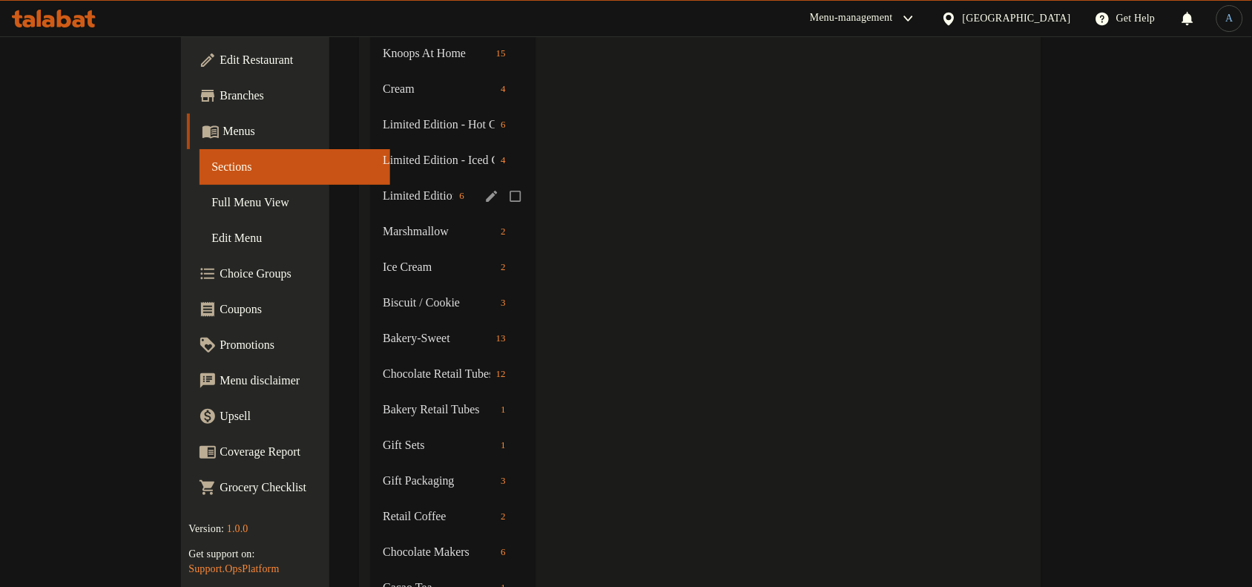
scroll to position [925, 0]
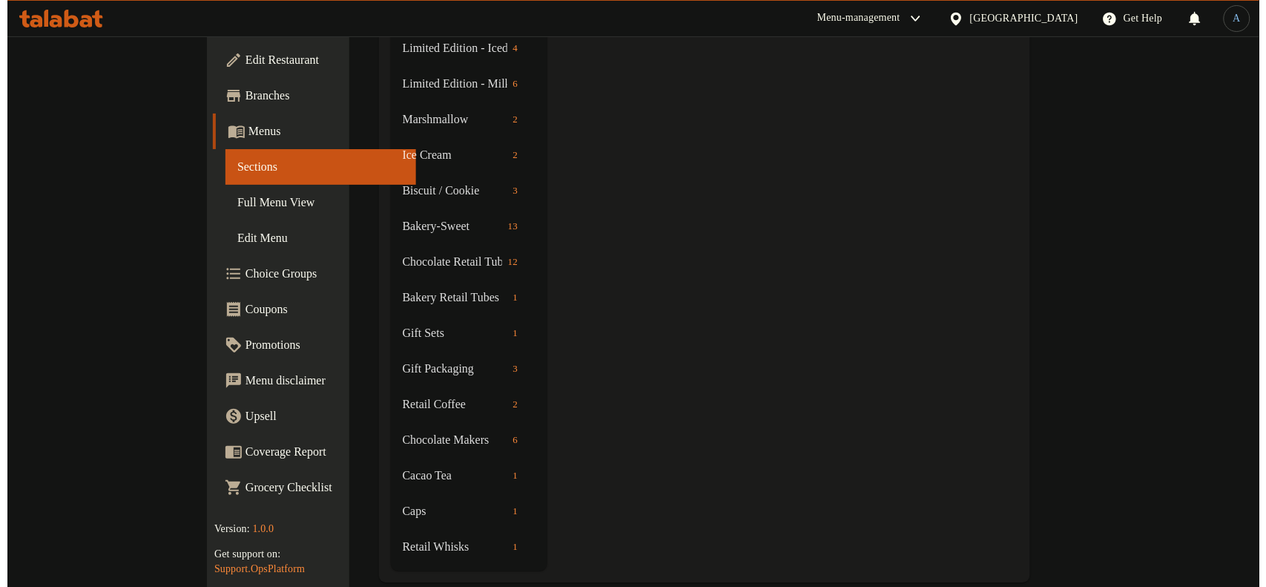
scroll to position [0, 0]
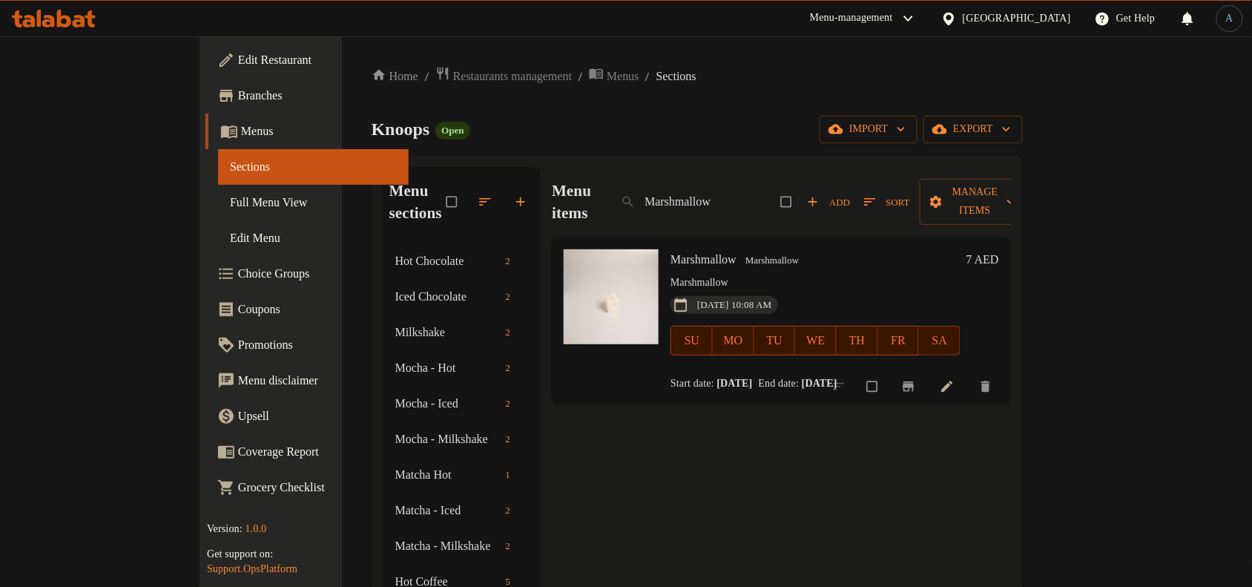
click at [478, 194] on icon "button" at bounding box center [485, 201] width 15 height 15
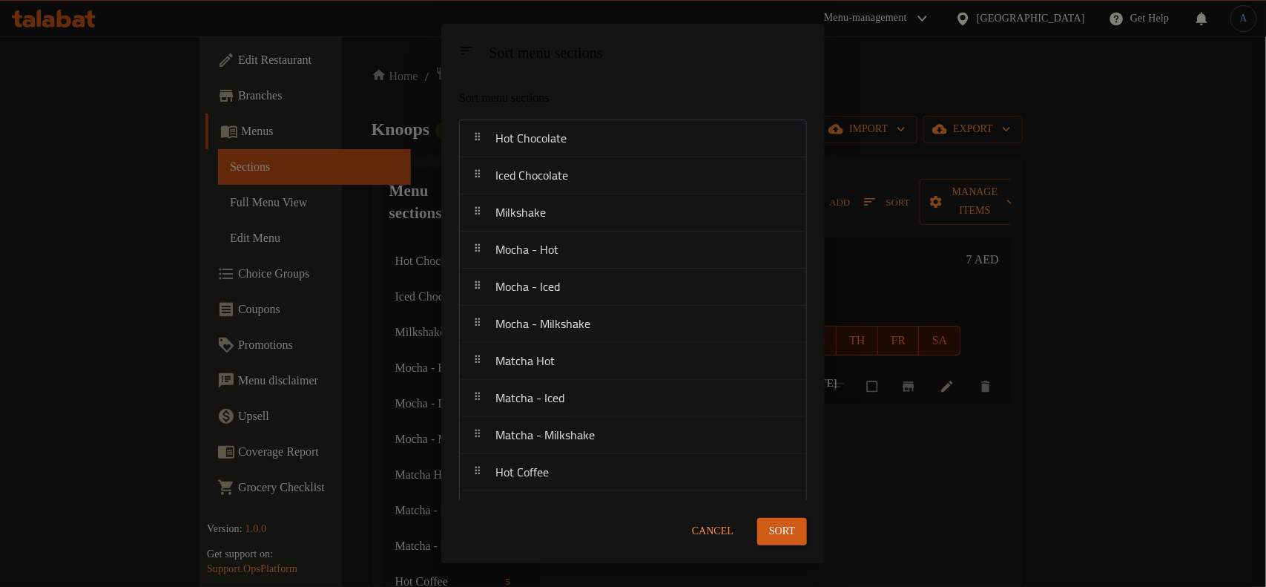
scroll to position [650, 0]
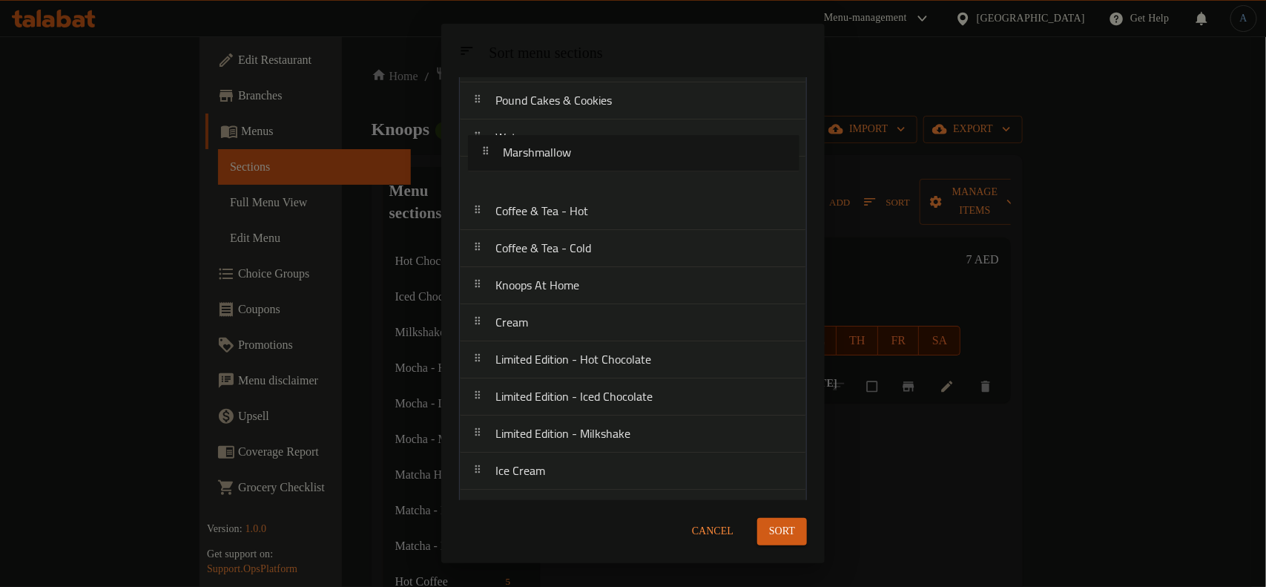
drag, startPoint x: 581, startPoint y: 297, endPoint x: 596, endPoint y: 208, distance: 90.2
click at [593, 174] on nav "Hot Chocolate Iced Chocolate Milkshake Mocha - Hot Mocha - Iced Mocha - Milksha…" at bounding box center [633, 248] width 348 height 1299
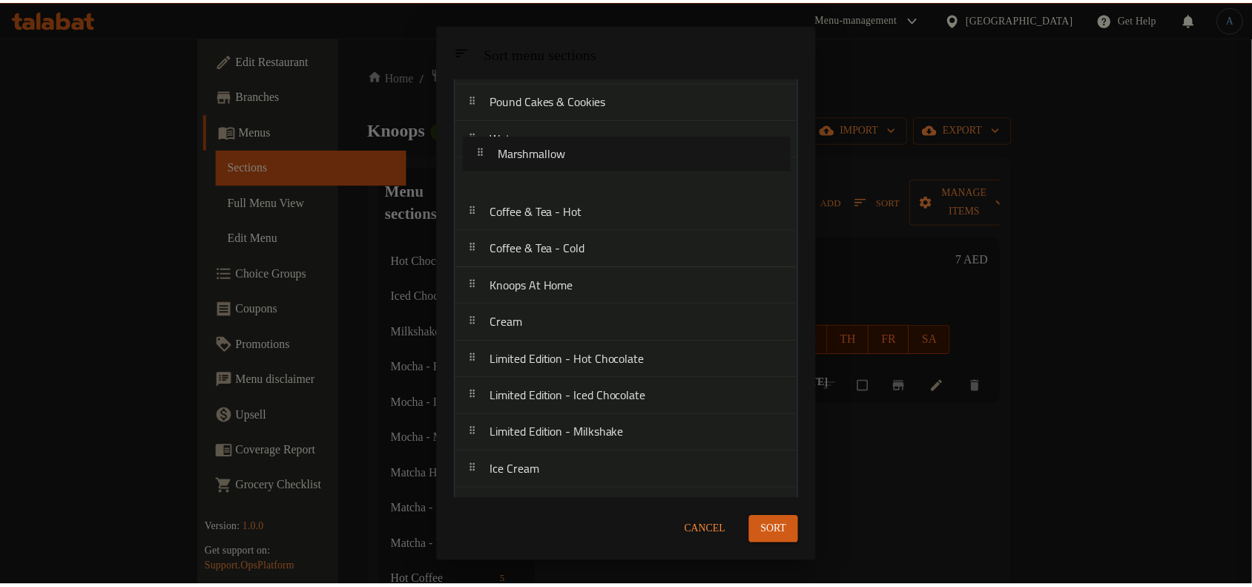
scroll to position [504, 0]
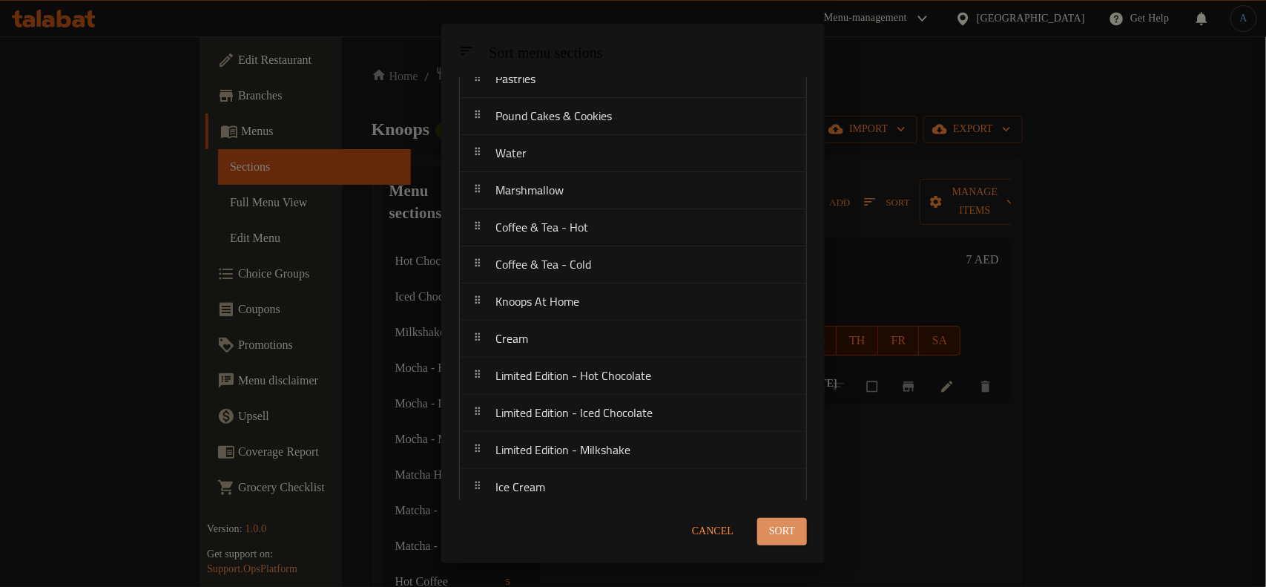
click at [780, 524] on span "Sort" at bounding box center [782, 531] width 26 height 19
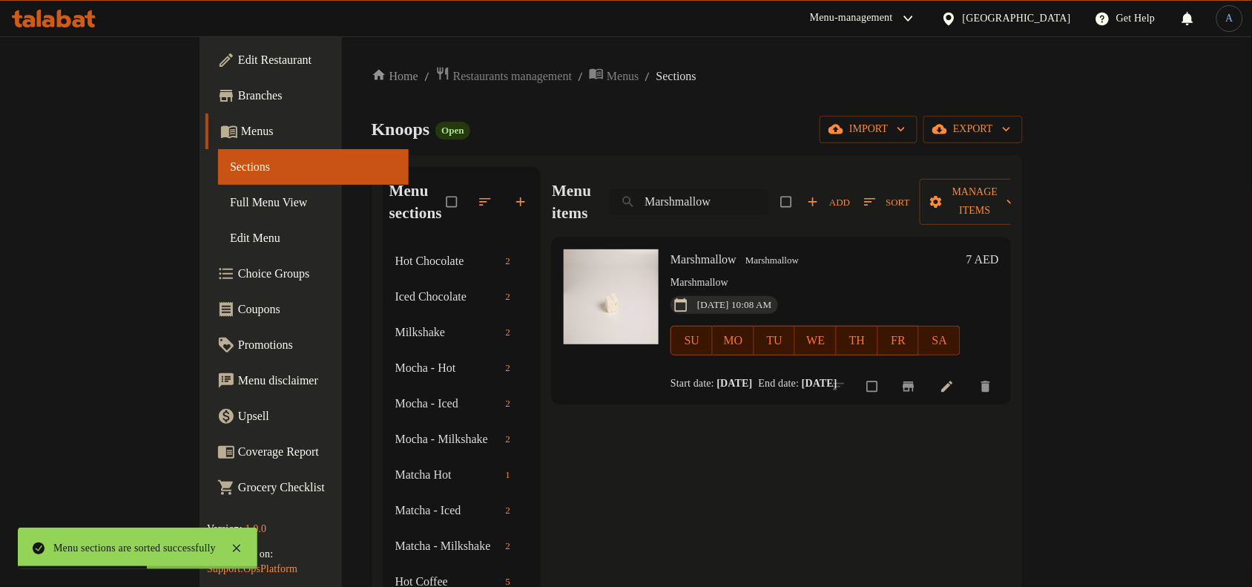
click at [769, 190] on input "Marshmallow" at bounding box center [689, 202] width 160 height 26
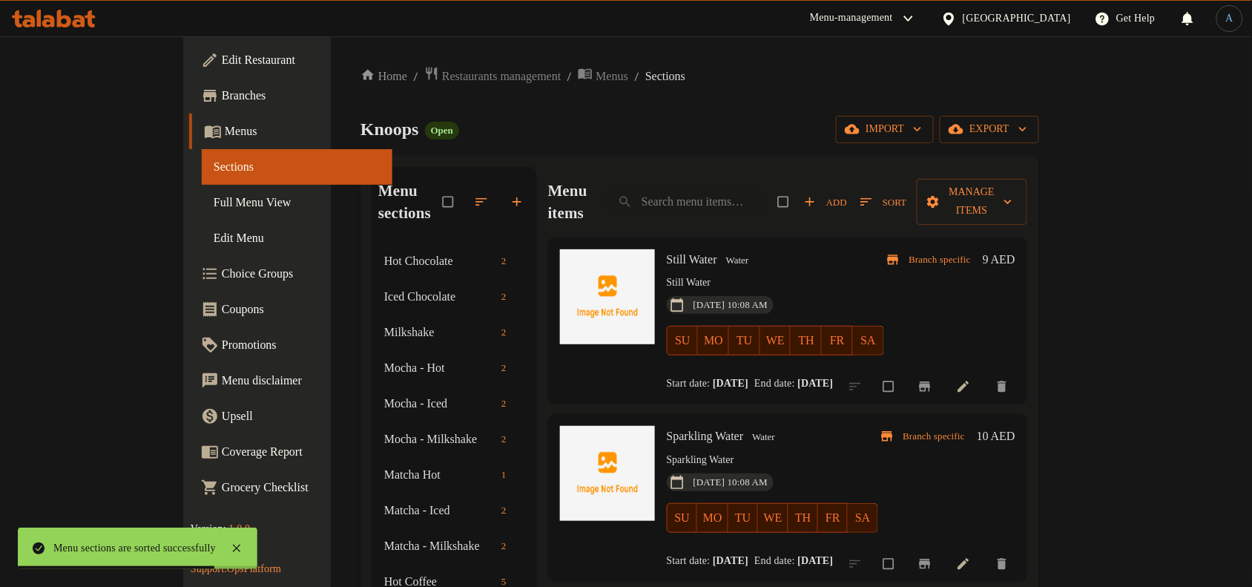
click at [828, 76] on ol "Home / Restaurants management / Menus / Sections" at bounding box center [699, 76] width 679 height 20
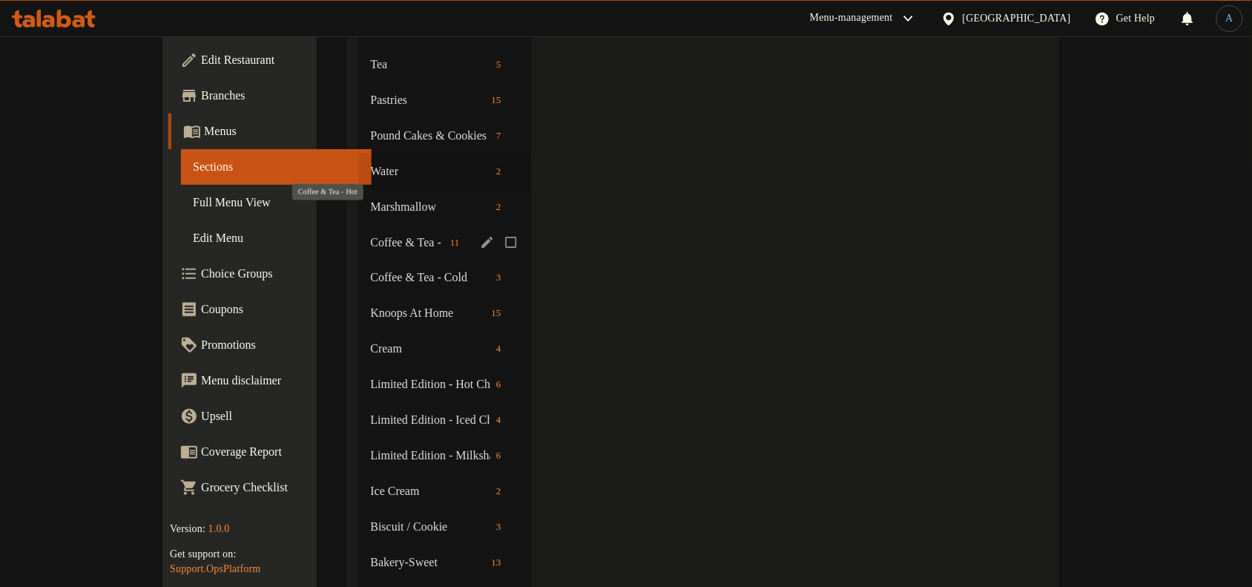
scroll to position [556, 0]
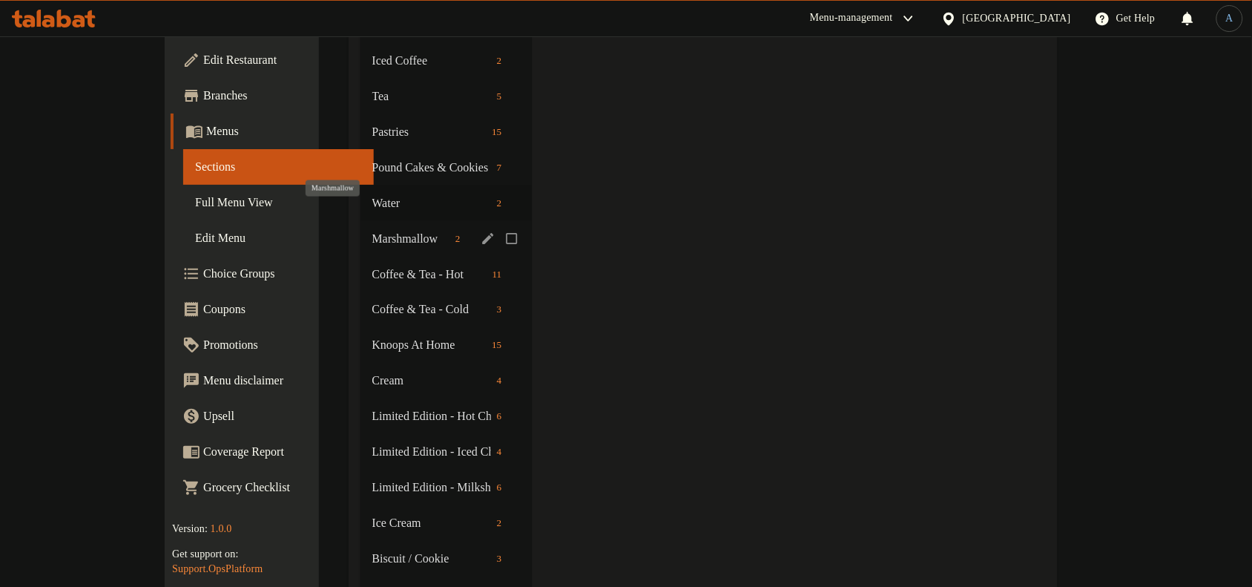
click at [372, 230] on span "Marshmallow" at bounding box center [410, 239] width 77 height 18
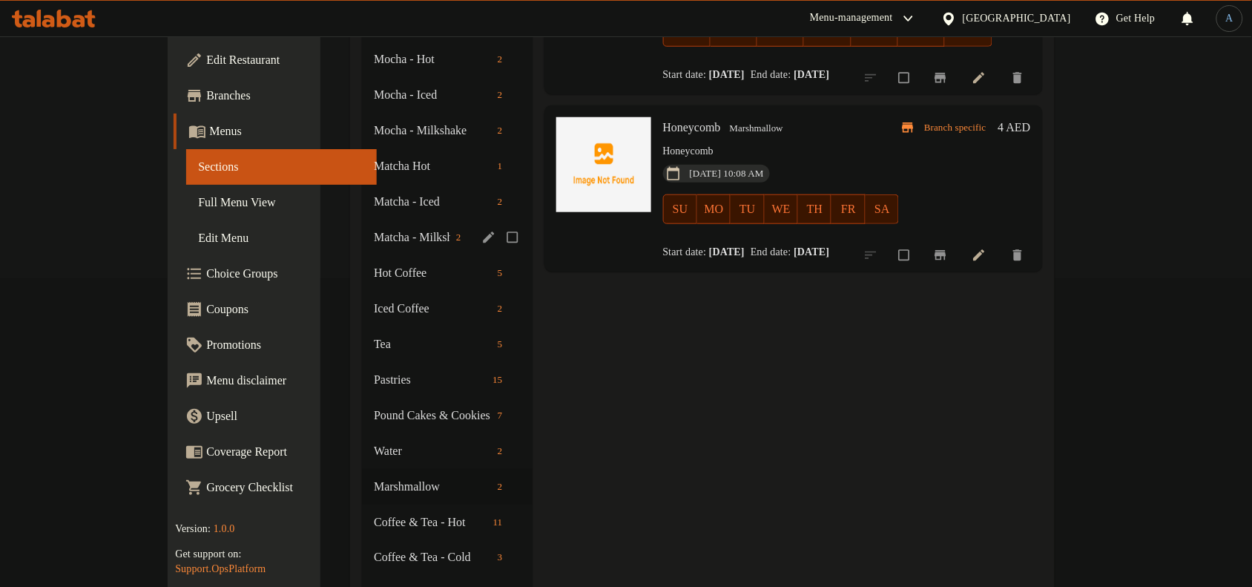
scroll to position [464, 0]
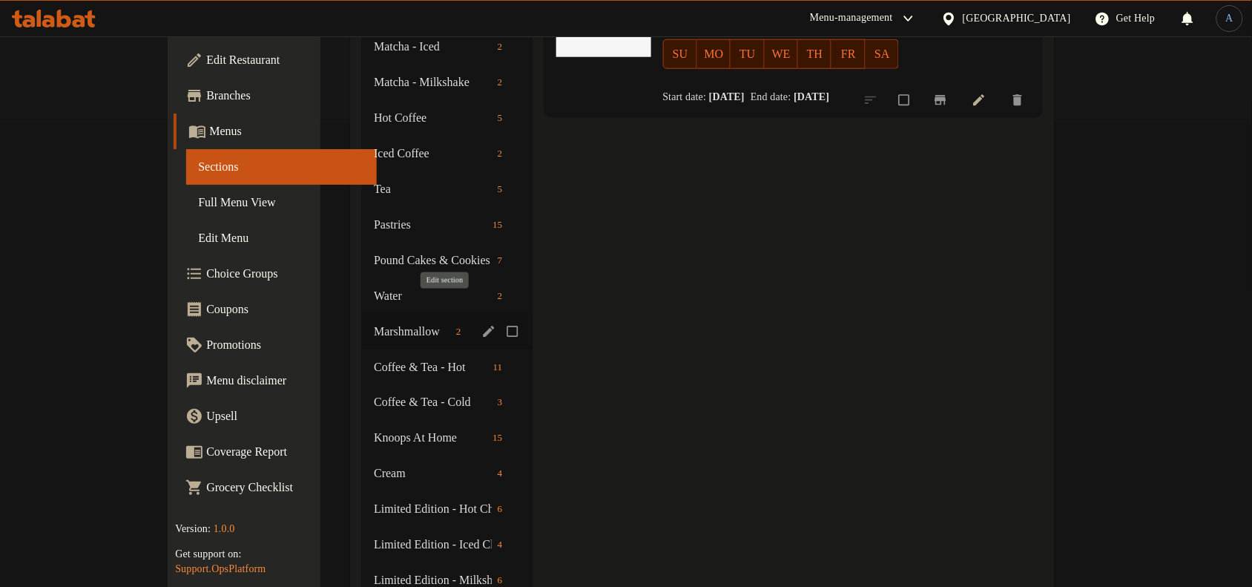
click at [483, 326] on icon "edit" at bounding box center [488, 331] width 11 height 11
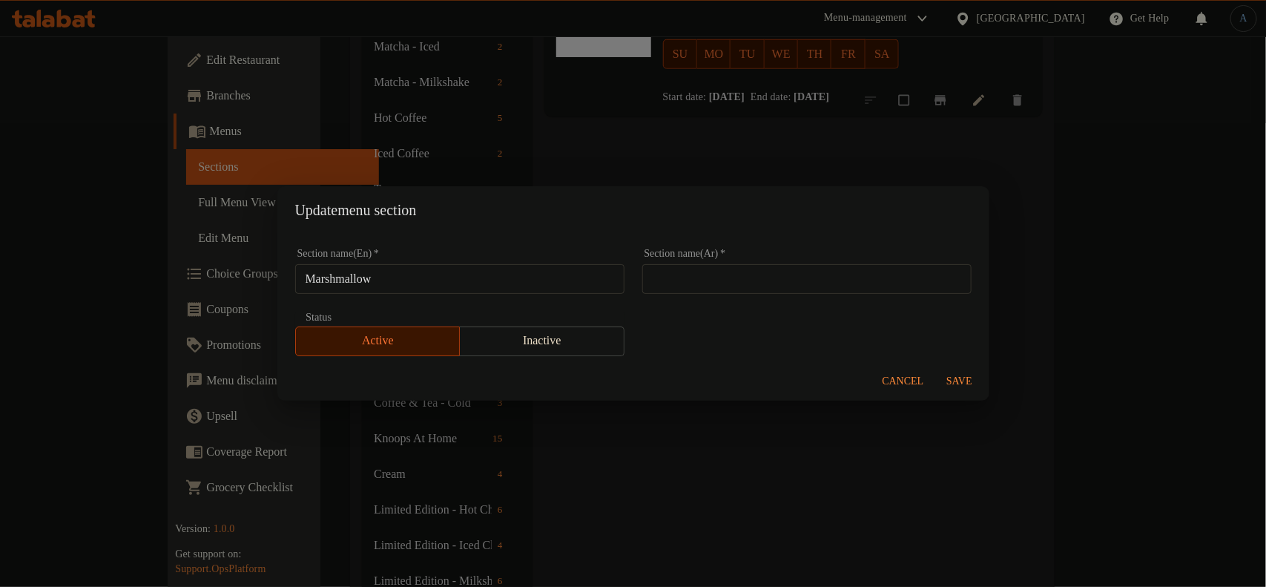
click at [558, 297] on div "Section name(En)   * Marshmallow Section name(En) *" at bounding box center [459, 271] width 347 height 63
click at [561, 278] on input "Marshmallow" at bounding box center [459, 279] width 329 height 30
paste input "Home-Made"
type input "Home-Made Marshmallow"
click at [768, 310] on div "Section name(En)   * Home-Made Marshmallow Section name(En) * Section name(Ar) …" at bounding box center [633, 302] width 694 height 125
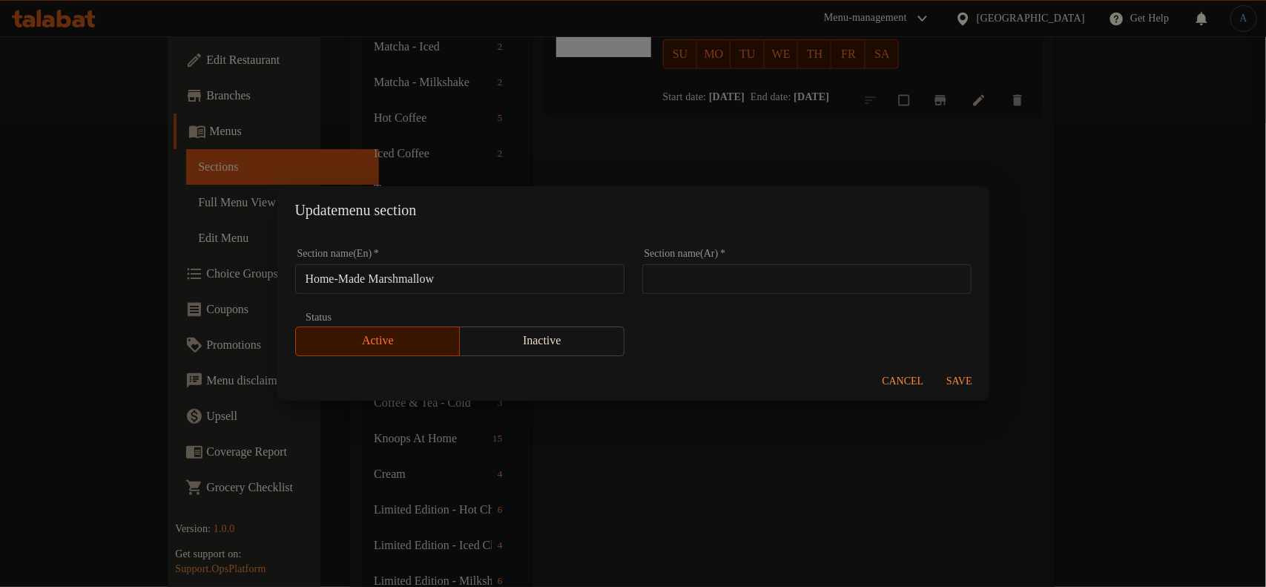
click at [957, 383] on span "Save" at bounding box center [960, 381] width 36 height 19
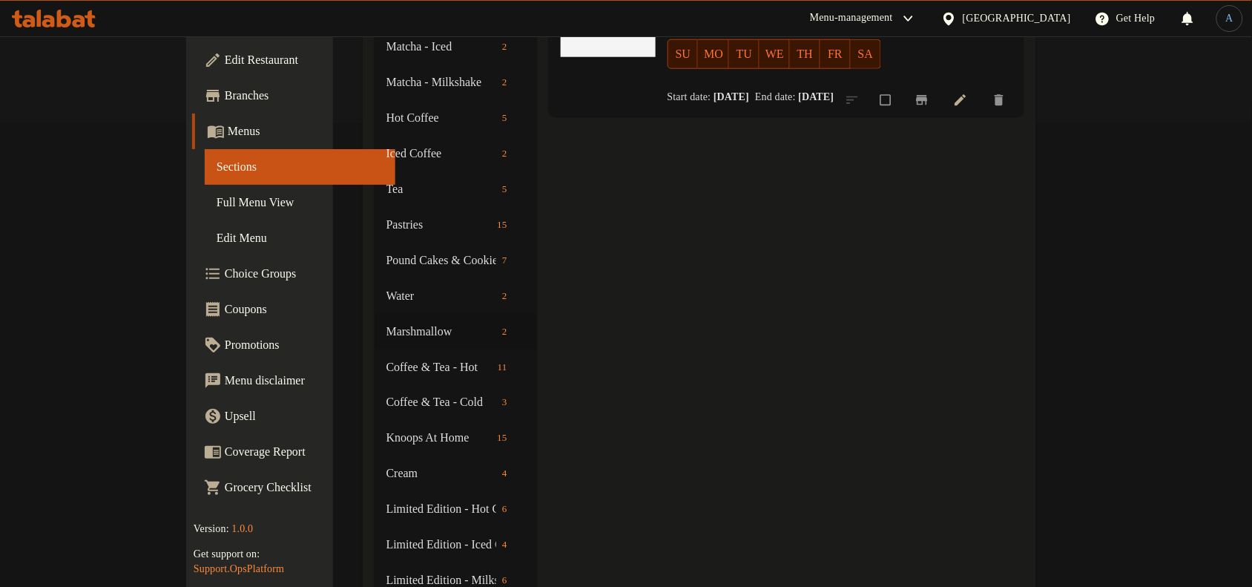
click at [705, 391] on div "Menu items Add Sort Manage items Marshmallow Marshmallow Marshmallow [DATE] 10:…" at bounding box center [780, 367] width 487 height 1328
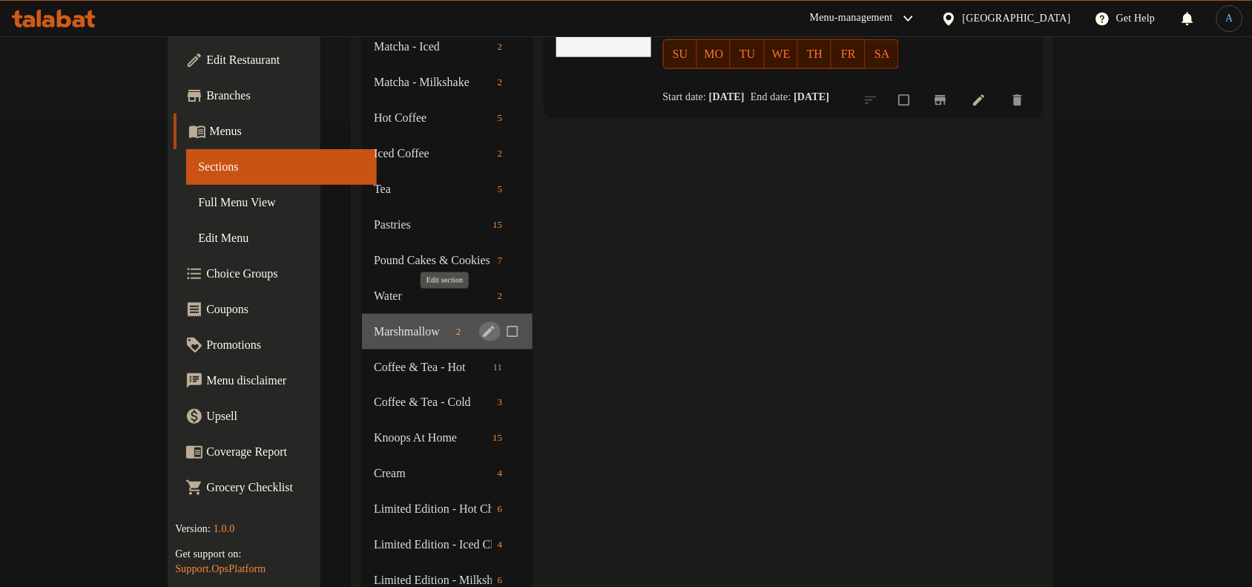
click at [481, 324] on icon "edit" at bounding box center [488, 331] width 15 height 15
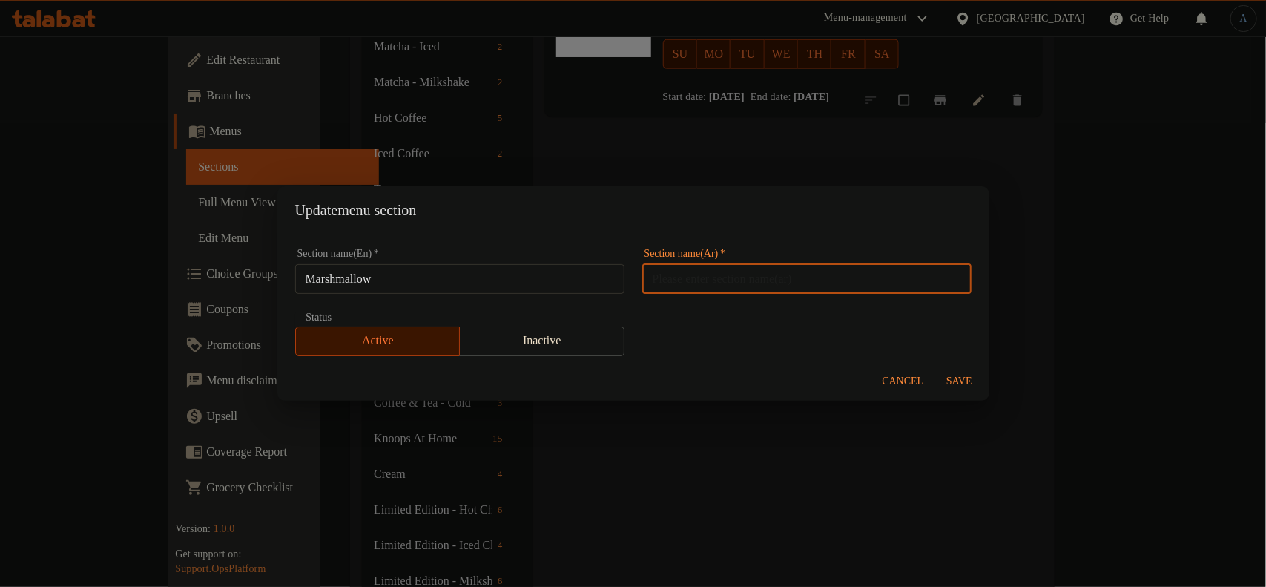
click at [755, 278] on input "text" at bounding box center [806, 279] width 329 height 30
paste input "[PERSON_NAME]"
type input "[PERSON_NAME]"
click at [953, 376] on span "Save" at bounding box center [960, 381] width 36 height 19
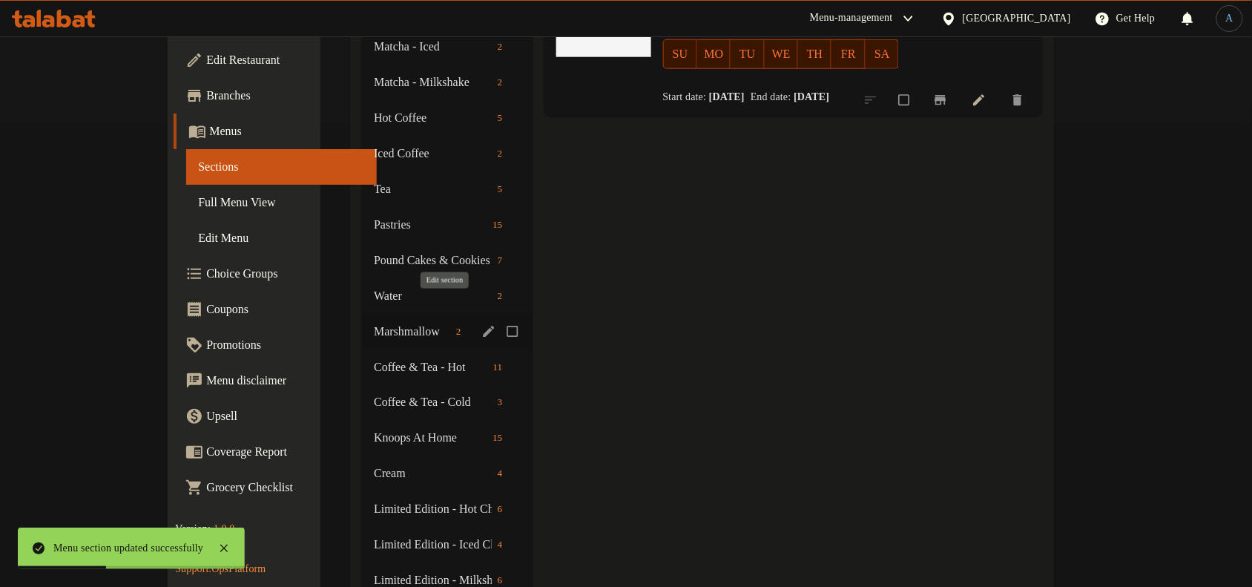
click at [481, 324] on icon "edit" at bounding box center [488, 331] width 15 height 15
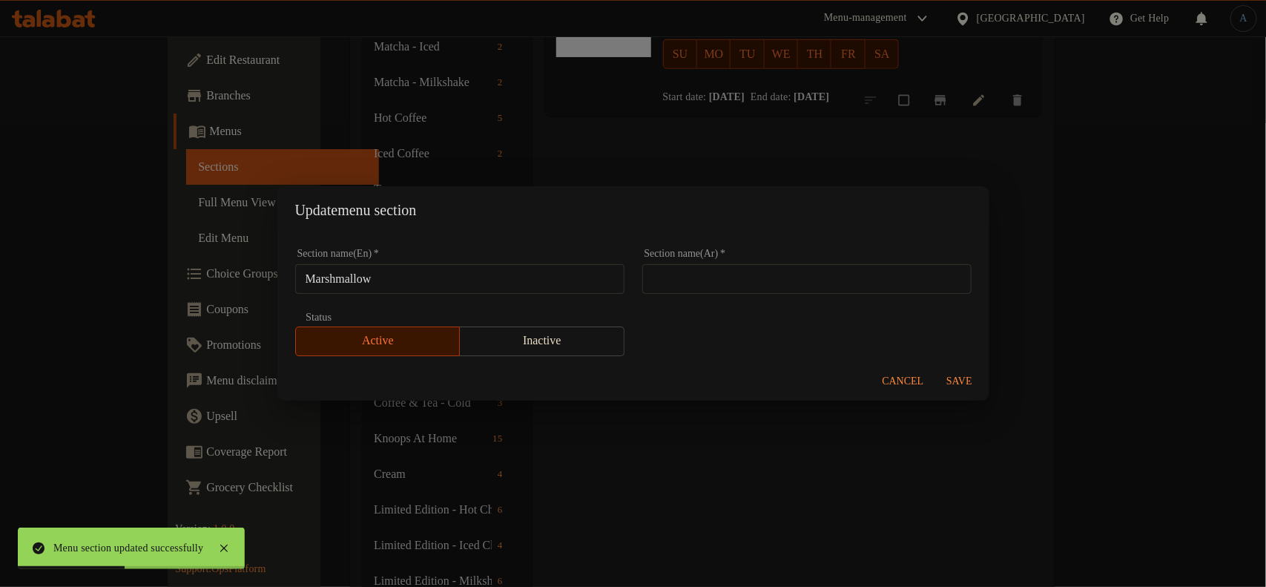
click at [521, 283] on input "Marshmallow" at bounding box center [459, 279] width 329 height 30
paste input "Home-Made"
type input "Home-Made Marshmallow"
click at [714, 320] on div "Section name(En)   * Home-Made Marshmallow Section name(En) * Section name(Ar) …" at bounding box center [633, 302] width 694 height 125
drag, startPoint x: 973, startPoint y: 380, endPoint x: 952, endPoint y: 378, distance: 21.6
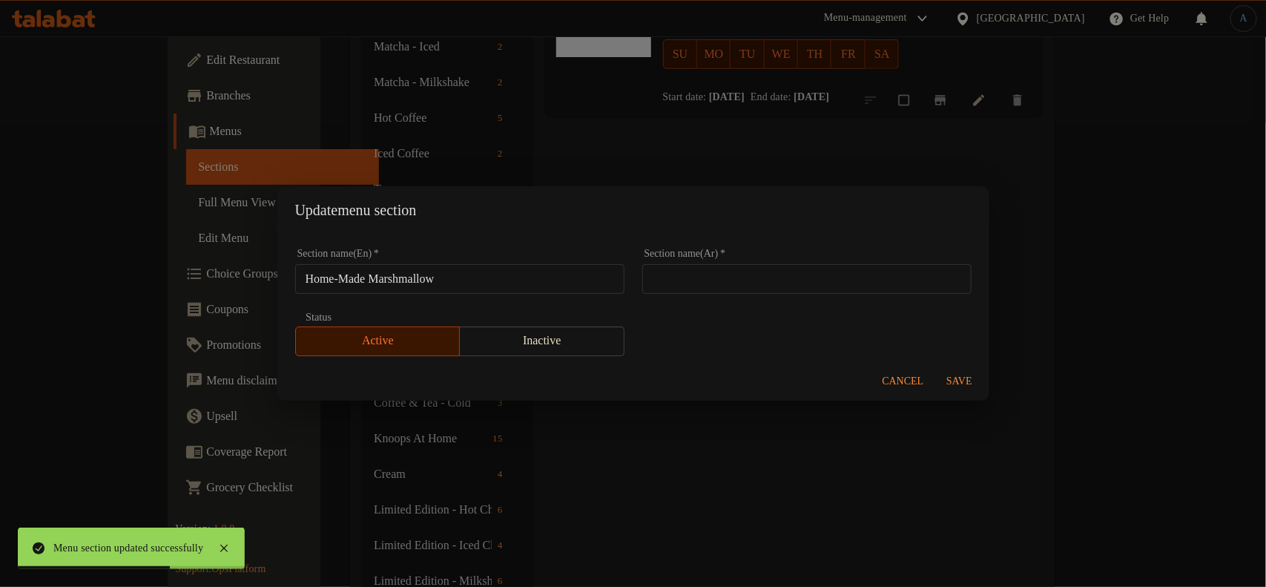
click at [963, 380] on span "Save" at bounding box center [960, 381] width 36 height 19
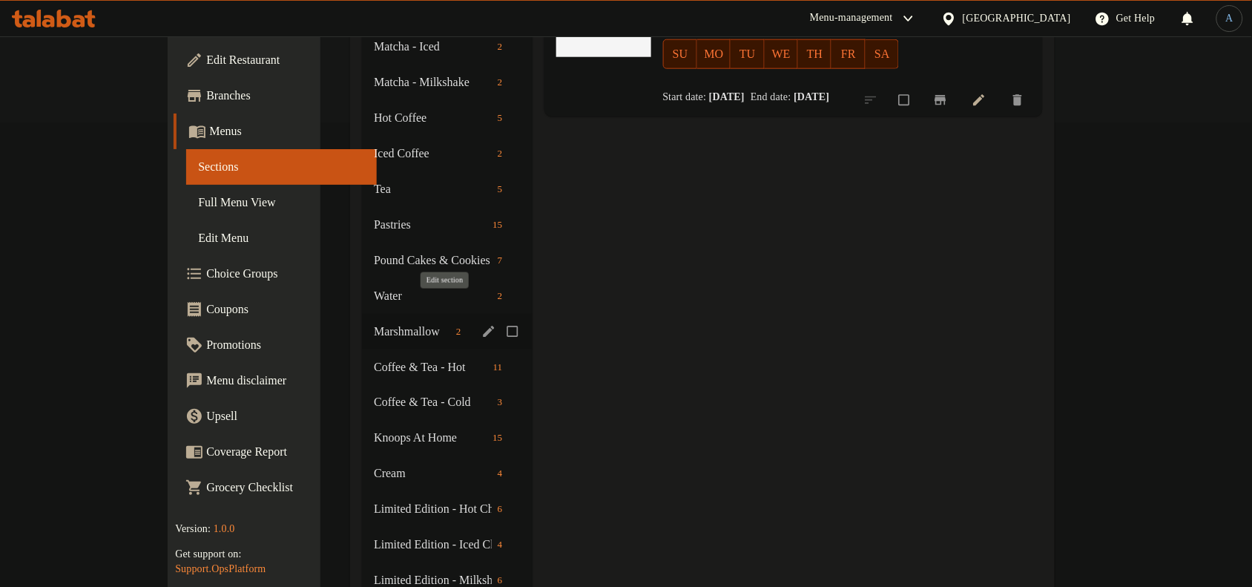
click at [481, 324] on icon "edit" at bounding box center [488, 331] width 15 height 15
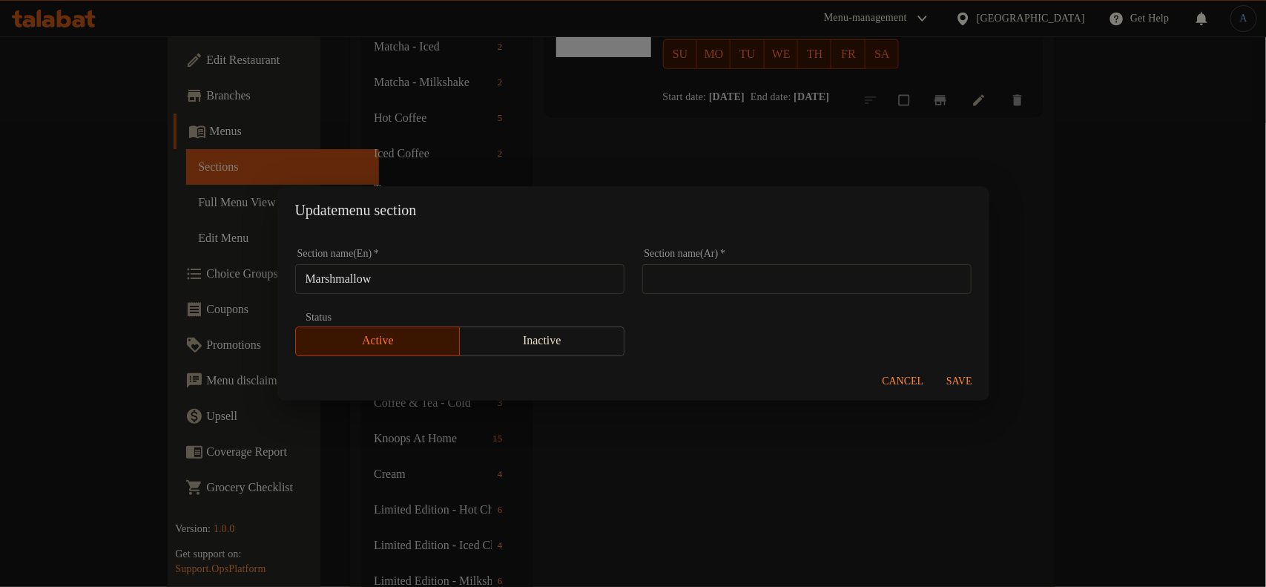
click at [661, 271] on input "text" at bounding box center [806, 279] width 329 height 30
paste input "[PERSON_NAME]"
type input "[PERSON_NAME]"
click at [957, 379] on span "Save" at bounding box center [960, 381] width 36 height 19
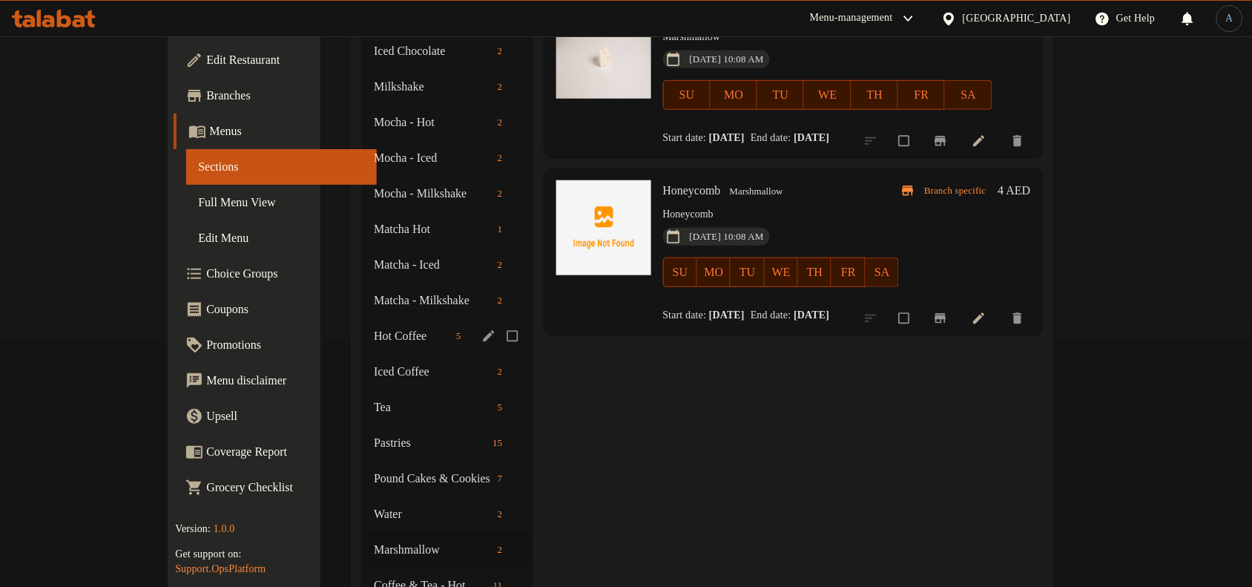
scroll to position [278, 0]
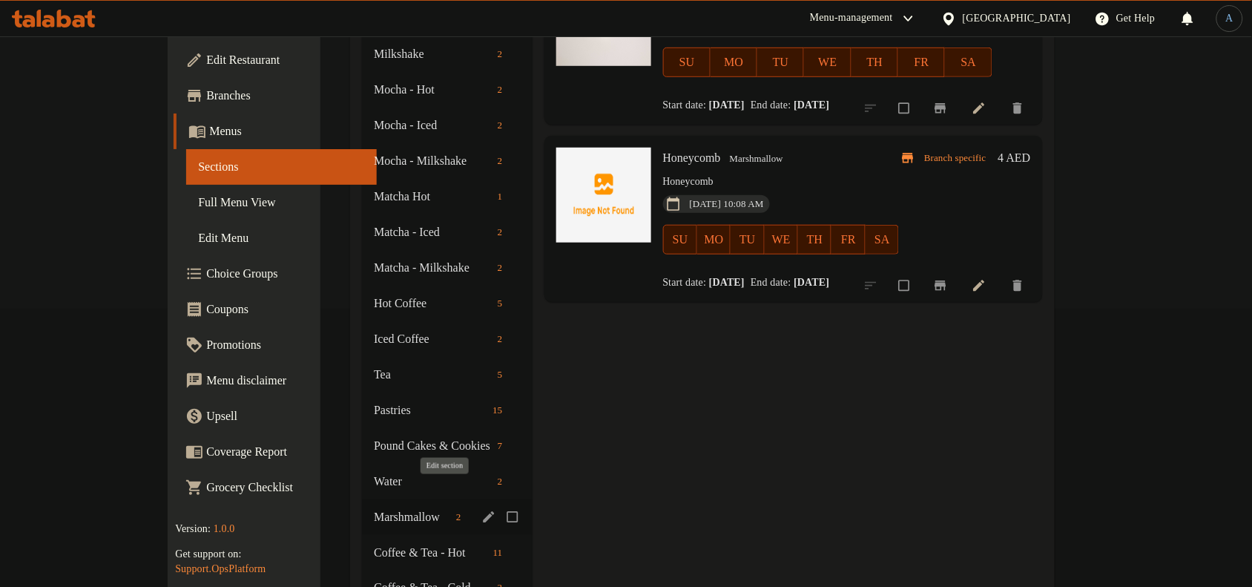
click at [481, 510] on icon "edit" at bounding box center [488, 517] width 15 height 15
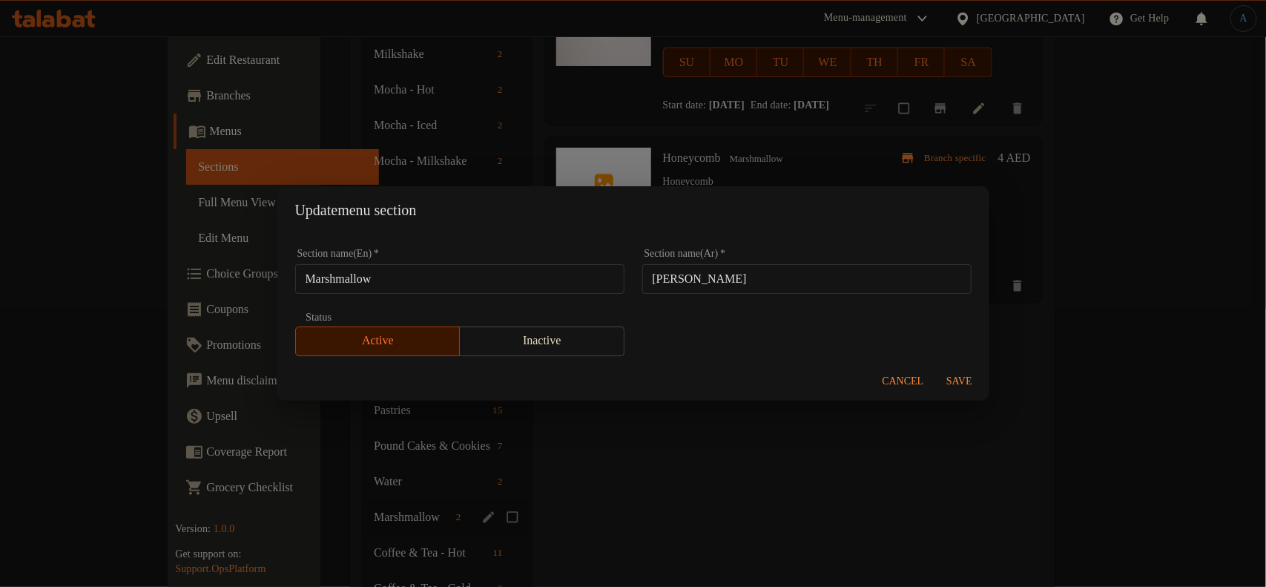
click at [735, 286] on input "[PERSON_NAME]" at bounding box center [806, 279] width 329 height 30
click at [570, 284] on input "Marshmallow" at bounding box center [459, 279] width 329 height 30
click at [681, 276] on input "[PERSON_NAME]" at bounding box center [806, 279] width 329 height 30
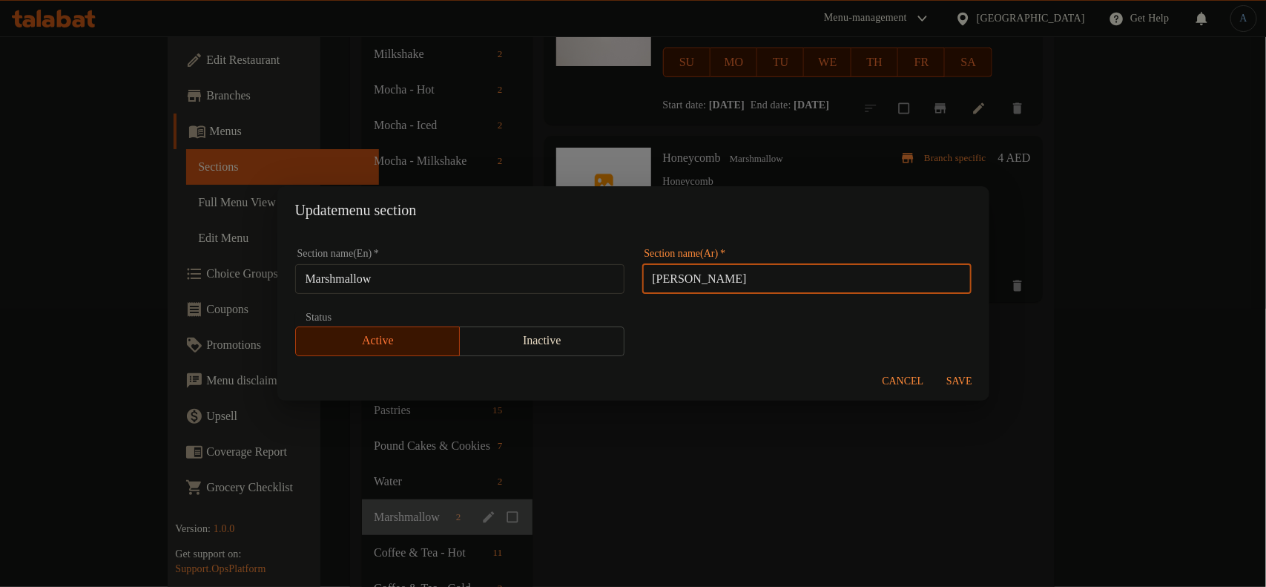
click at [681, 276] on input "[PERSON_NAME]" at bounding box center [806, 279] width 329 height 30
paste input "text"
type input "[PERSON_NAME]"
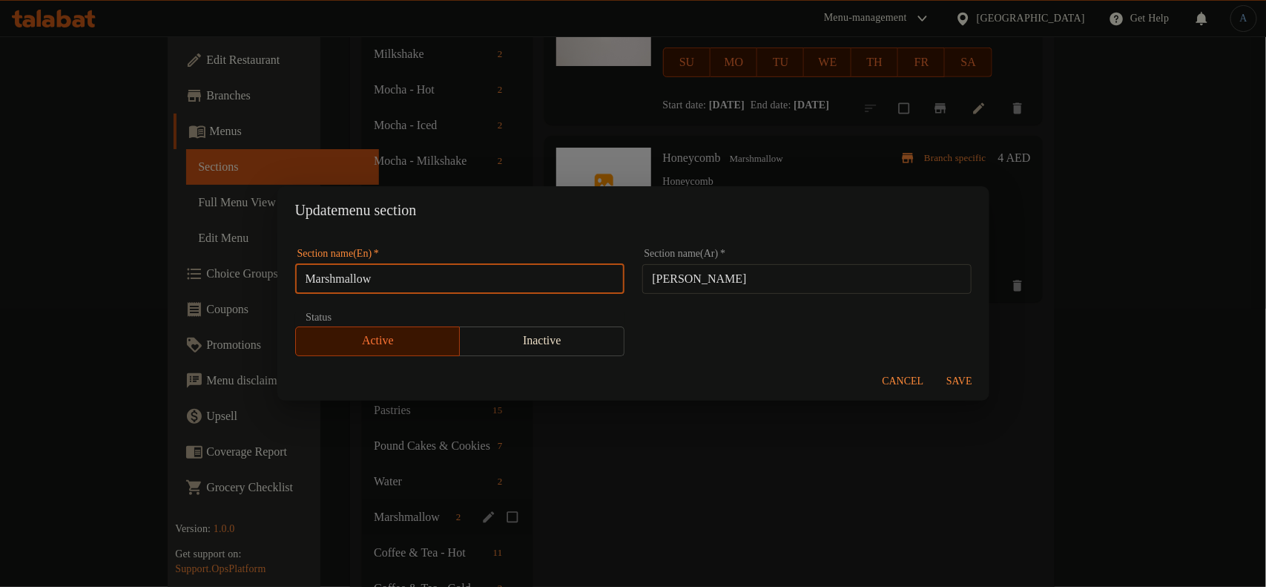
click at [495, 280] on input "Marshmallow" at bounding box center [459, 279] width 329 height 30
click at [964, 377] on span "Save" at bounding box center [960, 381] width 36 height 19
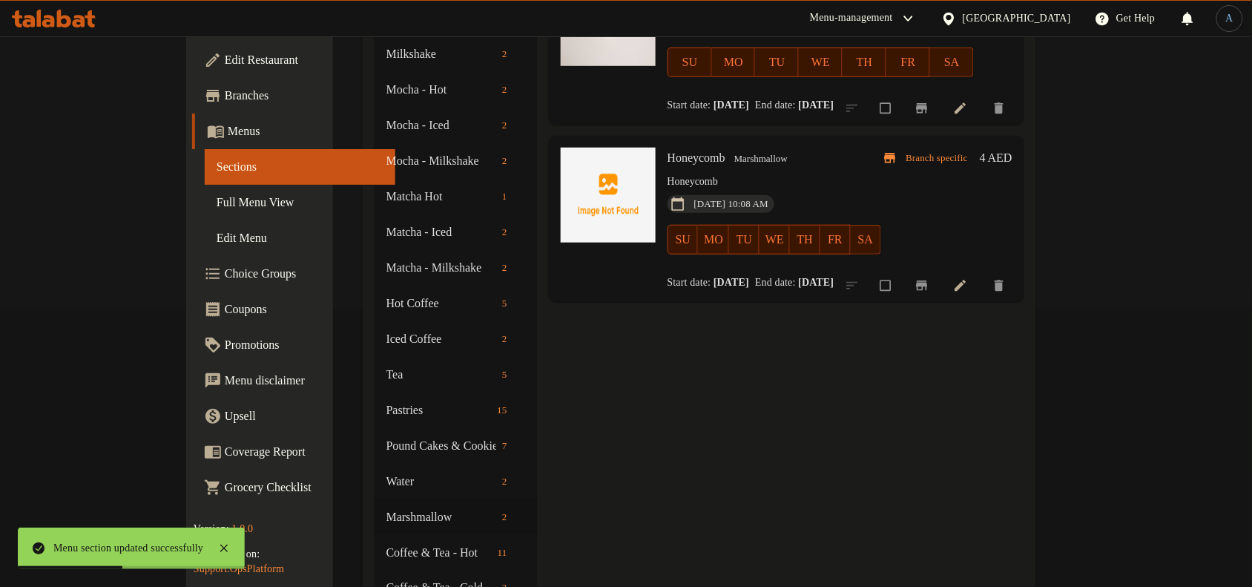
click at [722, 373] on div "Menu items Add Sort Manage items Marshmallow Marshmallow Marshmallow [DATE] 10:…" at bounding box center [780, 553] width 487 height 1328
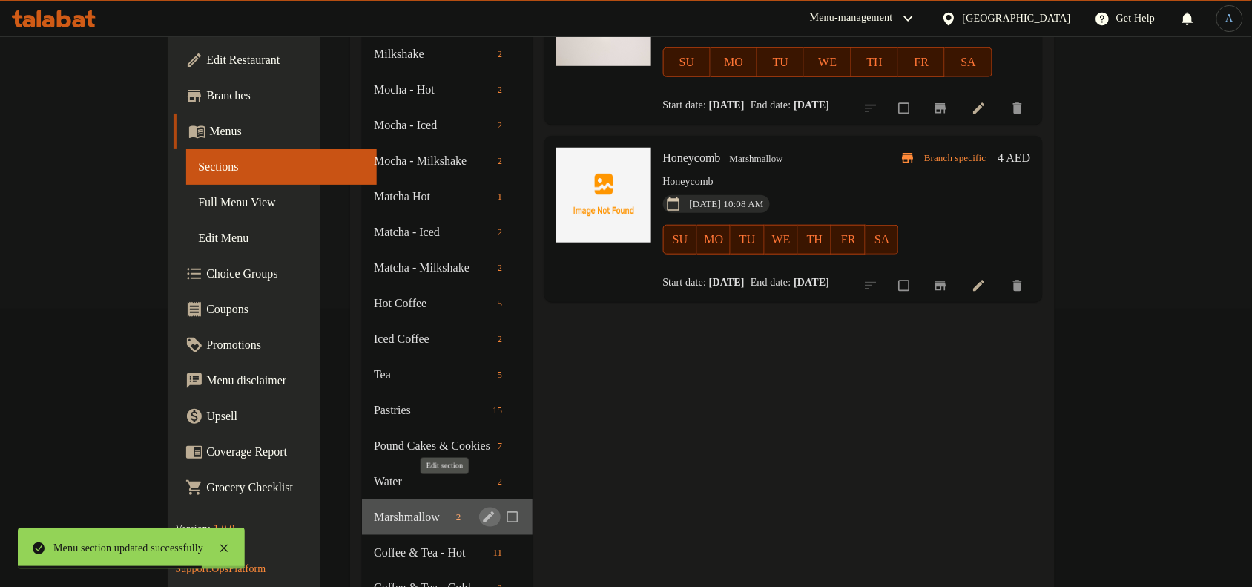
click at [483, 511] on icon "edit" at bounding box center [488, 516] width 11 height 11
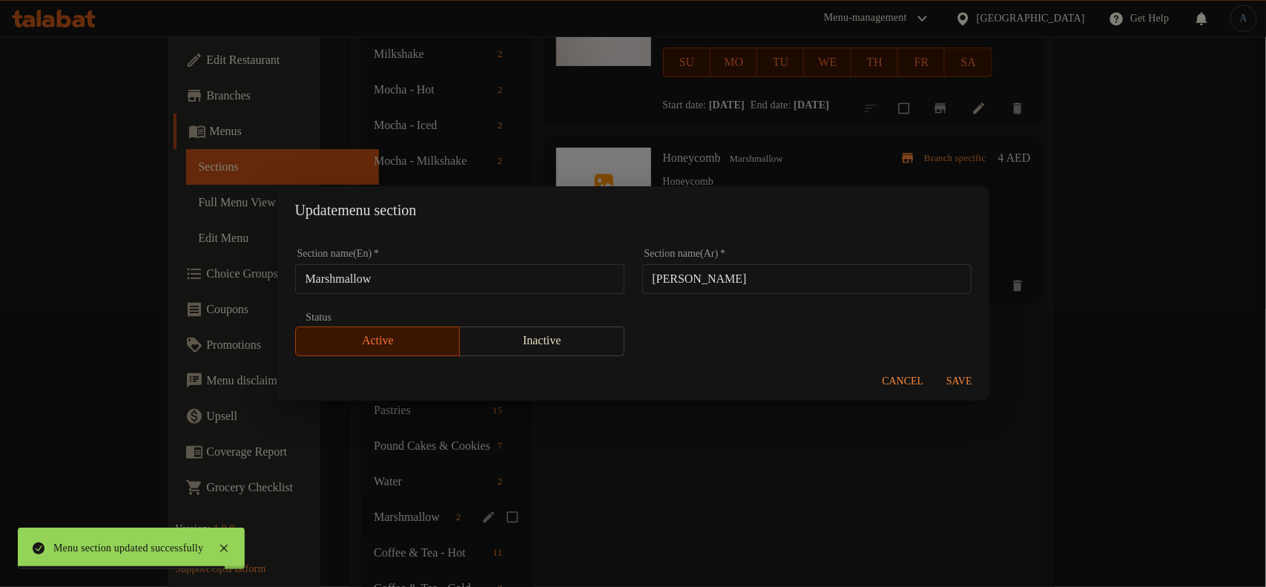
click at [538, 287] on input "Marshmallow" at bounding box center [459, 279] width 329 height 30
paste input "Home-Made"
type input "Home-Made Marshmallow"
click at [748, 283] on input "[PERSON_NAME]" at bounding box center [806, 279] width 329 height 30
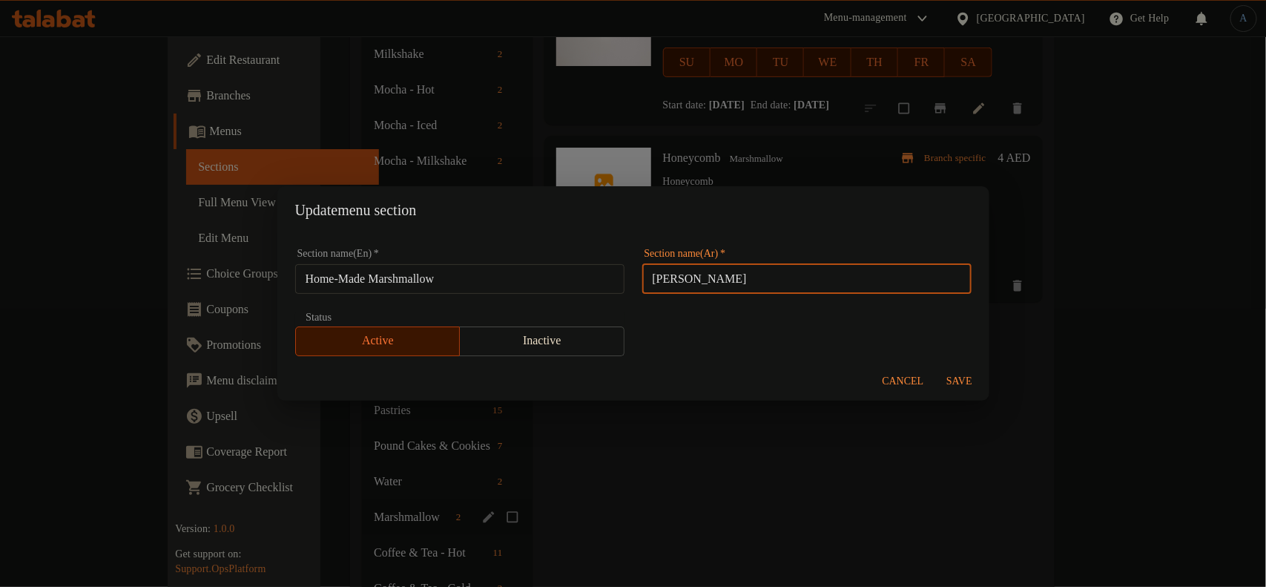
click at [973, 378] on span "Save" at bounding box center [960, 381] width 36 height 19
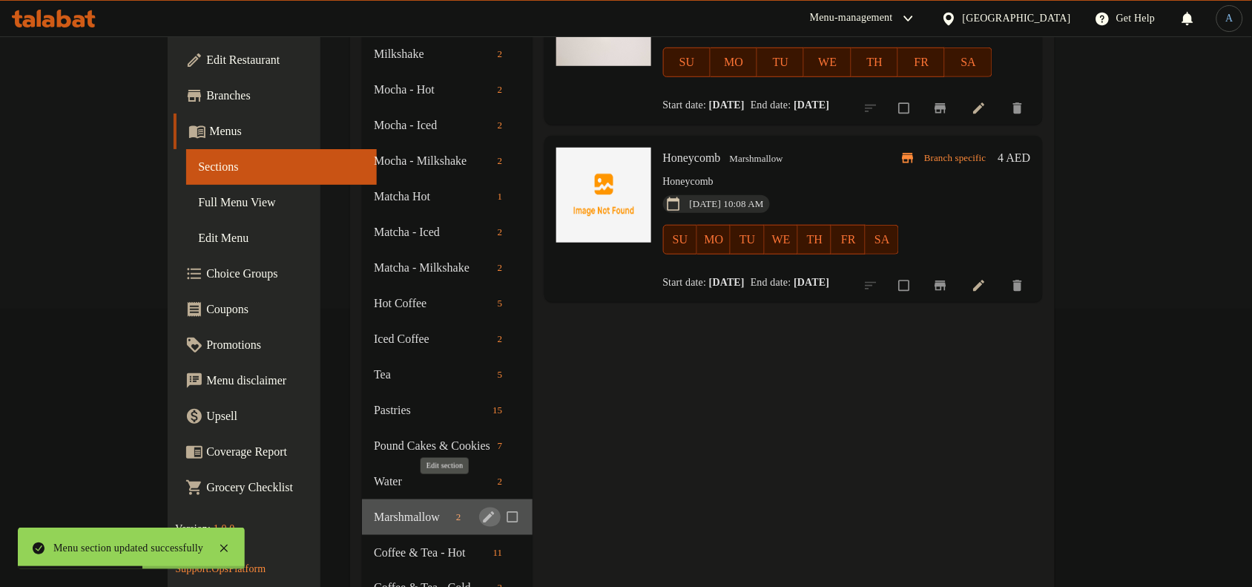
click at [481, 510] on icon "edit" at bounding box center [488, 517] width 15 height 15
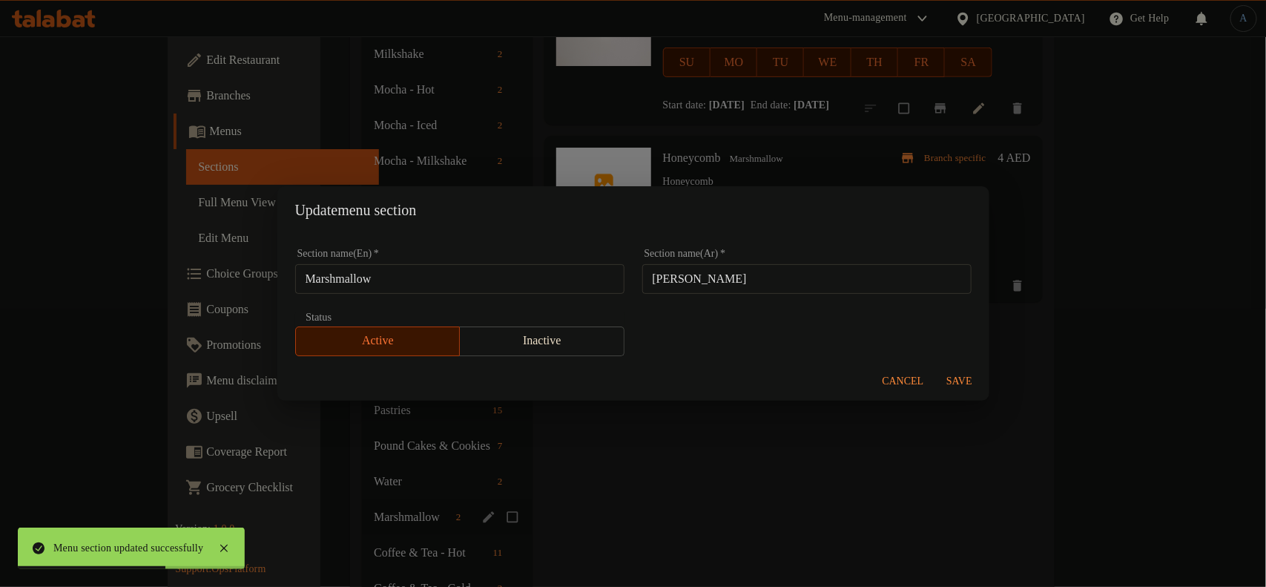
click at [455, 286] on input "Marshmallow" at bounding box center [459, 279] width 329 height 30
paste input "Home-Made"
type input "Home-Made Marshmallow"
click at [744, 273] on input "[PERSON_NAME]" at bounding box center [806, 279] width 329 height 30
click at [957, 379] on span "Save" at bounding box center [960, 381] width 36 height 19
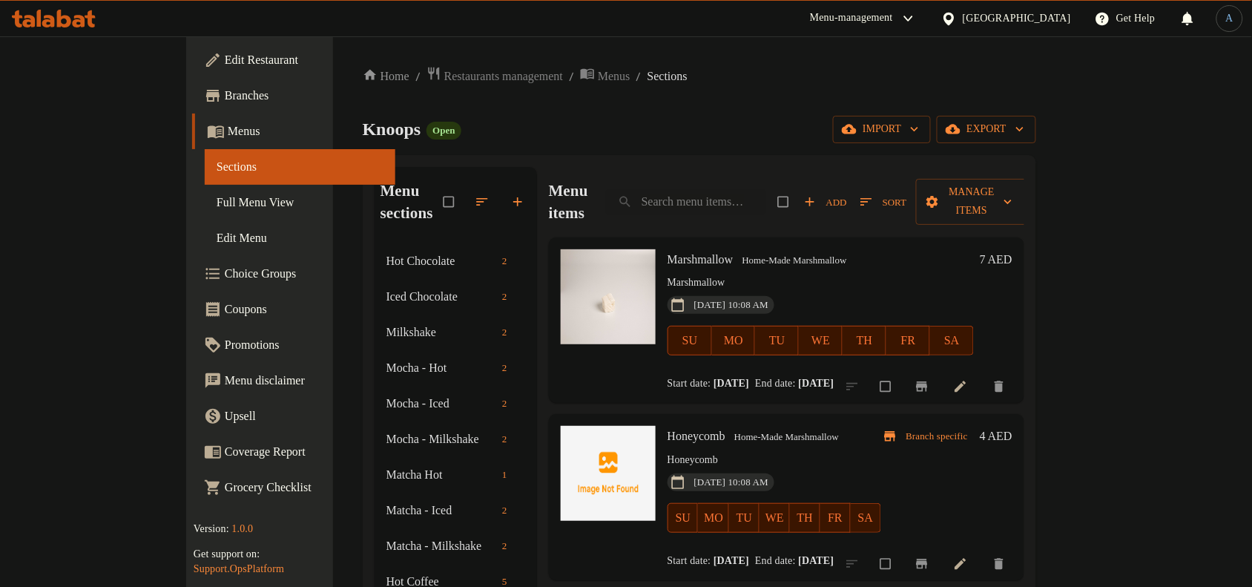
click at [751, 274] on p "Marshmallow" at bounding box center [821, 283] width 306 height 19
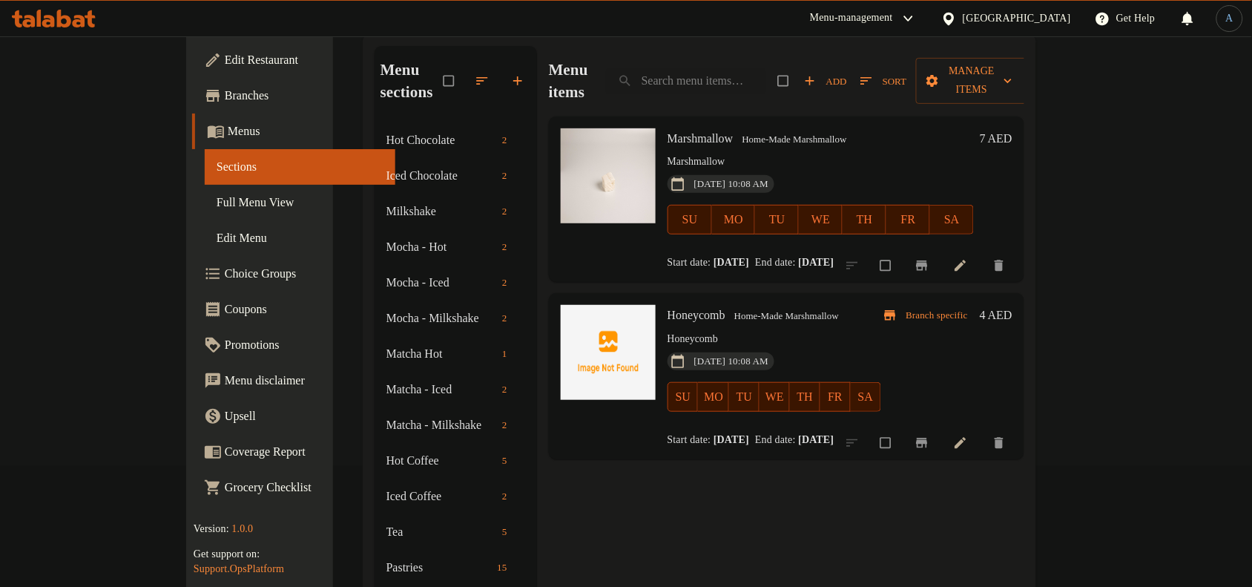
scroll to position [93, 0]
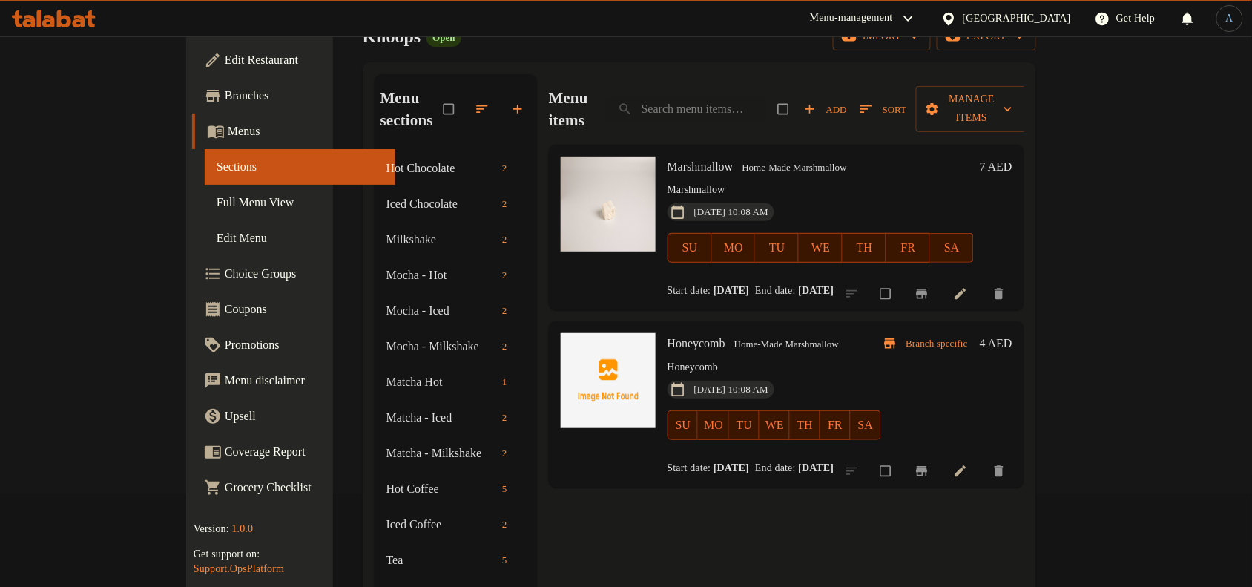
click at [668, 156] on h6 "Marshmallow Home-Made Marshmallow" at bounding box center [821, 166] width 306 height 21
click at [668, 160] on span "Marshmallow" at bounding box center [701, 166] width 66 height 13
copy h6 "Marshmallow"
click at [722, 96] on input "search" at bounding box center [686, 109] width 160 height 26
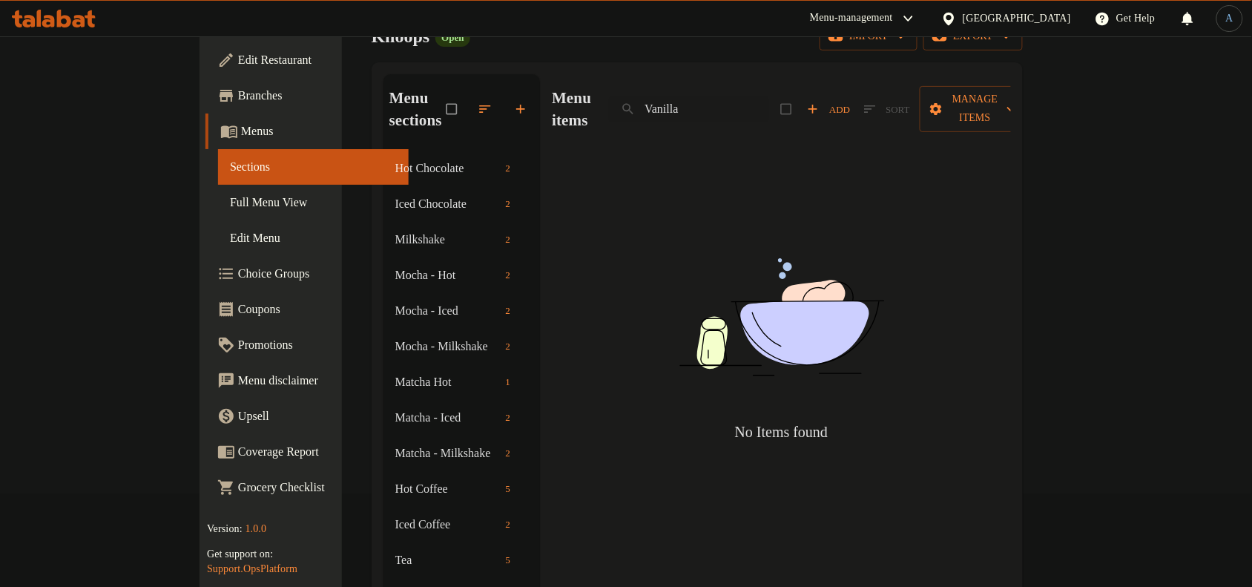
paste input "Marshmallow"
type input "Vanilla Marshmallow"
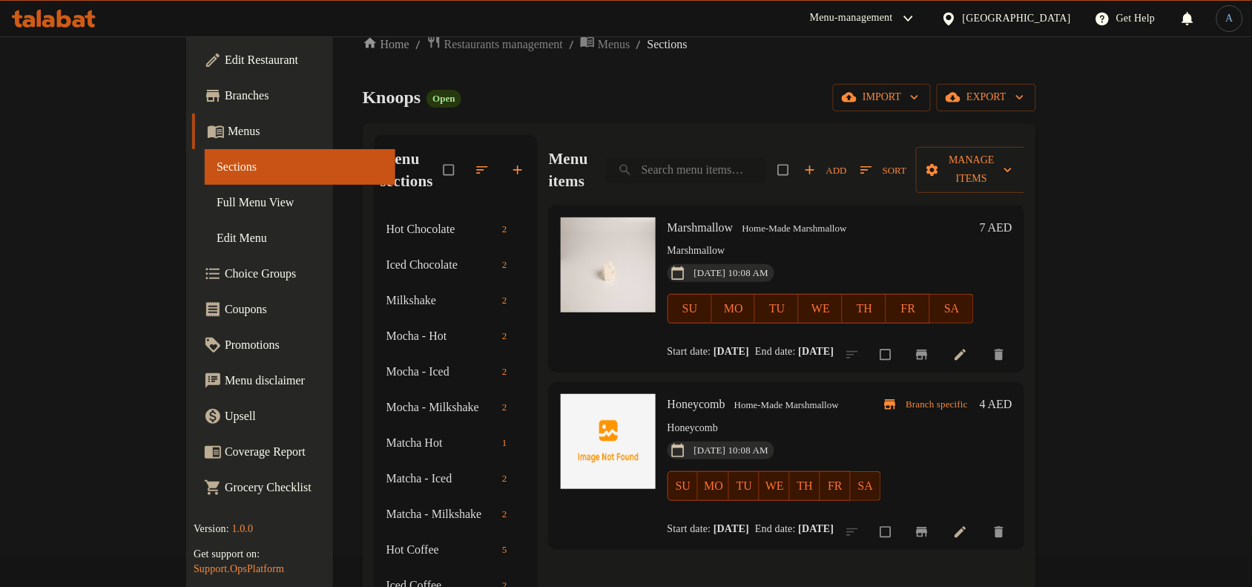
scroll to position [0, 0]
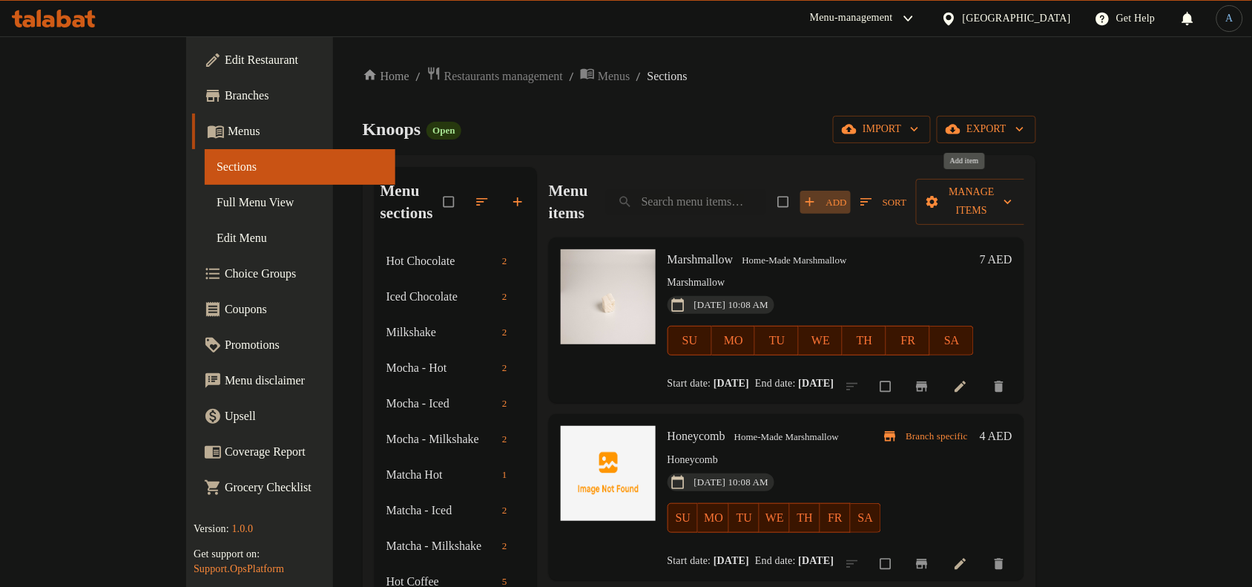
click at [847, 194] on span "Add" at bounding box center [825, 202] width 43 height 17
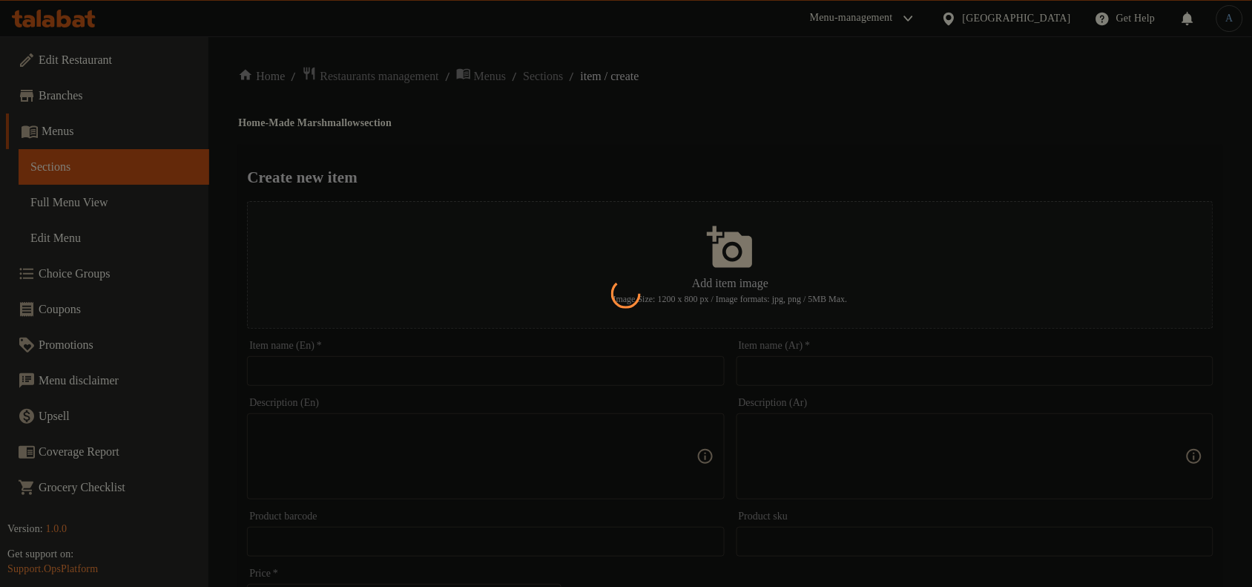
click at [676, 363] on div at bounding box center [626, 293] width 1252 height 587
click at [636, 372] on div at bounding box center [626, 293] width 1252 height 587
click at [538, 137] on div at bounding box center [626, 293] width 1252 height 587
click at [543, 150] on div at bounding box center [626, 293] width 1252 height 587
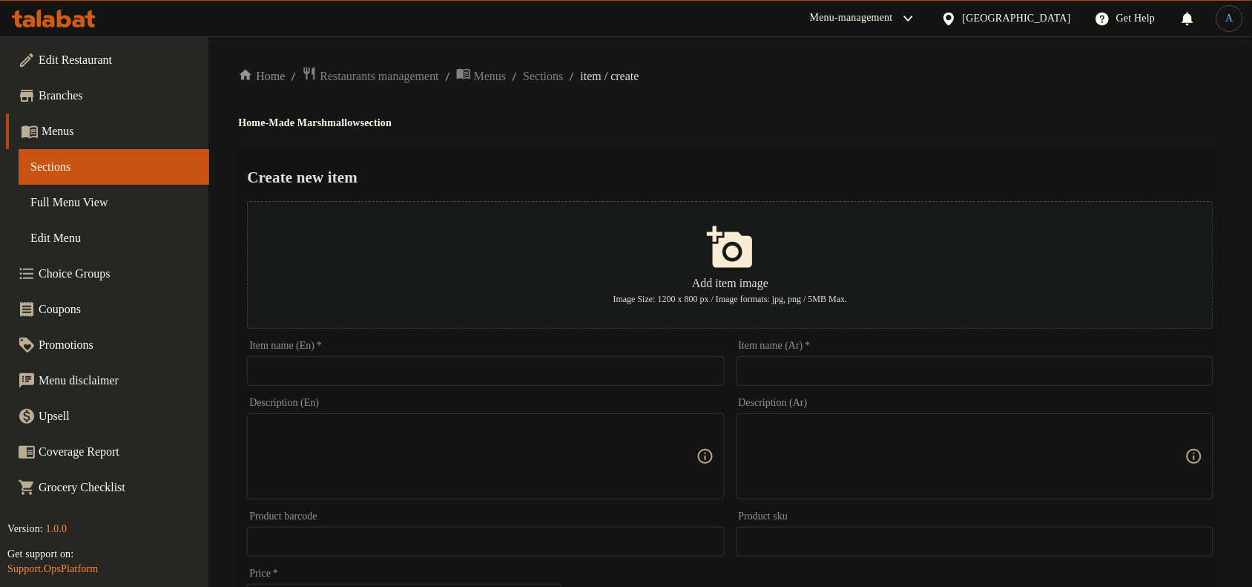
click at [495, 363] on div "Home / Restaurants management / Menus / Sections / item / create Home-Made Mars…" at bounding box center [730, 538] width 984 height 945
click at [495, 363] on input "text" at bounding box center [485, 371] width 477 height 30
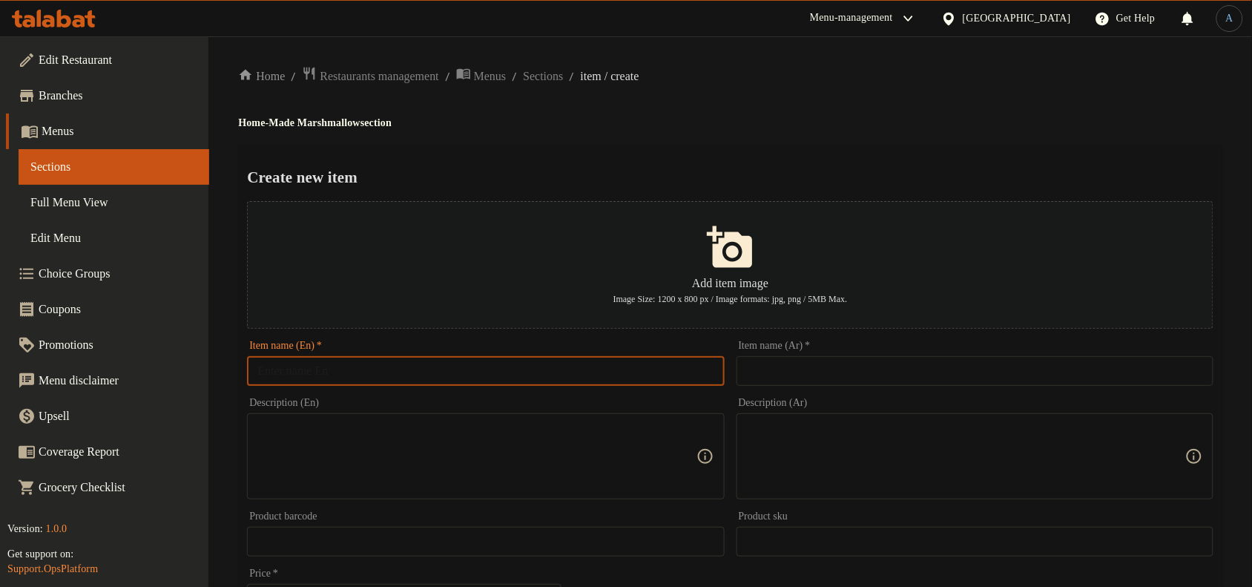
paste input "Vanilla Marshmallow"
type input "Vanilla Marshmallow"
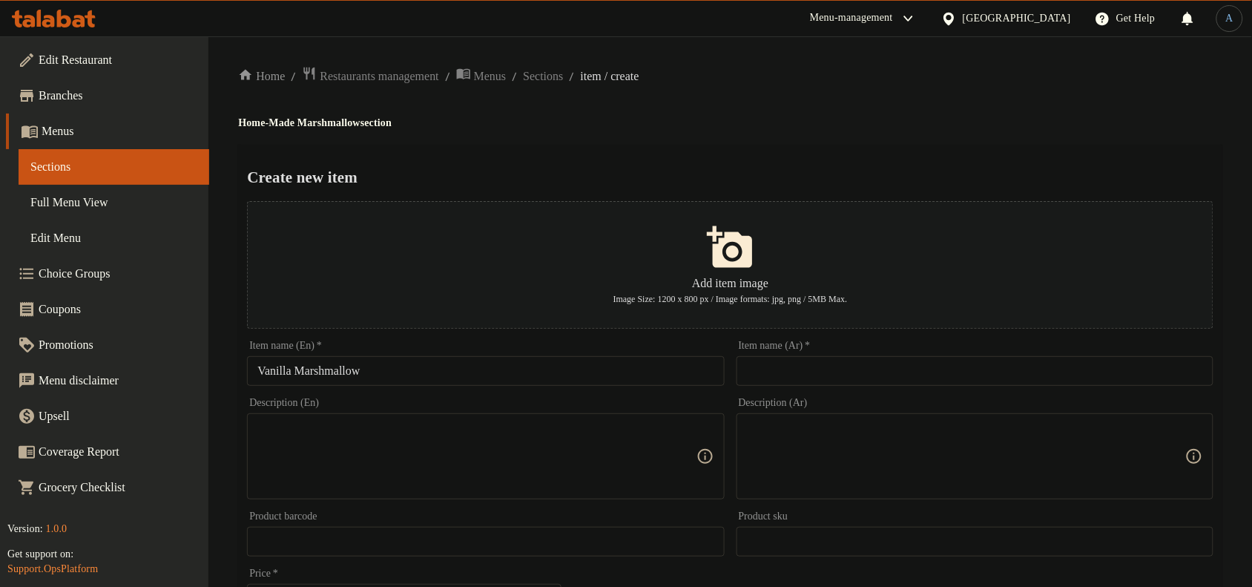
click at [475, 195] on div "Add item image Image Size: 1200 x 800 px / Image formats: jpg, png / 5MB Max." at bounding box center [730, 264] width 978 height 139
click at [742, 372] on input "text" at bounding box center [974, 371] width 477 height 30
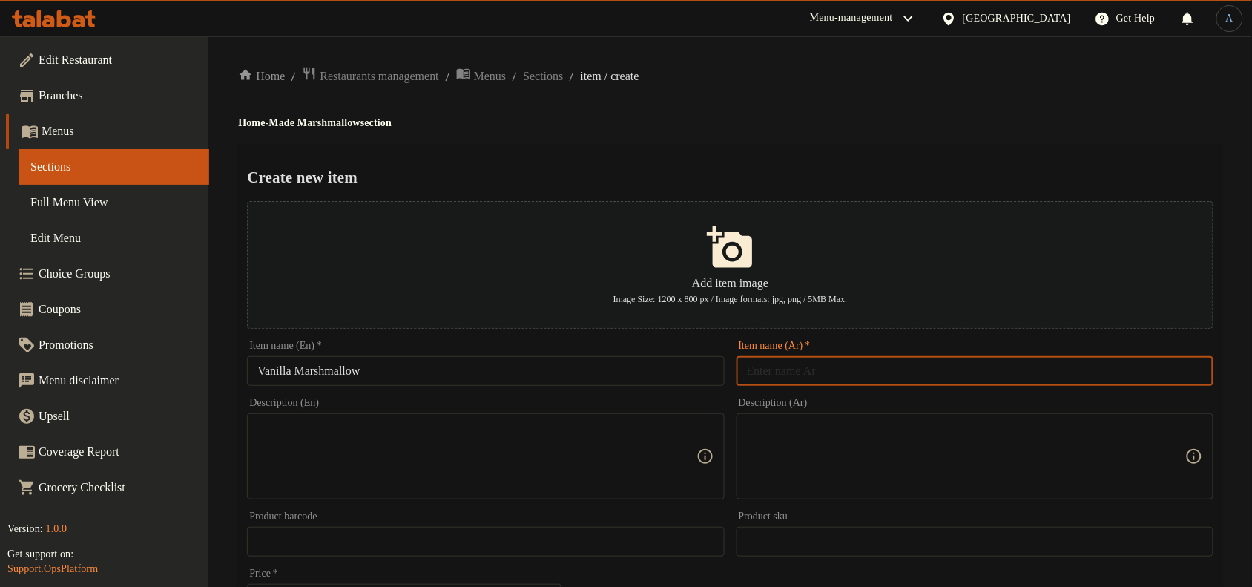
paste input "مارشميلو"
click at [289, 376] on input "Vanilla Marshmallow" at bounding box center [485, 371] width 477 height 30
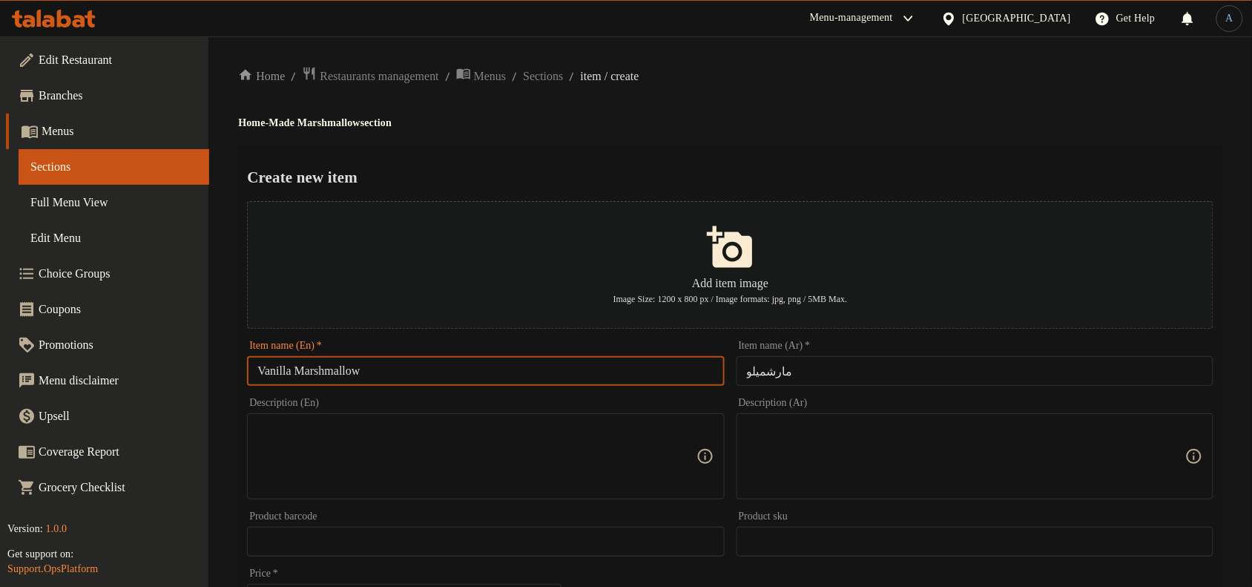
click at [289, 376] on input "Vanilla Marshmallow" at bounding box center [485, 371] width 477 height 30
click at [824, 377] on input "مارشميلو" at bounding box center [974, 371] width 477 height 30
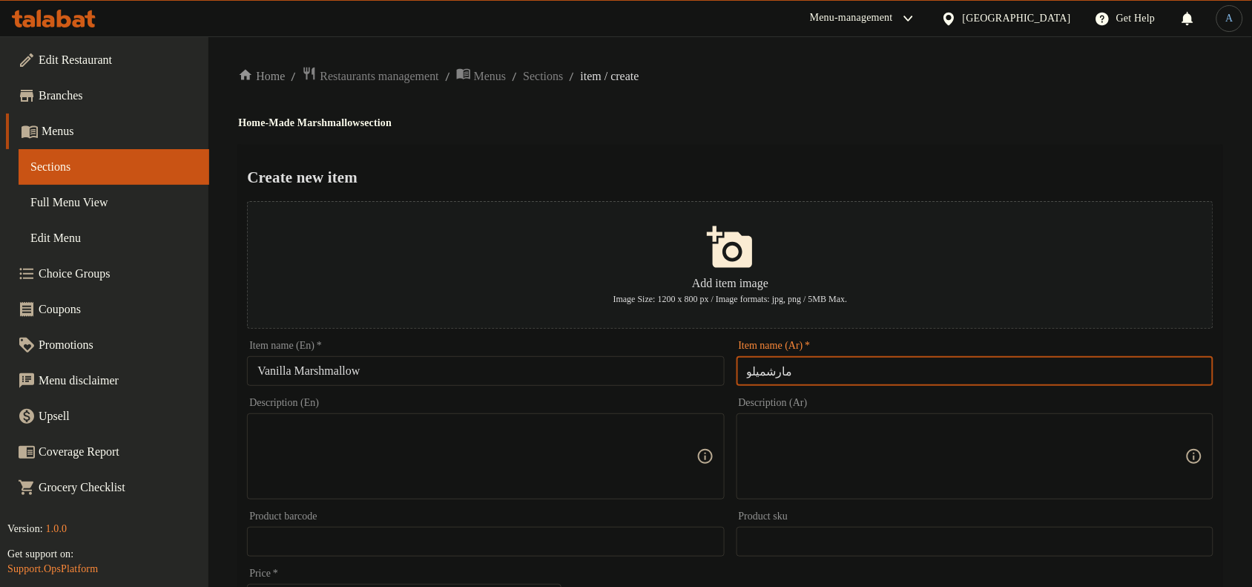
paste input "فانيليا"
type input "[PERSON_NAME]"
click at [918, 149] on div "Create new item Add item image Image Size: 1200 x 800 px / Image formats: jpg, …" at bounding box center [730, 572] width 984 height 855
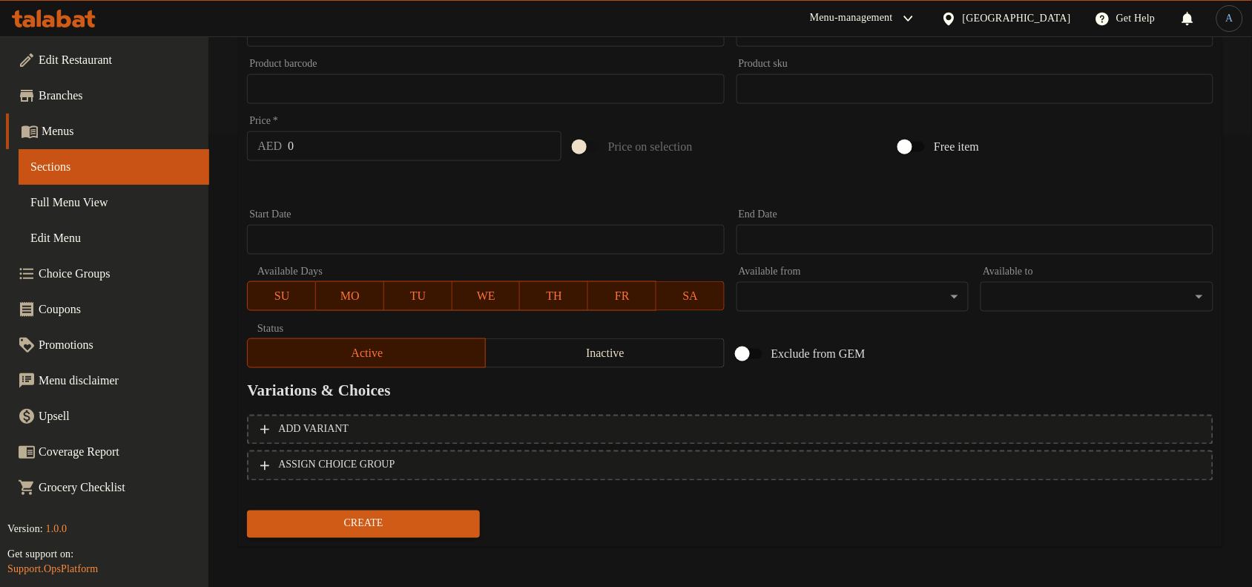
scroll to position [6, 0]
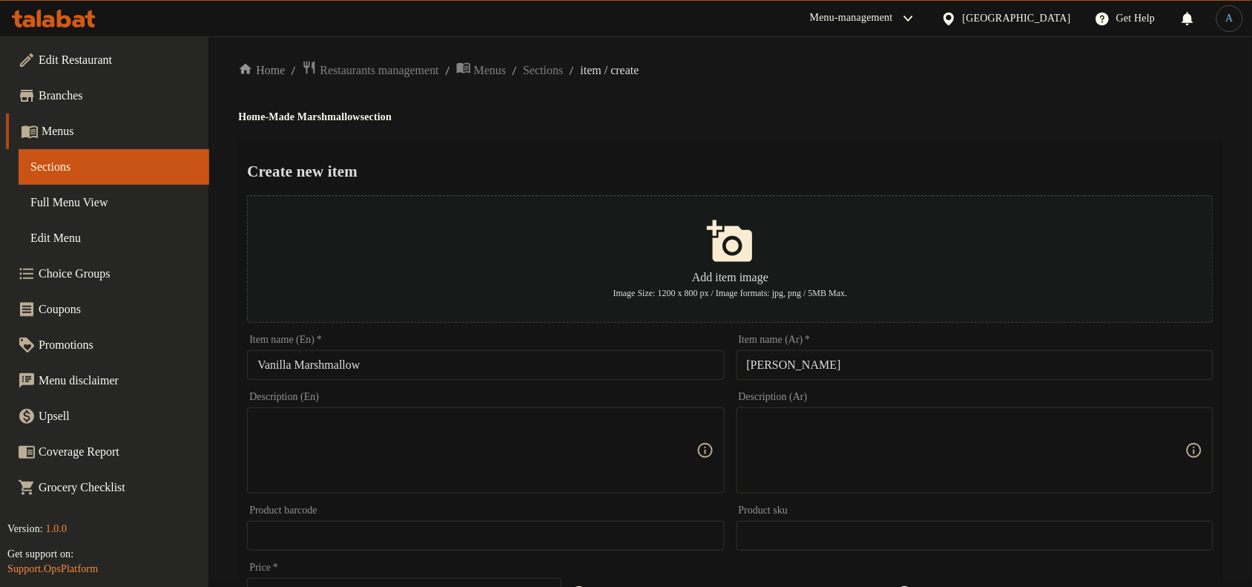
click at [294, 453] on textarea at bounding box center [476, 450] width 438 height 70
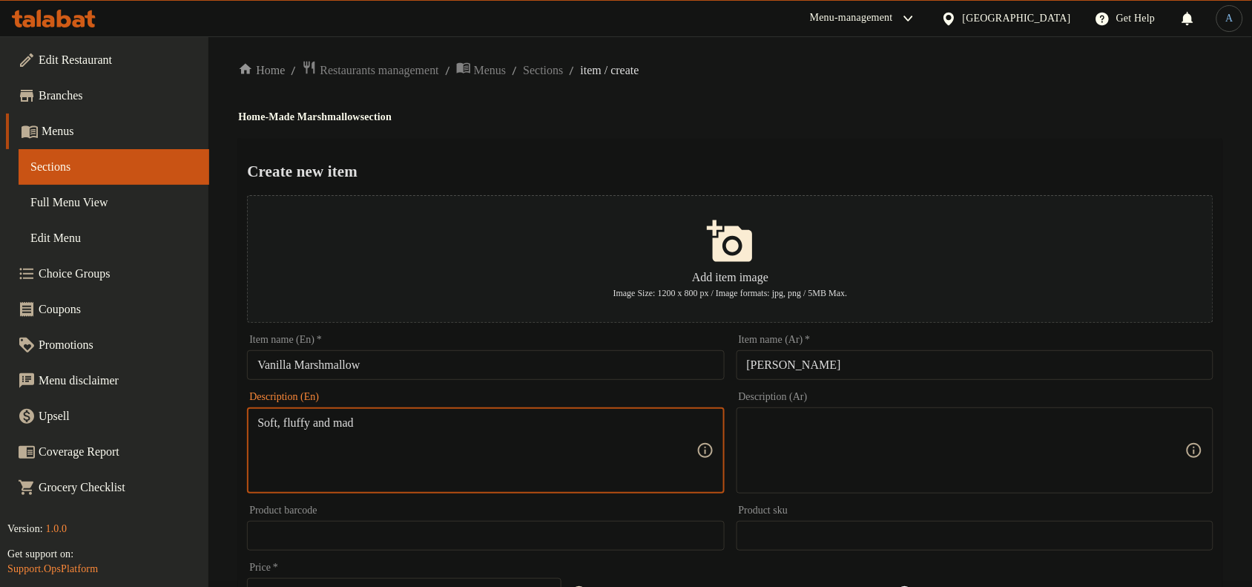
type textarea "Soft, fluffy and mad"
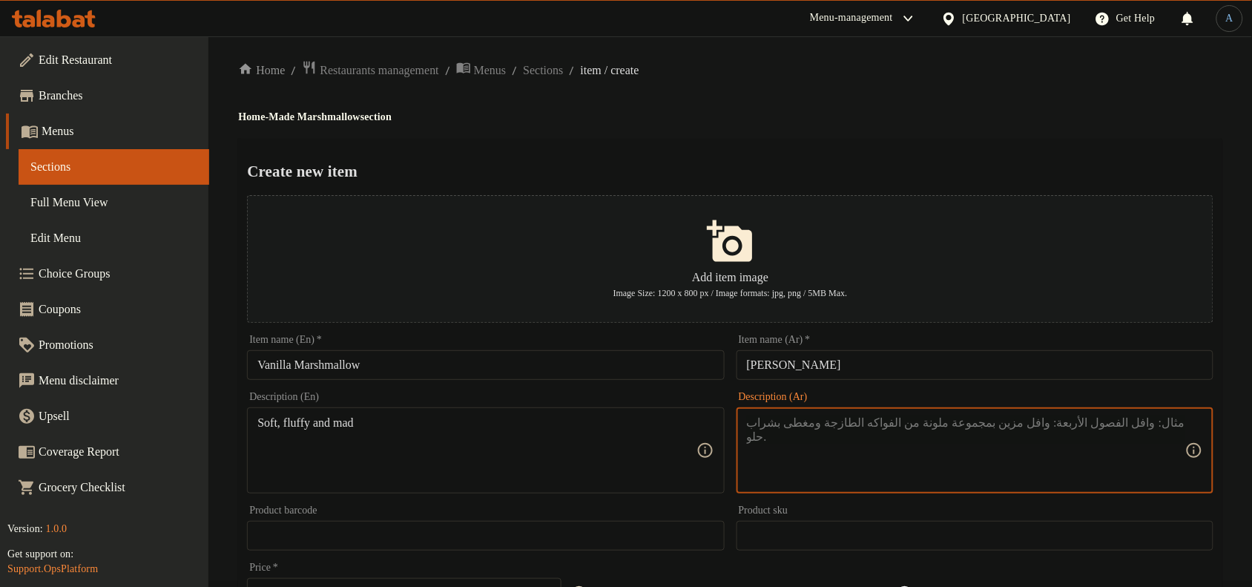
click at [792, 446] on textarea at bounding box center [966, 450] width 438 height 70
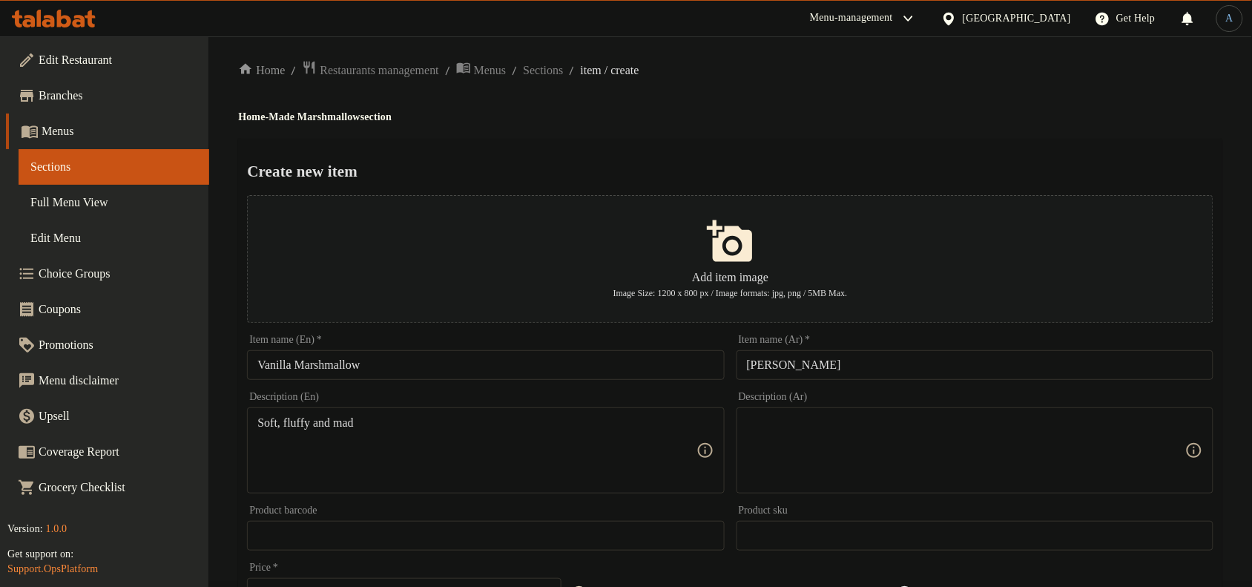
click at [803, 455] on textarea at bounding box center [966, 450] width 438 height 70
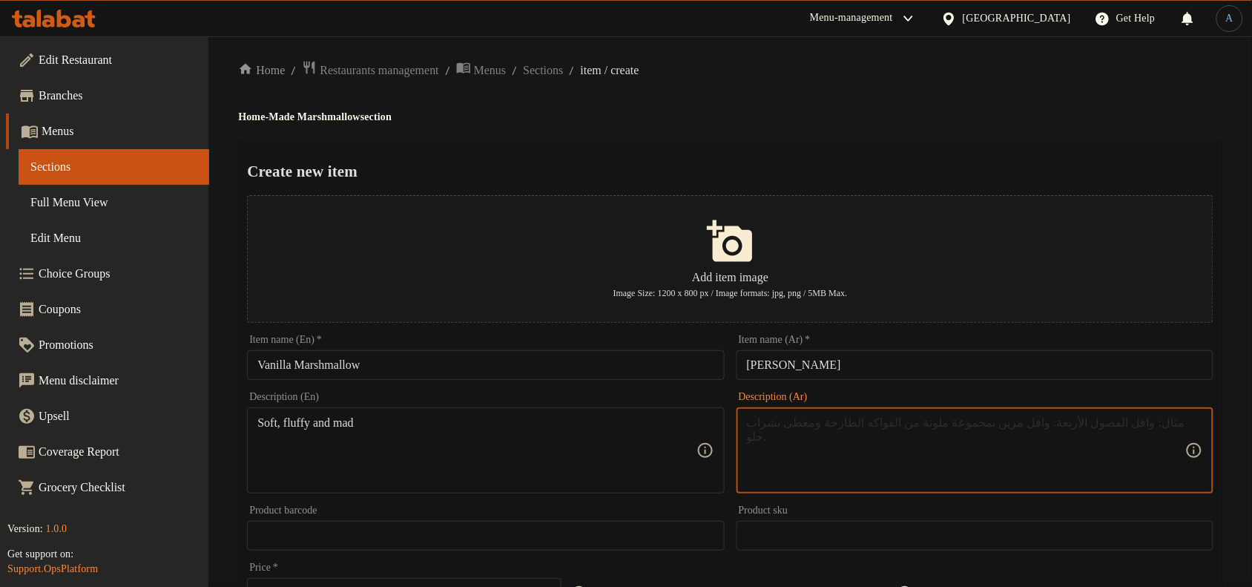
paste textarea "ناعمة ورقيقة ومجنونة"
type textarea "ناعمة ورقيقة ومجنونة"
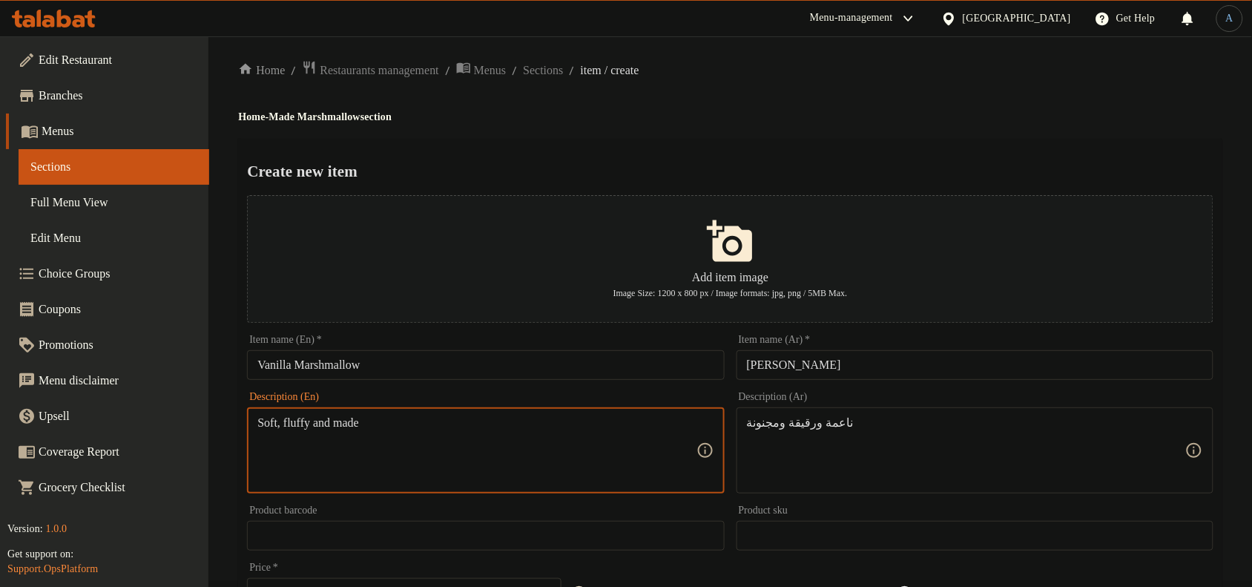
type textarea "Soft, fluffy and made"
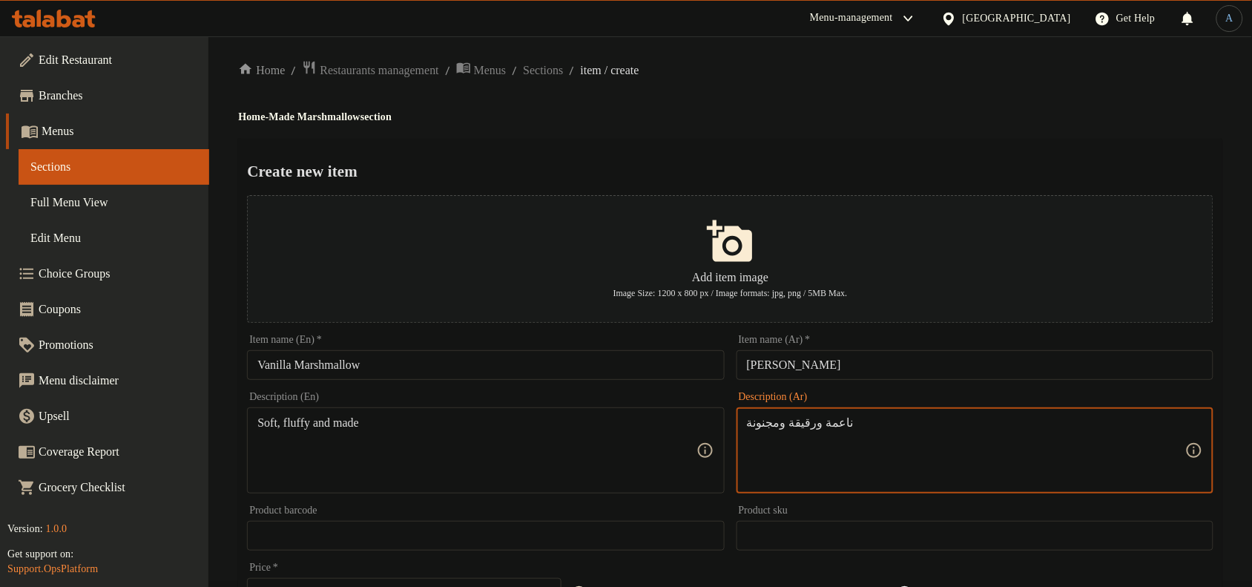
paste textarea "نوع"
click at [1143, 420] on textarea "ناعمة ورقيقة ومصنوعة" at bounding box center [966, 450] width 438 height 70
click at [1153, 421] on textarea "ناعمة ورقيقة ومصنوعة" at bounding box center [966, 450] width 438 height 70
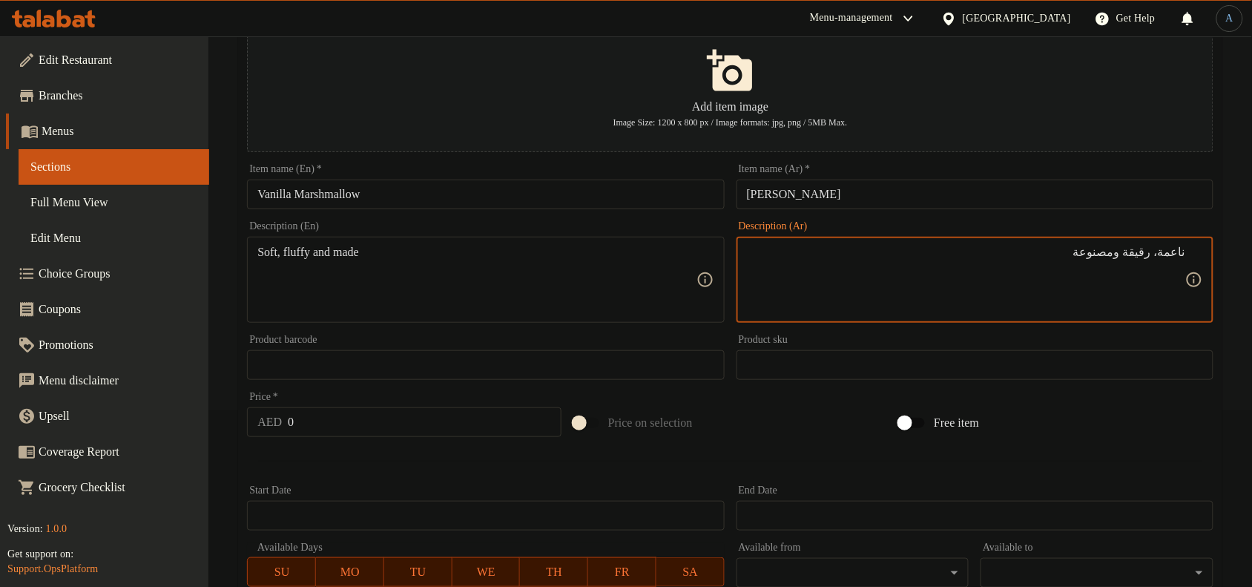
scroll to position [191, 0]
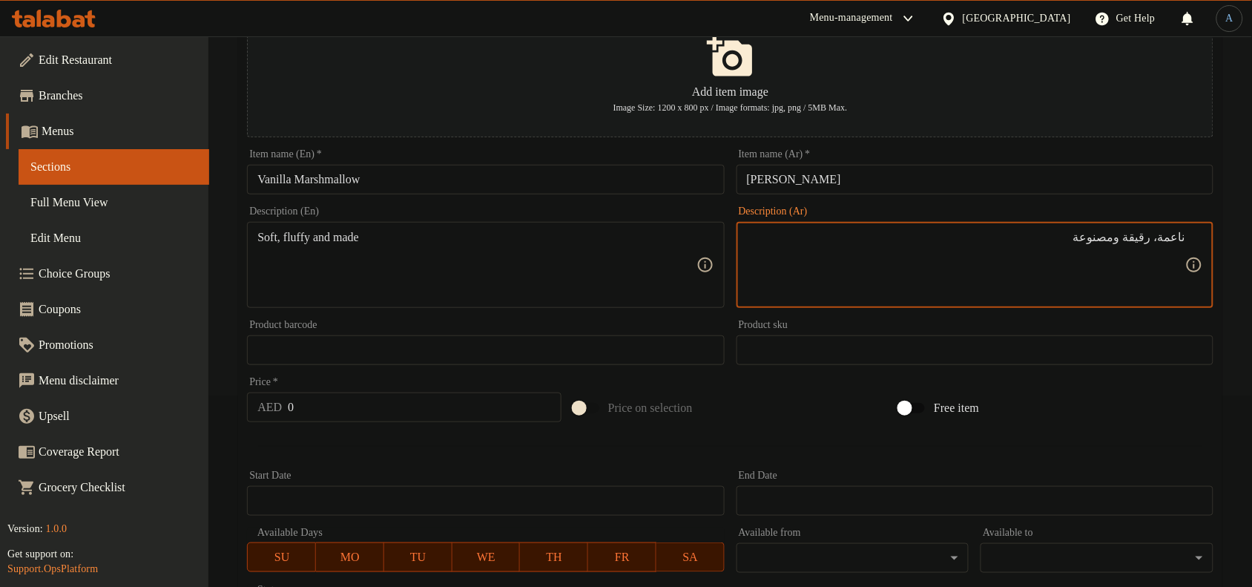
type textarea "ناعمة، رقيقة ومصنوعة"
click at [332, 409] on input "0" at bounding box center [425, 407] width 274 height 30
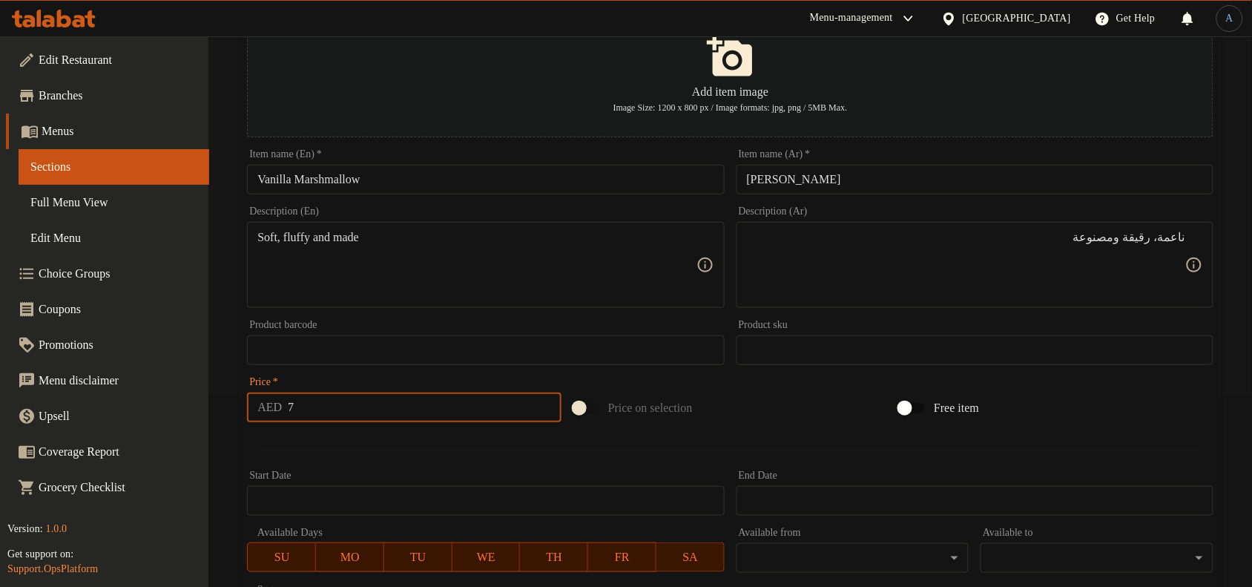
type input "7"
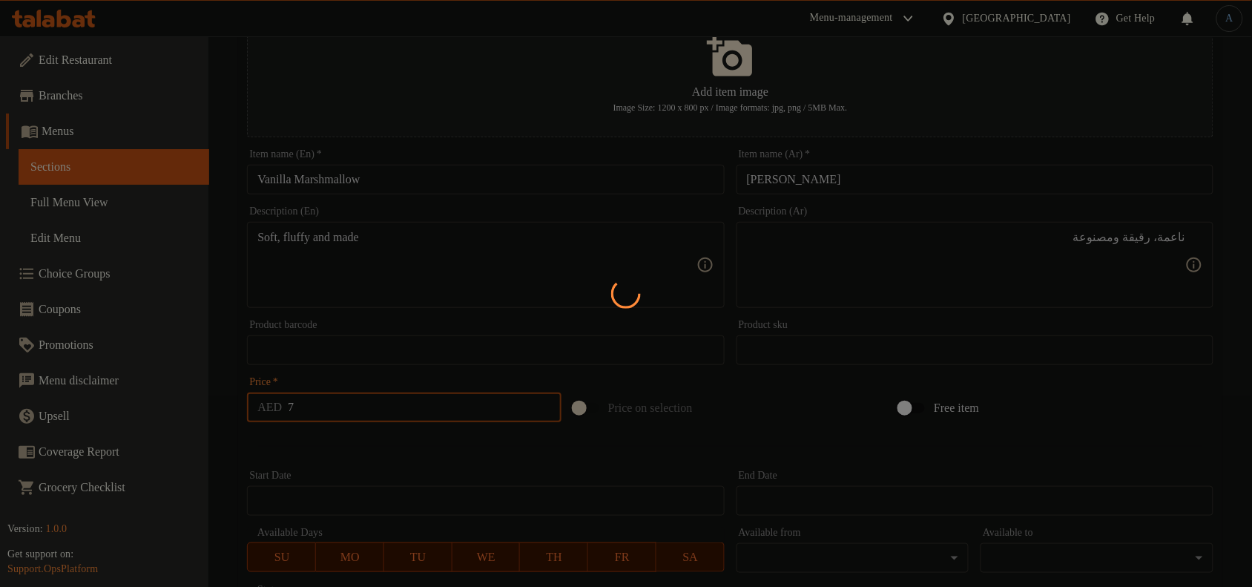
type input "0"
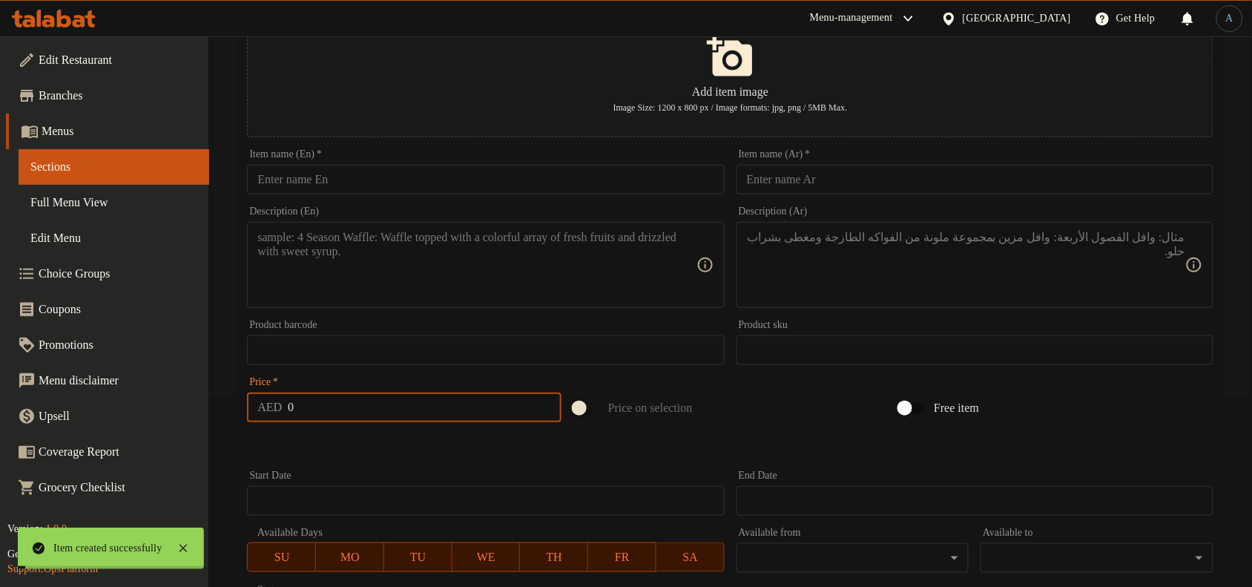
scroll to position [0, 0]
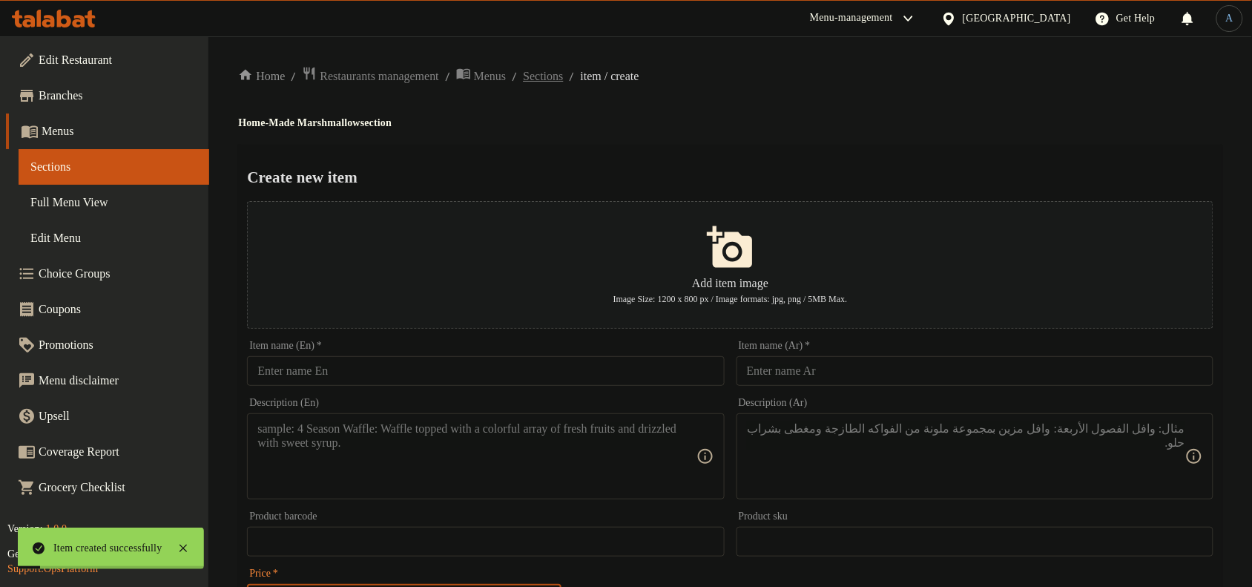
click at [554, 78] on span "Sections" at bounding box center [543, 76] width 40 height 18
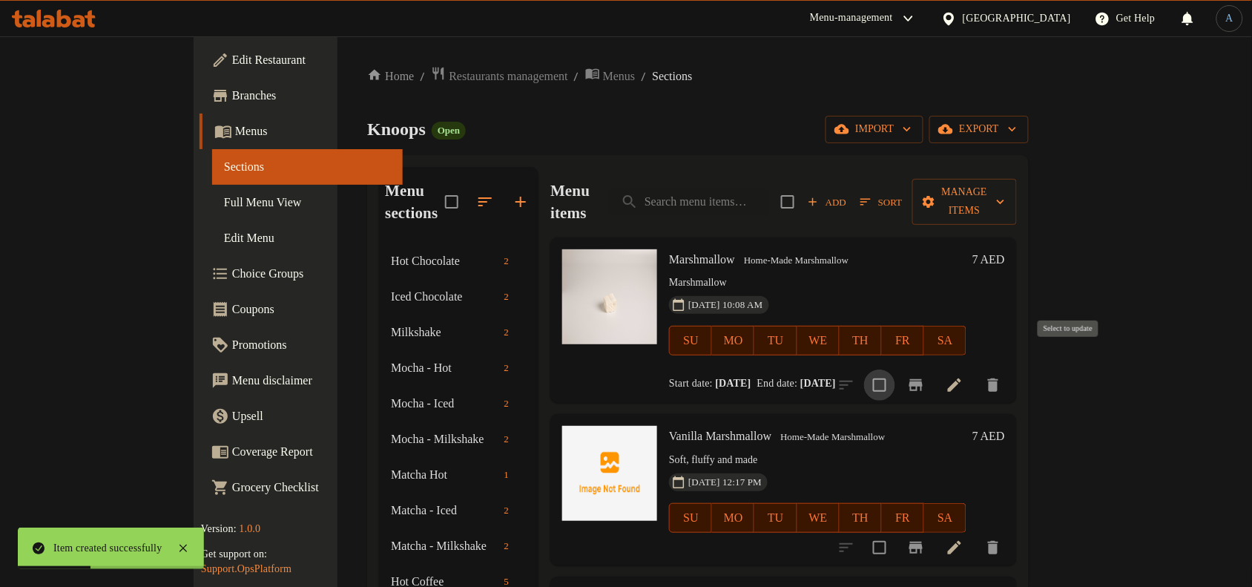
click at [895, 369] on input "checkbox" at bounding box center [879, 384] width 31 height 31
checkbox input "true"
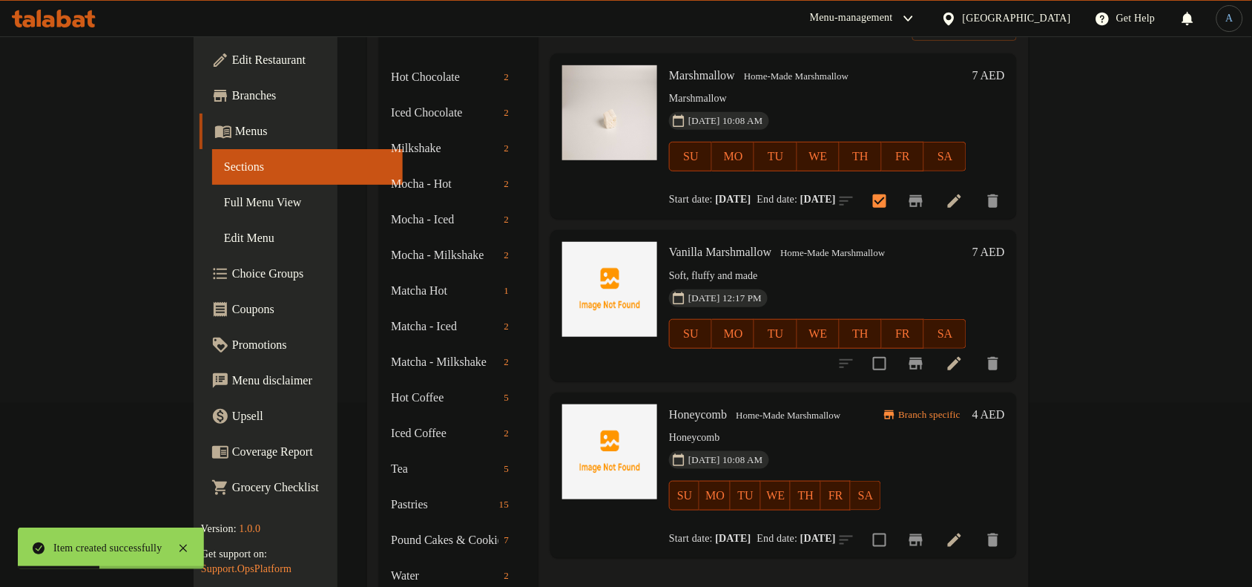
scroll to position [185, 0]
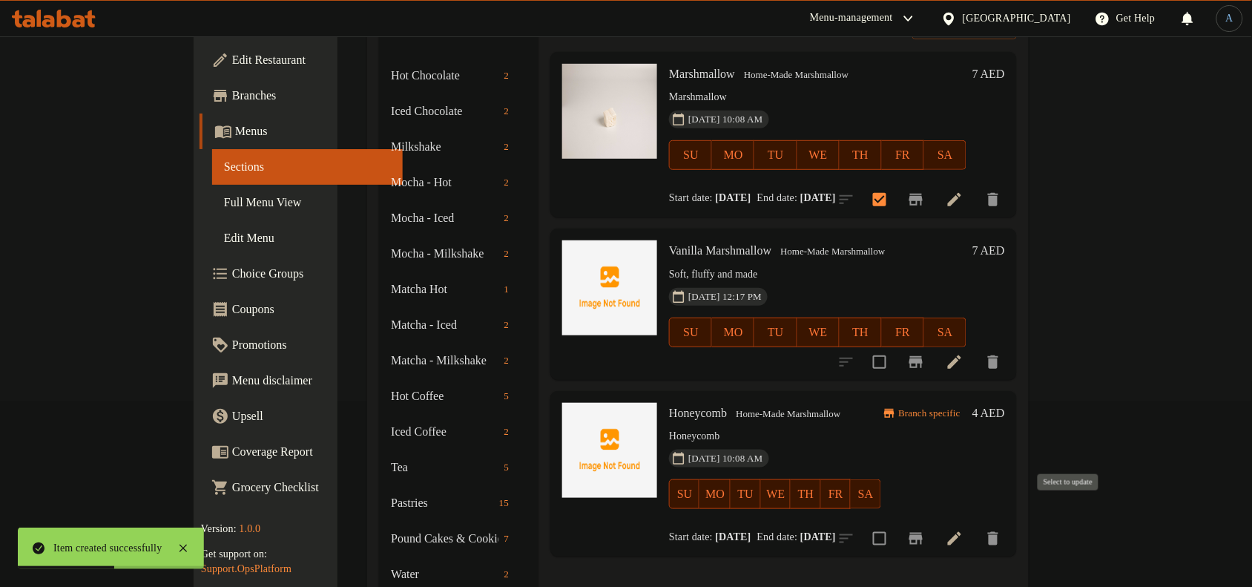
click at [895, 524] on input "checkbox" at bounding box center [879, 538] width 31 height 31
checkbox input "true"
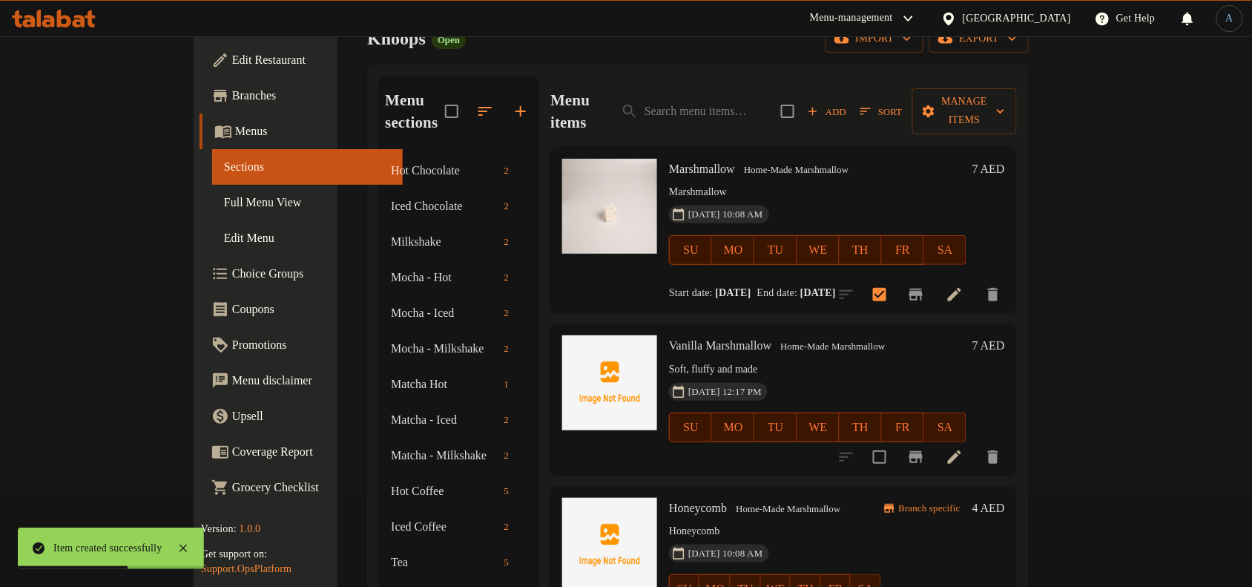
scroll to position [0, 0]
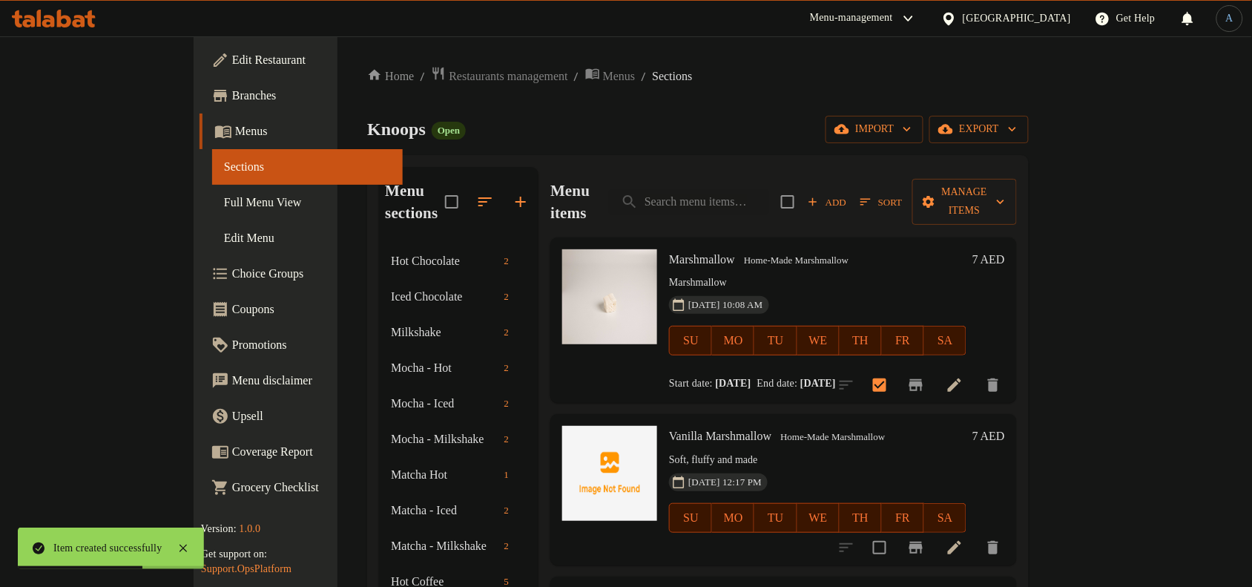
click at [669, 253] on span "Marshmallow" at bounding box center [702, 259] width 66 height 13
copy h6 "Marshmallow"
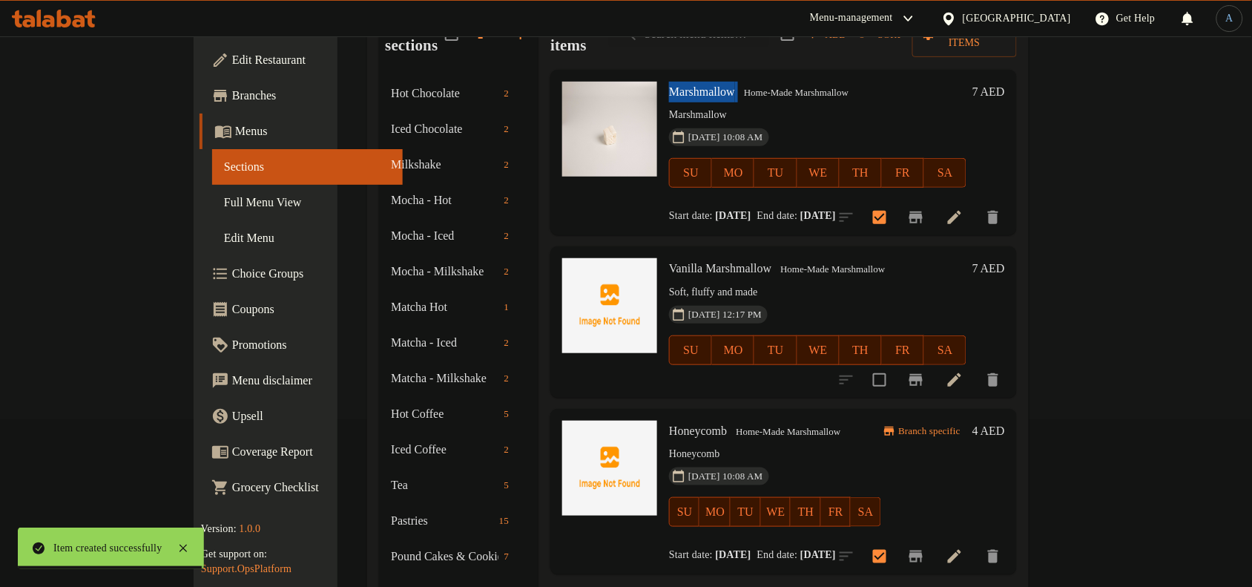
scroll to position [371, 0]
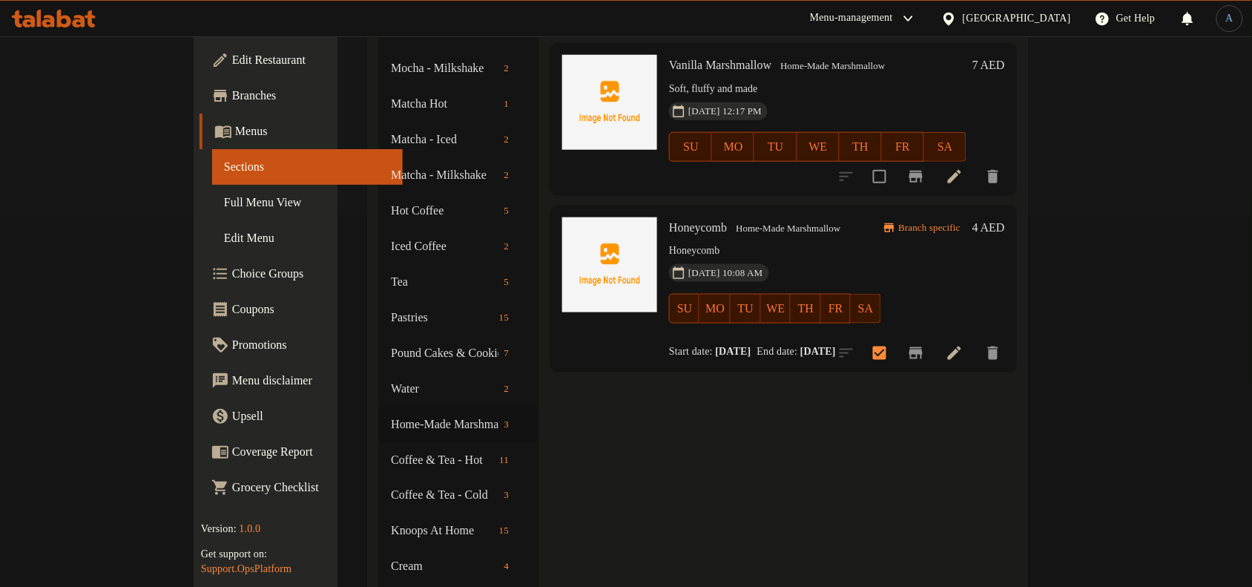
click at [669, 221] on span "Honeycomb" at bounding box center [698, 227] width 58 height 13
copy h6 "Honeycomb"
click at [579, 392] on div "Menu items Add Sort Manage items Marshmallow Home-Made Marshmallow Marshmallow …" at bounding box center [777, 460] width 478 height 1328
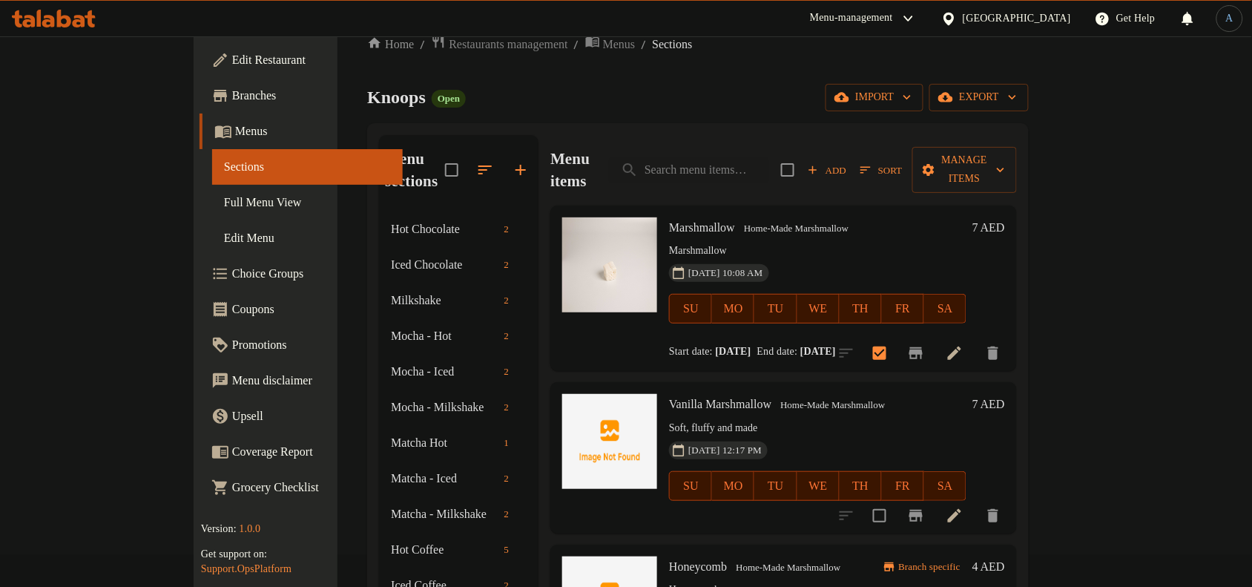
scroll to position [0, 0]
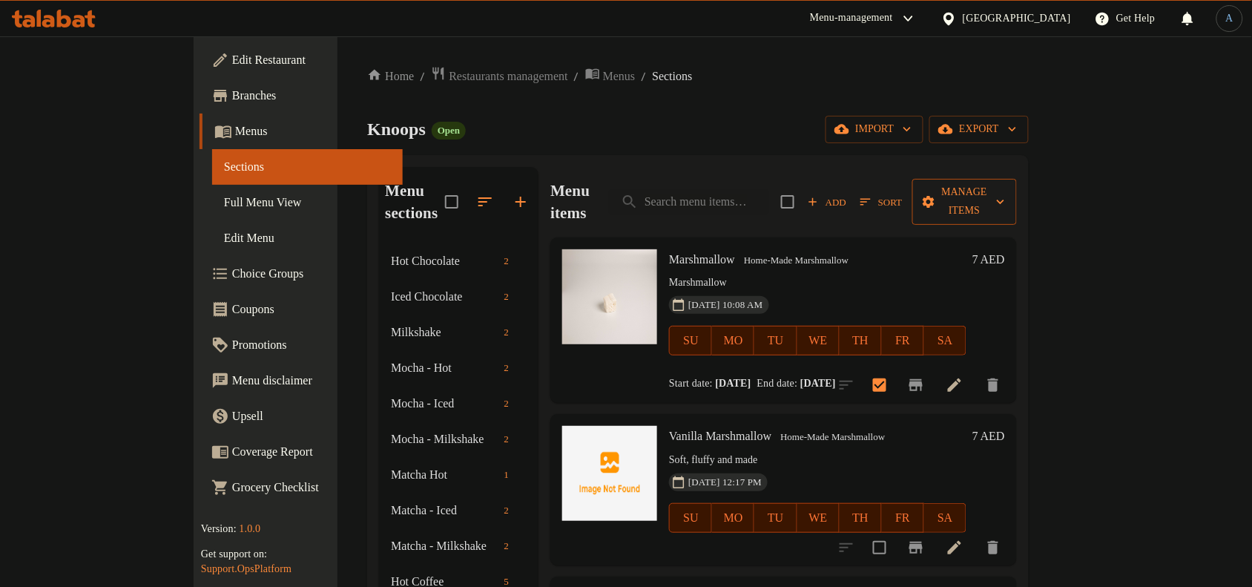
click at [1017, 179] on button "Manage items" at bounding box center [964, 202] width 105 height 46
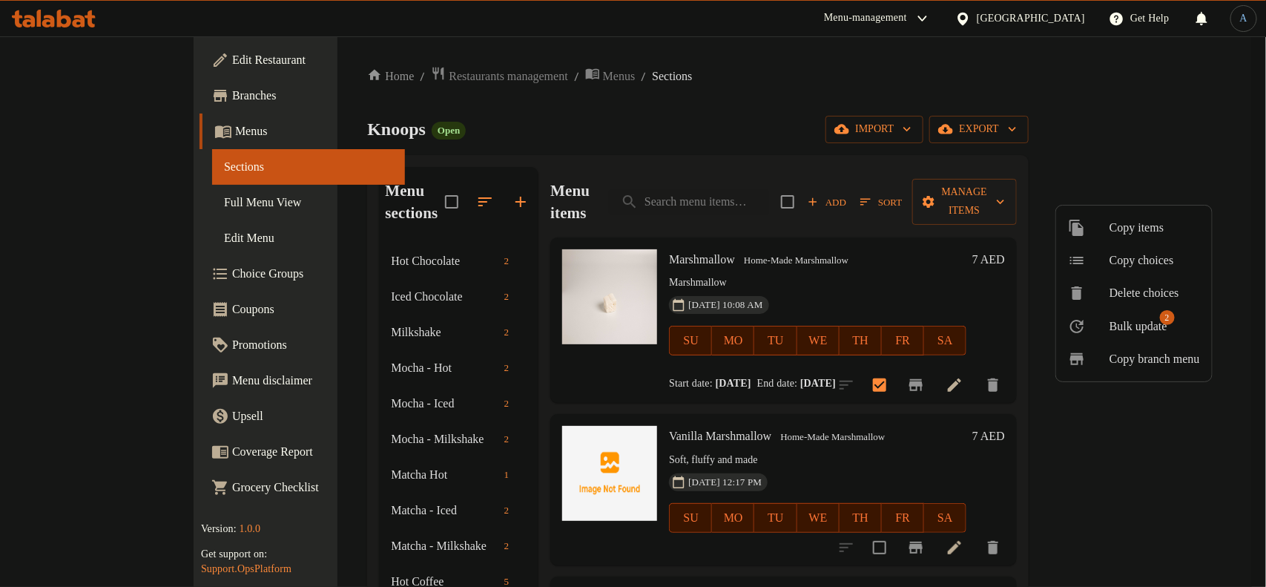
click at [1144, 330] on span "Bulk update" at bounding box center [1139, 326] width 58 height 18
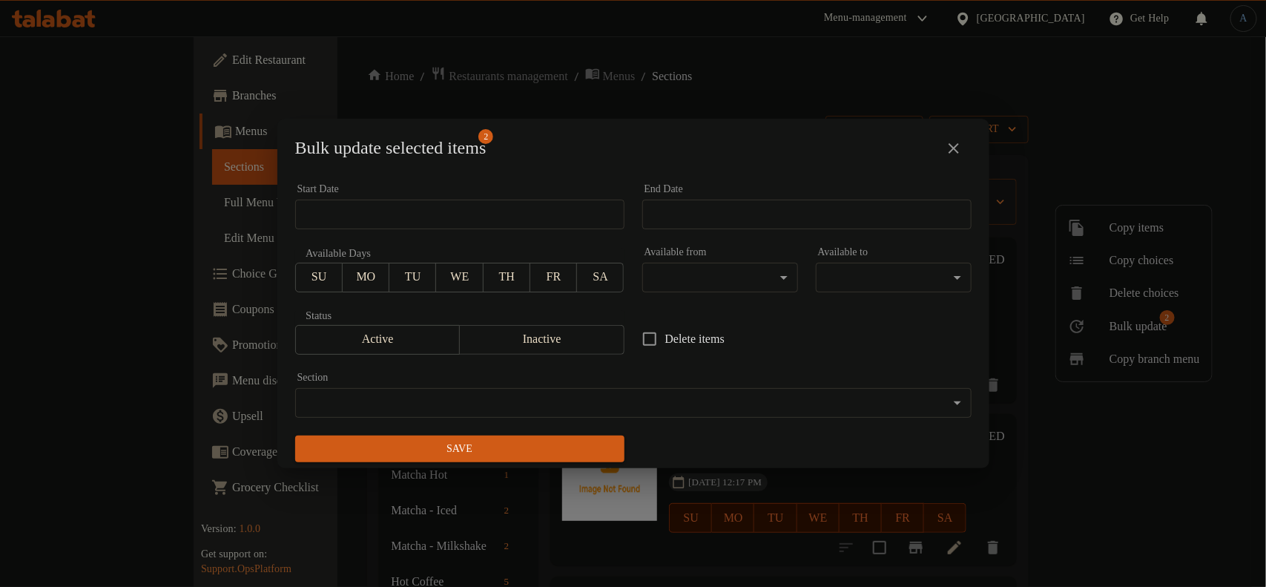
click at [550, 343] on span "Inactive" at bounding box center [542, 340] width 153 height 22
click at [547, 440] on span "Save" at bounding box center [460, 449] width 306 height 19
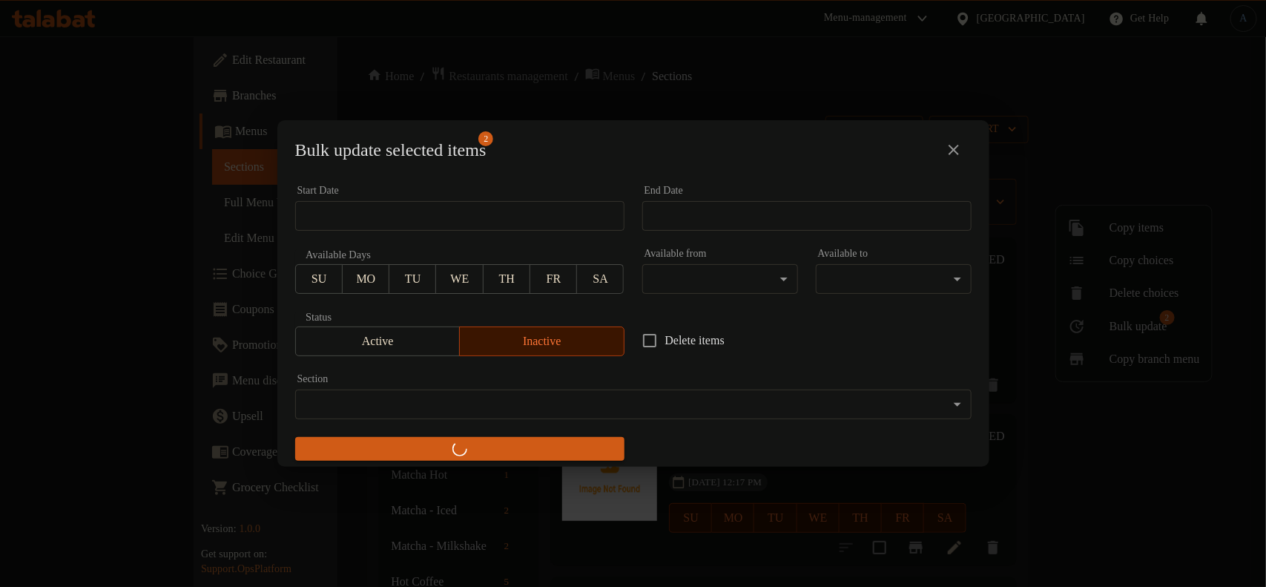
checkbox input "false"
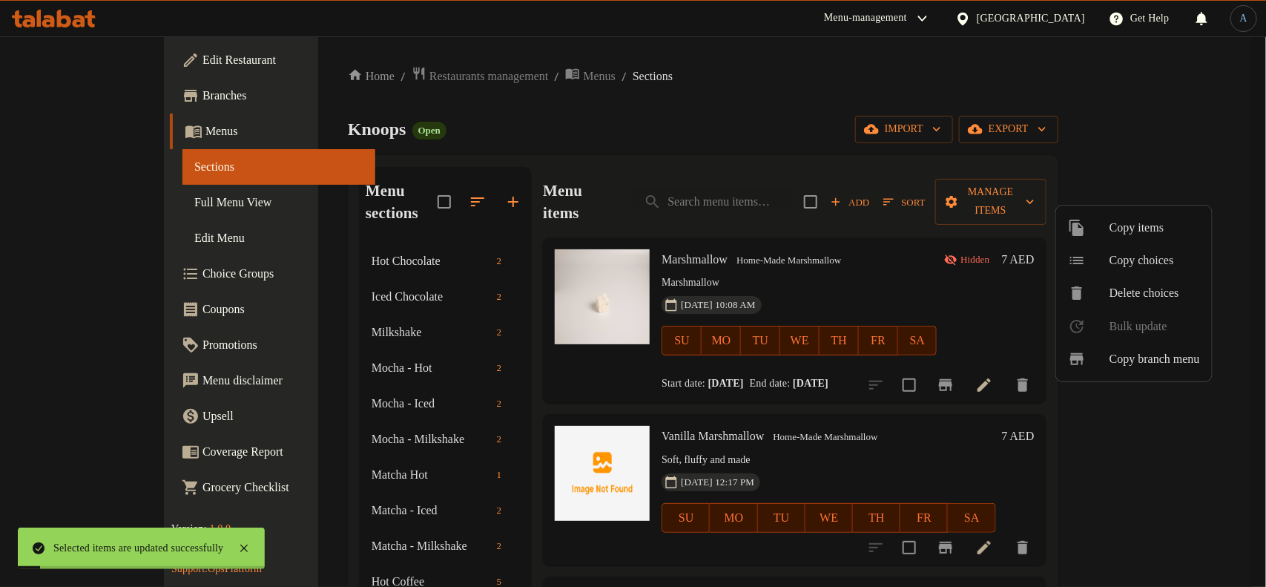
click at [676, 243] on div at bounding box center [633, 293] width 1266 height 587
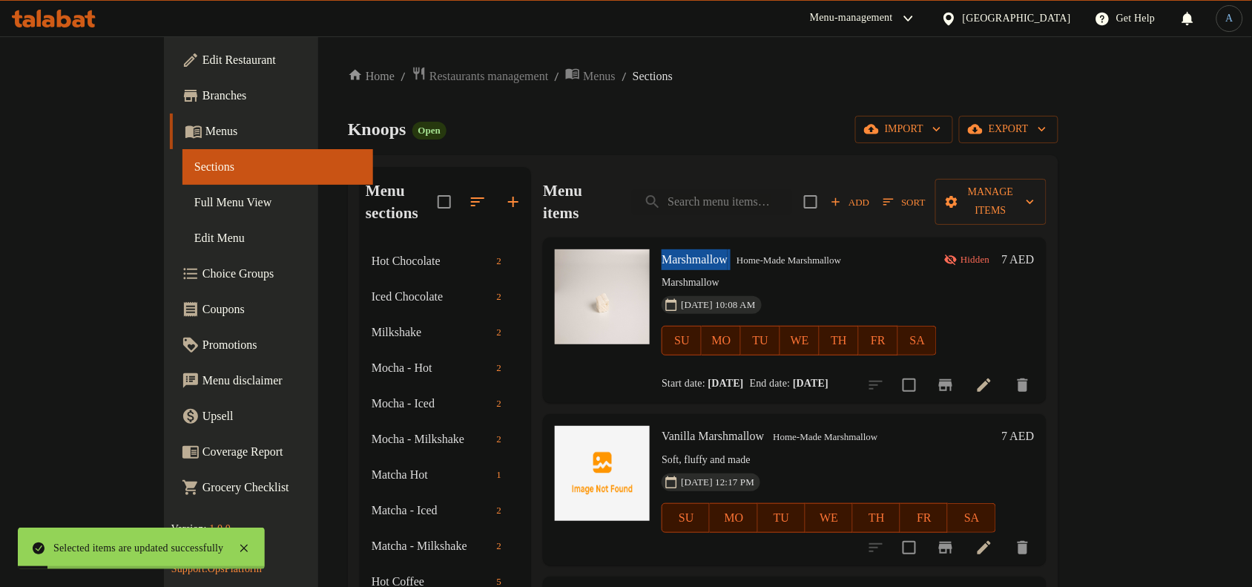
click at [676, 253] on span "Marshmallow" at bounding box center [695, 259] width 66 height 13
copy h6 "Marshmallow"
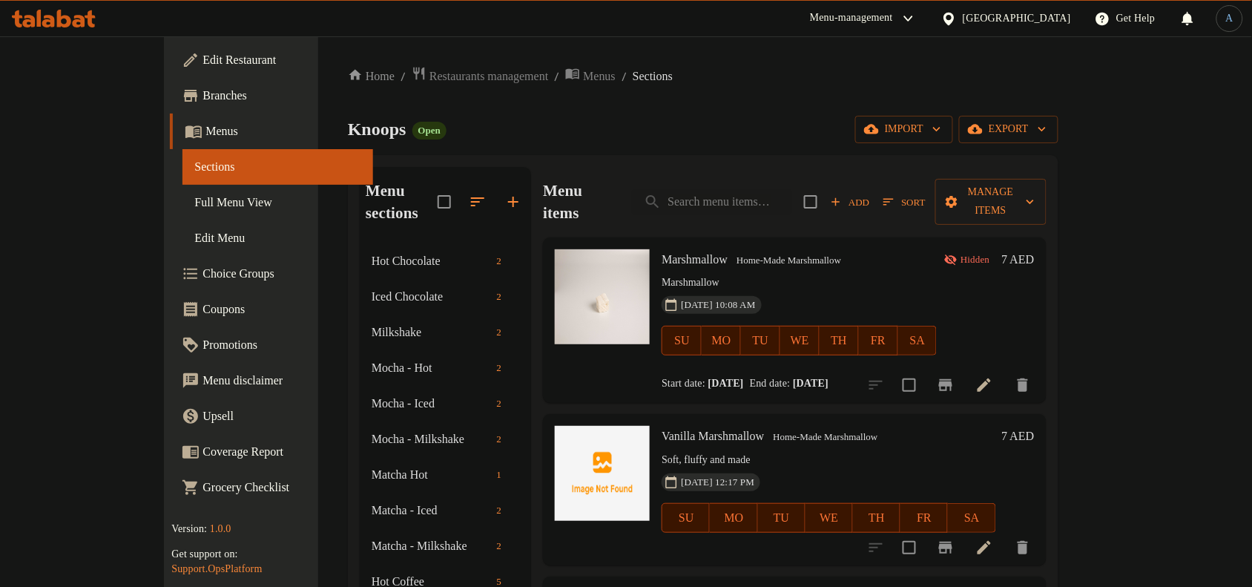
click at [662, 132] on div "Knoops Open import export" at bounding box center [703, 129] width 711 height 27
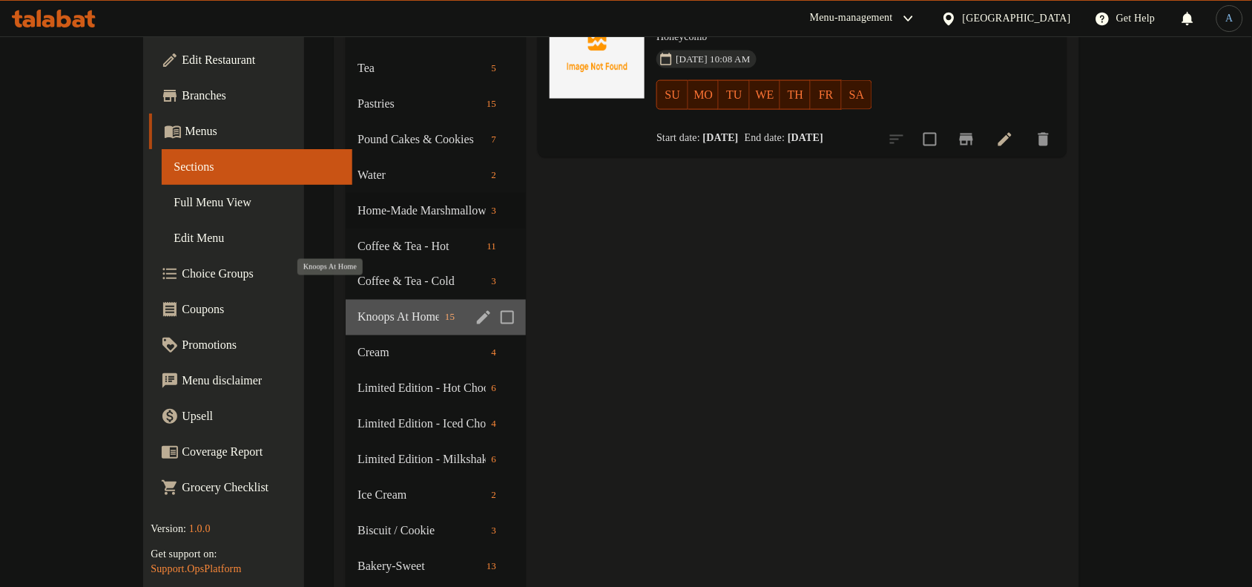
click at [360, 309] on span "Knoops At Home" at bounding box center [398, 318] width 82 height 18
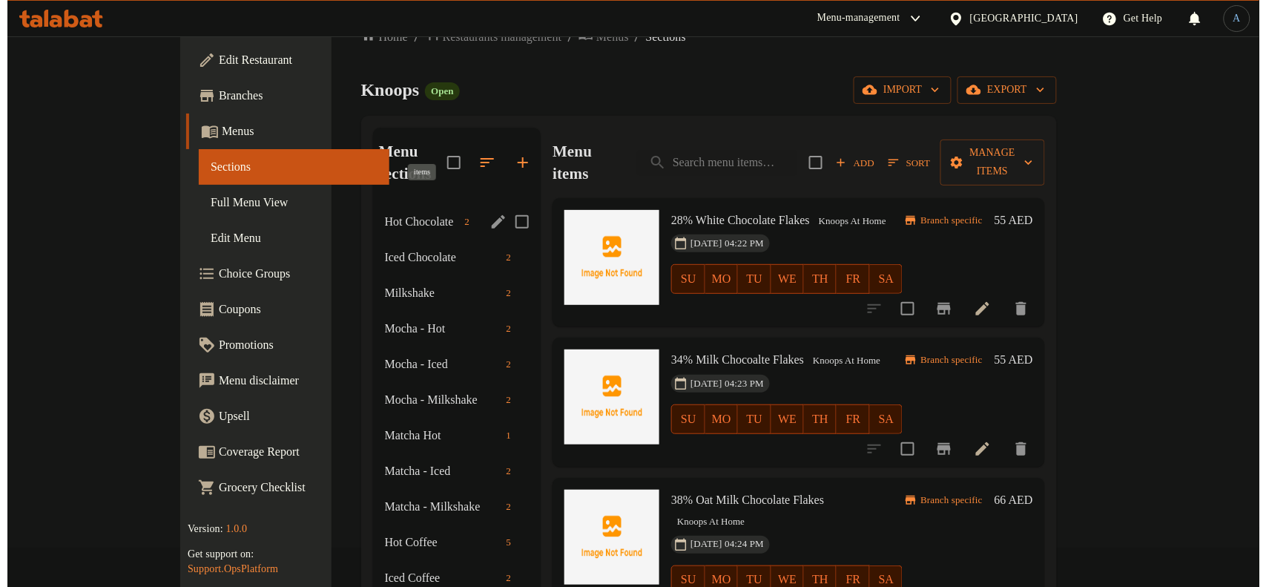
scroll to position [28, 0]
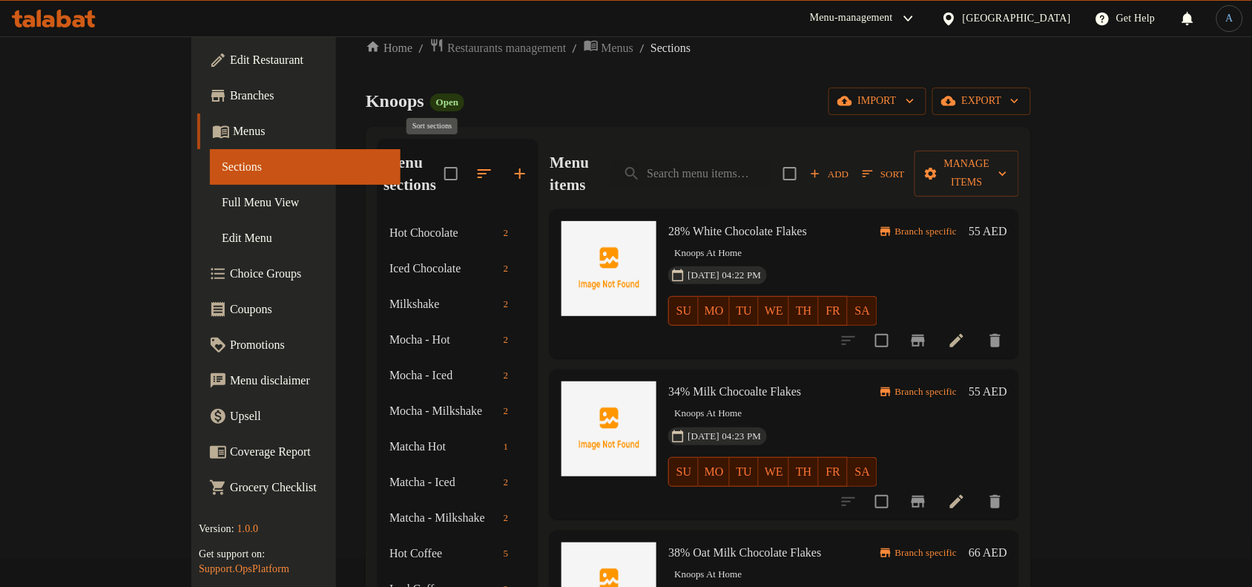
click at [475, 169] on icon "button" at bounding box center [484, 174] width 18 height 18
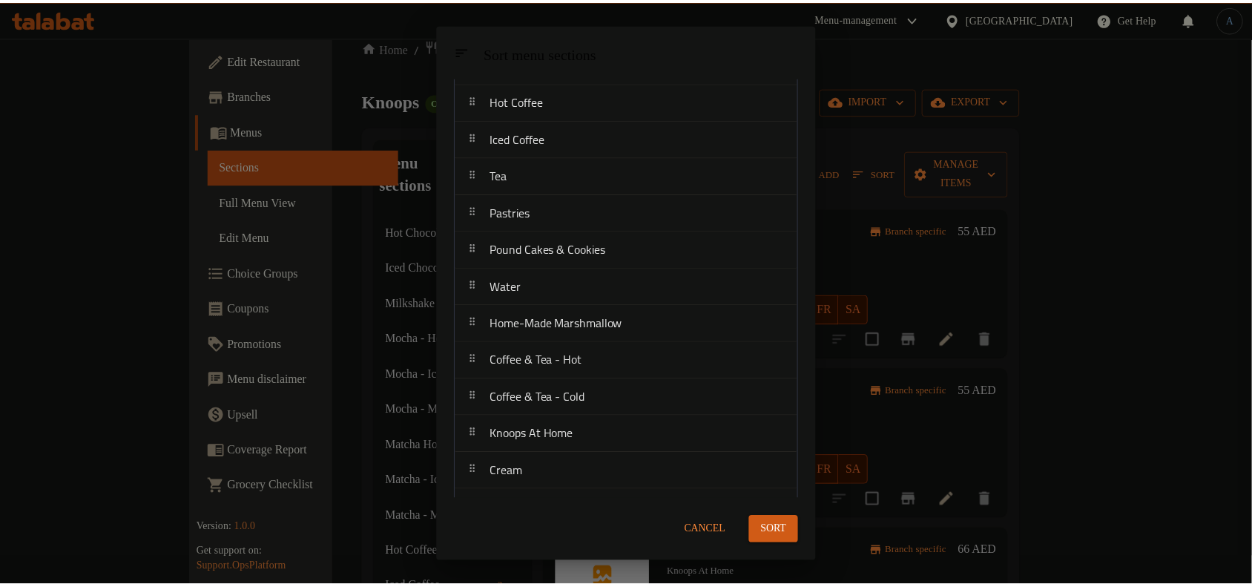
scroll to position [373, 0]
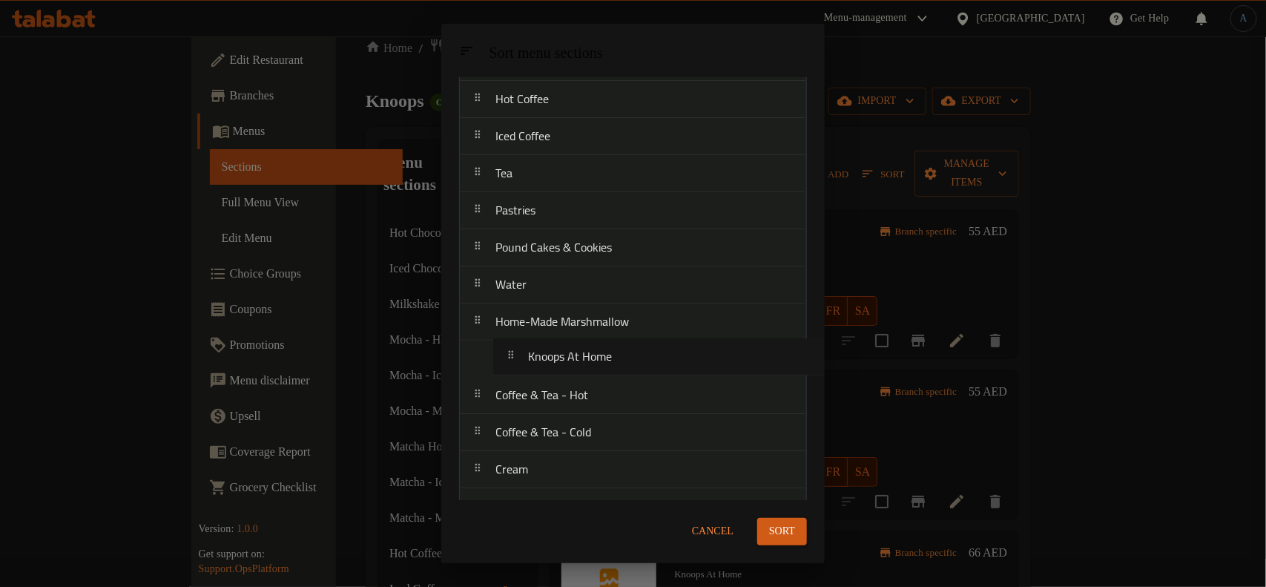
drag, startPoint x: 580, startPoint y: 430, endPoint x: 613, endPoint y: 353, distance: 83.8
click at [613, 353] on nav "Hot Chocolate Iced Chocolate Milkshake Mocha - Hot Mocha - Iced Mocha - Milksha…" at bounding box center [633, 395] width 348 height 1299
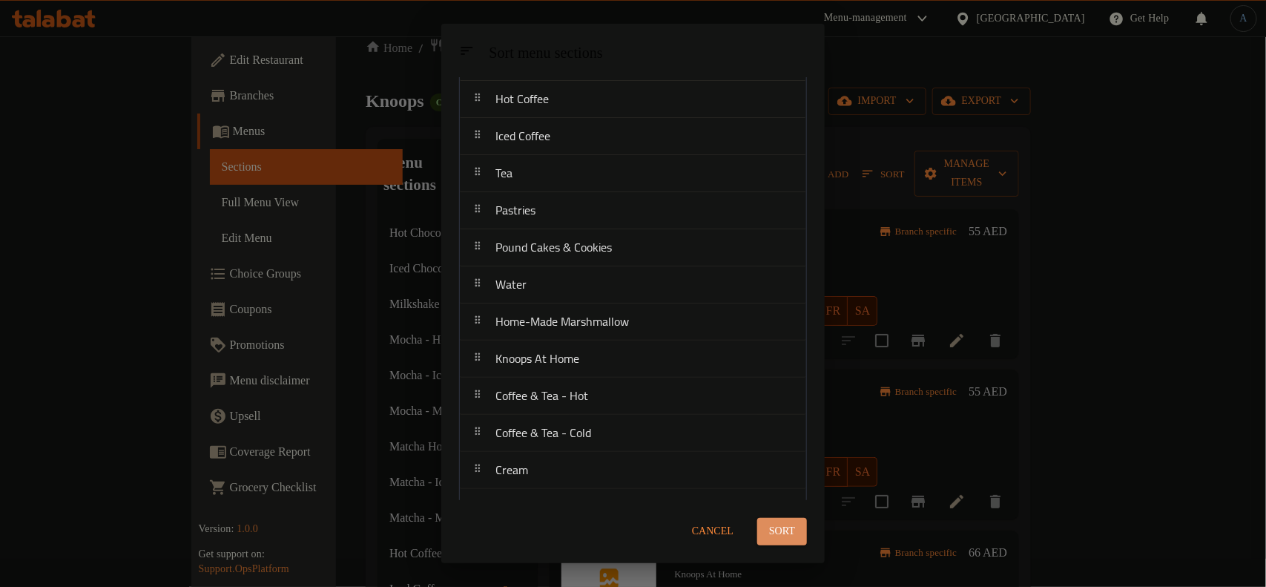
click at [787, 527] on span "Sort" at bounding box center [782, 531] width 26 height 19
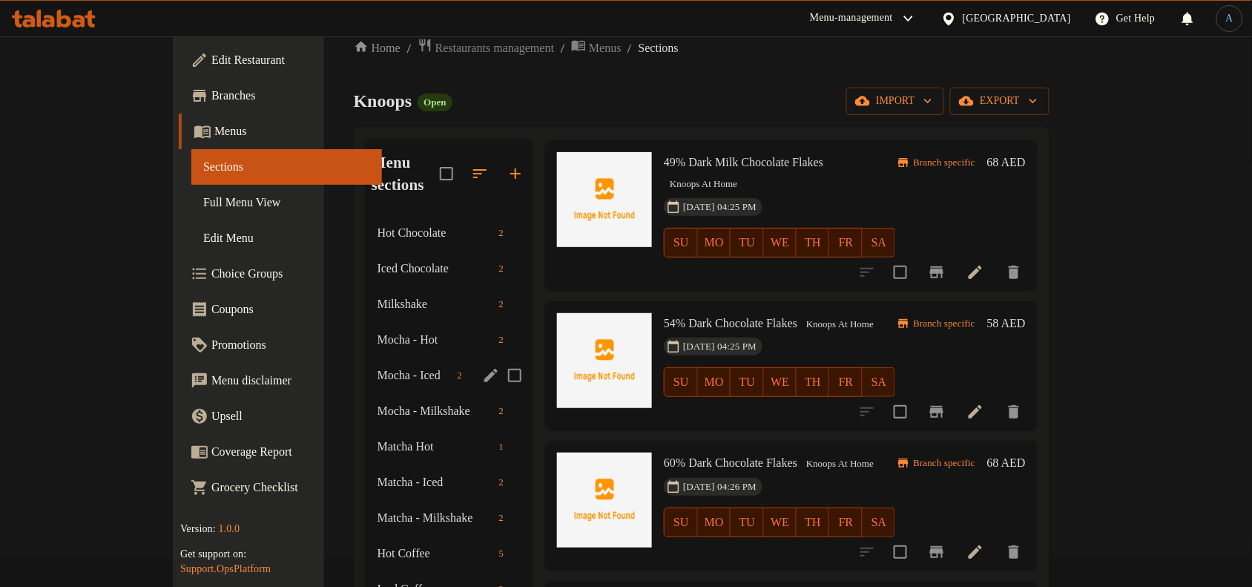
scroll to position [492, 0]
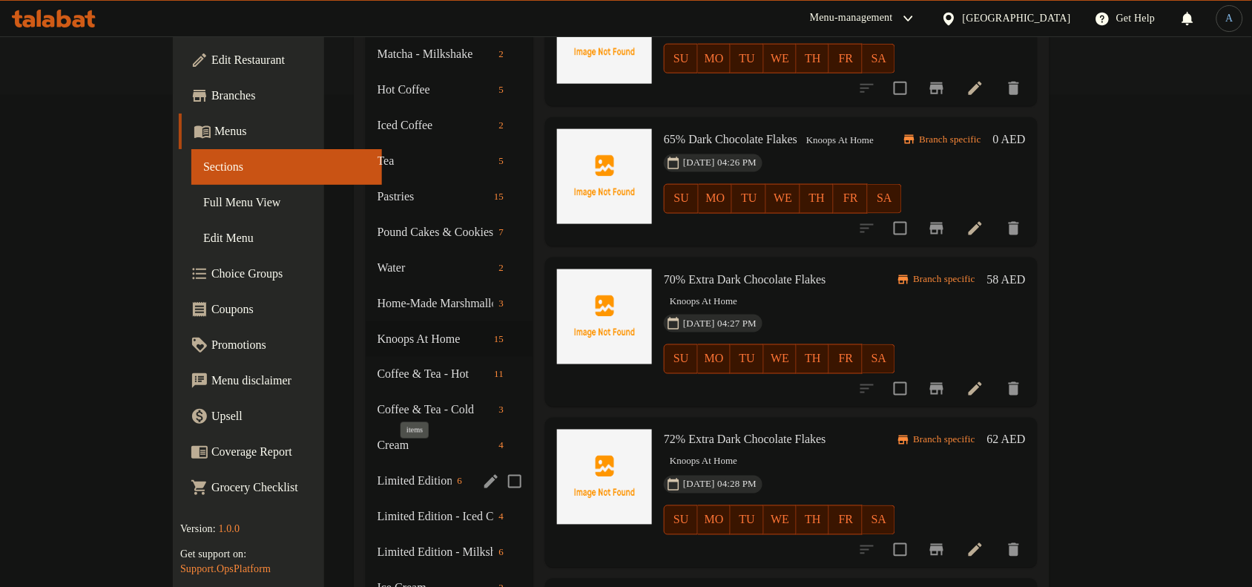
click at [452, 475] on span "6" at bounding box center [460, 482] width 17 height 14
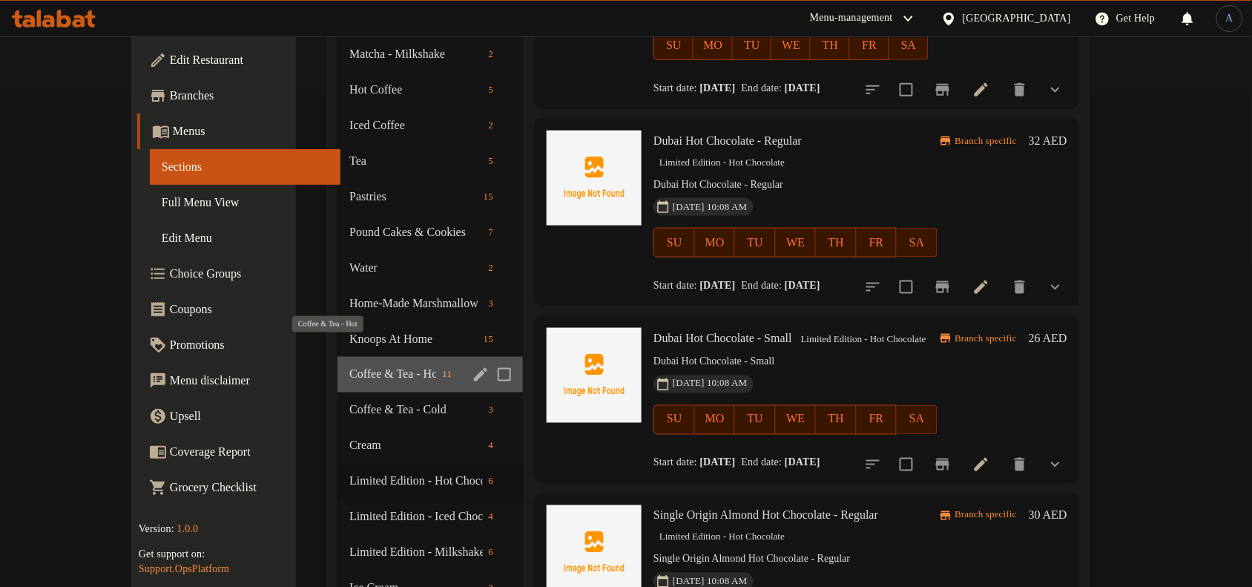
click at [349, 366] on span "Coffee & Tea - Hot" at bounding box center [392, 375] width 87 height 18
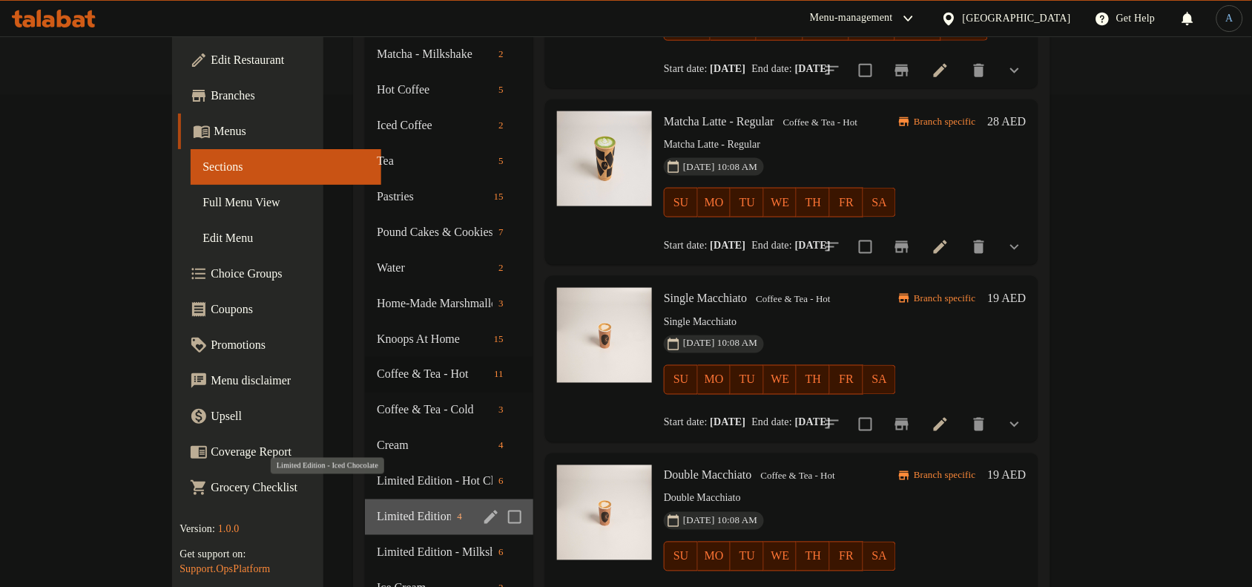
click at [377, 508] on span "Limited Edition - Iced Chocolate" at bounding box center [414, 517] width 74 height 18
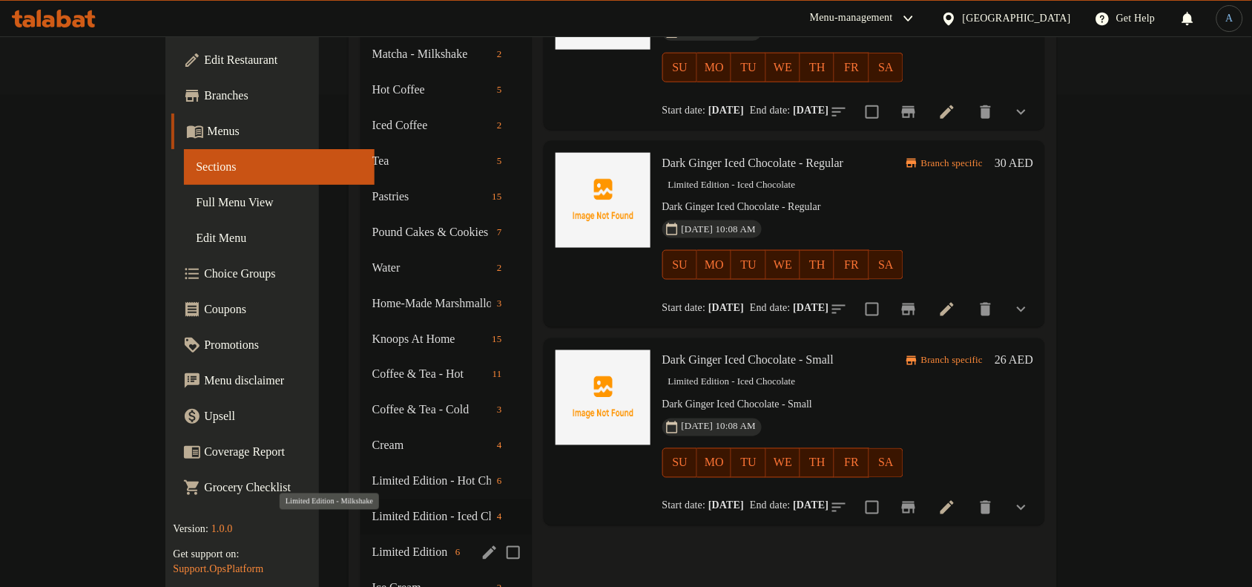
click at [372, 544] on span "Limited Edition - Milkshake" at bounding box center [410, 553] width 77 height 18
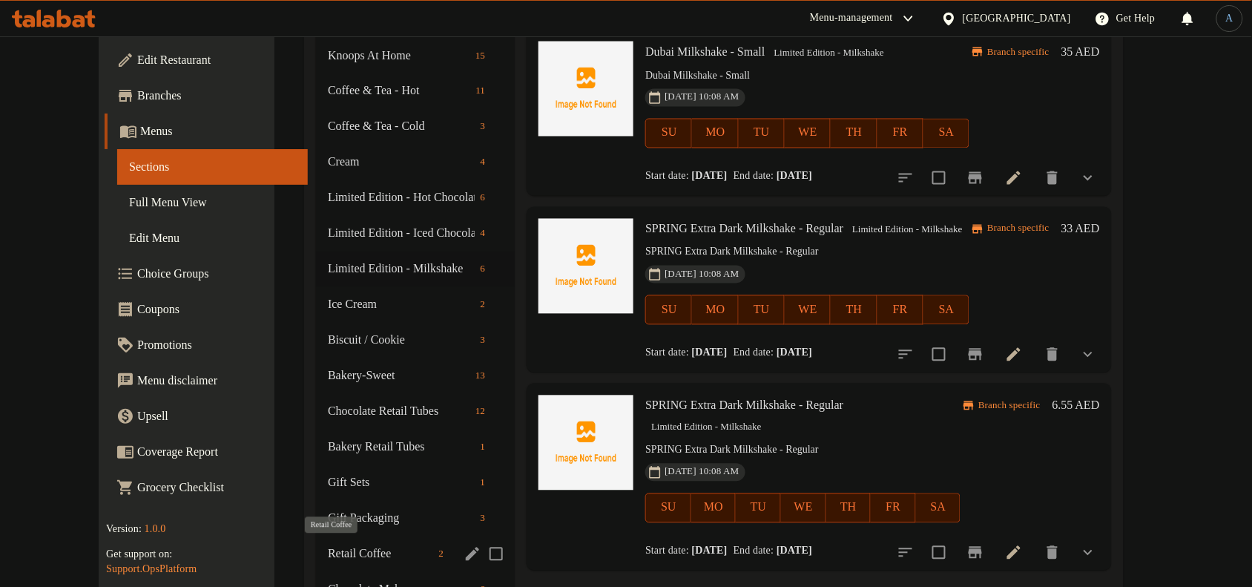
scroll to position [925, 0]
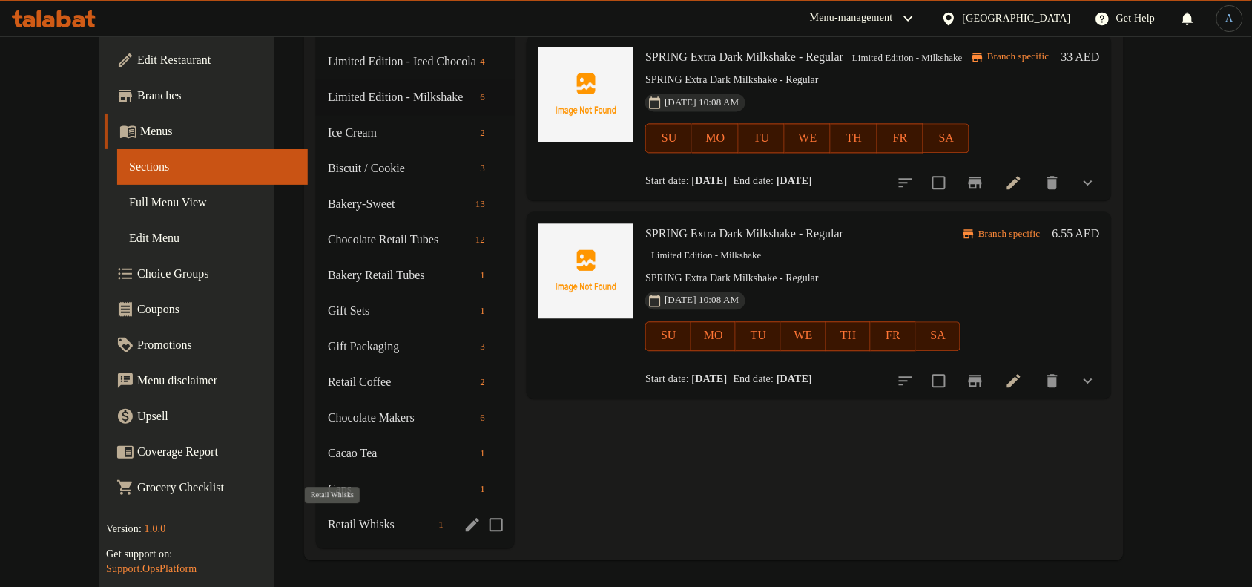
click at [338, 515] on span "Retail Whisks" at bounding box center [380, 524] width 105 height 18
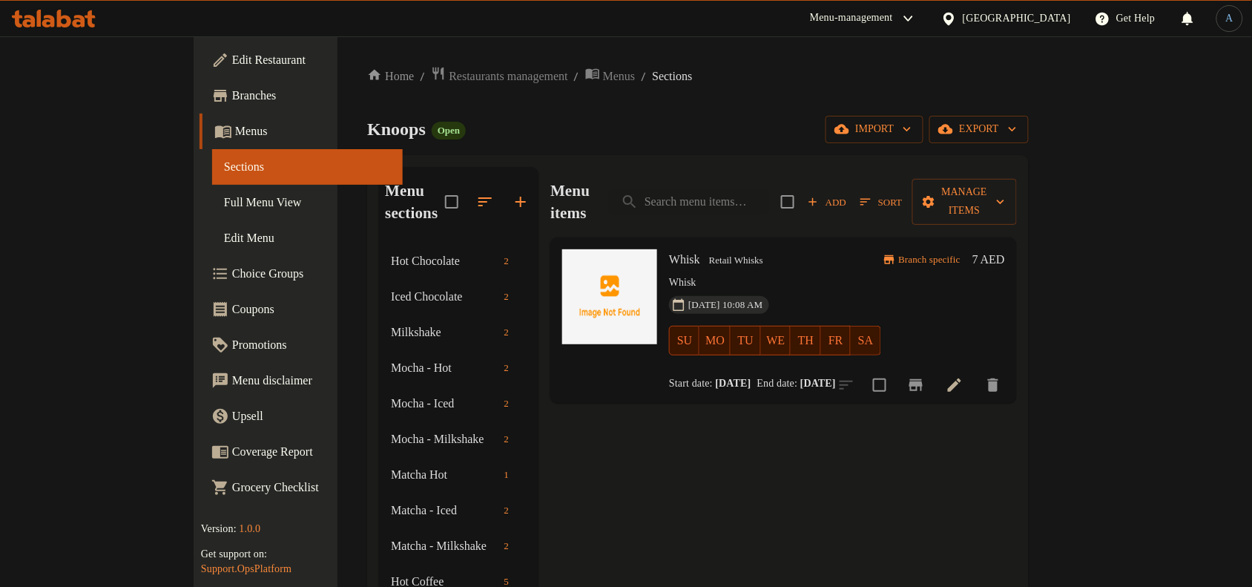
drag, startPoint x: 817, startPoint y: 128, endPoint x: 866, endPoint y: 64, distance: 81.0
click at [820, 122] on div "Knoops Open import export" at bounding box center [698, 129] width 662 height 27
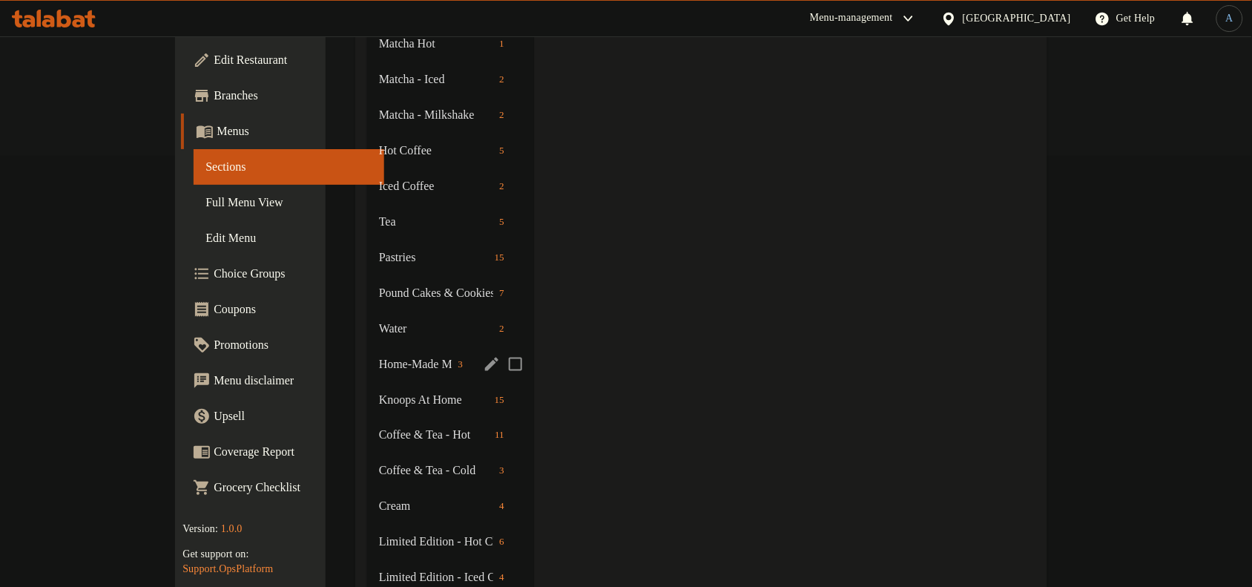
scroll to position [464, 0]
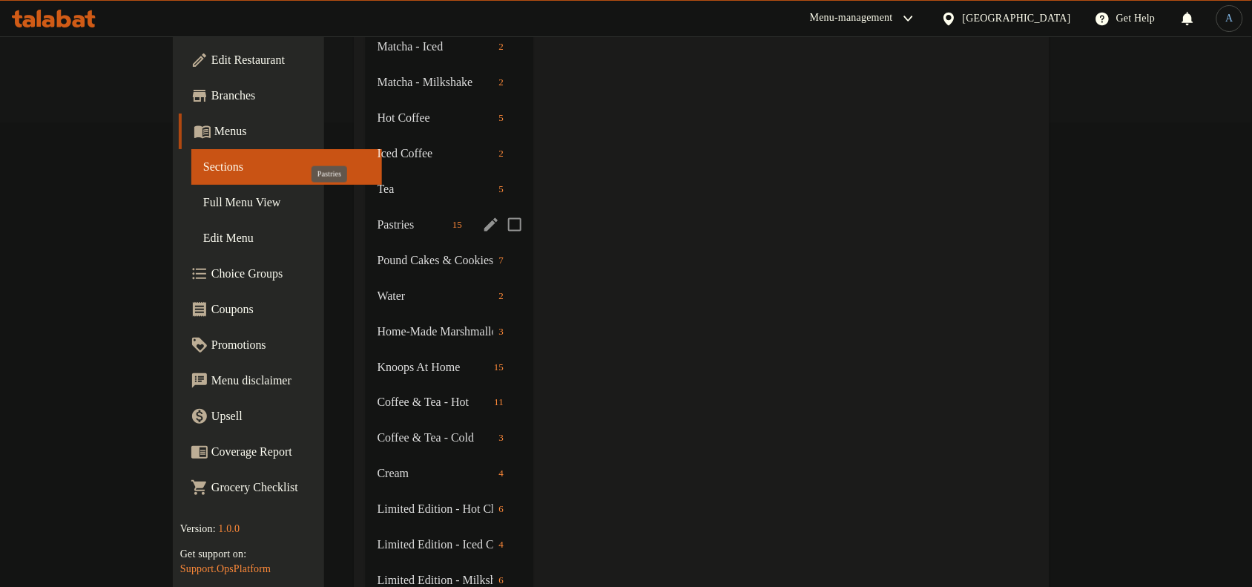
click at [378, 216] on span "Pastries" at bounding box center [412, 225] width 69 height 18
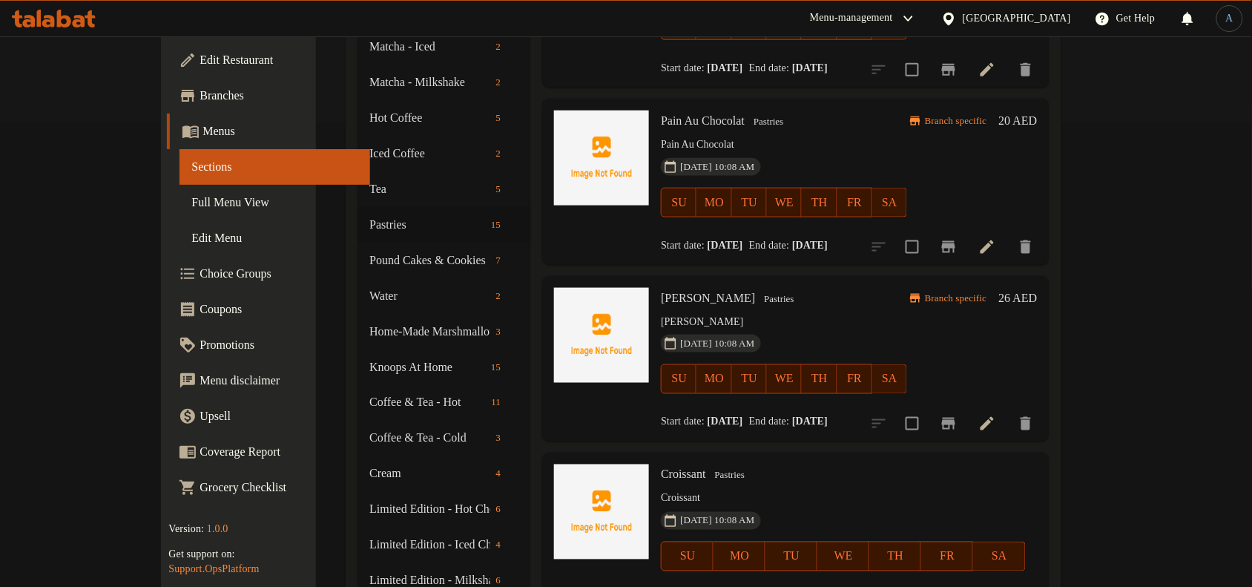
scroll to position [185, 0]
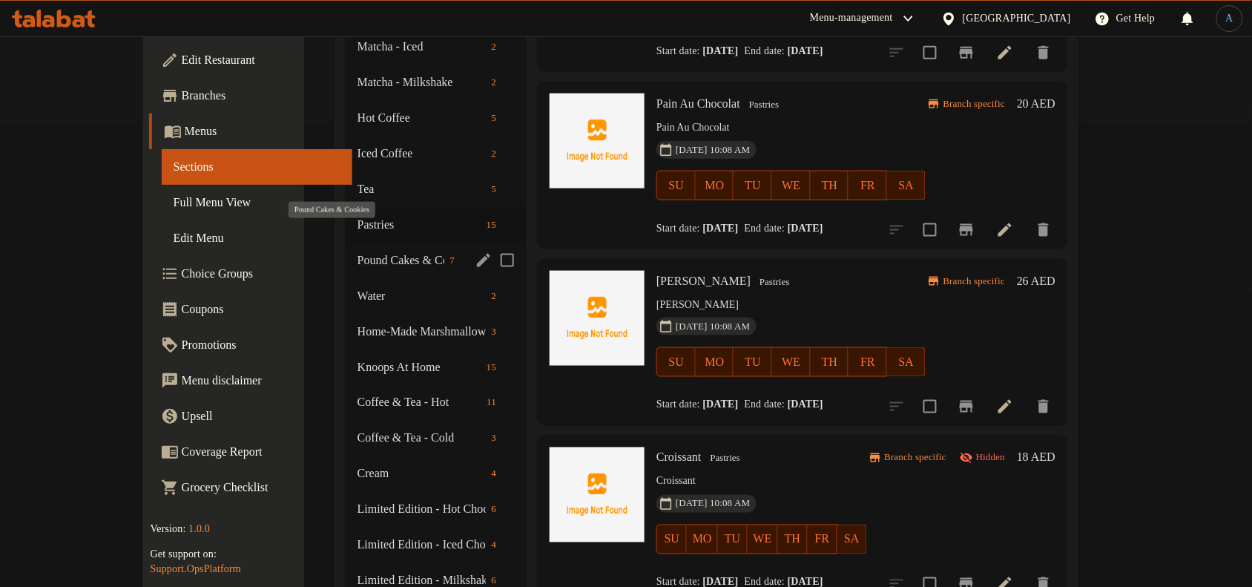
click at [357, 251] on span "Pound Cakes & Cookies" at bounding box center [400, 260] width 87 height 18
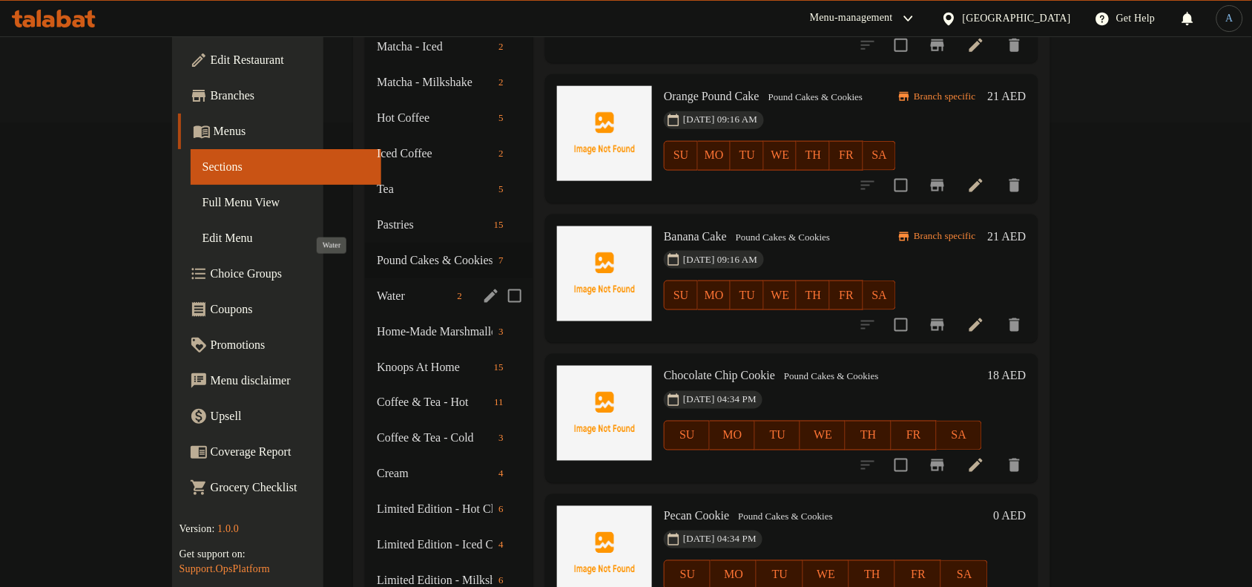
click at [377, 287] on span "Water" at bounding box center [414, 296] width 74 height 18
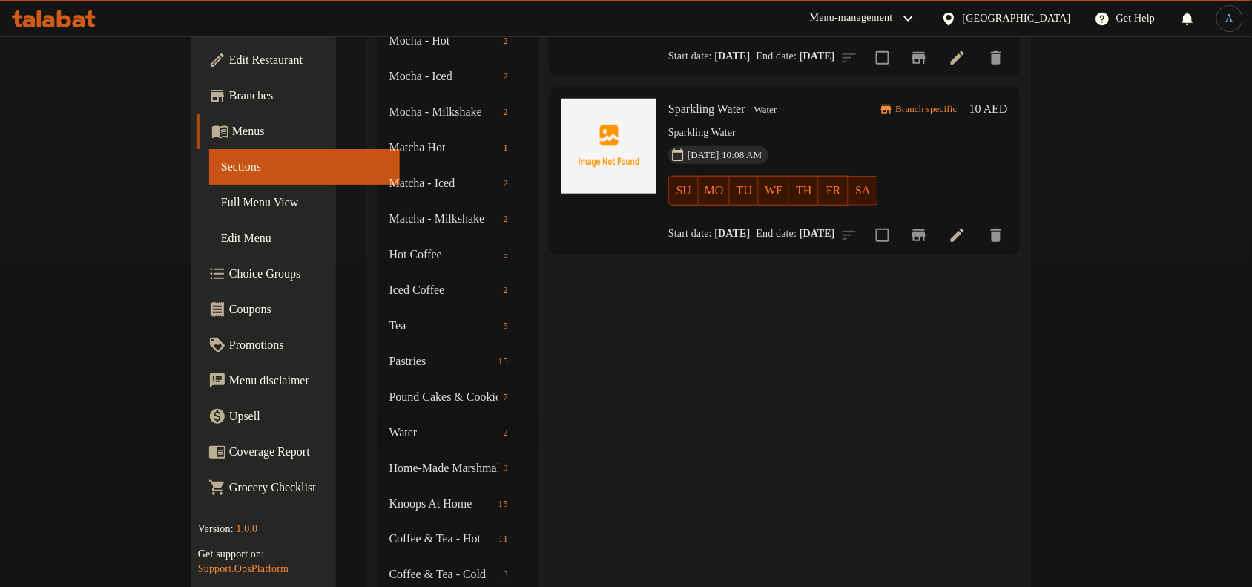
scroll to position [371, 0]
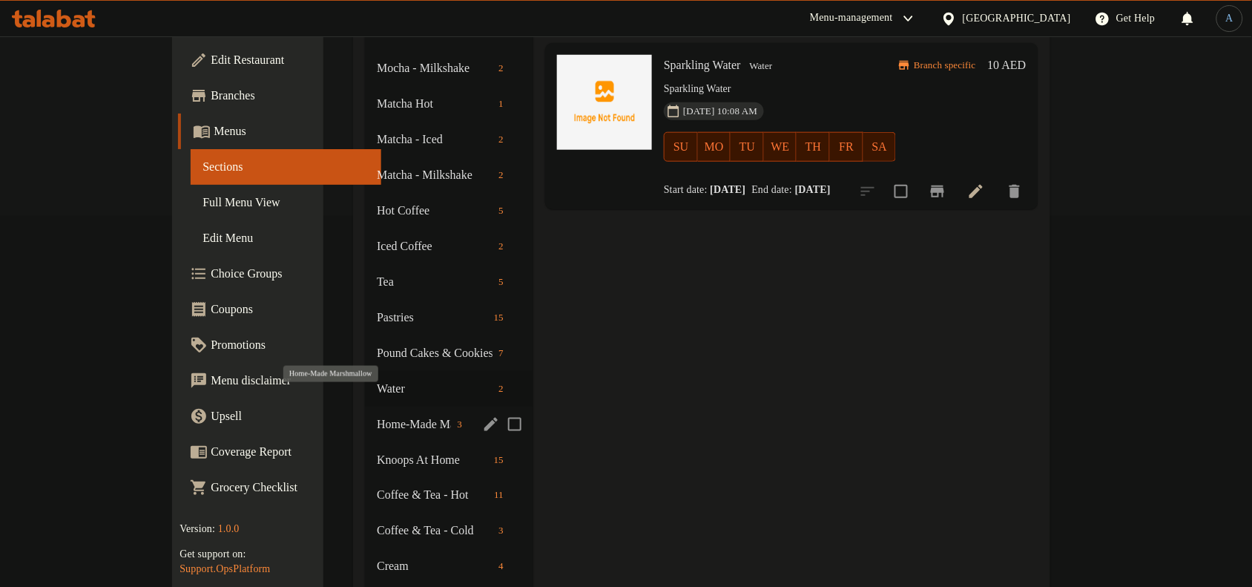
click at [377, 415] on span "Home-Made Marshmallow" at bounding box center [414, 424] width 74 height 18
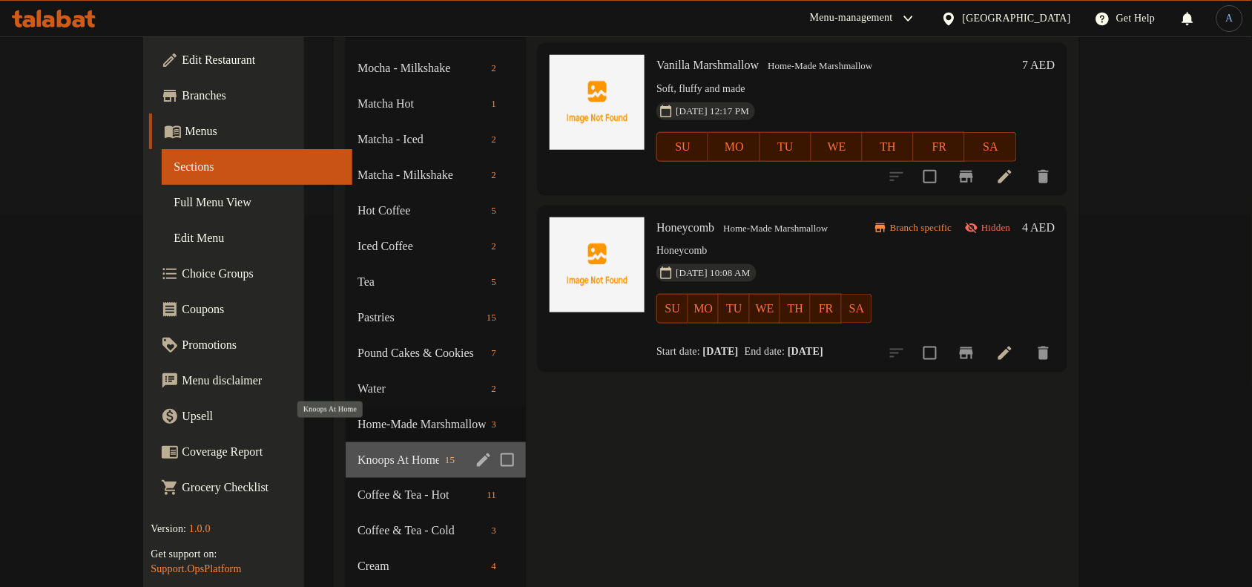
click at [357, 451] on span "Knoops At Home" at bounding box center [398, 460] width 82 height 18
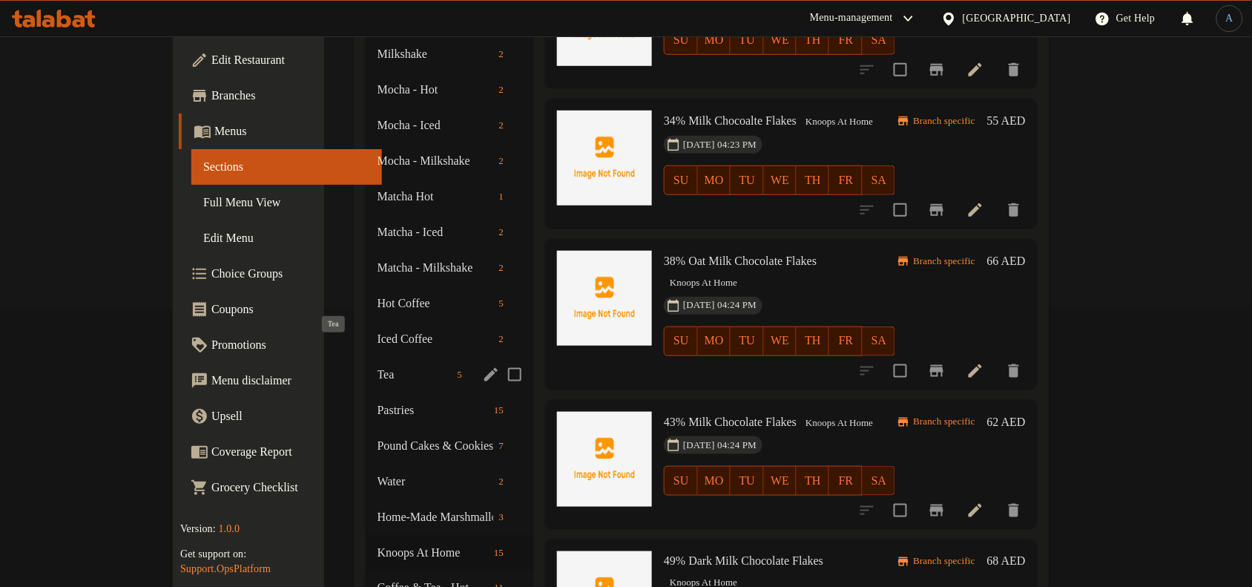
scroll to position [371, 0]
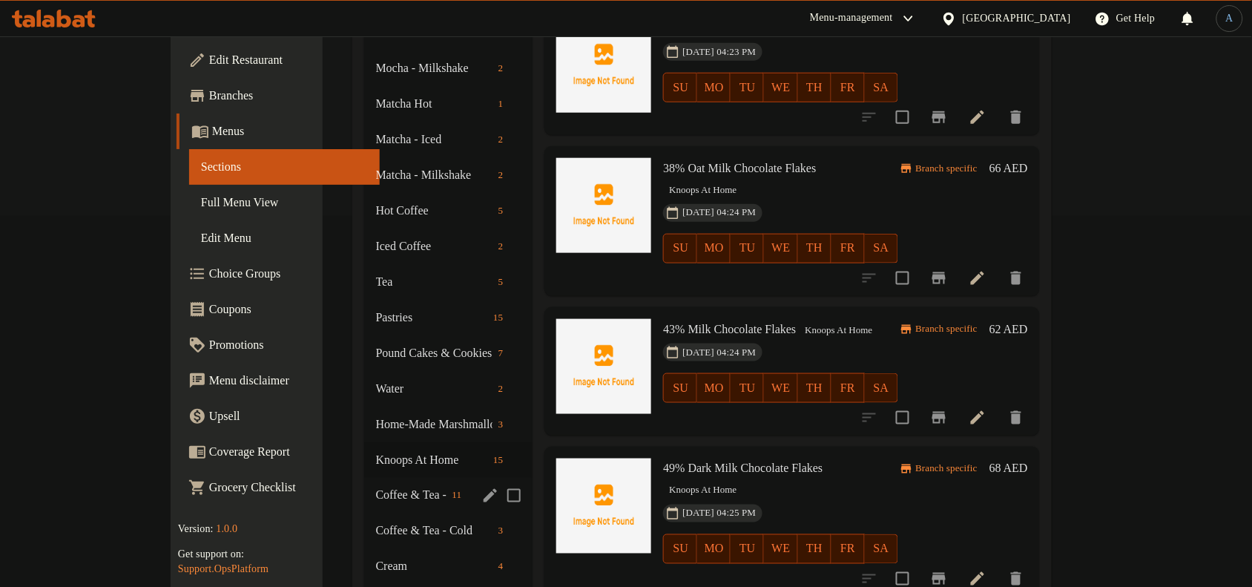
click at [498, 480] on input "Menu sections" at bounding box center [513, 495] width 31 height 31
checkbox input "true"
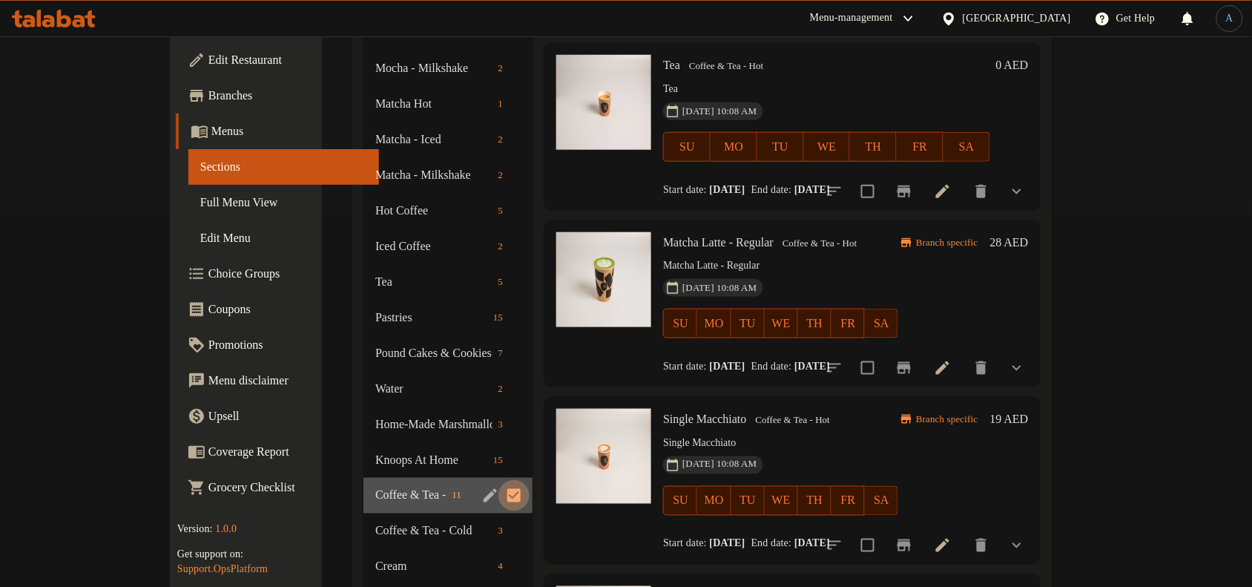
click at [498, 503] on input "Menu sections" at bounding box center [513, 495] width 31 height 31
click at [498, 480] on input "Menu sections" at bounding box center [513, 495] width 31 height 31
checkbox input "true"
click at [498, 525] on input "Menu sections" at bounding box center [513, 530] width 31 height 31
checkbox input "true"
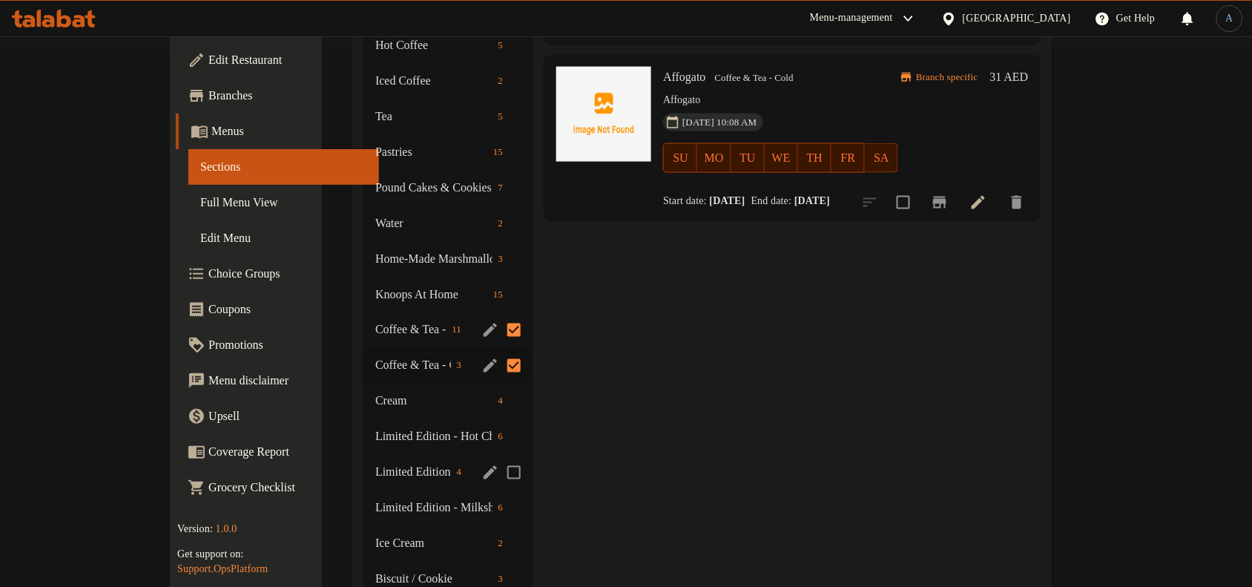
scroll to position [556, 0]
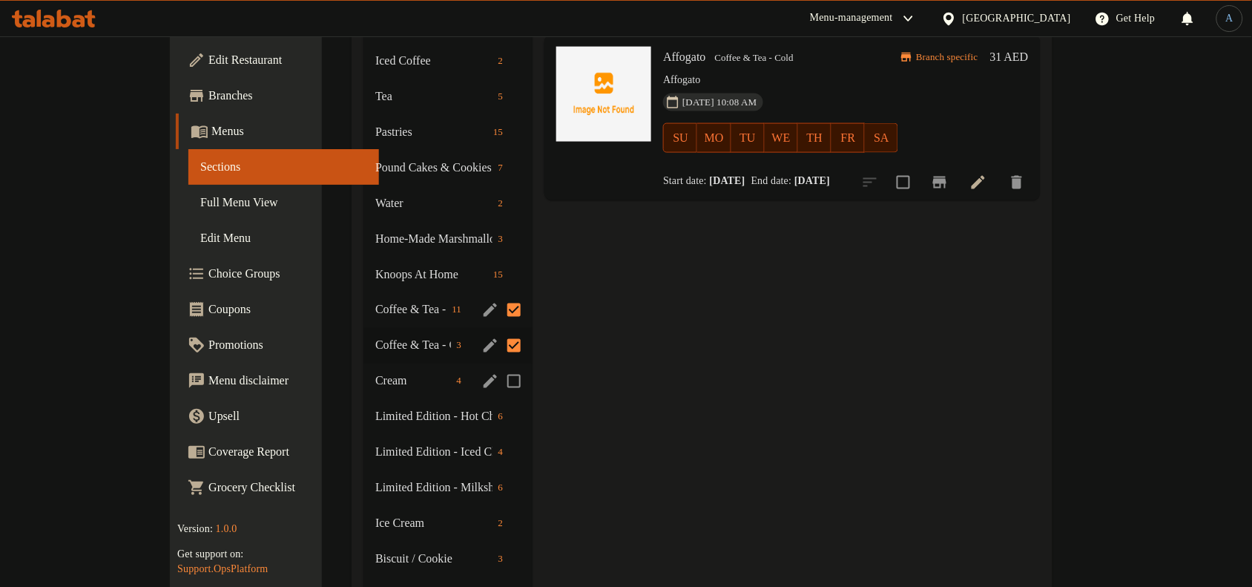
click at [498, 382] on input "Menu sections" at bounding box center [513, 381] width 31 height 31
checkbox input "true"
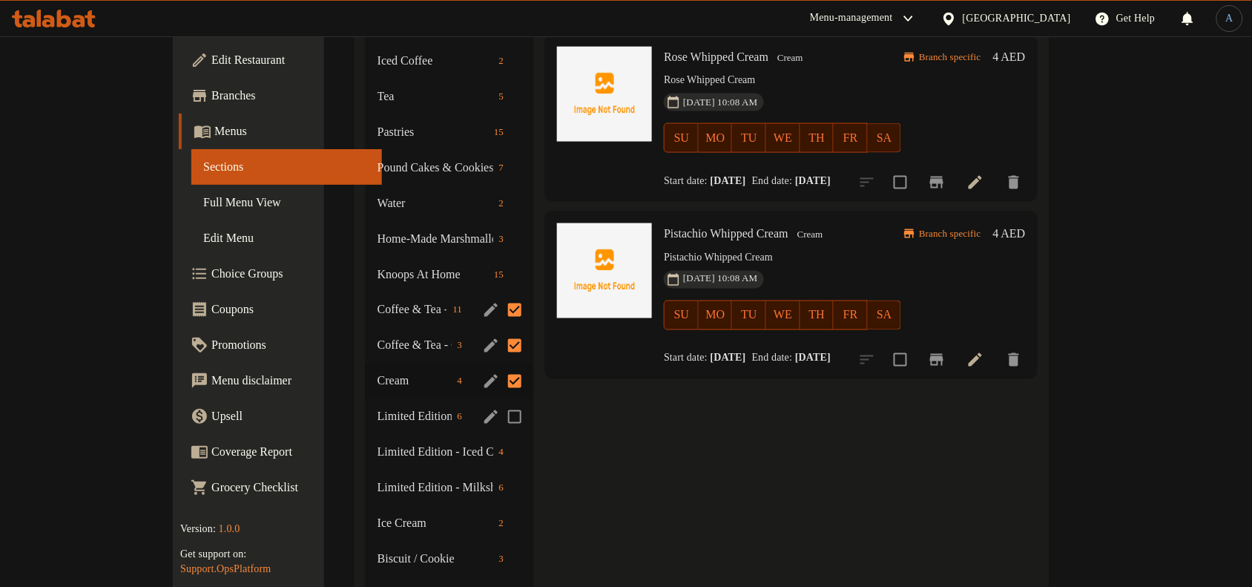
click at [499, 419] on input "Menu sections" at bounding box center [514, 416] width 31 height 31
checkbox input "true"
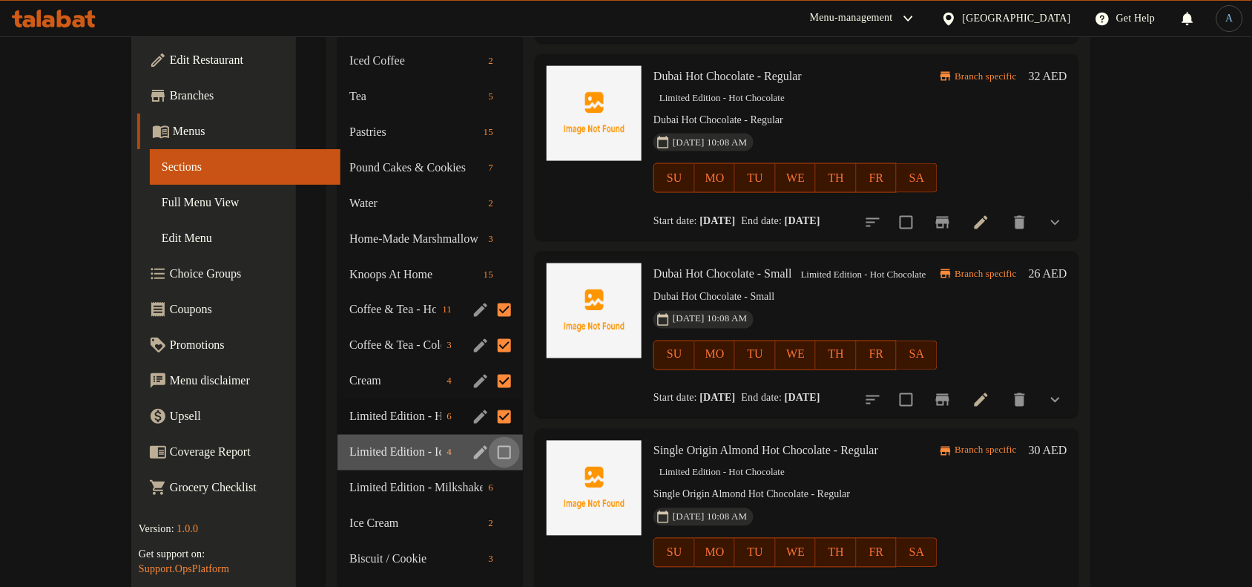
click at [489, 451] on input "Menu sections" at bounding box center [504, 452] width 31 height 31
checkbox input "true"
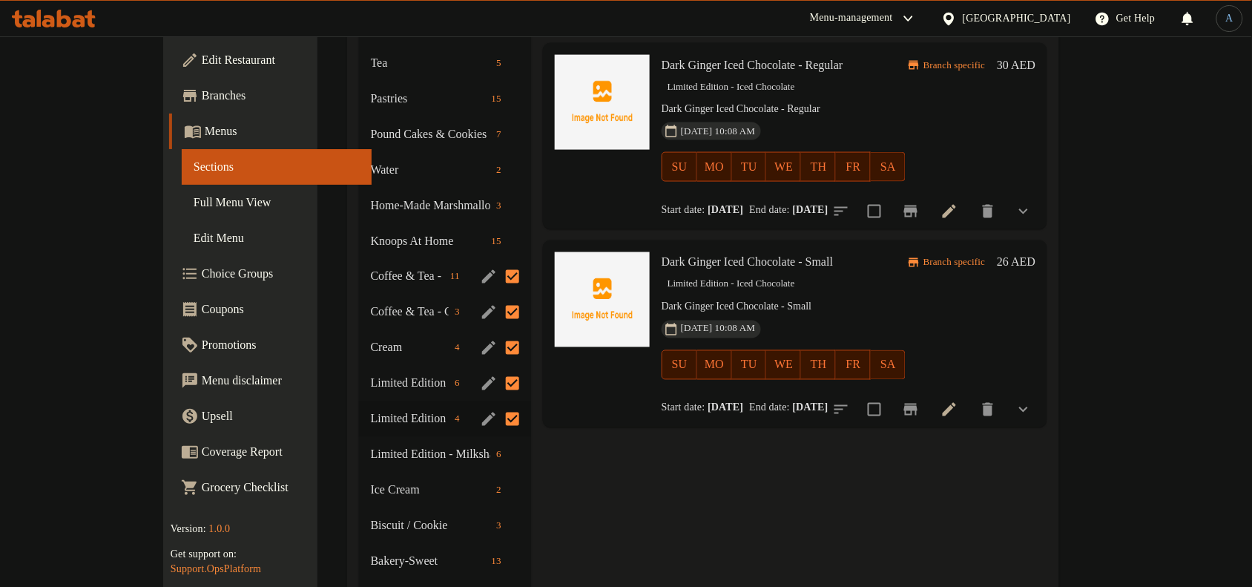
scroll to position [649, 0]
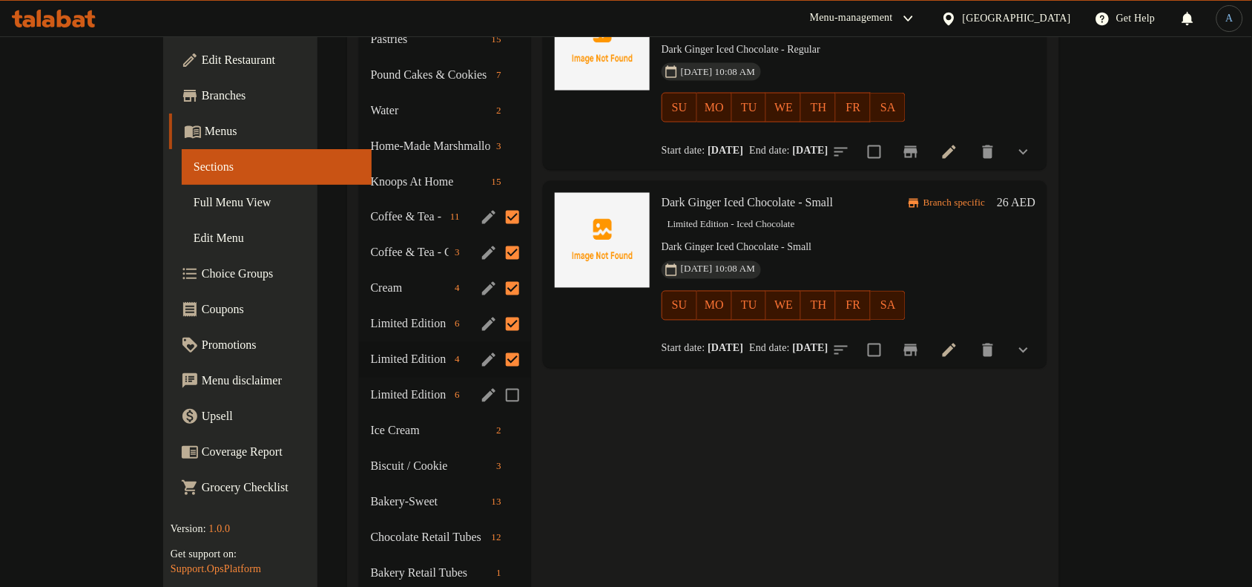
click at [497, 398] on input "Menu sections" at bounding box center [512, 395] width 31 height 31
checkbox input "true"
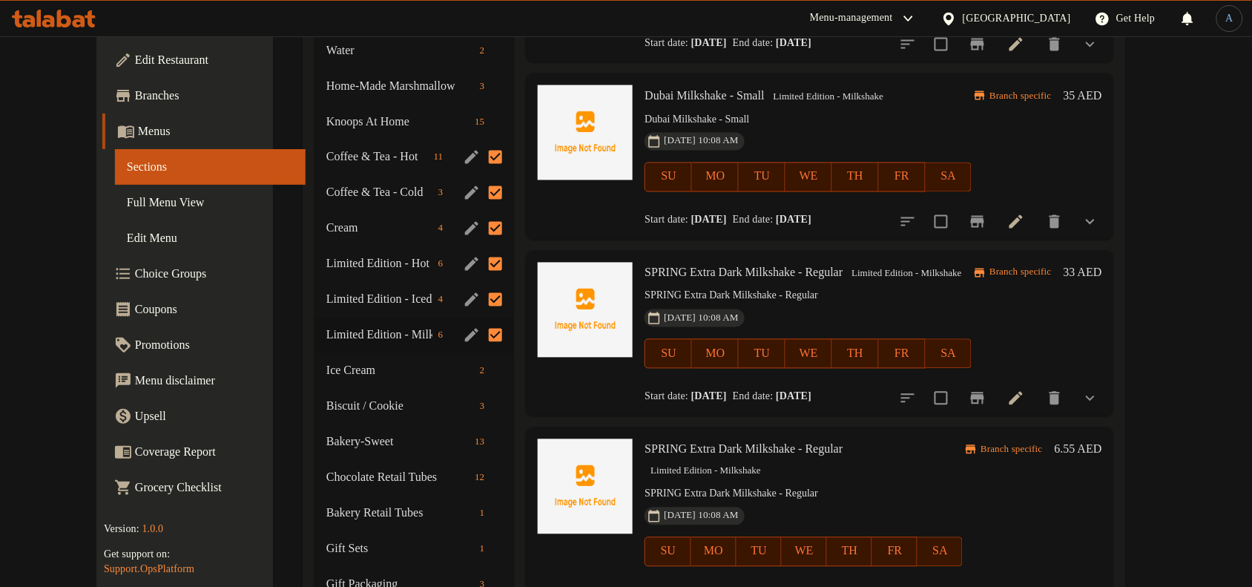
scroll to position [742, 0]
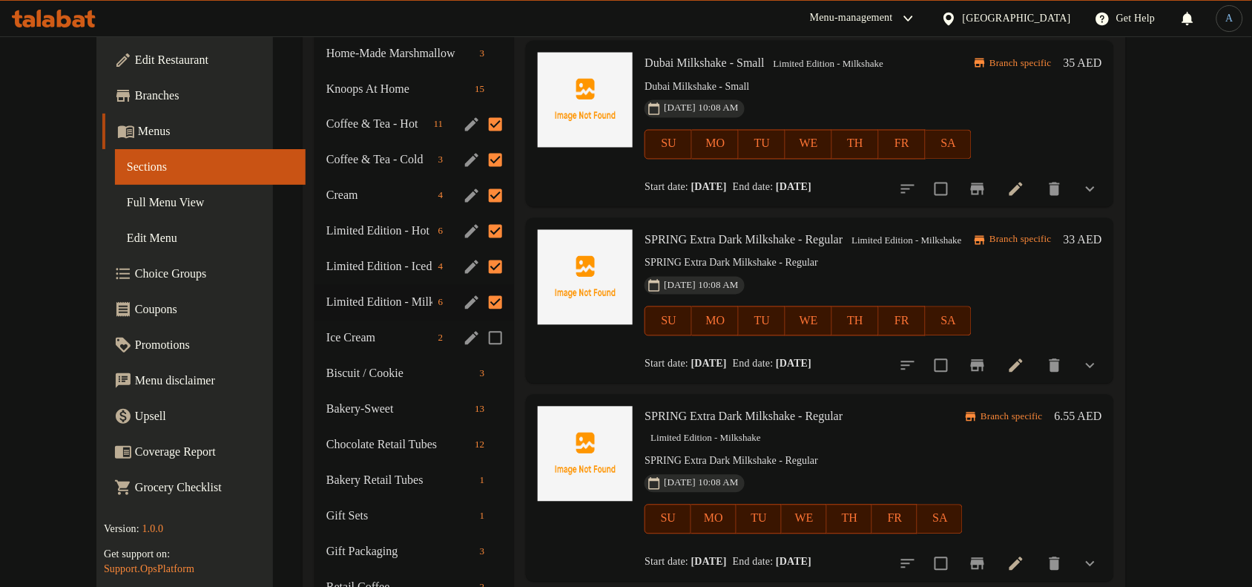
drag, startPoint x: 471, startPoint y: 353, endPoint x: 478, endPoint y: 352, distance: 7.5
click at [480, 342] on input "Menu sections" at bounding box center [495, 338] width 31 height 31
checkbox input "true"
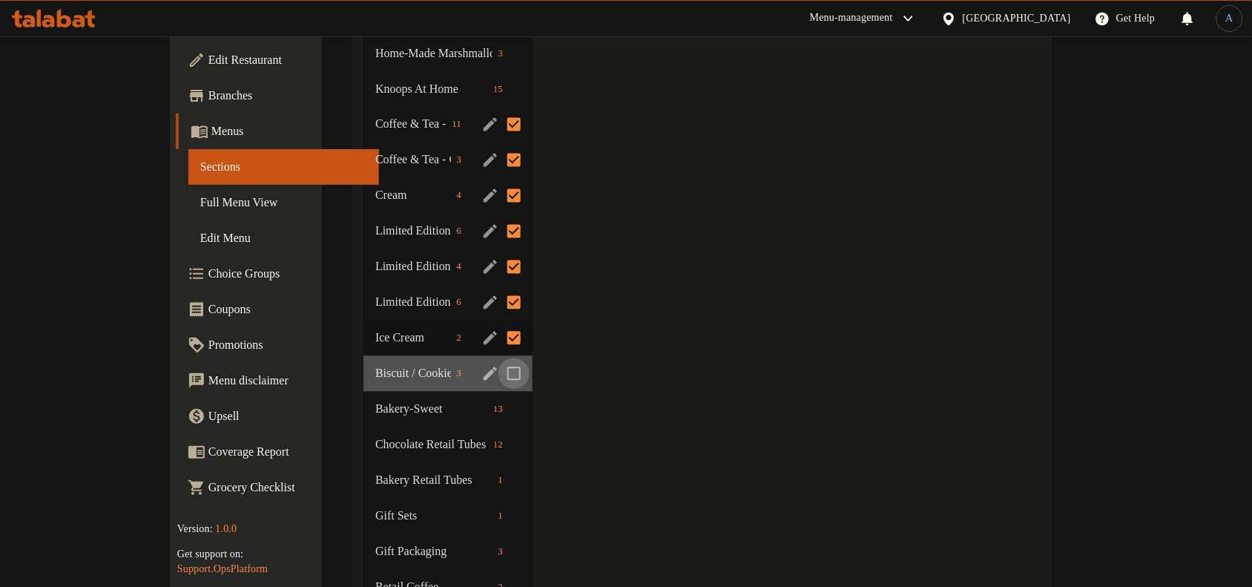
click at [498, 369] on input "Menu sections" at bounding box center [513, 373] width 31 height 31
checkbox input "true"
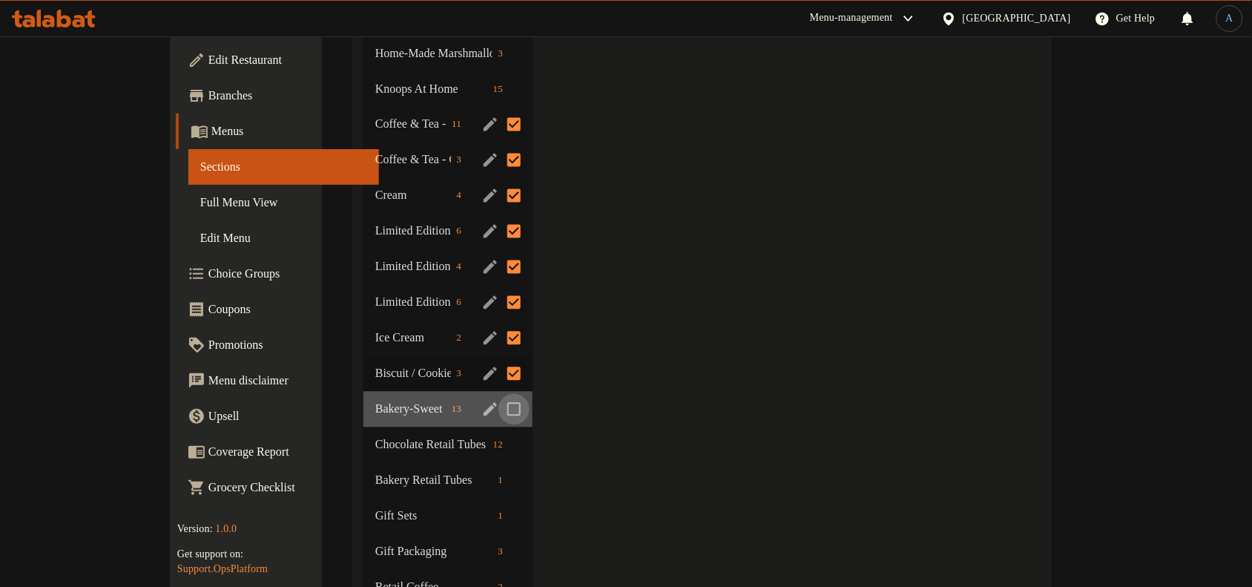
click at [498, 412] on input "Menu sections" at bounding box center [513, 409] width 31 height 31
checkbox input "true"
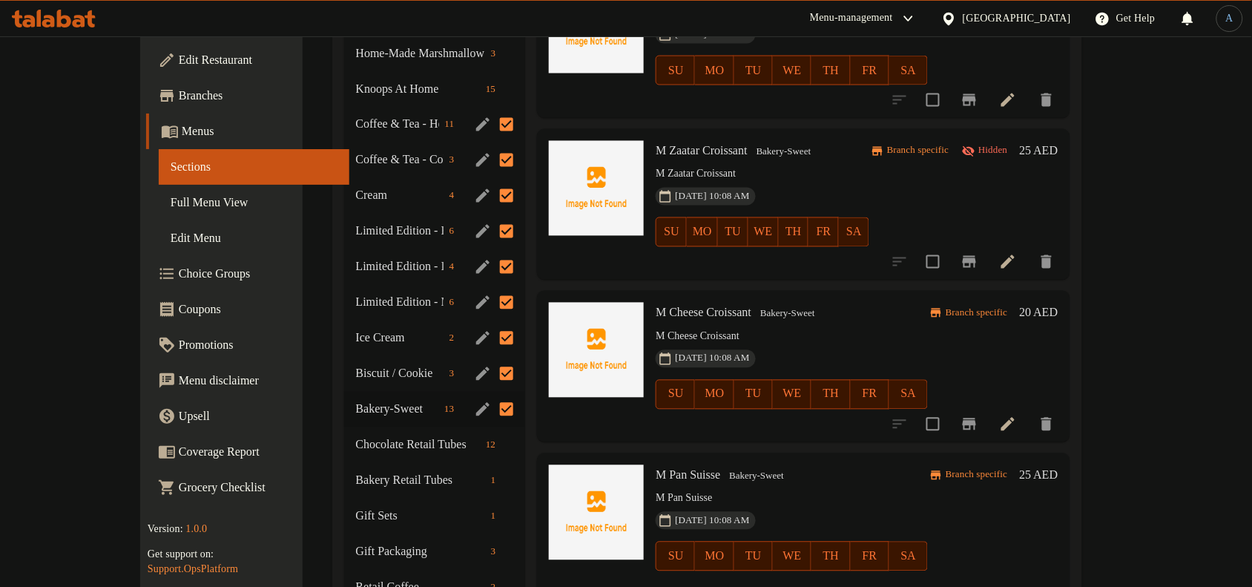
scroll to position [93, 0]
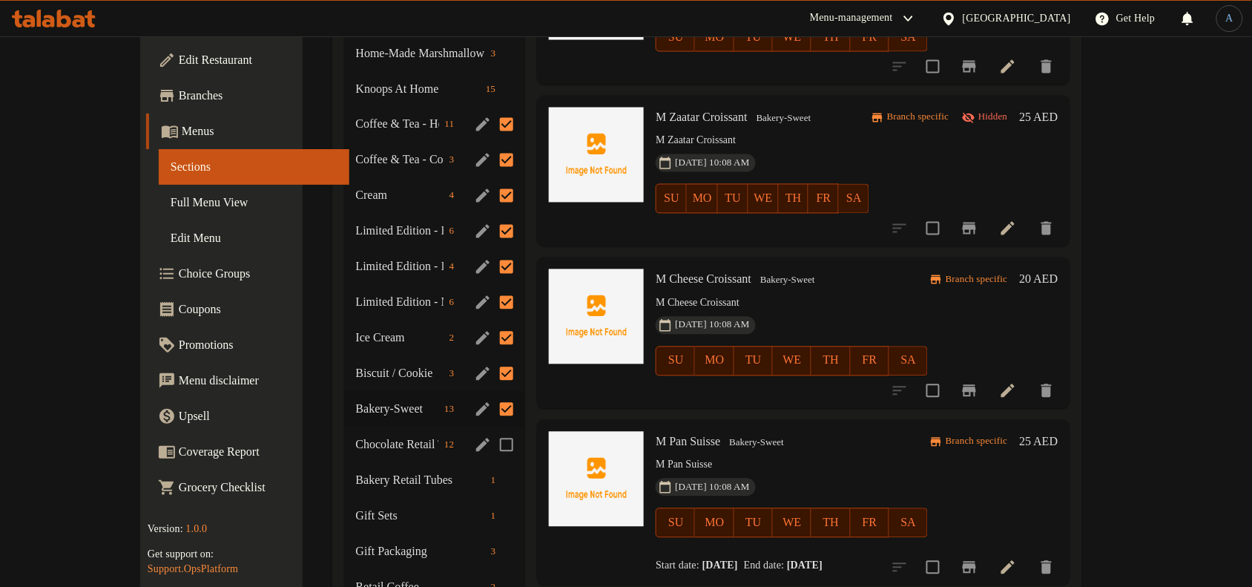
click at [491, 435] on input "Menu sections" at bounding box center [506, 444] width 31 height 31
checkbox input "true"
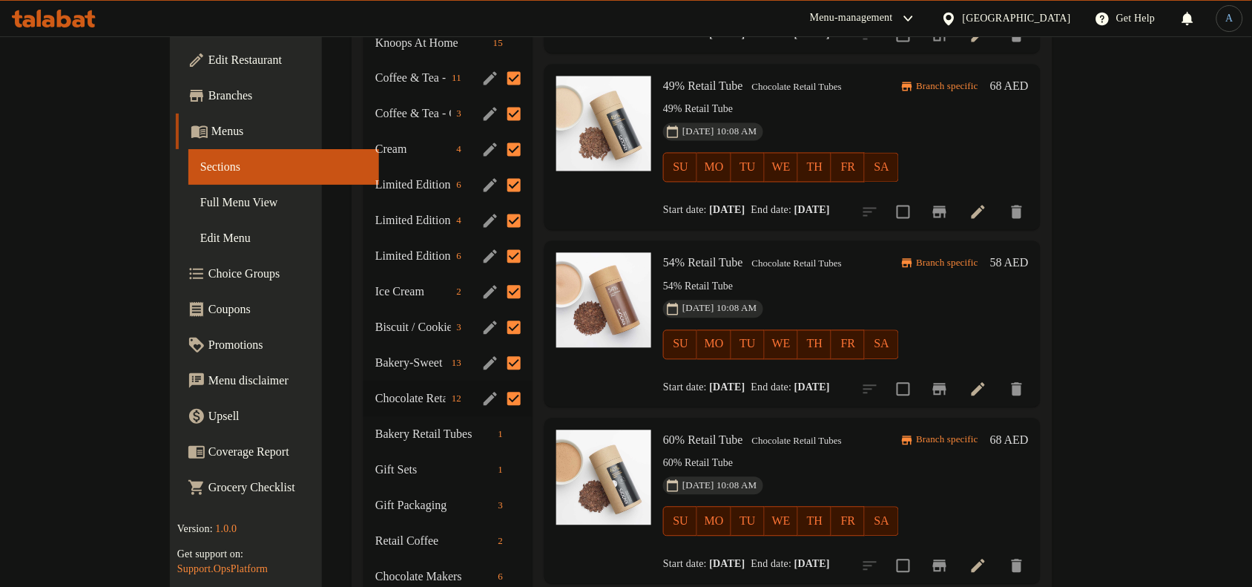
scroll to position [834, 0]
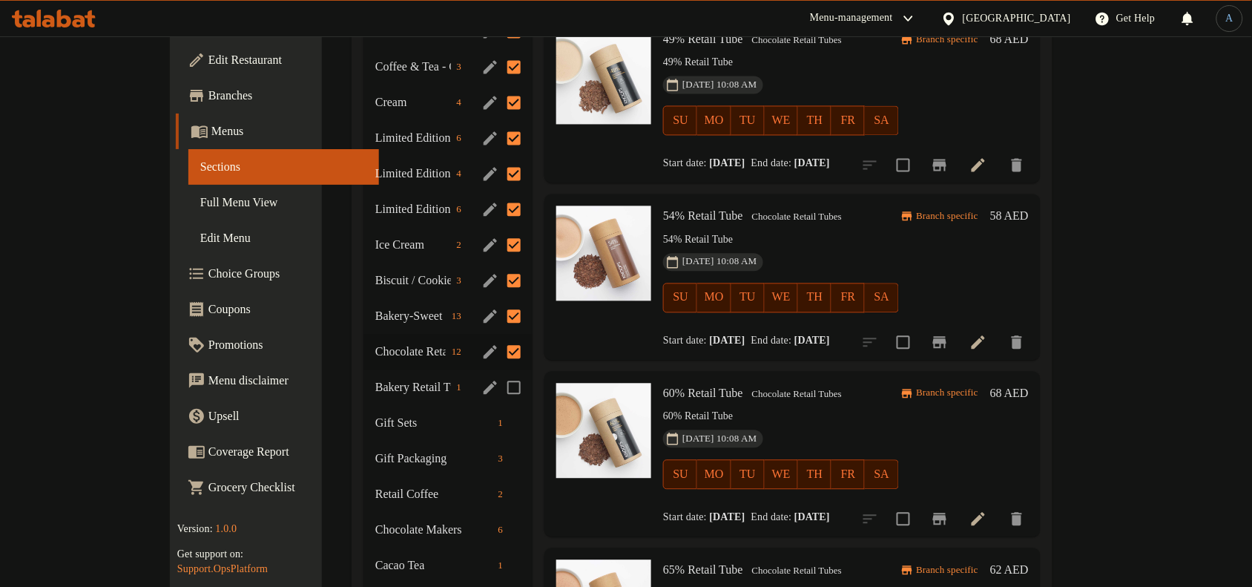
click at [498, 389] on input "Menu sections" at bounding box center [513, 387] width 31 height 31
checkbox input "true"
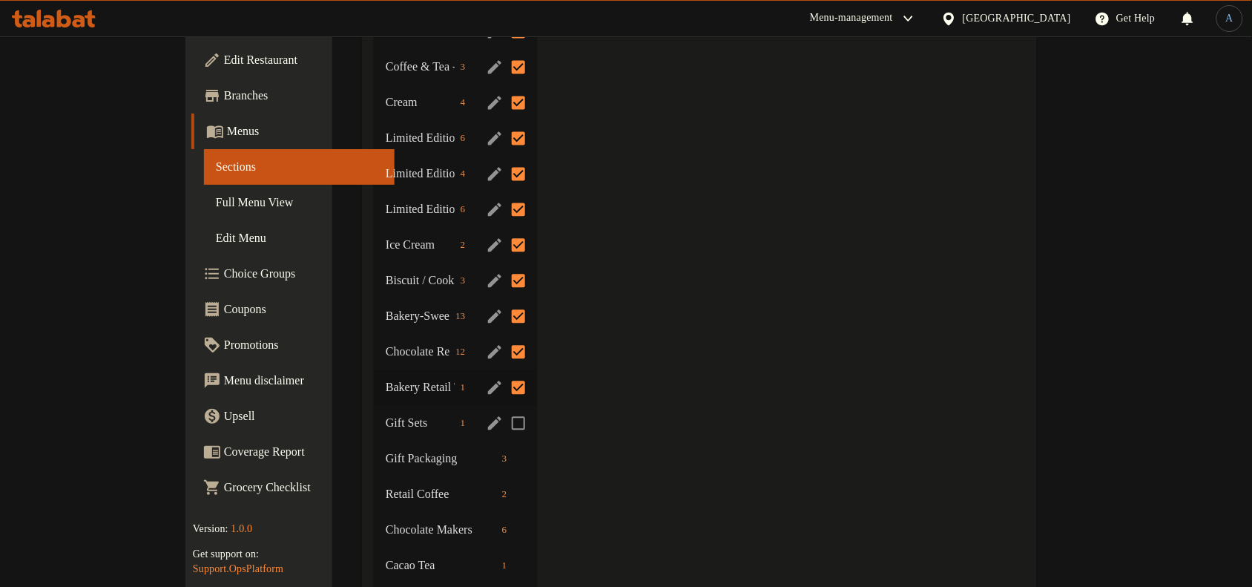
click at [503, 418] on input "Menu sections" at bounding box center [518, 423] width 31 height 31
checkbox input "true"
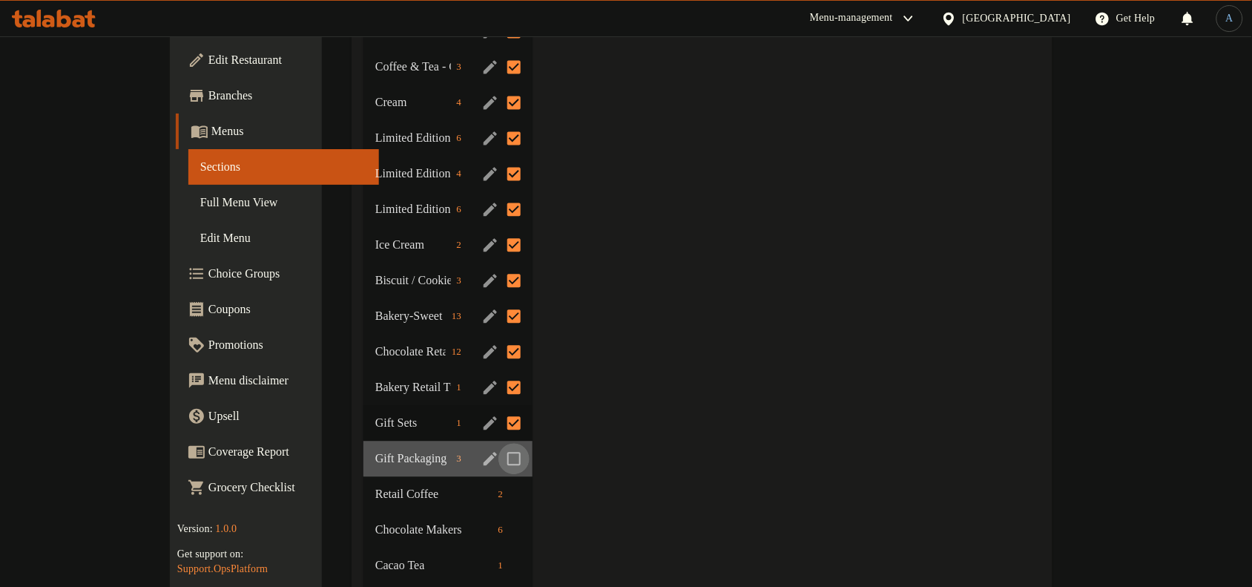
click at [498, 453] on input "Menu sections" at bounding box center [513, 459] width 31 height 31
checkbox input "true"
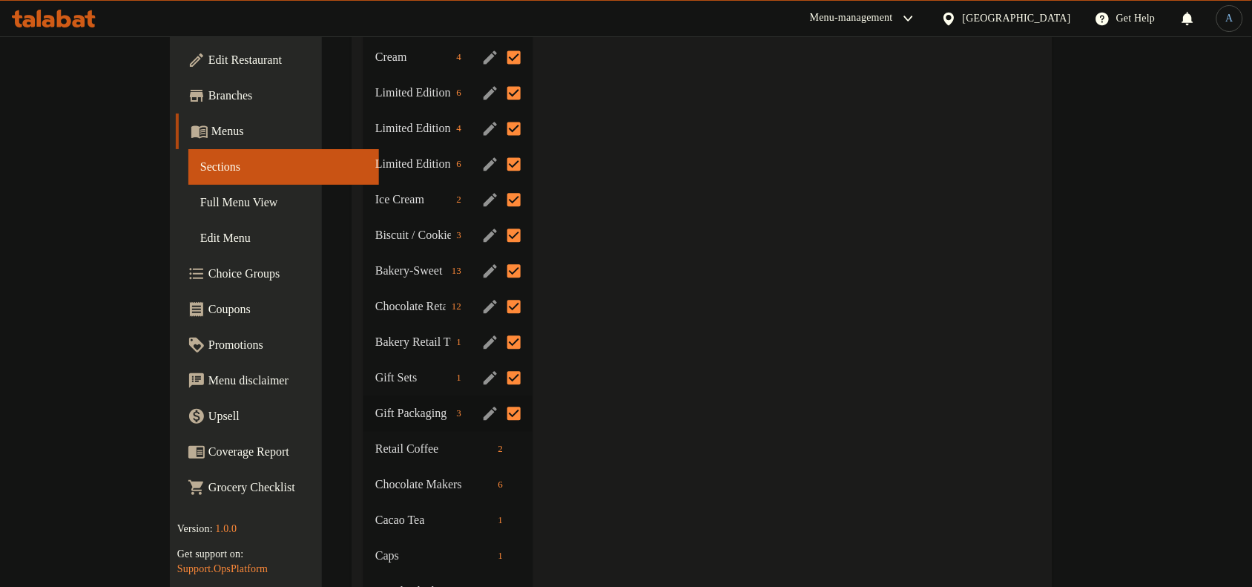
scroll to position [927, 0]
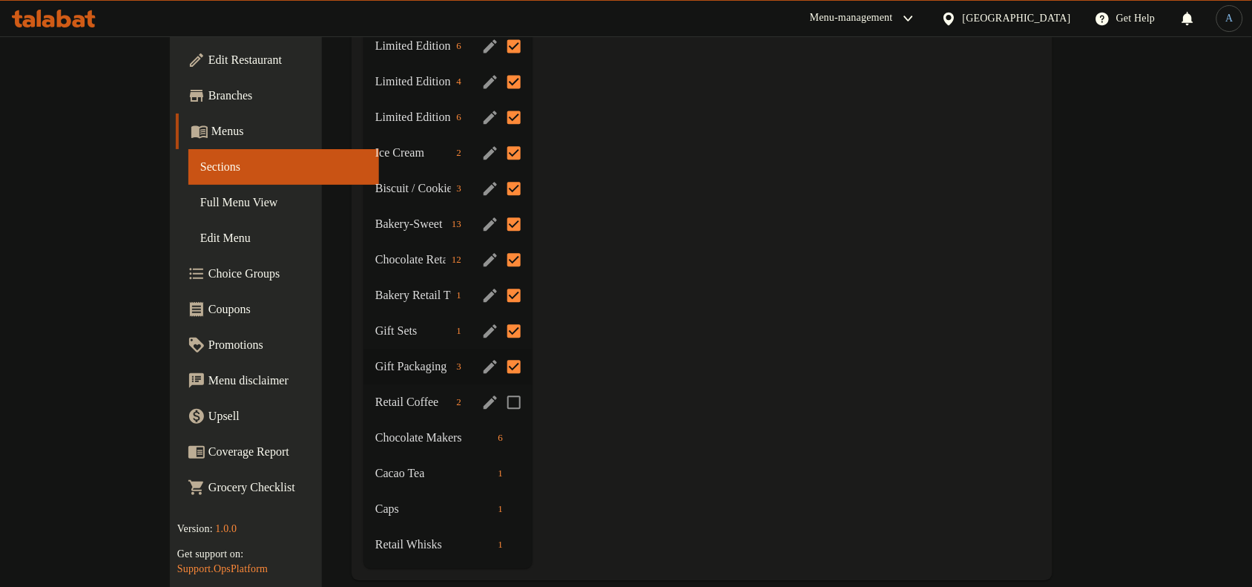
click at [498, 401] on input "Menu sections" at bounding box center [513, 401] width 31 height 31
checkbox input "true"
click at [498, 445] on input "Menu sections" at bounding box center [513, 437] width 31 height 31
checkbox input "true"
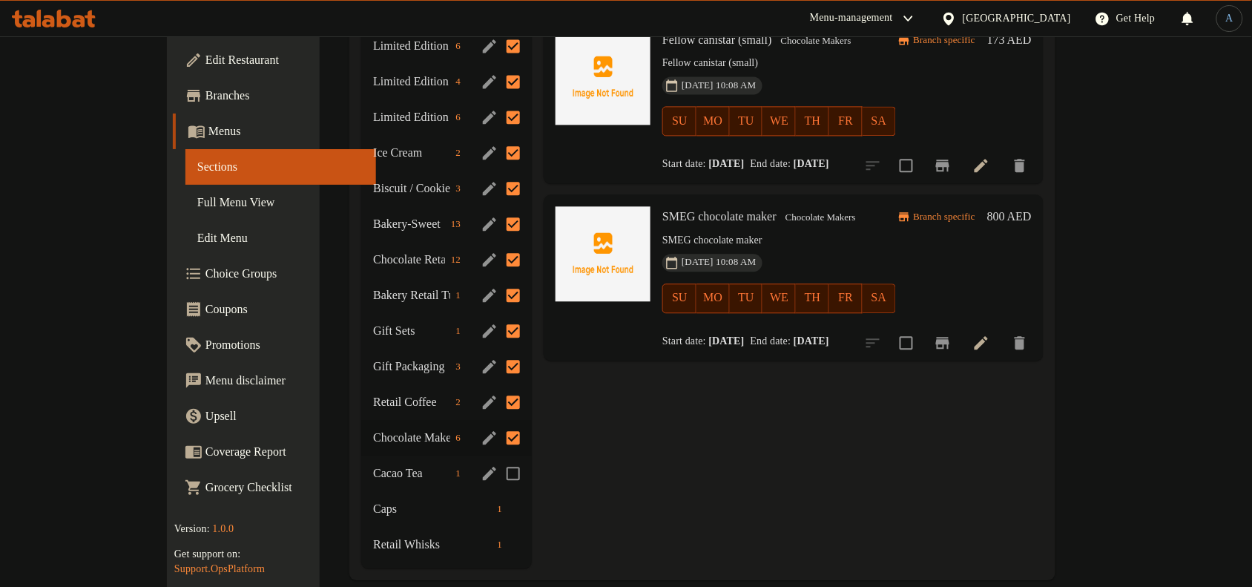
click at [498, 469] on input "Menu sections" at bounding box center [513, 473] width 31 height 31
checkbox input "true"
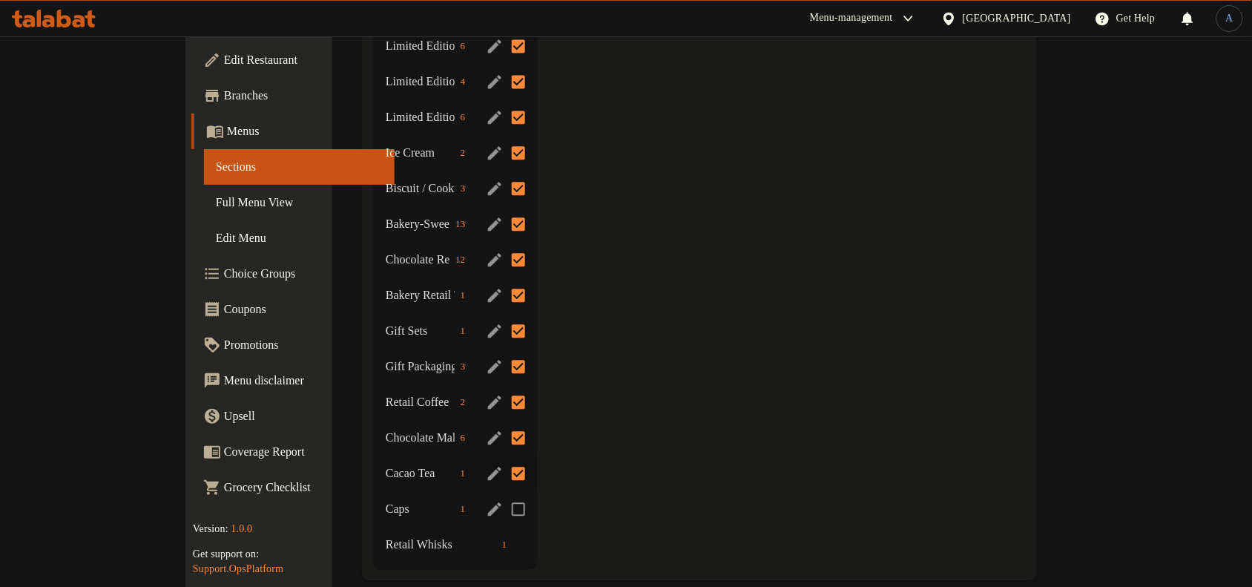
click at [503, 499] on input "Menu sections" at bounding box center [518, 508] width 31 height 31
checkbox input "true"
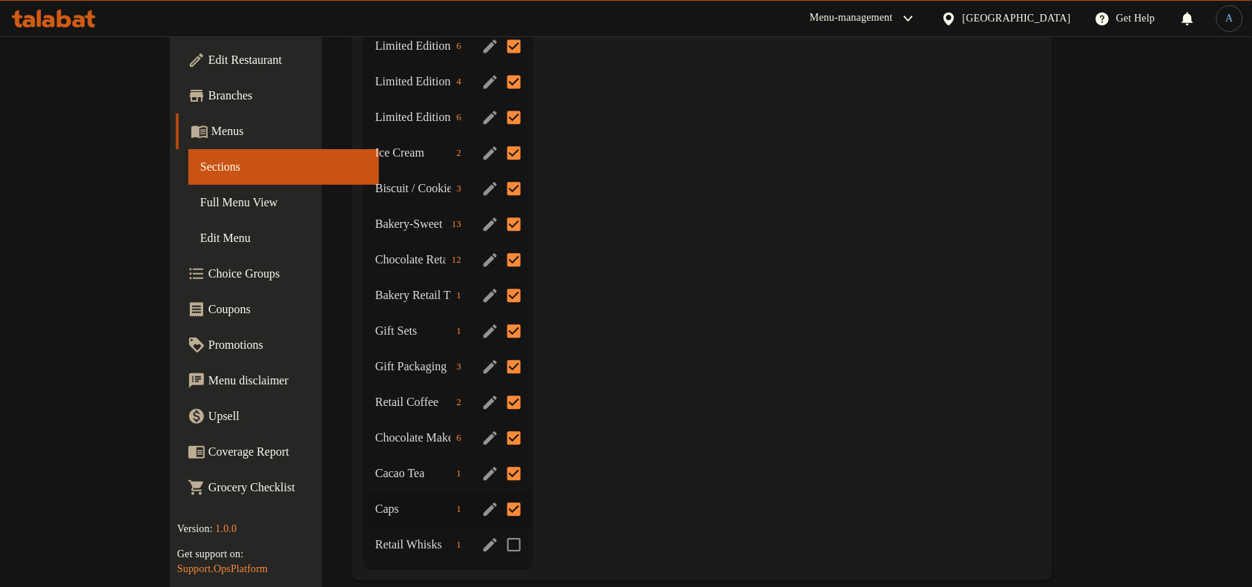
click at [498, 543] on input "Menu sections" at bounding box center [513, 544] width 31 height 31
checkbox input "true"
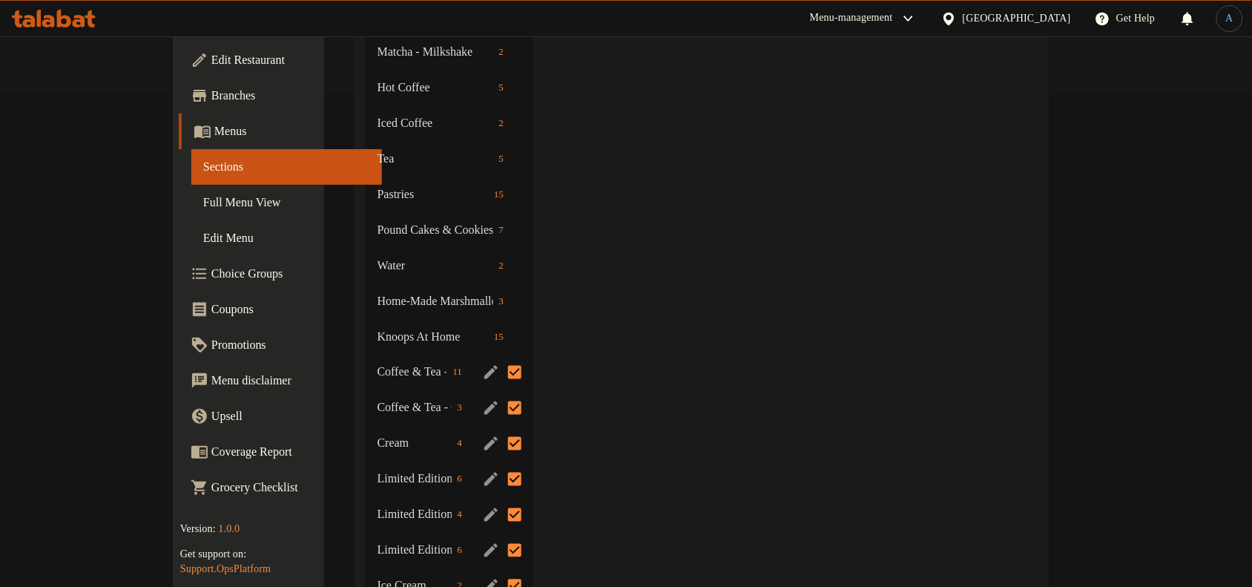
scroll to position [464, 0]
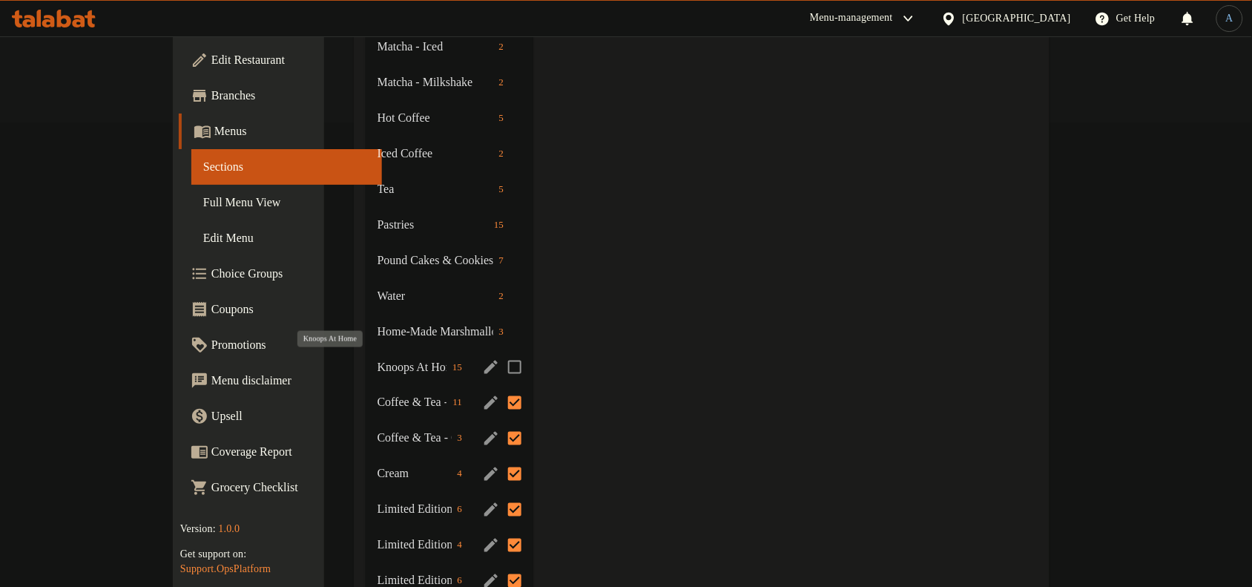
click at [378, 366] on span "Knoops At Home" at bounding box center [412, 367] width 69 height 18
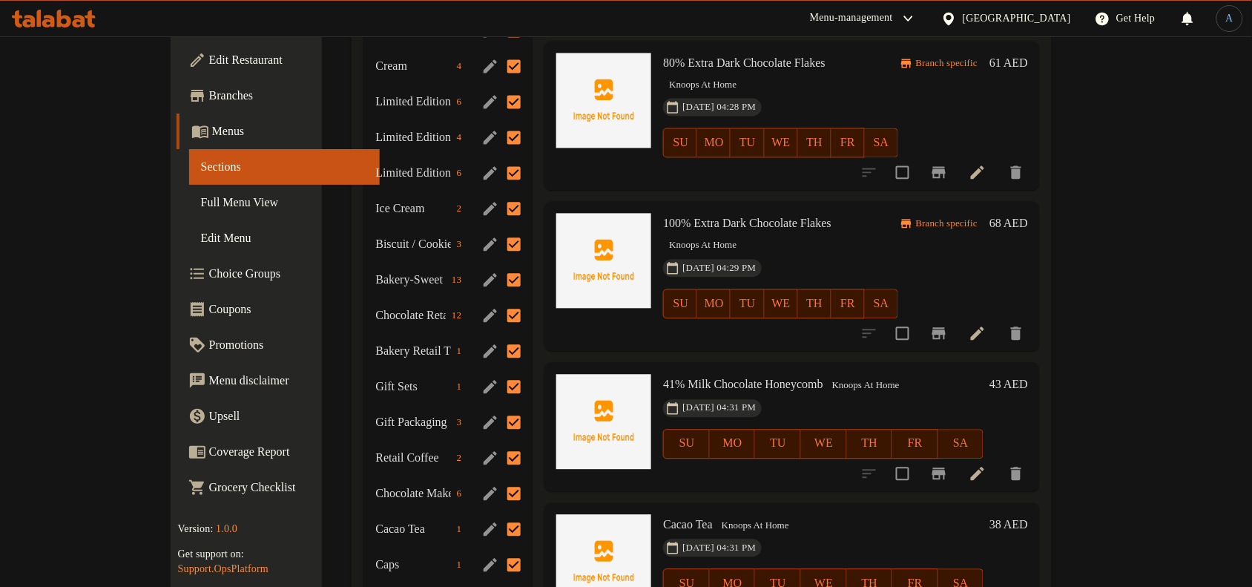
scroll to position [927, 0]
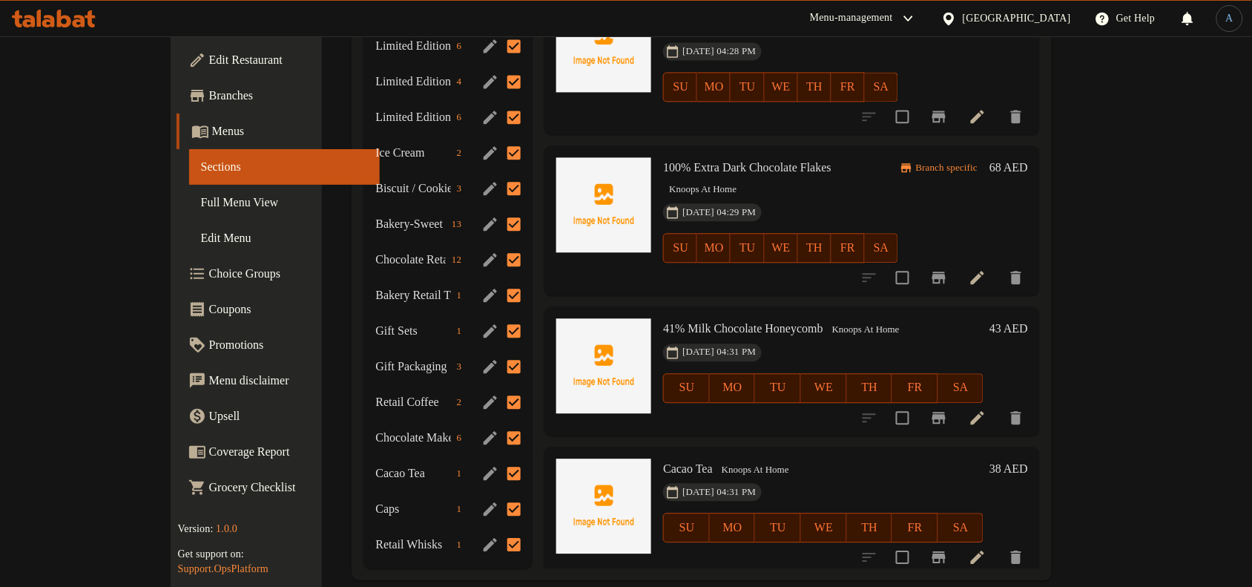
click at [663, 462] on span "Cacao Tea" at bounding box center [688, 468] width 50 height 13
copy h6 "Cacao Tea"
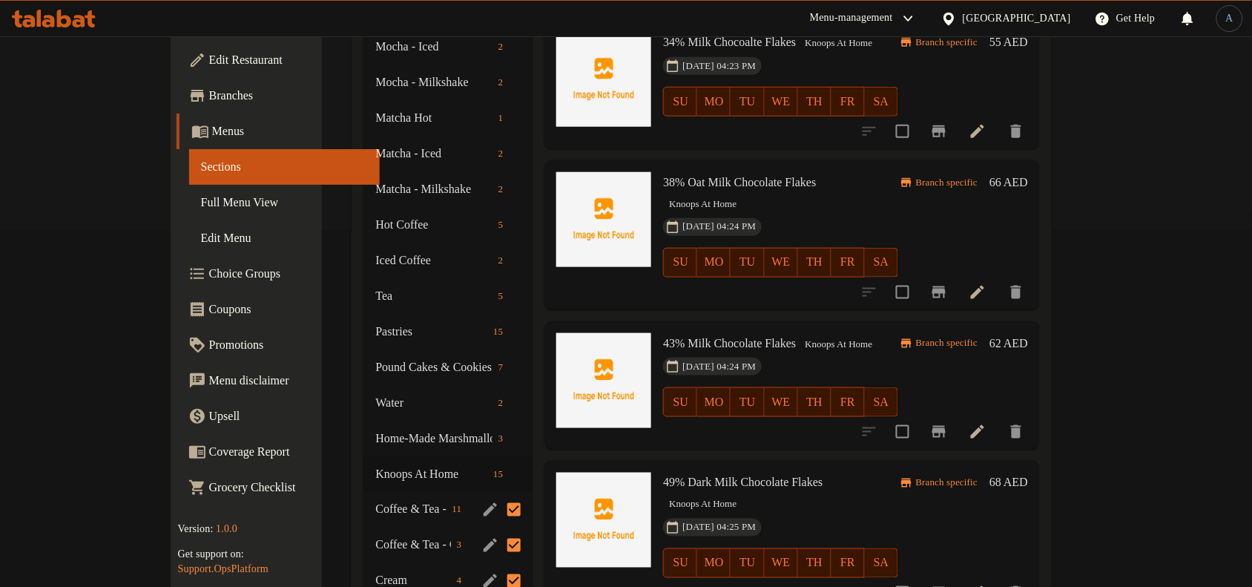
scroll to position [0, 0]
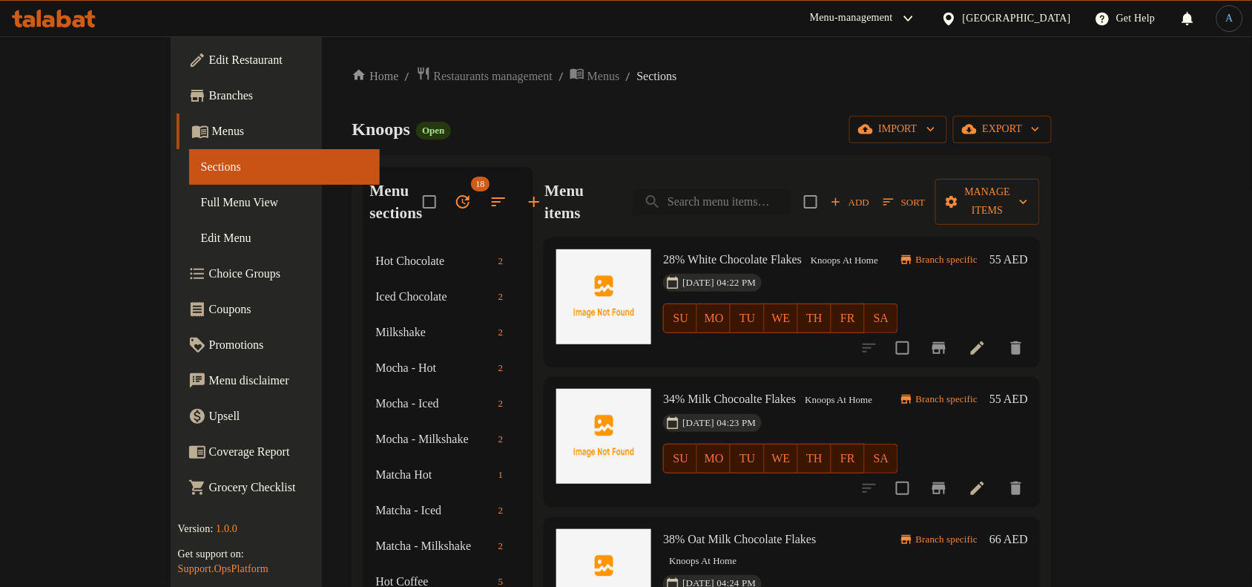
click at [792, 193] on input "search" at bounding box center [712, 202] width 160 height 26
paste input "Cacao Tea"
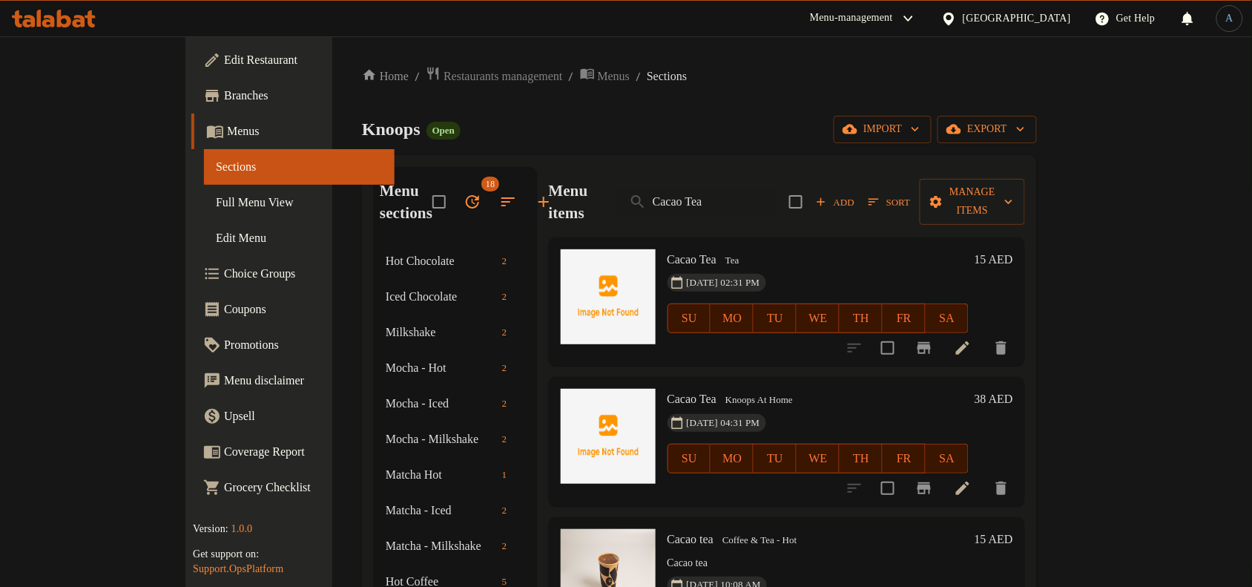
type input "Cacao Tea"
click at [668, 253] on span "Cacao Tea" at bounding box center [693, 259] width 50 height 13
copy h6 "Cacao Tea"
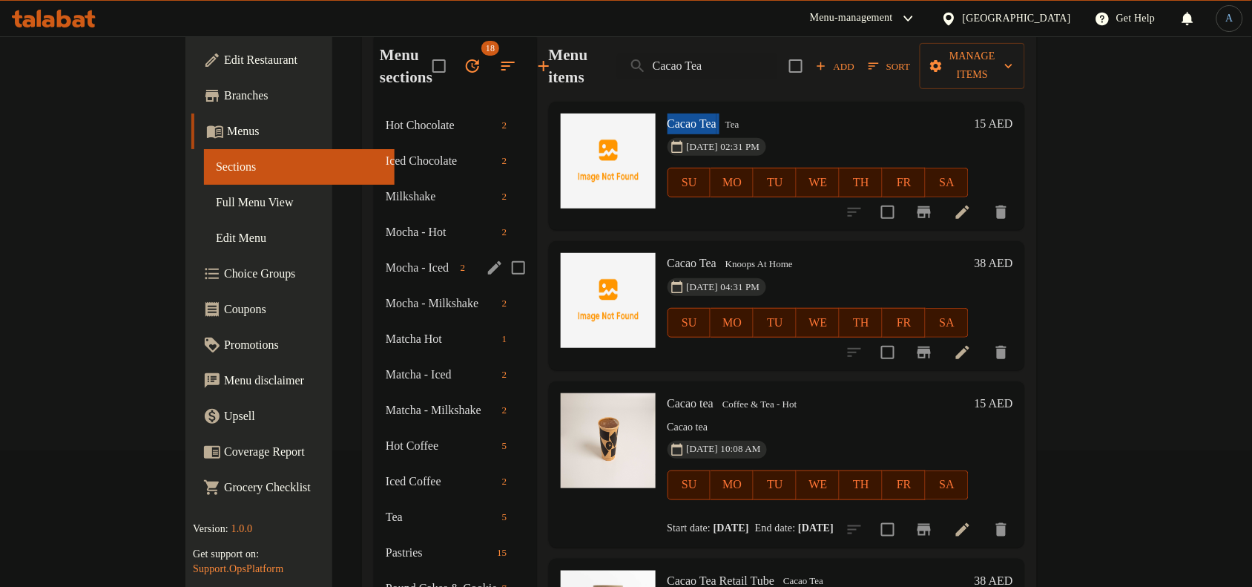
scroll to position [371, 0]
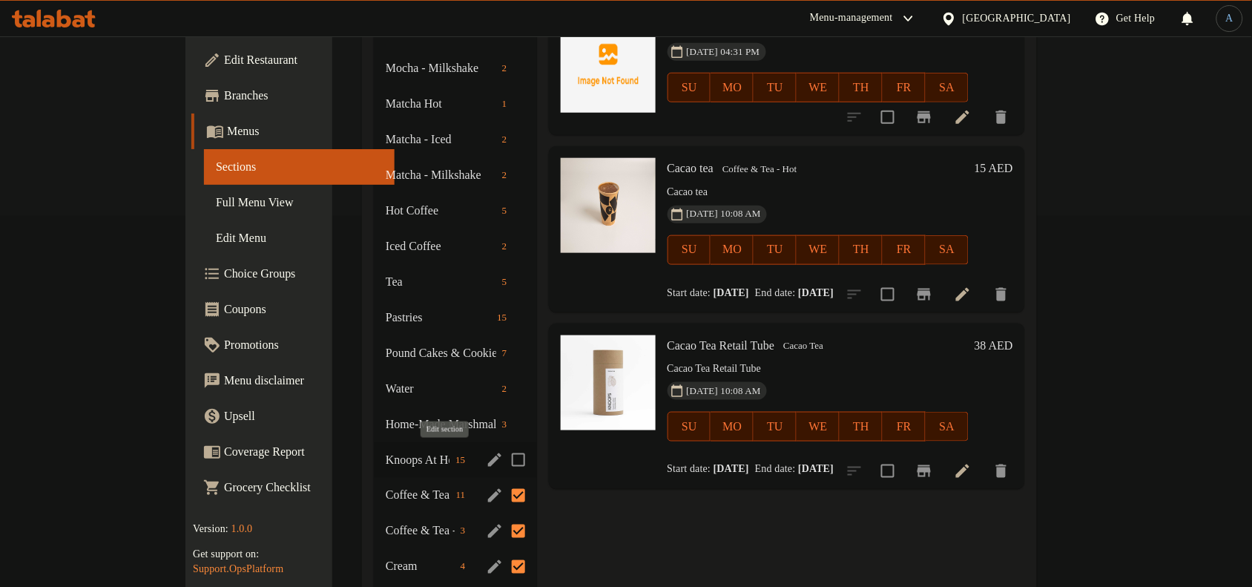
click at [488, 458] on icon "edit" at bounding box center [494, 459] width 13 height 13
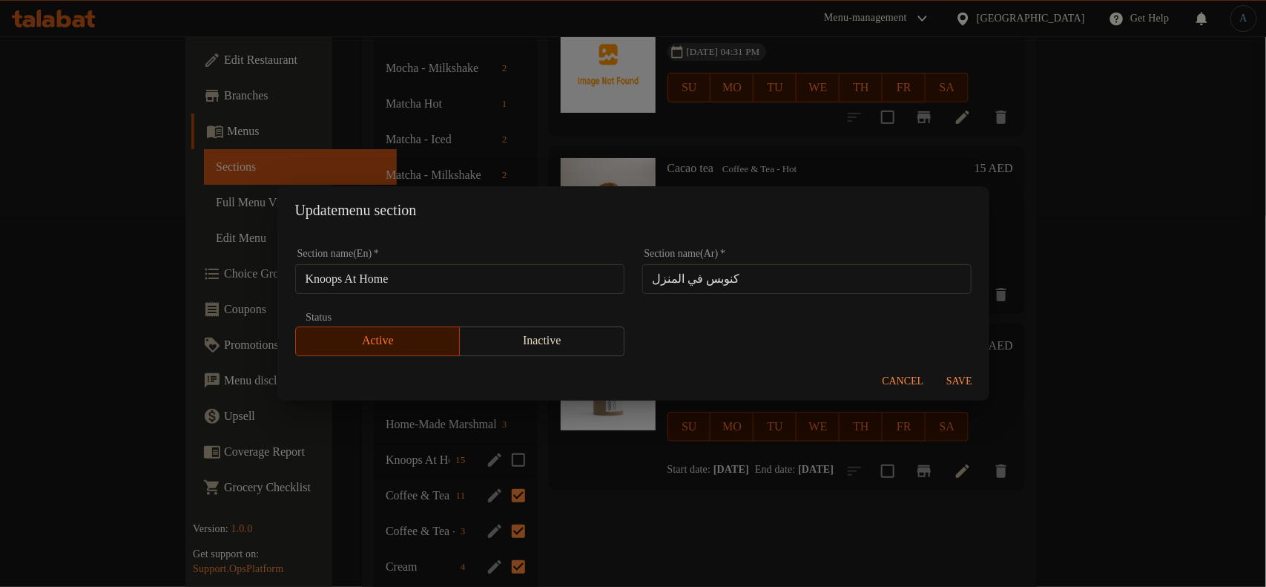
click at [499, 272] on input "Knoops At Home" at bounding box center [459, 279] width 329 height 30
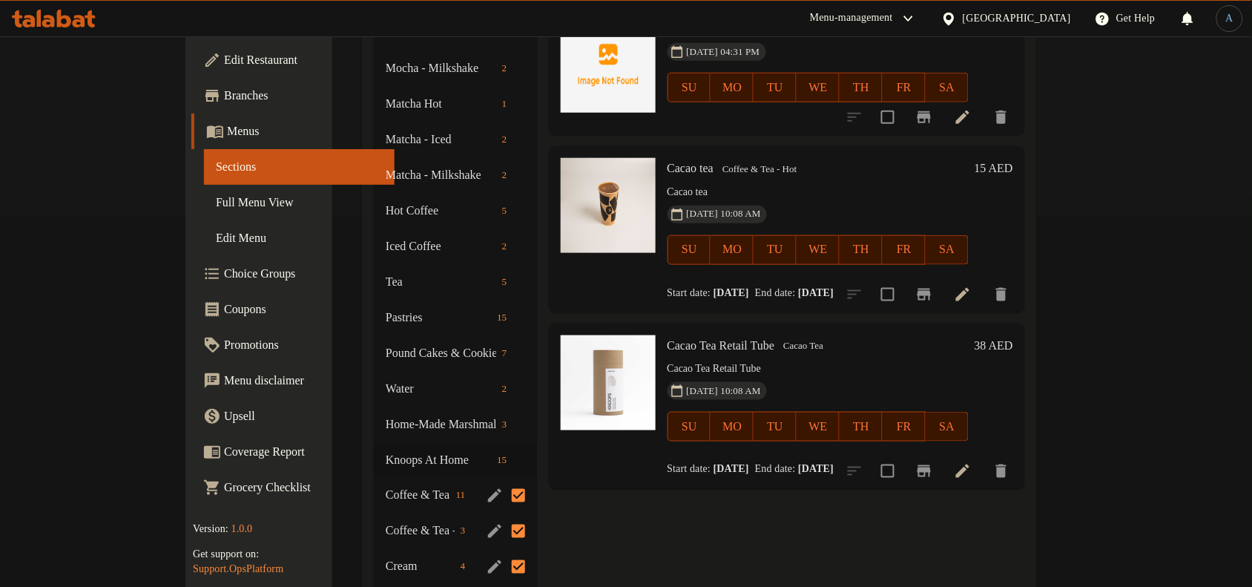
click at [770, 467] on div "Menu items Cacao Tea Add Sort Manage items Cacao Tea Tea 13-08-2025 02:31 PM SU…" at bounding box center [781, 460] width 488 height 1328
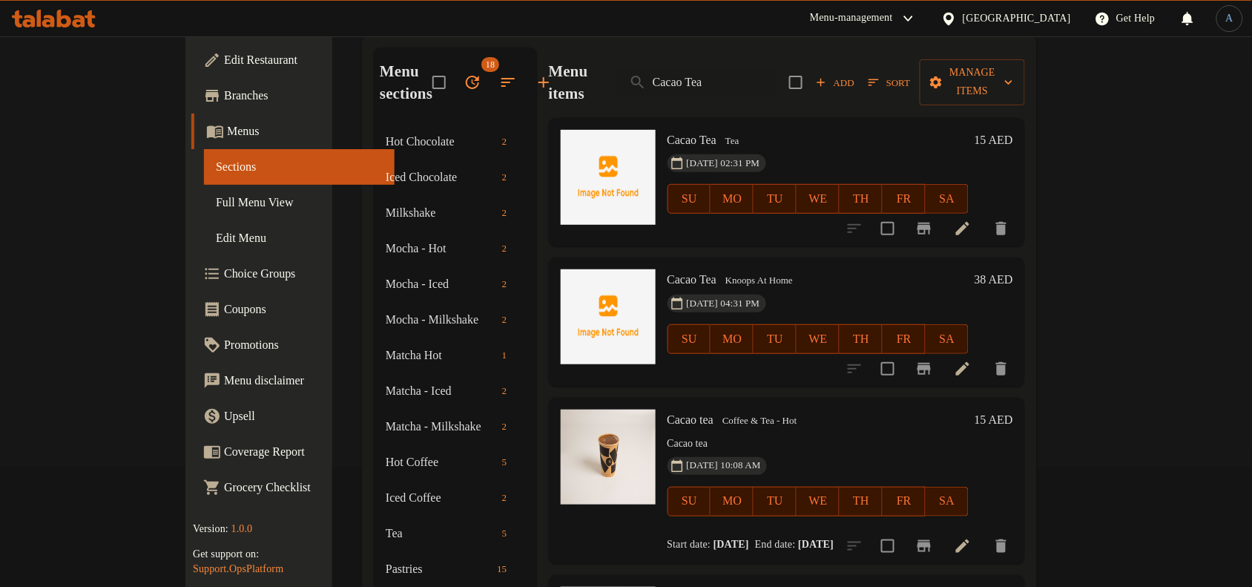
scroll to position [0, 0]
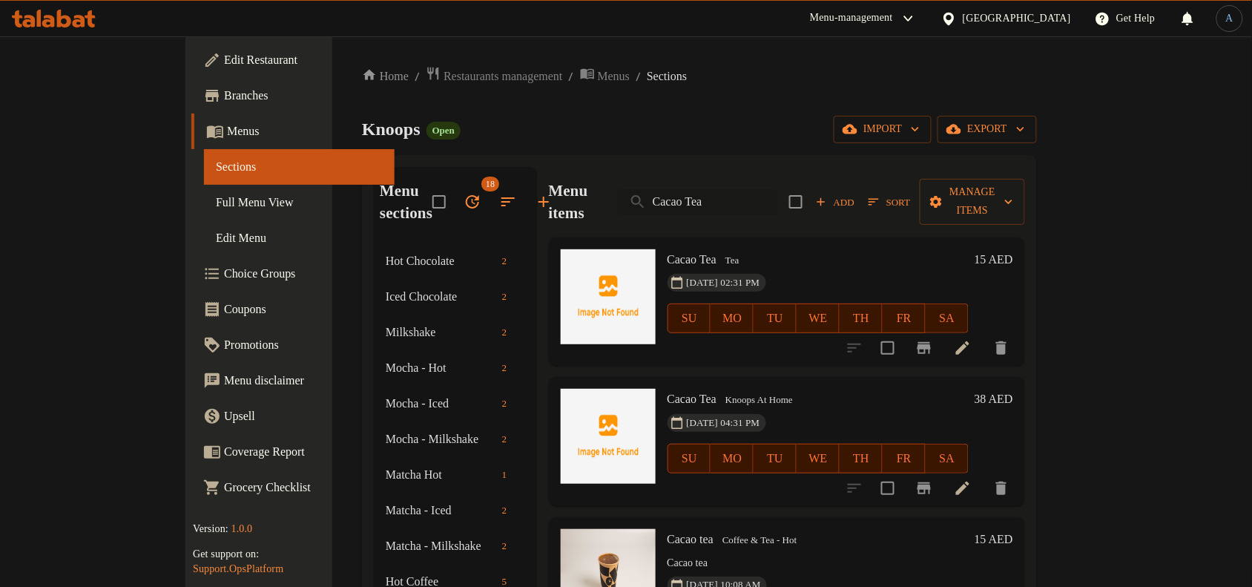
click at [777, 191] on input "Cacao Tea" at bounding box center [697, 202] width 160 height 26
click at [791, 139] on div "Knoops Open import export" at bounding box center [699, 129] width 675 height 27
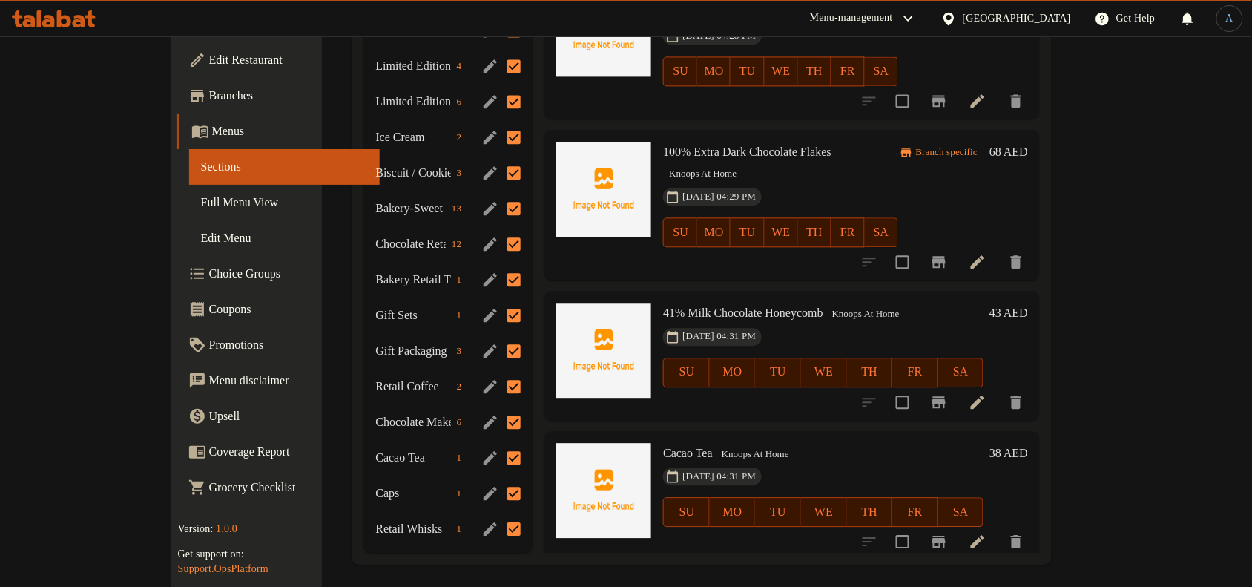
scroll to position [947, 0]
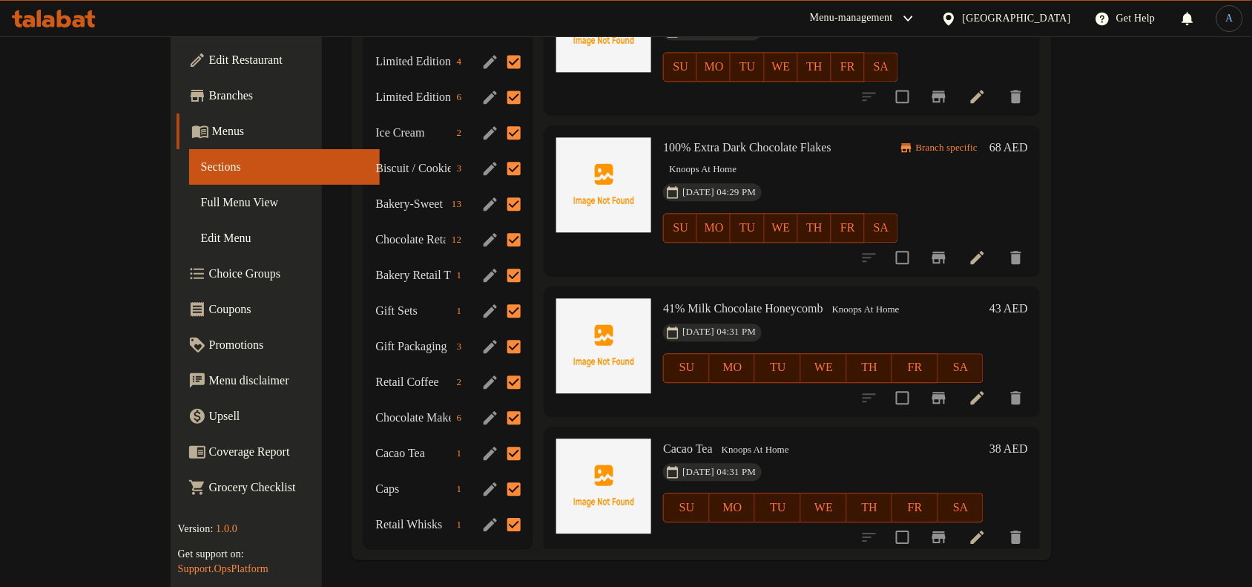
click at [986, 528] on icon at bounding box center [978, 537] width 18 height 18
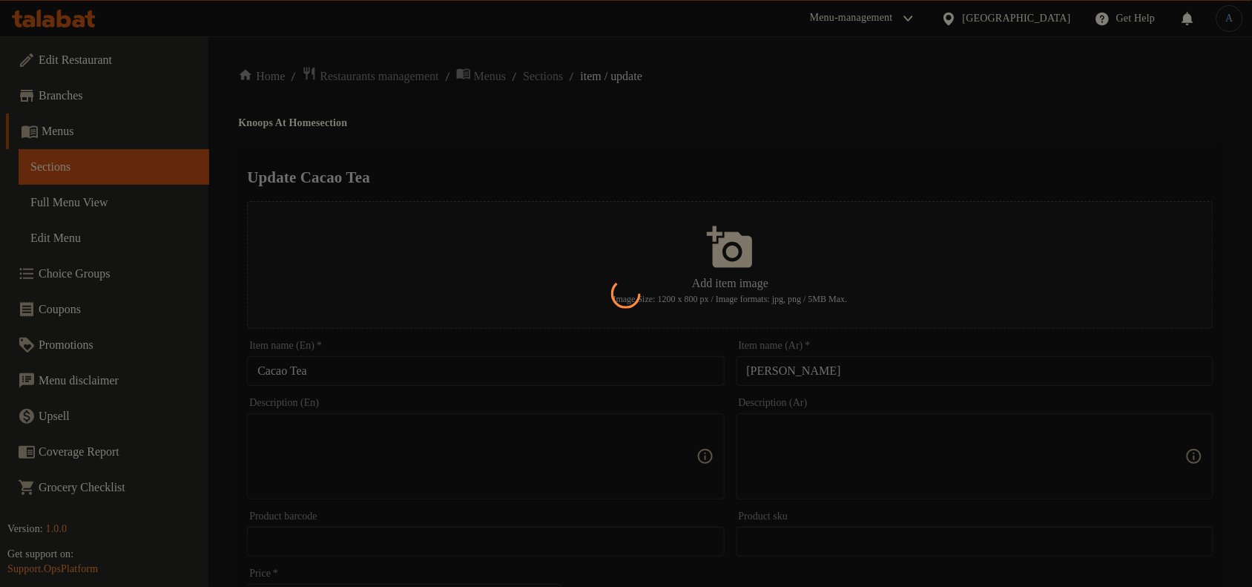
click at [389, 379] on div at bounding box center [626, 293] width 1252 height 587
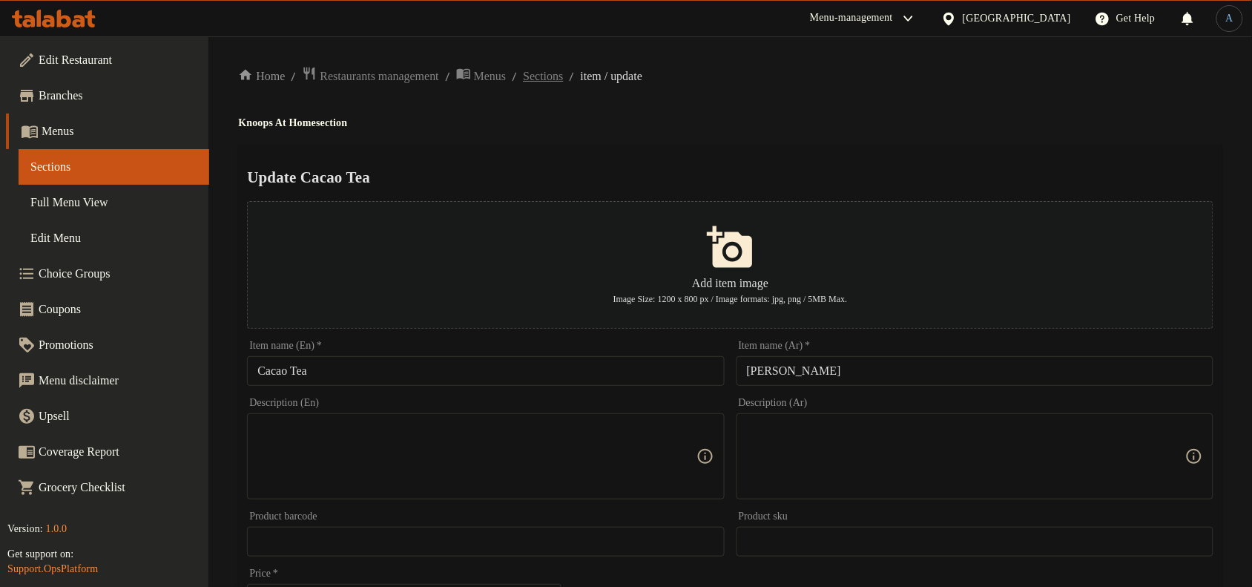
click at [563, 75] on span "Sections" at bounding box center [543, 76] width 40 height 18
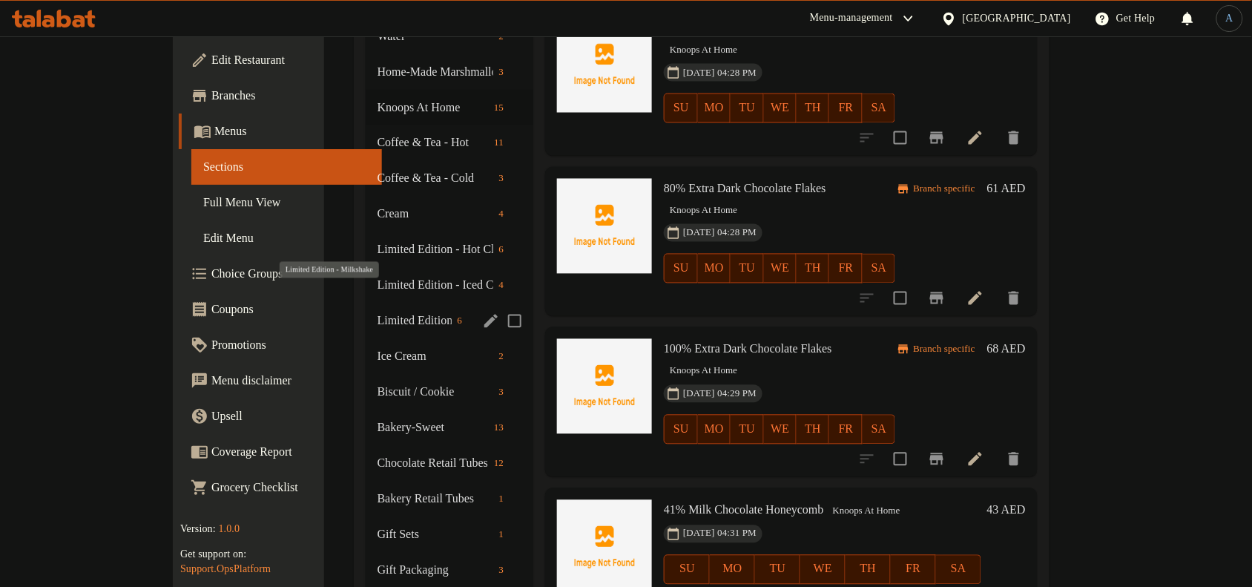
scroll to position [554, 0]
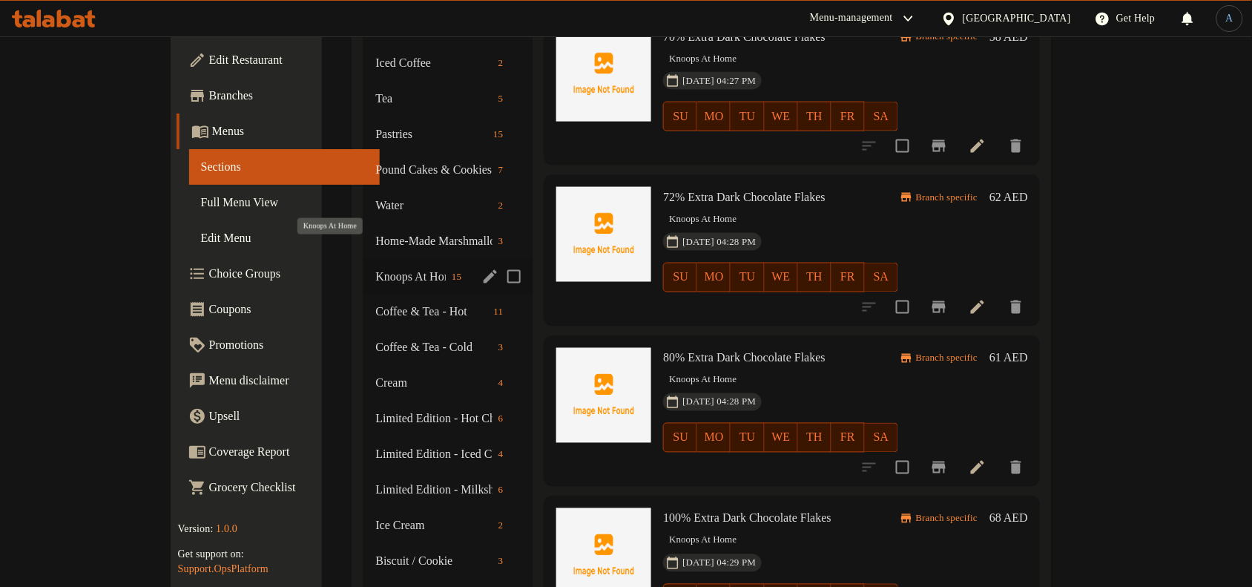
click at [375, 268] on span "Knoops At Home" at bounding box center [410, 277] width 70 height 18
click at [479, 266] on button "edit" at bounding box center [490, 277] width 22 height 22
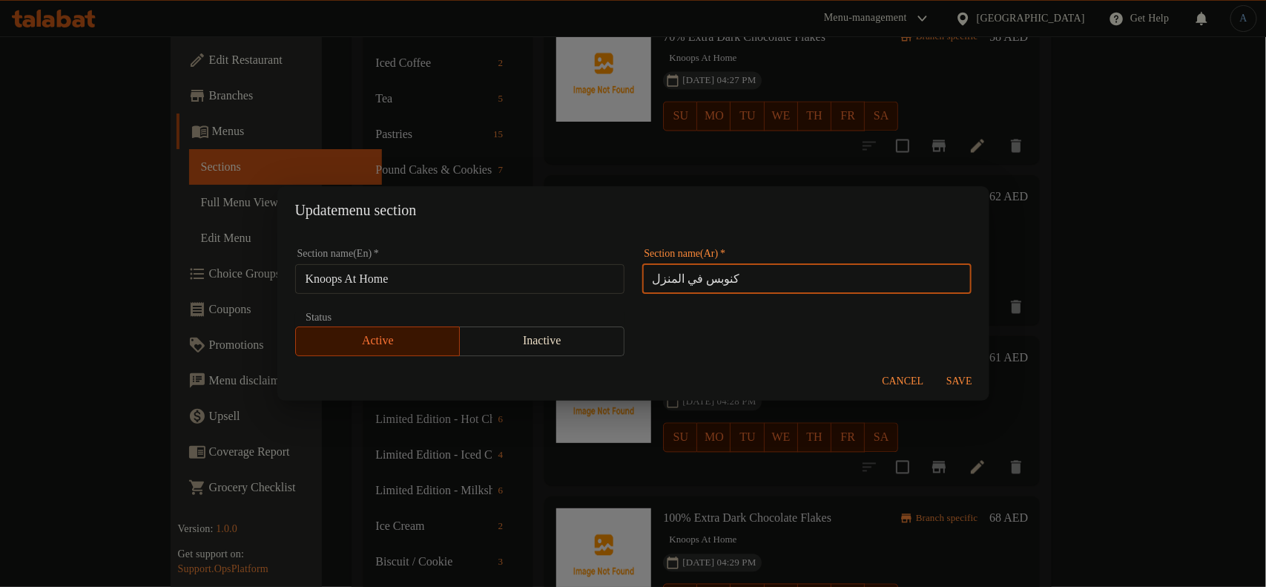
click at [742, 268] on input "كنوبس في المنزل" at bounding box center [806, 279] width 329 height 30
click at [894, 378] on span "Cancel" at bounding box center [904, 381] width 42 height 19
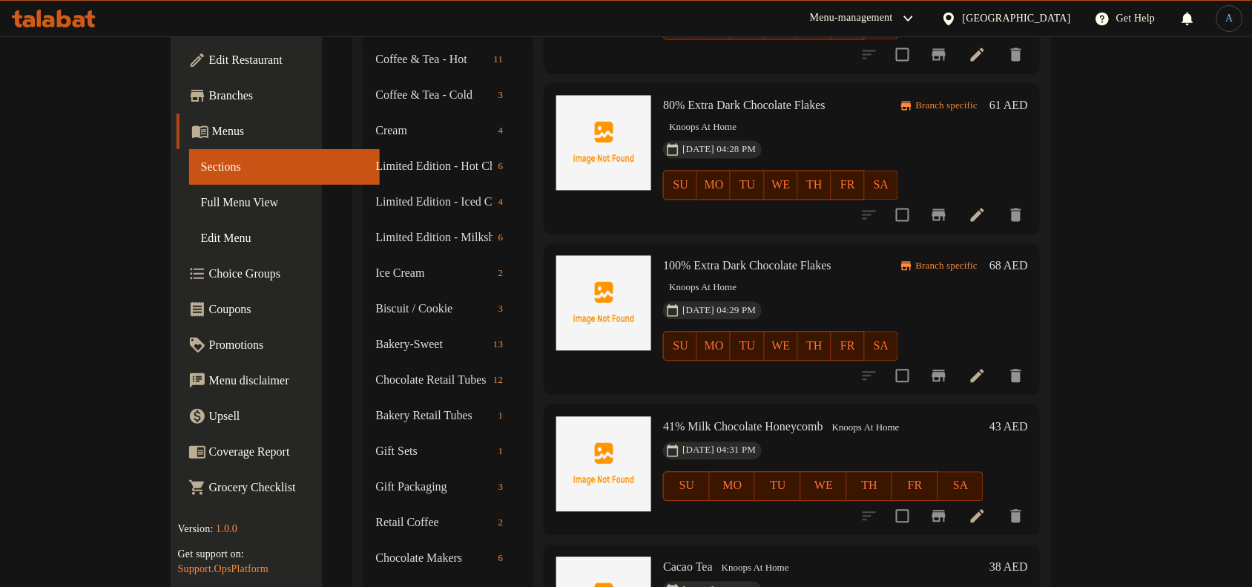
scroll to position [925, 0]
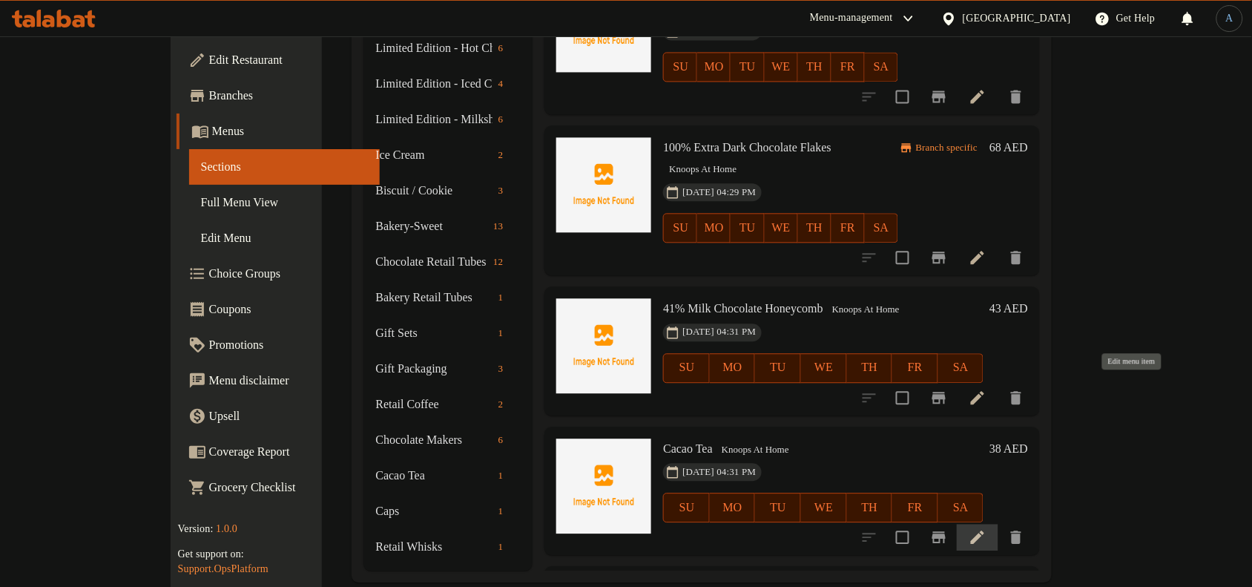
click at [986, 528] on icon at bounding box center [978, 537] width 18 height 18
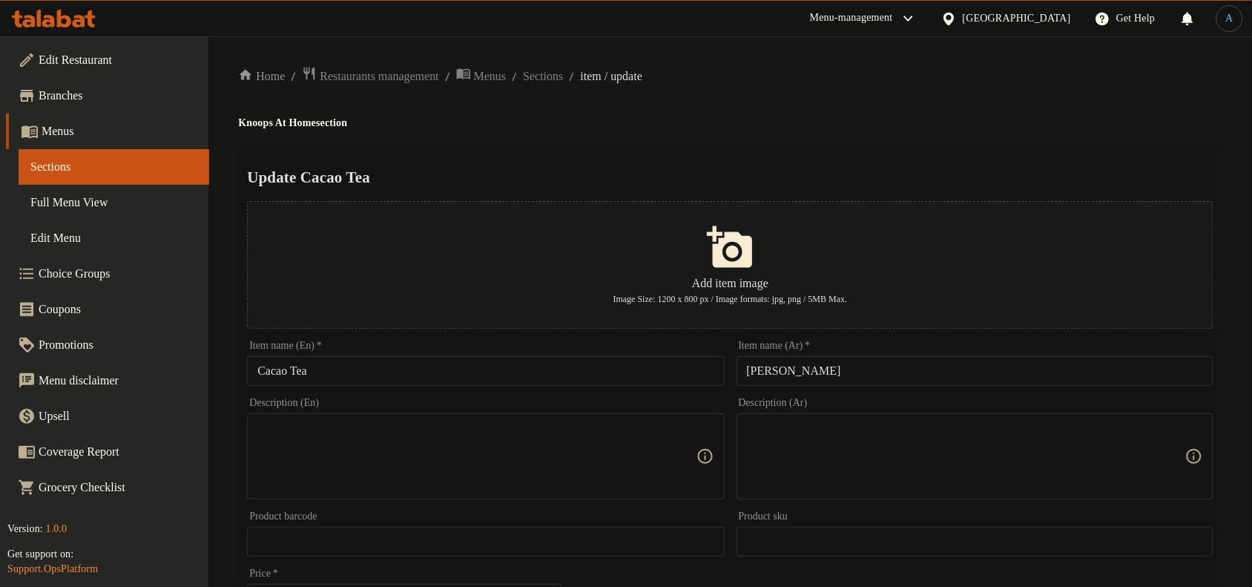
click at [898, 380] on input "[PERSON_NAME]" at bounding box center [974, 371] width 477 height 30
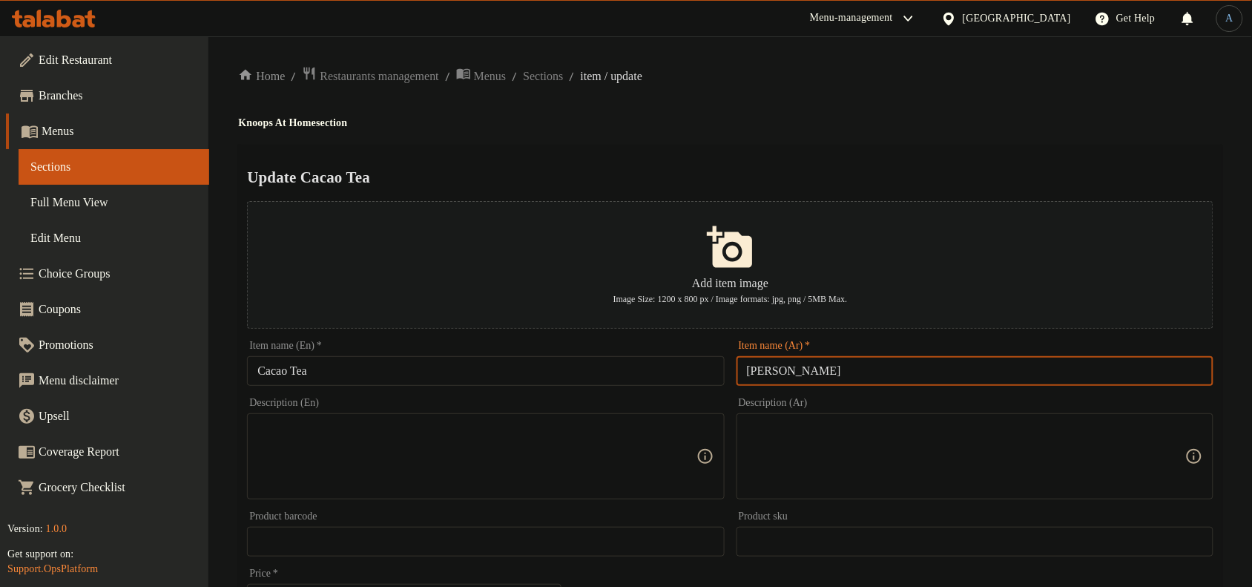
paste input "كنوبس في المنزل"
type input "شاي كاكاو كنوبس في [GEOGRAPHIC_DATA]"
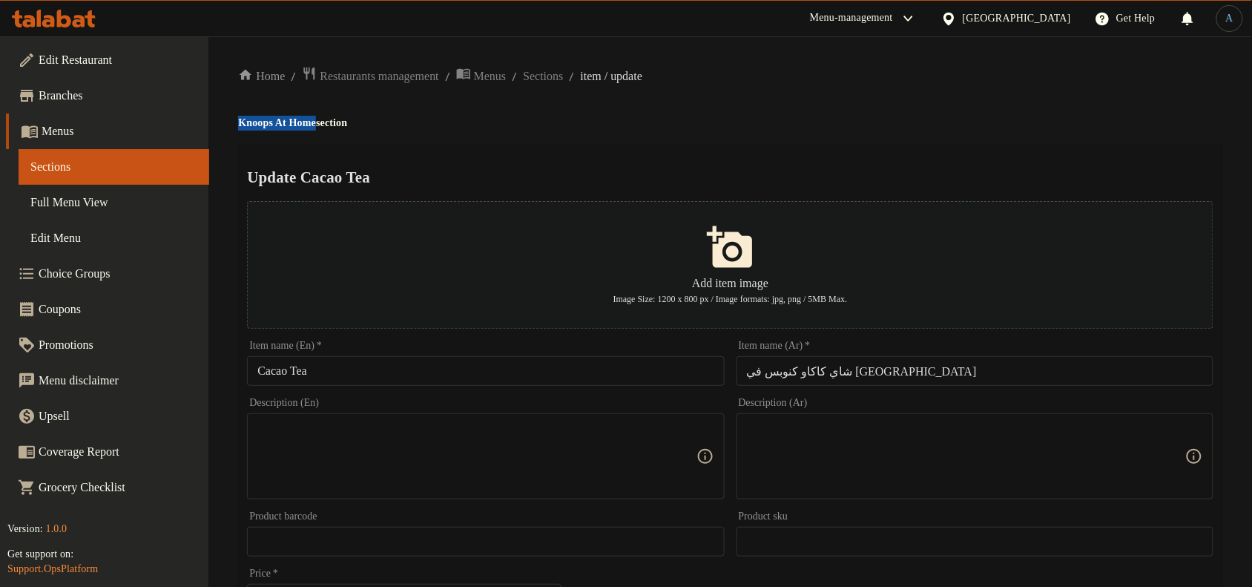
drag, startPoint x: 237, startPoint y: 122, endPoint x: 323, endPoint y: 124, distance: 85.3
click at [323, 124] on div "Home / Restaurants management / Menus / Sections / item / update Knoops At Home…" at bounding box center [730, 538] width 1044 height 1004
copy h4 "Knoops At Home"
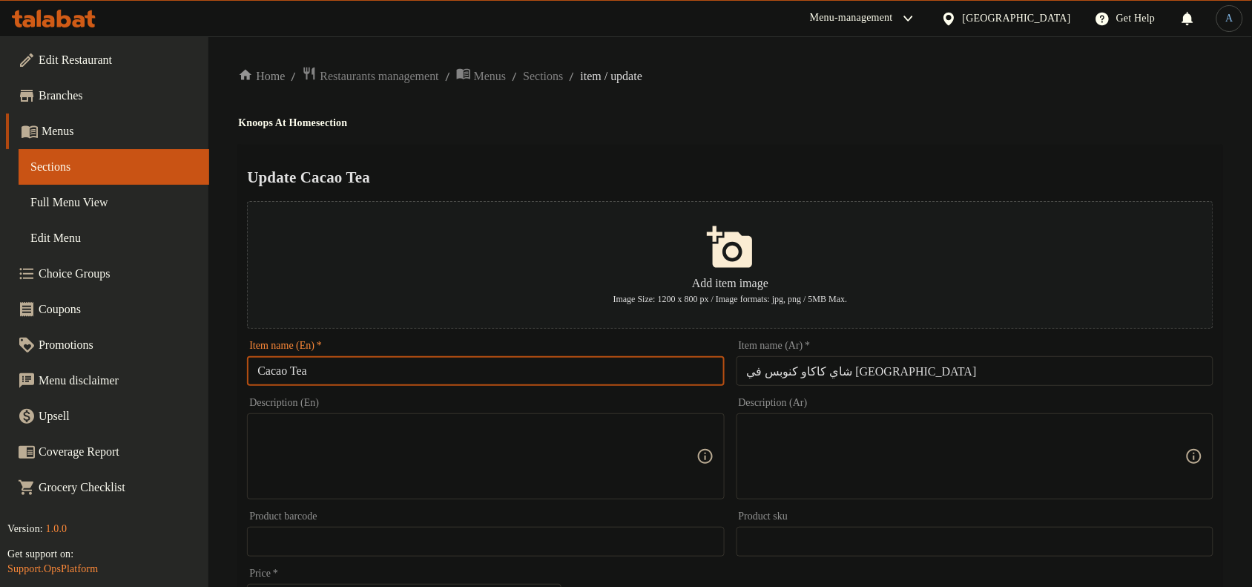
click at [358, 377] on input "Cacao Tea" at bounding box center [485, 371] width 477 height 30
paste input "Knoops At Home"
type input "Cacao Tea Knoops At Home"
click at [684, 160] on div "Update Cacao Tea Knoops At Home Add item image Image Size: 1200 x 800 px / Imag…" at bounding box center [730, 572] width 984 height 855
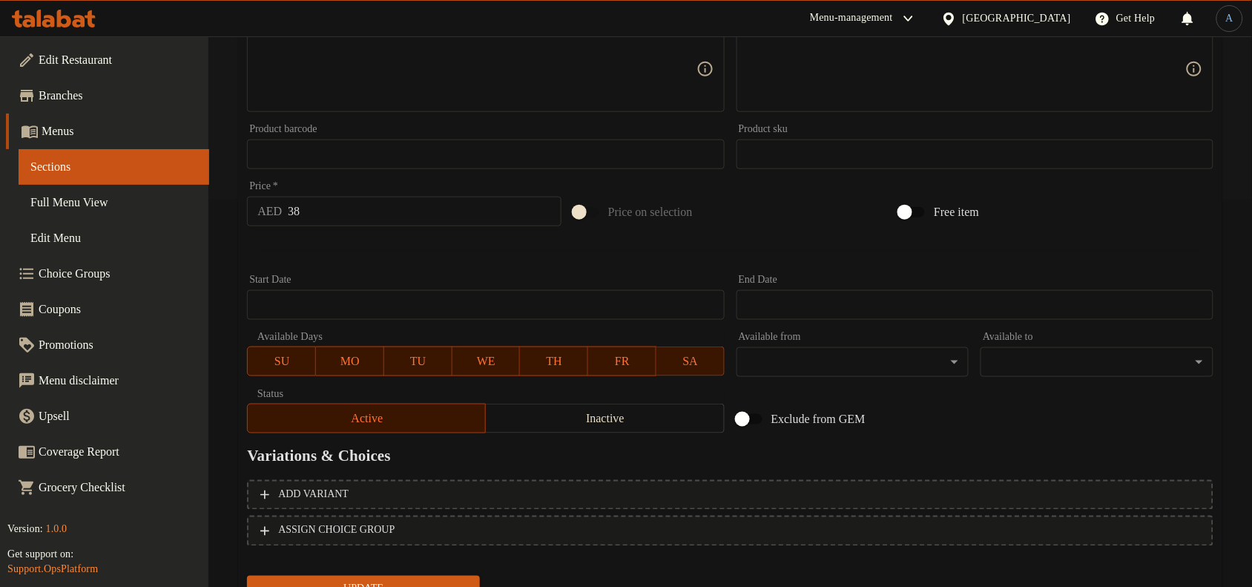
scroll to position [452, 0]
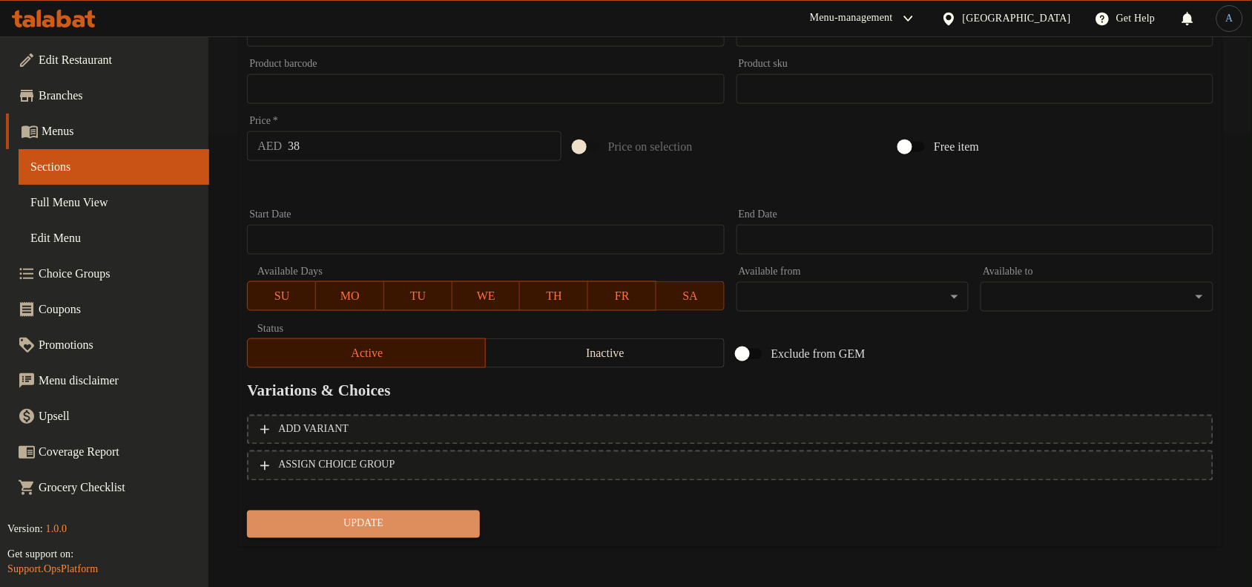
click at [440, 521] on span "Update" at bounding box center [363, 524] width 209 height 19
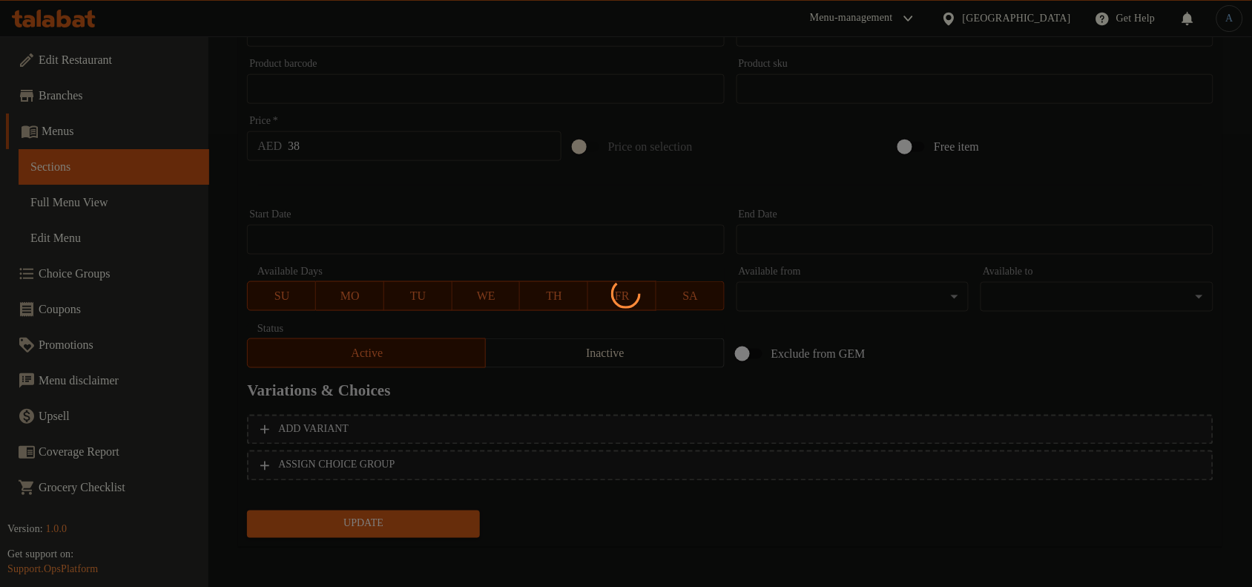
scroll to position [0, 0]
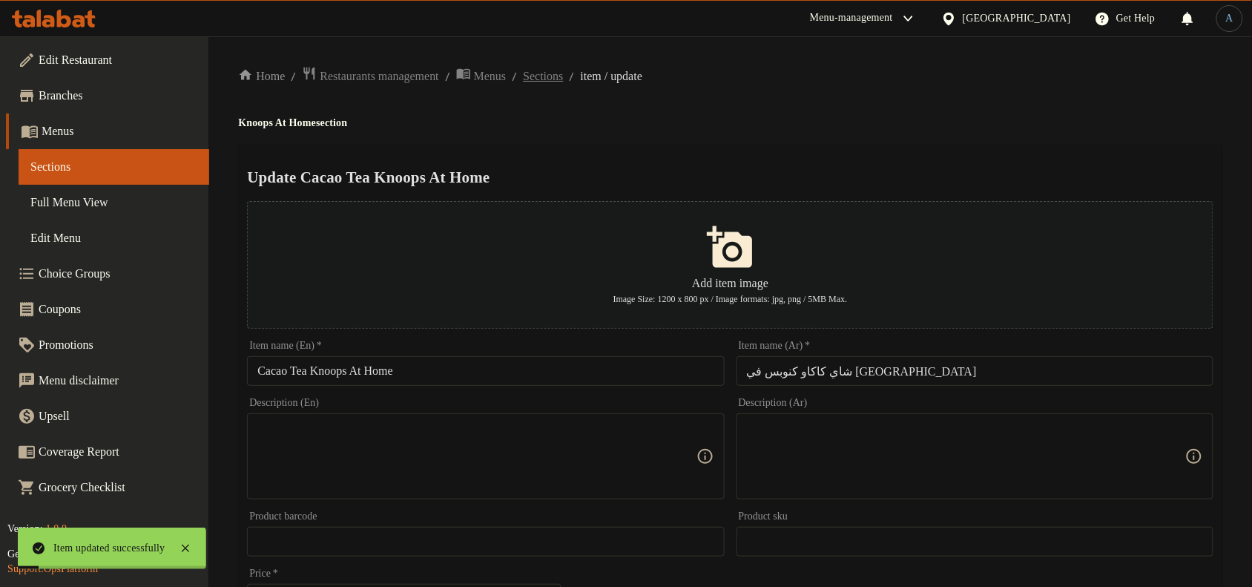
click at [563, 83] on span "Sections" at bounding box center [543, 76] width 40 height 18
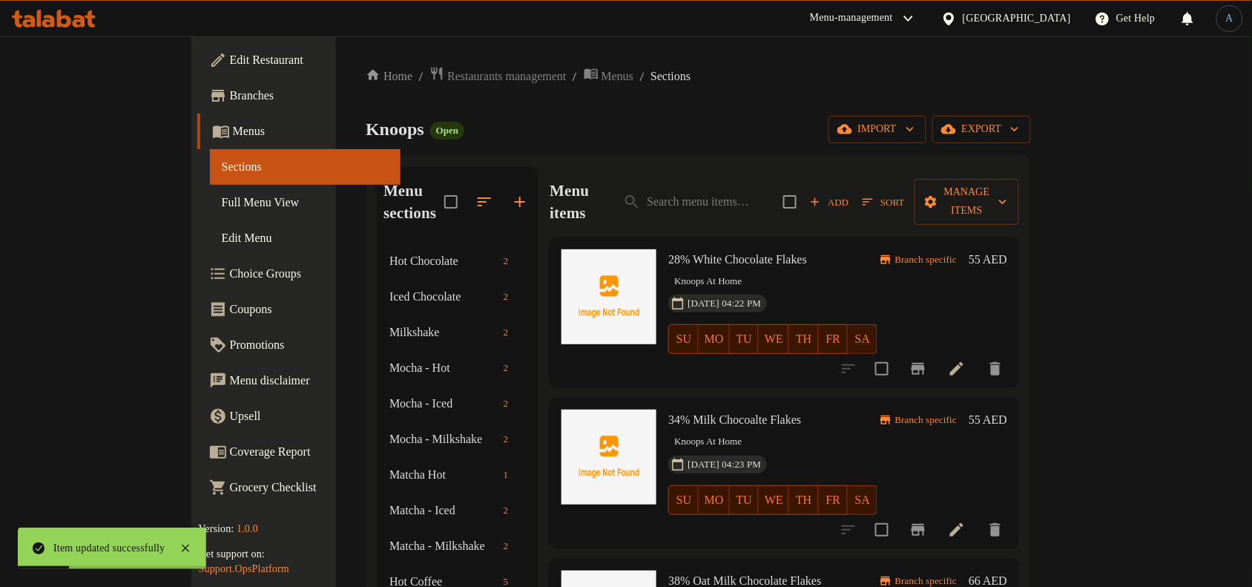
click at [668, 253] on span "28% White Chocolate Flakes" at bounding box center [737, 259] width 139 height 13
click at [717, 120] on div "Knoops Open import export" at bounding box center [698, 129] width 665 height 27
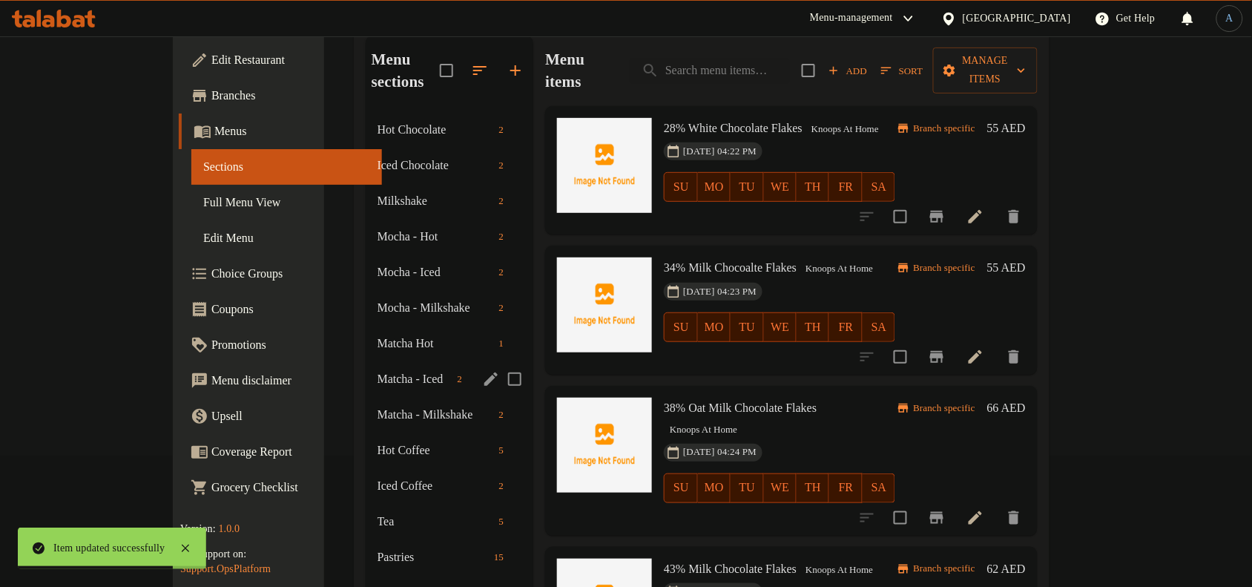
scroll to position [371, 0]
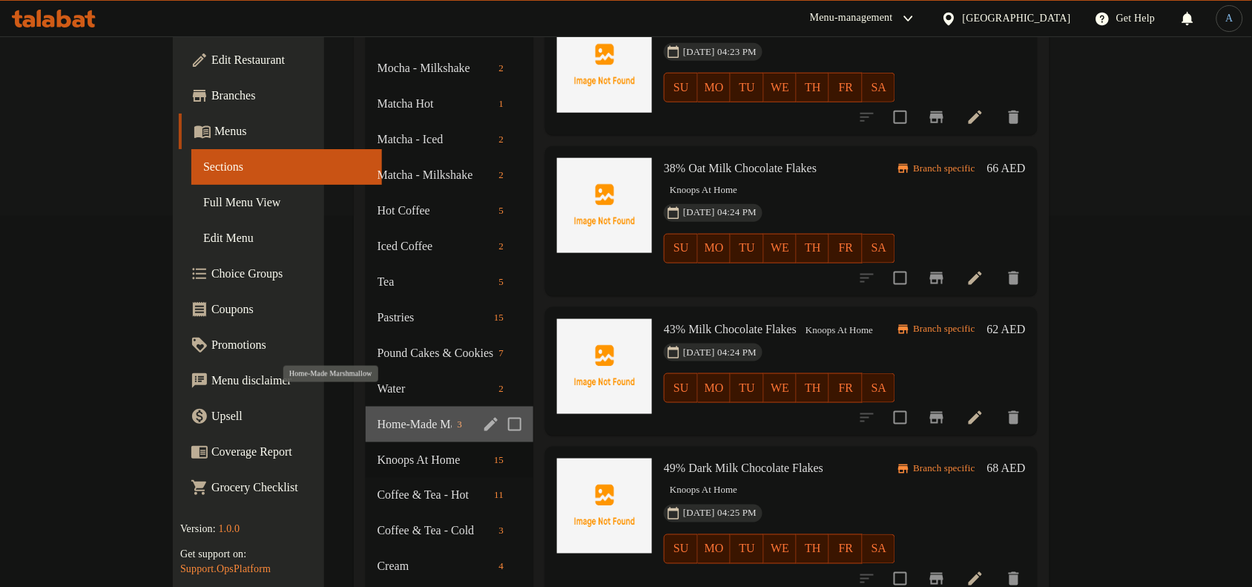
click at [378, 415] on span "Home-Made Marshmallow" at bounding box center [415, 424] width 74 height 18
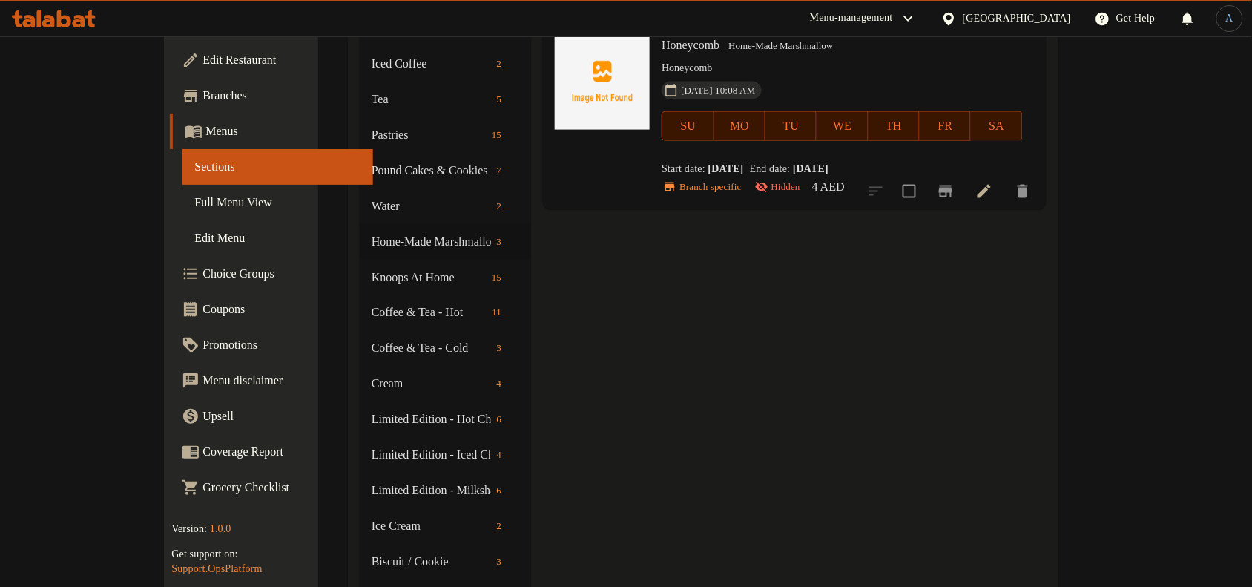
scroll to position [556, 0]
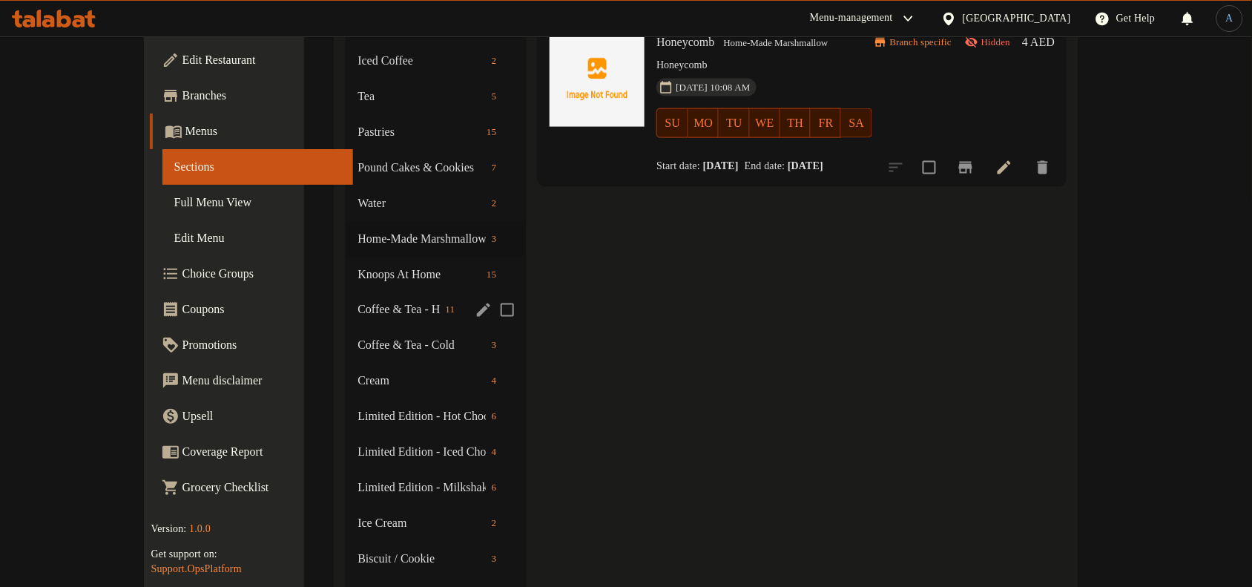
click at [492, 294] on input "Menu sections" at bounding box center [507, 309] width 31 height 31
checkbox input "true"
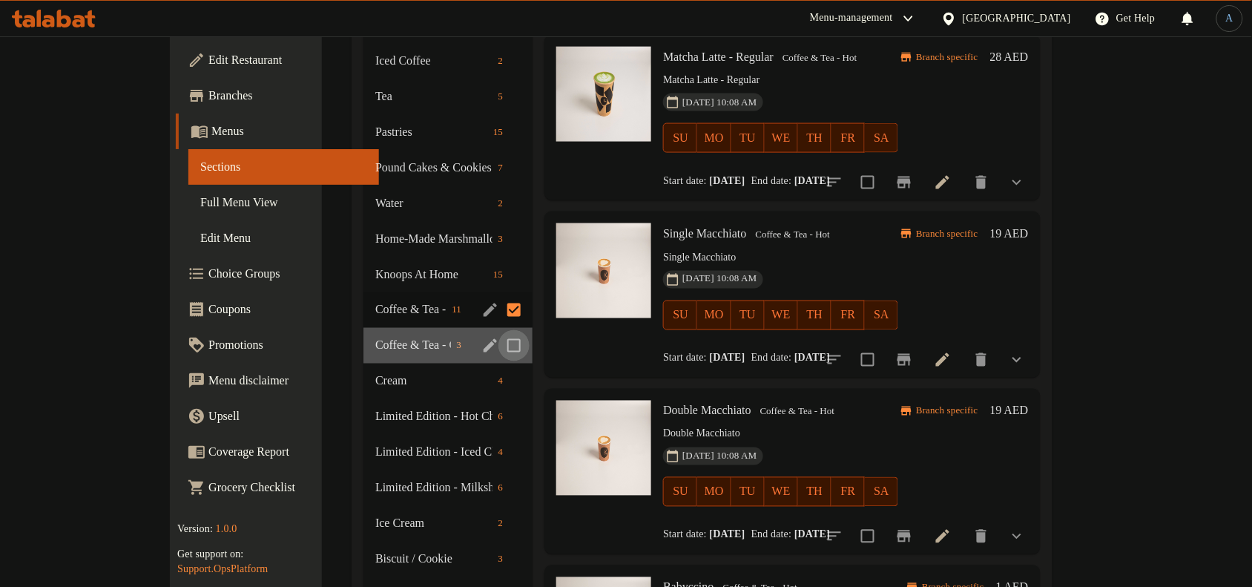
click at [498, 336] on input "Menu sections" at bounding box center [513, 345] width 31 height 31
checkbox input "true"
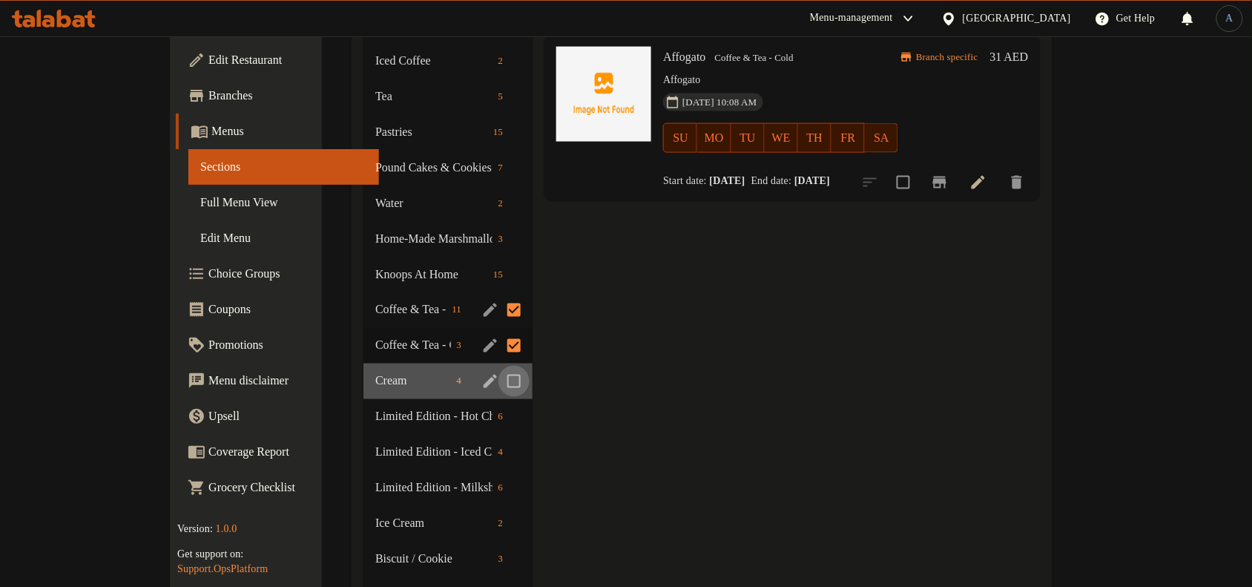
click at [498, 377] on input "Menu sections" at bounding box center [513, 381] width 31 height 31
checkbox input "true"
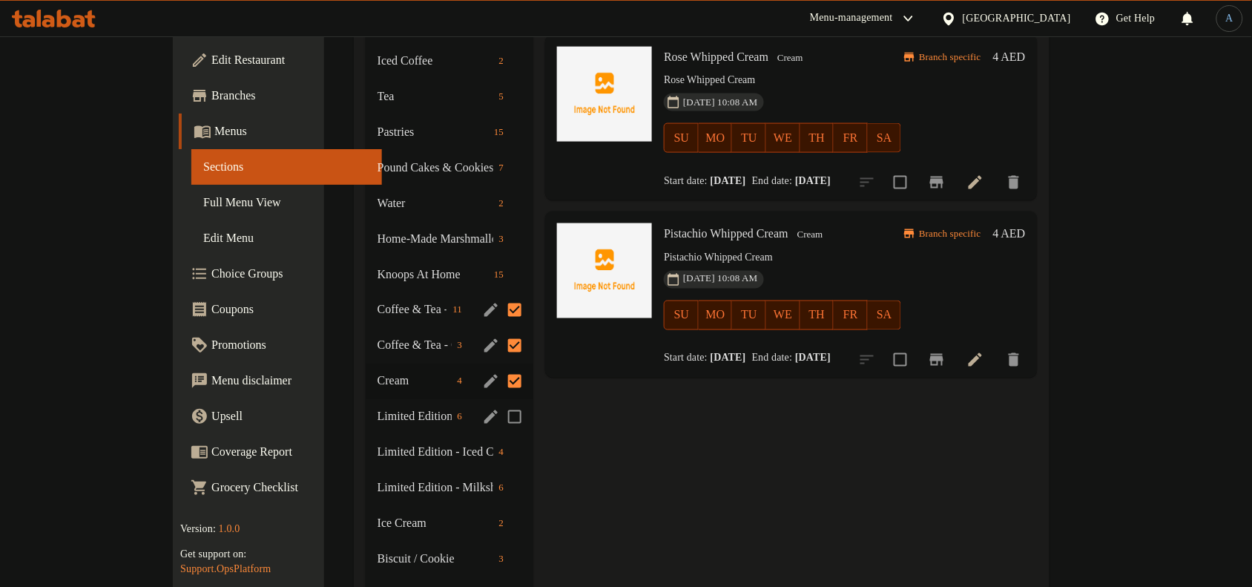
click at [499, 412] on input "Menu sections" at bounding box center [514, 416] width 31 height 31
checkbox input "true"
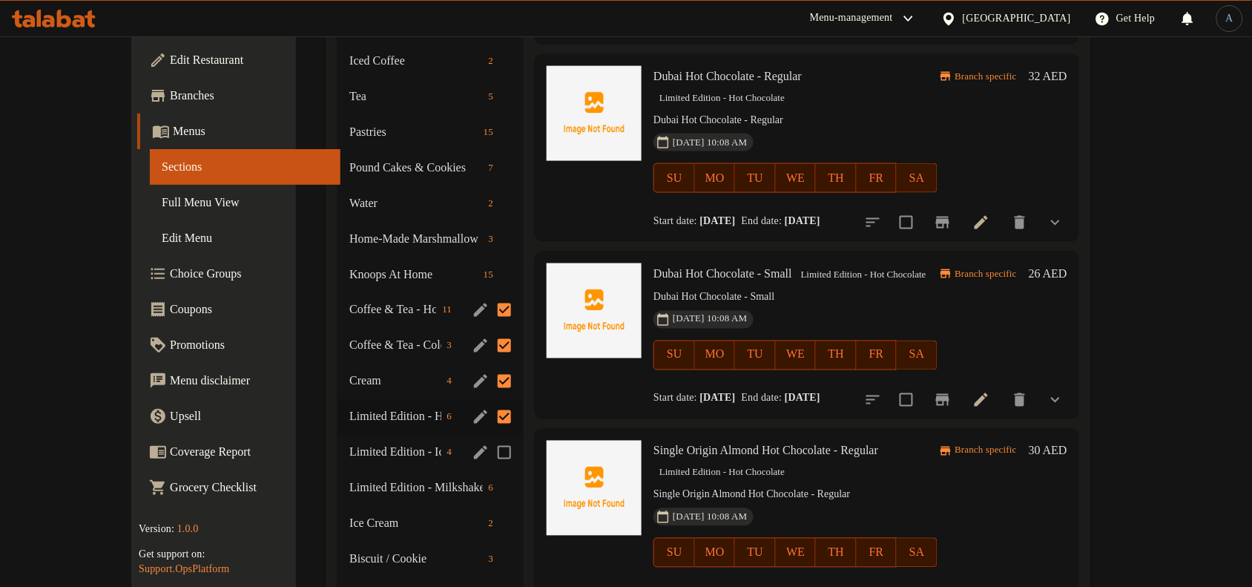
click at [489, 454] on input "Menu sections" at bounding box center [504, 452] width 31 height 31
checkbox input "true"
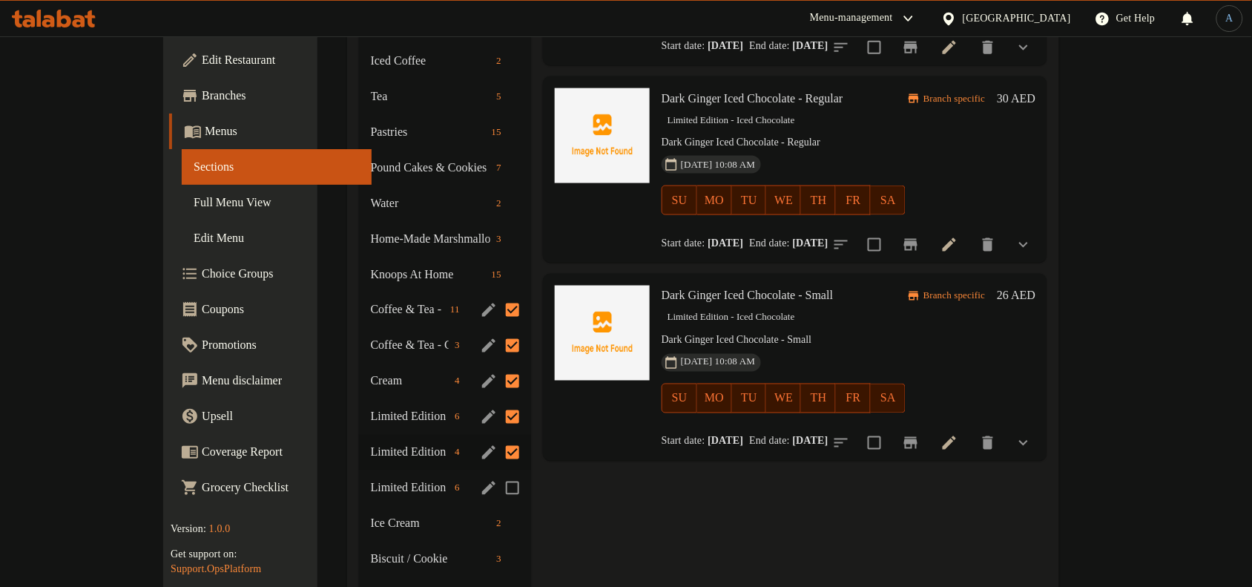
click at [497, 488] on input "Menu sections" at bounding box center [512, 487] width 31 height 31
checkbox input "true"
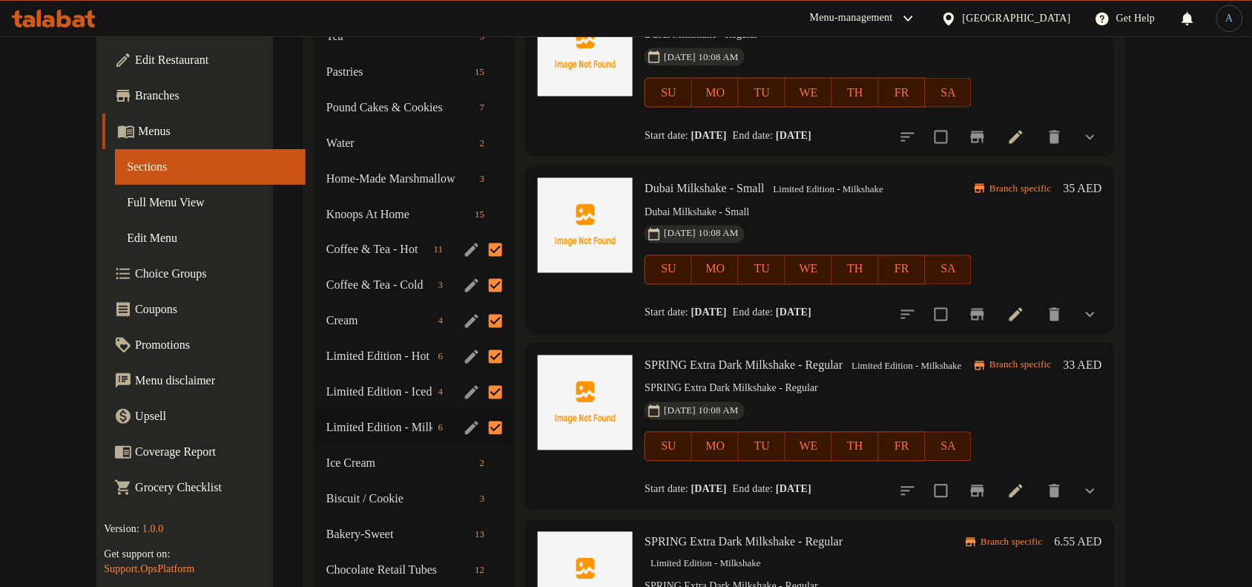
scroll to position [649, 0]
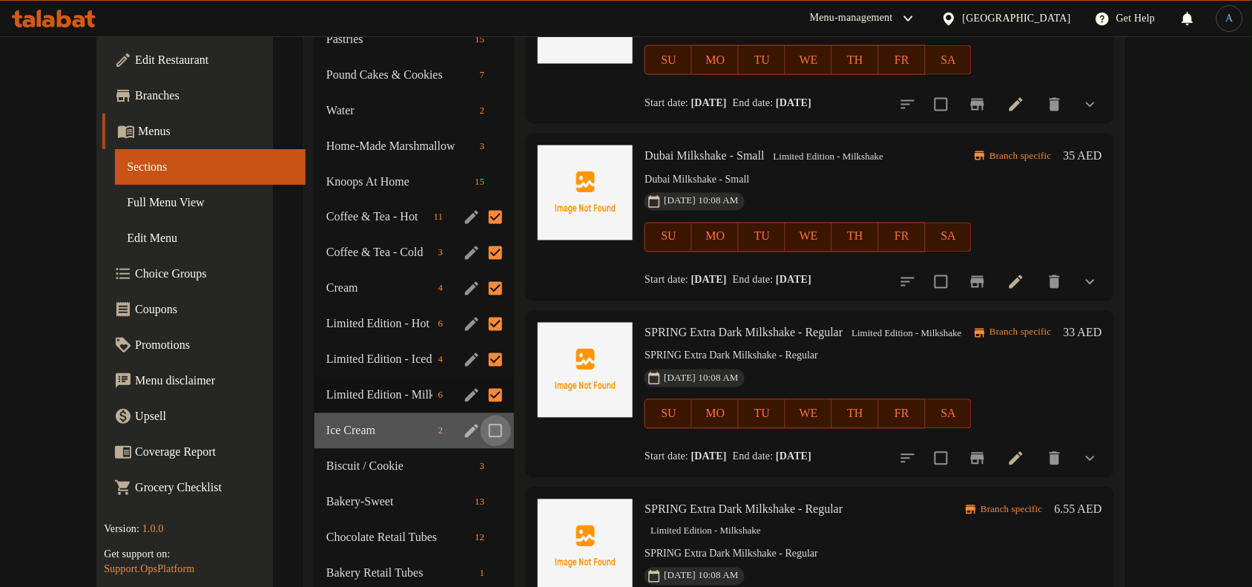
click at [480, 427] on input "Menu sections" at bounding box center [495, 430] width 31 height 31
checkbox input "true"
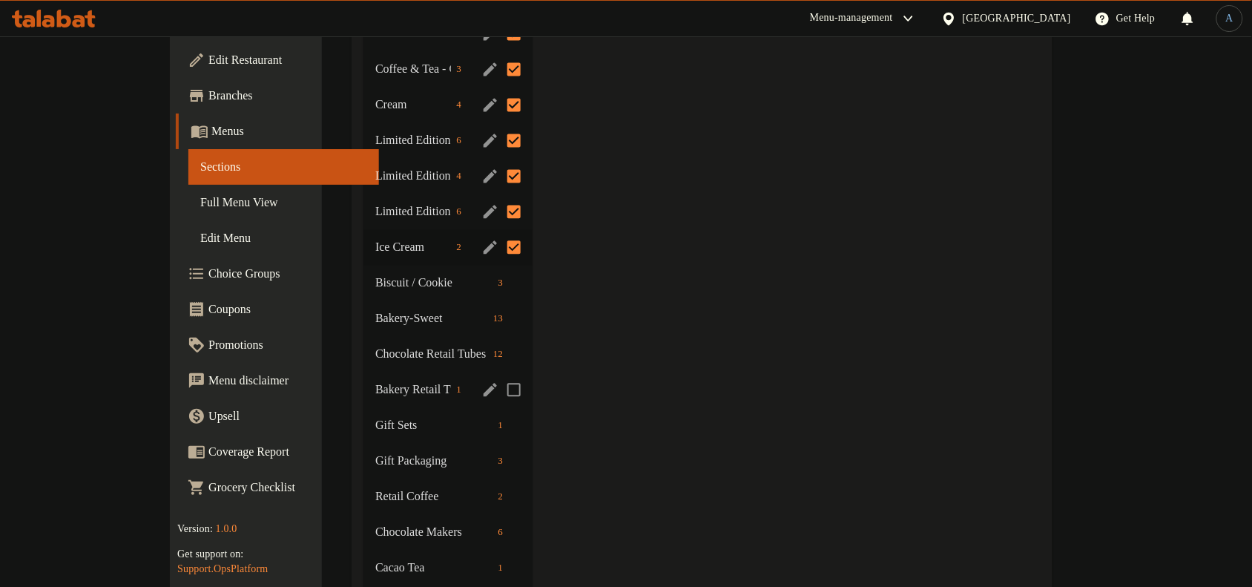
scroll to position [834, 0]
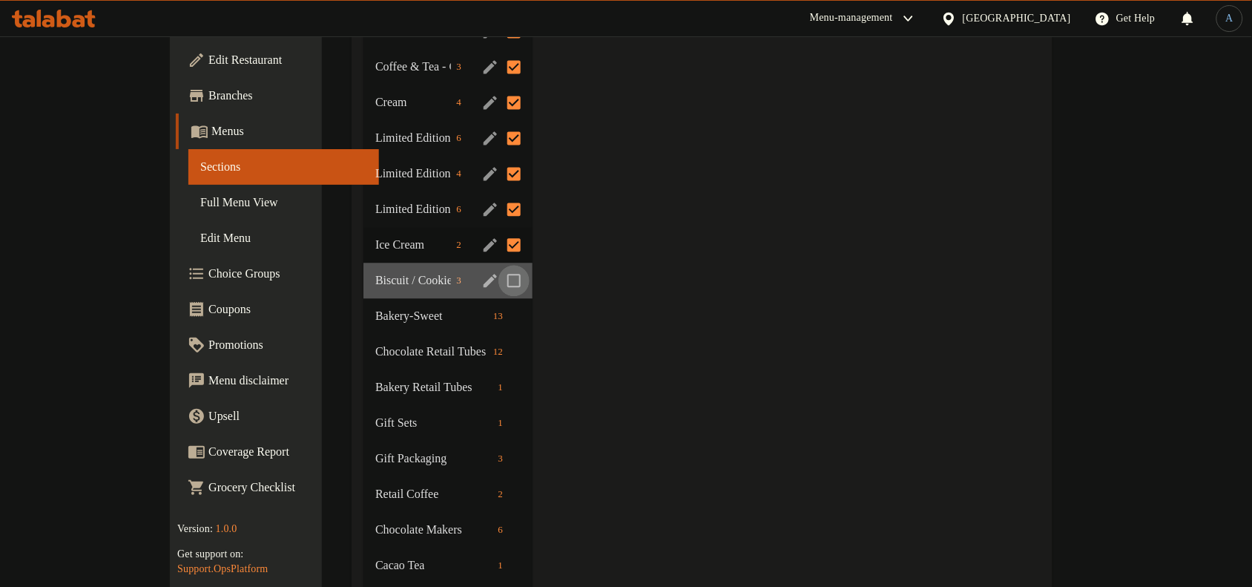
click at [498, 275] on input "Menu sections" at bounding box center [513, 281] width 31 height 31
checkbox input "true"
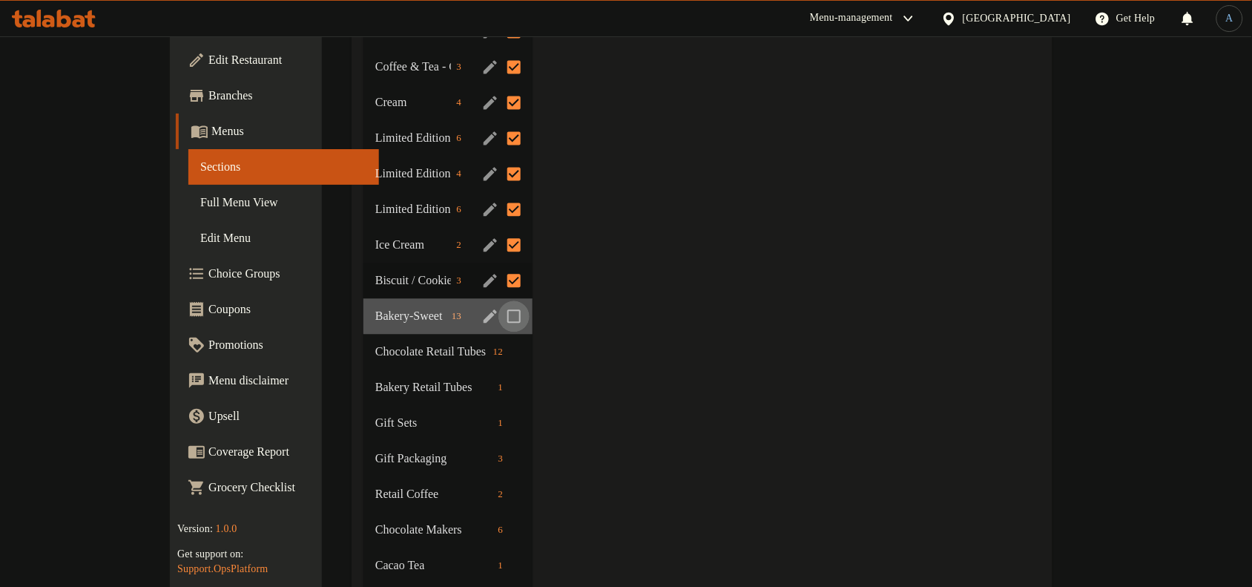
click at [498, 323] on input "Menu sections" at bounding box center [513, 316] width 31 height 31
checkbox input "true"
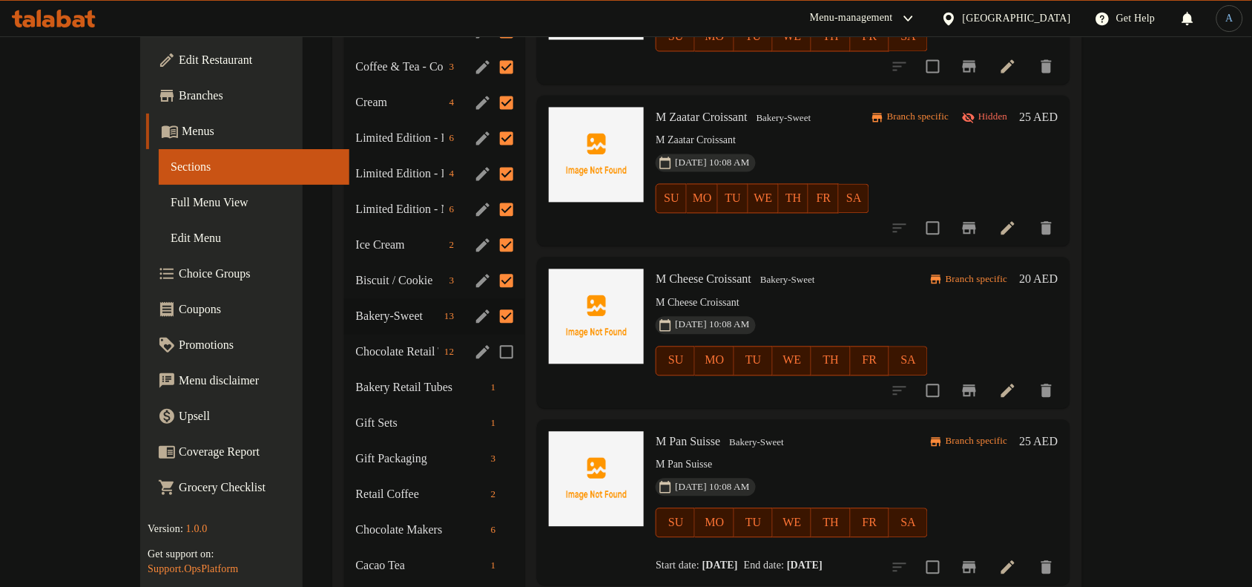
drag, startPoint x: 471, startPoint y: 334, endPoint x: 472, endPoint y: 357, distance: 23.0
click at [491, 357] on input "Menu sections" at bounding box center [506, 352] width 31 height 31
checkbox input "true"
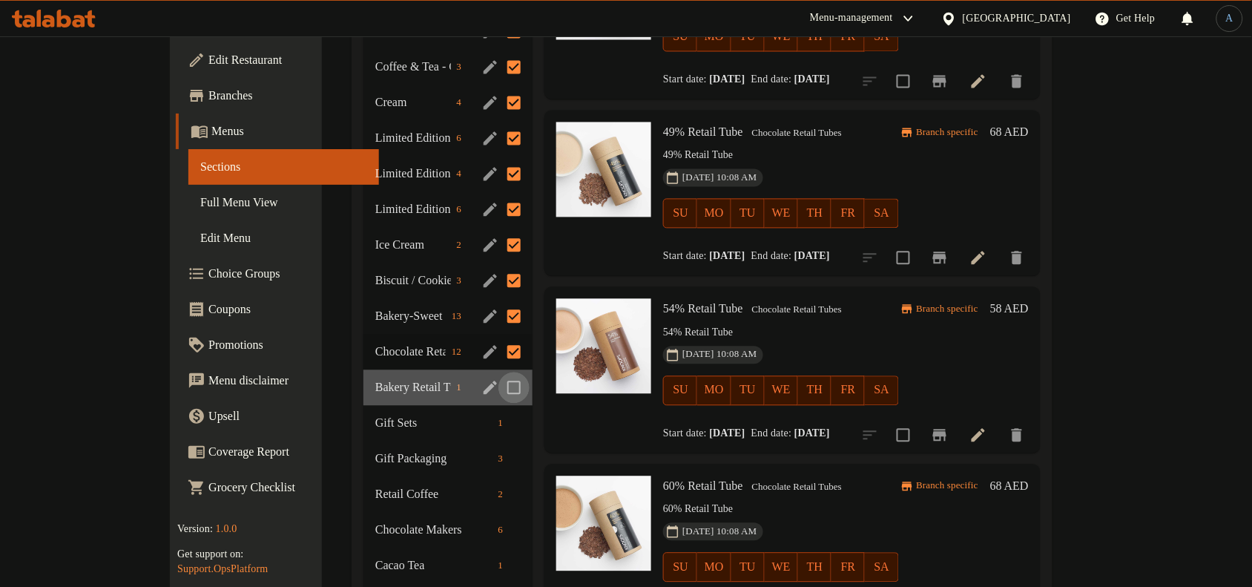
click at [498, 395] on input "Menu sections" at bounding box center [513, 387] width 31 height 31
checkbox input "true"
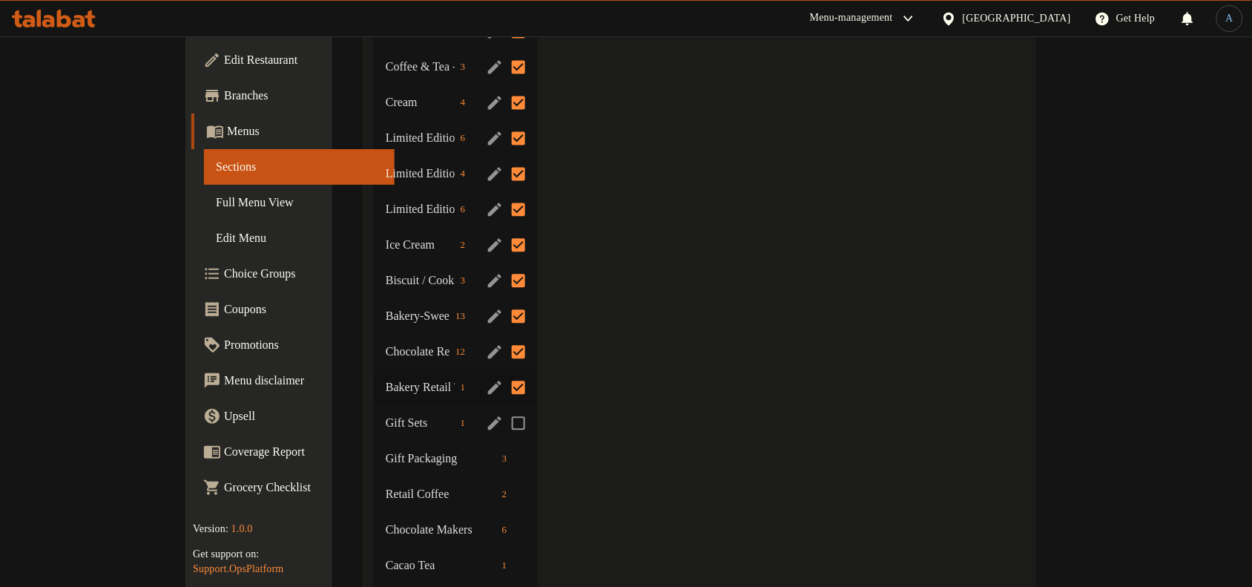
click at [503, 428] on input "Menu sections" at bounding box center [518, 423] width 31 height 31
checkbox input "true"
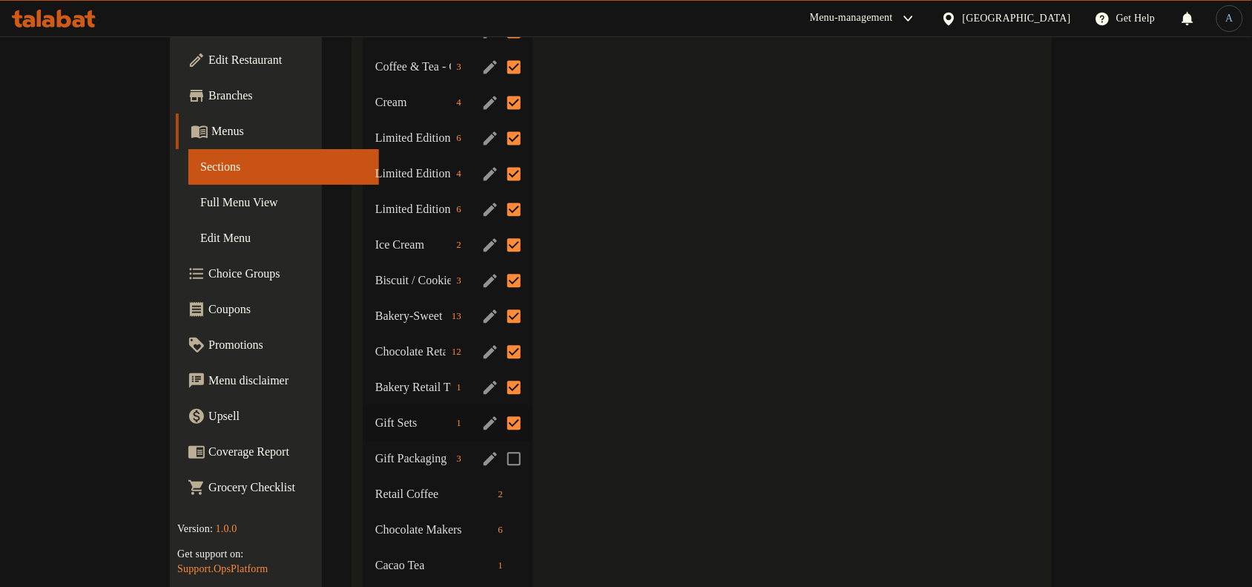
click at [498, 458] on input "Menu sections" at bounding box center [513, 459] width 31 height 31
checkbox input "true"
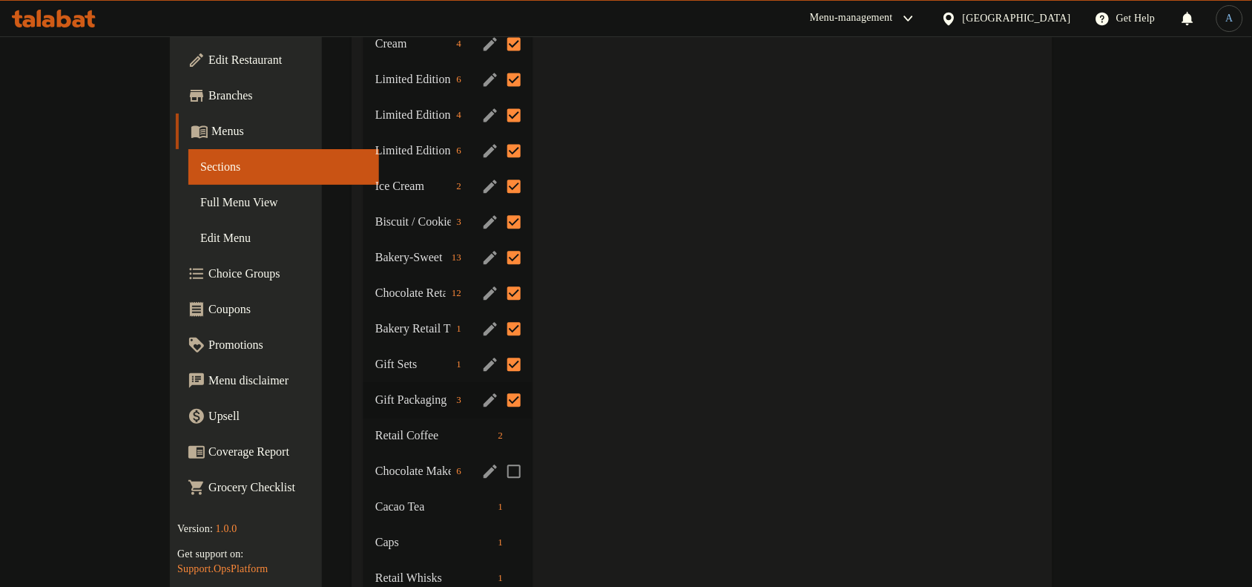
scroll to position [927, 0]
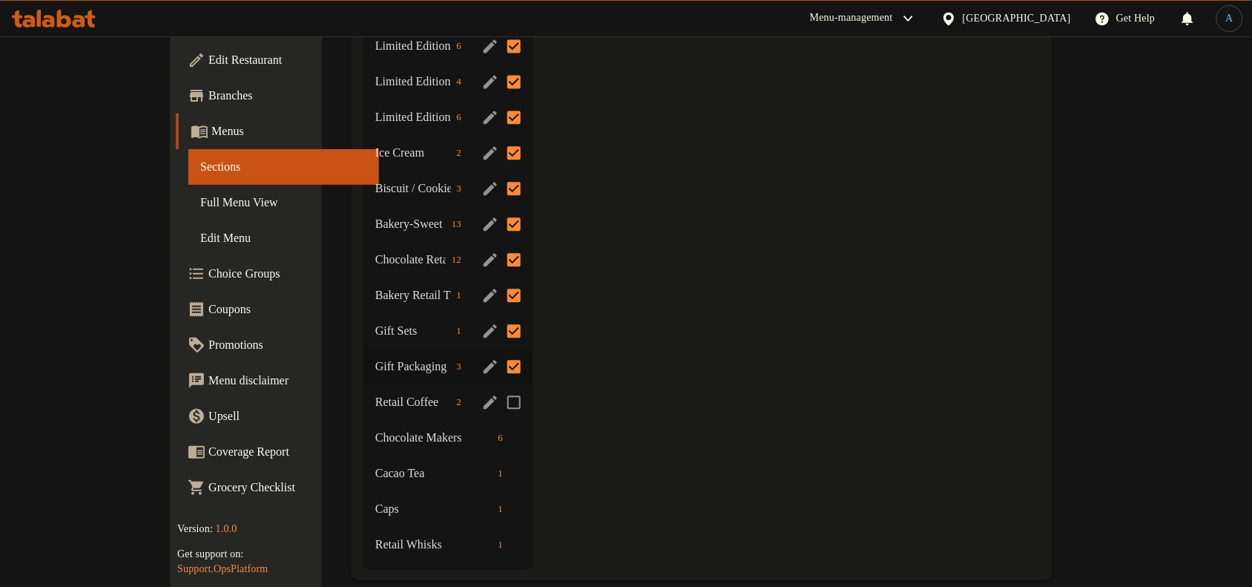
click at [498, 401] on input "Menu sections" at bounding box center [513, 401] width 31 height 31
checkbox input "true"
click at [498, 427] on input "Menu sections" at bounding box center [513, 437] width 31 height 31
checkbox input "true"
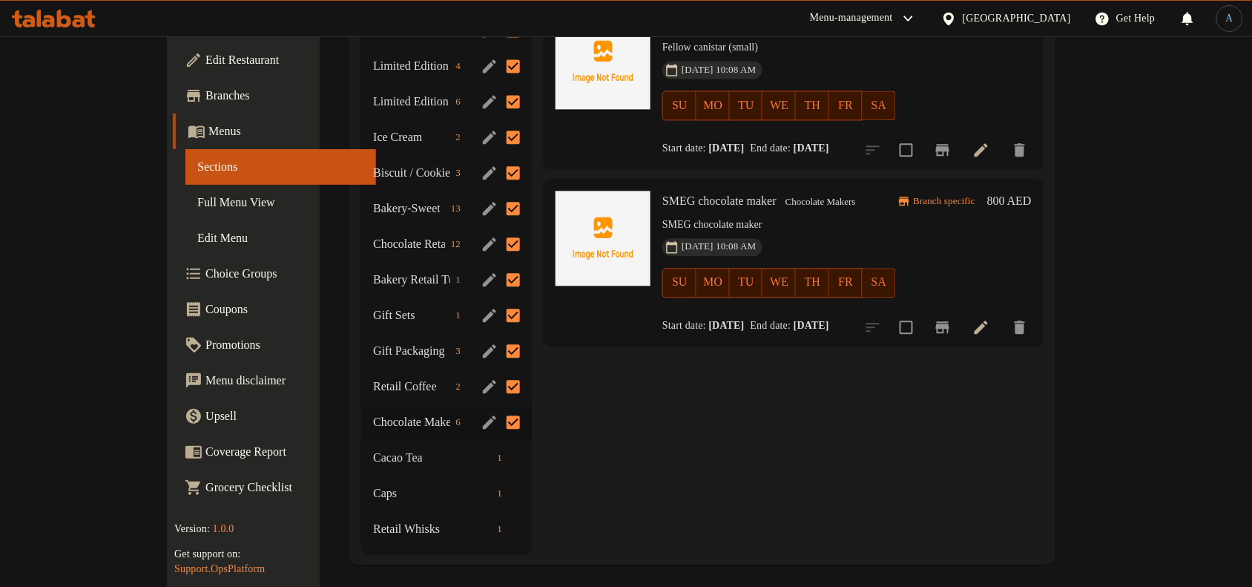
scroll to position [947, 0]
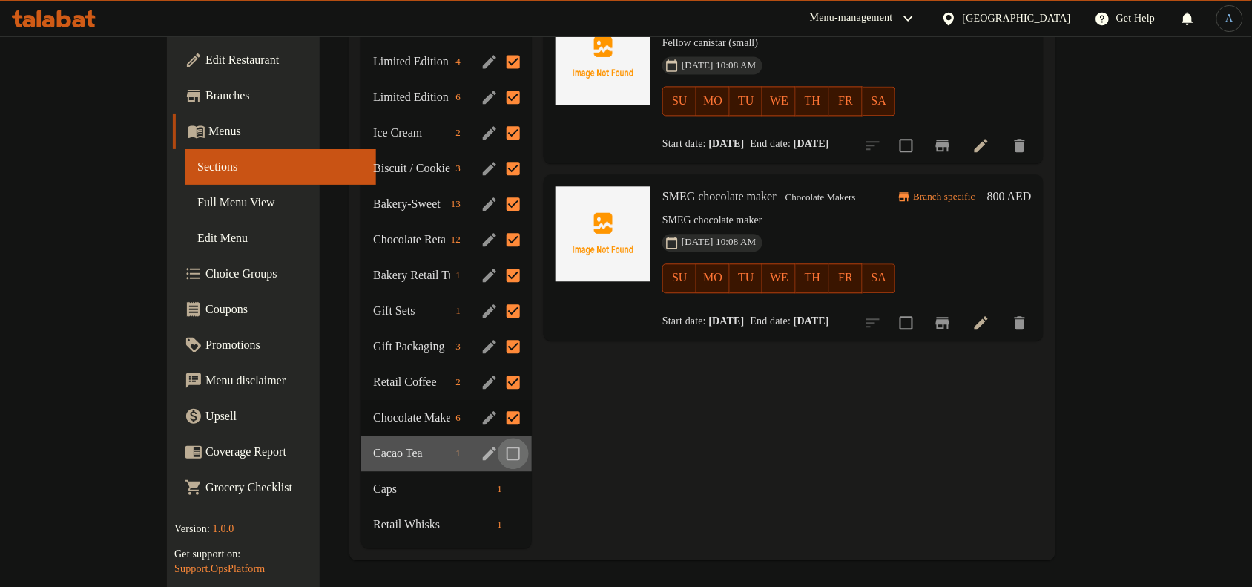
click at [498, 449] on input "Menu sections" at bounding box center [513, 453] width 31 height 31
checkbox input "true"
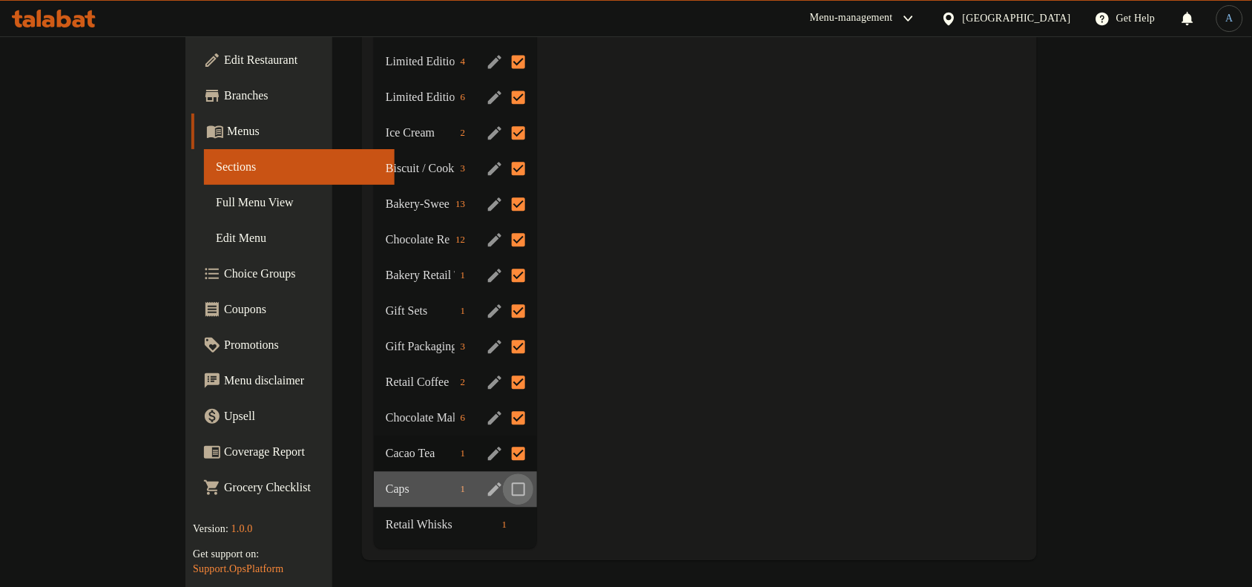
click at [503, 492] on input "Menu sections" at bounding box center [518, 488] width 31 height 31
checkbox input "true"
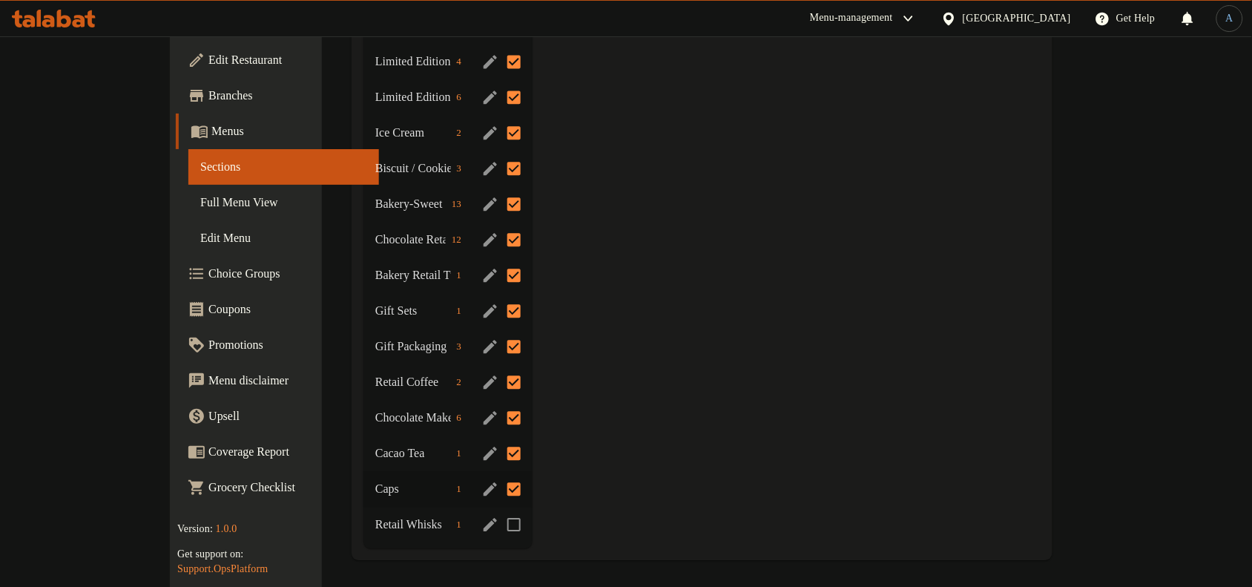
click at [498, 527] on input "Menu sections" at bounding box center [513, 524] width 31 height 31
checkbox input "true"
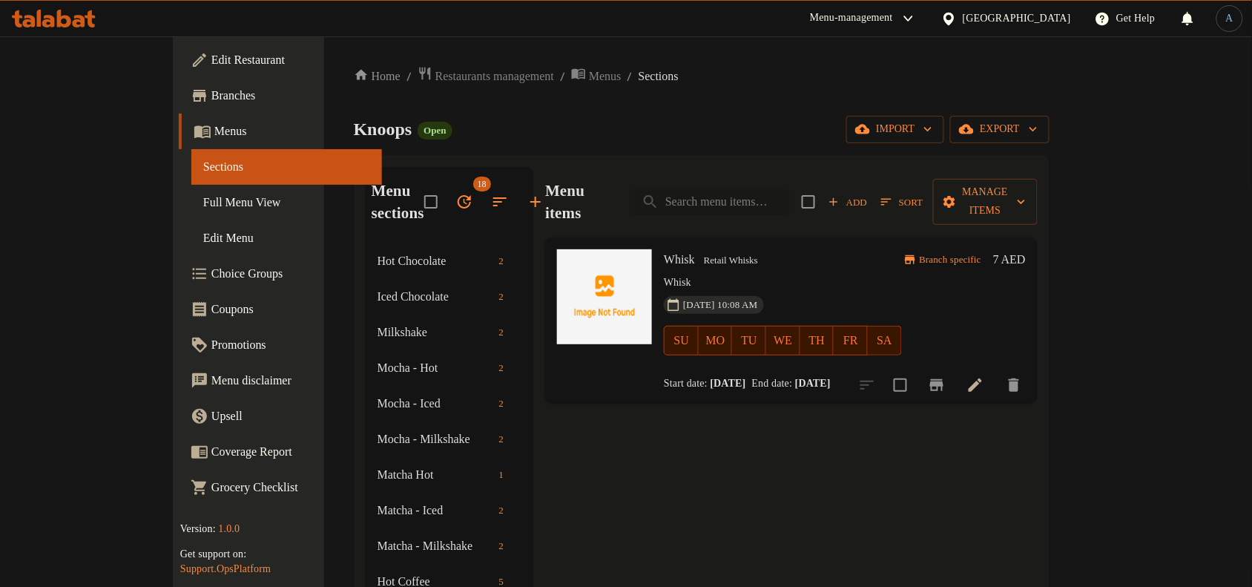
click at [788, 189] on input "search" at bounding box center [710, 202] width 160 height 26
paste input "Choco eclaire"
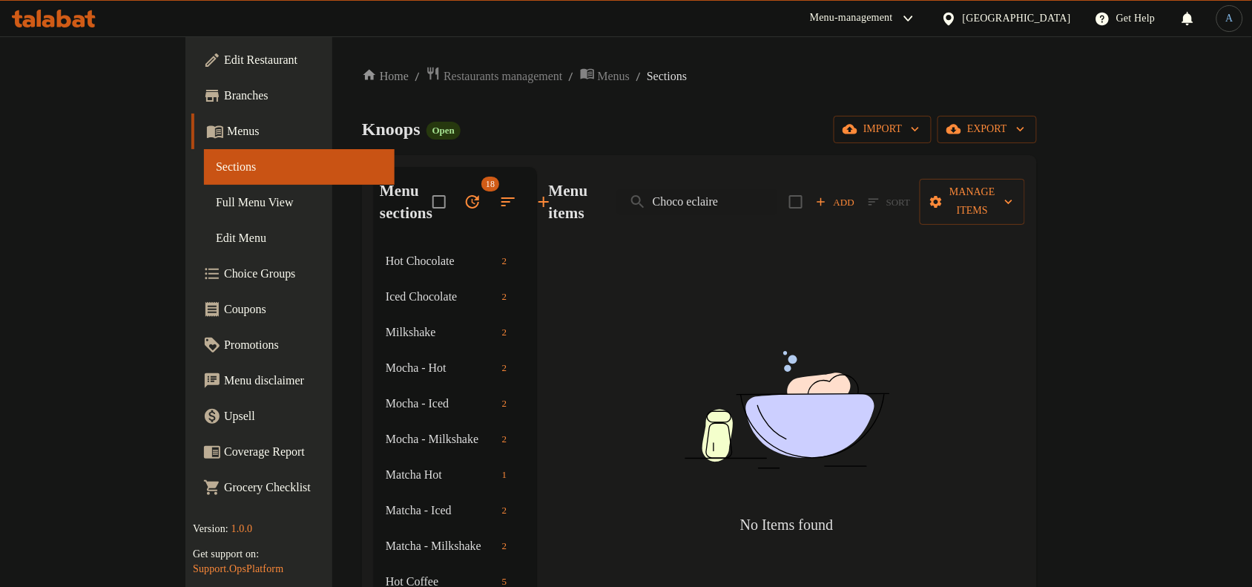
type input "Choco eclaire"
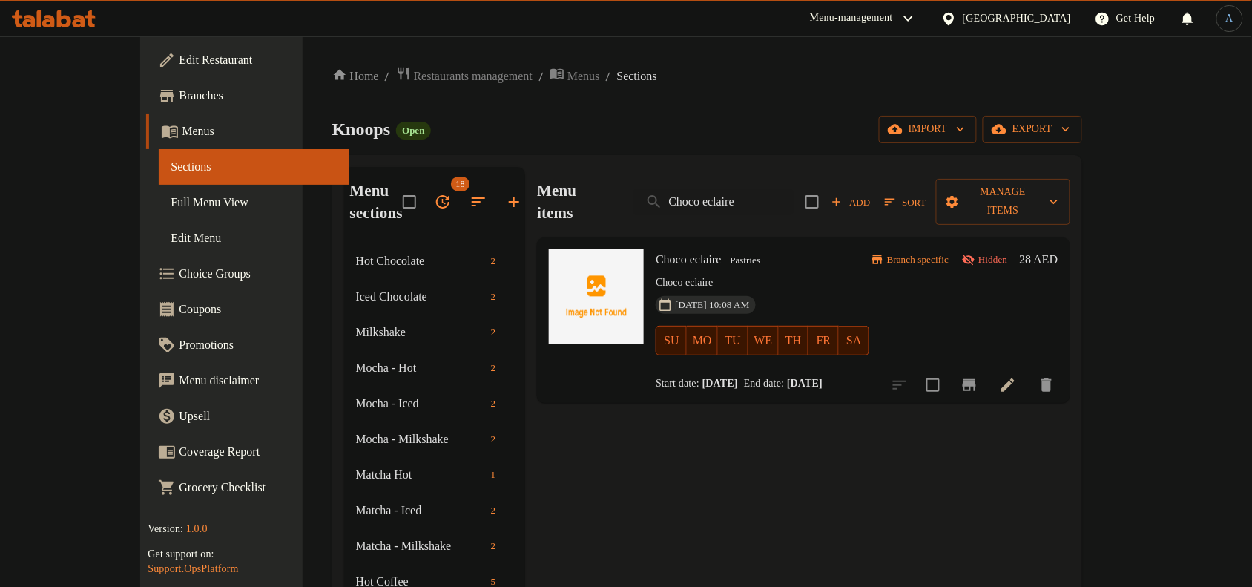
drag, startPoint x: 785, startPoint y: 189, endPoint x: 671, endPoint y: 160, distance: 117.1
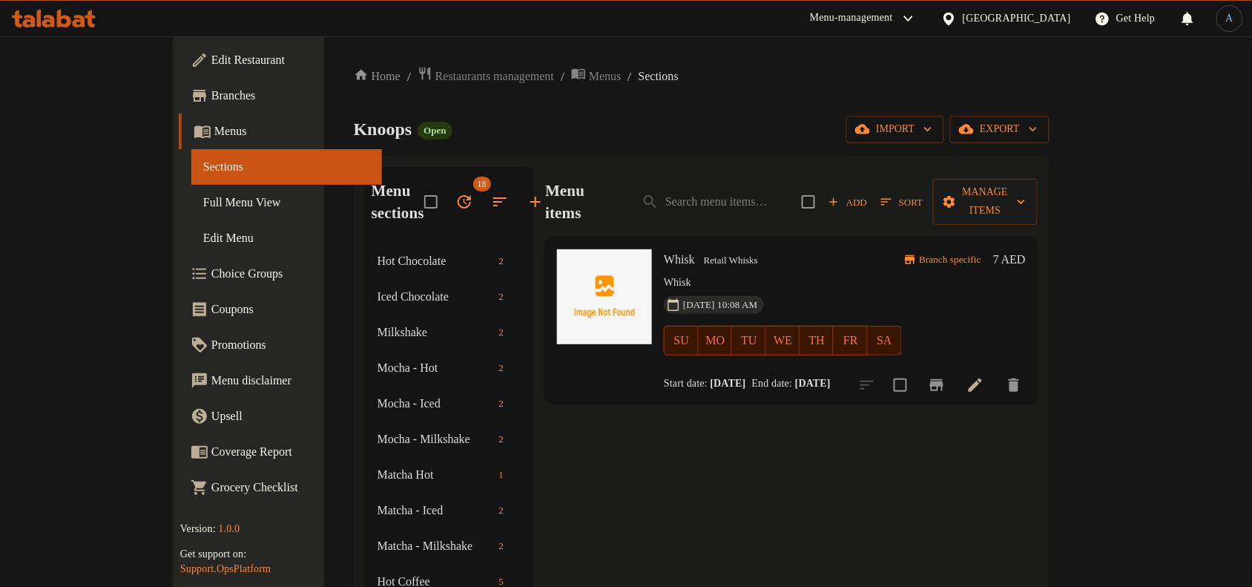
click at [698, 252] on span "Retail Whisks" at bounding box center [731, 260] width 66 height 17
click at [805, 249] on h6 "Whisk Retail Whisks" at bounding box center [782, 259] width 237 height 21
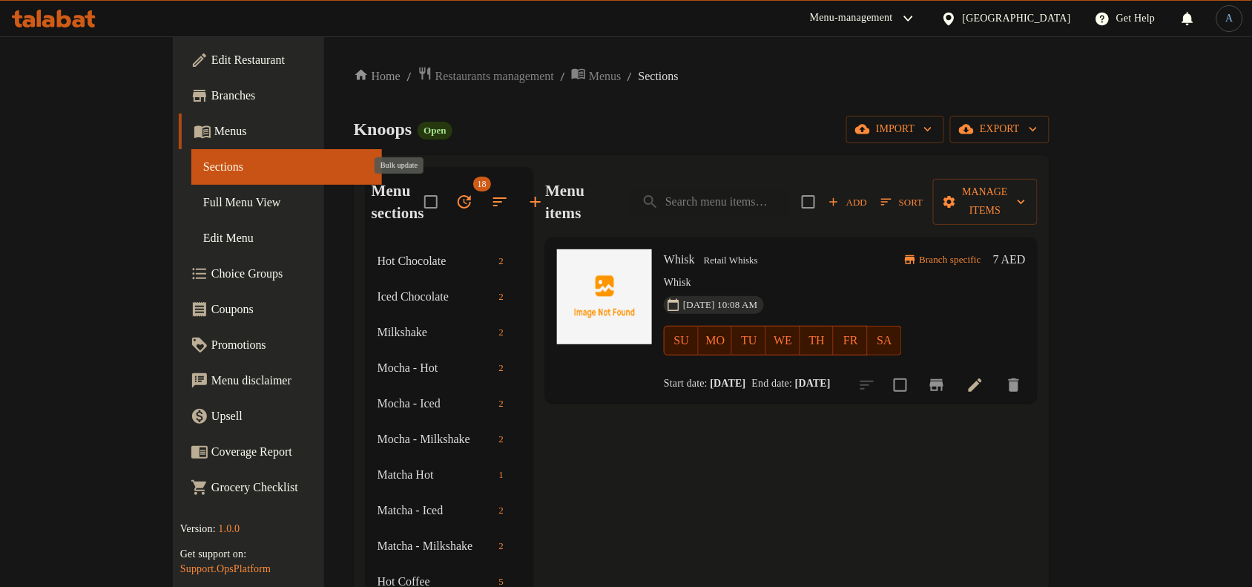
click at [455, 204] on icon "button" at bounding box center [464, 202] width 18 height 18
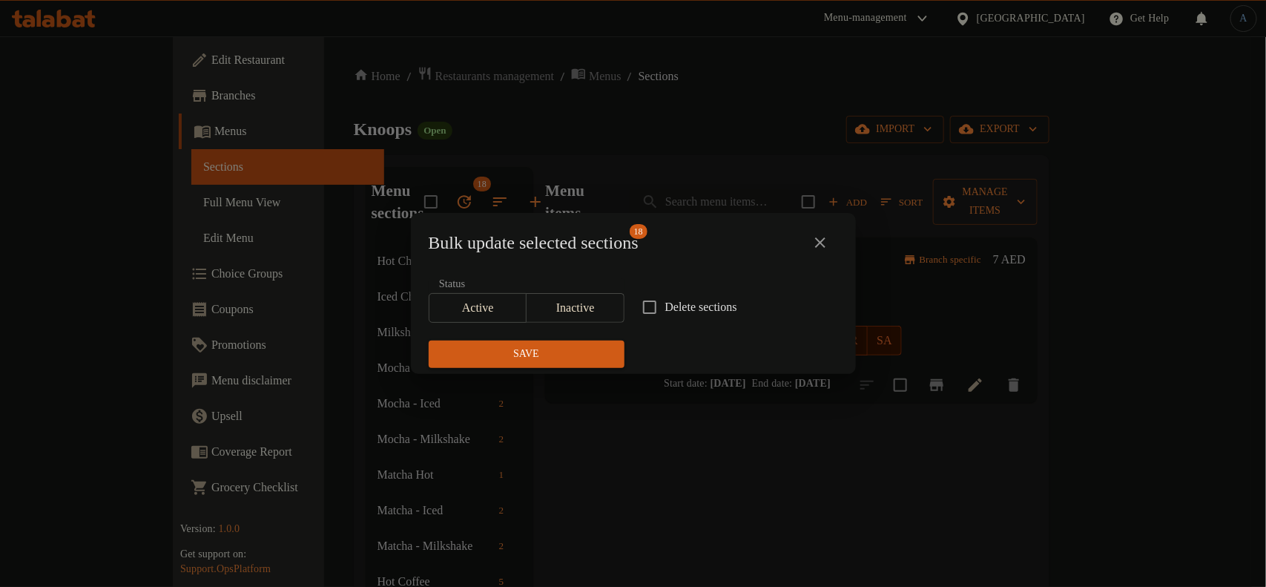
click at [569, 300] on span "Inactive" at bounding box center [576, 308] width 86 height 22
click at [576, 356] on span "Save" at bounding box center [527, 354] width 172 height 19
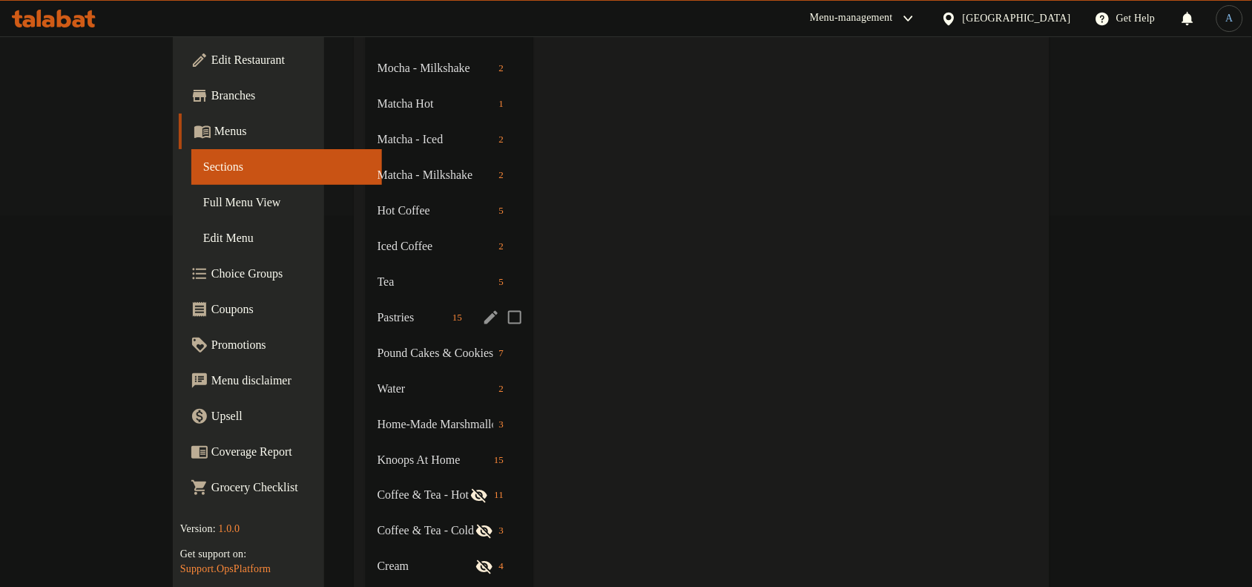
scroll to position [556, 0]
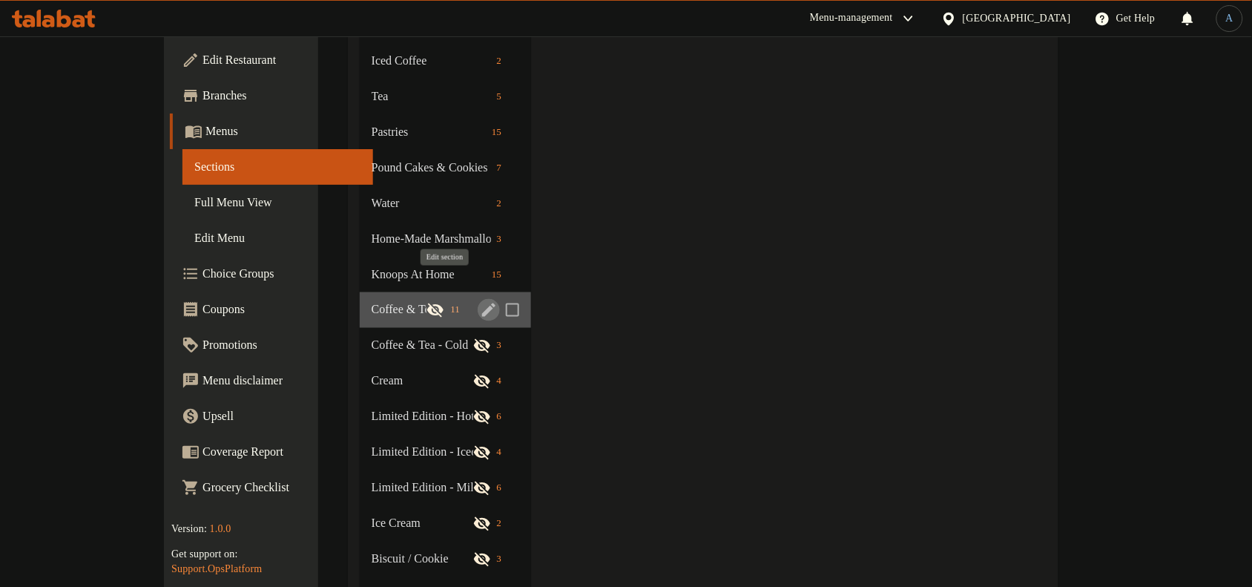
click at [480, 301] on icon "edit" at bounding box center [489, 310] width 18 height 18
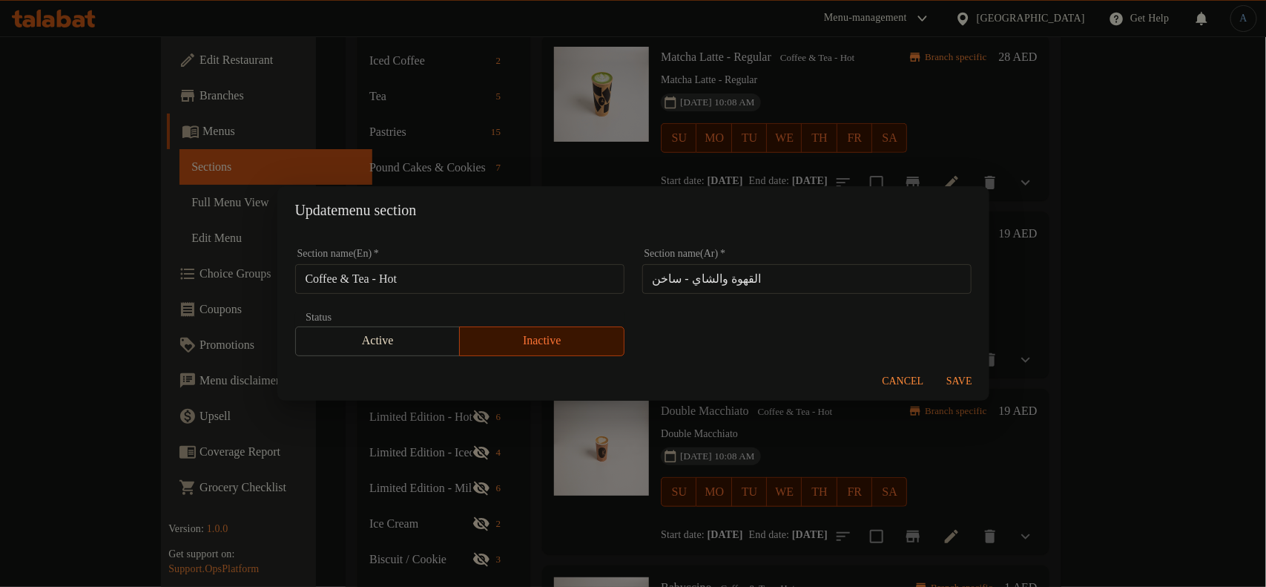
click at [488, 272] on input "Coffee & Tea - Hot" at bounding box center [459, 279] width 329 height 30
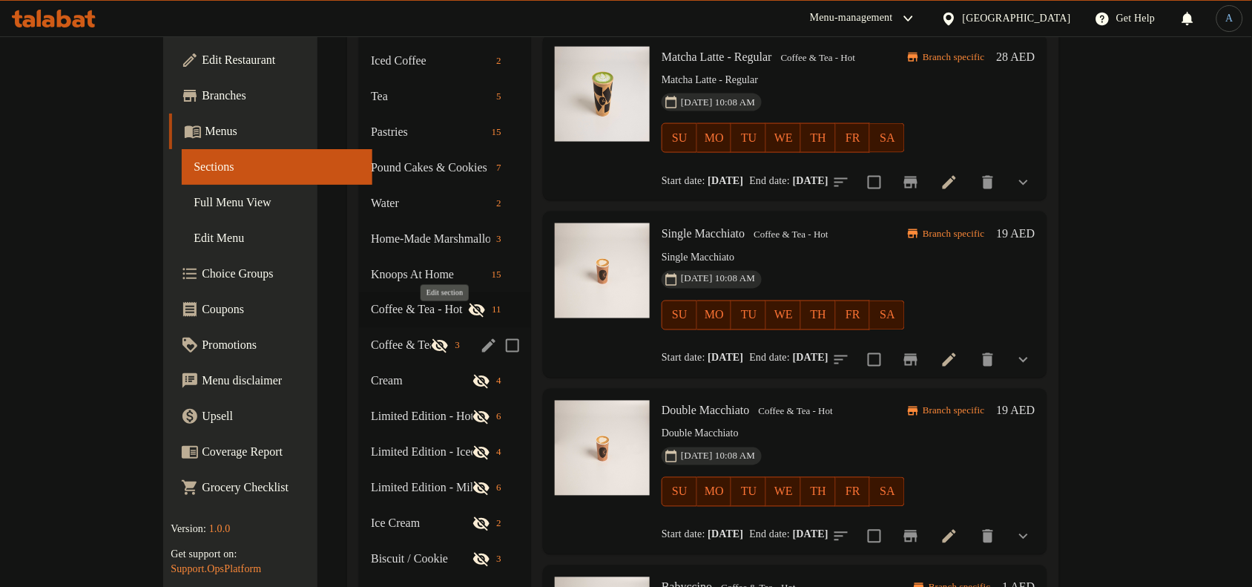
click at [480, 337] on icon "edit" at bounding box center [489, 346] width 18 height 18
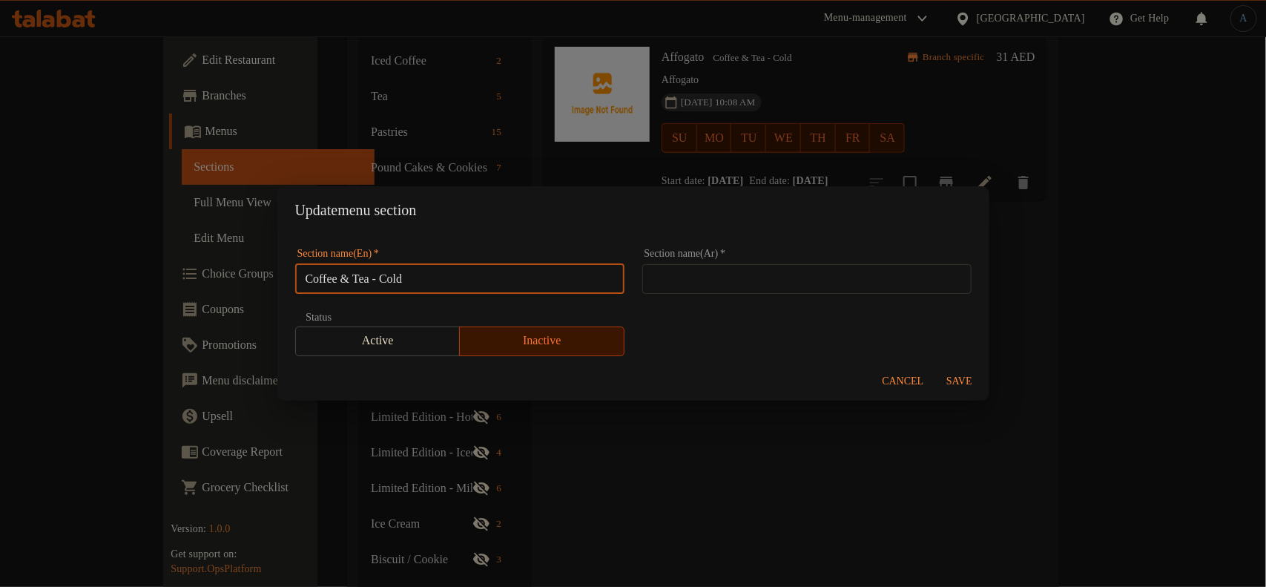
click at [610, 276] on input "Coffee & Tea - Cold" at bounding box center [459, 279] width 329 height 30
click at [587, 280] on input "Coffee & Tea - Cold" at bounding box center [459, 279] width 329 height 30
click at [810, 461] on div "Update menu section Section name(En)   * Coffee & Tea - Cold Section name(En) *…" at bounding box center [633, 293] width 1266 height 587
click at [914, 375] on span "Cancel" at bounding box center [904, 381] width 42 height 19
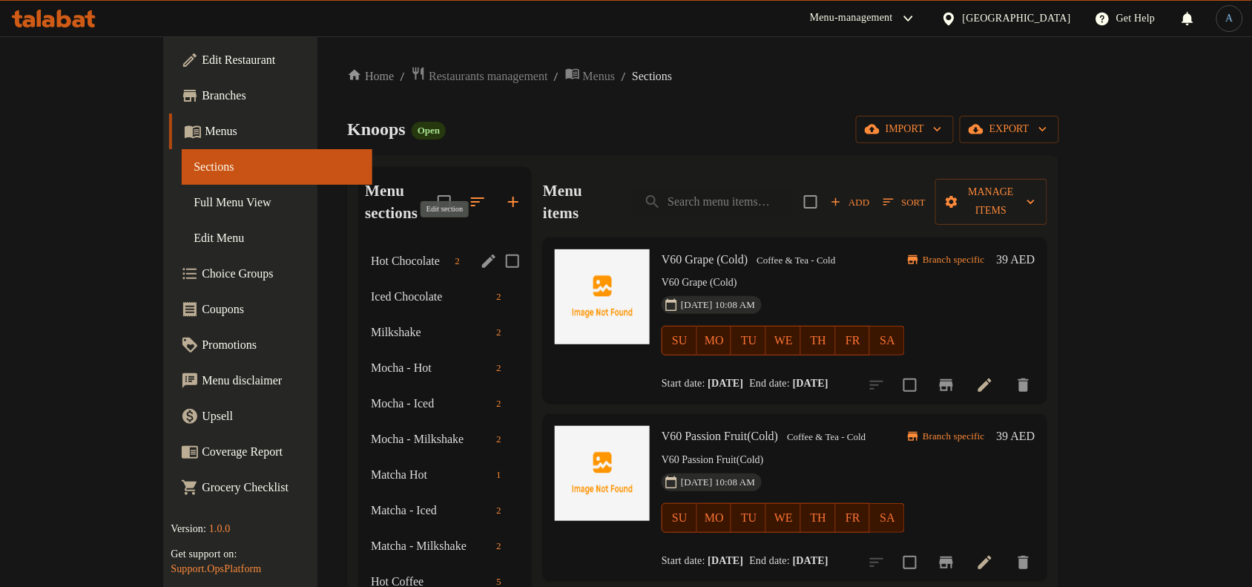
click at [480, 252] on icon "edit" at bounding box center [489, 261] width 18 height 18
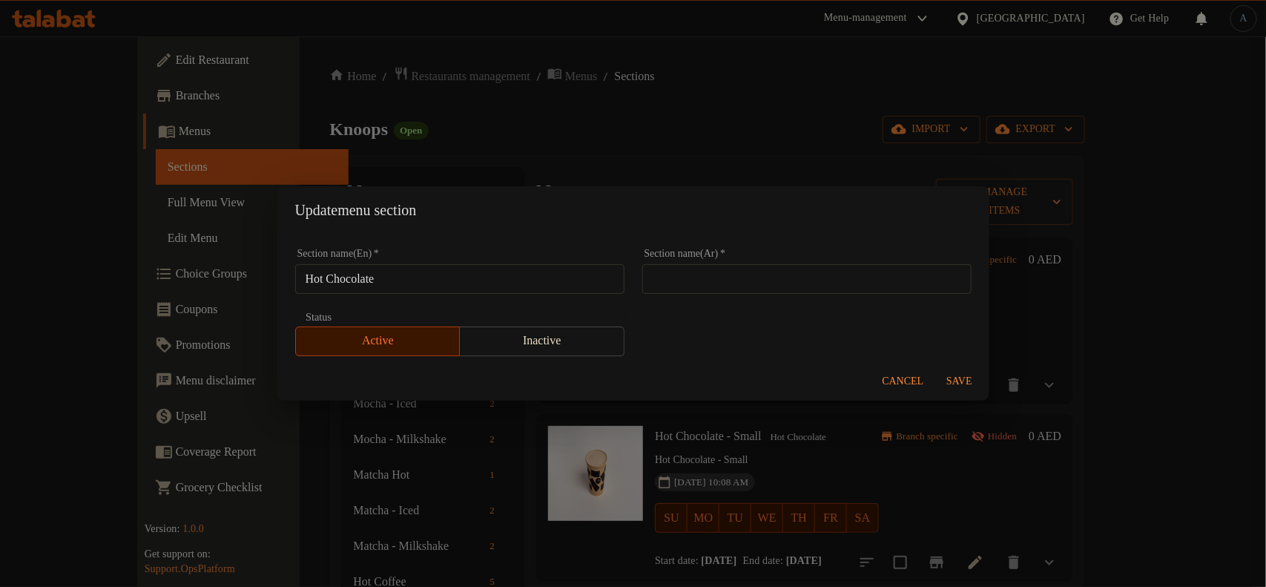
click at [456, 287] on input "Hot Chocolate" at bounding box center [459, 279] width 329 height 30
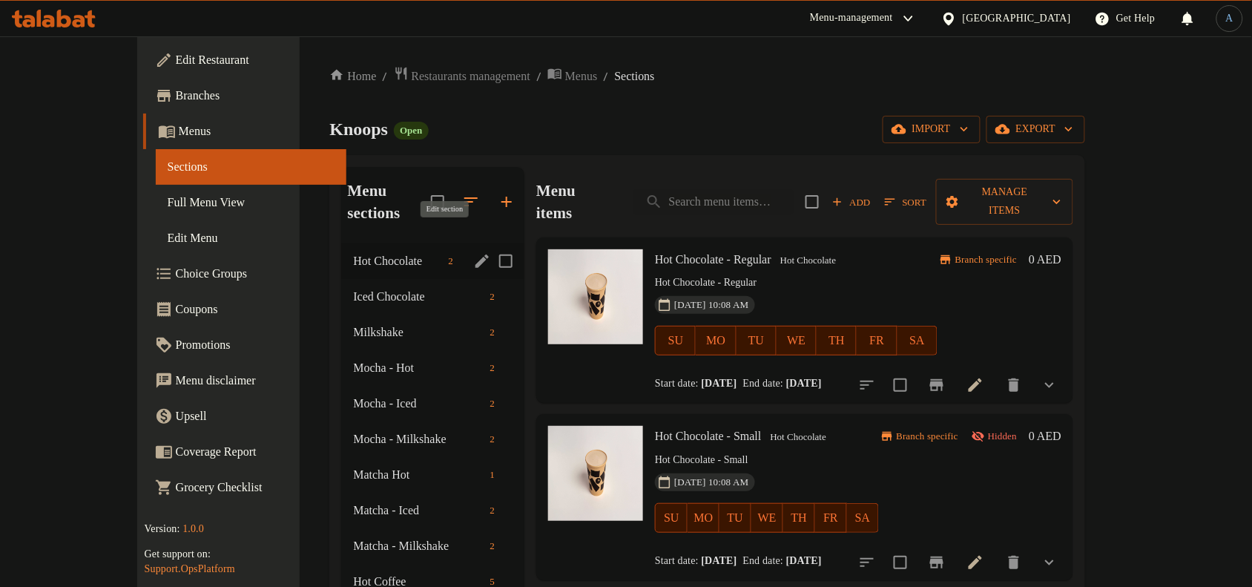
click at [473, 252] on icon "edit" at bounding box center [482, 261] width 18 height 18
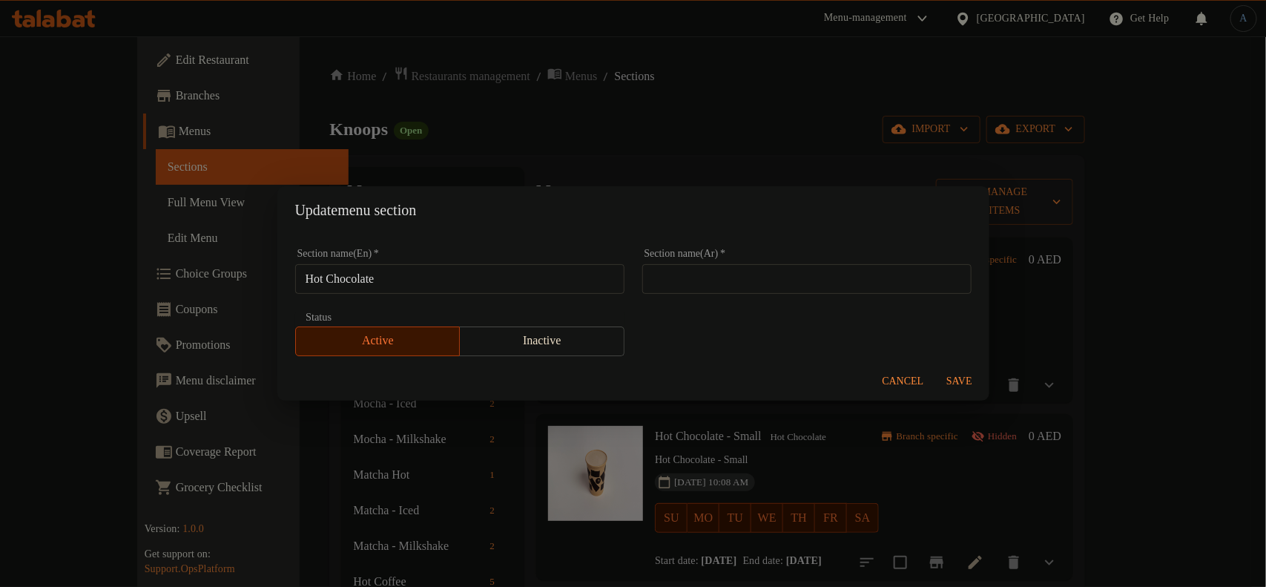
click at [519, 271] on input "Hot Chocolate" at bounding box center [459, 279] width 329 height 30
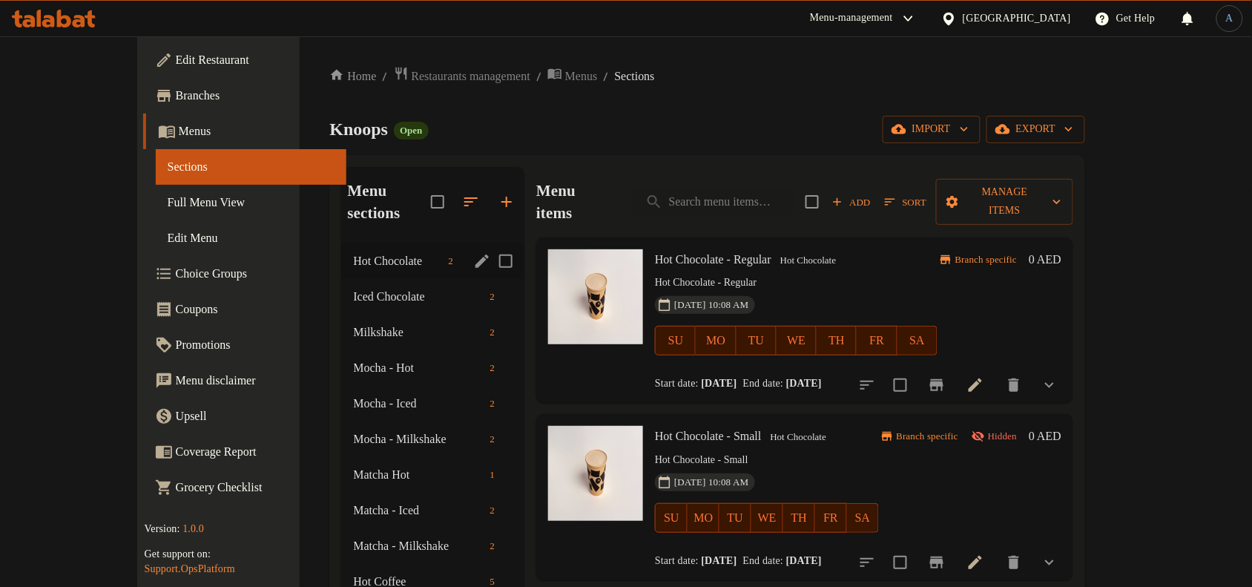
click at [475, 254] on icon "edit" at bounding box center [481, 260] width 13 height 13
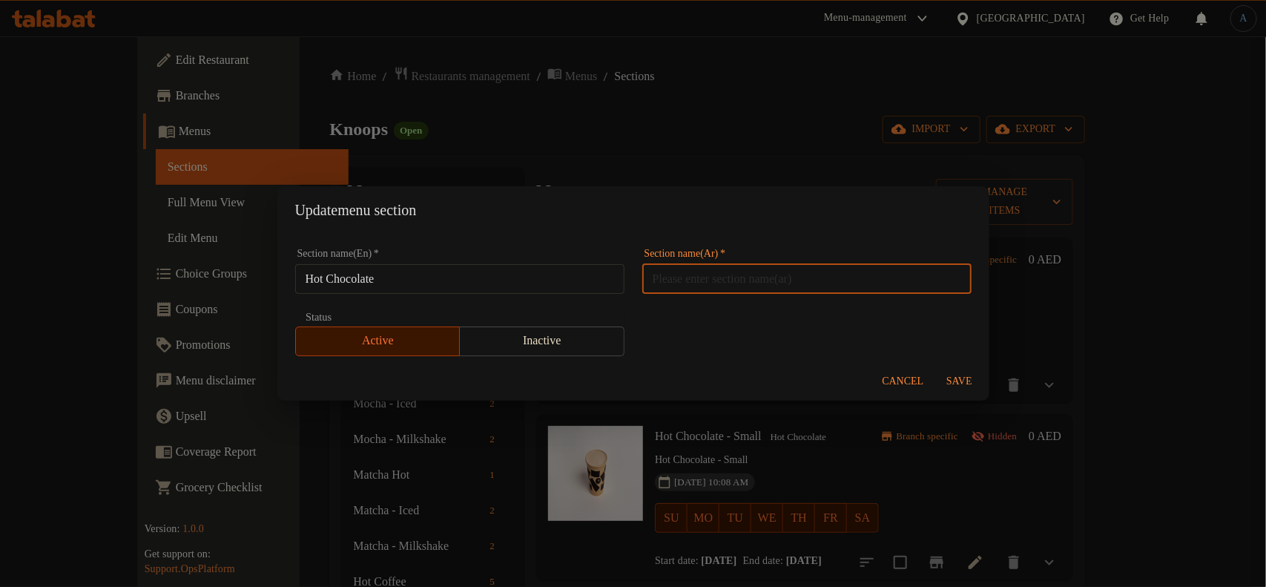
click at [754, 288] on input "text" at bounding box center [806, 279] width 329 height 30
paste input "شوكولاتة ساخنة"
type input "شوكولاتة ساخنة"
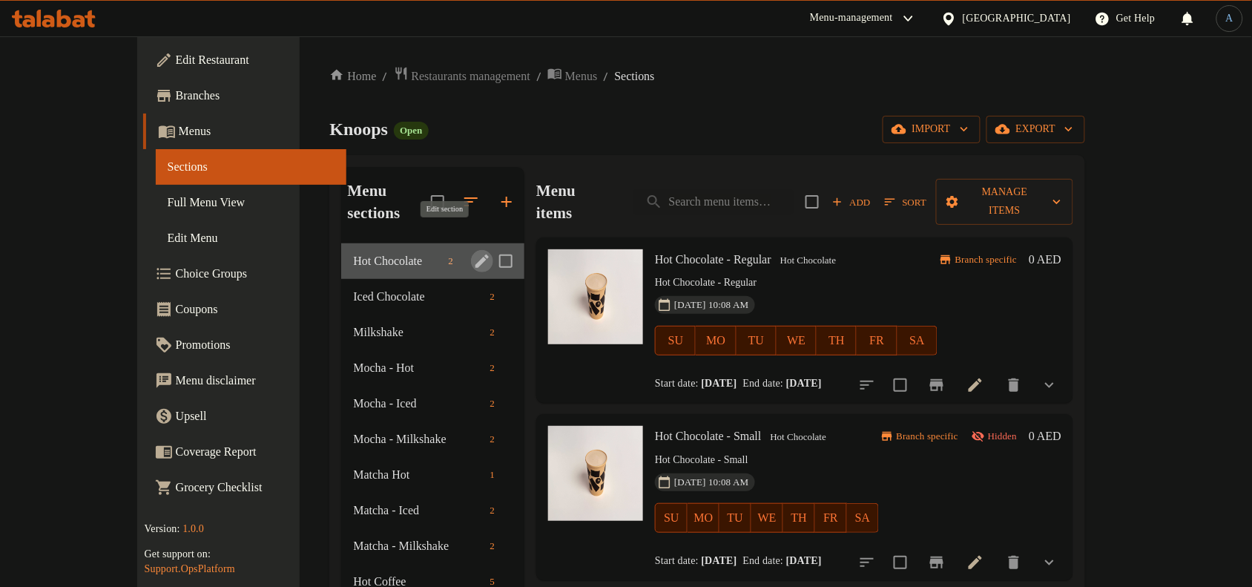
click at [473, 252] on icon "edit" at bounding box center [482, 261] width 18 height 18
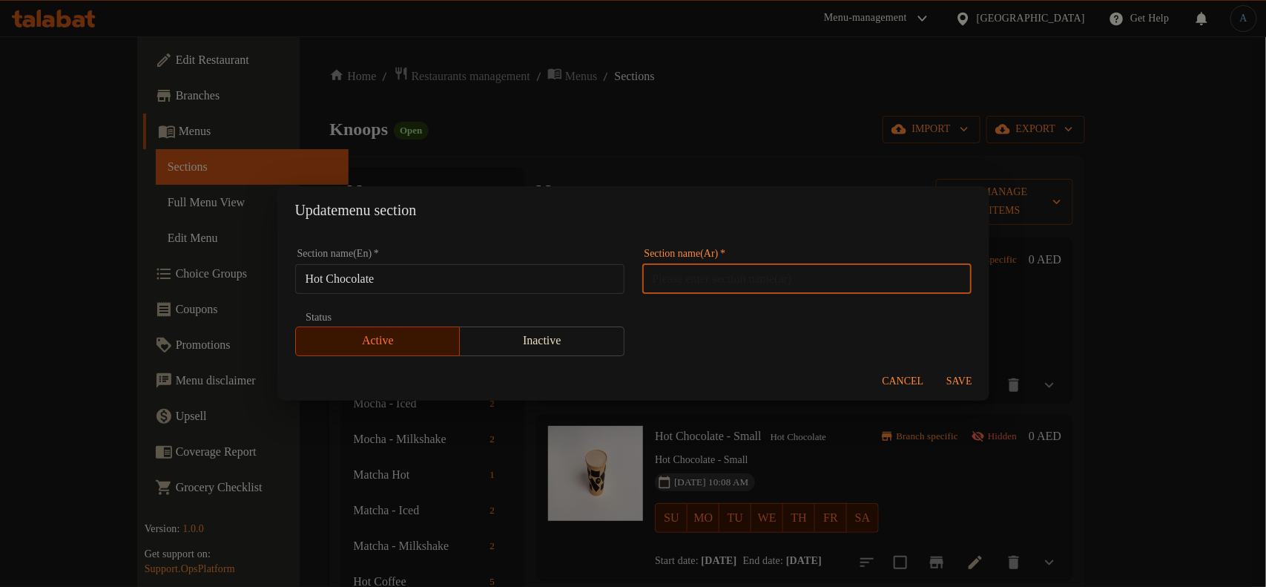
click at [897, 269] on input "text" at bounding box center [806, 279] width 329 height 30
paste input "شوكولاتة ساخنة"
type input "شوكولاتة ساخنة"
click at [902, 305] on div "Section name(En)   * Hot Chocolate Section name(En) * Section name(Ar)   * شوكو…" at bounding box center [633, 302] width 694 height 125
click at [964, 368] on button "Save" at bounding box center [959, 381] width 47 height 27
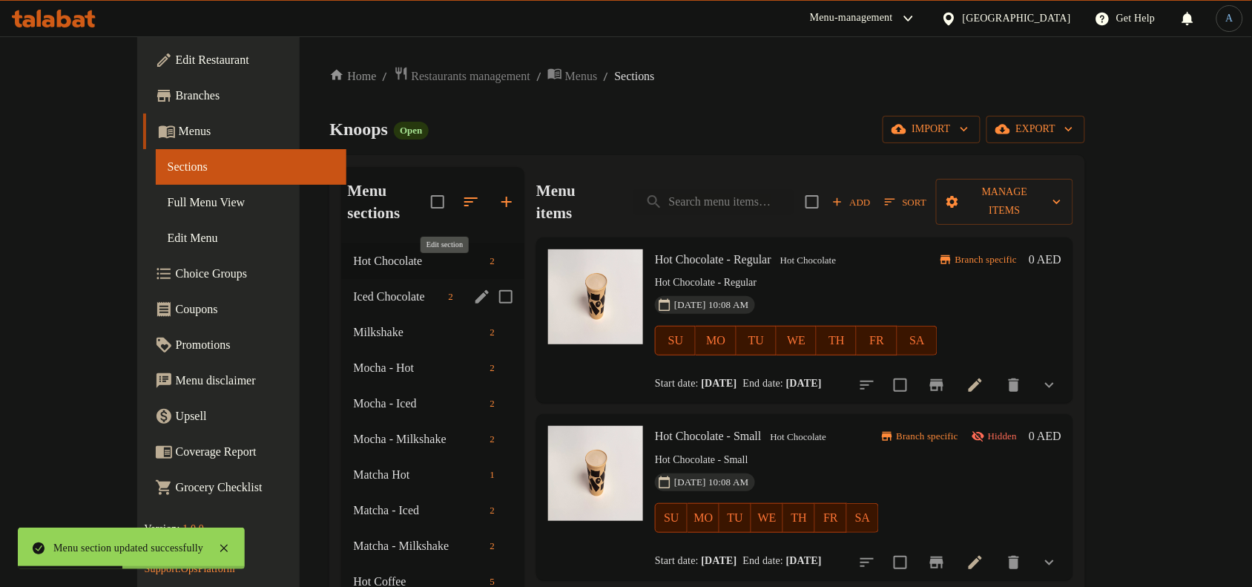
click at [475, 290] on icon "edit" at bounding box center [481, 296] width 13 height 13
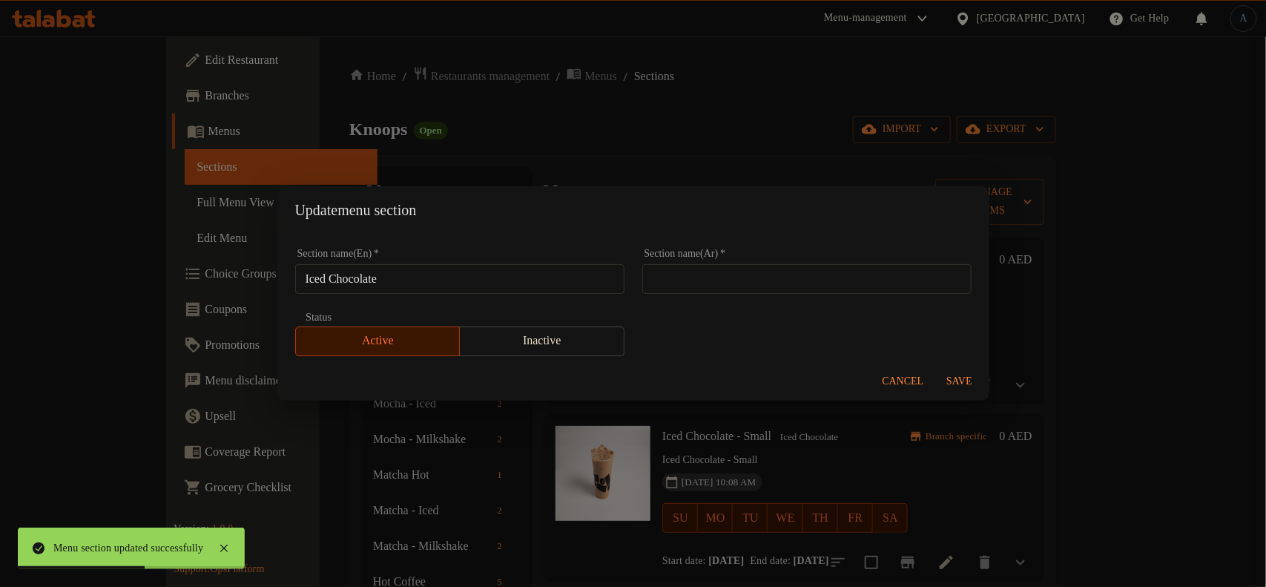
click at [438, 269] on input "Iced Chocolate" at bounding box center [459, 279] width 329 height 30
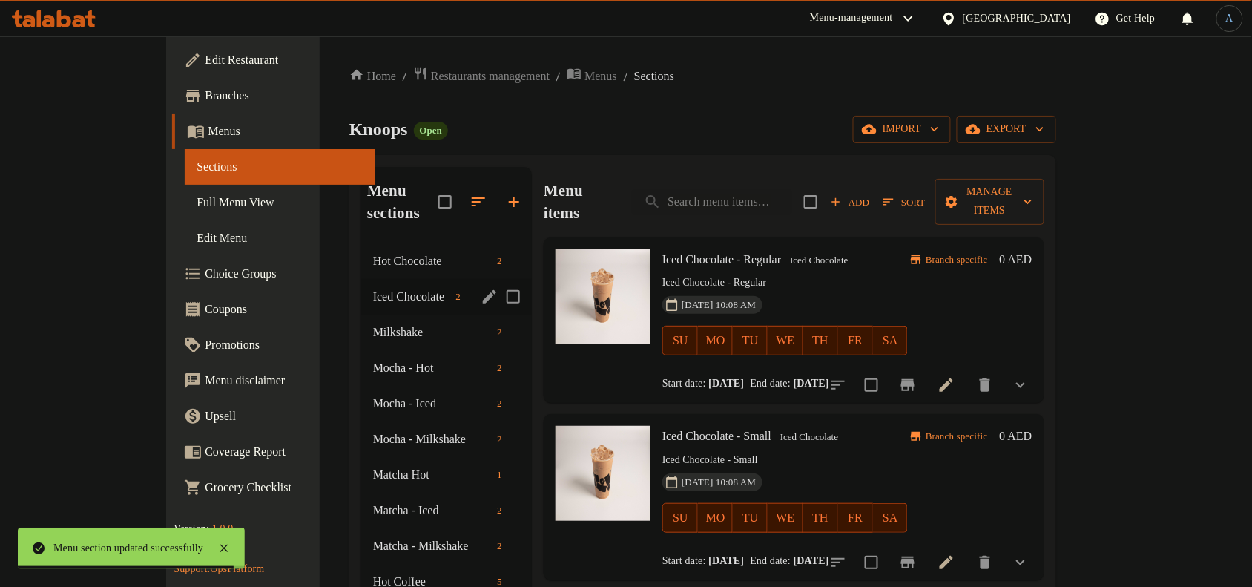
click at [483, 290] on icon "edit" at bounding box center [489, 296] width 13 height 13
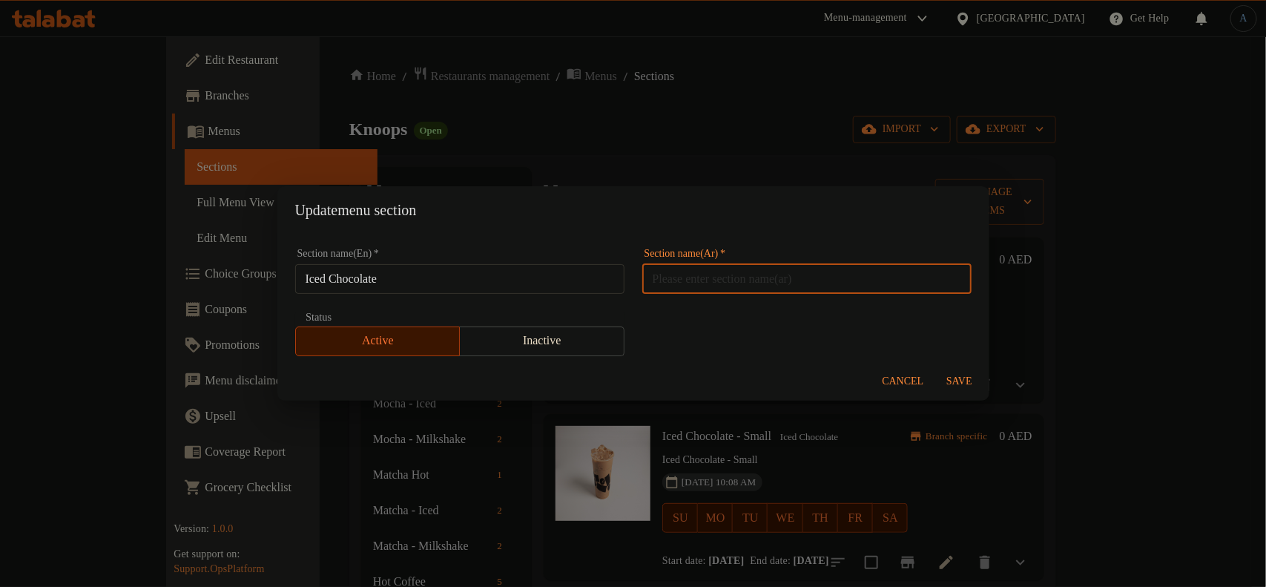
click at [795, 287] on input "text" at bounding box center [806, 279] width 329 height 30
paste input "المشروبات المثلجة"
type input "المشروبات المثلجة"
click at [959, 372] on span "Save" at bounding box center [960, 381] width 36 height 19
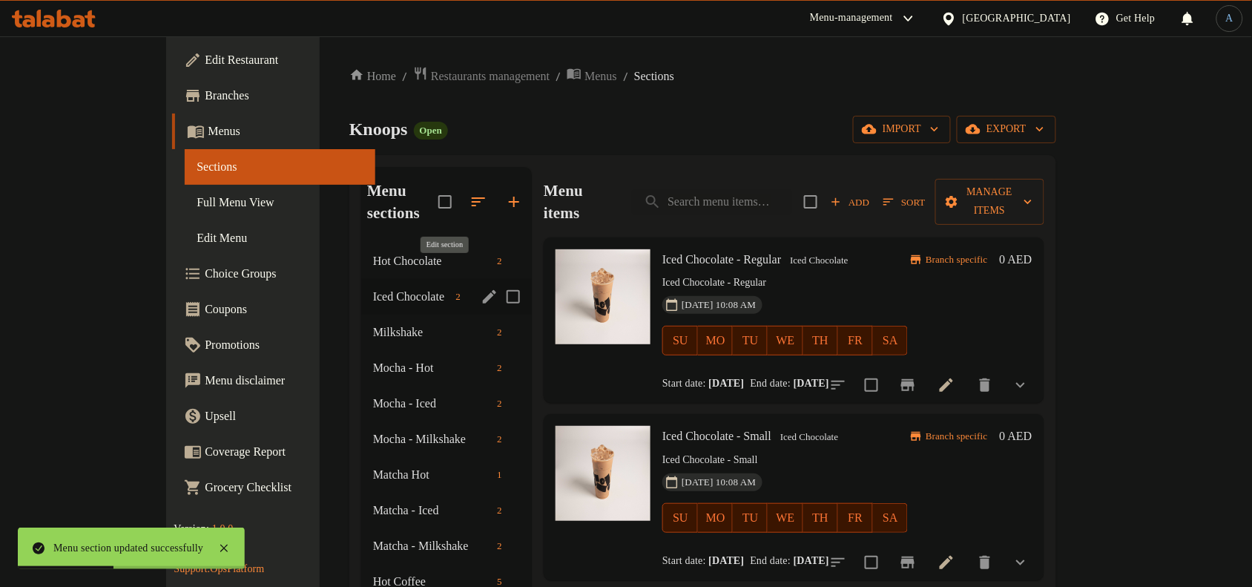
click at [483, 290] on icon "edit" at bounding box center [489, 296] width 13 height 13
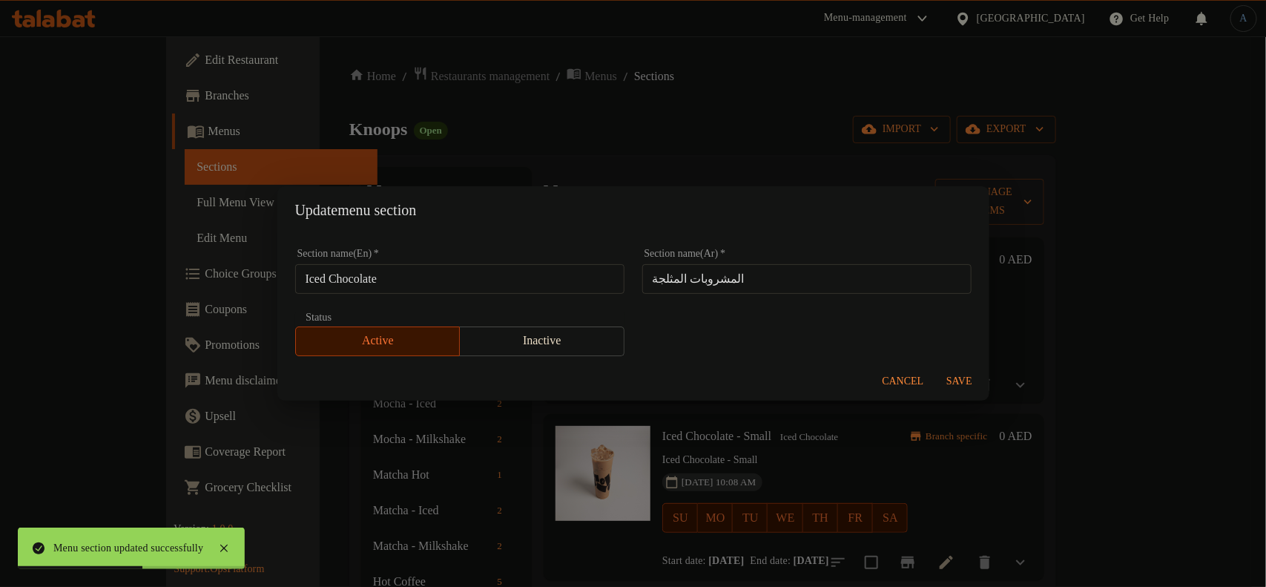
click at [706, 277] on input "المشروبات المثلجة" at bounding box center [806, 279] width 329 height 30
paste input "وكولاتة"
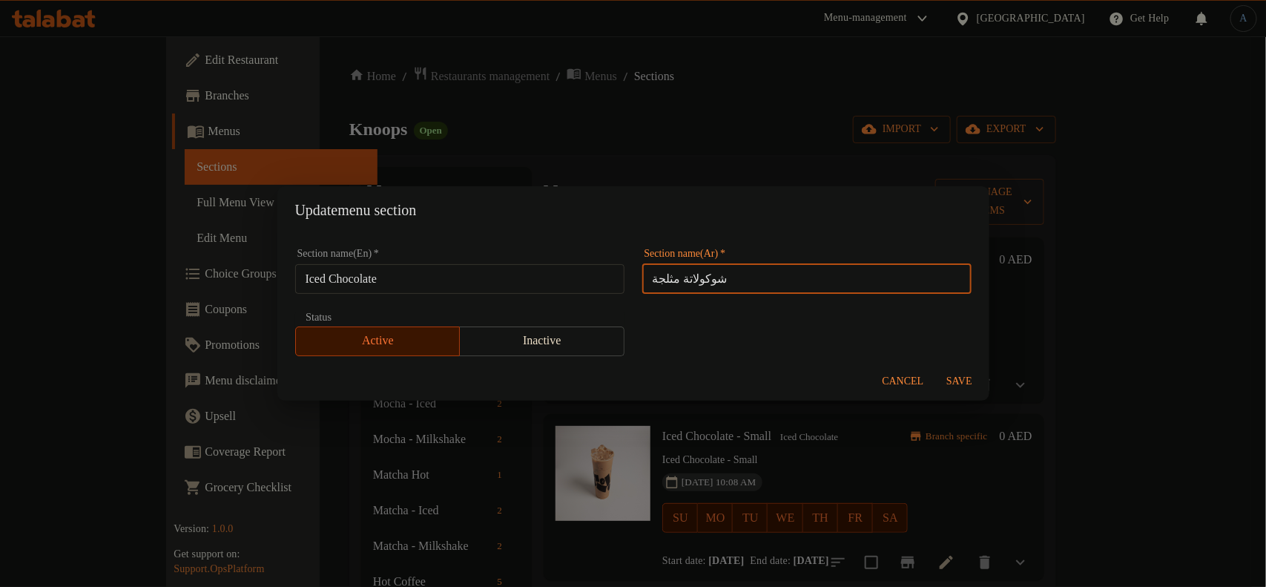
type input "شوكولاتة مثلجة"
click at [952, 377] on span "Save" at bounding box center [960, 381] width 36 height 19
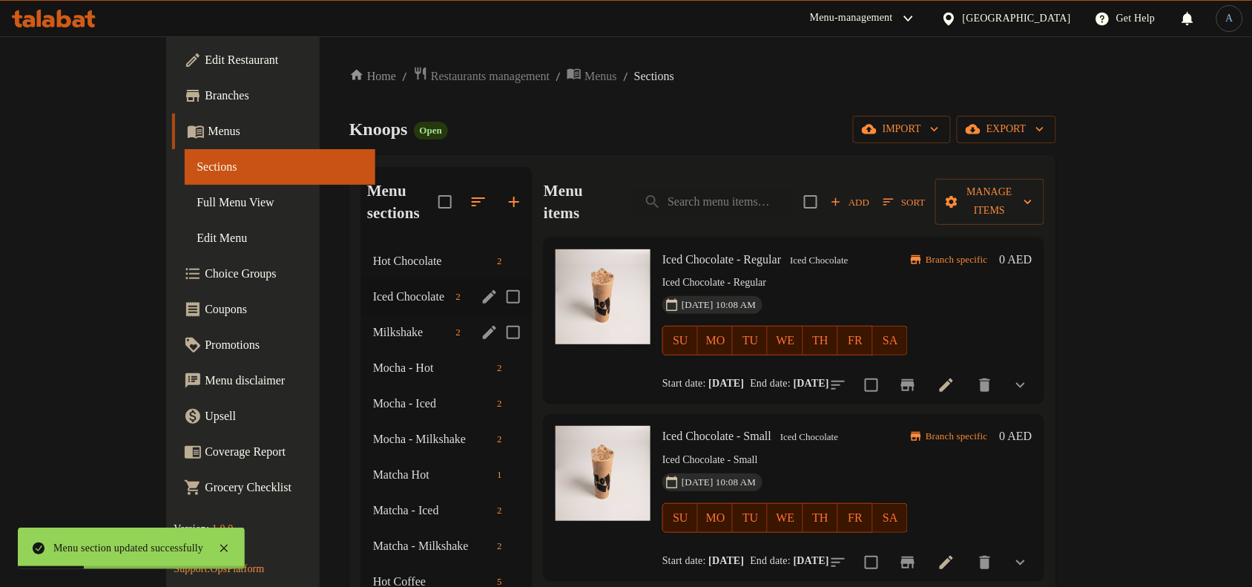
click at [481, 323] on icon "edit" at bounding box center [490, 332] width 18 height 18
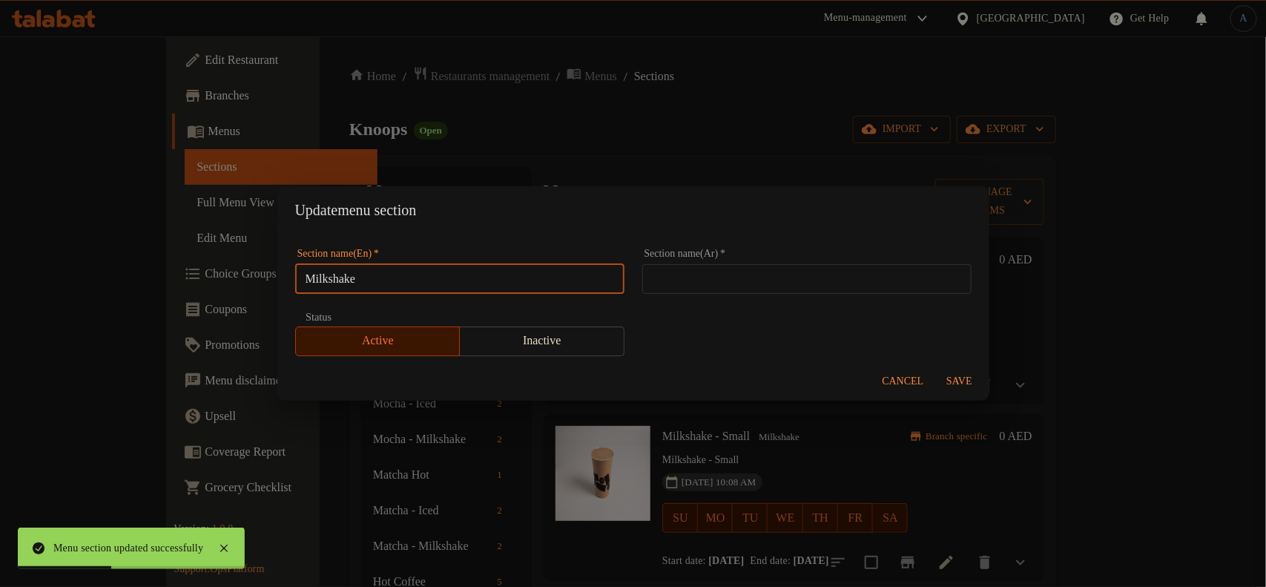
click at [476, 284] on input "Milkshake" at bounding box center [459, 279] width 329 height 30
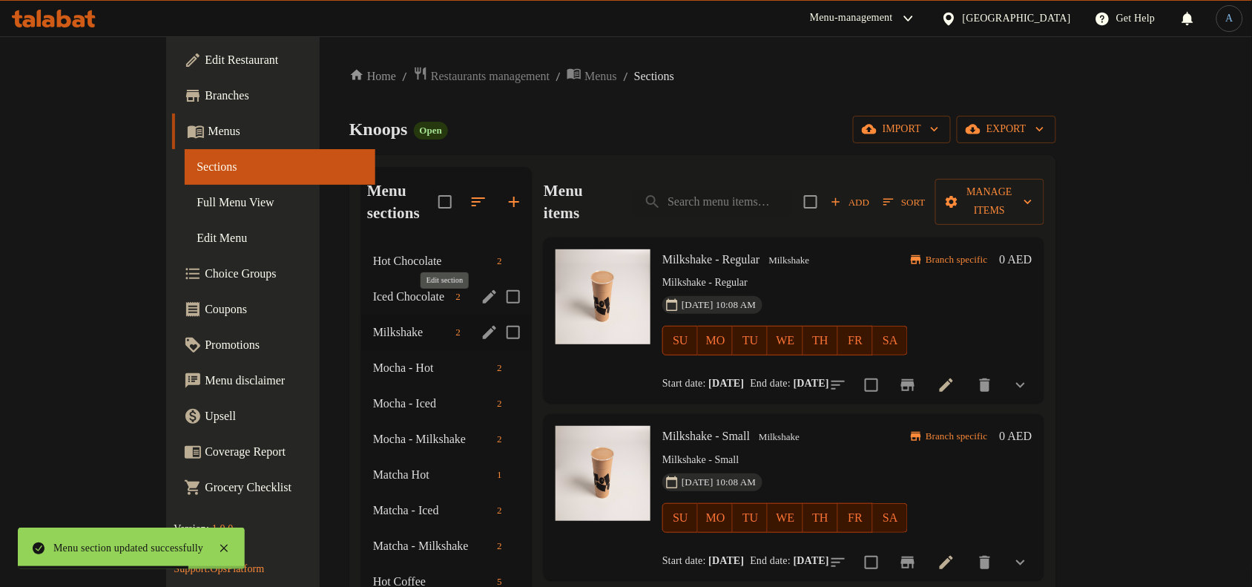
click at [483, 326] on icon "edit" at bounding box center [489, 332] width 13 height 13
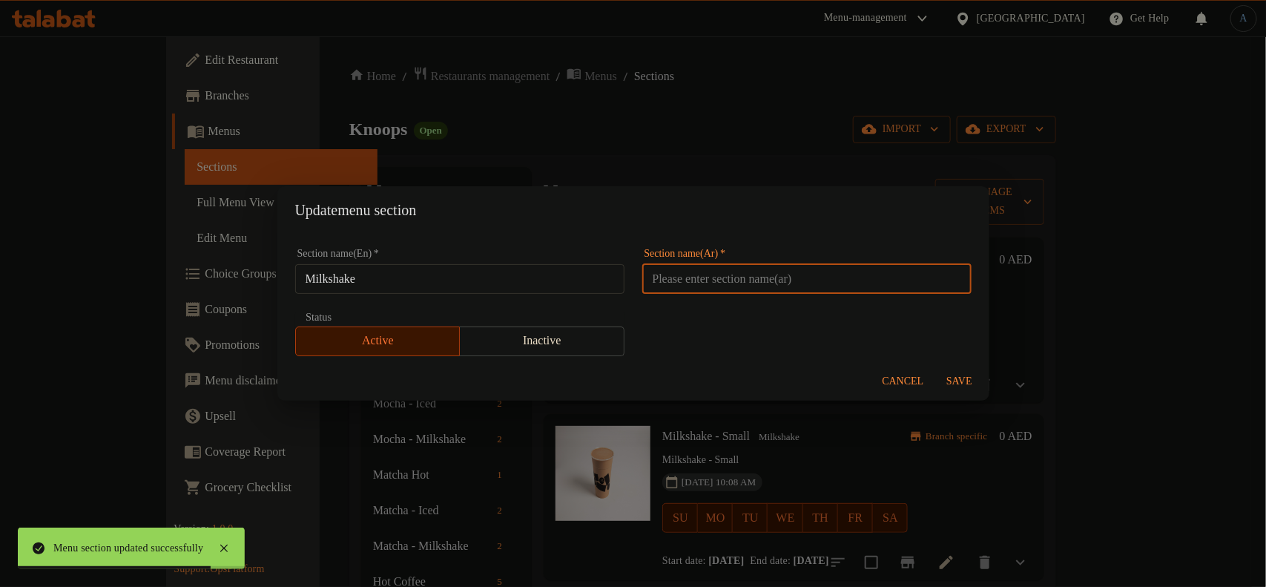
click at [840, 286] on input "text" at bounding box center [806, 279] width 329 height 30
paste input "ميلك شيك"
type input "ميلك شيك"
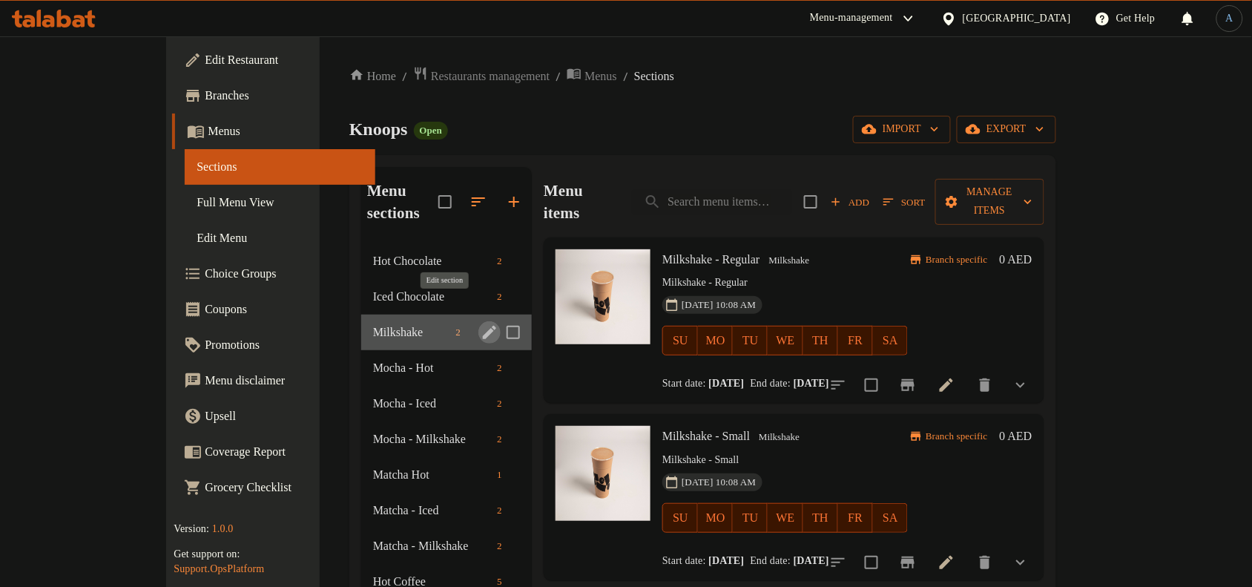
click at [483, 326] on icon "edit" at bounding box center [489, 332] width 13 height 13
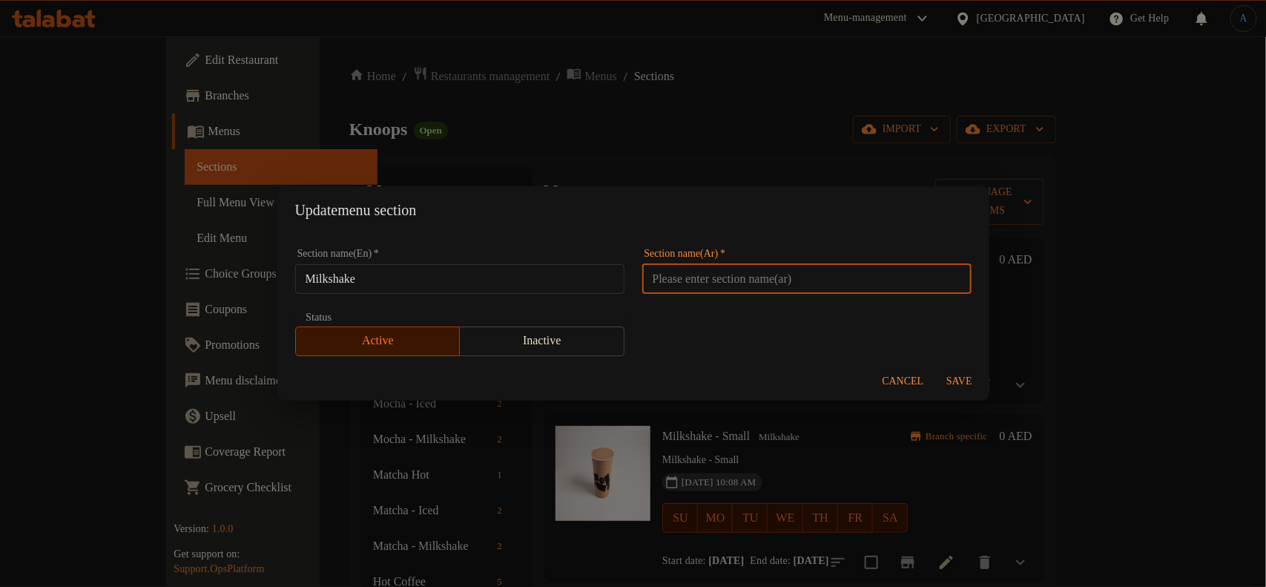
click at [696, 275] on input "text" at bounding box center [806, 279] width 329 height 30
paste input "ميلك شيك"
click at [734, 277] on input "ميلك شيك" at bounding box center [806, 279] width 329 height 30
type input "ميلك شيك"
click at [960, 375] on span "Save" at bounding box center [960, 381] width 36 height 19
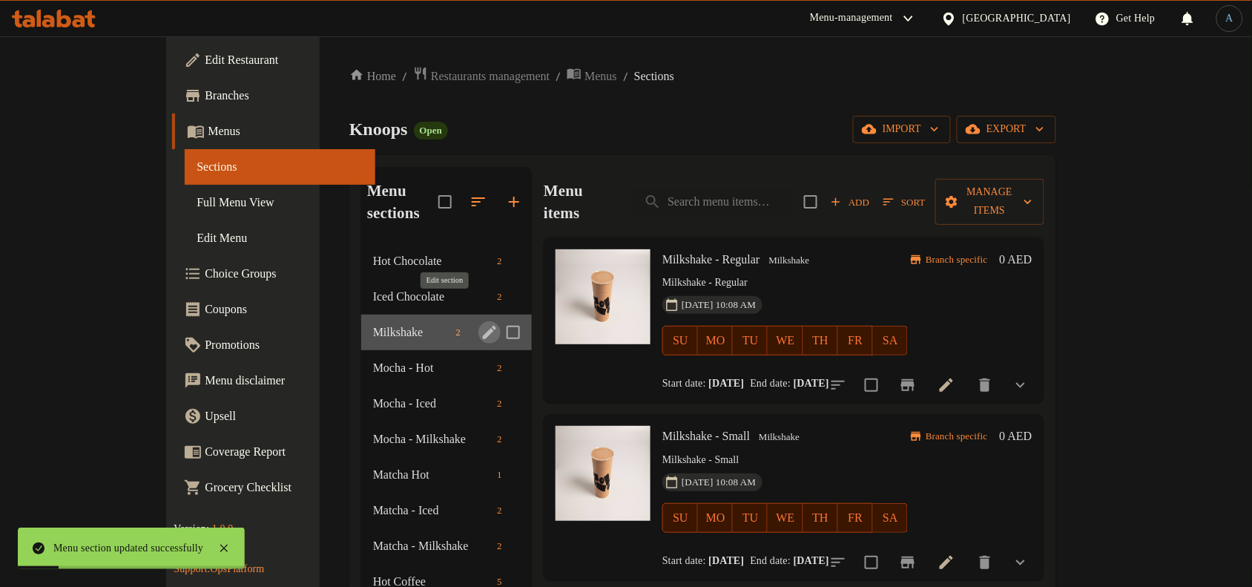
click at [483, 326] on icon "edit" at bounding box center [489, 332] width 13 height 13
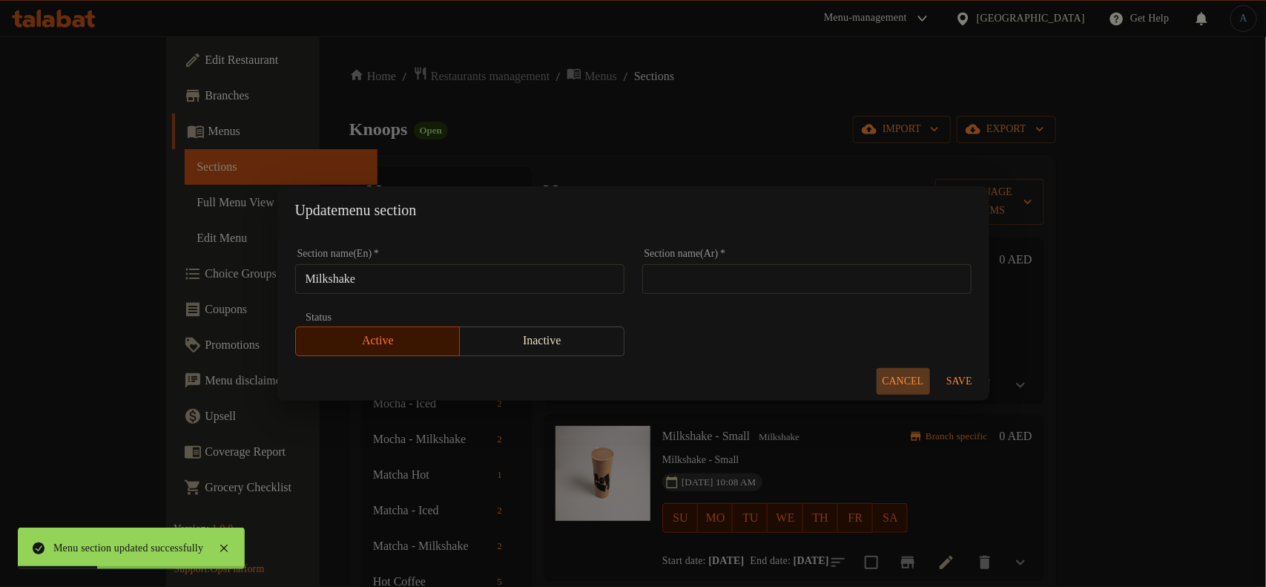
click at [910, 383] on span "Cancel" at bounding box center [904, 381] width 42 height 19
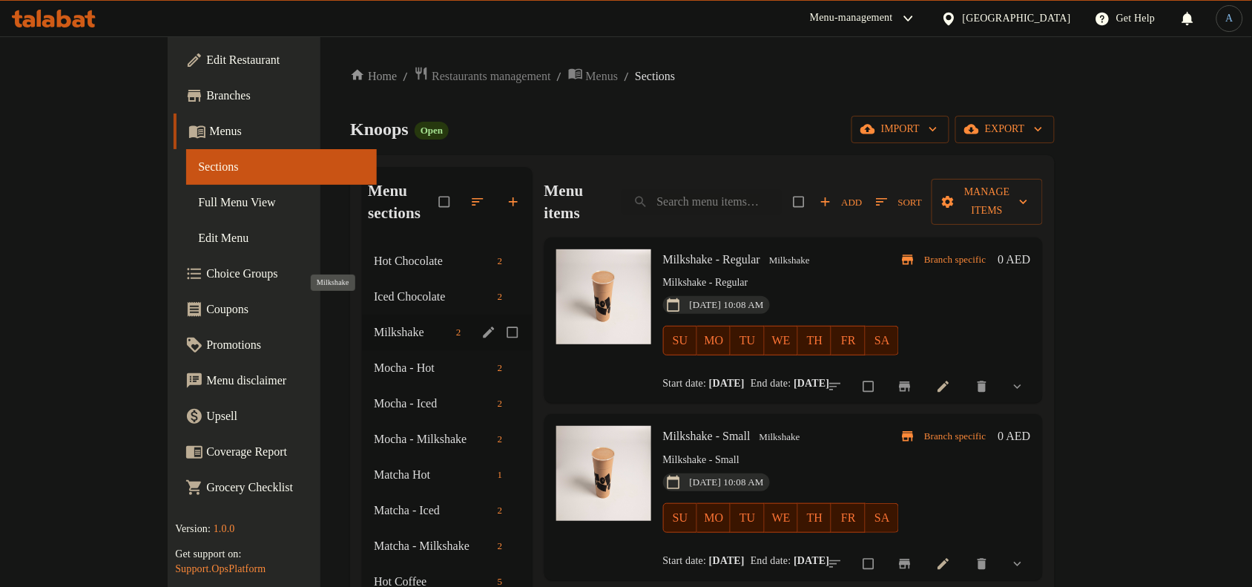
click at [374, 323] on span "Milkshake" at bounding box center [412, 332] width 76 height 18
click at [481, 325] on icon "edit" at bounding box center [488, 332] width 15 height 15
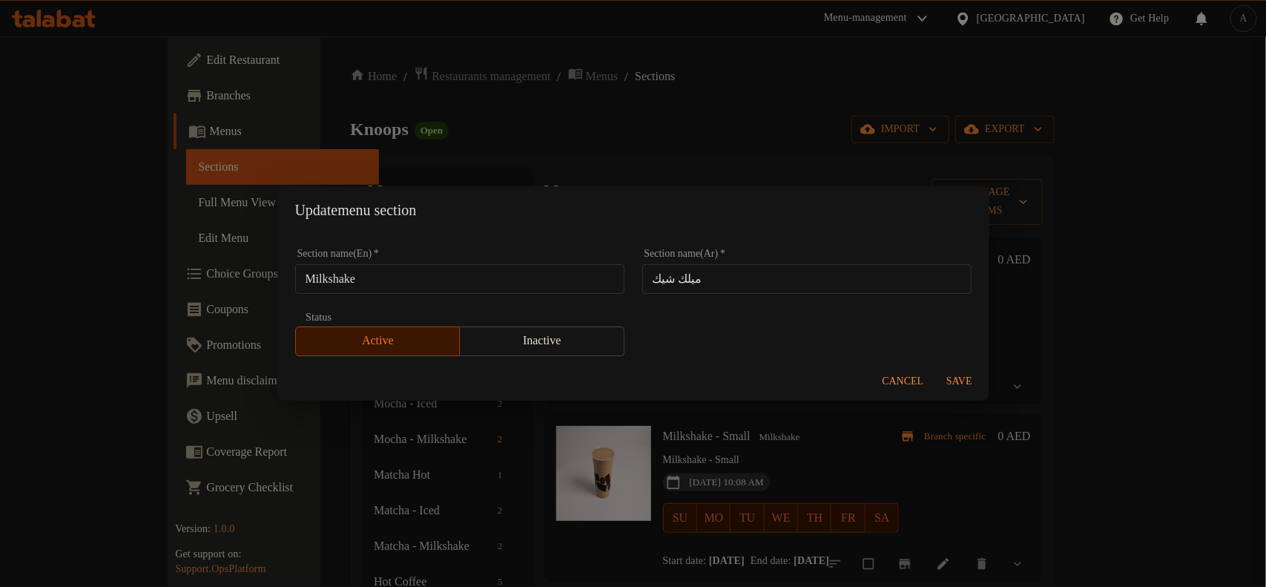
click at [903, 380] on span "Cancel" at bounding box center [904, 381] width 42 height 19
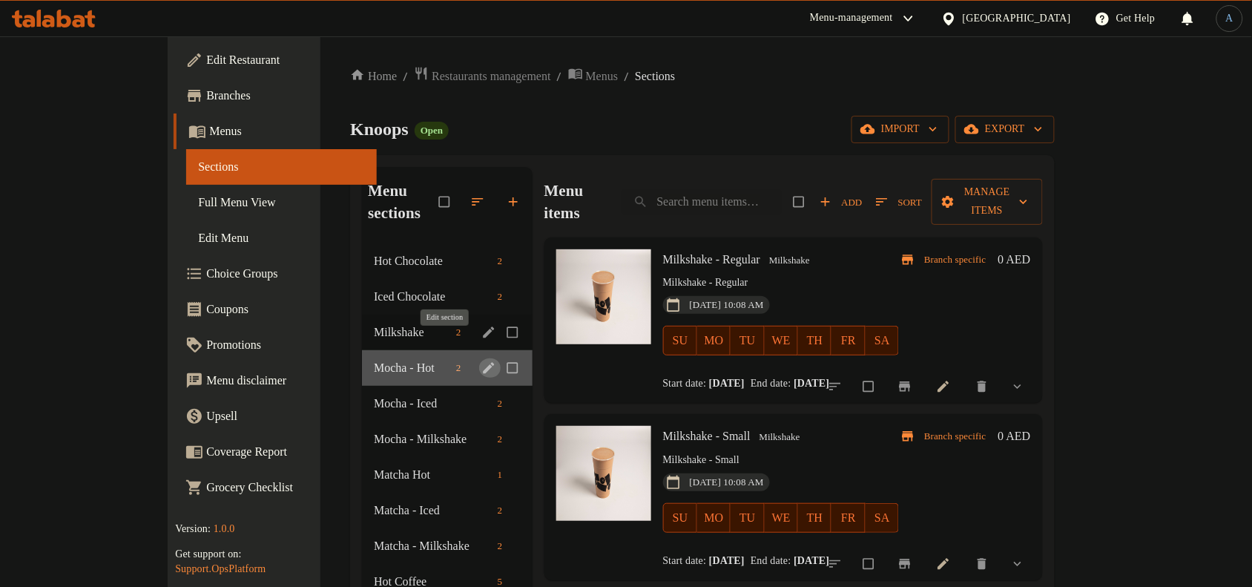
click at [483, 362] on icon "edit" at bounding box center [488, 367] width 11 height 11
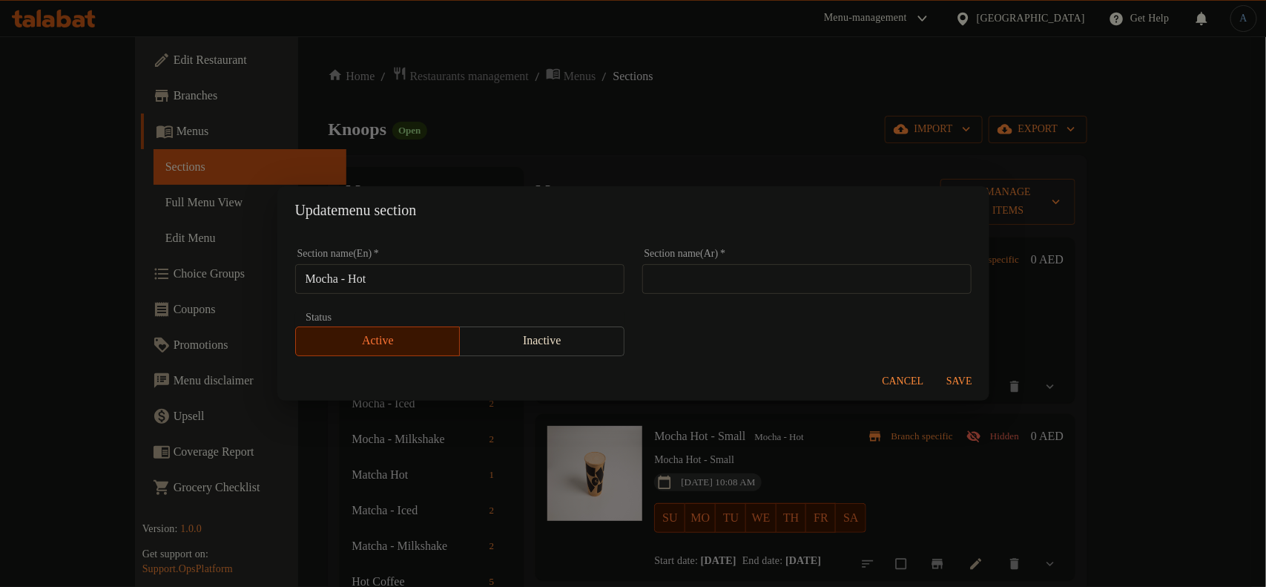
click at [441, 279] on input "Mocha - Hot" at bounding box center [459, 279] width 329 height 30
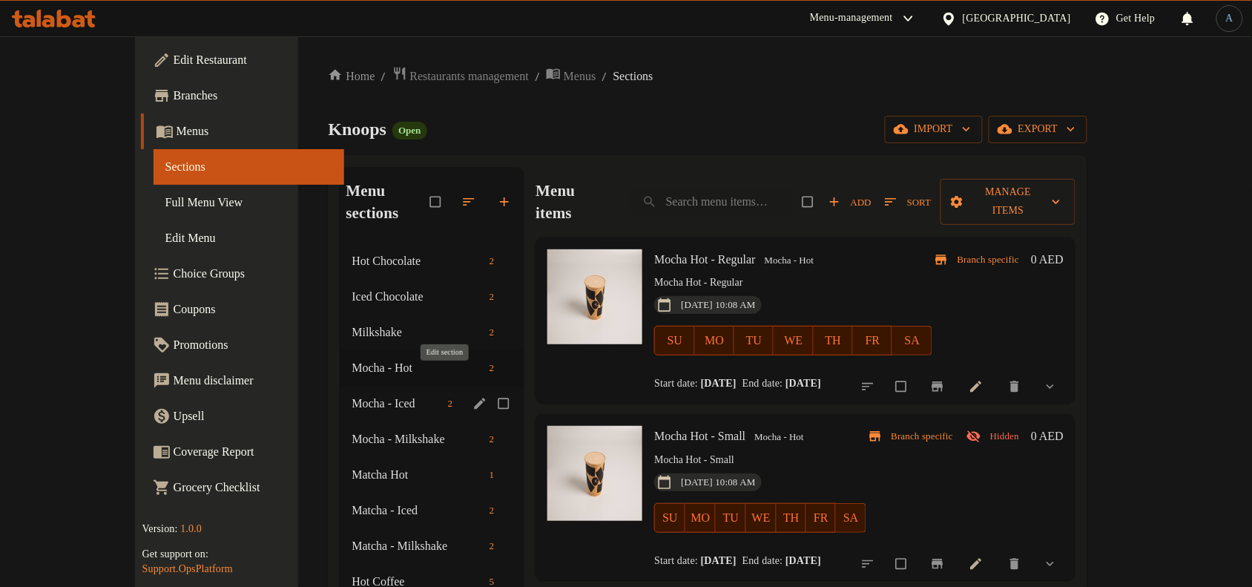
click at [472, 396] on icon "edit" at bounding box center [479, 403] width 15 height 15
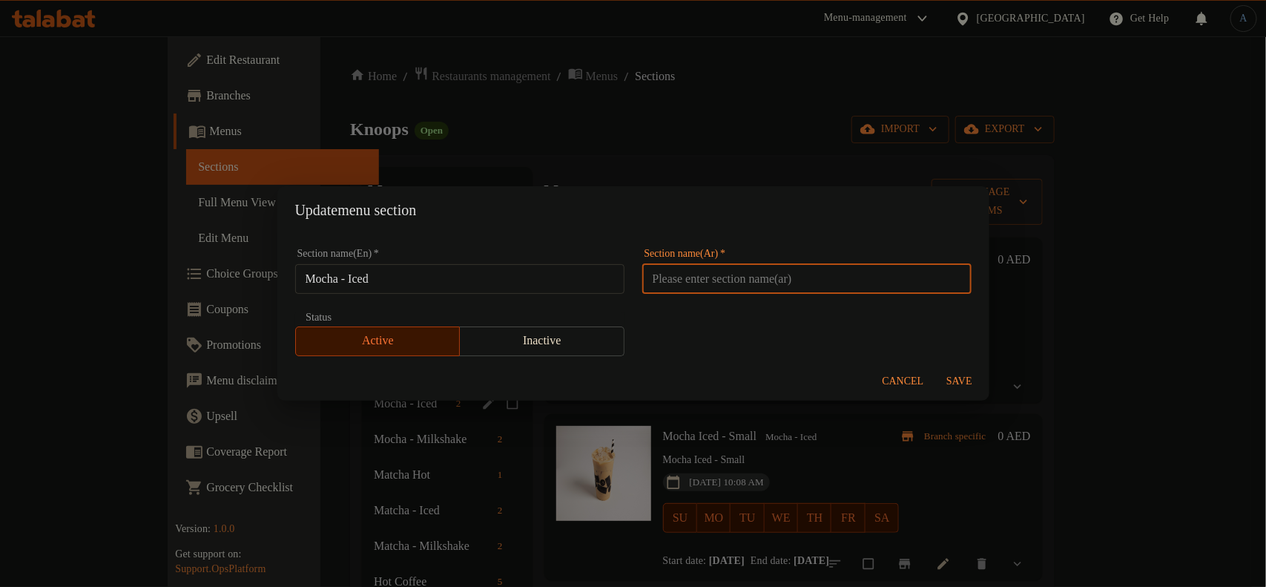
click at [677, 282] on input "text" at bounding box center [806, 279] width 329 height 30
paste input "موكا - ساخن"
type input "موكا - ساخن"
click at [900, 386] on span "Cancel" at bounding box center [904, 381] width 42 height 19
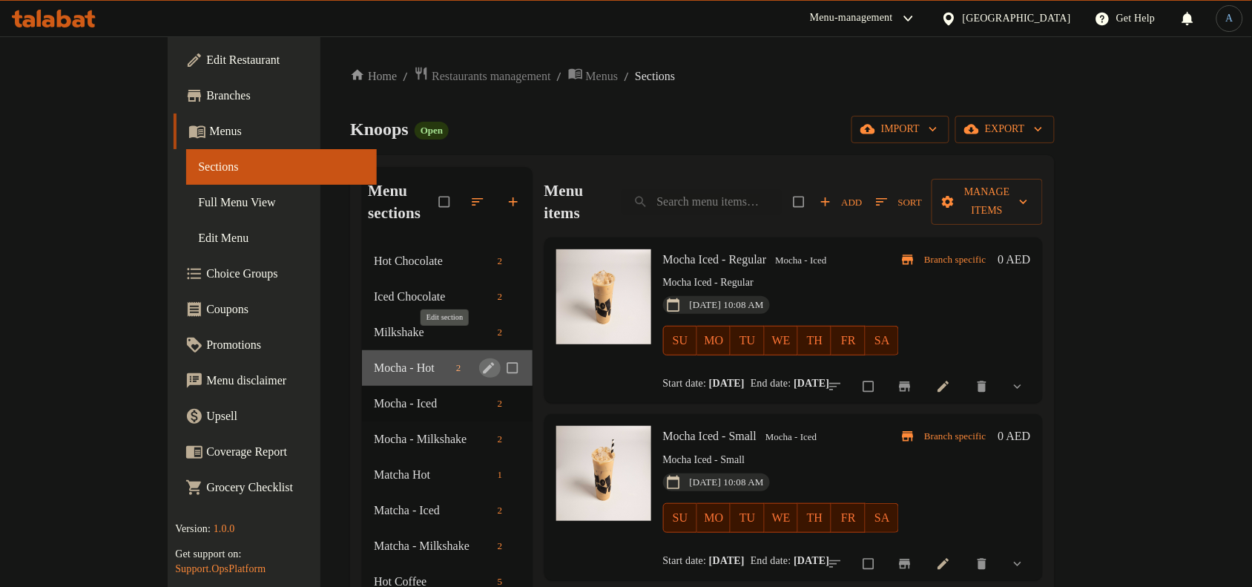
click at [481, 360] on icon "edit" at bounding box center [488, 367] width 15 height 15
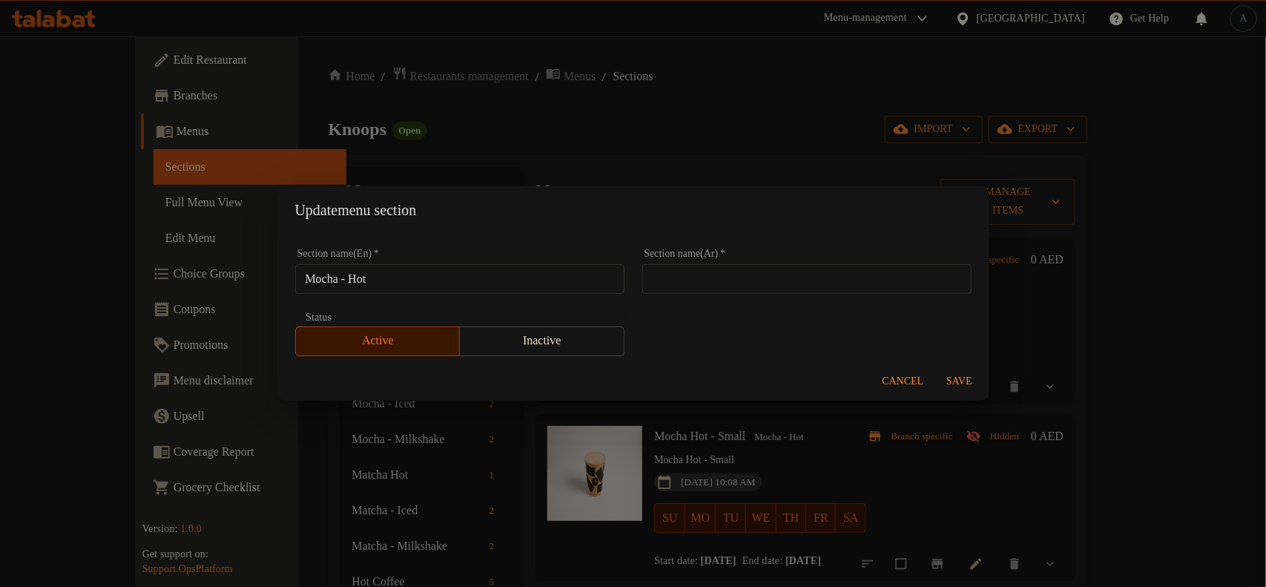
click at [671, 282] on input "text" at bounding box center [806, 279] width 329 height 30
paste input "موكا - ساخن"
type input "موكا - ساخن"
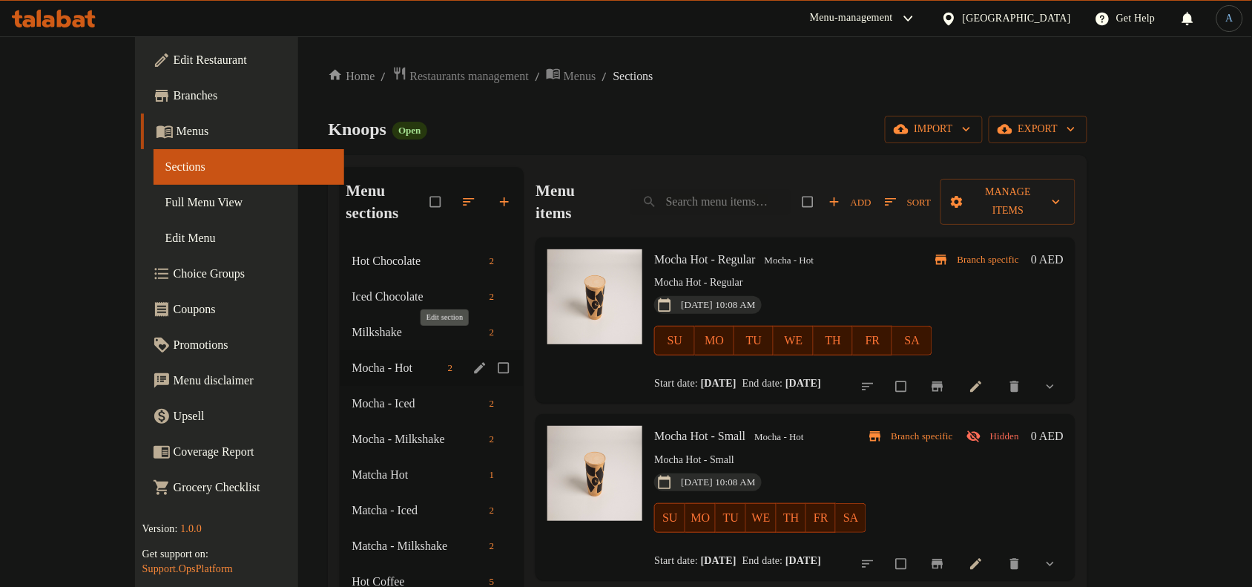
click at [472, 360] on icon "edit" at bounding box center [479, 367] width 15 height 15
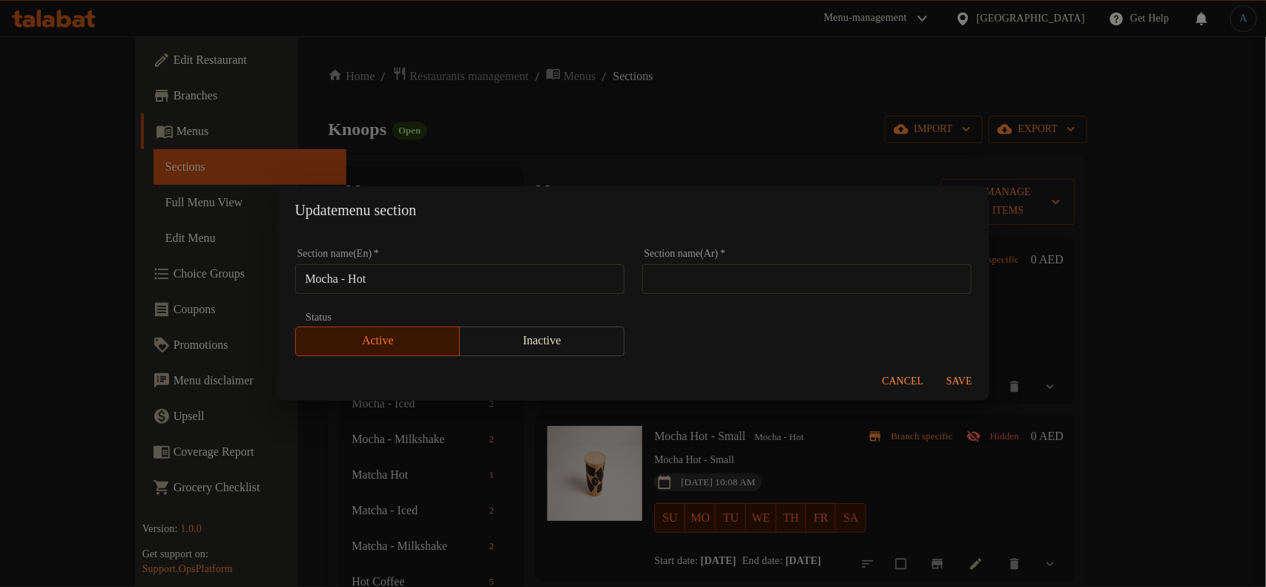
click at [731, 256] on div "Section name(Ar)   * Section name(Ar) *" at bounding box center [806, 270] width 329 height 45
click at [728, 277] on input "text" at bounding box center [806, 279] width 329 height 30
paste input "موكا - ساخن"
click at [728, 277] on input "موكا - ساخن" at bounding box center [806, 279] width 329 height 30
type input "موكا - ساخن"
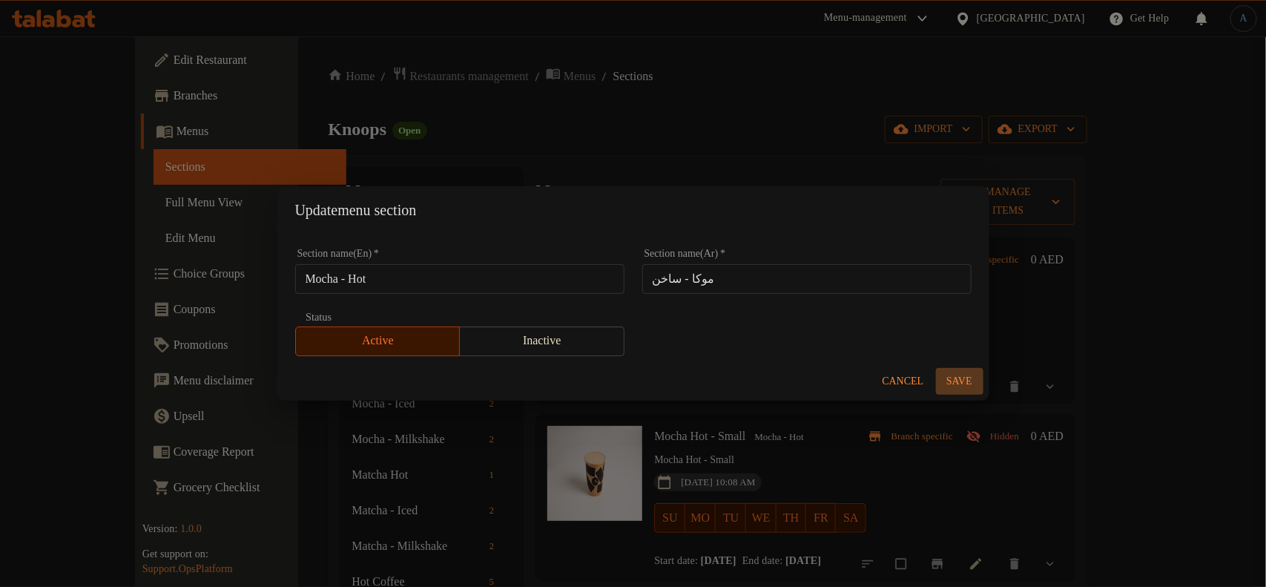
click at [953, 377] on span "Save" at bounding box center [960, 381] width 36 height 19
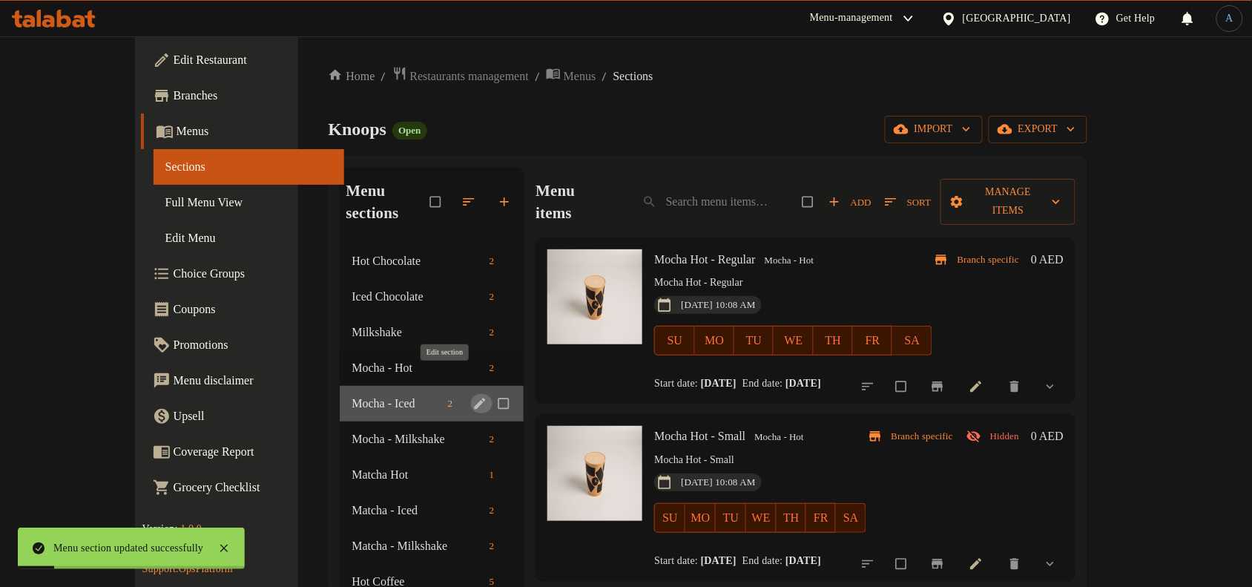
click at [475, 398] on icon "edit" at bounding box center [480, 403] width 11 height 11
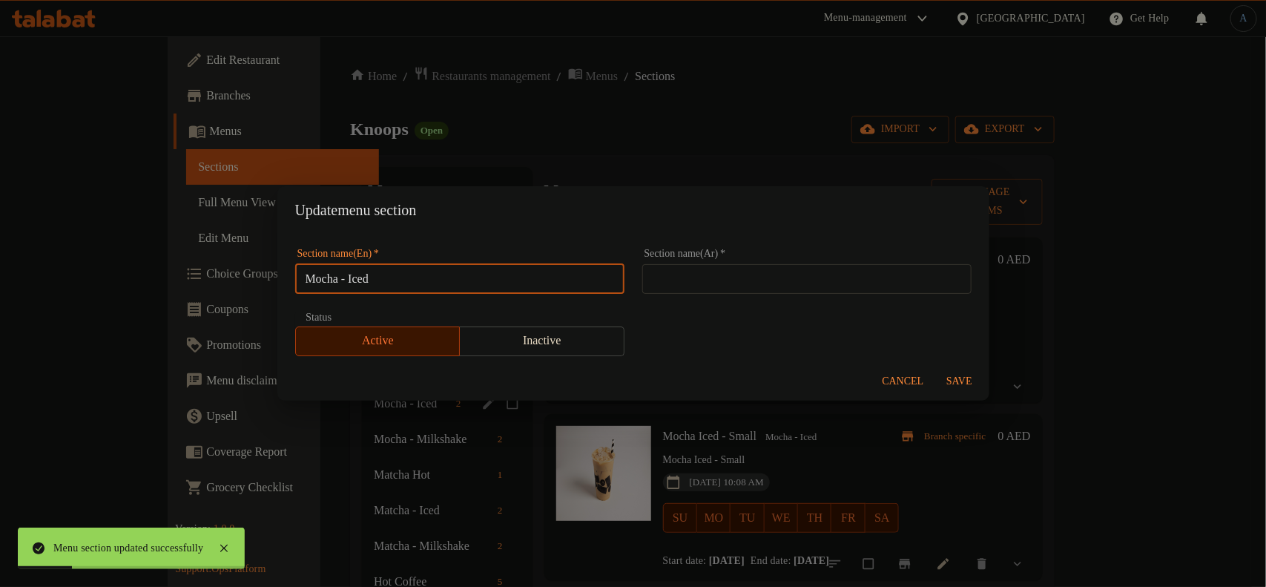
click at [472, 283] on input "Mocha - Iced" at bounding box center [459, 279] width 329 height 30
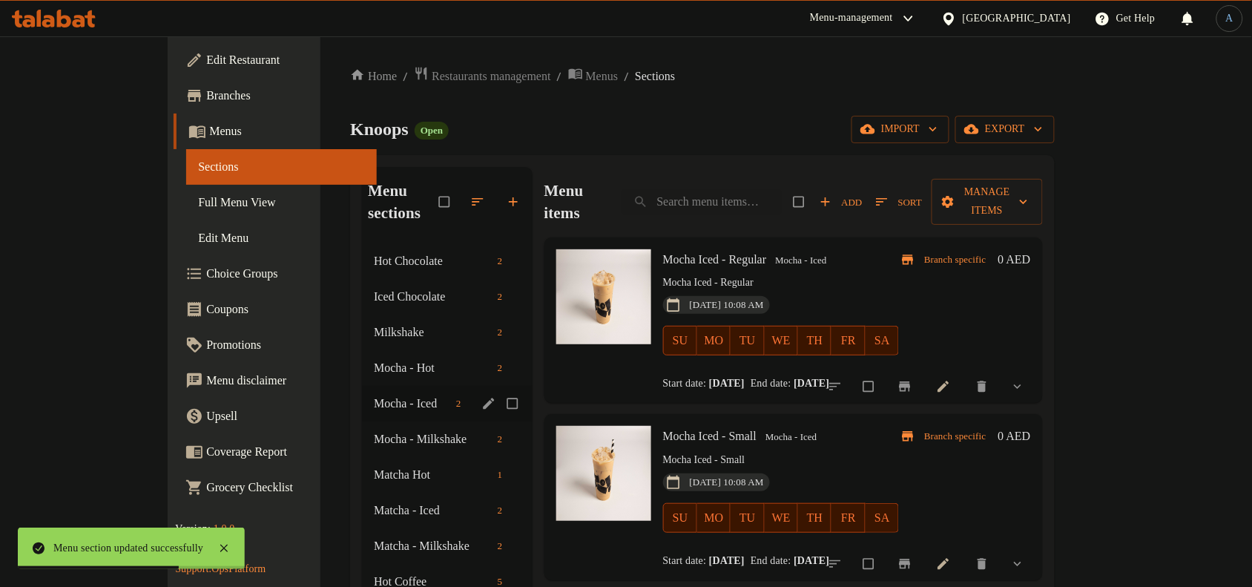
click at [483, 398] on icon "edit" at bounding box center [488, 403] width 11 height 11
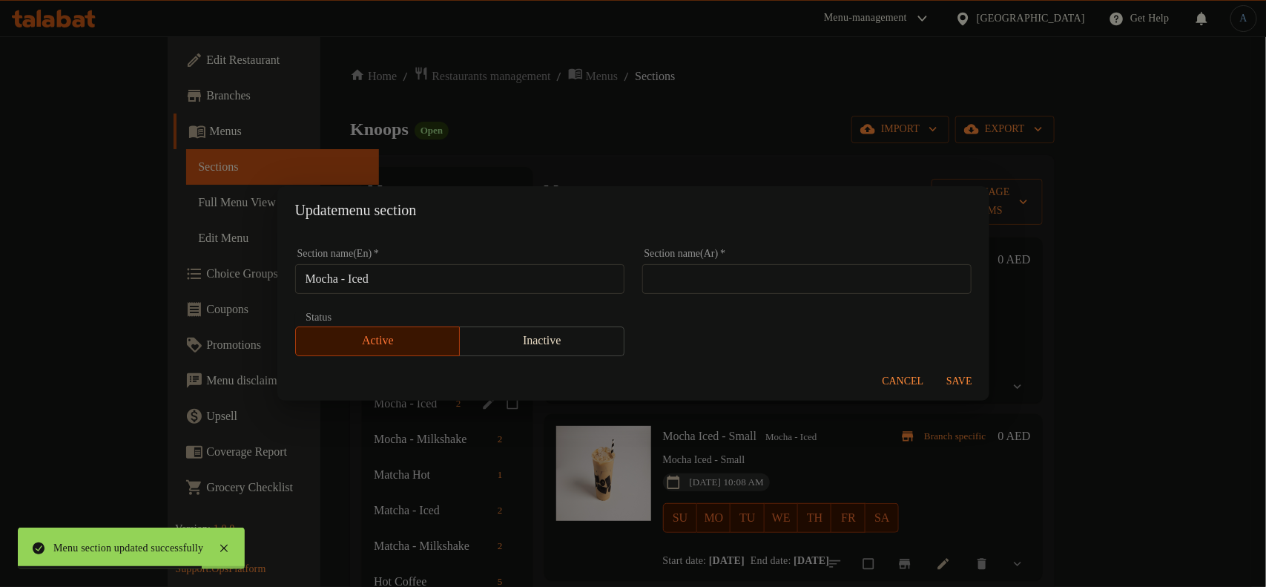
click at [698, 294] on div "Section name(Ar)   * Section name(Ar) *" at bounding box center [806, 271] width 347 height 63
click at [703, 294] on div "Section name(Ar)   * Section name(Ar) *" at bounding box center [806, 271] width 347 height 63
click at [701, 287] on input "text" at bounding box center [806, 279] width 329 height 30
paste input "موكا - مثلج"
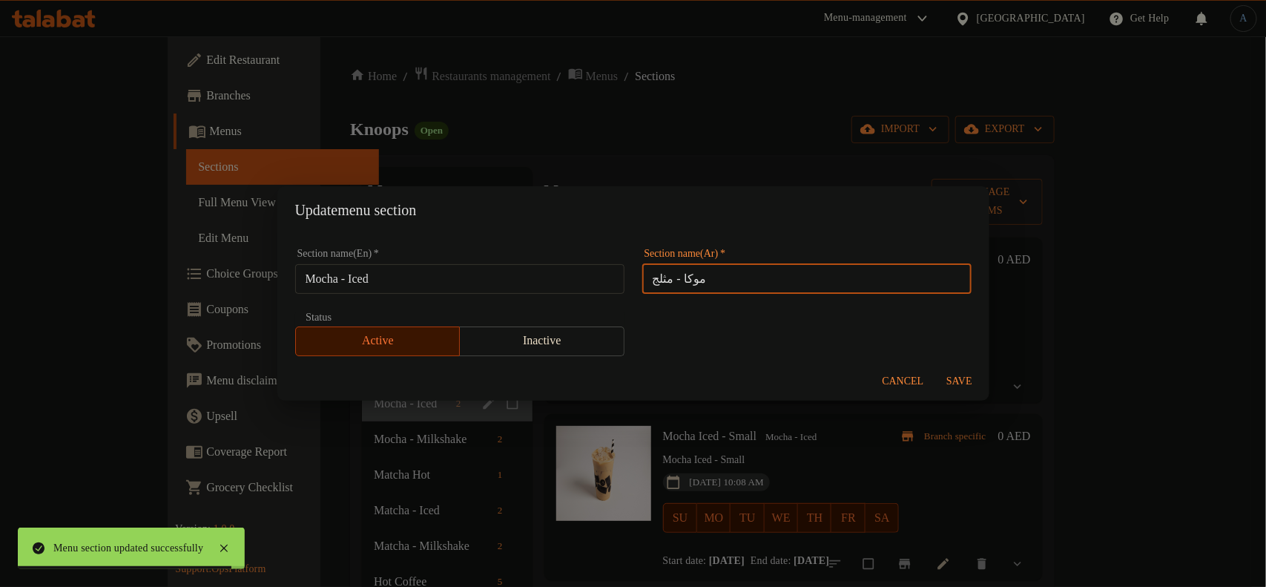
click at [709, 277] on input "موكا - مثلج" at bounding box center [806, 279] width 329 height 30
type input "موكا - مثلج"
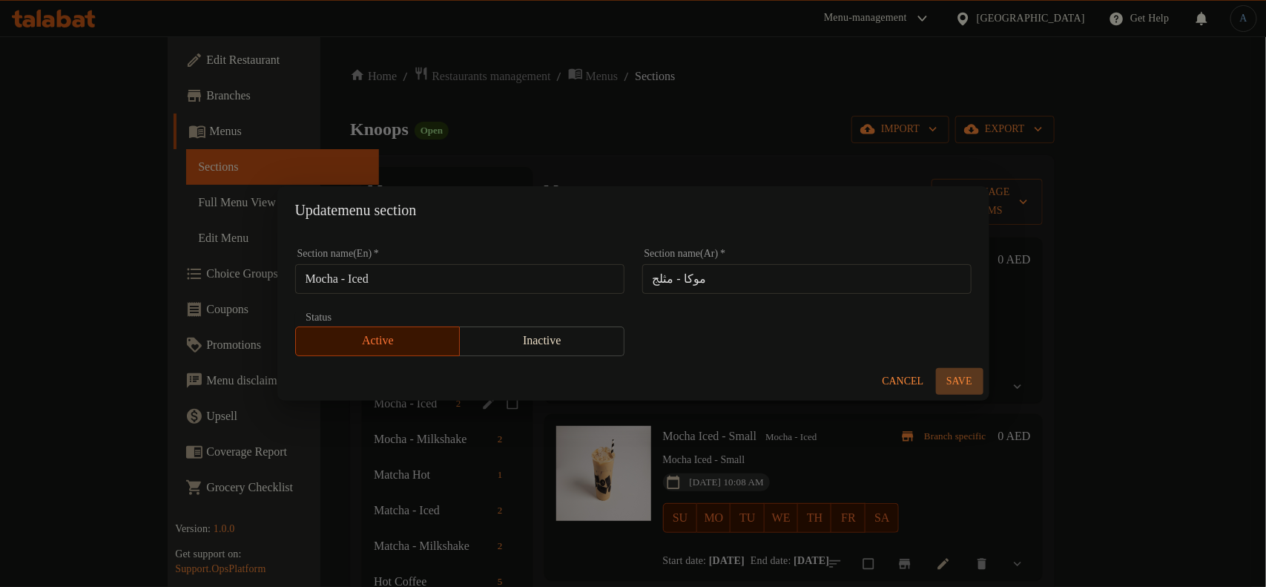
click at [966, 375] on span "Save" at bounding box center [960, 381] width 36 height 19
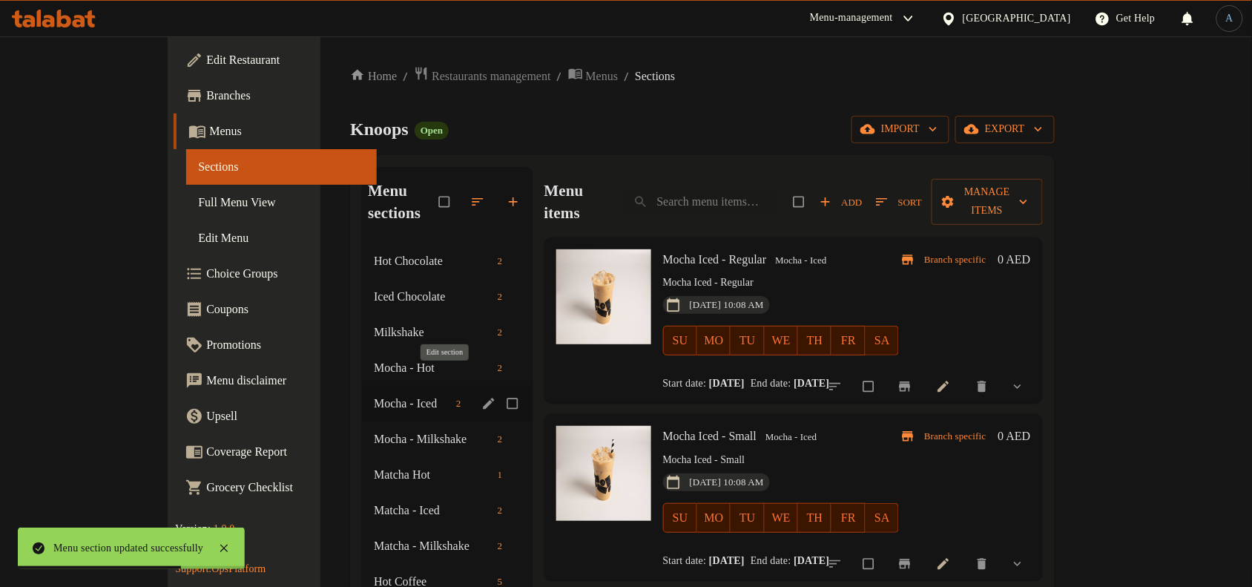
click at [483, 398] on icon "edit" at bounding box center [488, 403] width 11 height 11
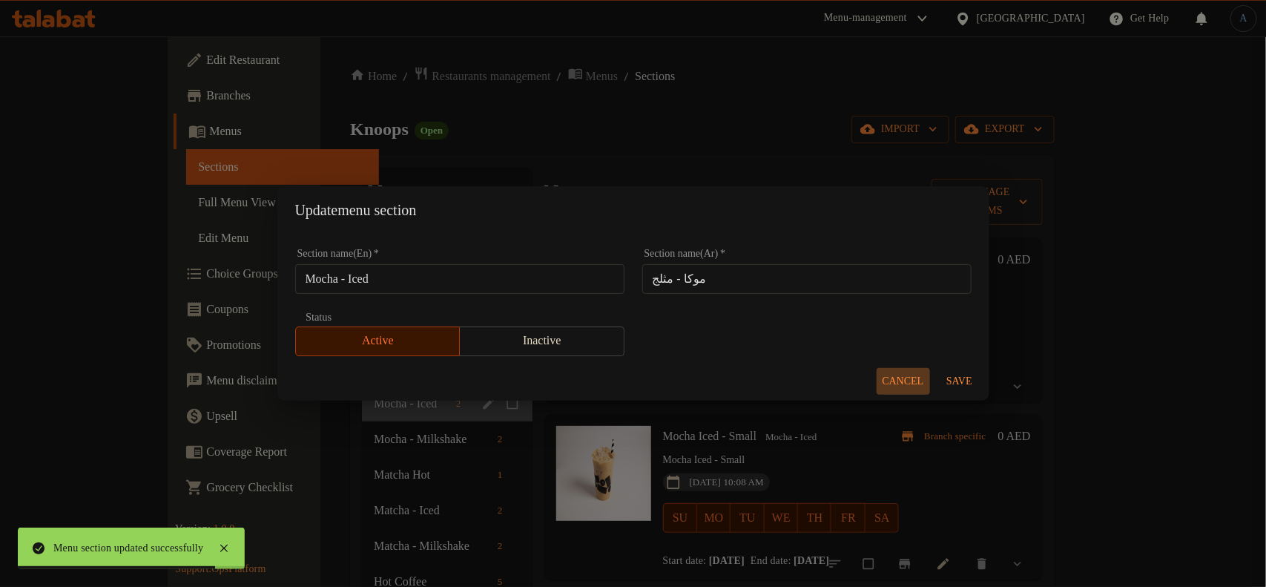
click at [902, 372] on span "Cancel" at bounding box center [904, 381] width 42 height 19
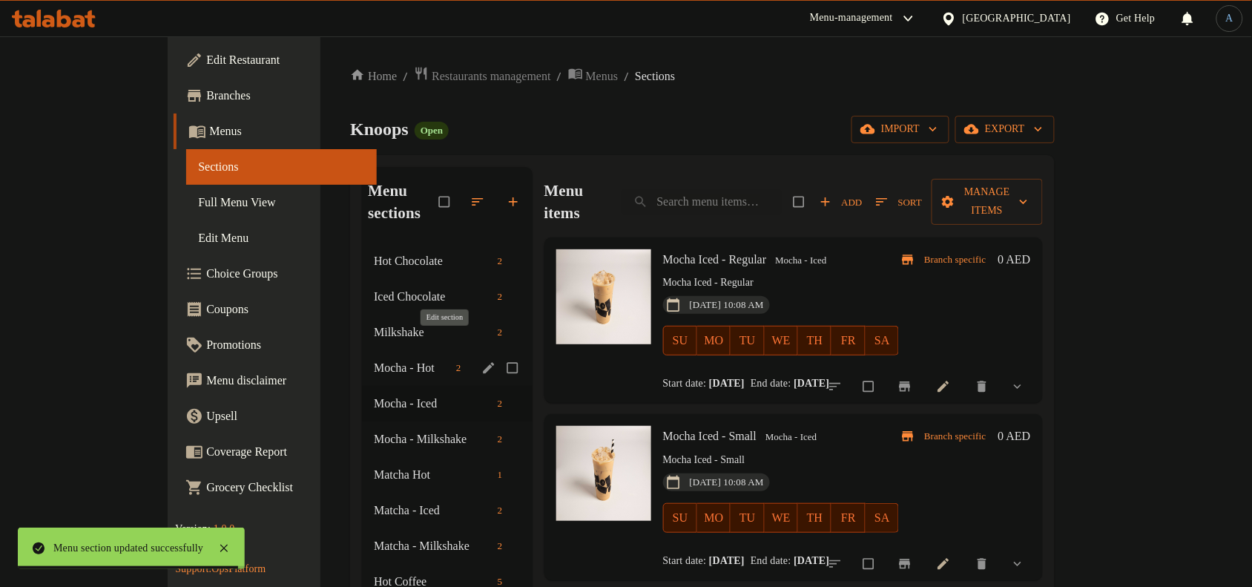
click at [483, 362] on icon "edit" at bounding box center [488, 367] width 11 height 11
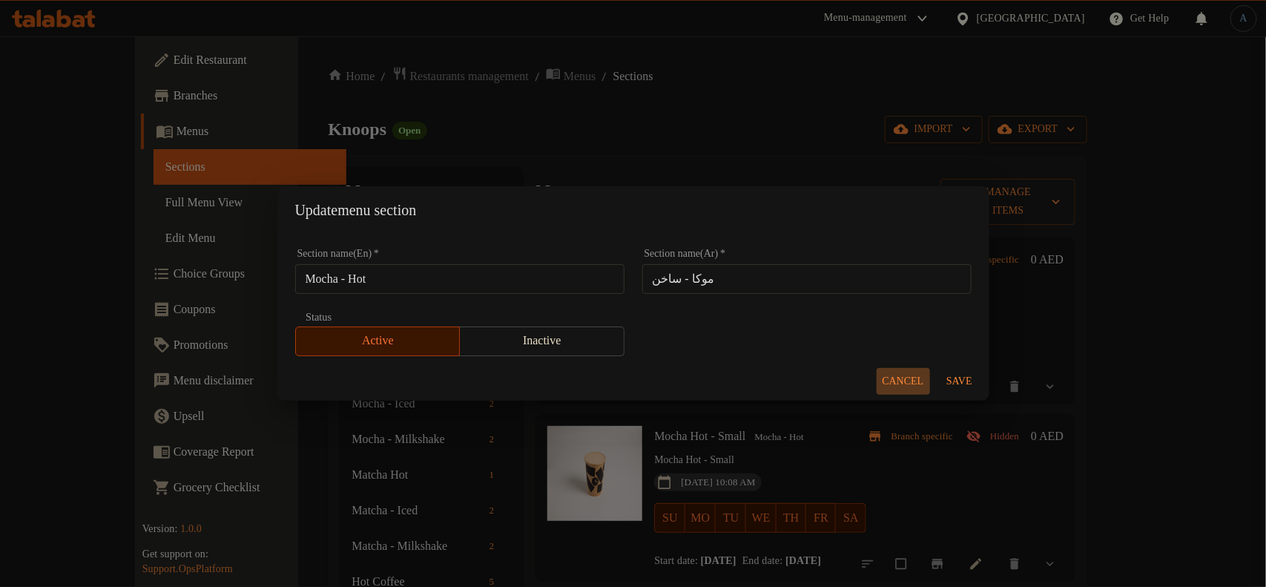
click at [899, 380] on span "Cancel" at bounding box center [904, 381] width 42 height 19
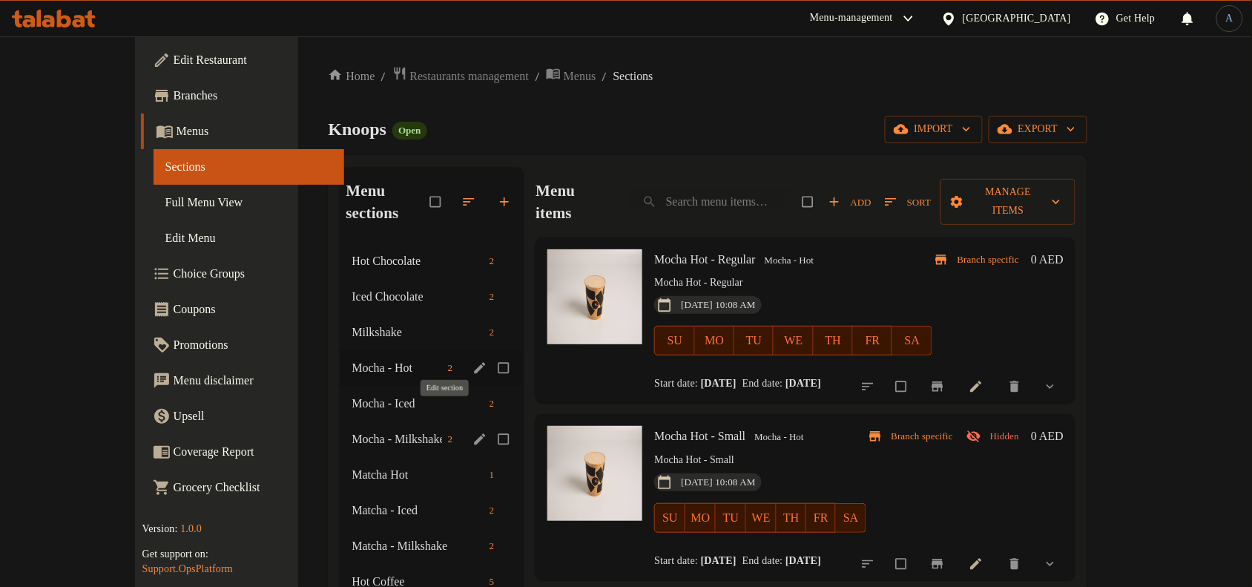
click at [472, 432] on icon "edit" at bounding box center [479, 439] width 15 height 15
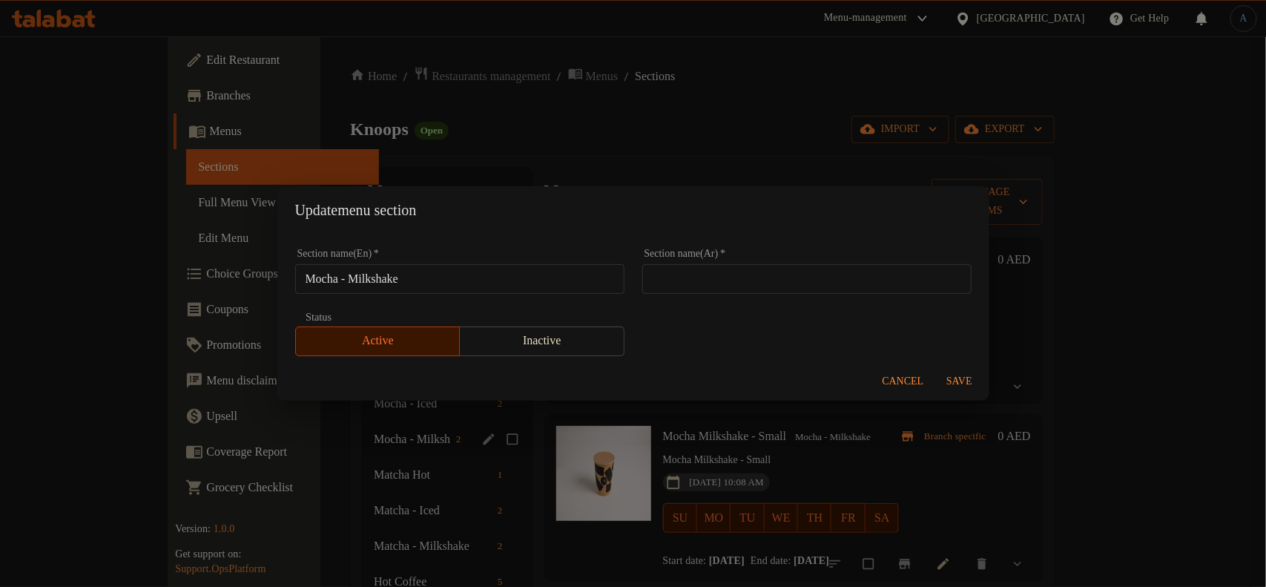
click at [487, 271] on input "Mocha - Milkshake" at bounding box center [459, 279] width 329 height 30
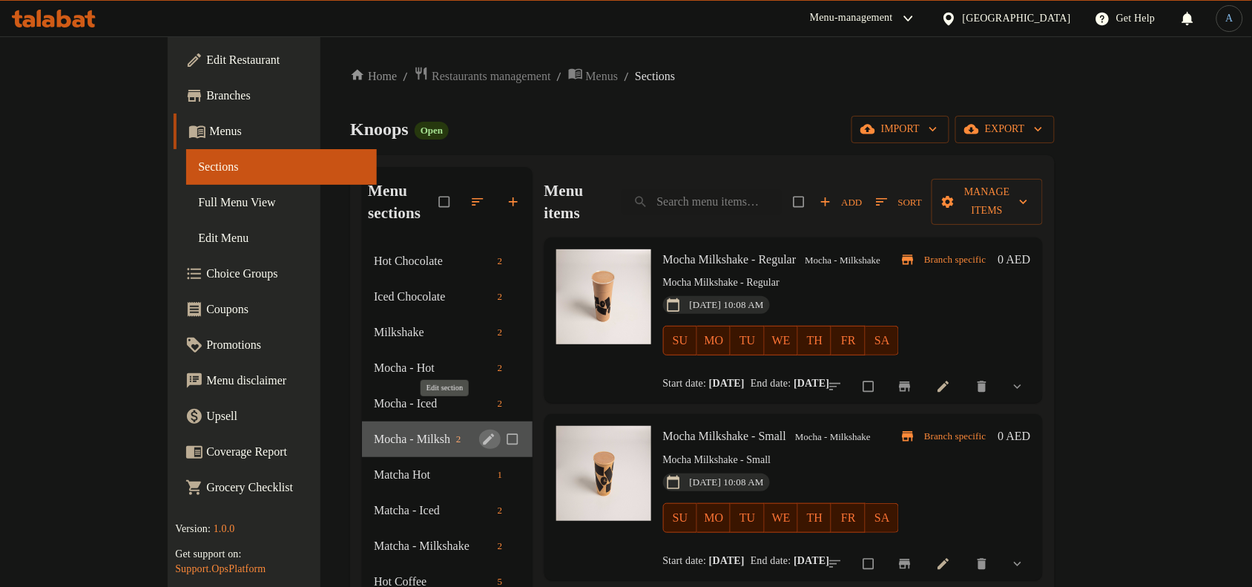
click at [481, 432] on icon "edit" at bounding box center [488, 439] width 15 height 15
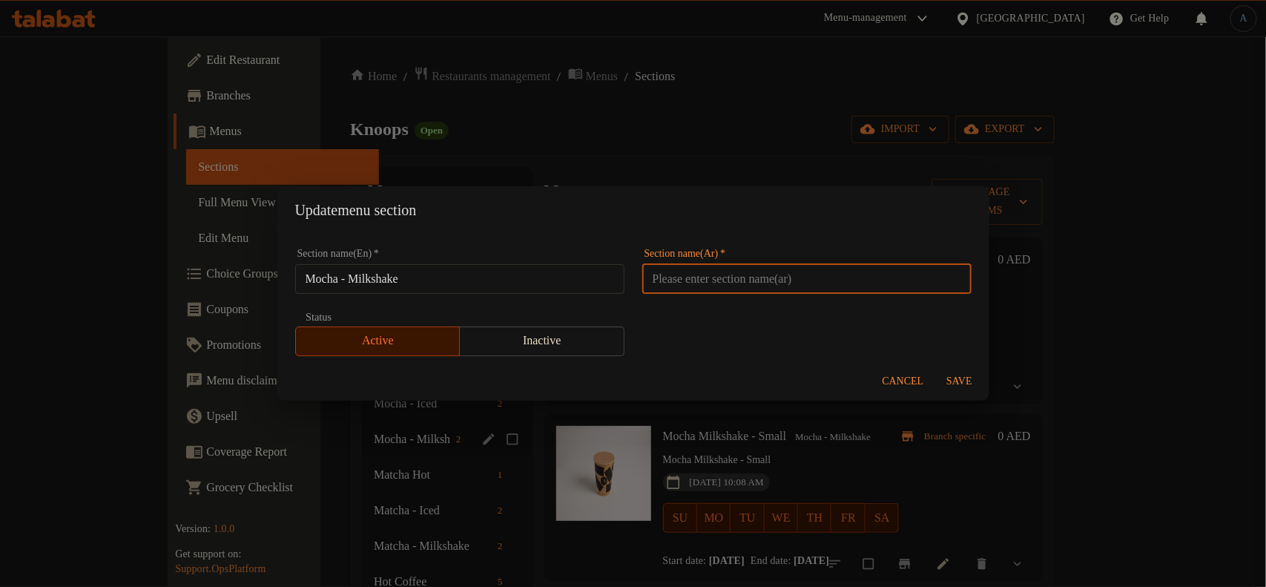
click at [710, 277] on input "text" at bounding box center [806, 279] width 329 height 30
paste input "موكا - ميلك شيك"
click at [716, 280] on input "موكا - ميلك شيك" at bounding box center [806, 279] width 329 height 30
click at [738, 280] on input "موكا - ميلك شيك" at bounding box center [806, 279] width 329 height 30
type input "موكا - ميلك شيك"
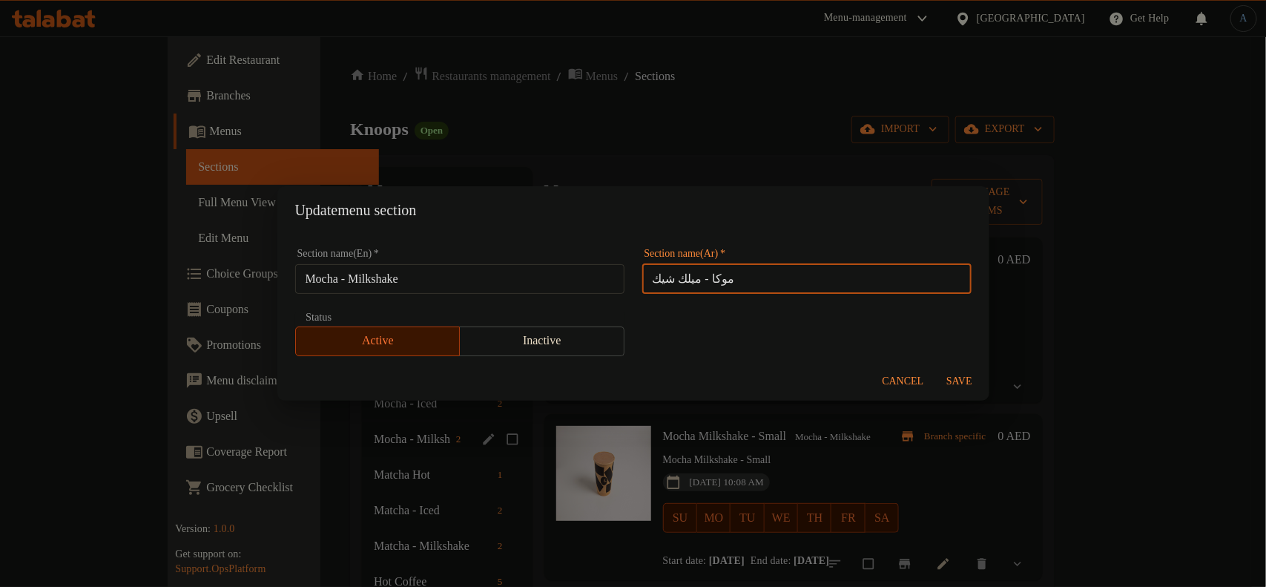
click at [950, 366] on div "Cancel Save" at bounding box center [633, 381] width 712 height 39
click at [953, 369] on button "Save" at bounding box center [959, 381] width 47 height 27
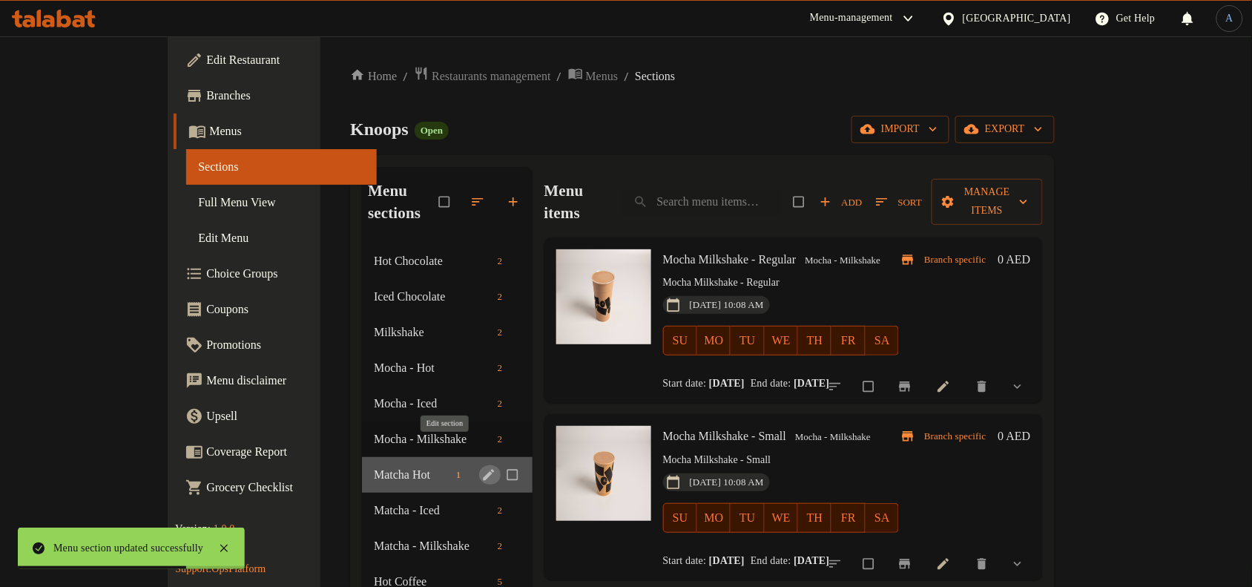
click at [483, 469] on icon "edit" at bounding box center [488, 474] width 11 height 11
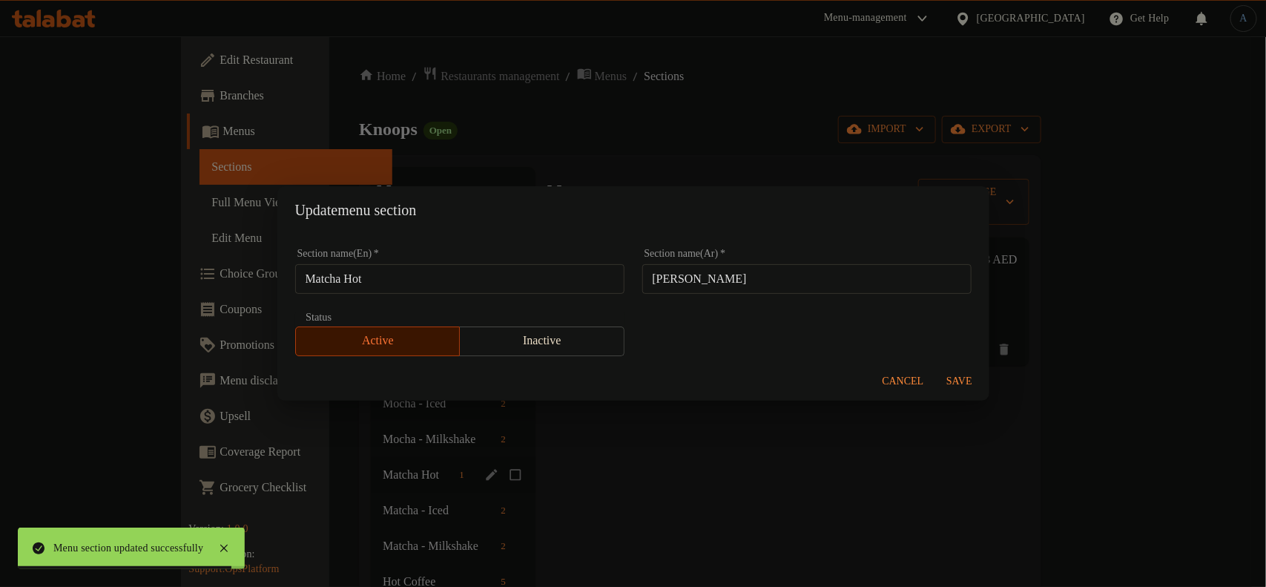
click at [742, 272] on input "[PERSON_NAME]" at bounding box center [806, 279] width 329 height 30
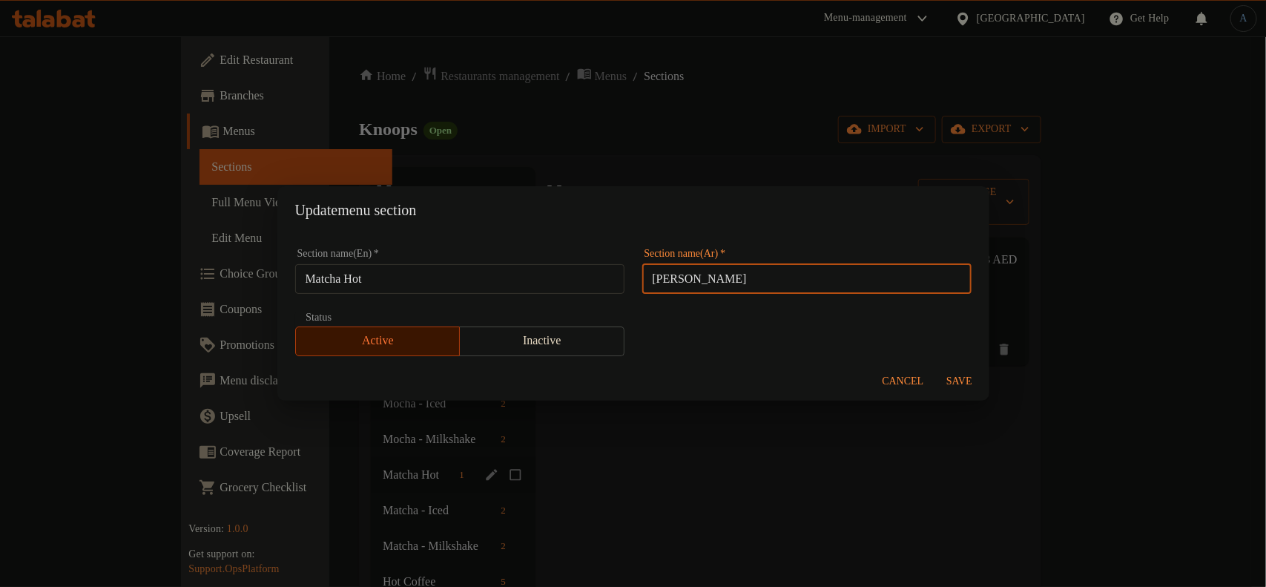
click at [568, 286] on input "Matcha Hot" at bounding box center [459, 279] width 329 height 30
click at [773, 325] on div "Section name(En)   * Matcha Hot Section name(En) * Section name(Ar)   * [PERSON…" at bounding box center [633, 302] width 694 height 125
click at [894, 369] on button "Cancel" at bounding box center [903, 381] width 53 height 27
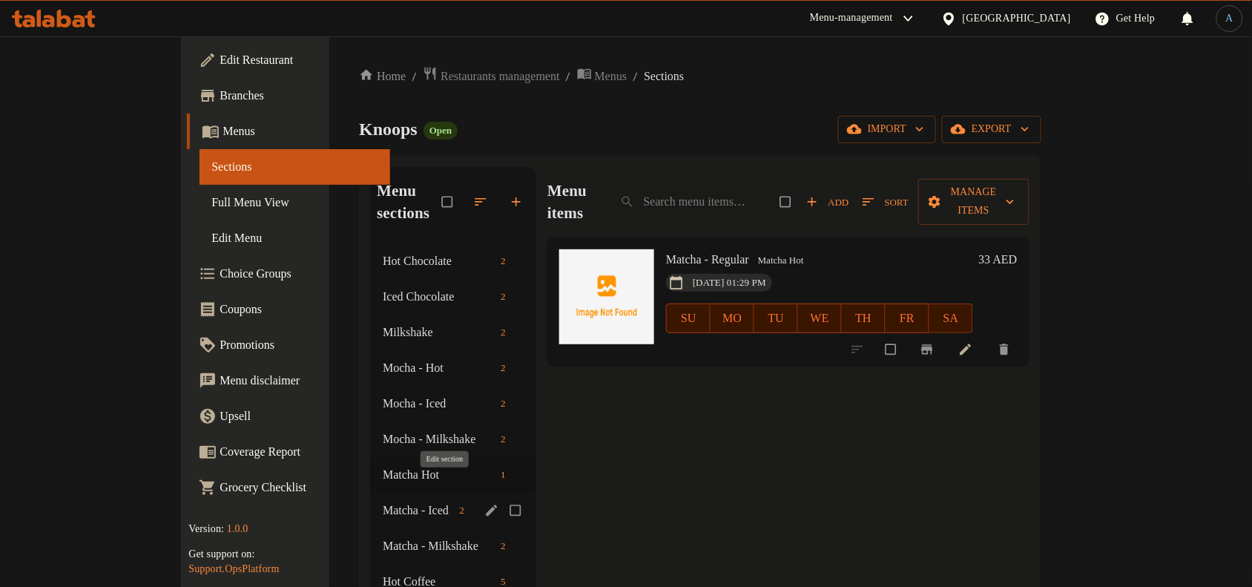
click at [487, 504] on icon "edit" at bounding box center [492, 509] width 11 height 11
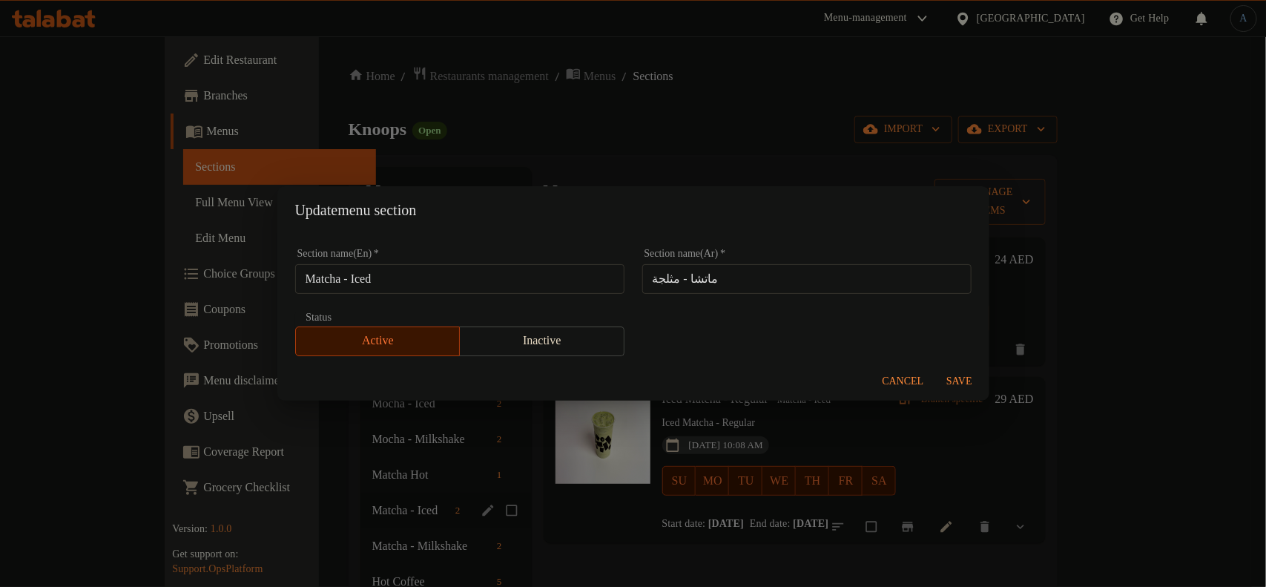
click at [719, 284] on input "ماتشا - مثلجة" at bounding box center [806, 279] width 329 height 30
click at [892, 380] on span "Cancel" at bounding box center [904, 381] width 42 height 19
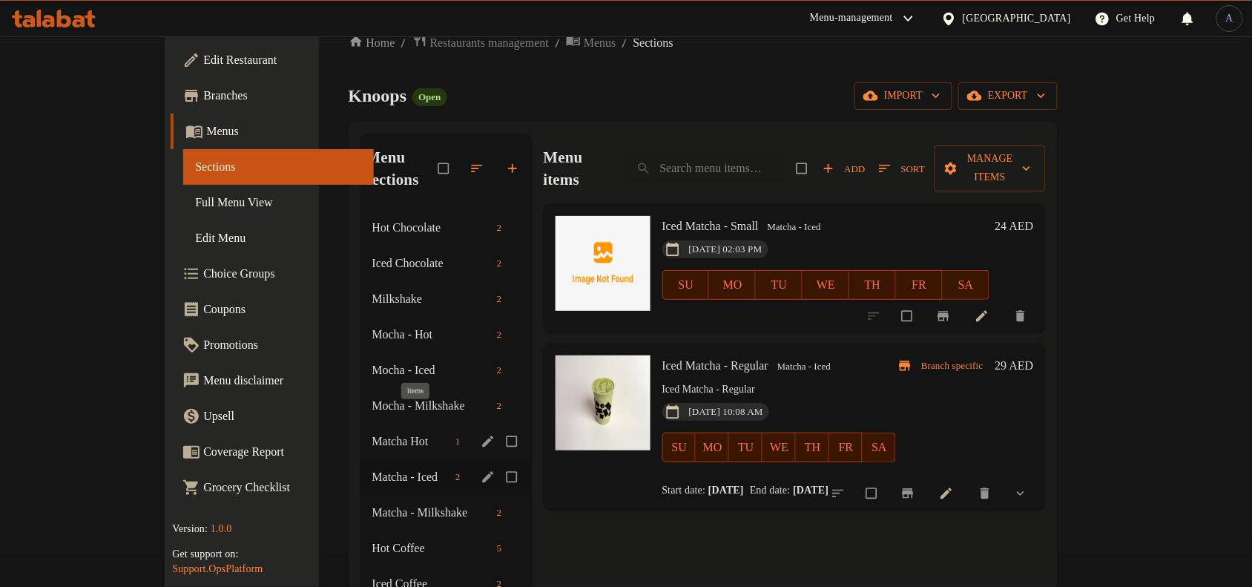
scroll to position [93, 0]
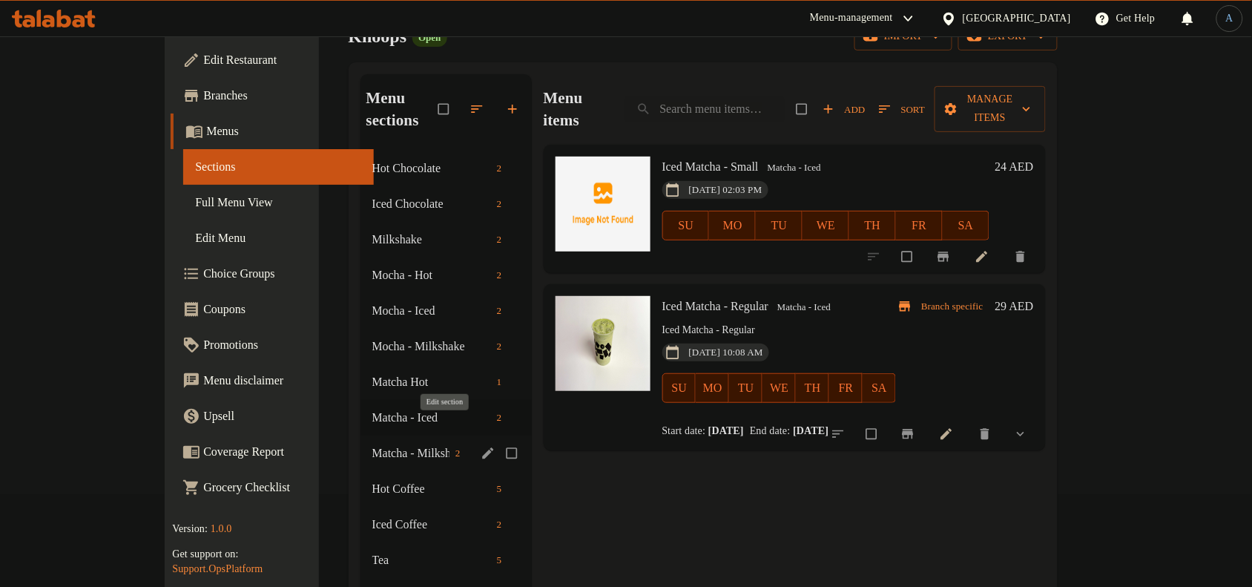
click at [482, 447] on icon "edit" at bounding box center [487, 452] width 11 height 11
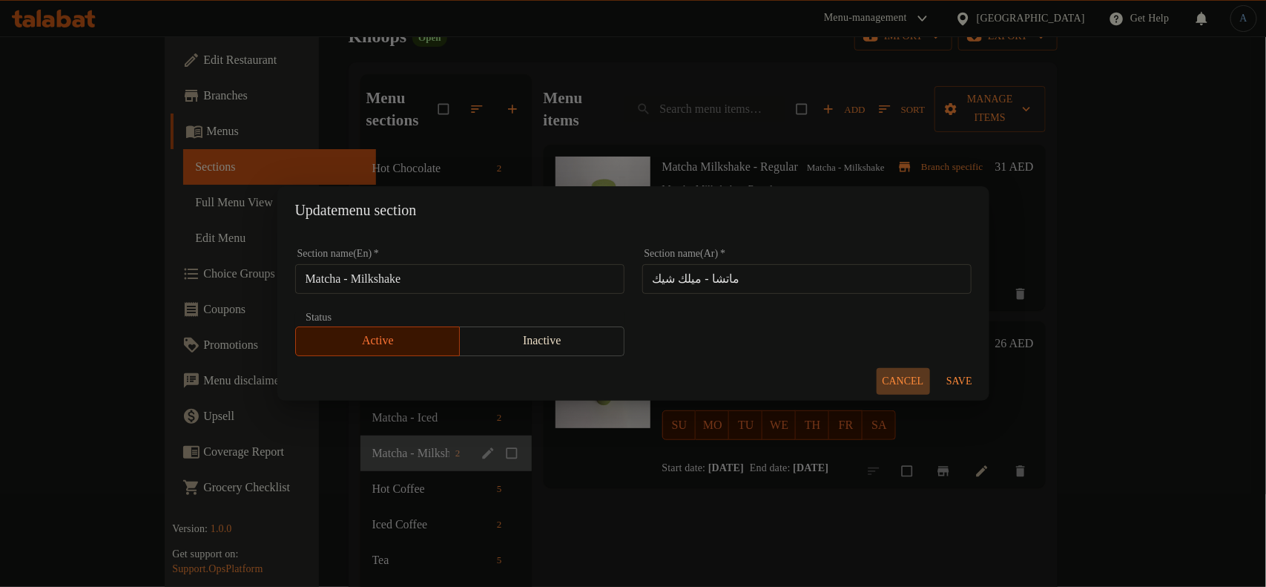
click at [905, 386] on span "Cancel" at bounding box center [904, 381] width 42 height 19
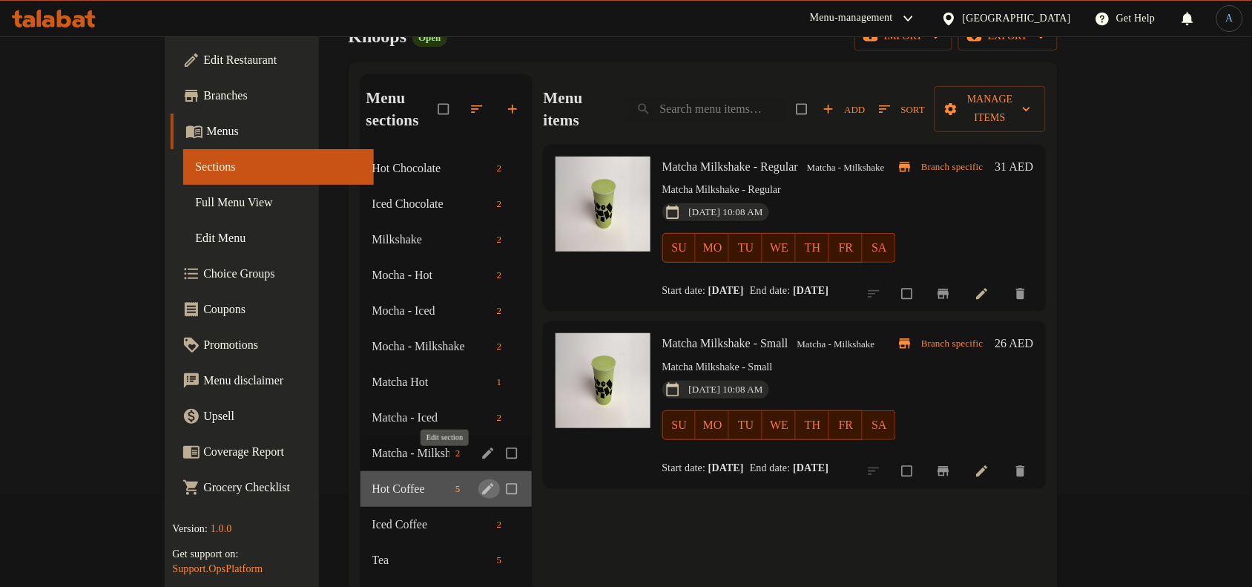
click at [481, 481] on icon "edit" at bounding box center [488, 488] width 15 height 15
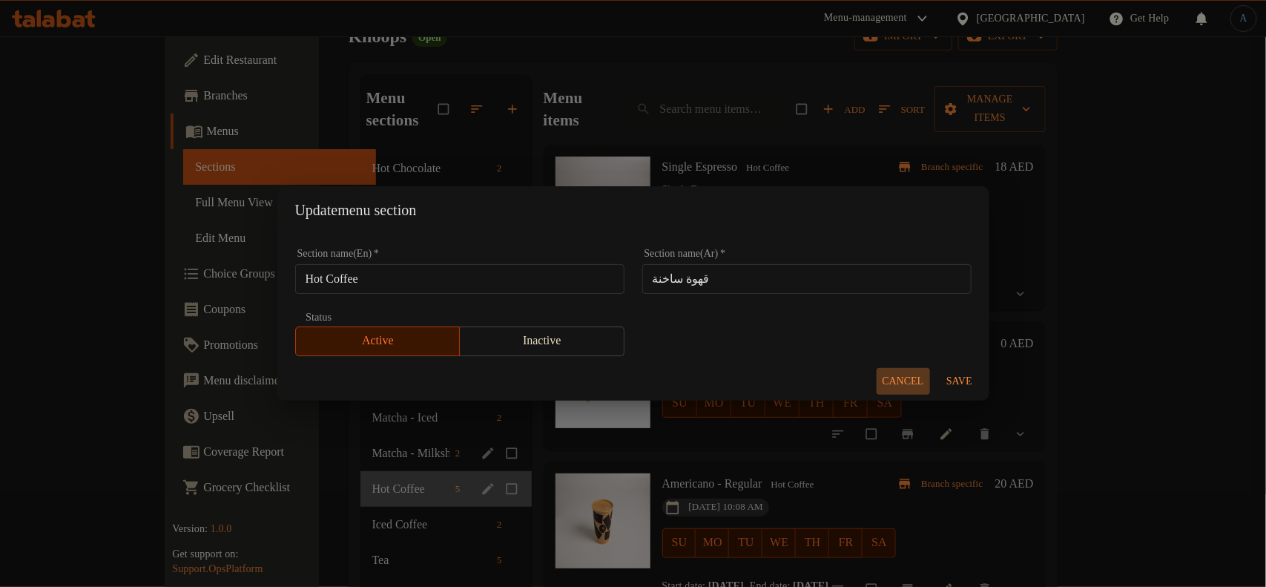
click at [885, 368] on button "Cancel" at bounding box center [903, 381] width 53 height 27
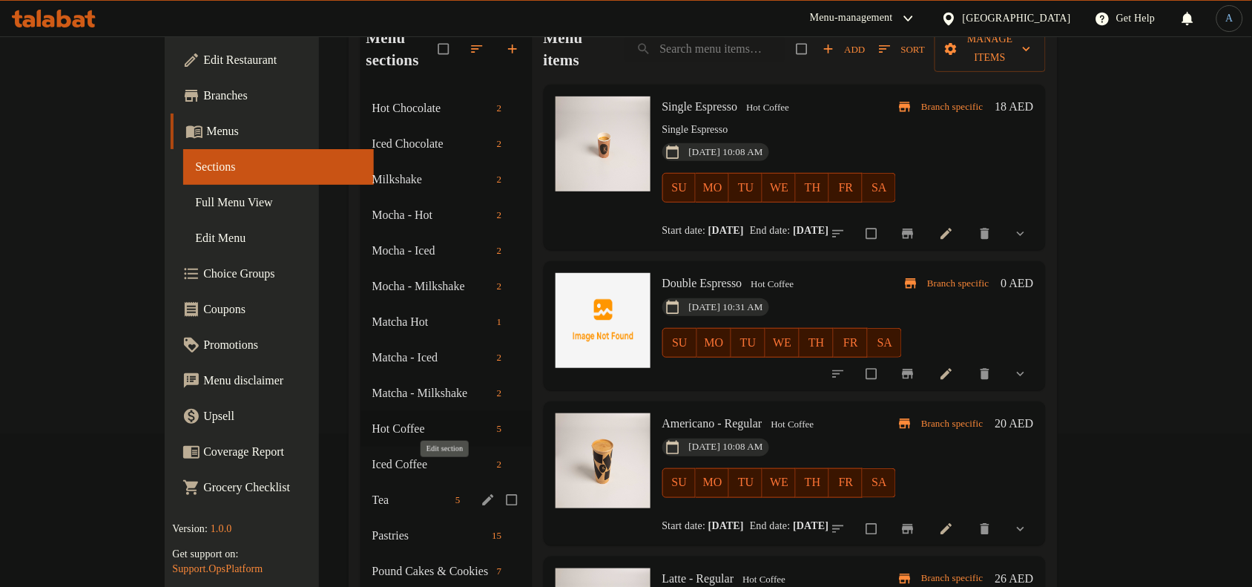
scroll to position [185, 0]
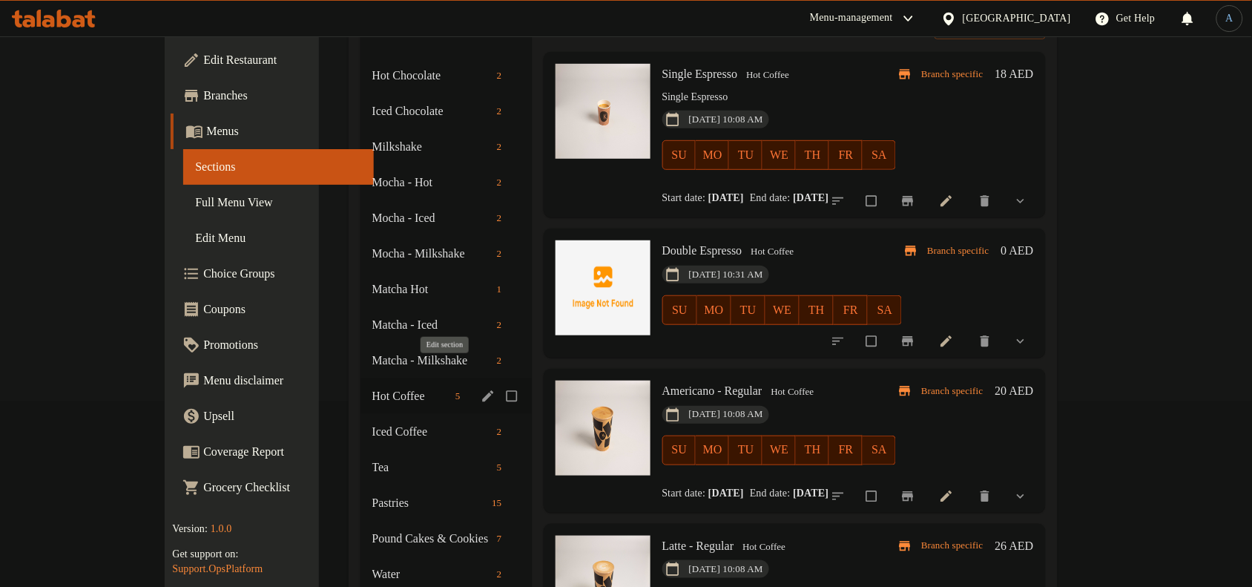
click at [481, 389] on icon "edit" at bounding box center [488, 396] width 15 height 15
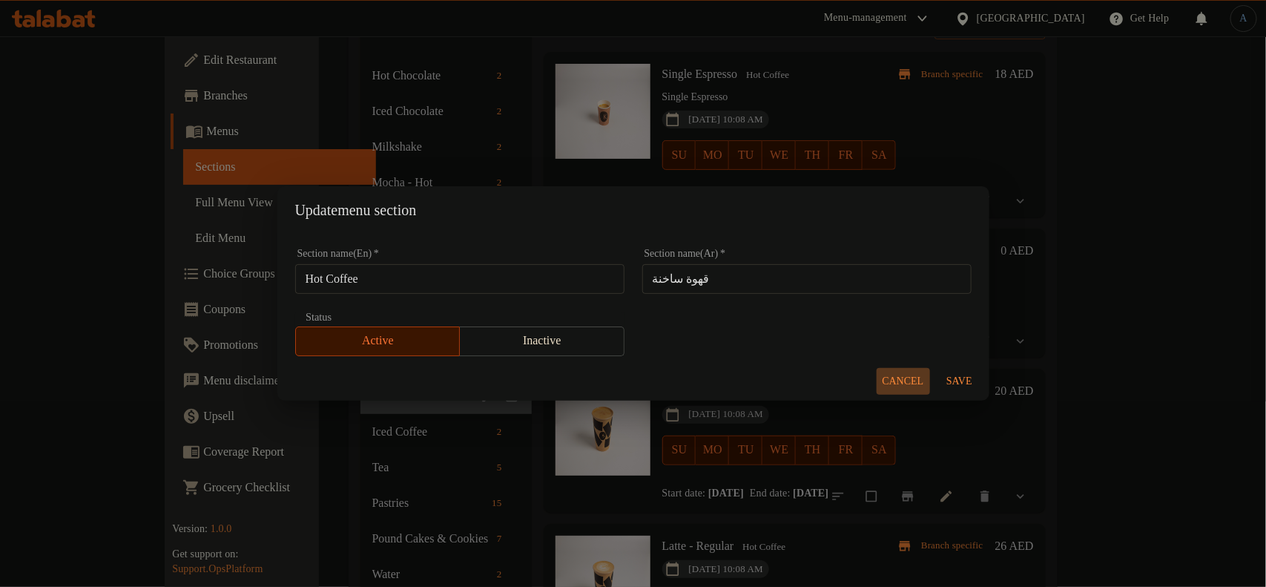
click at [901, 382] on span "Cancel" at bounding box center [904, 381] width 42 height 19
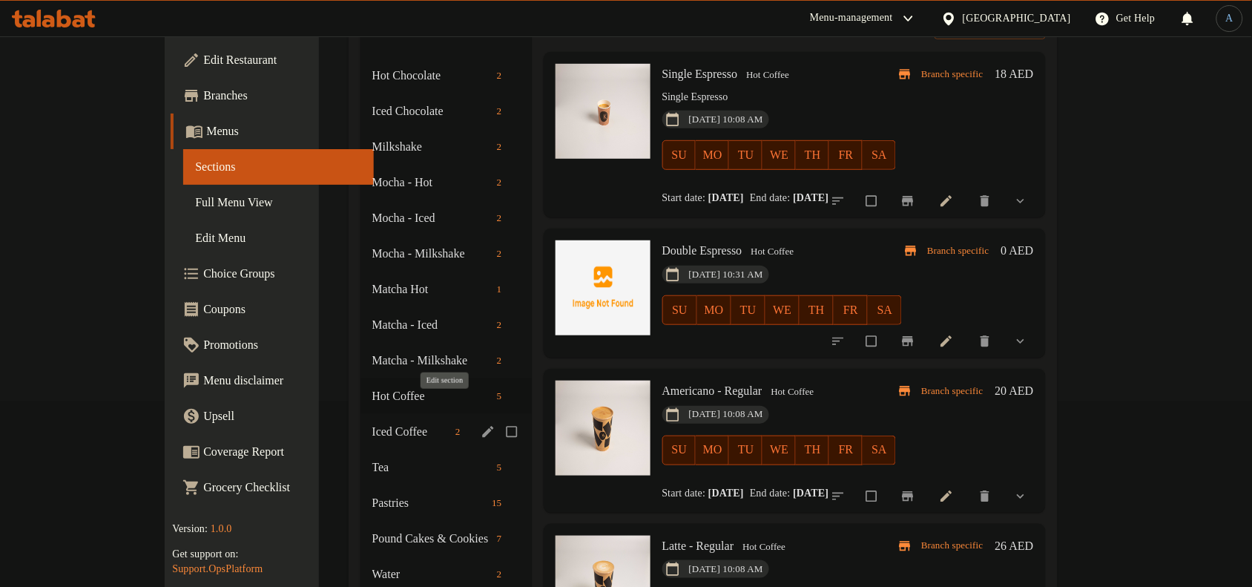
click at [481, 424] on icon "edit" at bounding box center [488, 431] width 15 height 15
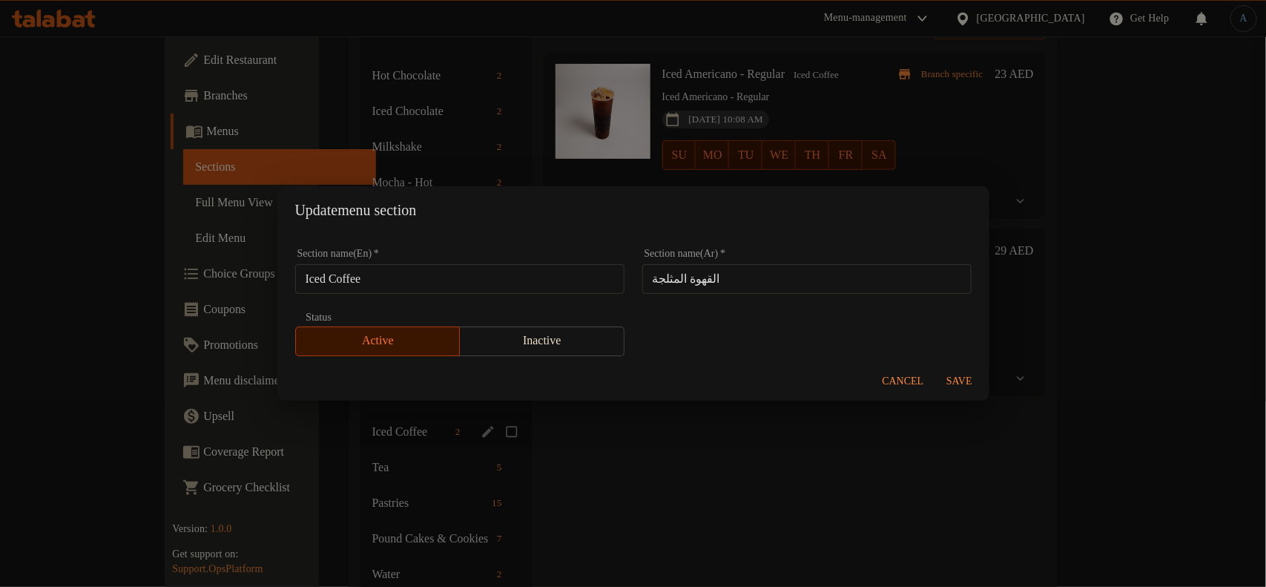
click at [902, 384] on span "Cancel" at bounding box center [904, 381] width 42 height 19
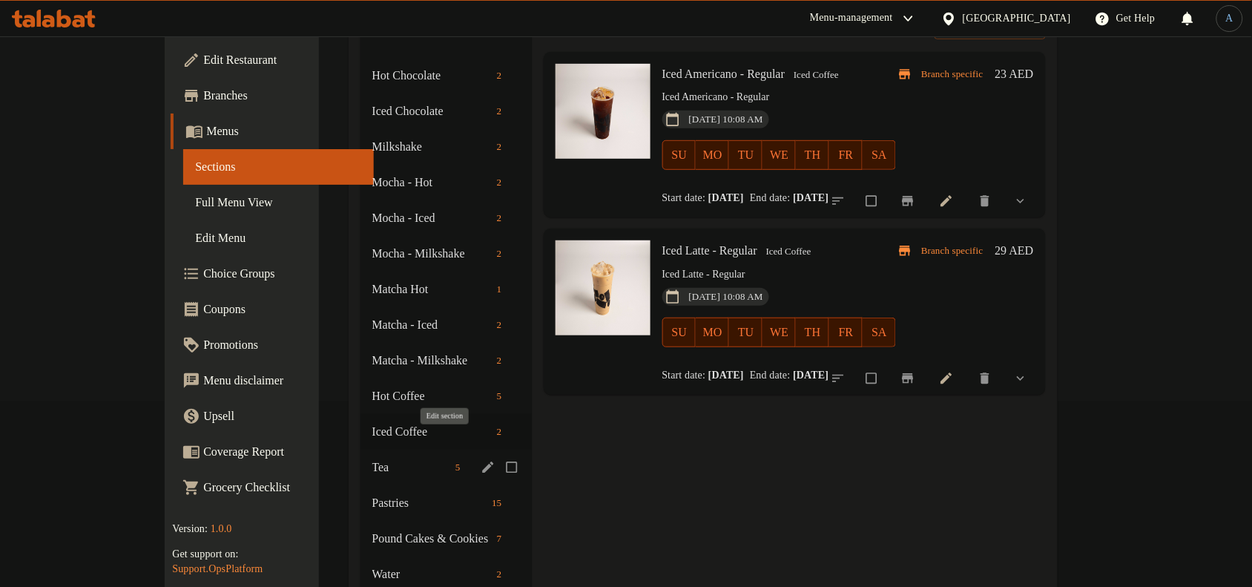
click at [481, 460] on icon "edit" at bounding box center [488, 467] width 15 height 15
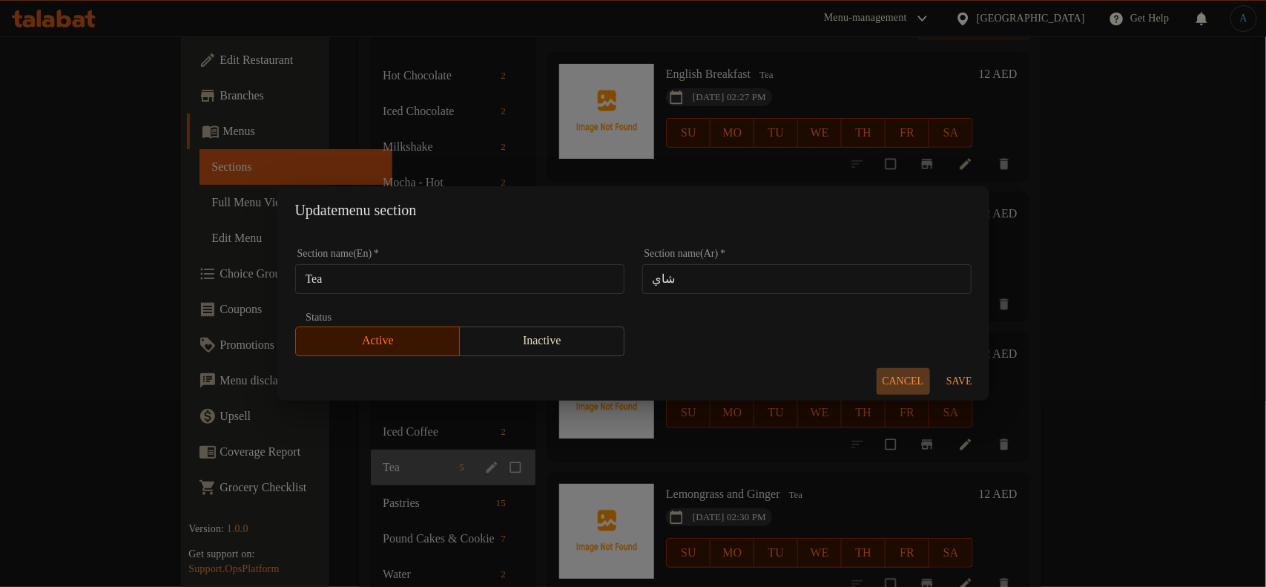
click at [903, 386] on span "Cancel" at bounding box center [904, 381] width 42 height 19
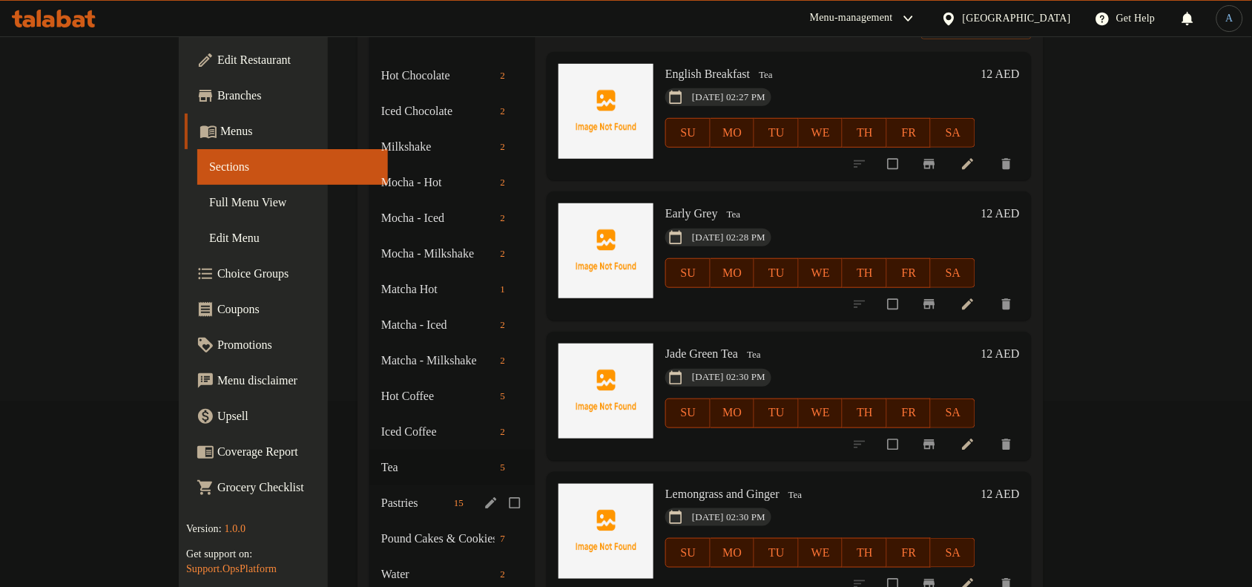
click at [484, 495] on icon "edit" at bounding box center [491, 502] width 15 height 15
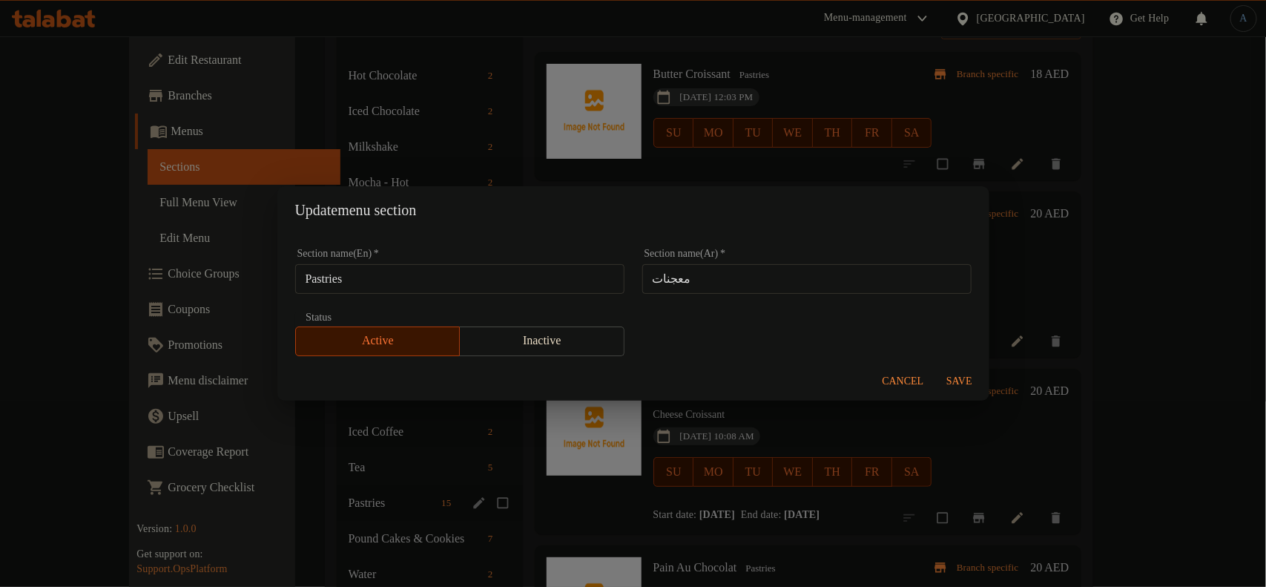
click at [903, 369] on button "Cancel" at bounding box center [903, 381] width 53 height 27
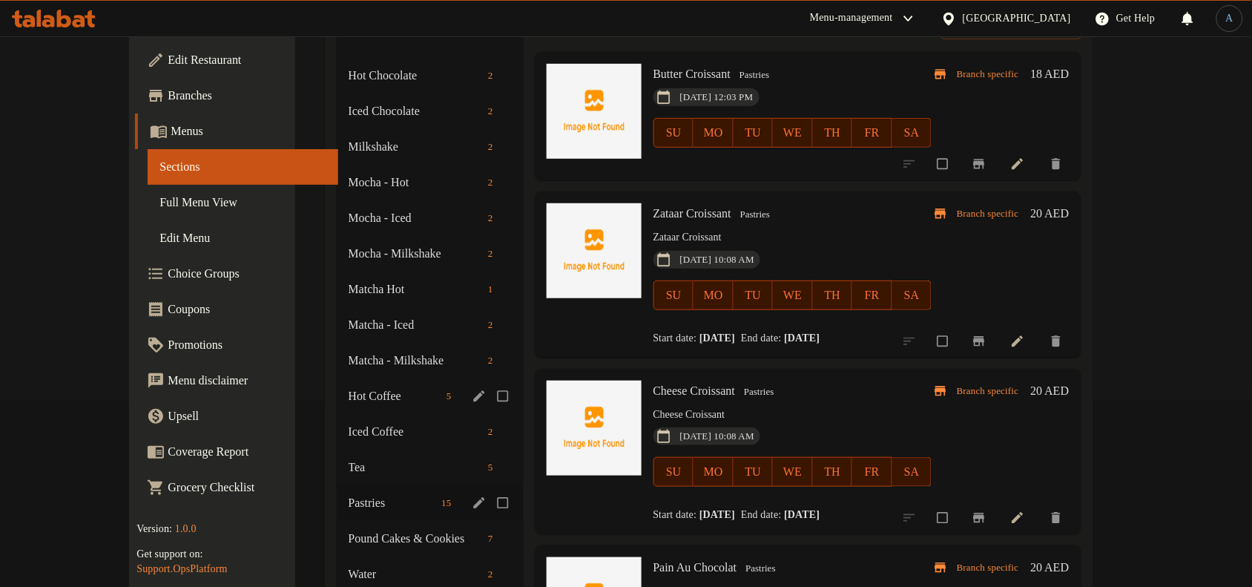
scroll to position [278, 0]
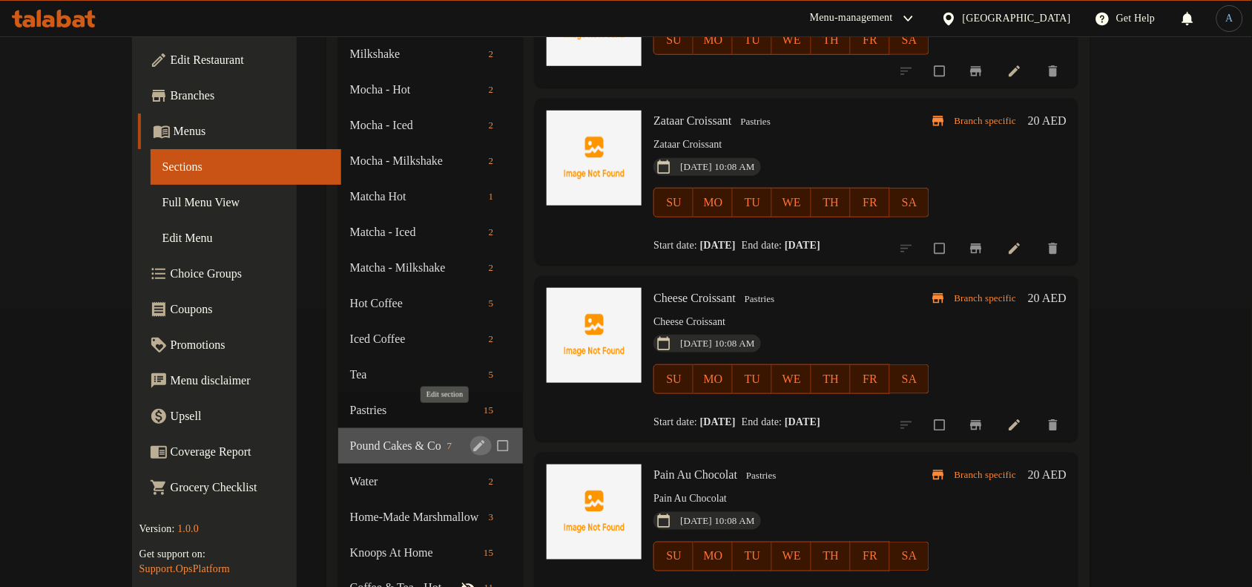
click at [472, 438] on icon "edit" at bounding box center [479, 445] width 15 height 15
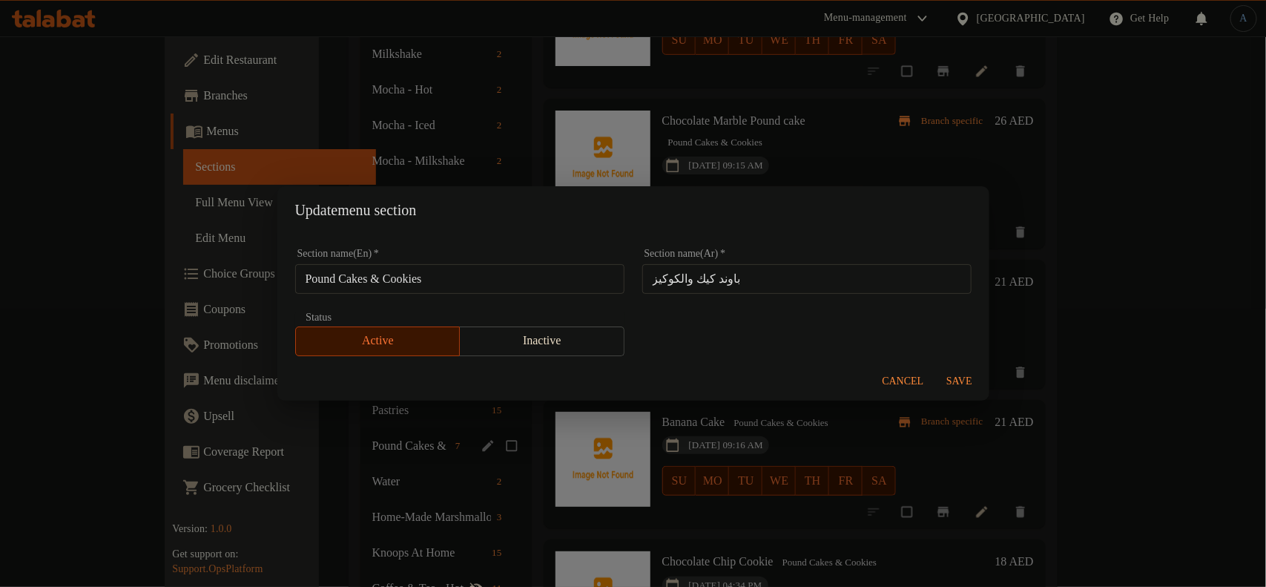
click at [897, 378] on span "Cancel" at bounding box center [904, 381] width 42 height 19
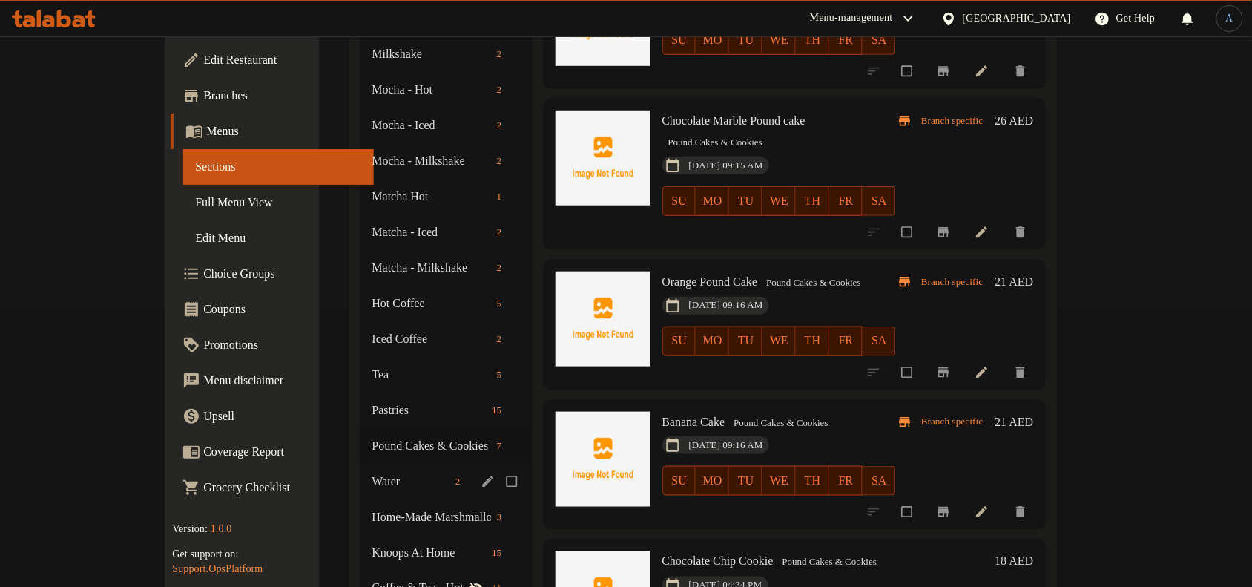
click at [481, 474] on icon "edit" at bounding box center [488, 481] width 15 height 15
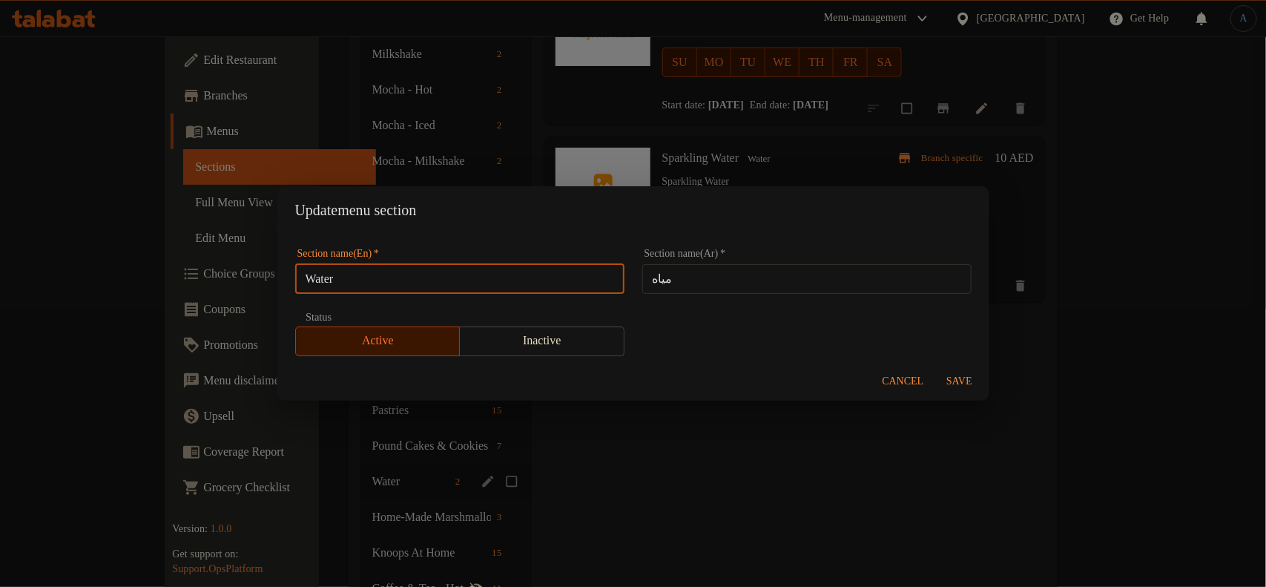
click at [528, 291] on input "Water" at bounding box center [459, 279] width 329 height 30
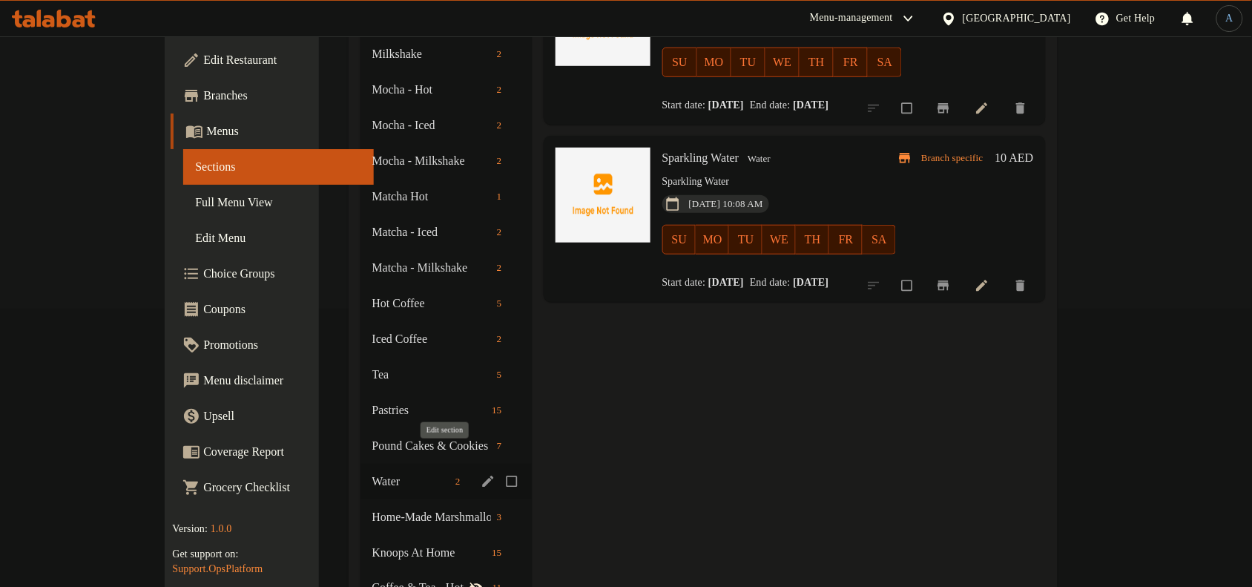
click at [481, 474] on icon "edit" at bounding box center [488, 481] width 15 height 15
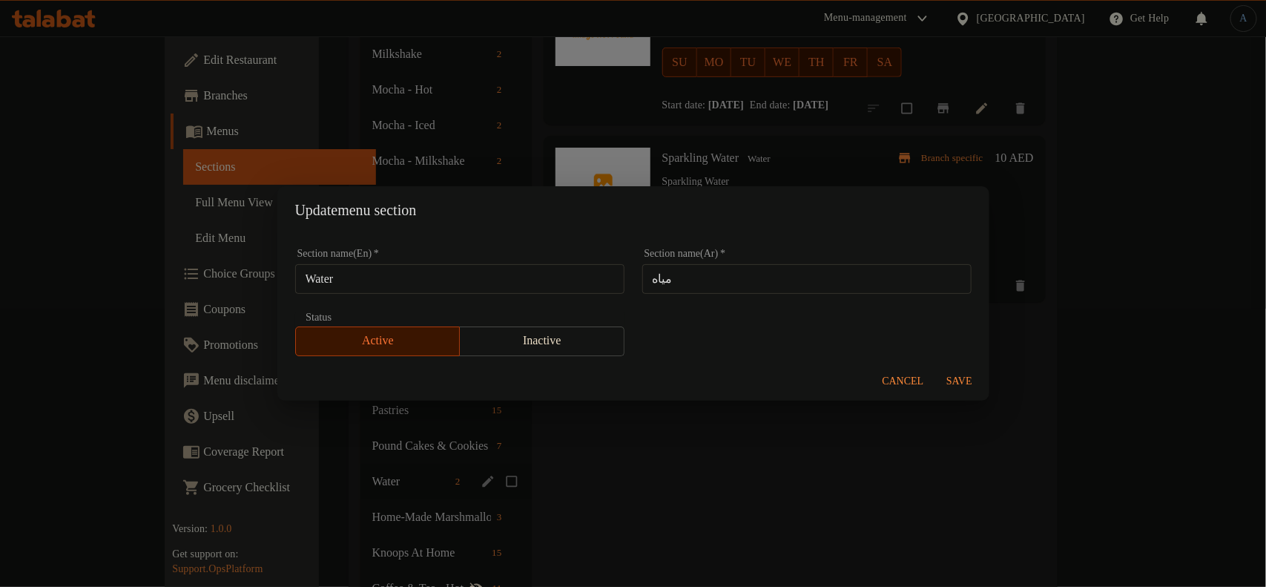
click at [729, 290] on input "مياه" at bounding box center [806, 279] width 329 height 30
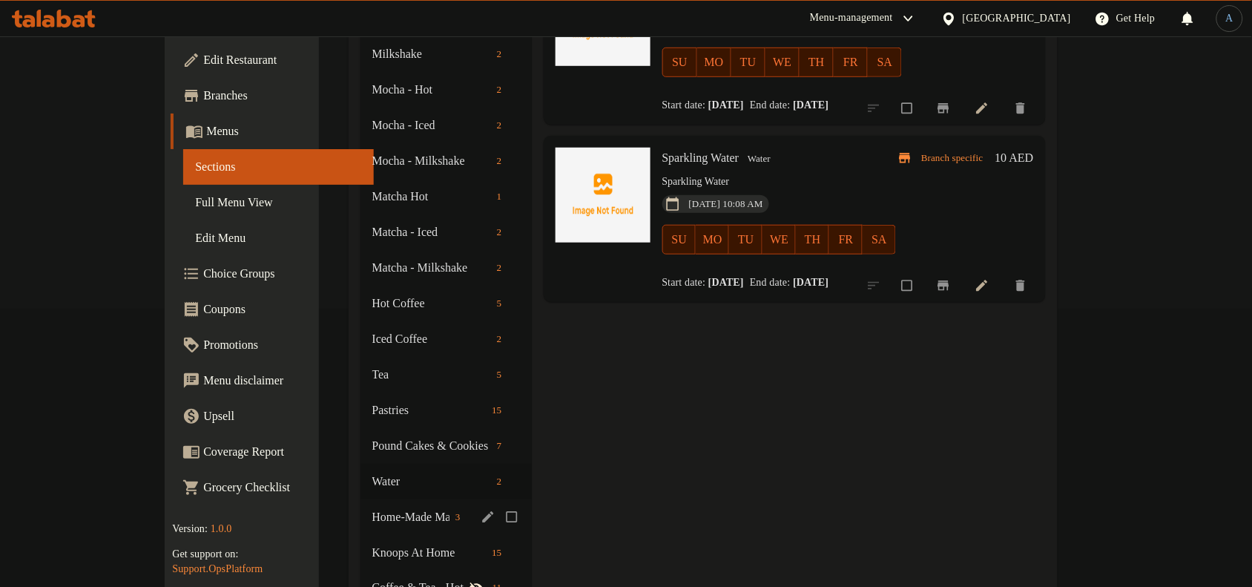
click at [481, 510] on icon "edit" at bounding box center [488, 517] width 15 height 15
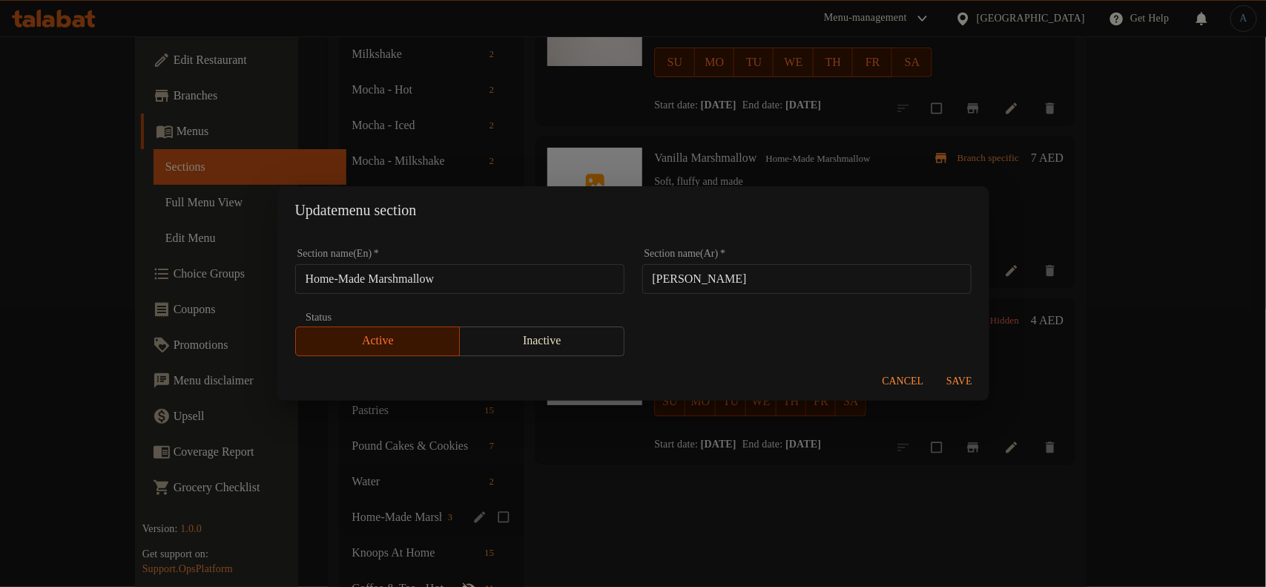
click at [717, 280] on input "[PERSON_NAME]" at bounding box center [806, 279] width 329 height 30
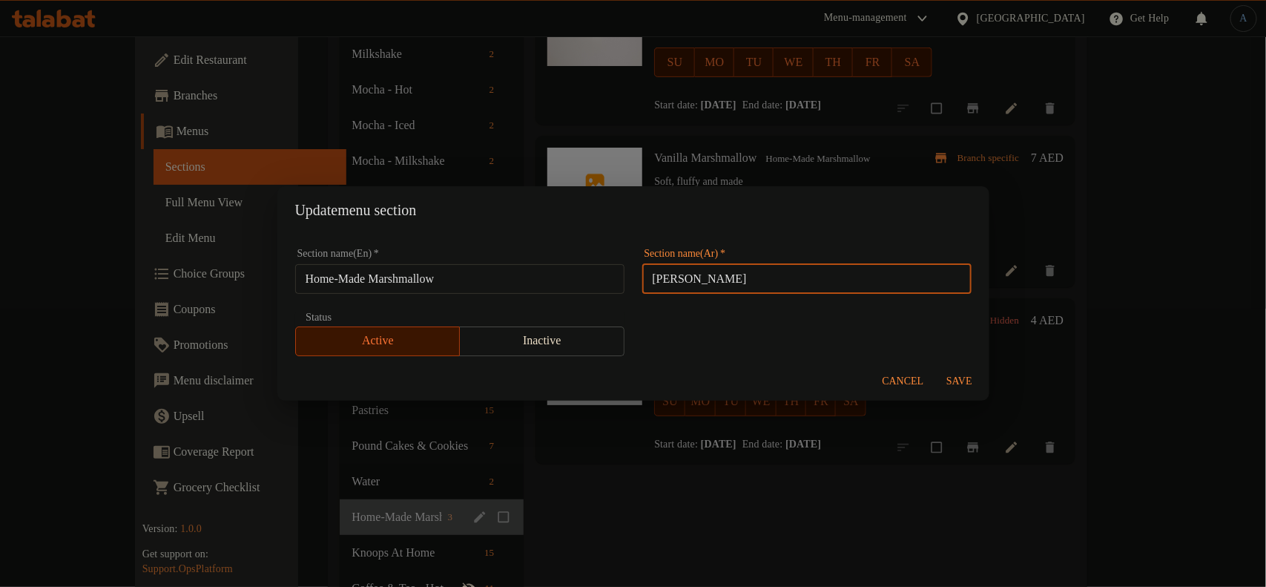
click at [717, 280] on input "[PERSON_NAME]" at bounding box center [806, 279] width 329 height 30
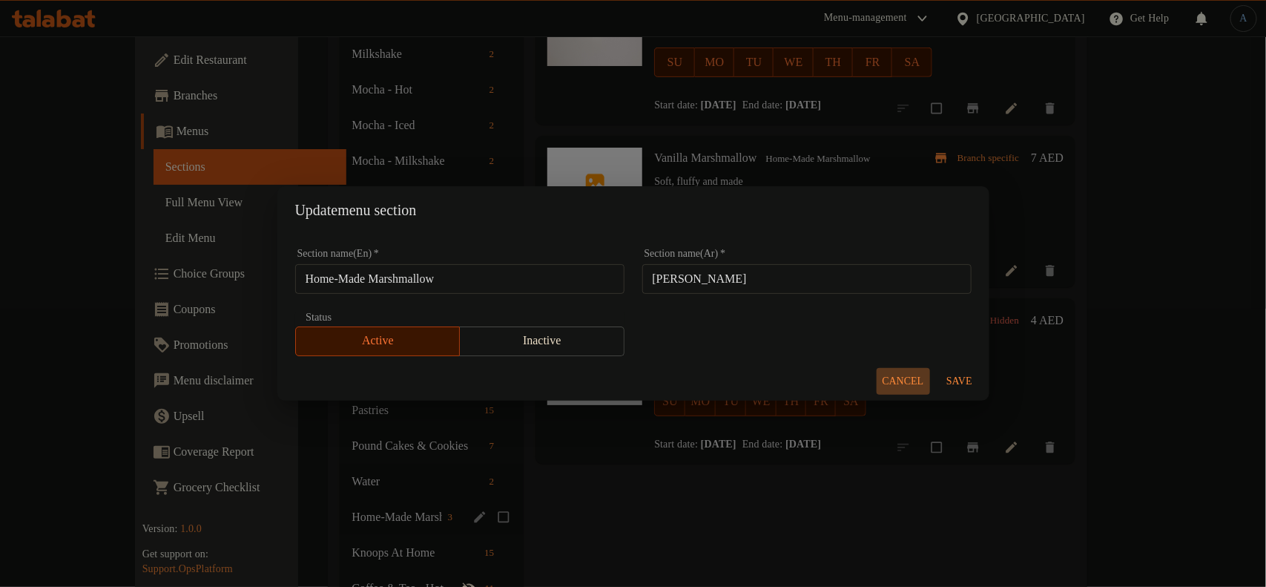
click at [898, 379] on span "Cancel" at bounding box center [904, 381] width 42 height 19
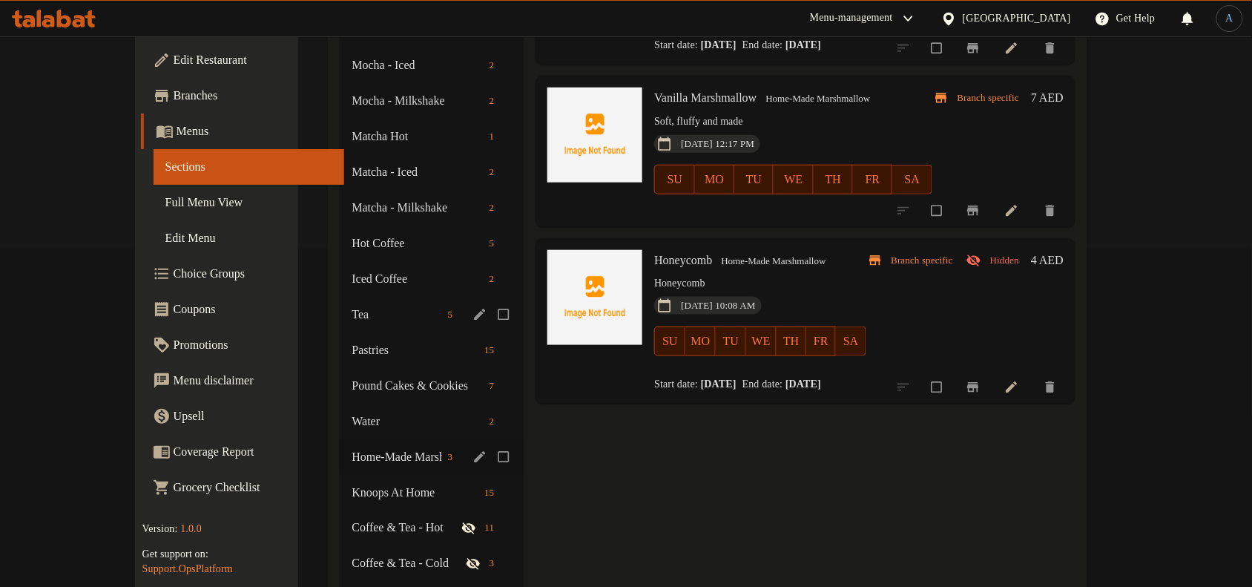
scroll to position [371, 0]
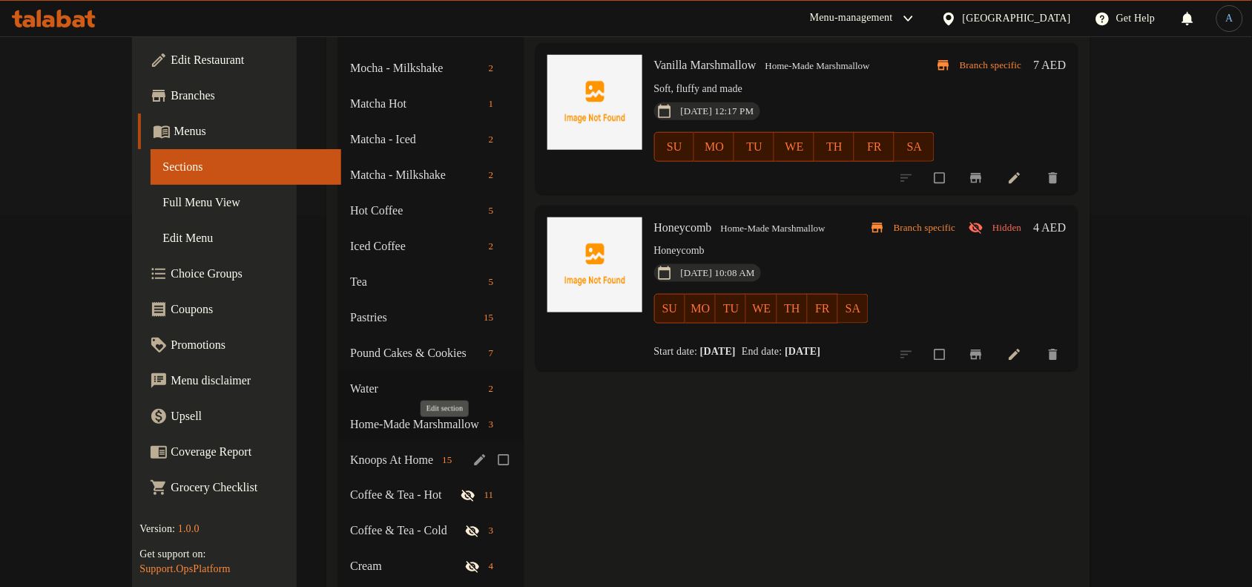
click at [472, 452] on icon "edit" at bounding box center [479, 459] width 15 height 15
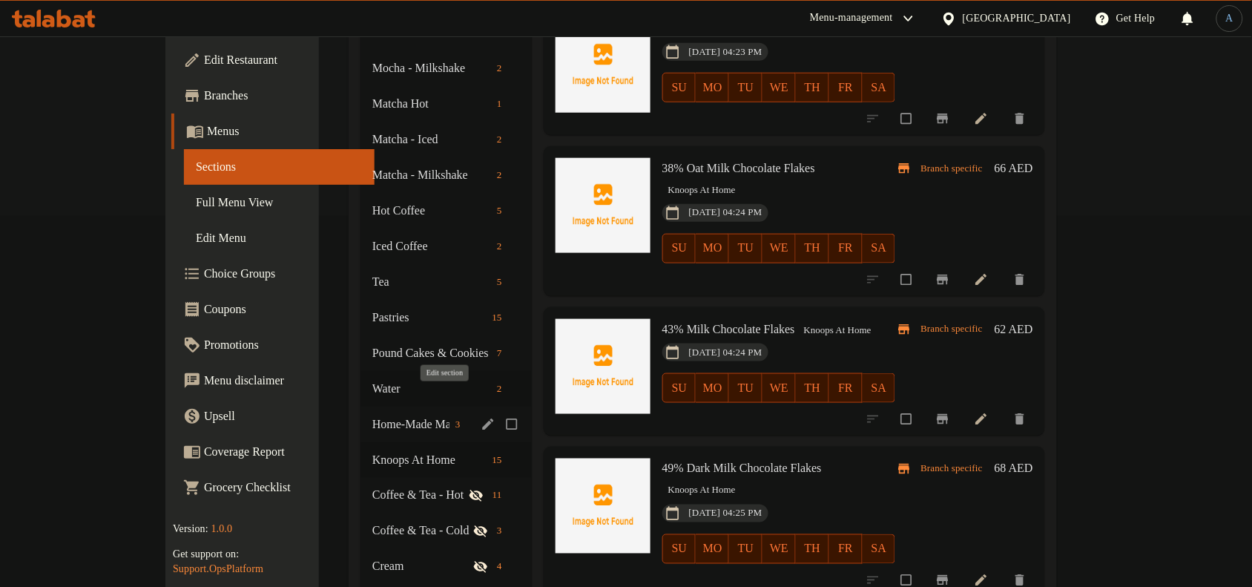
click at [481, 417] on icon "edit" at bounding box center [488, 424] width 15 height 15
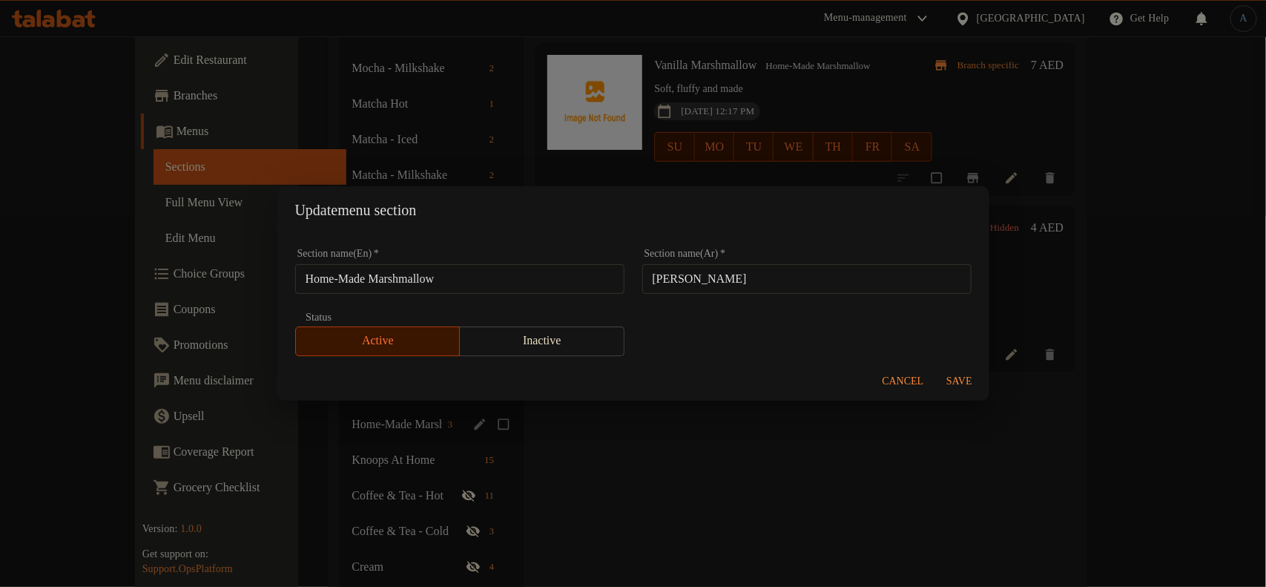
click at [911, 376] on span "Cancel" at bounding box center [904, 381] width 42 height 19
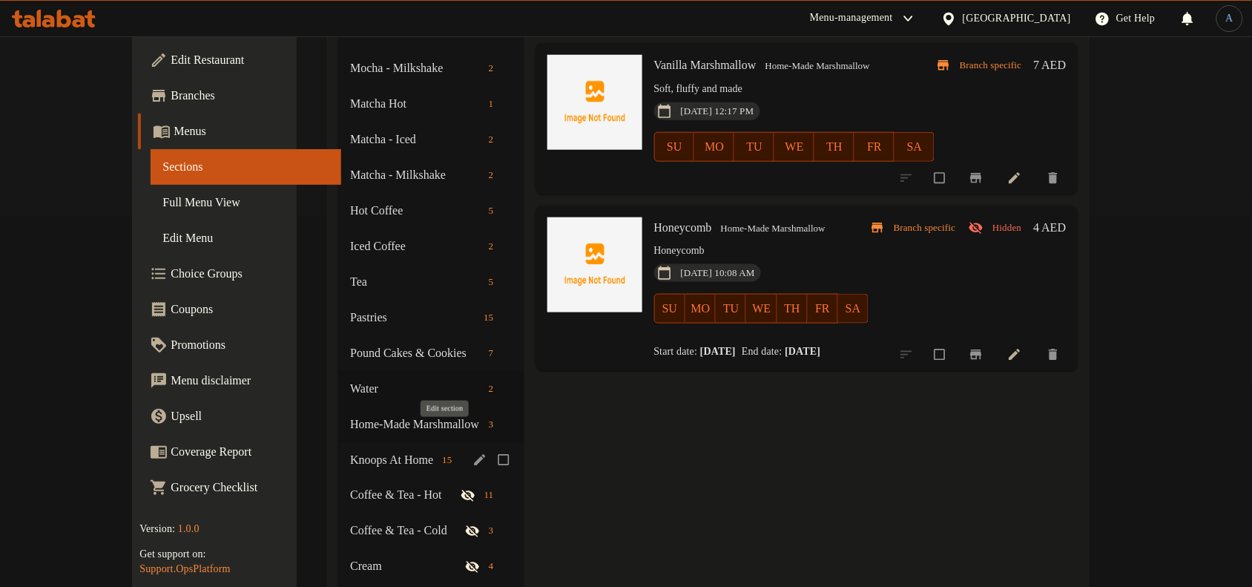
click at [470, 450] on button "edit" at bounding box center [481, 459] width 22 height 19
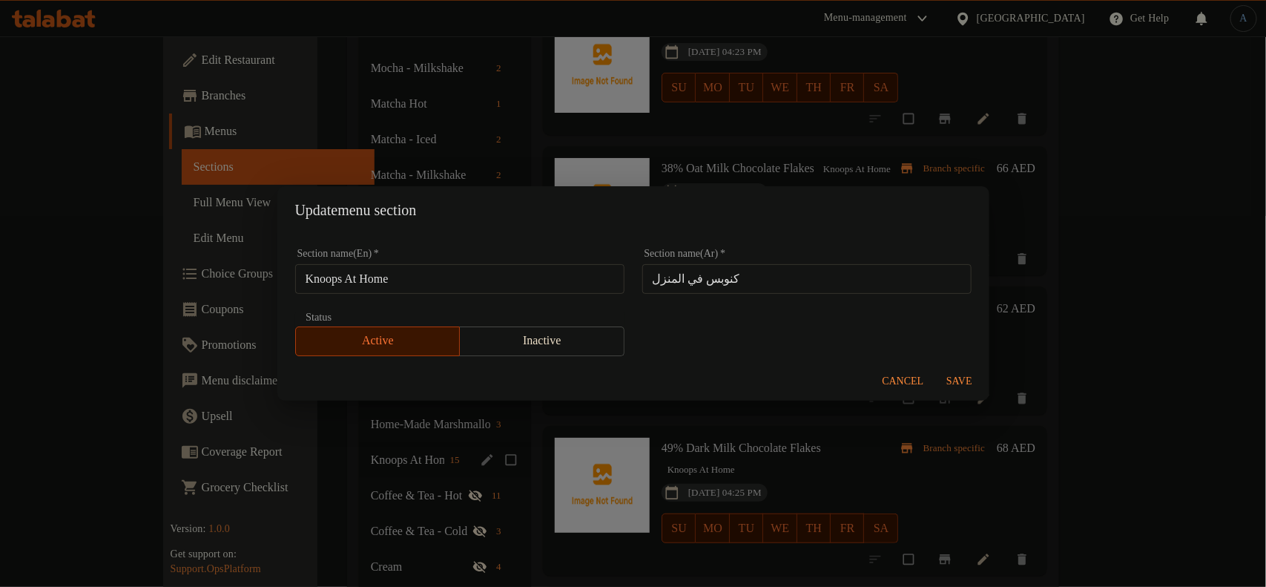
click at [913, 376] on span "Cancel" at bounding box center [904, 381] width 42 height 19
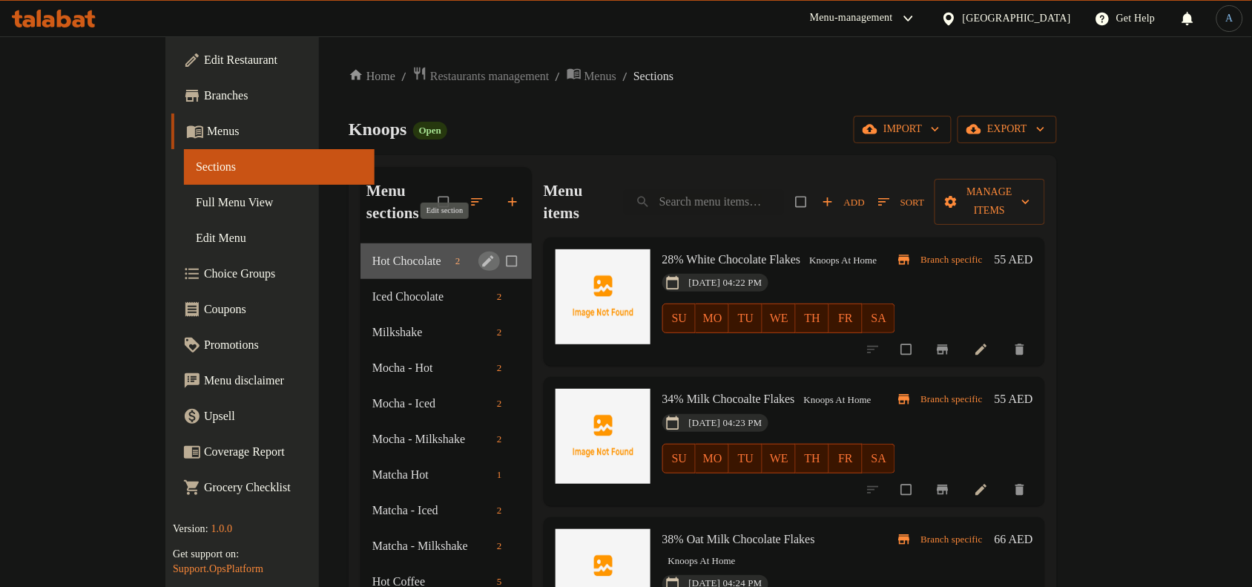
click at [481, 254] on icon "edit" at bounding box center [488, 261] width 15 height 15
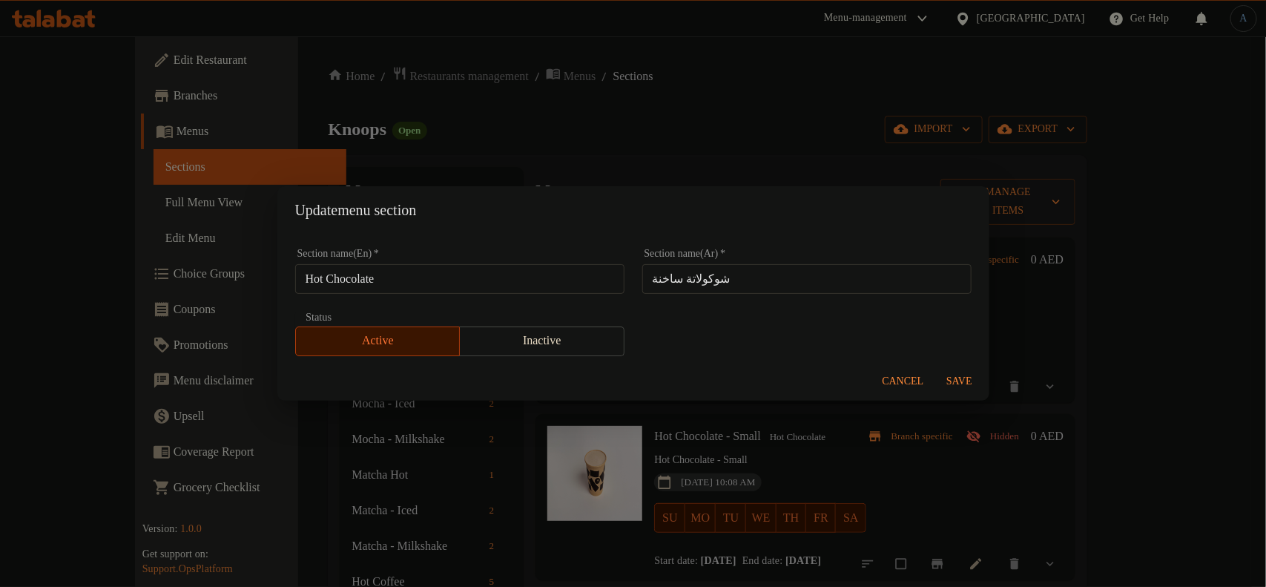
click at [906, 387] on span "Cancel" at bounding box center [904, 381] width 42 height 19
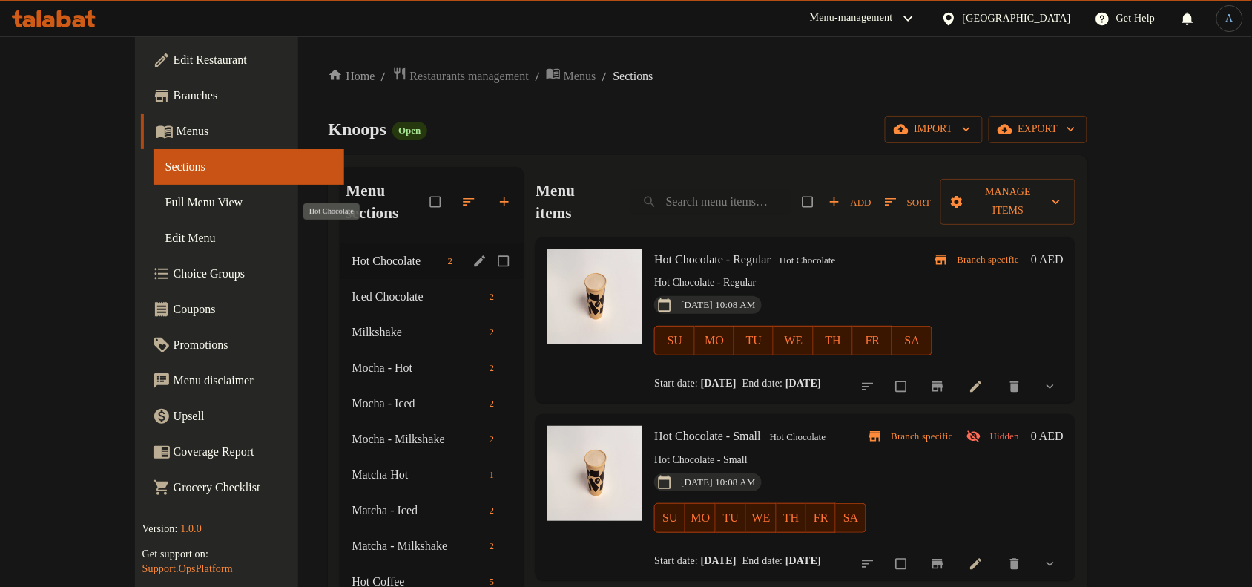
click at [352, 252] on span "Hot Chocolate" at bounding box center [397, 261] width 90 height 18
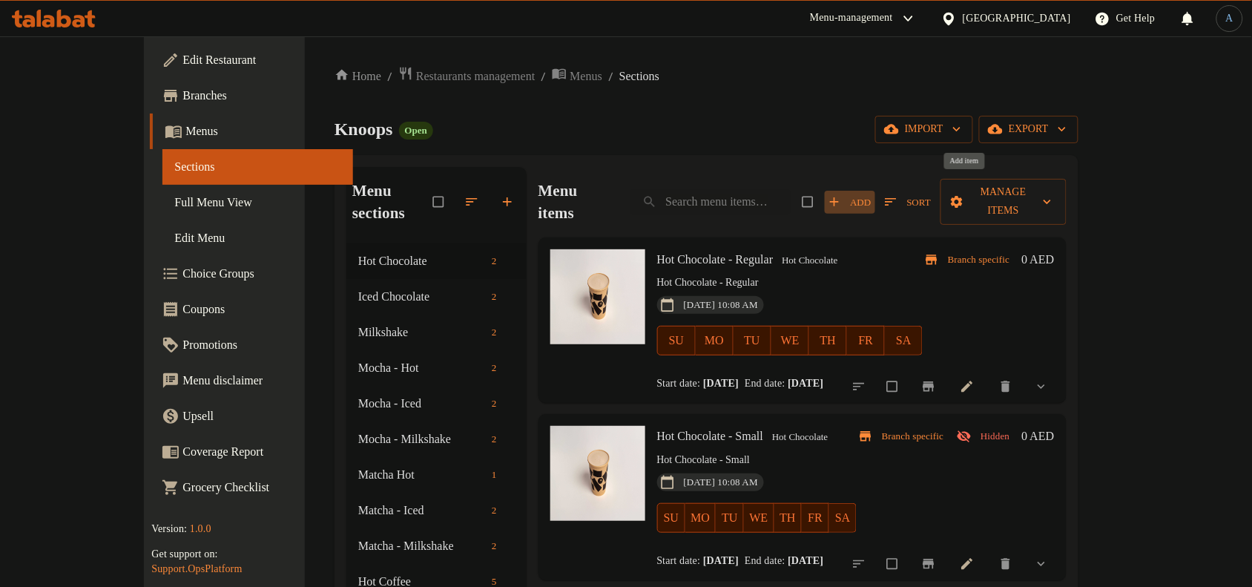
click at [871, 198] on span "Add" at bounding box center [849, 202] width 43 height 17
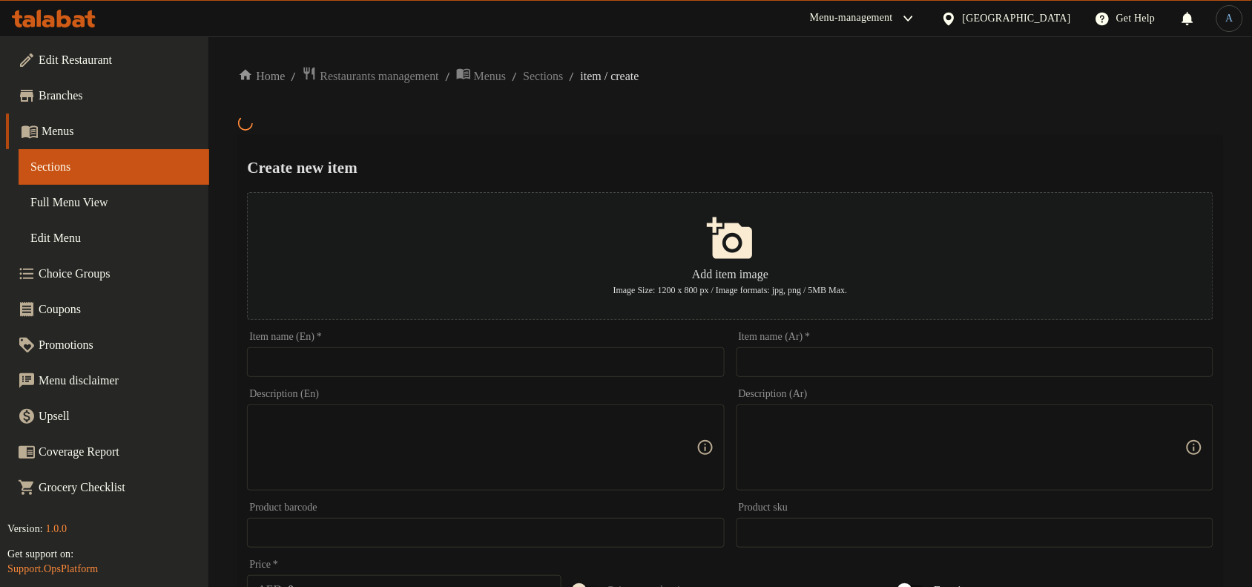
click at [690, 377] on div "Item name (En)   * Item name (En) *" at bounding box center [485, 354] width 489 height 57
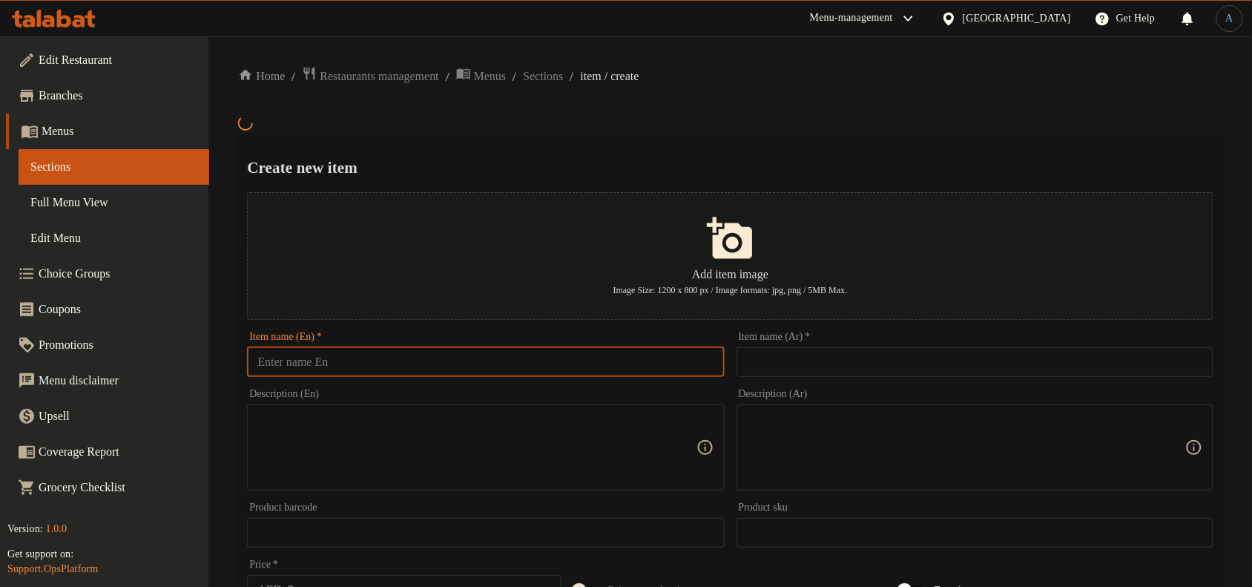
click at [694, 355] on input "text" at bounding box center [485, 362] width 477 height 30
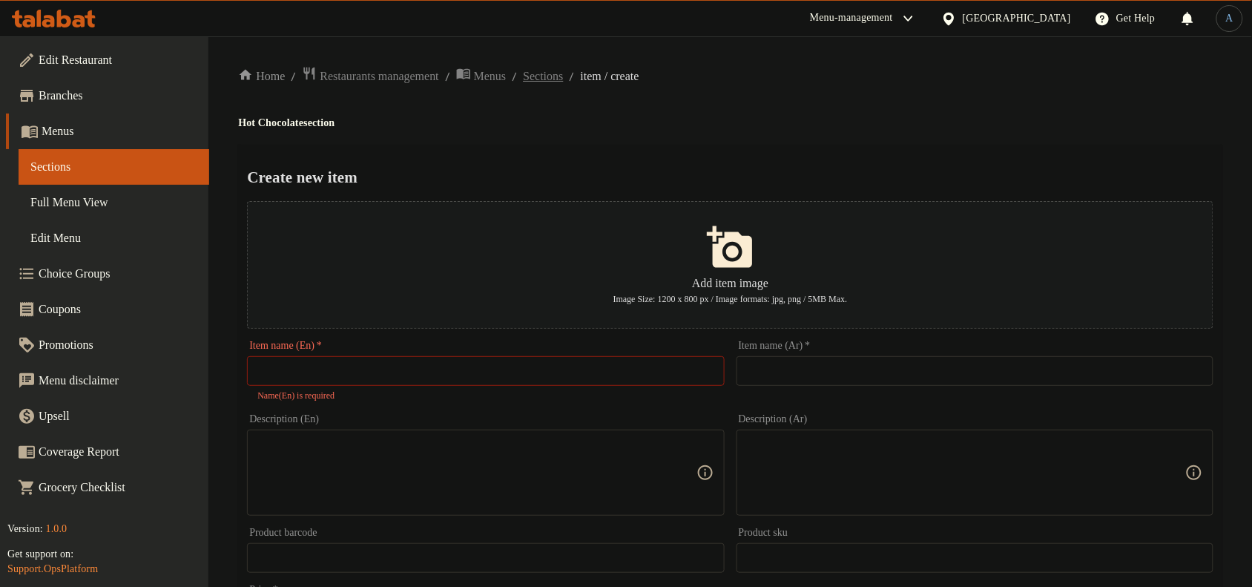
click at [558, 71] on span "Sections" at bounding box center [543, 76] width 40 height 18
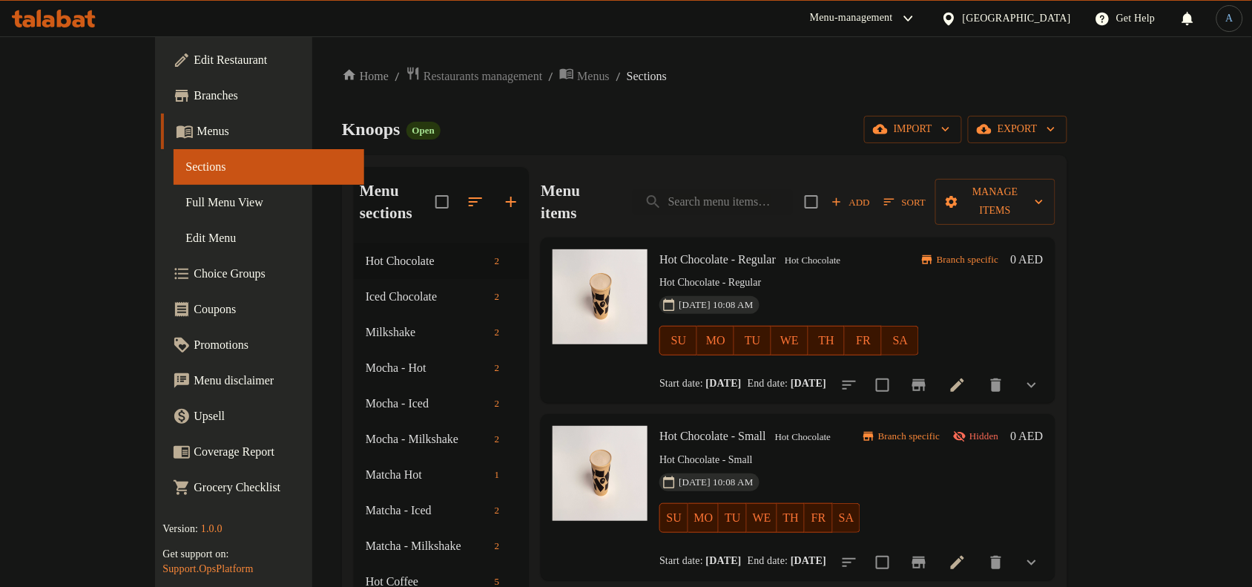
click at [699, 253] on span "Hot Chocolate - Regular" at bounding box center [717, 259] width 116 height 13
click at [790, 274] on p "Hot Chocolate - Regular" at bounding box center [789, 283] width 260 height 19
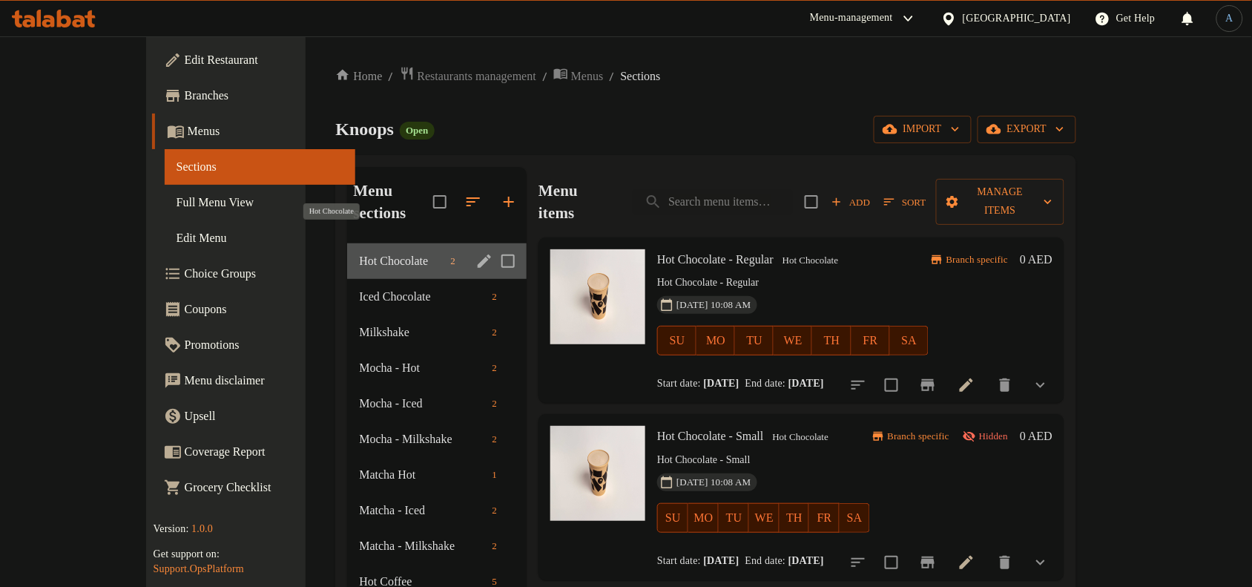
click at [359, 252] on span "Hot Chocolate" at bounding box center [401, 261] width 85 height 18
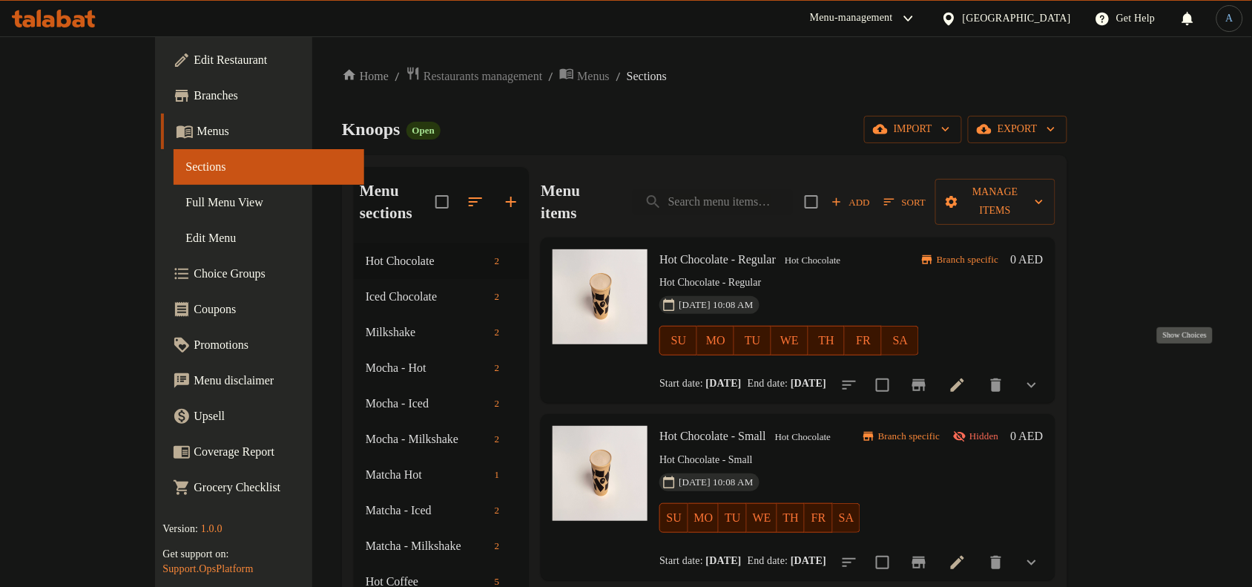
click at [1041, 376] on icon "show more" at bounding box center [1032, 385] width 18 height 18
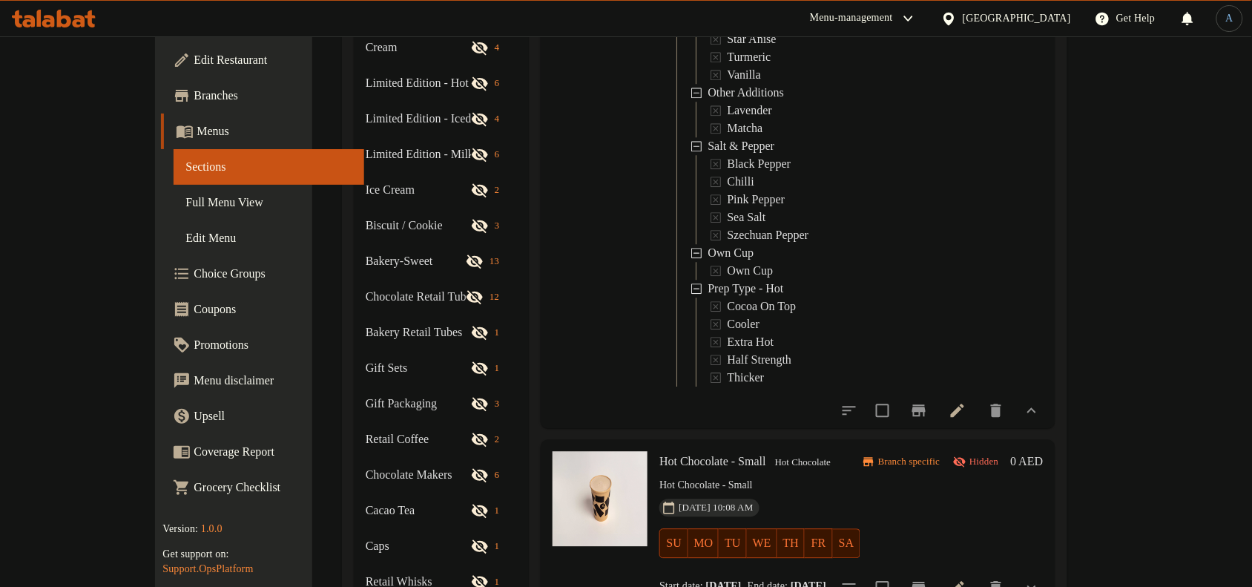
scroll to position [925, 0]
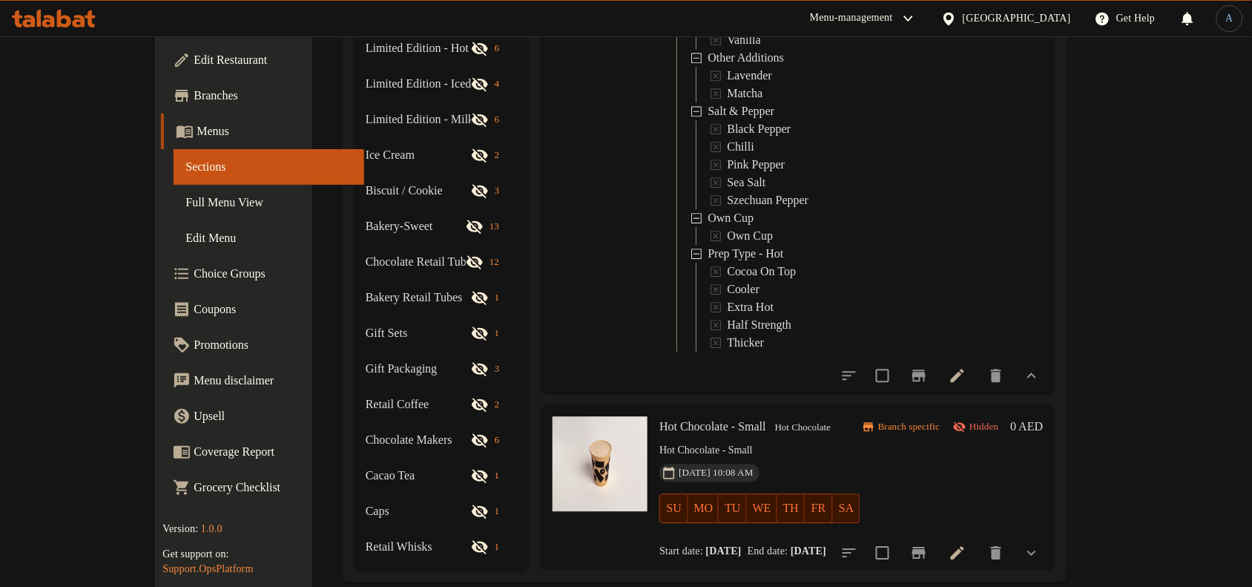
click at [1041, 366] on icon "show more" at bounding box center [1032, 375] width 18 height 18
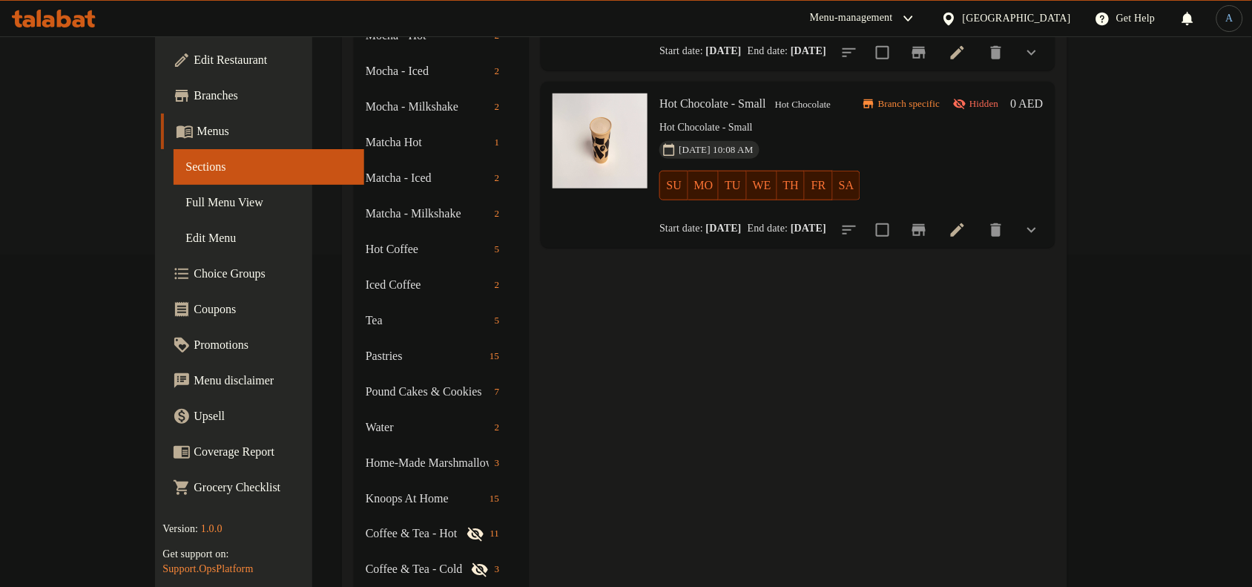
scroll to position [0, 0]
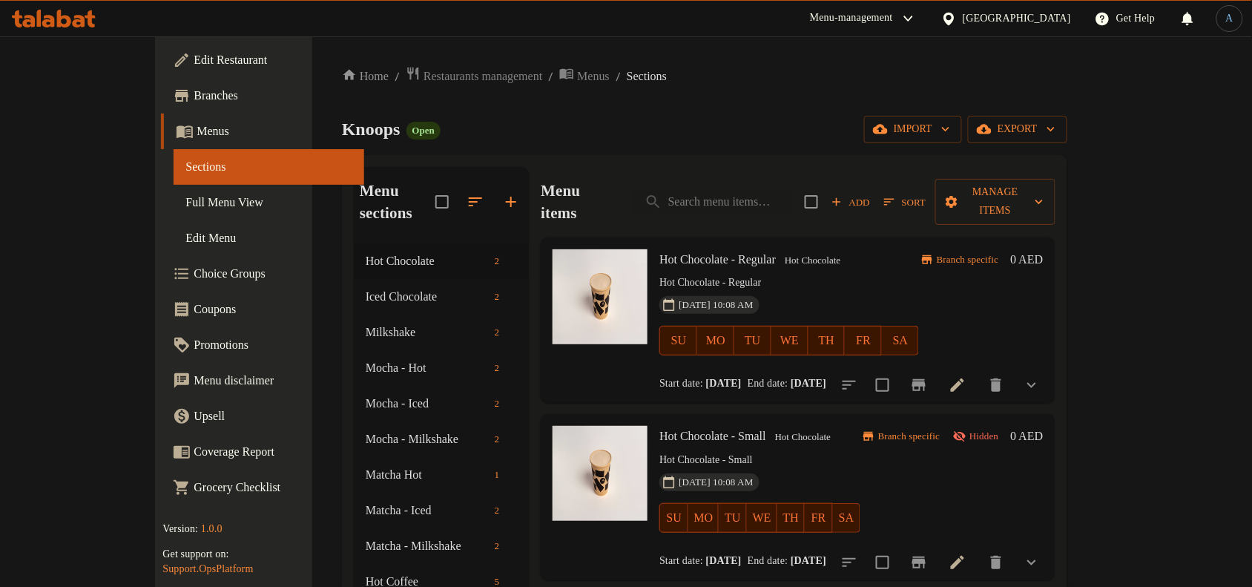
click at [826, 252] on span "Hot Chocolate" at bounding box center [812, 260] width 67 height 17
click at [790, 252] on span "Hot Chocolate" at bounding box center [812, 260] width 67 height 17
click at [857, 249] on h6 "Hot Chocolate - Regular Hot Chocolate" at bounding box center [789, 259] width 260 height 21
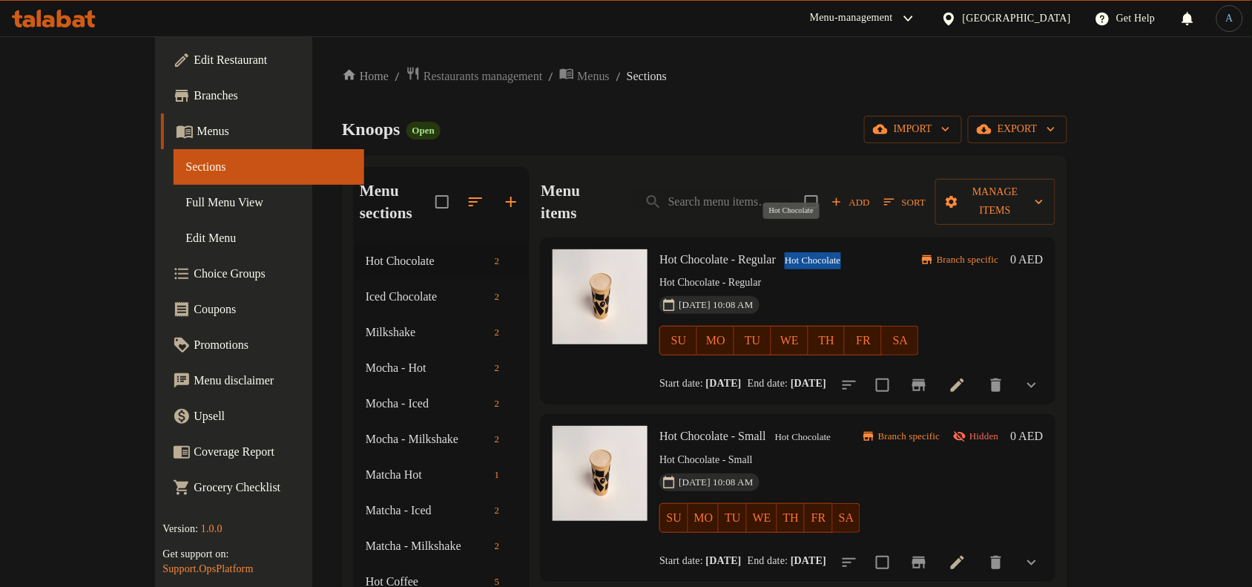
drag, startPoint x: 828, startPoint y: 243, endPoint x: 764, endPoint y: 240, distance: 63.9
click at [764, 249] on h6 "Hot Chocolate - Regular Hot Chocolate" at bounding box center [789, 259] width 260 height 21
click at [779, 252] on span "Hot Chocolate" at bounding box center [812, 260] width 67 height 17
drag, startPoint x: 765, startPoint y: 242, endPoint x: 861, endPoint y: 243, distance: 95.7
click at [861, 249] on h6 "Hot Chocolate - Regular Hot Chocolate" at bounding box center [789, 259] width 260 height 21
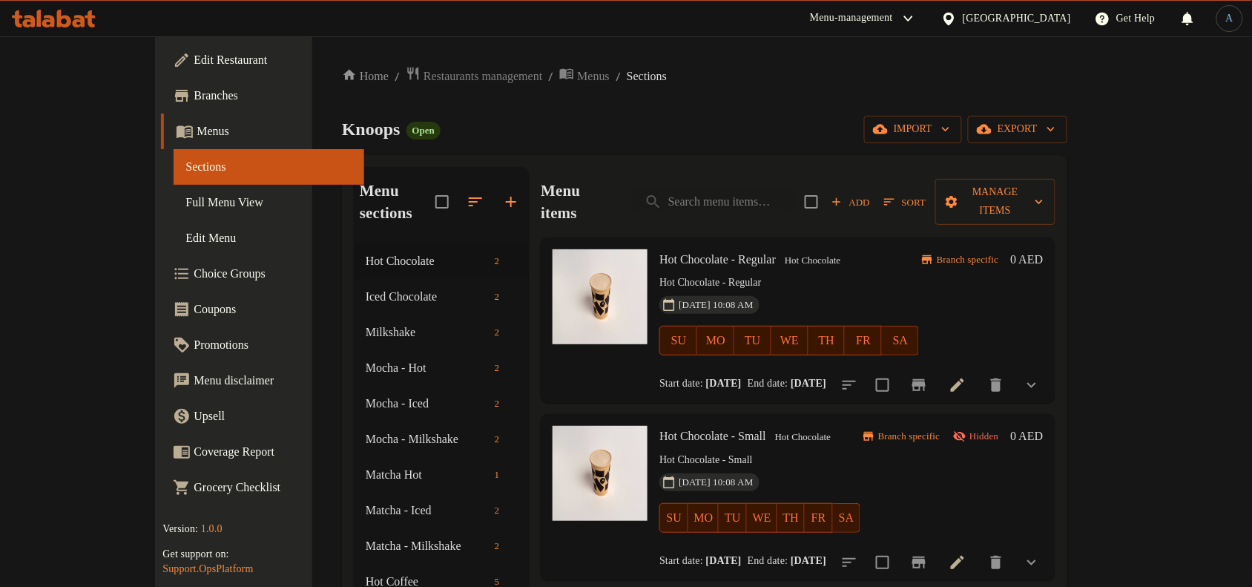
click at [822, 131] on div "Knoops Open import export" at bounding box center [704, 129] width 725 height 27
click at [185, 197] on span "Full Menu View" at bounding box center [268, 203] width 167 height 18
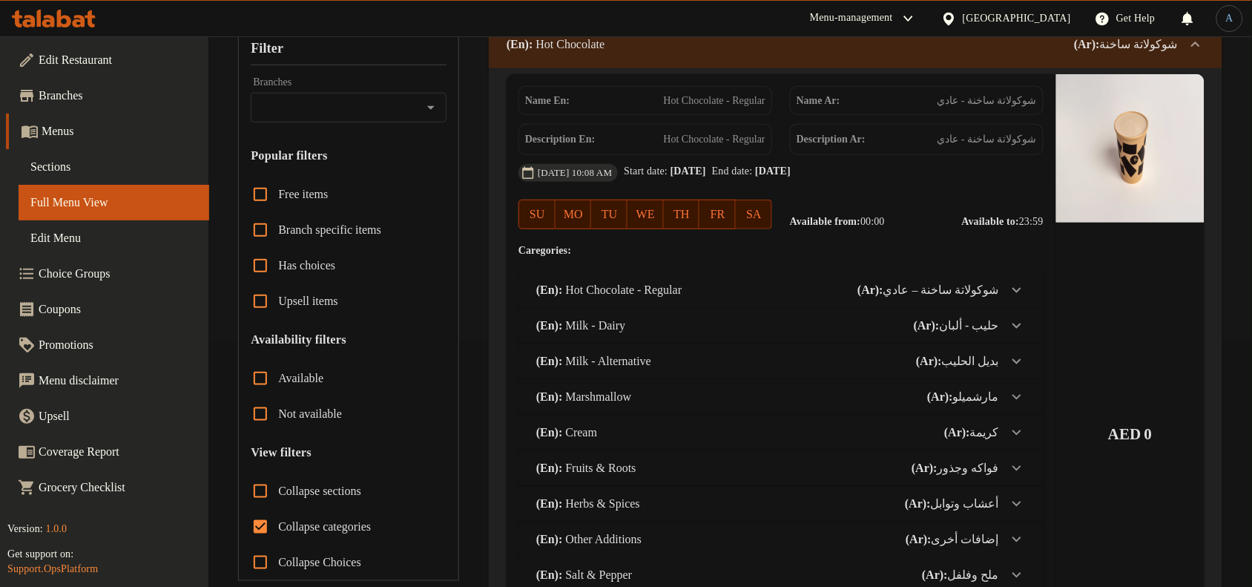
scroll to position [278, 0]
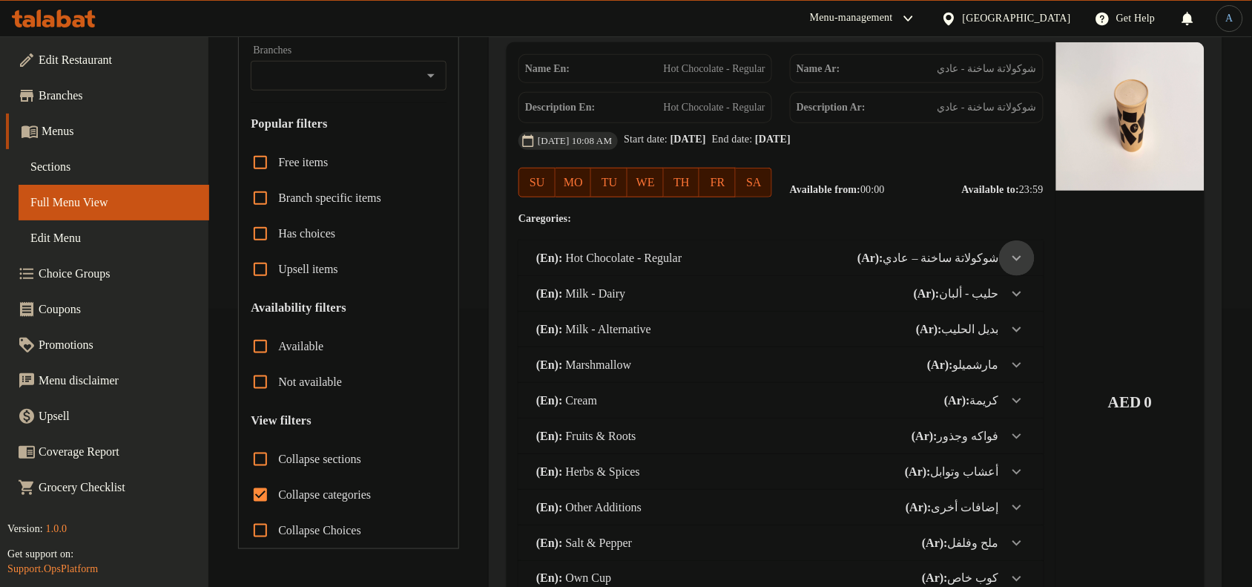
click at [1010, 267] on icon at bounding box center [1017, 258] width 18 height 18
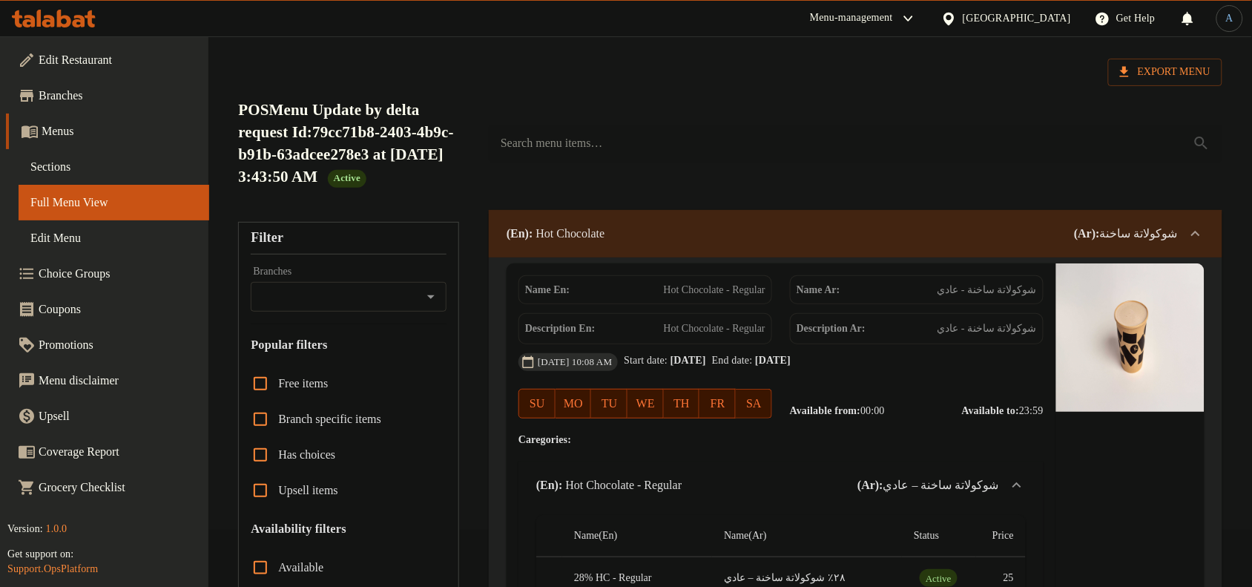
scroll to position [0, 0]
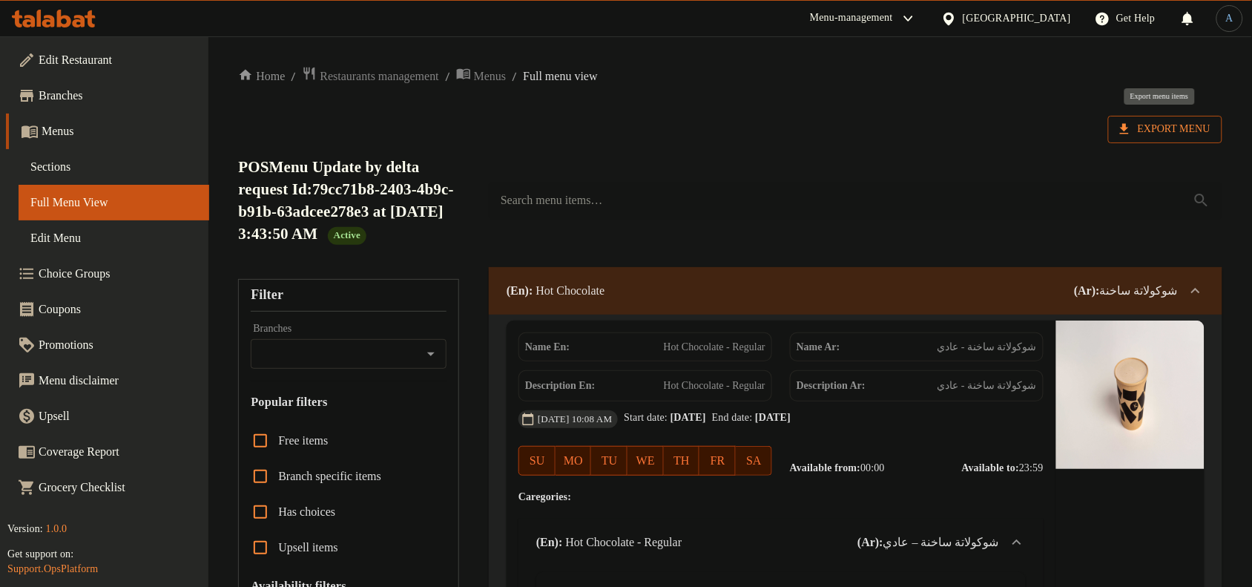
click at [1178, 135] on span "Export Menu" at bounding box center [1165, 129] width 90 height 19
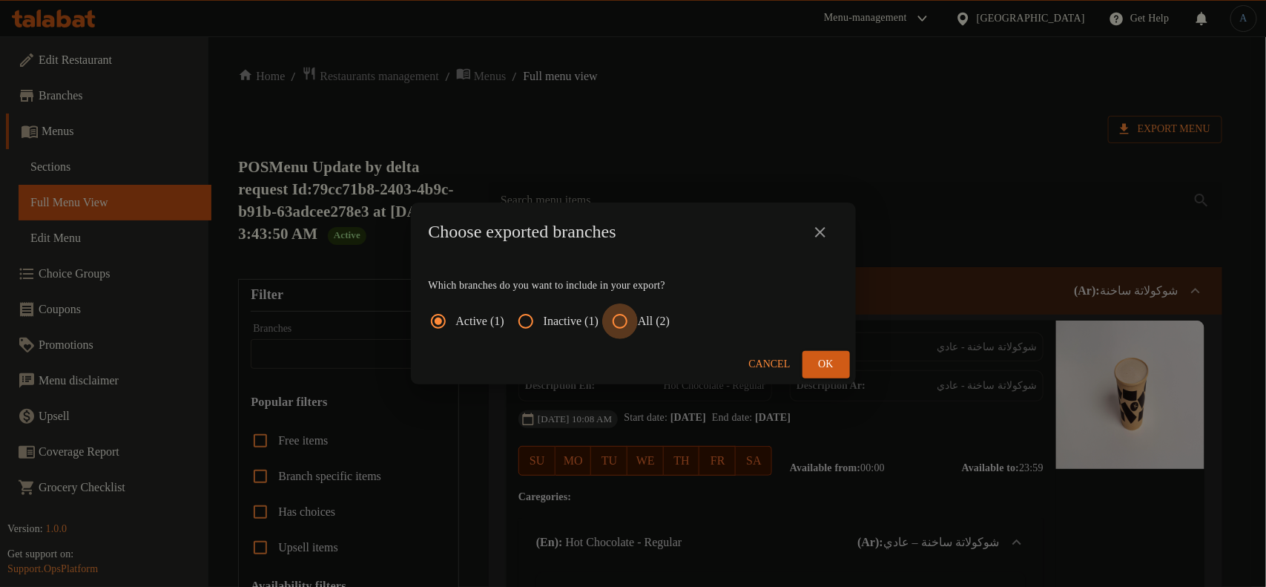
click at [625, 326] on input "All (2)" at bounding box center [620, 321] width 36 height 36
radio input "true"
click at [823, 366] on span "Ok" at bounding box center [826, 364] width 24 height 19
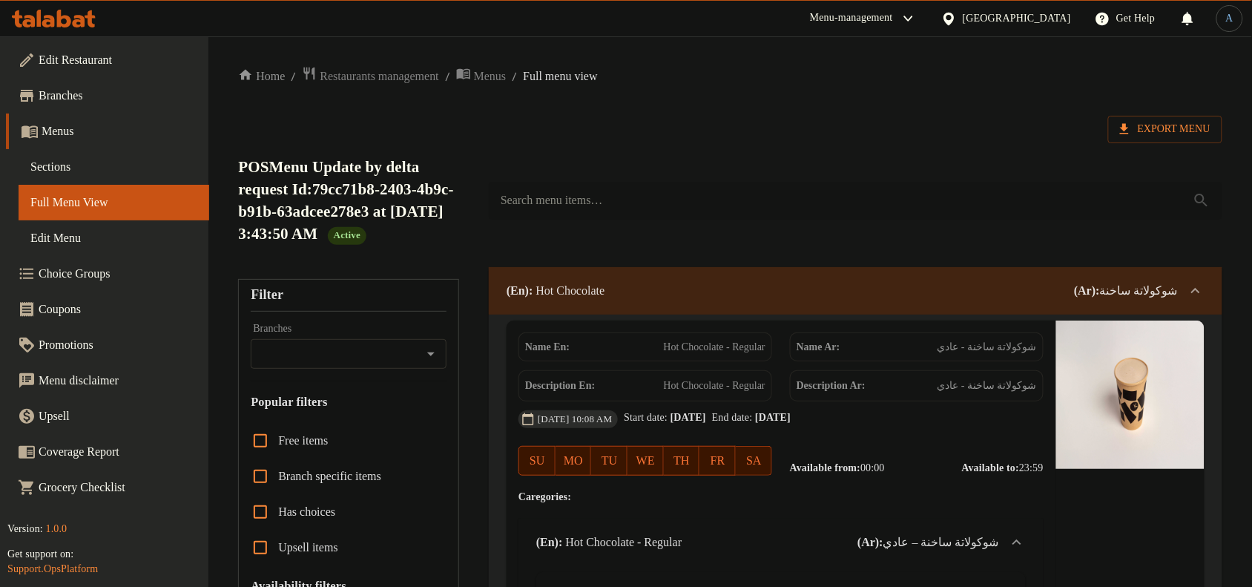
click at [694, 197] on input "search" at bounding box center [856, 201] width 734 height 38
click at [576, 134] on div "POSMenu Update by delta request Id:79cc71b8-2403-4b9c-b91b-63adcee278e3 at [DAT…" at bounding box center [730, 200] width 1002 height 133
drag, startPoint x: 240, startPoint y: 165, endPoint x: 461, endPoint y: 243, distance: 235.0
click at [461, 243] on h2 "POSMenu Update by delta request Id:79cc71b8-2403-4b9c-b91b-63adcee278e3 at [DAT…" at bounding box center [354, 200] width 233 height 89
click at [383, 232] on h2 "POSMenu Update by delta request Id:79cc71b8-2403-4b9c-b91b-63adcee278e3 at [DAT…" at bounding box center [354, 200] width 233 height 89
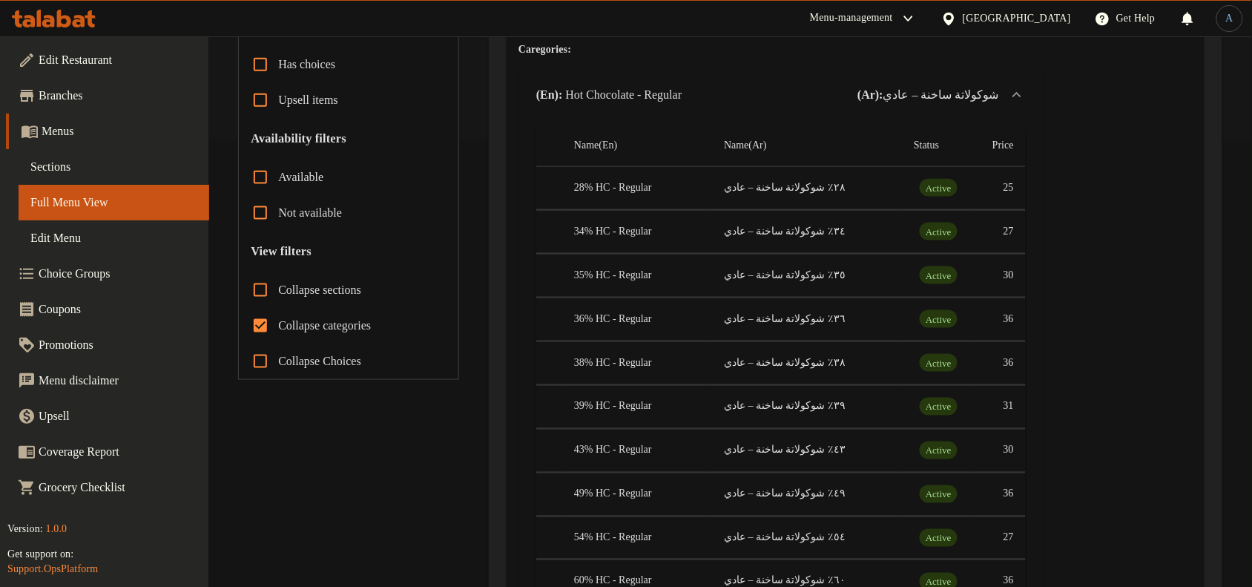
scroll to position [464, 0]
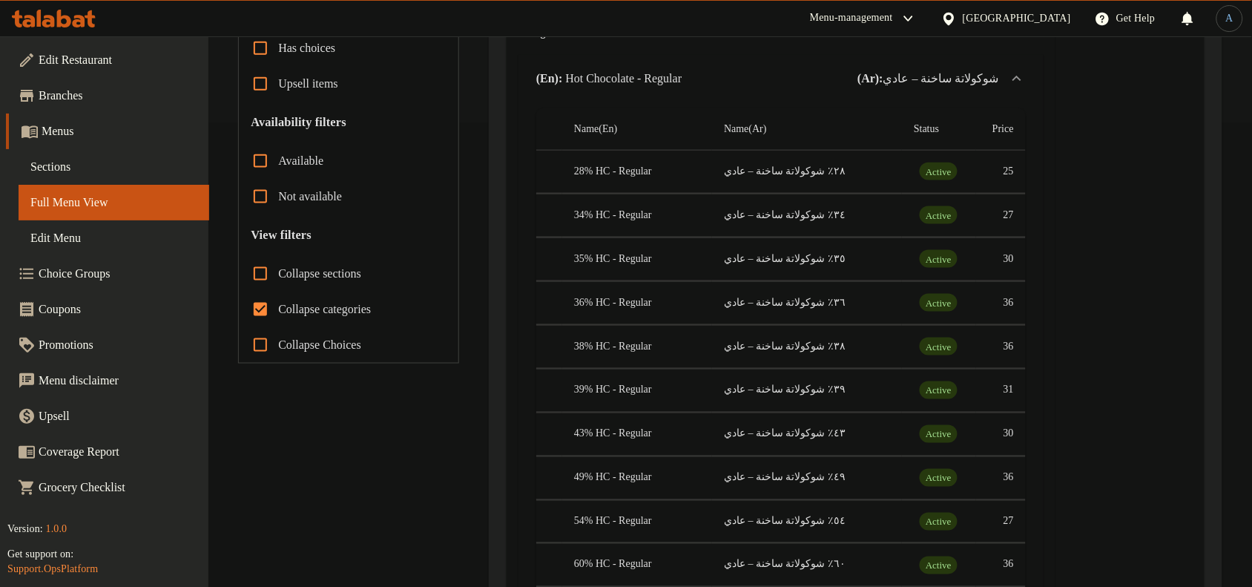
click at [1014, 88] on icon at bounding box center [1017, 79] width 18 height 18
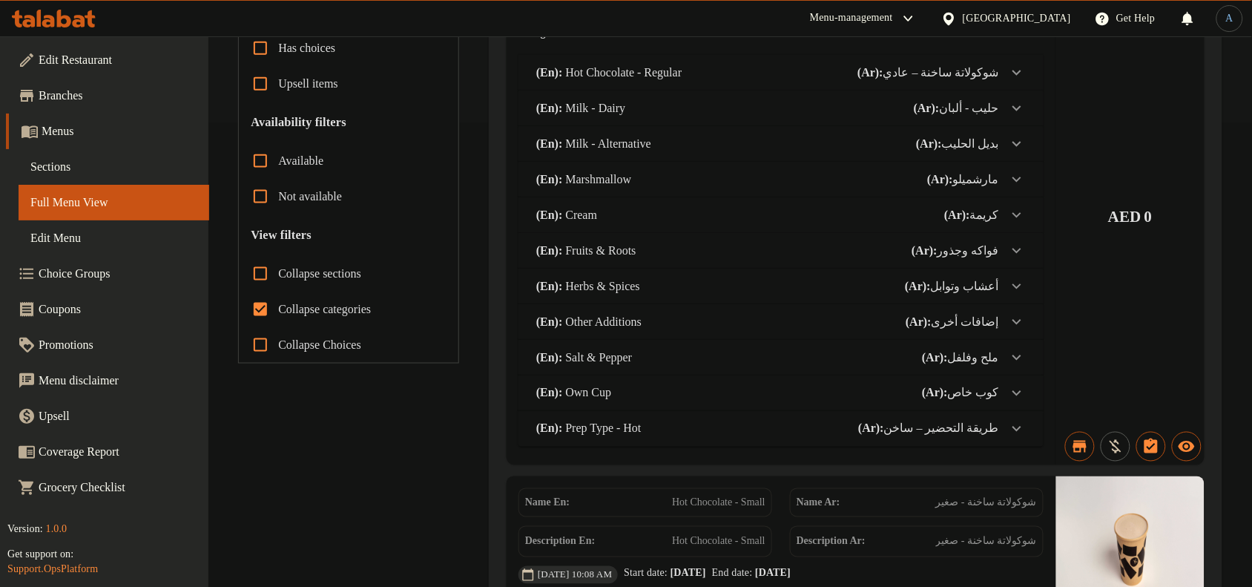
click at [1018, 82] on icon at bounding box center [1017, 73] width 18 height 18
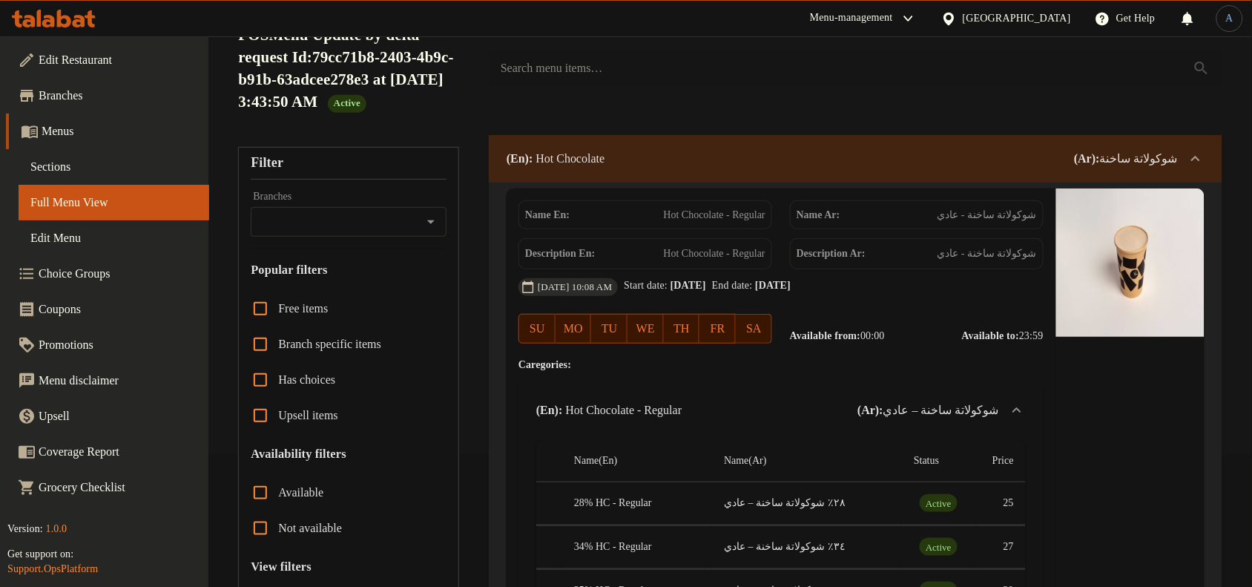
scroll to position [93, 0]
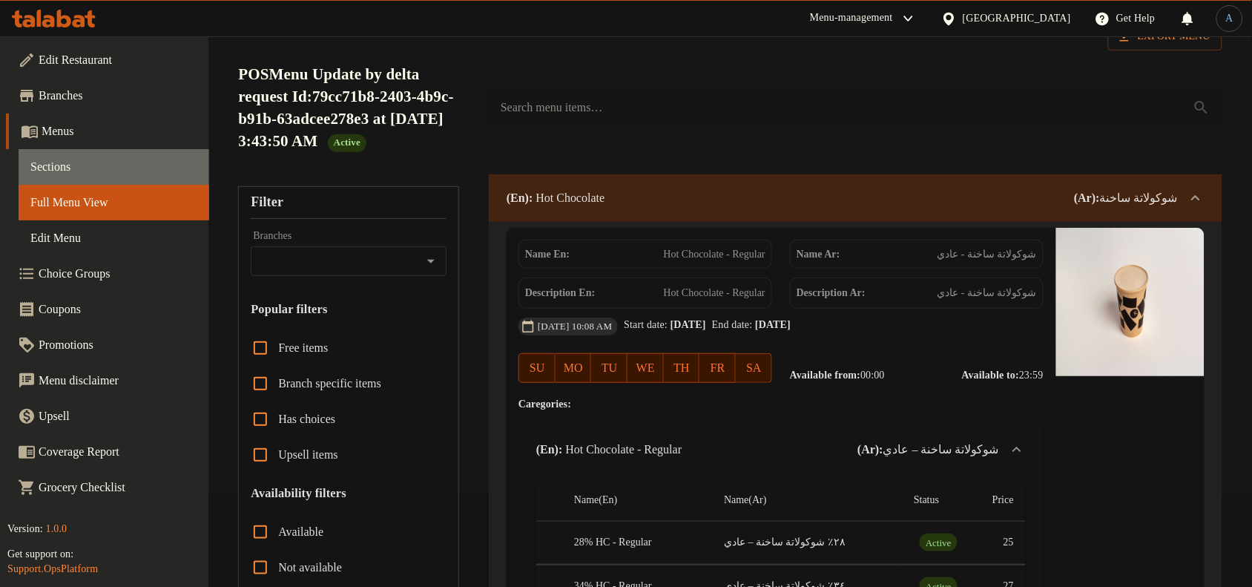
click at [59, 165] on span "Sections" at bounding box center [113, 167] width 167 height 18
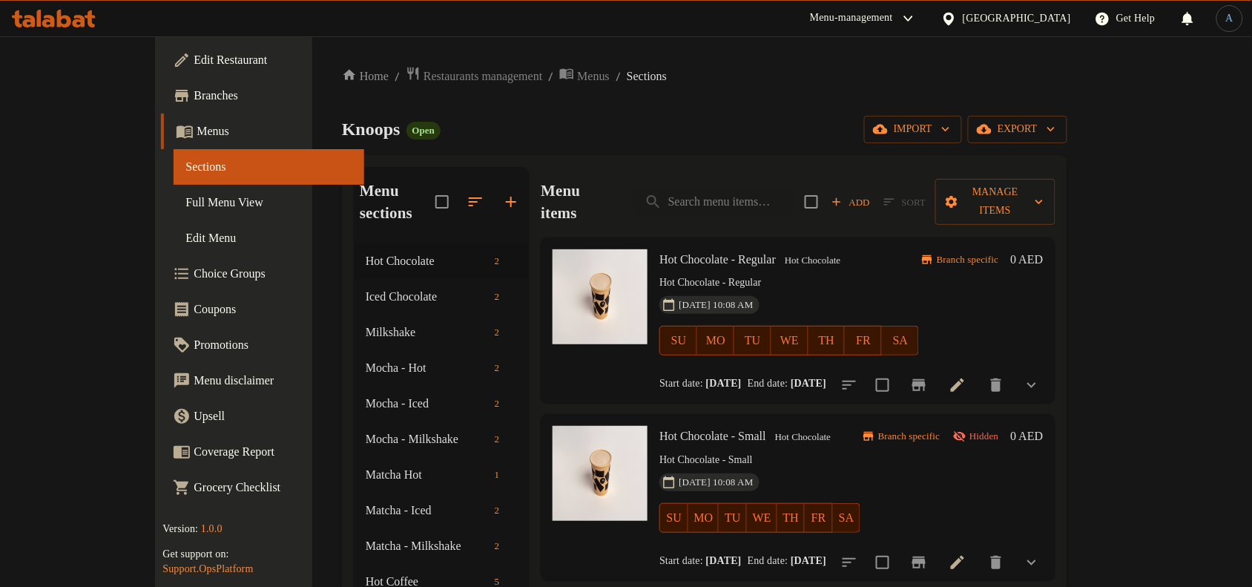
click at [194, 272] on span "Choice Groups" at bounding box center [273, 274] width 159 height 18
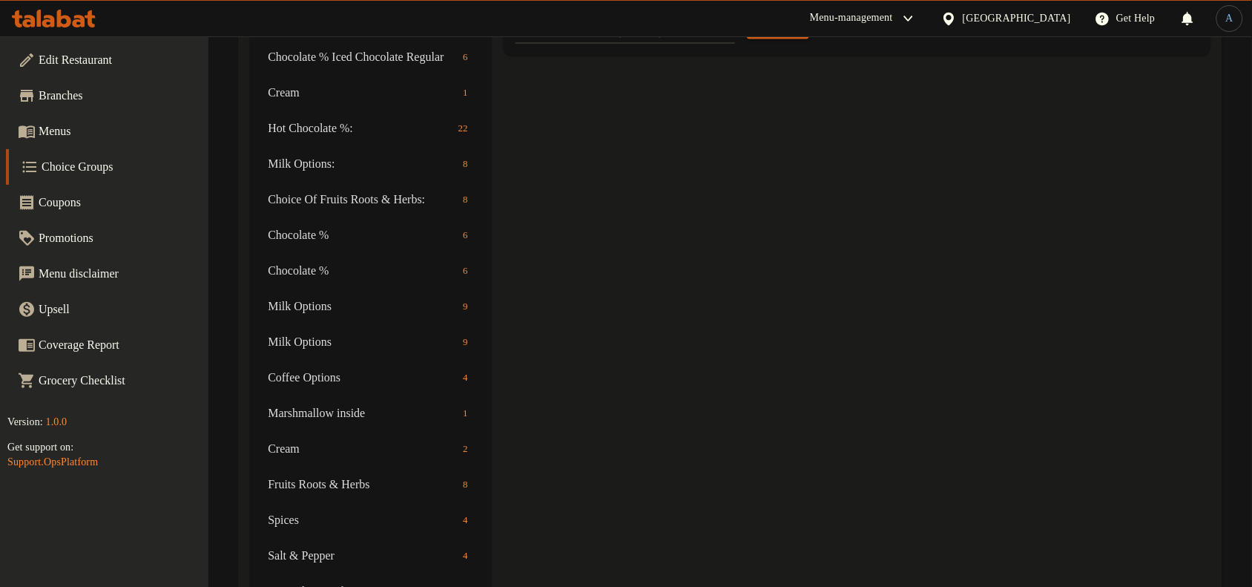
scroll to position [859, 0]
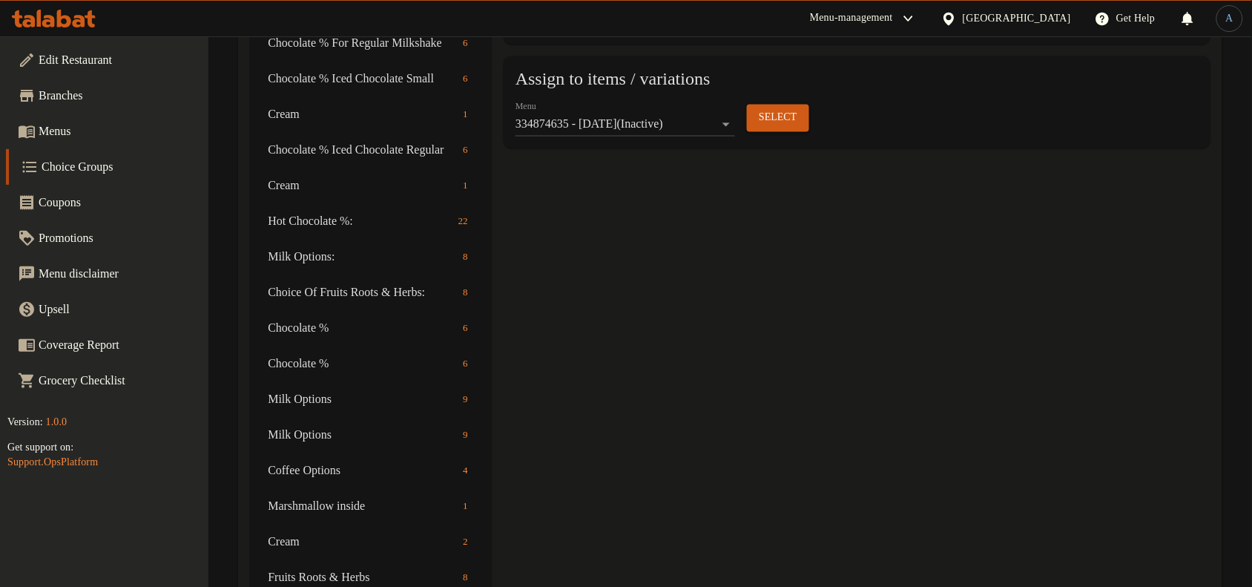
click at [84, 127] on span "Menus" at bounding box center [118, 131] width 159 height 18
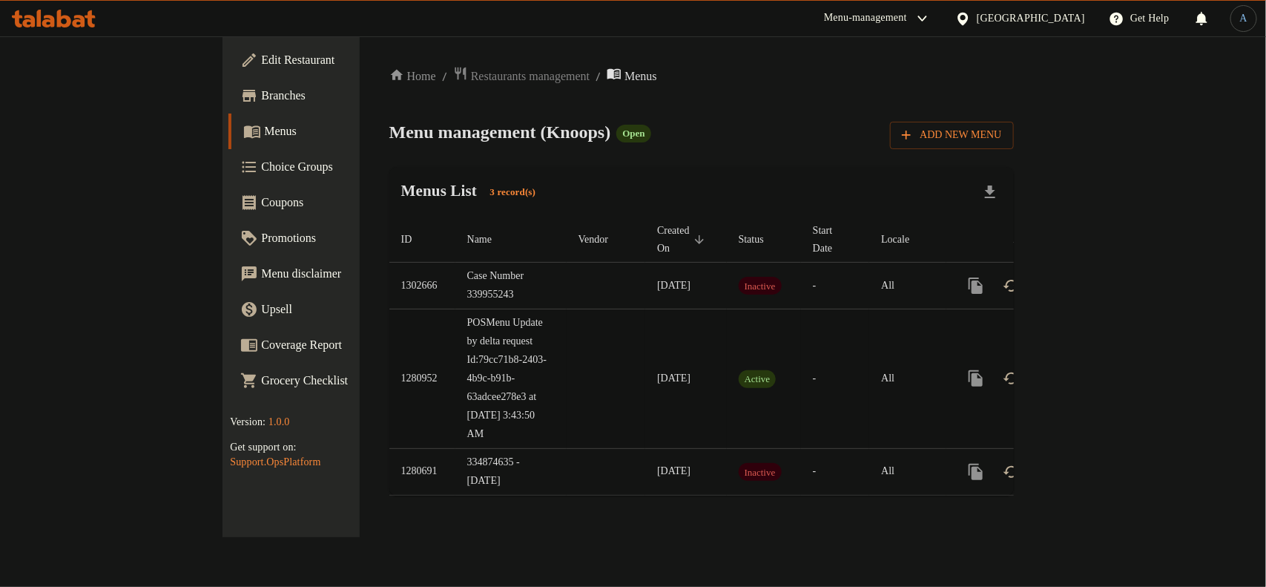
click at [1101, 371] on link "enhanced table" at bounding box center [1083, 378] width 36 height 36
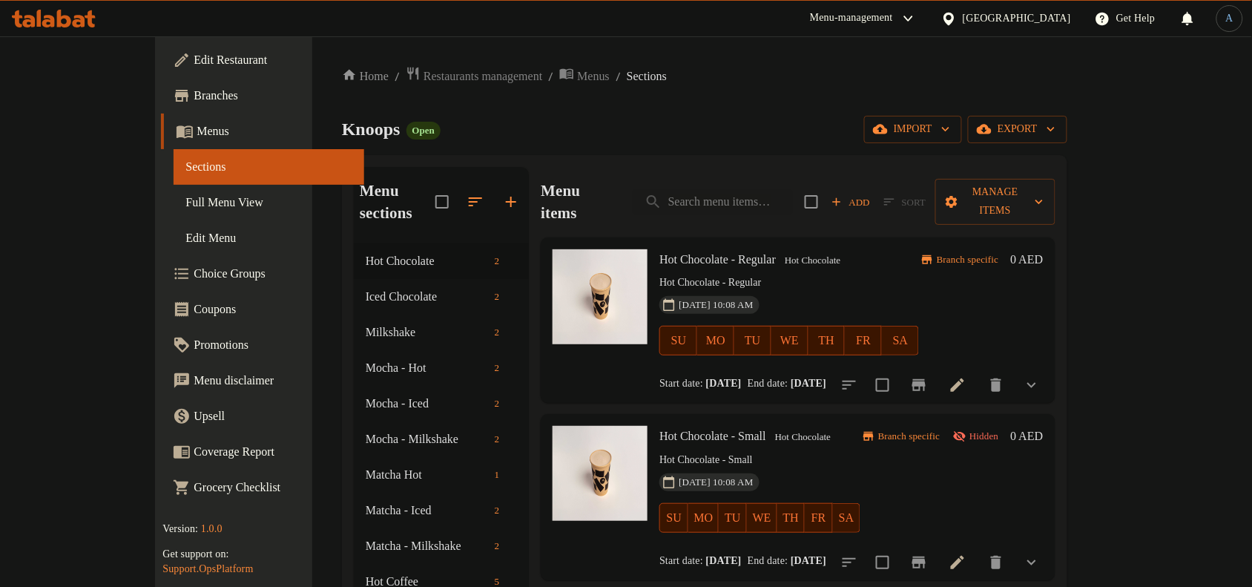
click at [185, 206] on span "Full Menu View" at bounding box center [268, 203] width 167 height 18
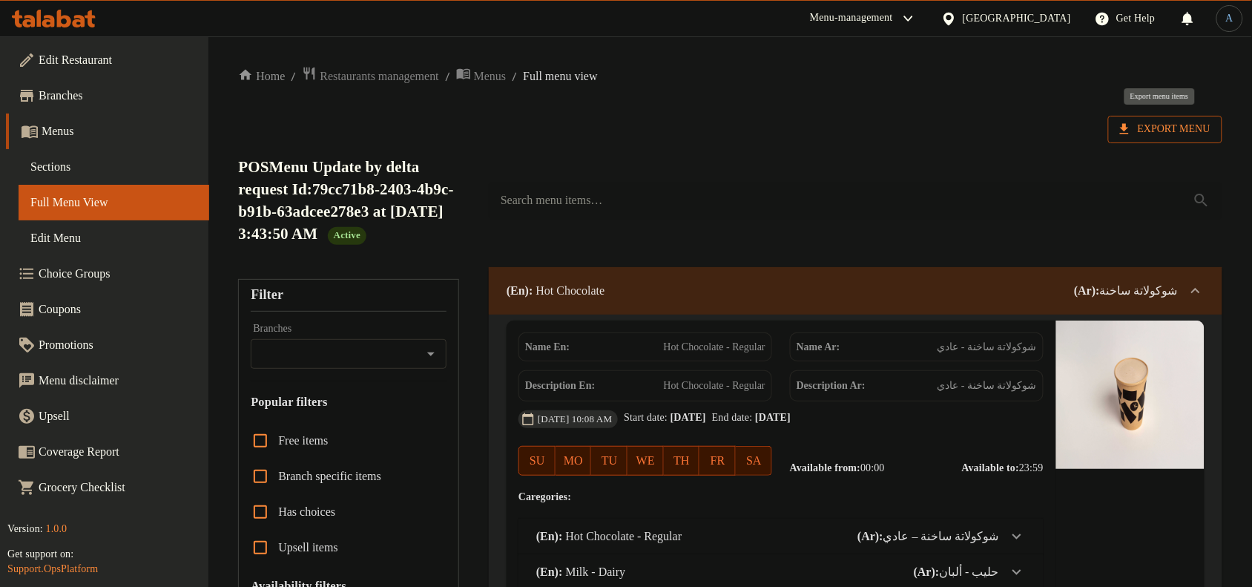
click at [1156, 131] on span "Export Menu" at bounding box center [1165, 129] width 90 height 19
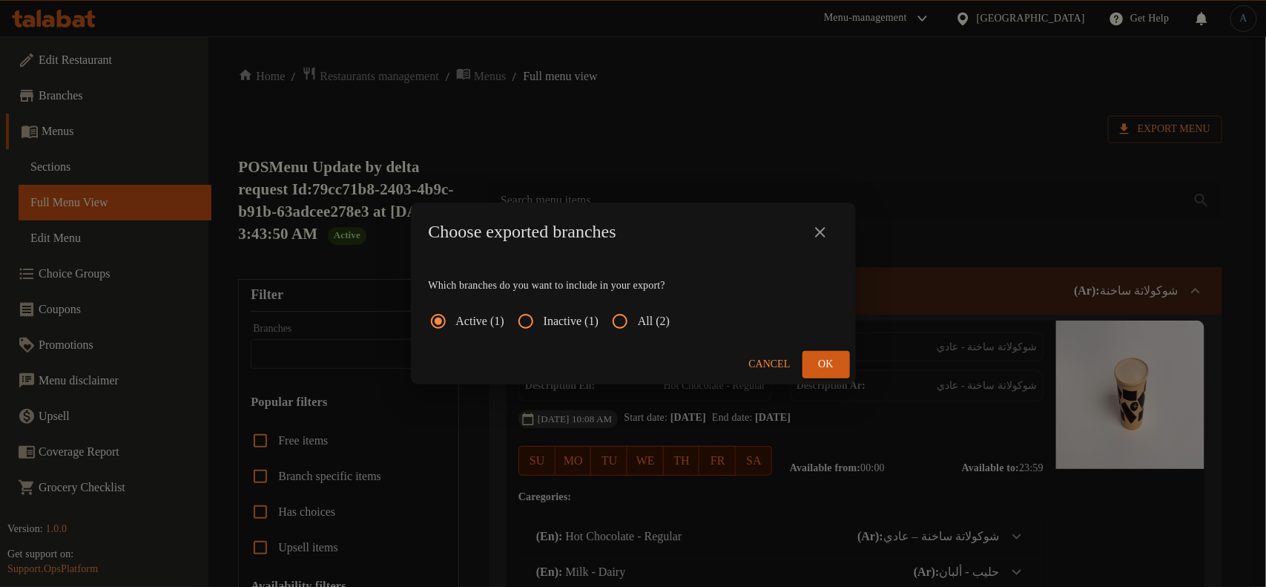
click at [666, 317] on span "All (2)" at bounding box center [654, 321] width 32 height 18
click at [638, 317] on input "All (2)" at bounding box center [620, 321] width 36 height 36
radio input "true"
click at [820, 369] on span "Ok" at bounding box center [826, 364] width 24 height 19
